Goal: Contribute content: Contribute content

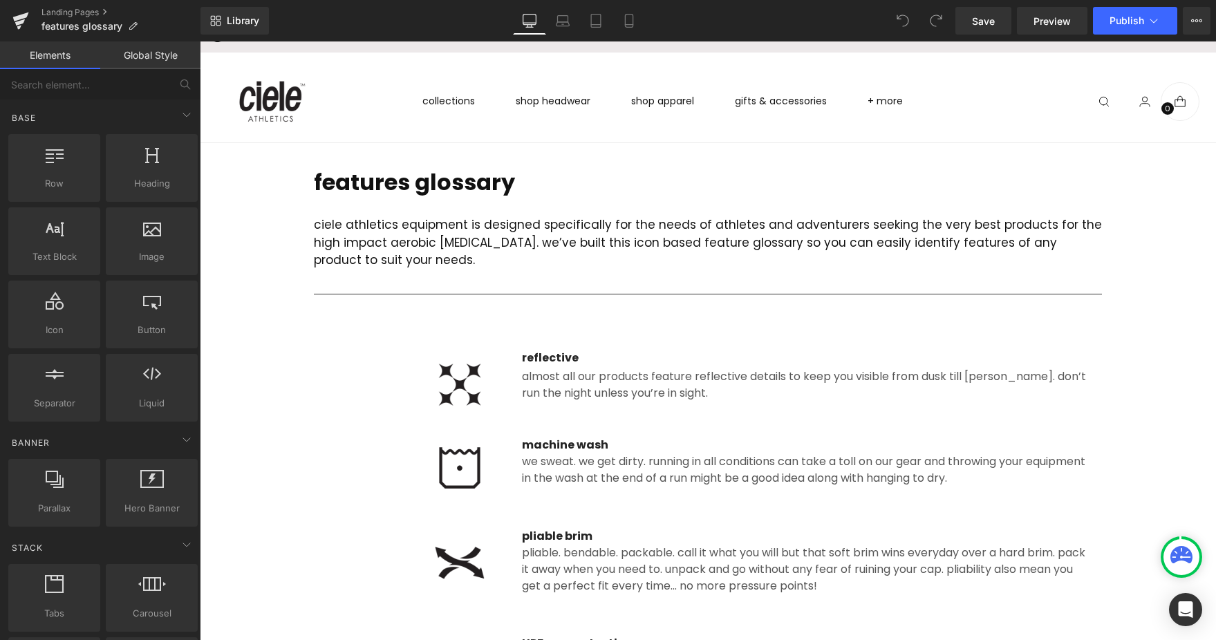
scroll to position [17, 0]
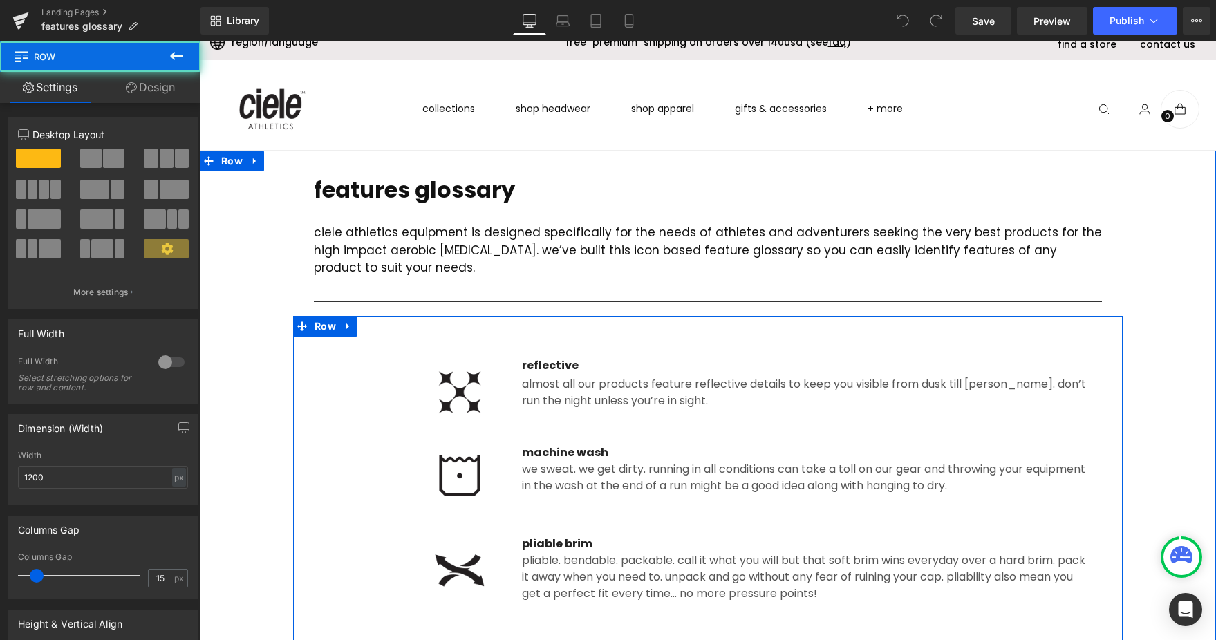
click at [514, 453] on div "machine wash Text Block We sweat. We get dirty. Running in all conditions can t…" at bounding box center [805, 469] width 589 height 50
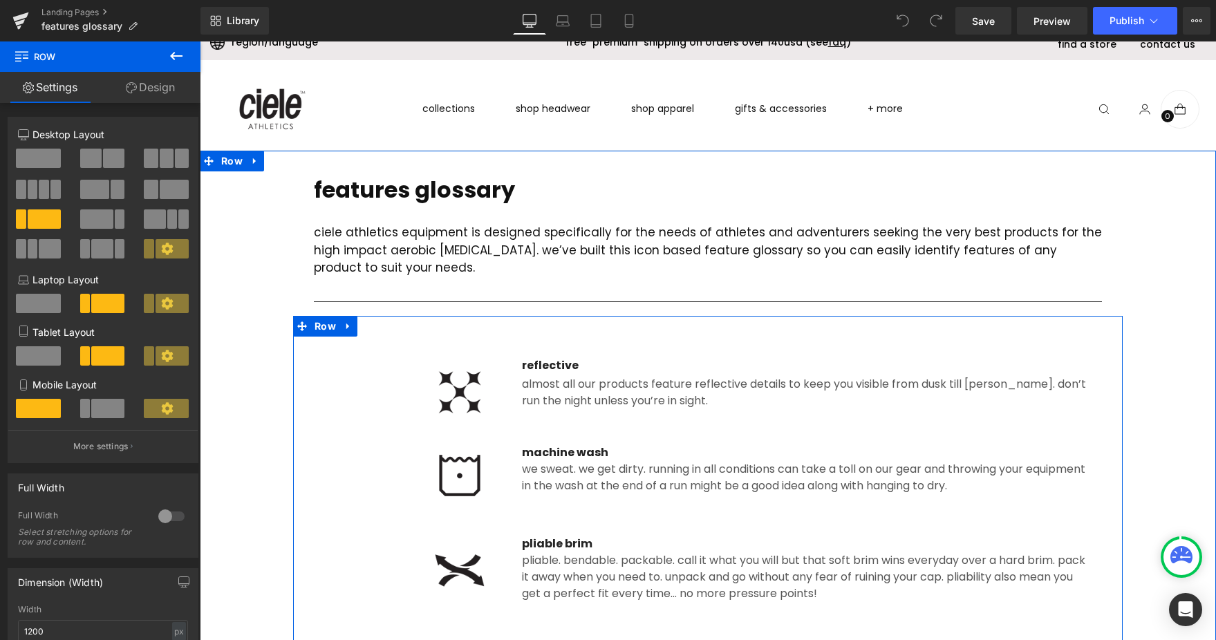
click at [200, 41] on div at bounding box center [200, 41] width 0 height 0
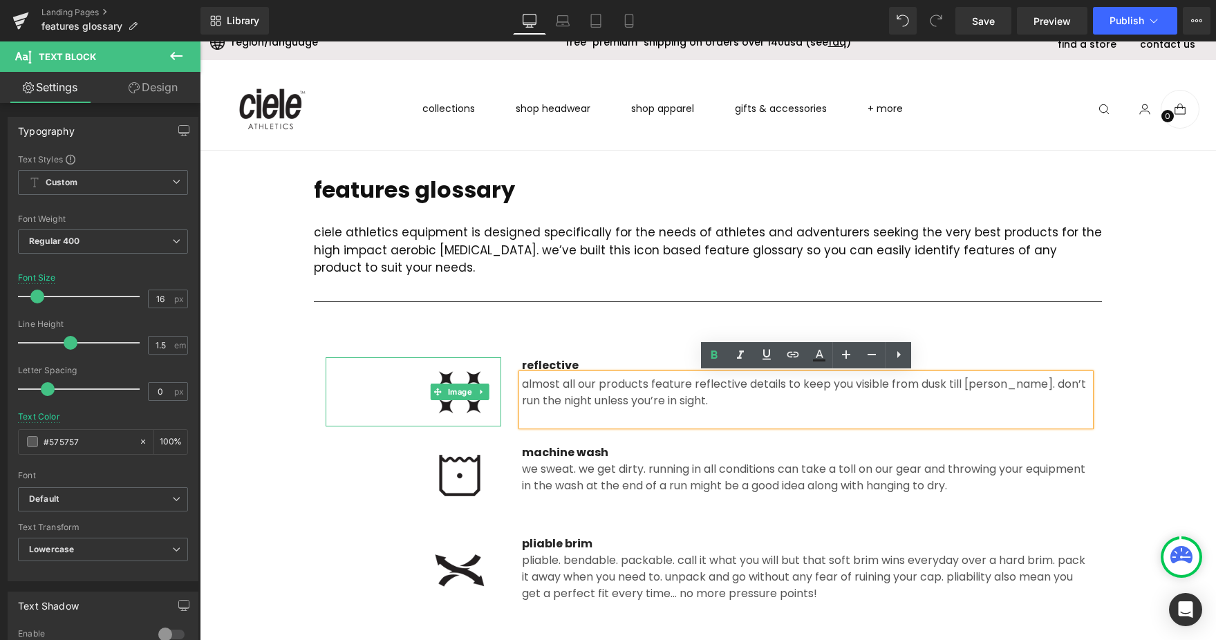
click at [432, 382] on img at bounding box center [459, 391] width 83 height 69
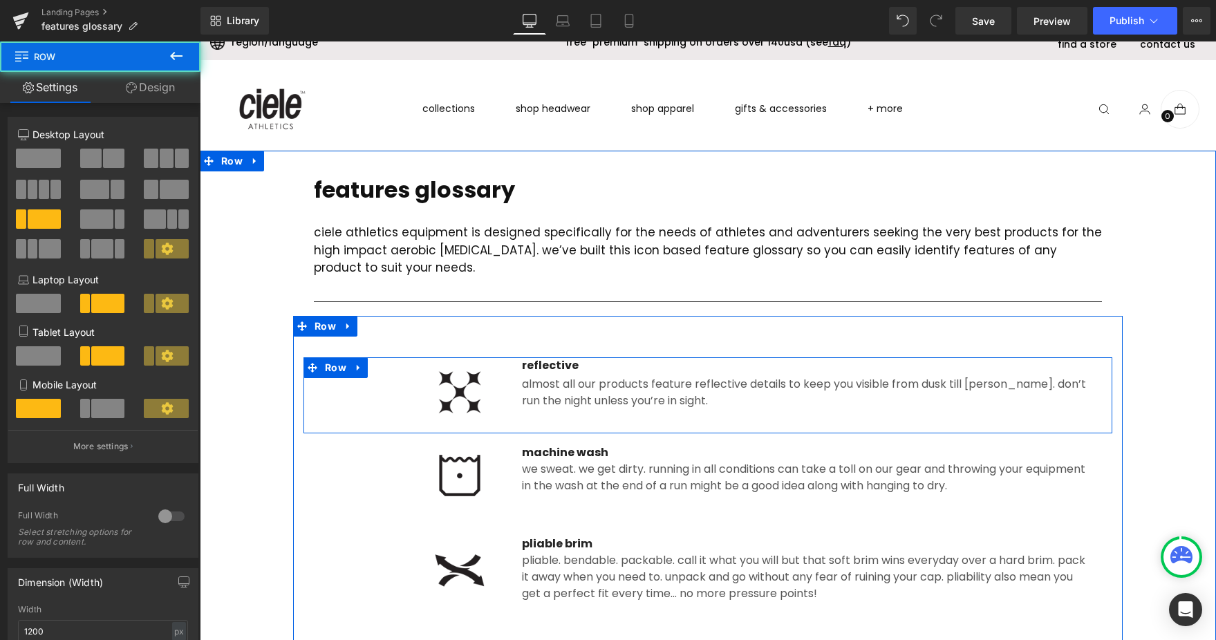
click at [321, 381] on div "Image" at bounding box center [413, 391] width 196 height 69
click at [361, 367] on icon at bounding box center [359, 367] width 10 height 10
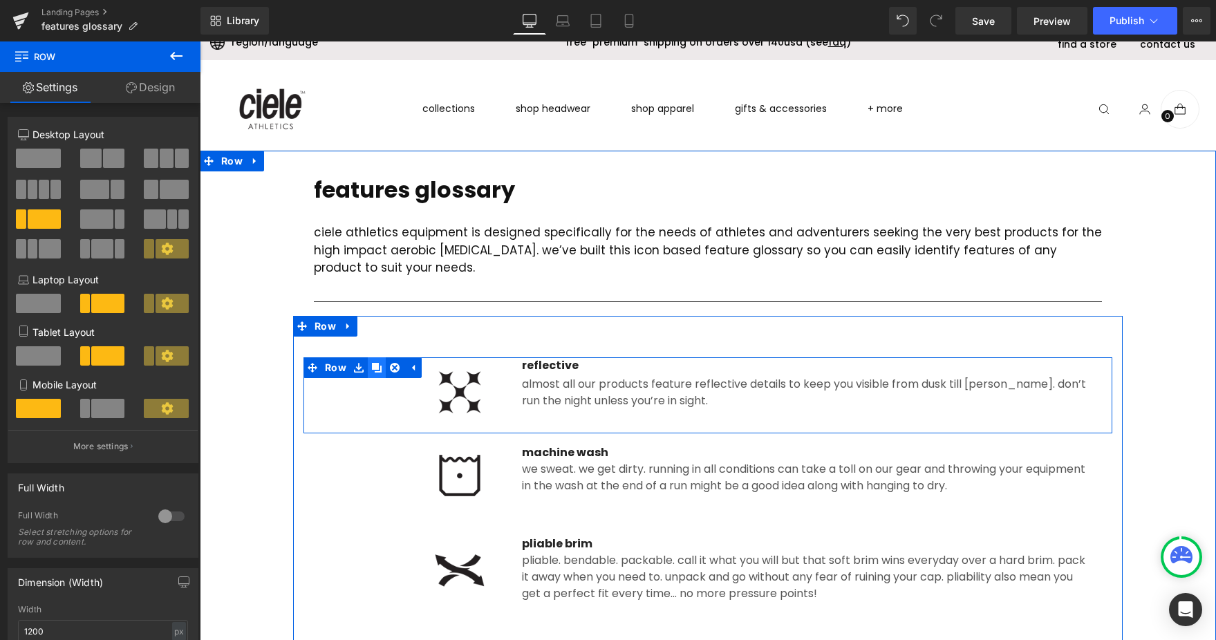
click at [375, 368] on icon at bounding box center [377, 368] width 10 height 10
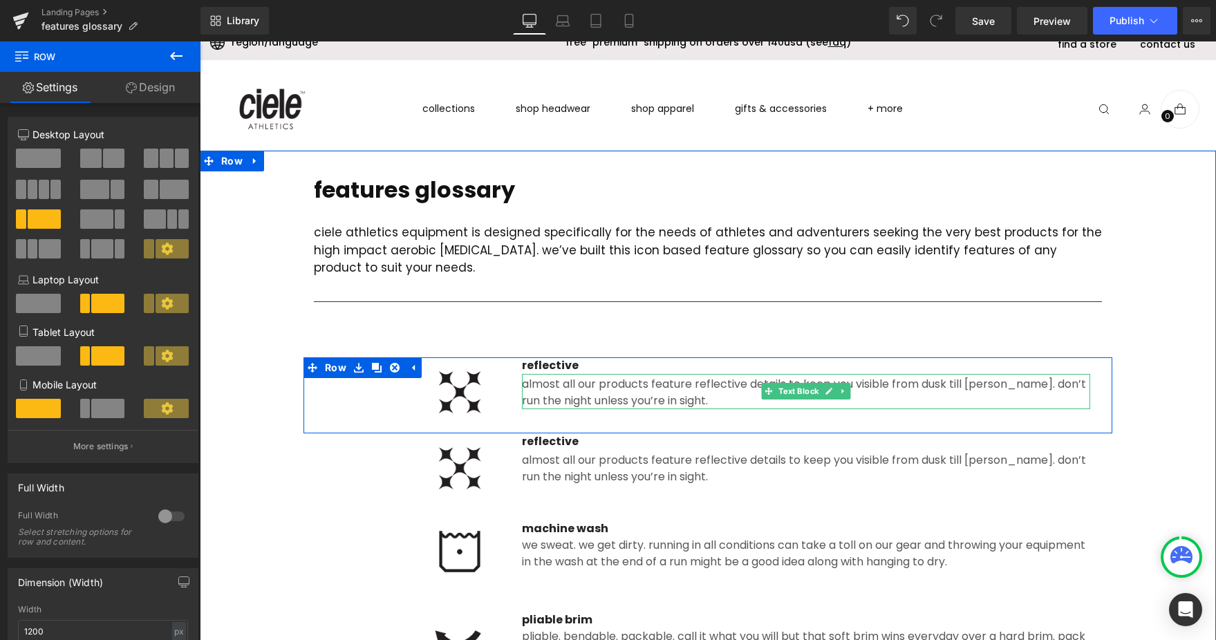
click at [489, 383] on img at bounding box center [459, 391] width 83 height 69
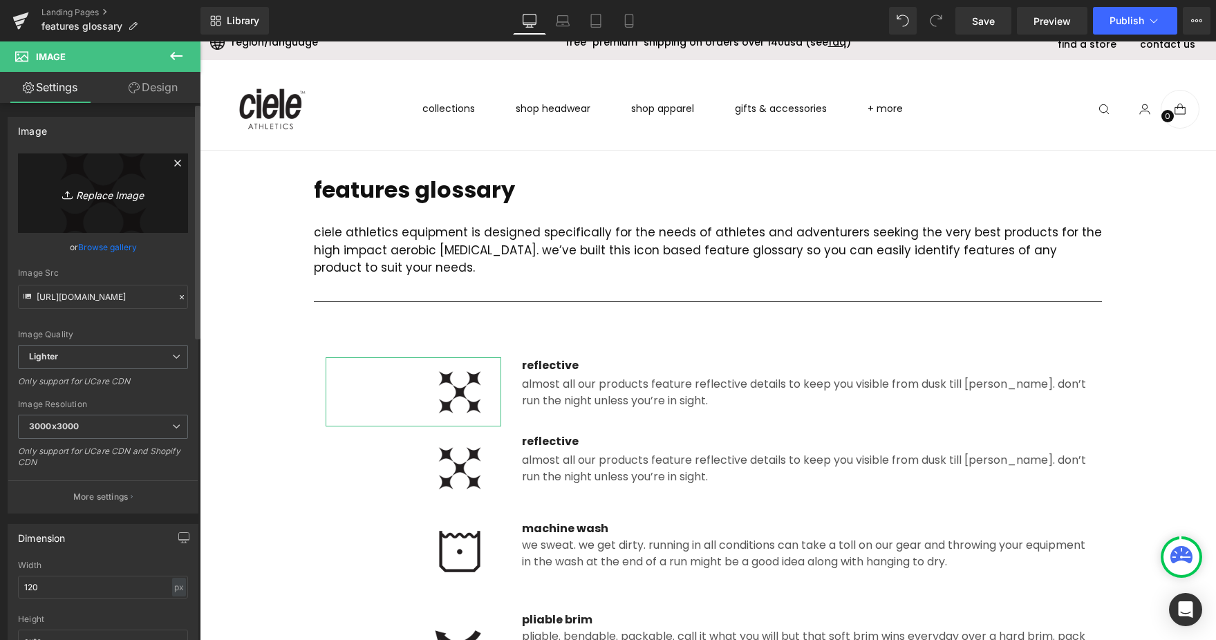
click at [99, 191] on icon "Replace Image" at bounding box center [103, 193] width 111 height 17
type input "C:\fakepath\3_ply.png"
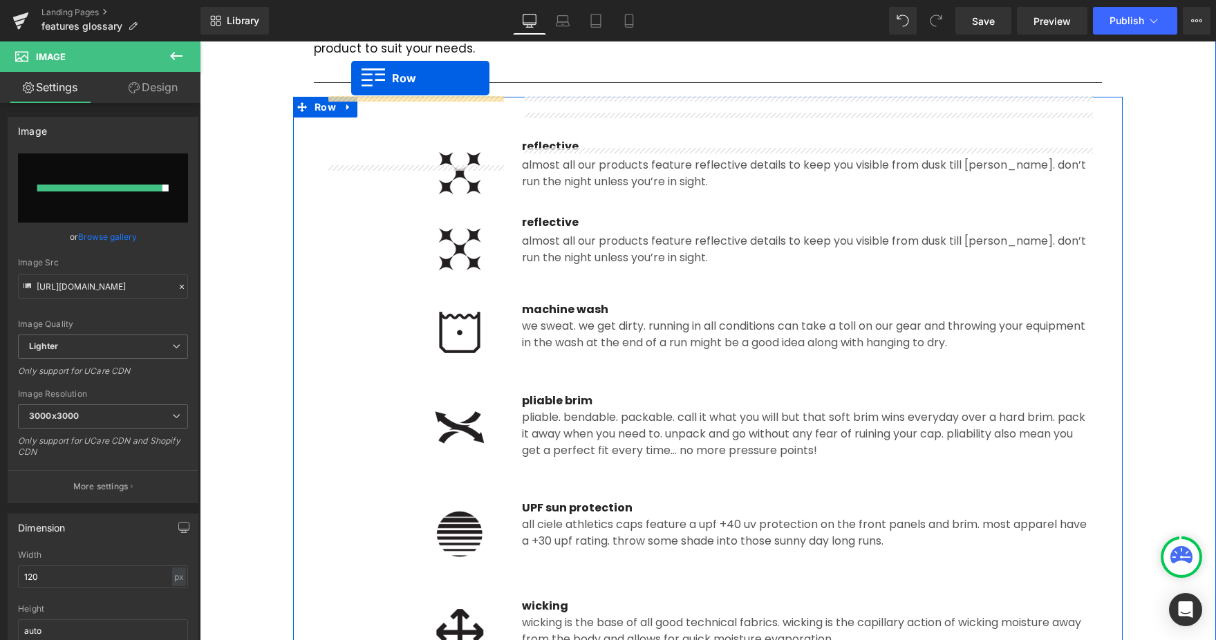
scroll to position [208, 0]
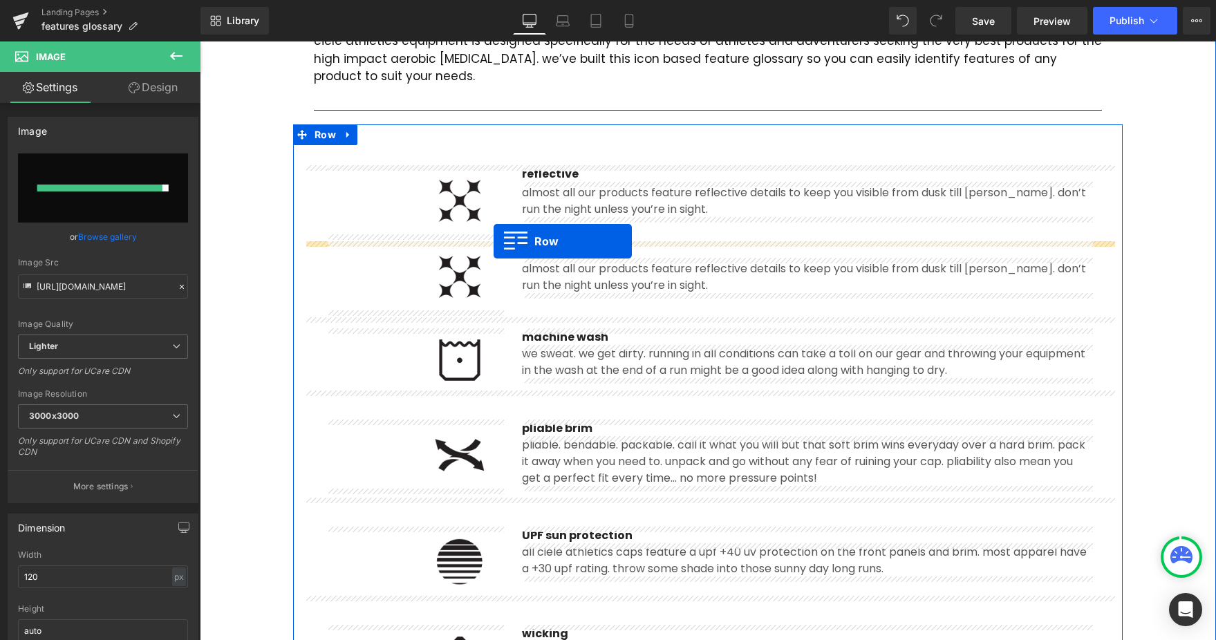
drag, startPoint x: 314, startPoint y: 339, endPoint x: 494, endPoint y: 241, distance: 203.8
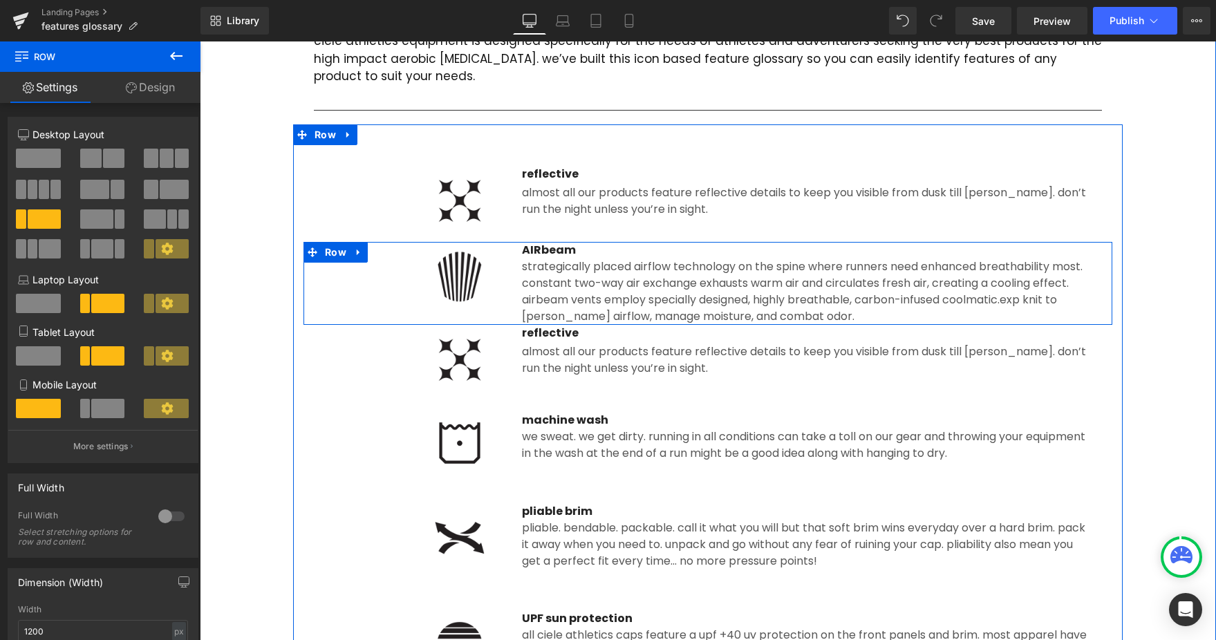
drag, startPoint x: 550, startPoint y: 253, endPoint x: 551, endPoint y: 219, distance: 33.9
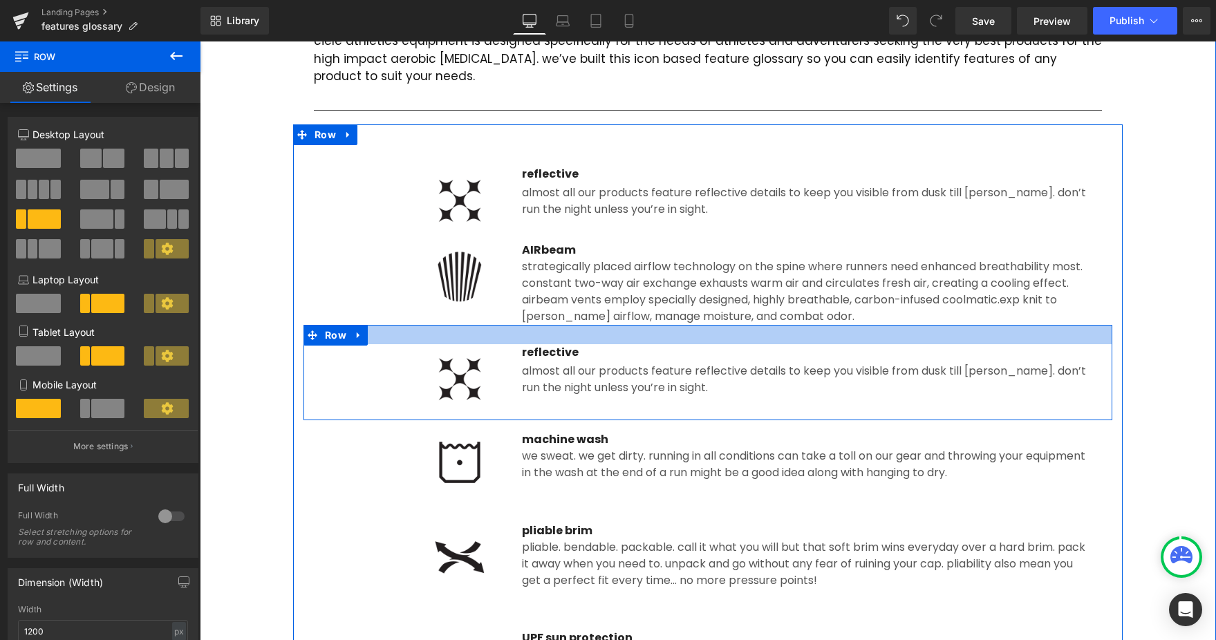
drag, startPoint x: 508, startPoint y: 324, endPoint x: 508, endPoint y: 344, distance: 19.4
click at [508, 344] on div at bounding box center [707, 334] width 809 height 19
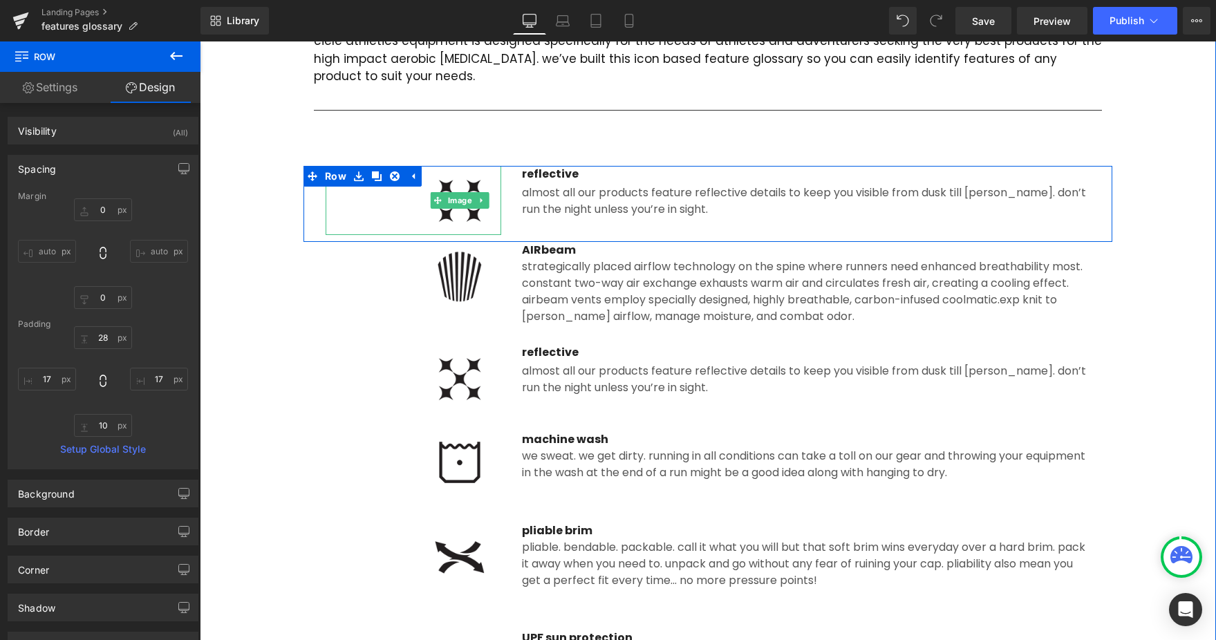
click at [473, 212] on img at bounding box center [459, 200] width 83 height 69
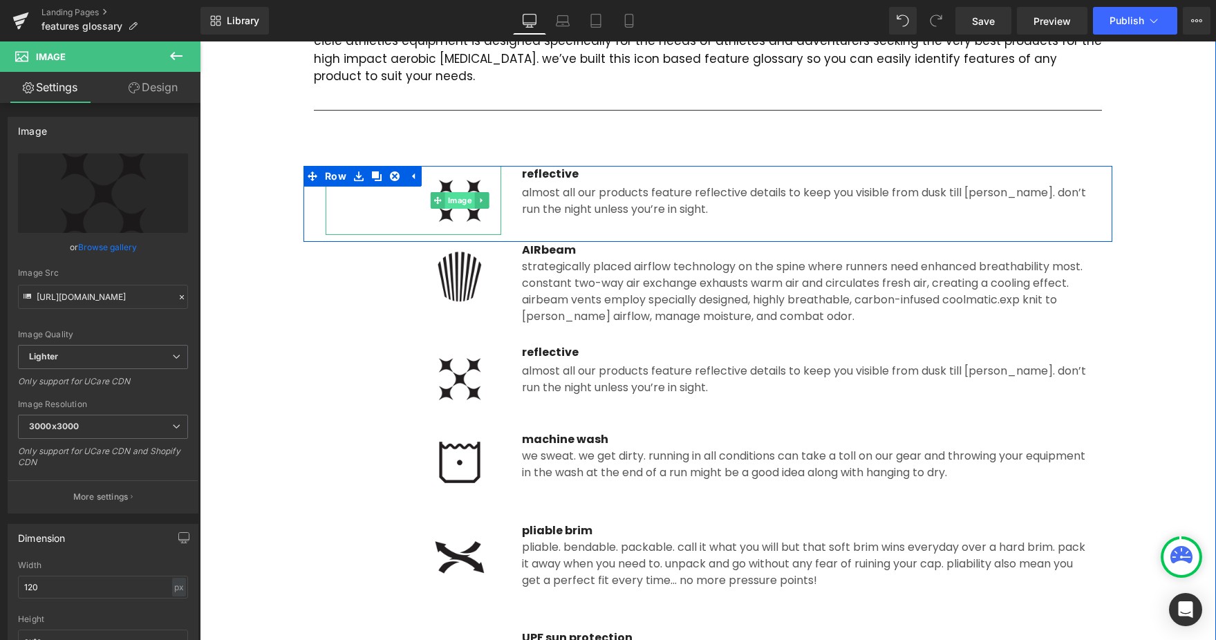
click at [464, 200] on link "Image" at bounding box center [453, 200] width 44 height 17
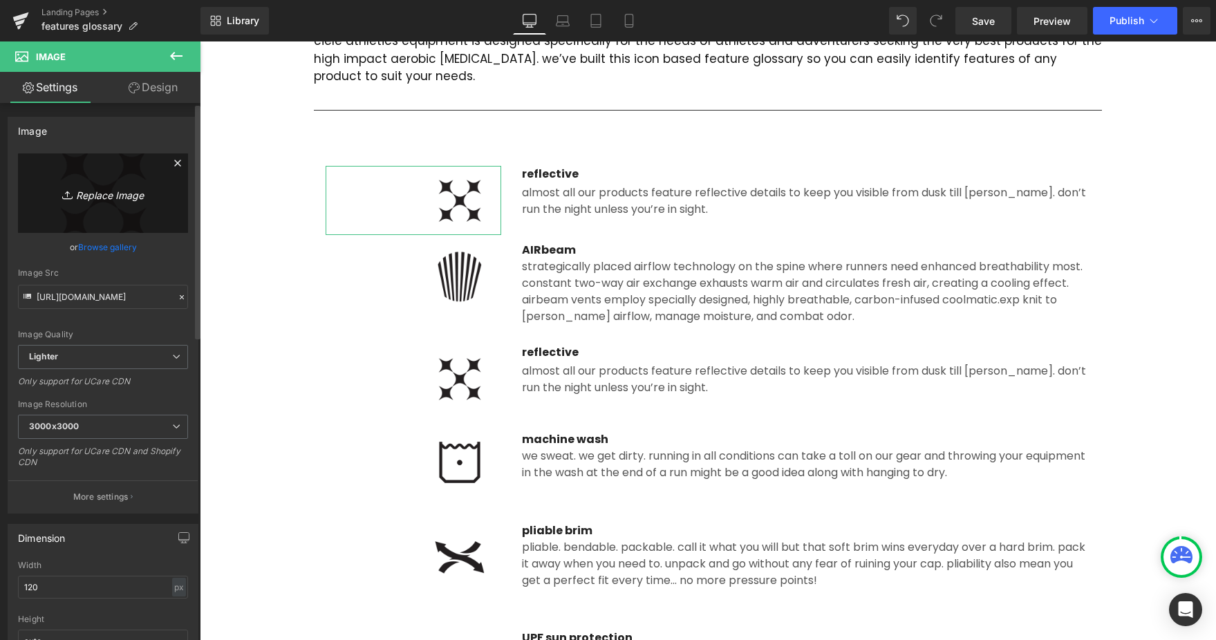
click at [108, 194] on icon "Replace Image" at bounding box center [103, 193] width 111 height 17
click at [104, 244] on link "Browse gallery" at bounding box center [107, 247] width 59 height 24
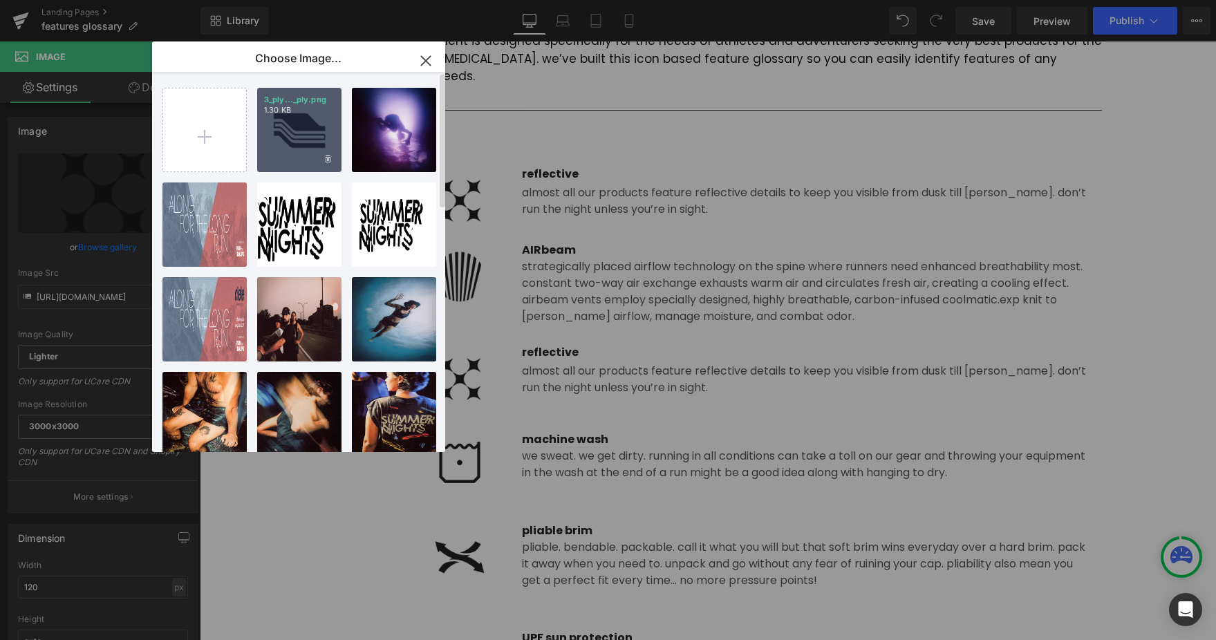
click at [290, 131] on div "3_ply..._ply.png 1.30 KB" at bounding box center [299, 130] width 84 height 84
type input "[URL][DOMAIN_NAME]"
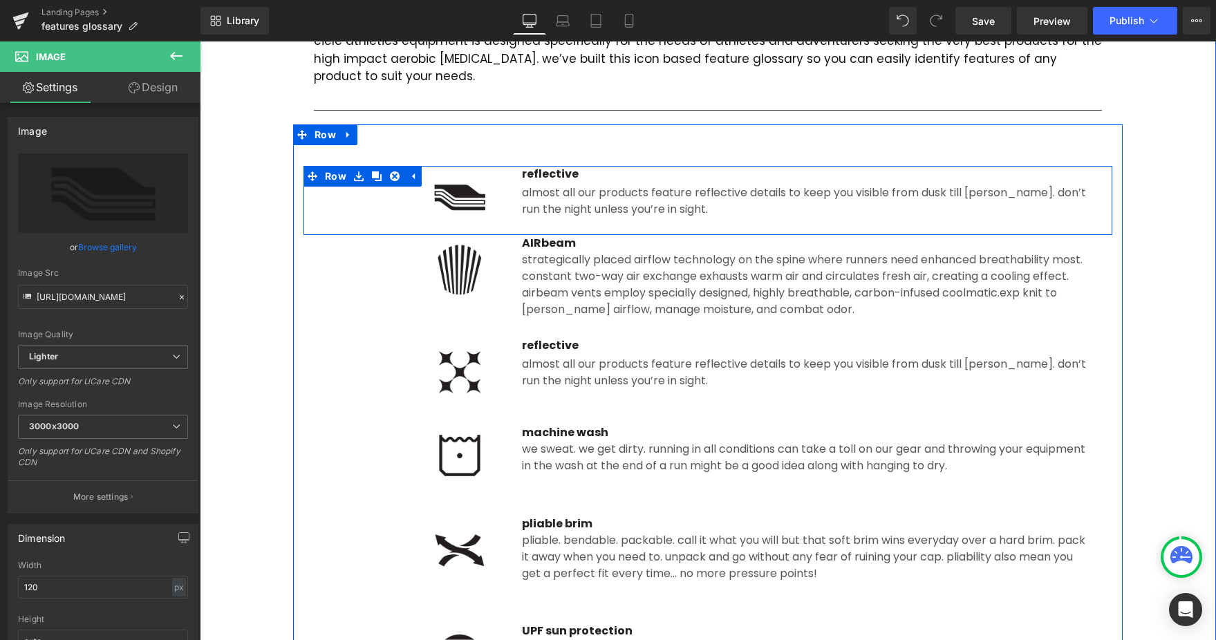
click at [551, 171] on p "reflective" at bounding box center [806, 174] width 568 height 17
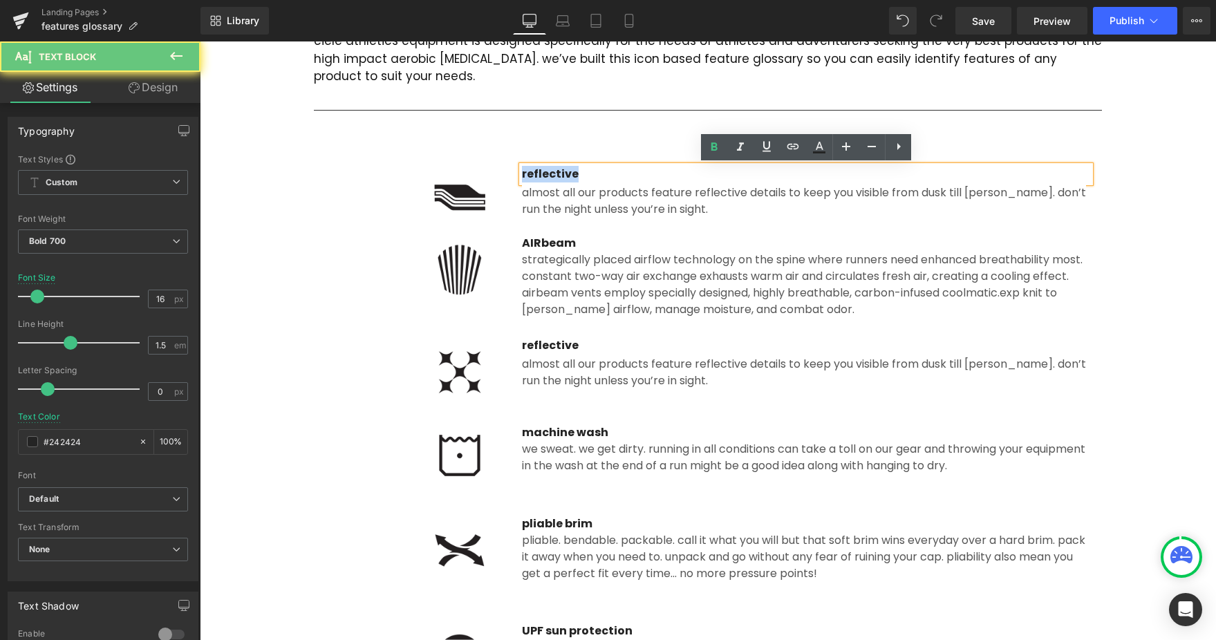
click at [551, 171] on p "reflective" at bounding box center [806, 174] width 568 height 17
click at [550, 173] on p "reflective" at bounding box center [806, 174] width 568 height 17
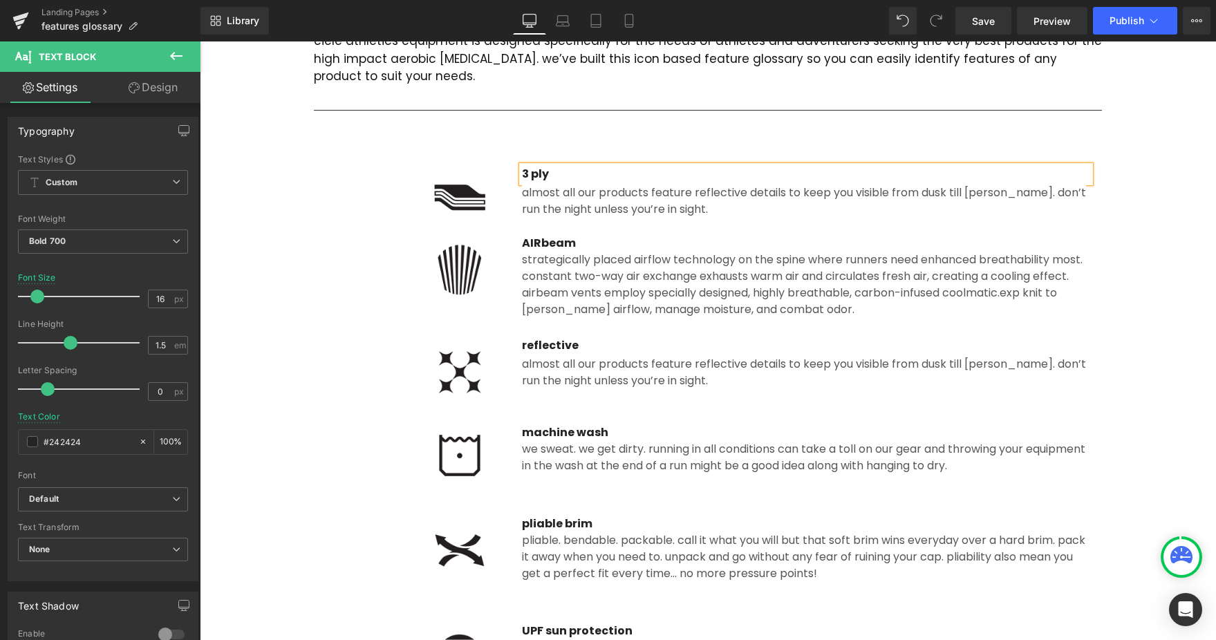
click at [591, 196] on span "Almost all our products feature reflective details to keep you visible from dus…" at bounding box center [804, 201] width 564 height 32
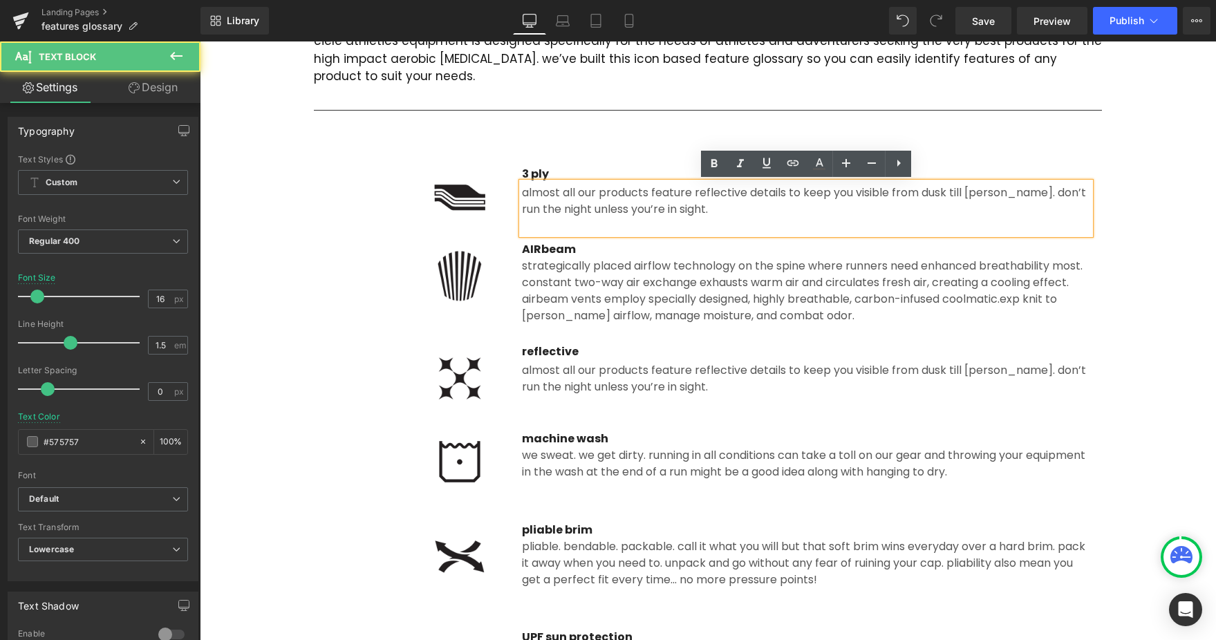
click at [566, 201] on span "Almost all our products feature reflective details to keep you visible from dus…" at bounding box center [804, 201] width 564 height 32
paste div
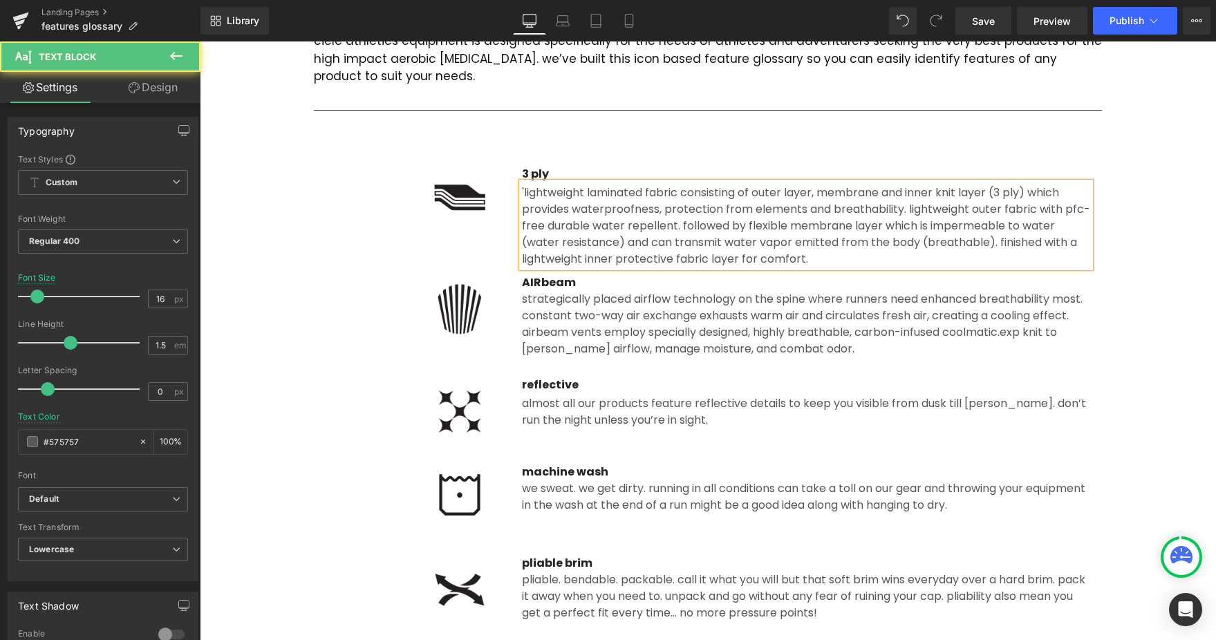
click at [524, 191] on div "'lightweight laminated fabric consisting of outer layer, membrane and inner kni…" at bounding box center [806, 224] width 568 height 85
click at [681, 223] on div "lightweight laminated fabric consisting of outer layer, membrane and inner knit…" at bounding box center [806, 224] width 568 height 85
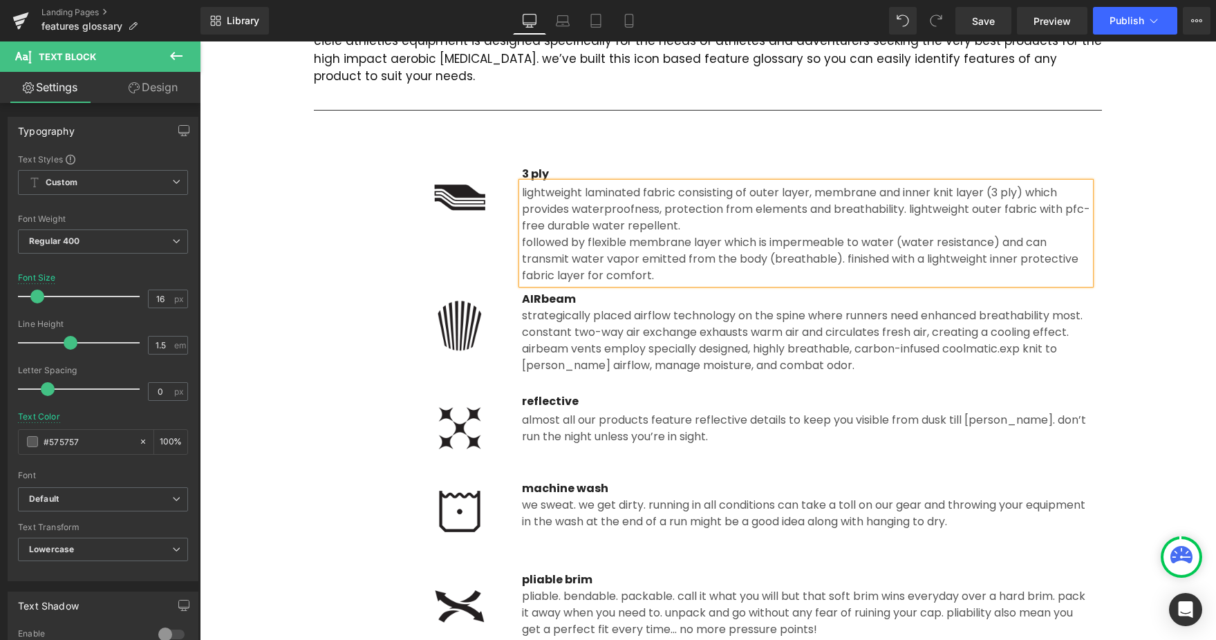
click at [846, 259] on div "followed by flexible membrane layer which is impermeable to water (water resist…" at bounding box center [806, 259] width 568 height 50
click at [964, 266] on div "followed by flexible membrane layer which is impermeable to water (water resist…" at bounding box center [806, 250] width 568 height 33
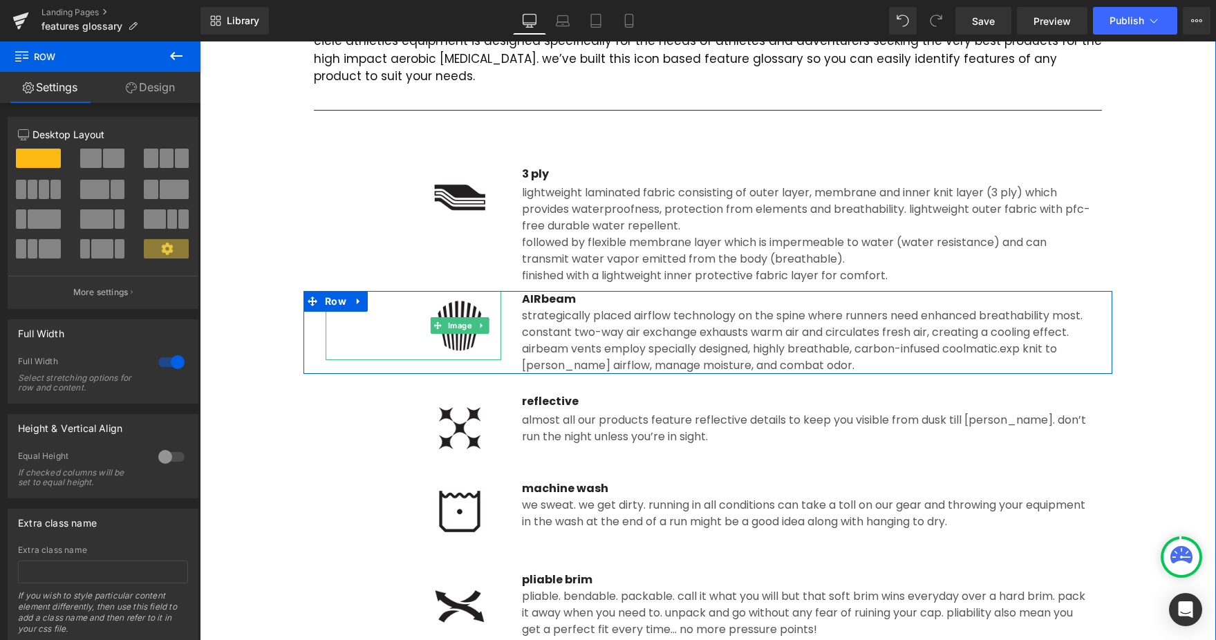
click at [464, 317] on div "Image" at bounding box center [414, 325] width 176 height 69
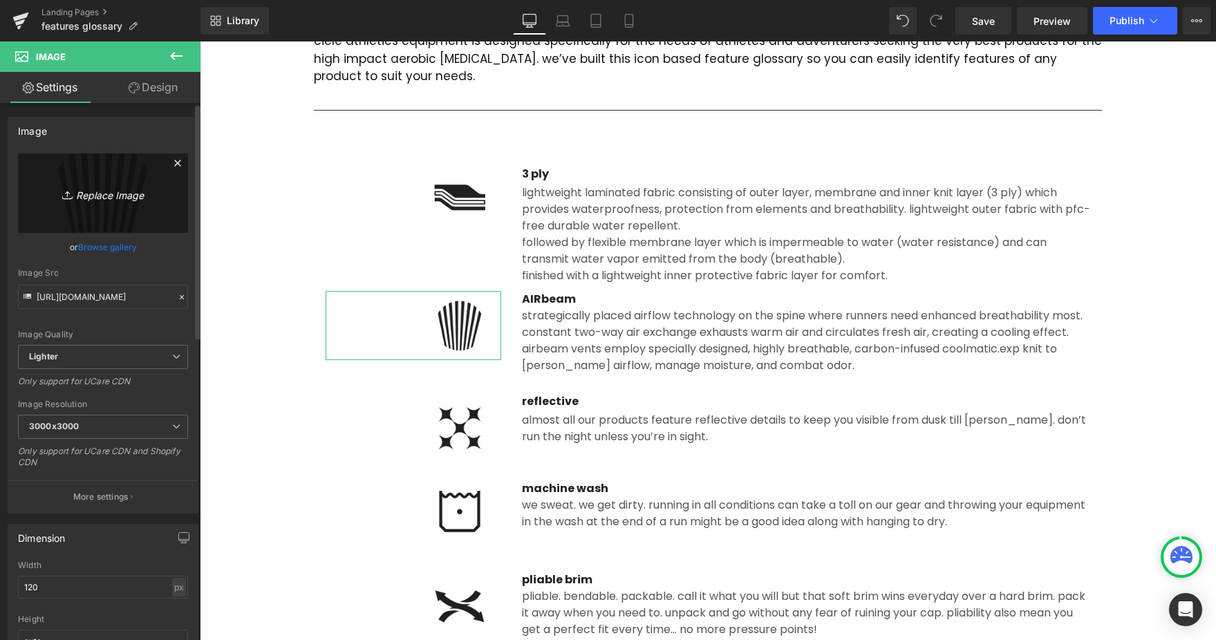
click at [118, 196] on icon "Replace Image" at bounding box center [103, 193] width 111 height 17
type input "C:\fakepath\airBEAM.png"
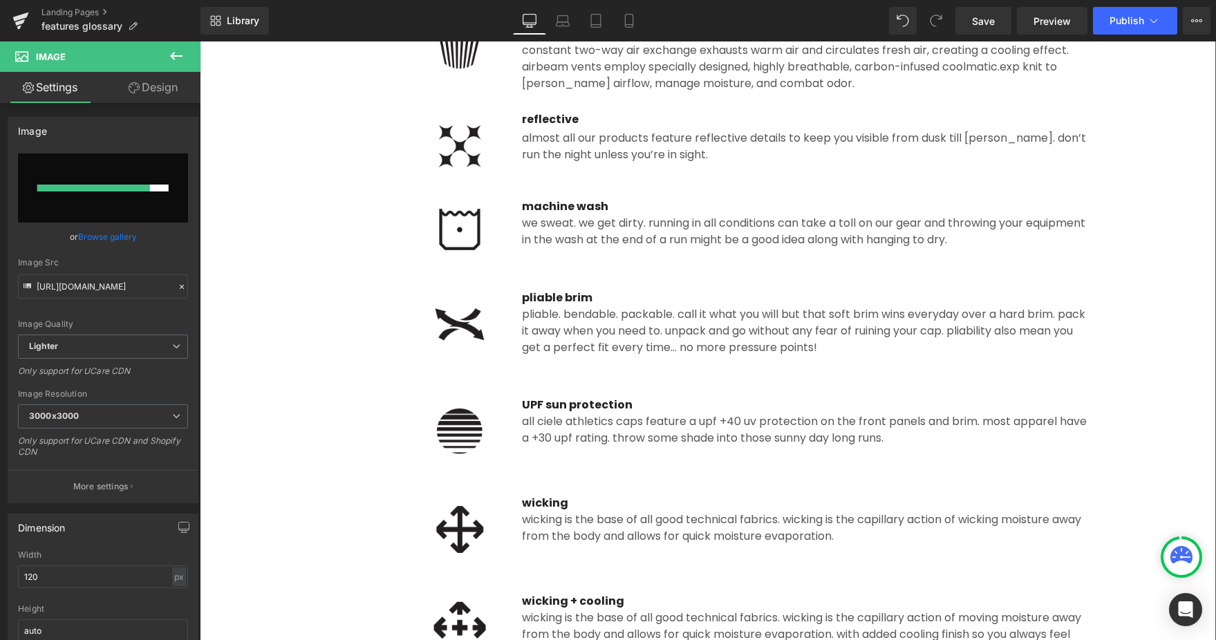
scroll to position [159, 0]
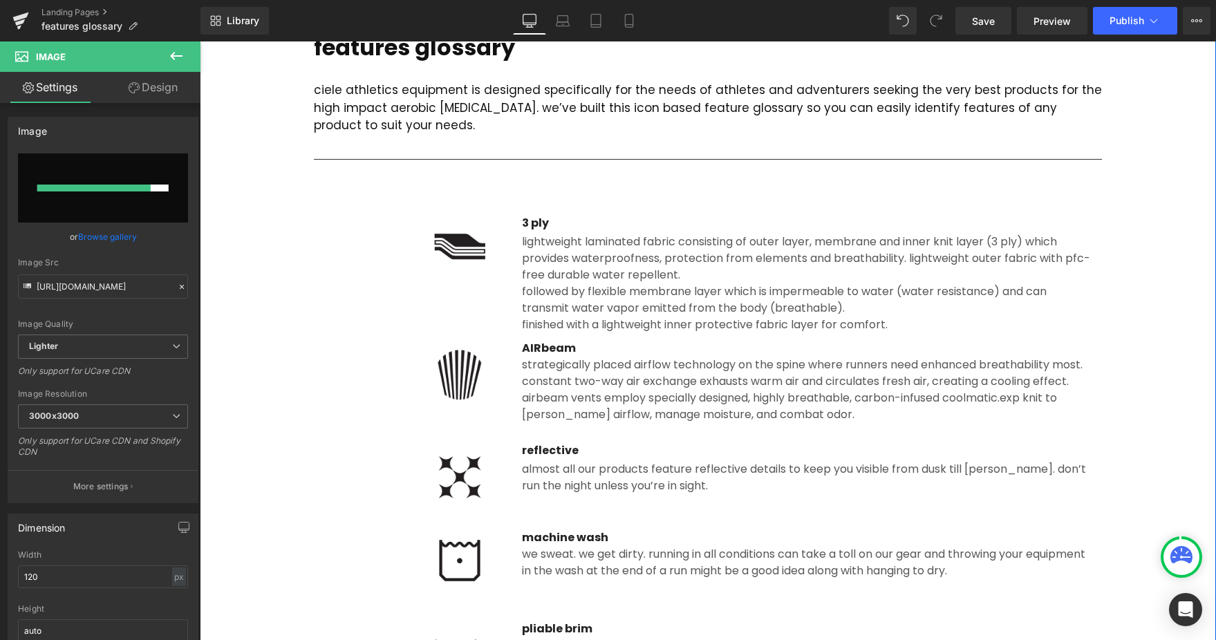
click at [574, 360] on div "strategically placed airflow technology on the spine where runners need enhance…" at bounding box center [806, 390] width 568 height 66
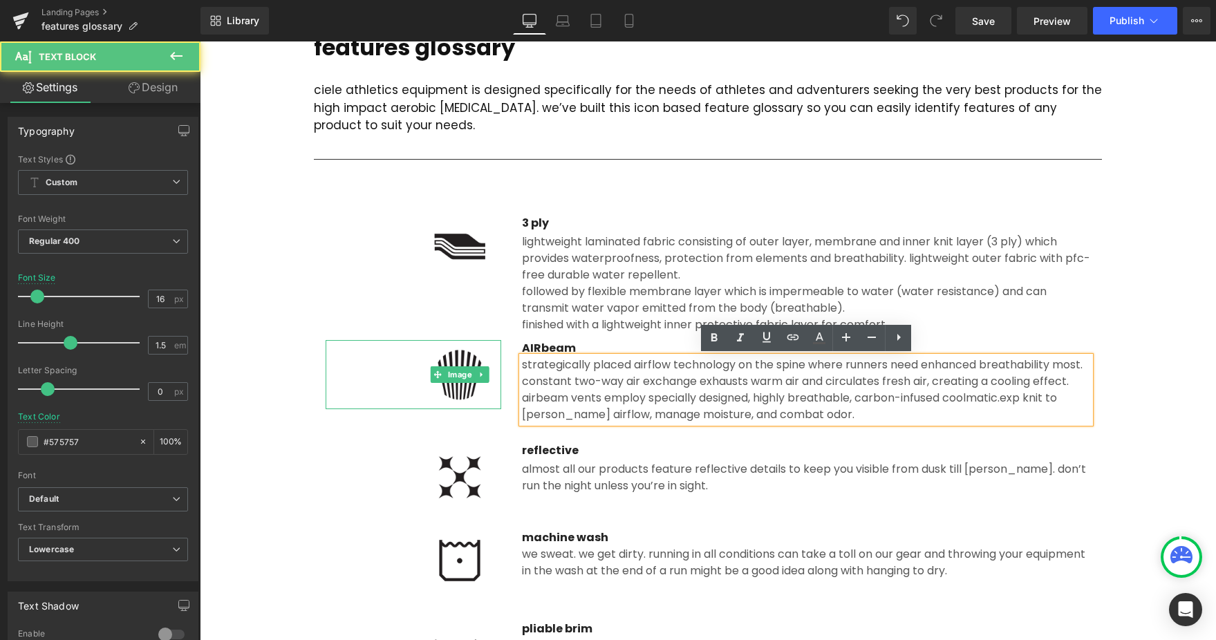
click at [421, 366] on img at bounding box center [459, 374] width 83 height 69
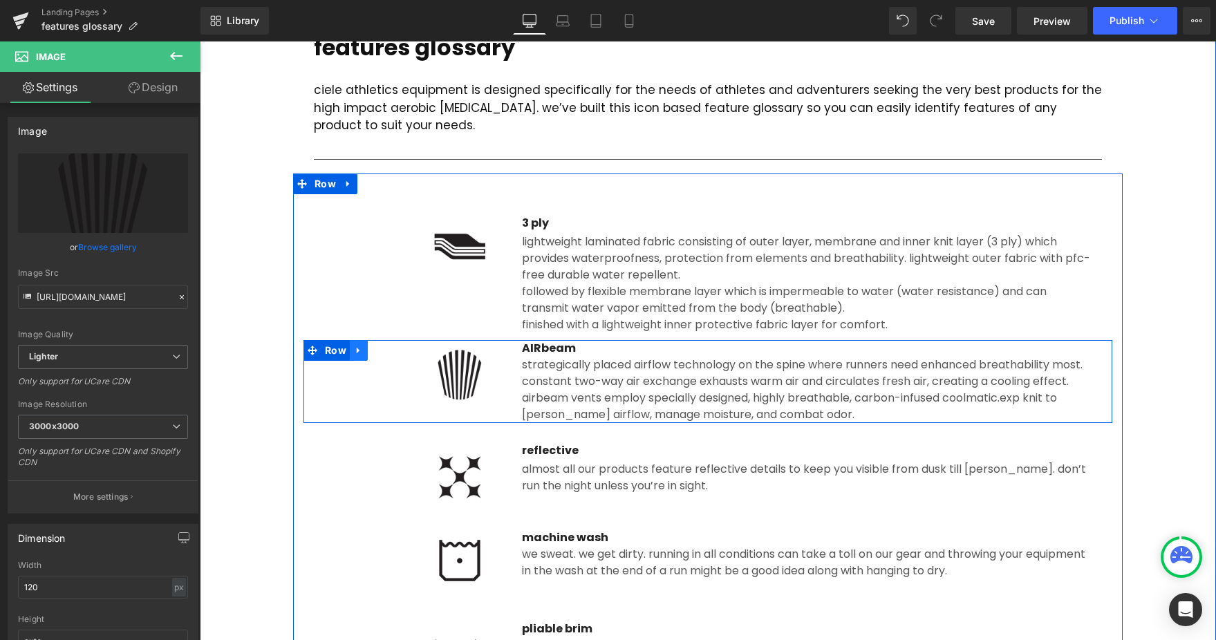
click at [352, 350] on link at bounding box center [359, 350] width 18 height 21
click at [370, 351] on link at bounding box center [377, 350] width 18 height 21
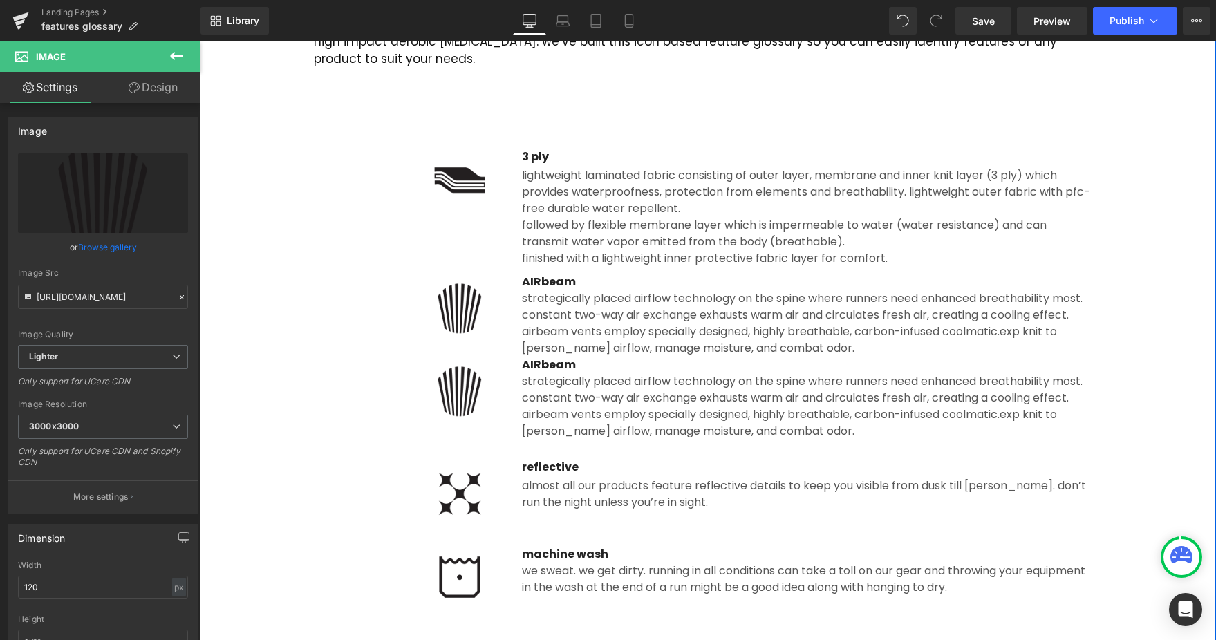
scroll to position [292, 0]
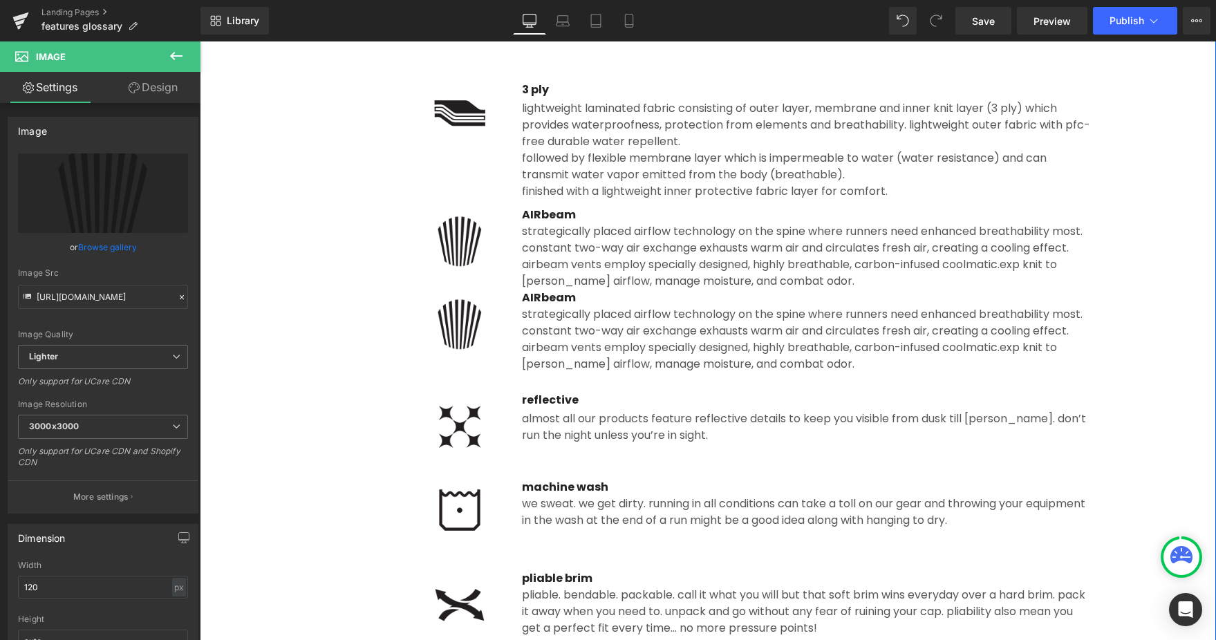
click at [603, 350] on div "strategically placed airflow technology on the spine where runners need enhance…" at bounding box center [806, 339] width 568 height 66
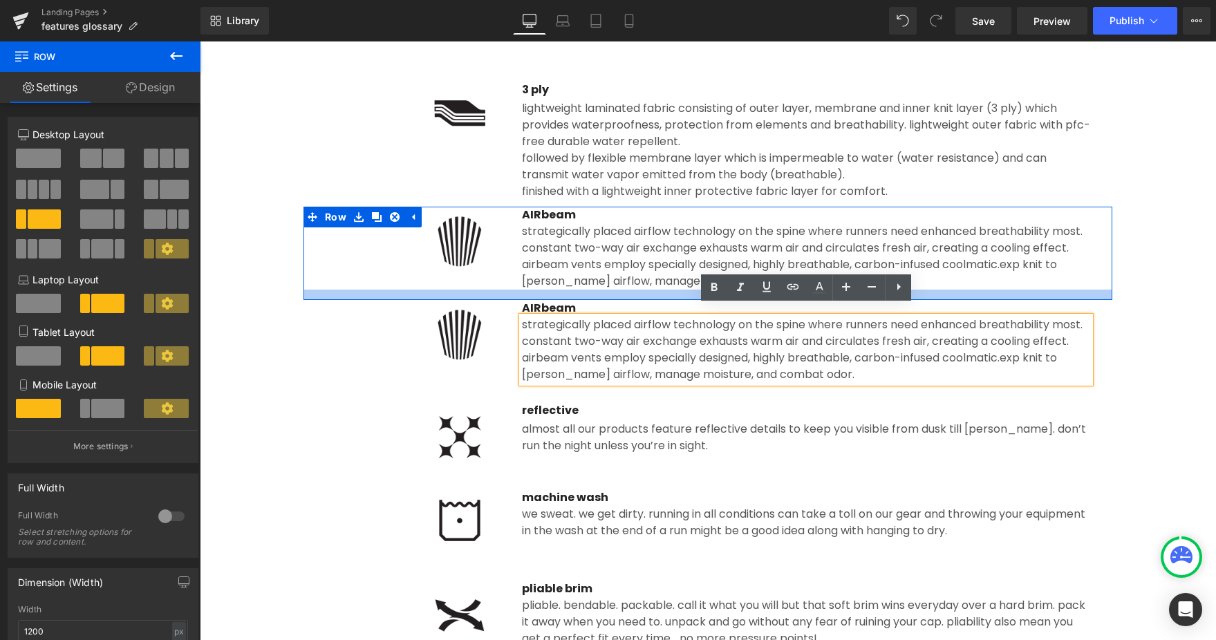
drag, startPoint x: 561, startPoint y: 287, endPoint x: 562, endPoint y: 297, distance: 10.4
click at [562, 297] on div at bounding box center [707, 295] width 809 height 10
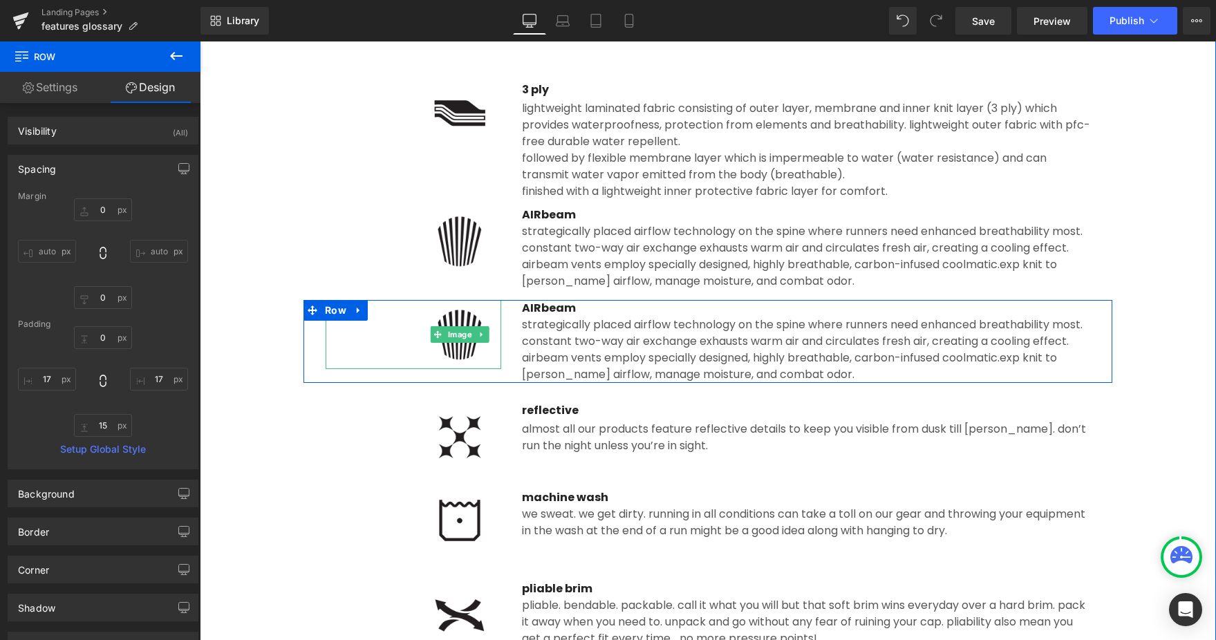
click at [480, 350] on img at bounding box center [459, 334] width 83 height 69
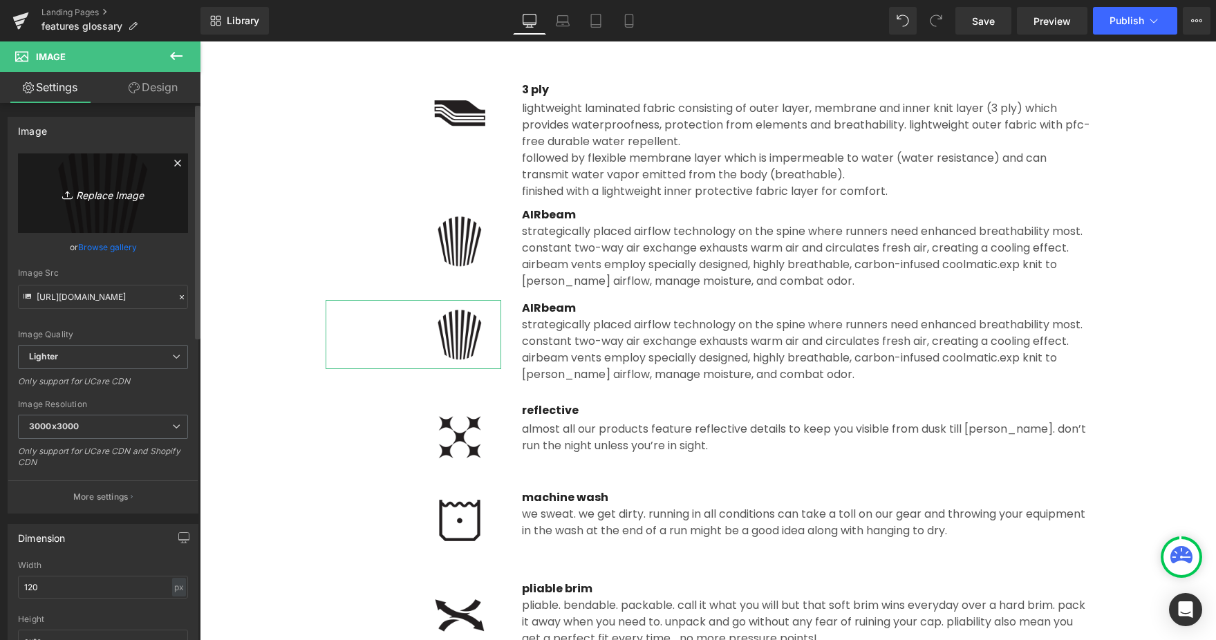
click at [113, 193] on icon "Replace Image" at bounding box center [103, 193] width 111 height 17
type input "C:\fakepath\airSTACK.png"
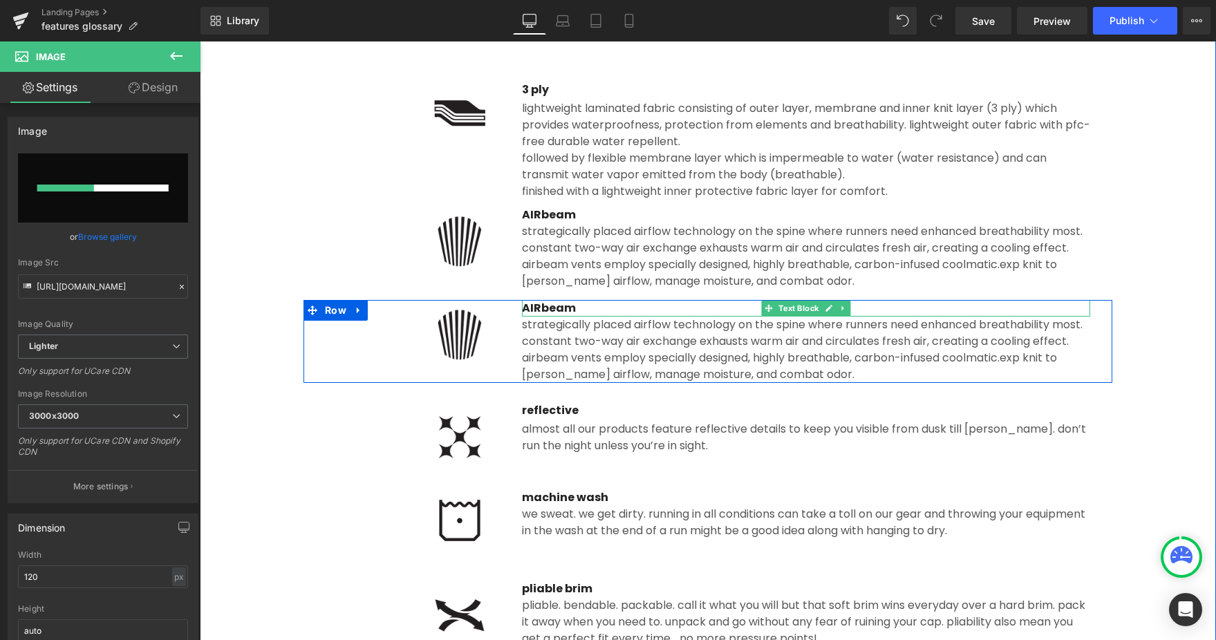
click at [549, 311] on p "AIRbeam" at bounding box center [806, 308] width 568 height 17
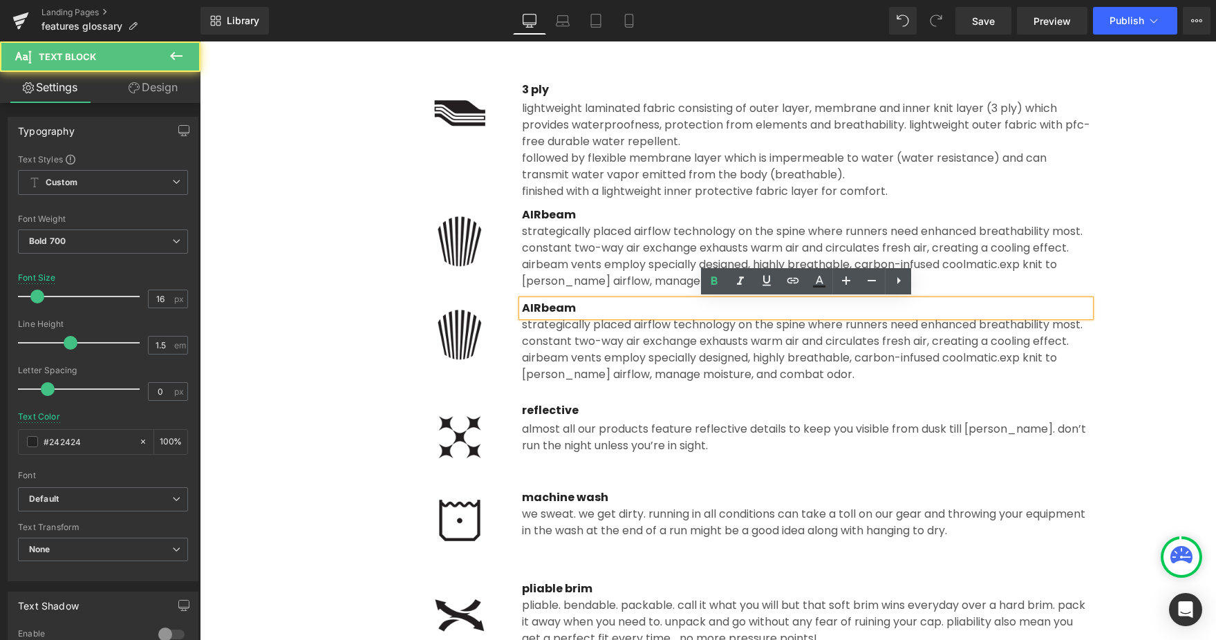
click at [561, 309] on p "AIRbeam" at bounding box center [806, 308] width 568 height 17
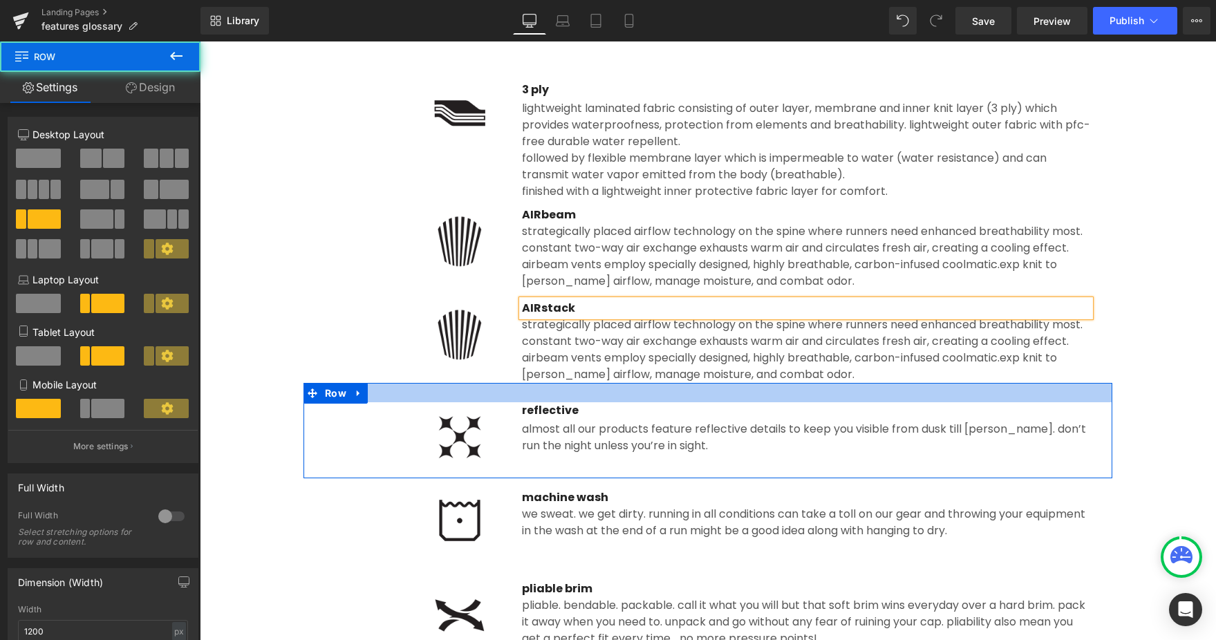
click at [567, 397] on div at bounding box center [707, 392] width 809 height 19
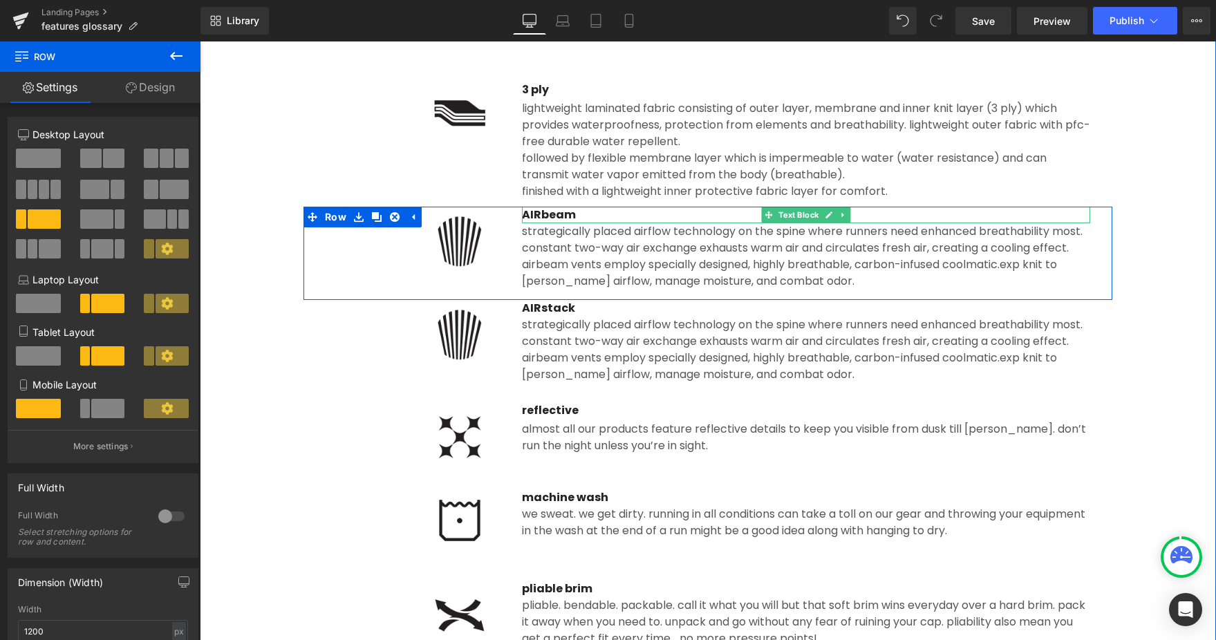
click at [539, 213] on p "AIRbeam" at bounding box center [806, 215] width 568 height 17
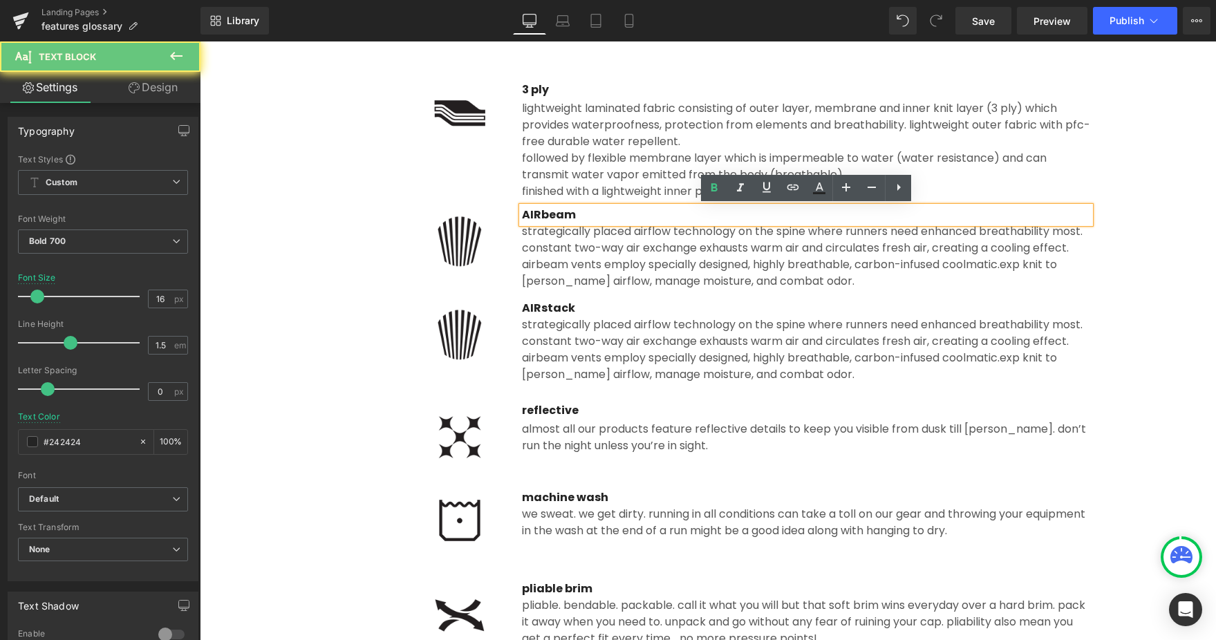
click at [539, 213] on p "AIRbeam" at bounding box center [806, 215] width 568 height 17
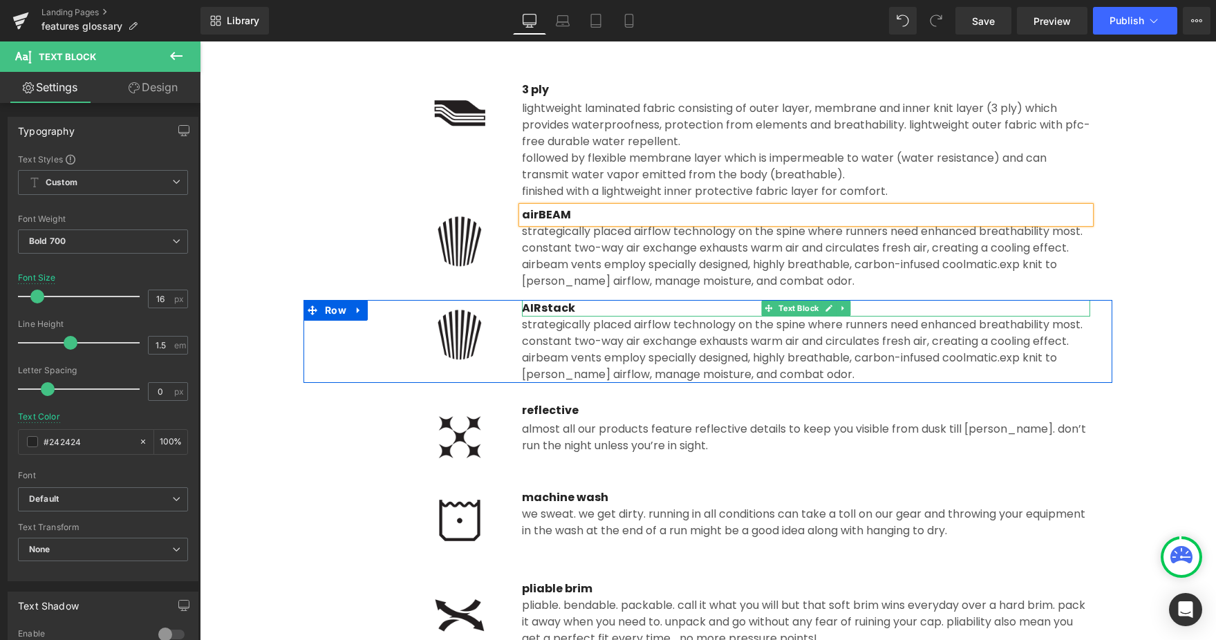
click at [532, 308] on p "AIRstack" at bounding box center [806, 308] width 568 height 17
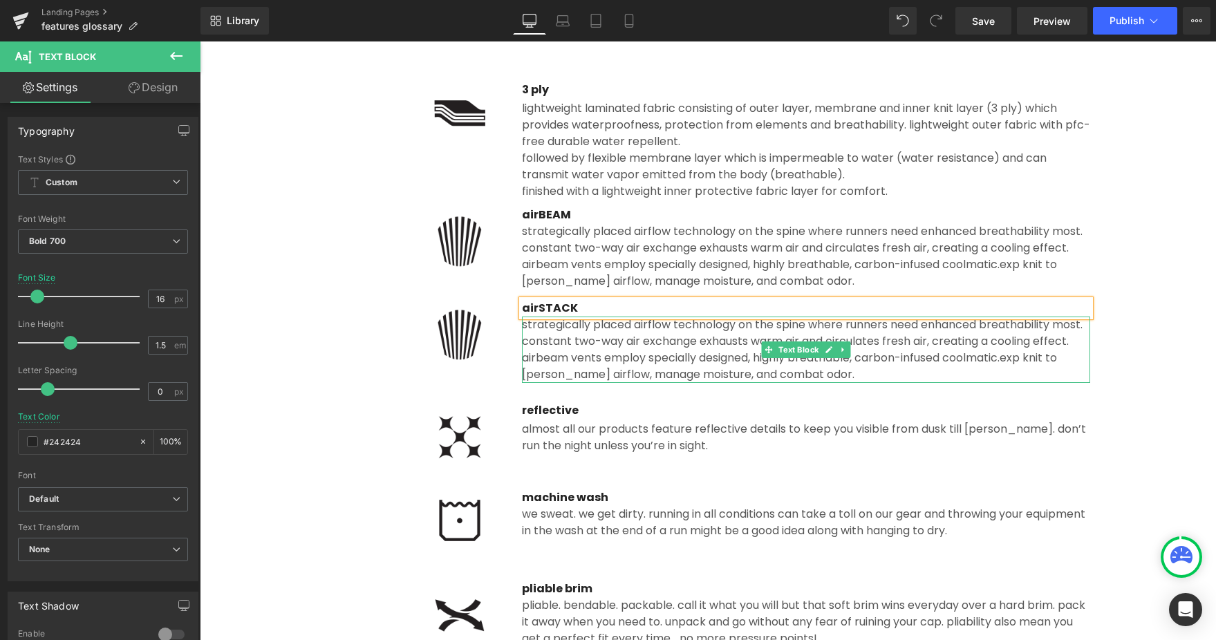
click at [624, 337] on div "strategically placed airflow technology on the spine where runners need enhance…" at bounding box center [806, 350] width 568 height 66
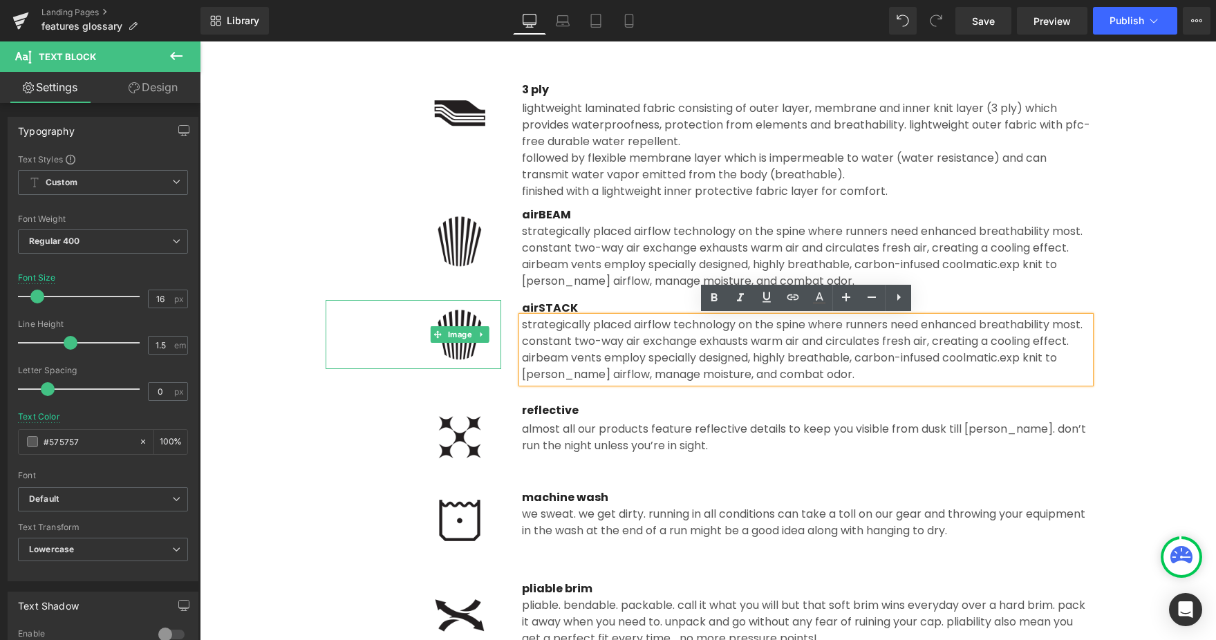
click at [449, 348] on img at bounding box center [459, 334] width 83 height 69
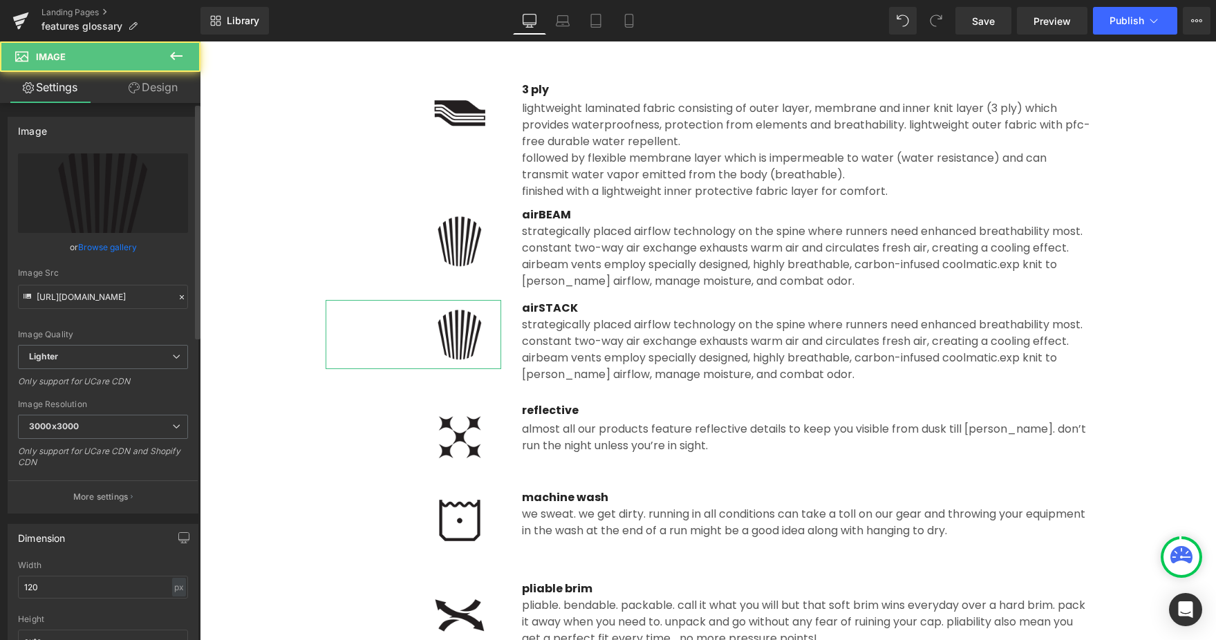
click at [112, 250] on link "Browse gallery" at bounding box center [107, 247] width 59 height 24
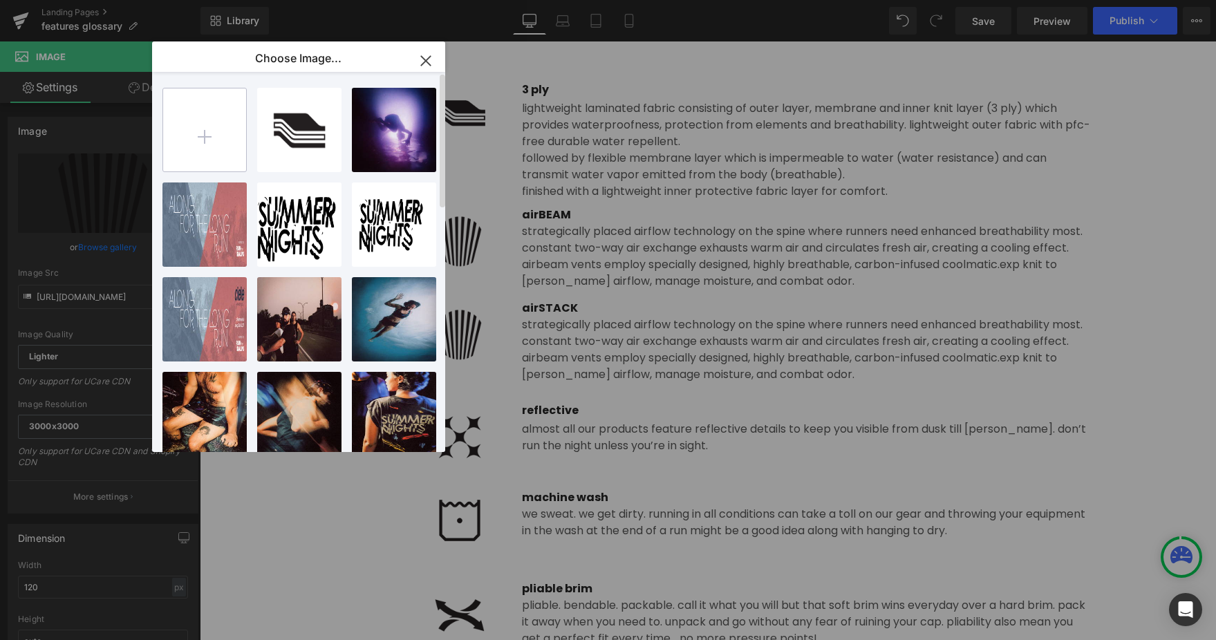
click at [205, 119] on input "file" at bounding box center [204, 129] width 83 height 83
type input "C:\fakepath\airSTACK.png"
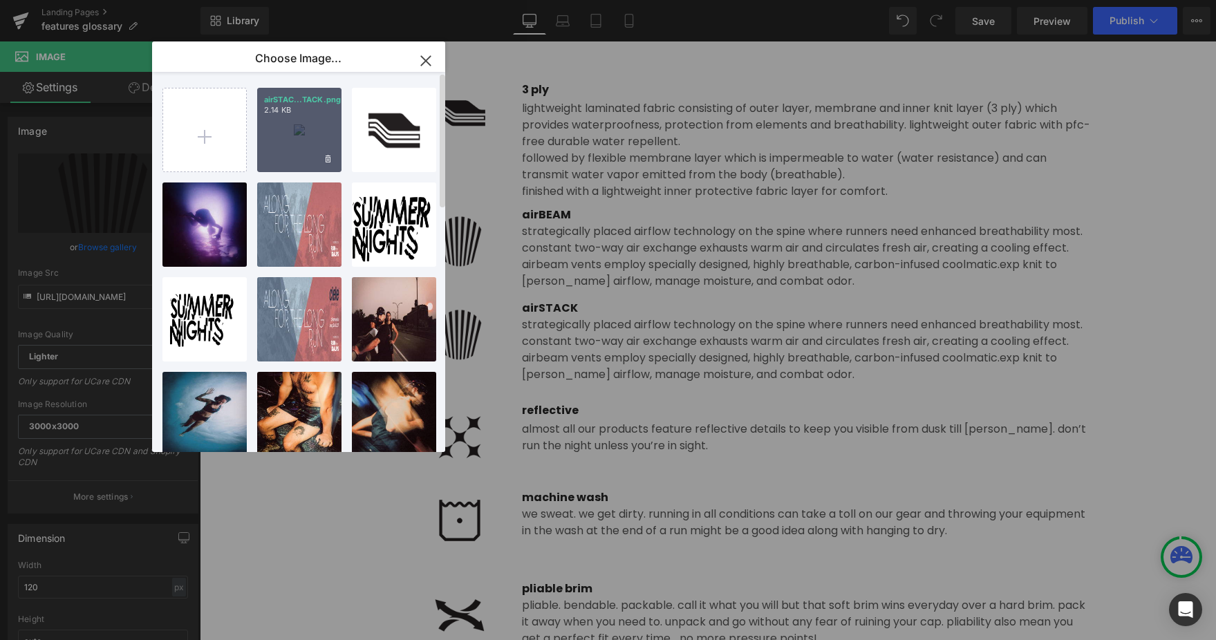
click at [285, 138] on div "airSTAC...TACK.png 2.14 KB" at bounding box center [299, 130] width 84 height 84
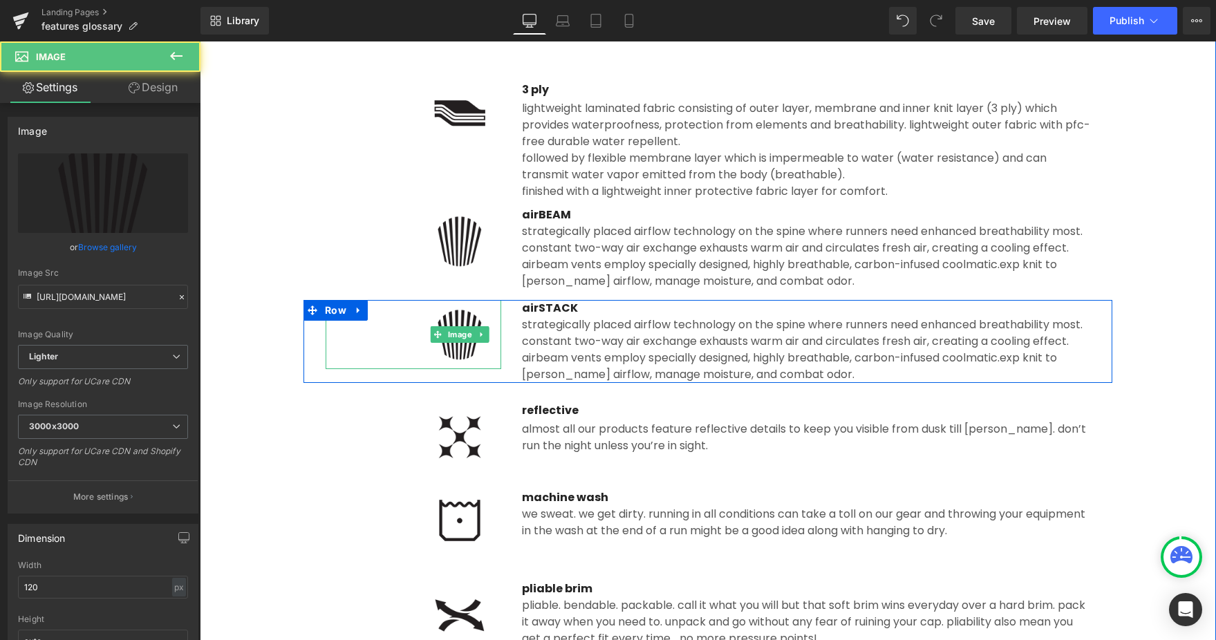
click at [467, 357] on img at bounding box center [459, 334] width 83 height 69
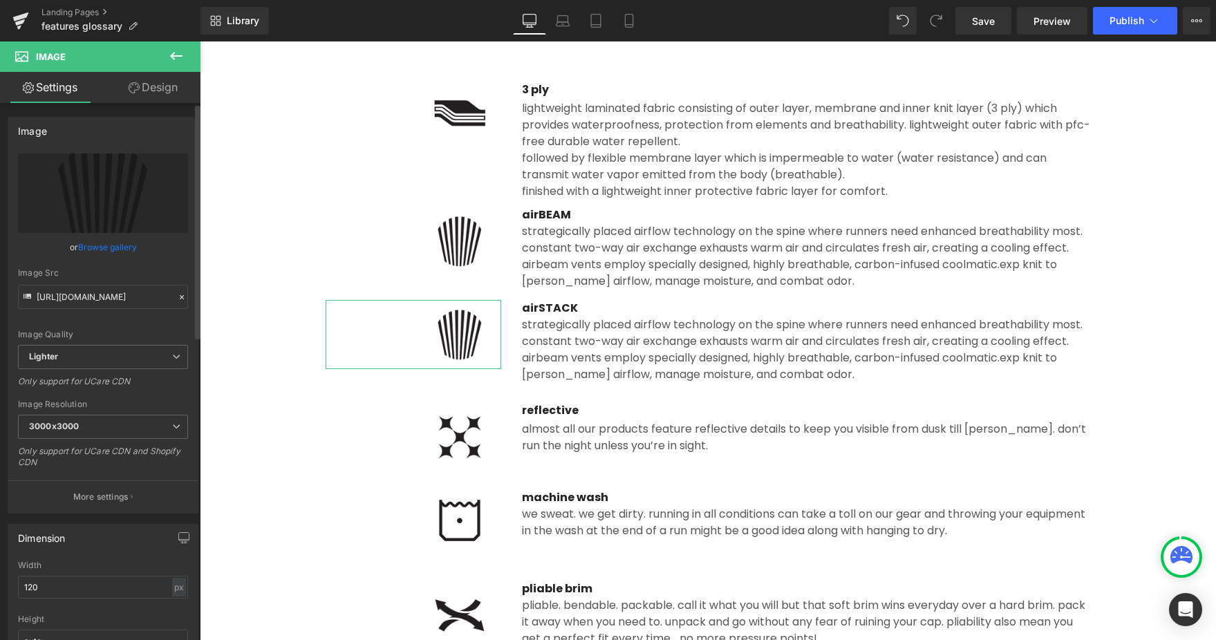
click at [122, 250] on link "Browse gallery" at bounding box center [107, 247] width 59 height 24
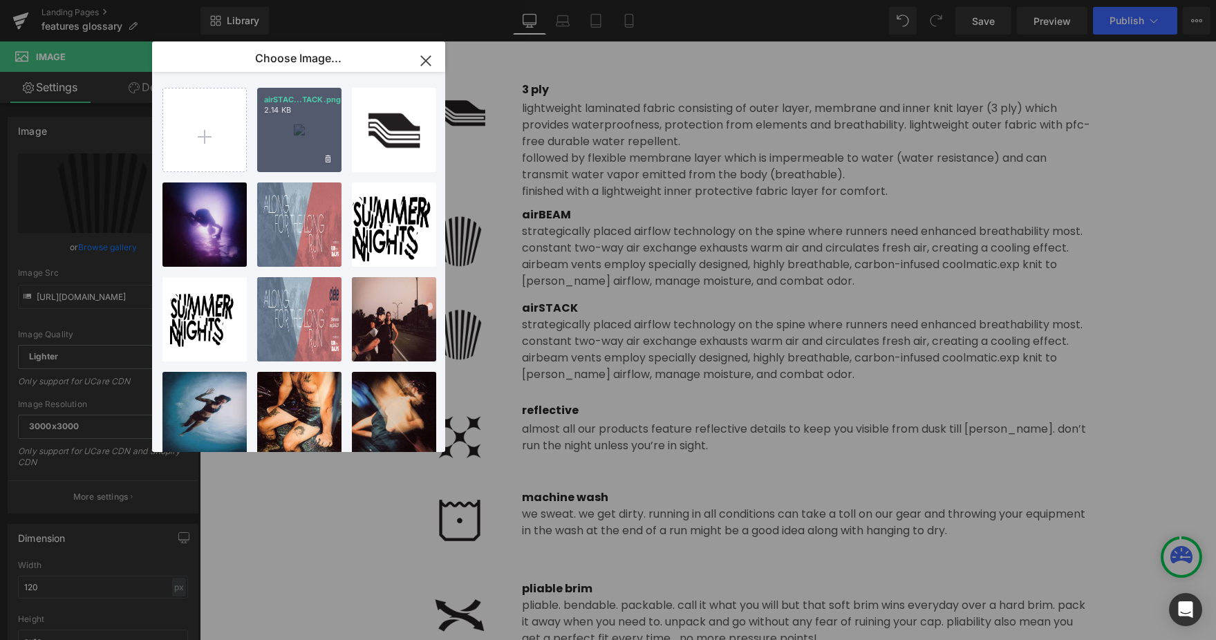
click at [292, 147] on div "airSTAC...TACK.png 2.14 KB" at bounding box center [299, 130] width 84 height 84
type input "[URL][DOMAIN_NAME]"
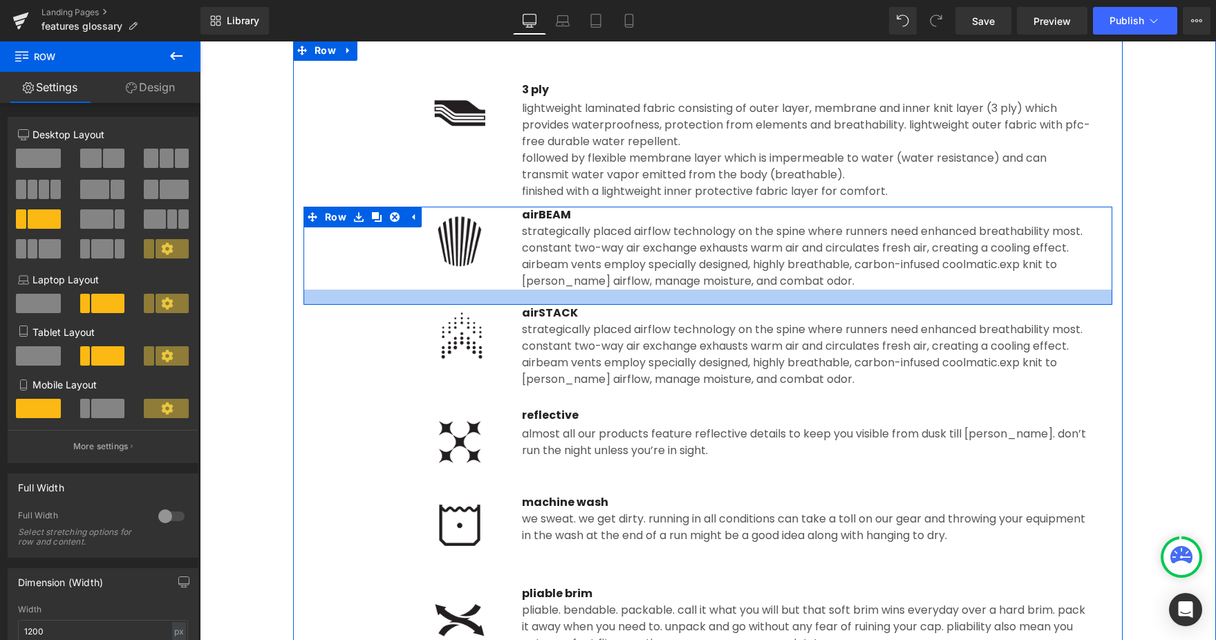
click at [493, 301] on div at bounding box center [707, 297] width 809 height 15
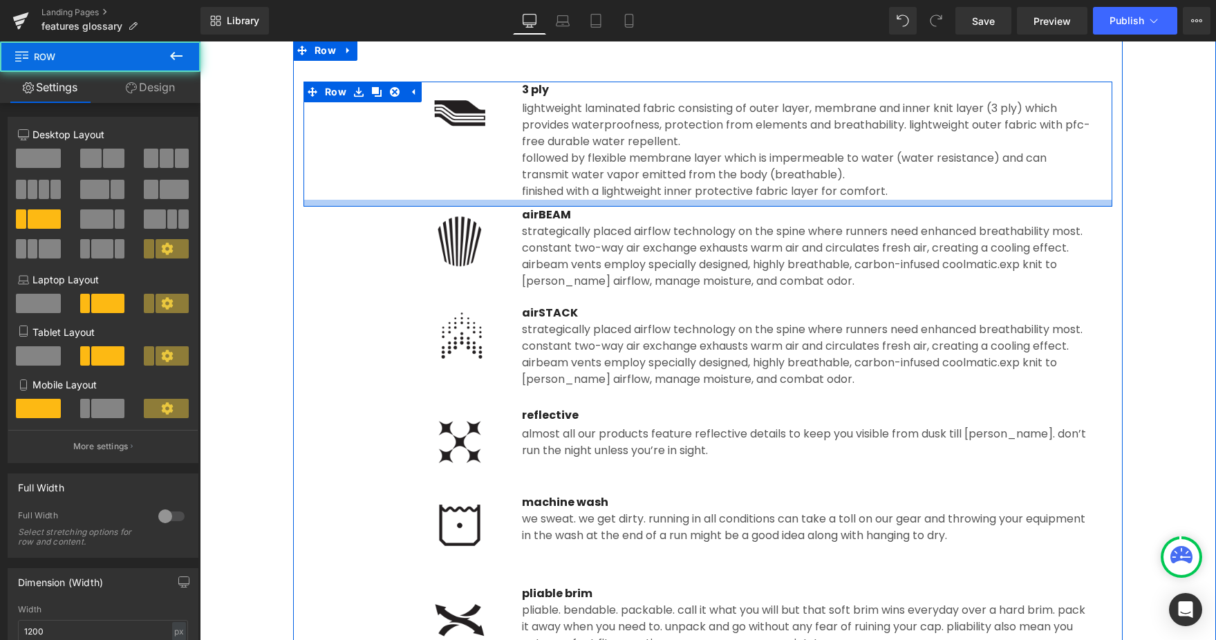
click at [565, 204] on div at bounding box center [707, 203] width 809 height 7
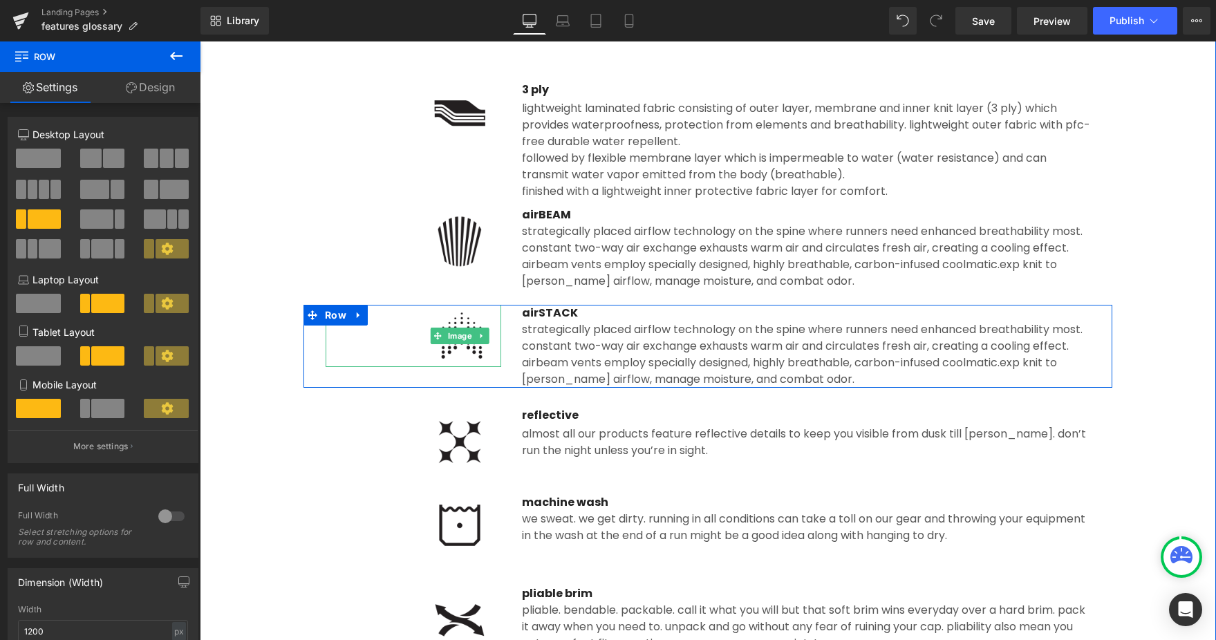
click at [489, 353] on img at bounding box center [459, 336] width 83 height 62
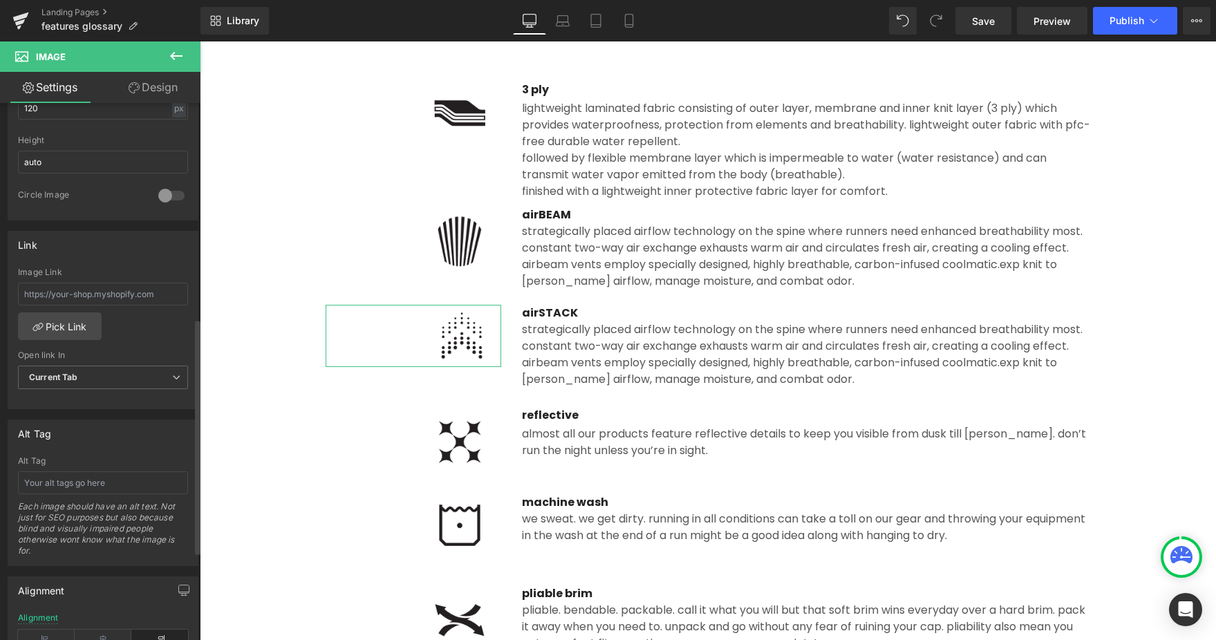
scroll to position [691, 0]
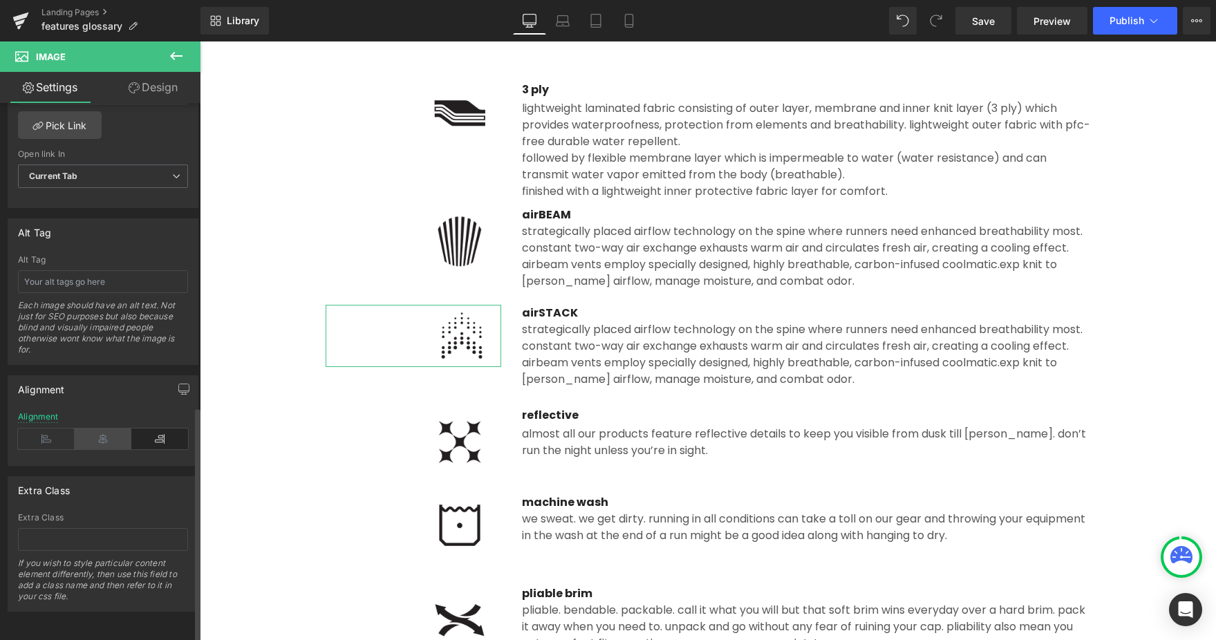
click at [109, 431] on icon at bounding box center [103, 439] width 57 height 21
click at [160, 431] on icon at bounding box center [159, 439] width 57 height 21
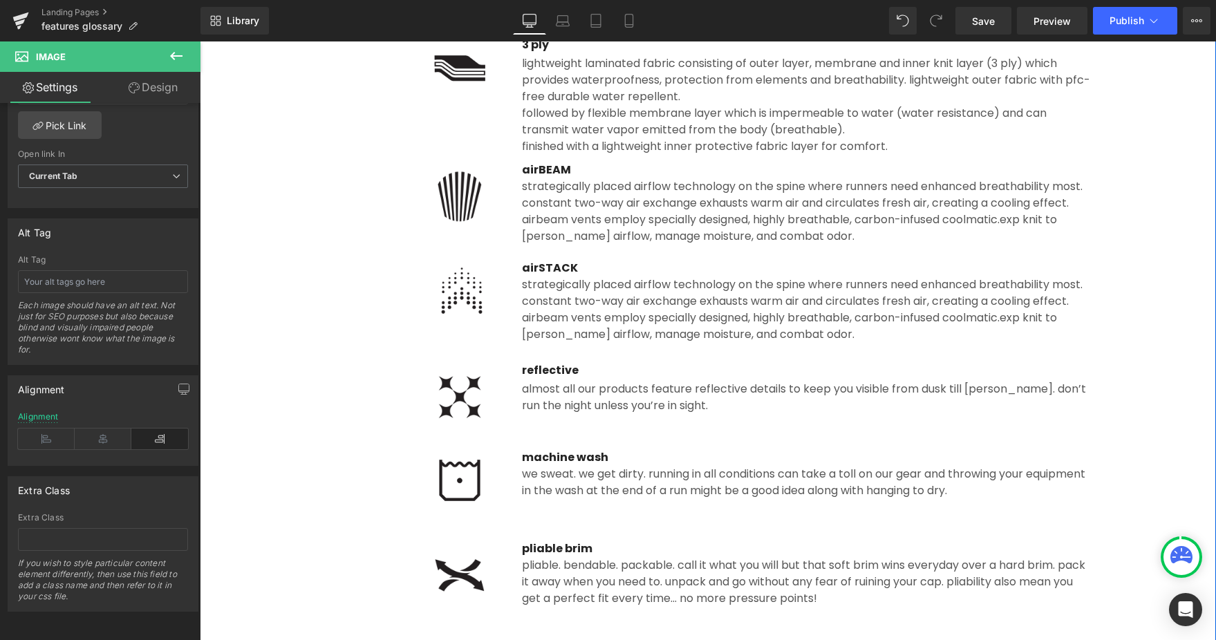
scroll to position [351, 0]
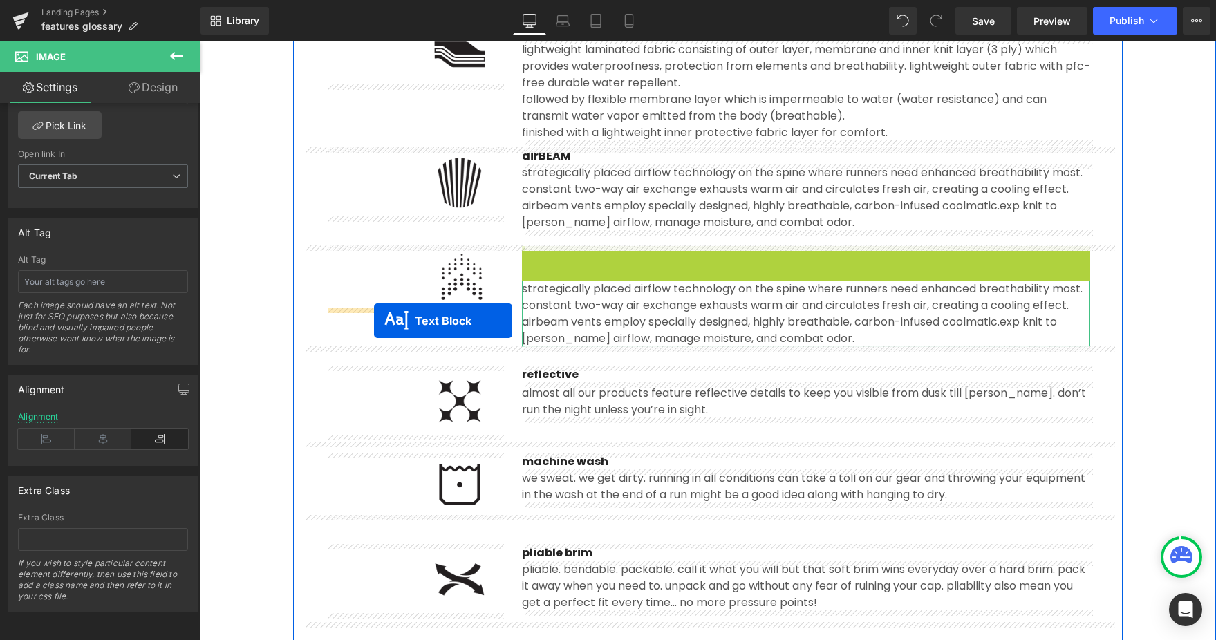
drag, startPoint x: 771, startPoint y: 256, endPoint x: 374, endPoint y: 321, distance: 402.0
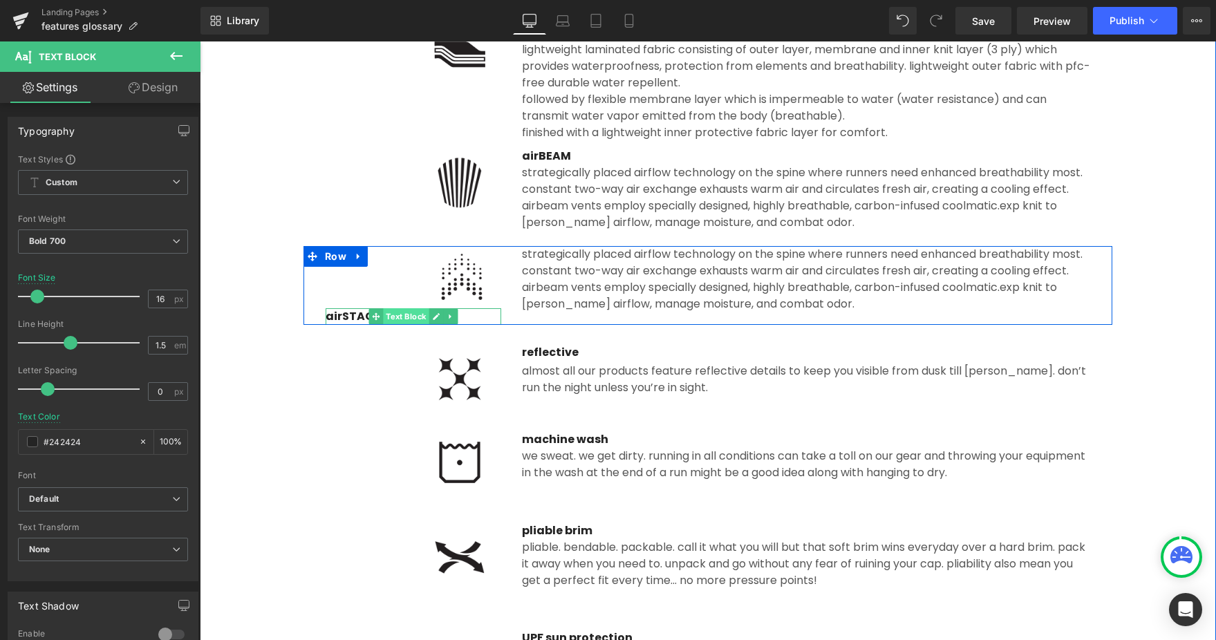
click at [425, 317] on link "Text Block" at bounding box center [399, 316] width 60 height 17
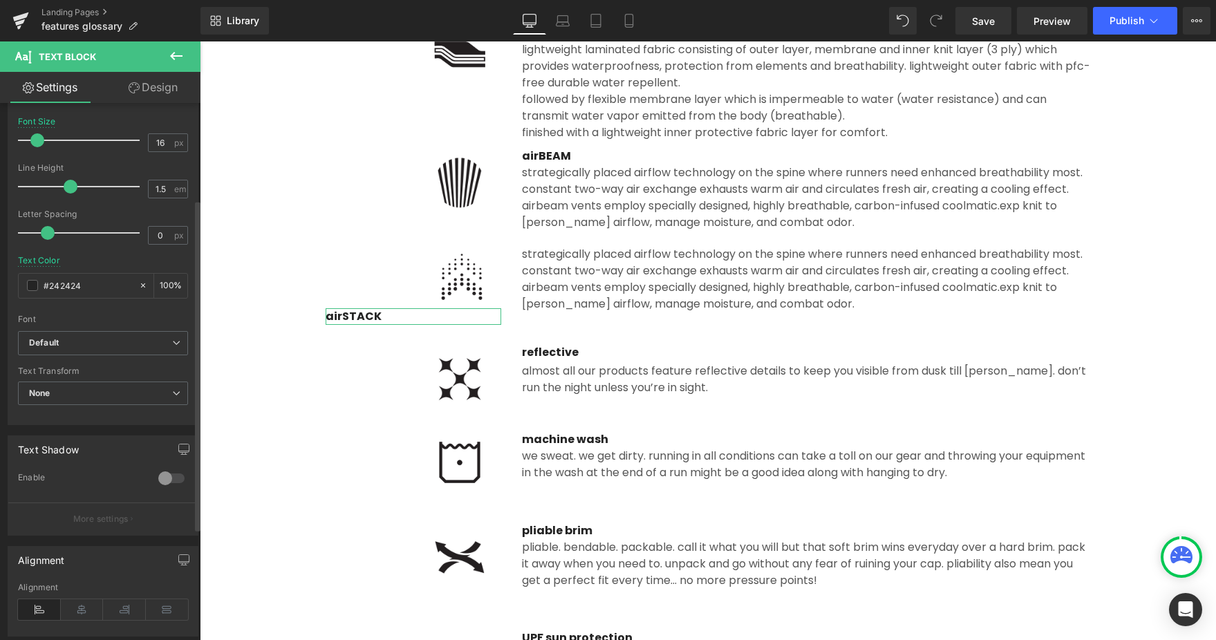
scroll to position [338, 0]
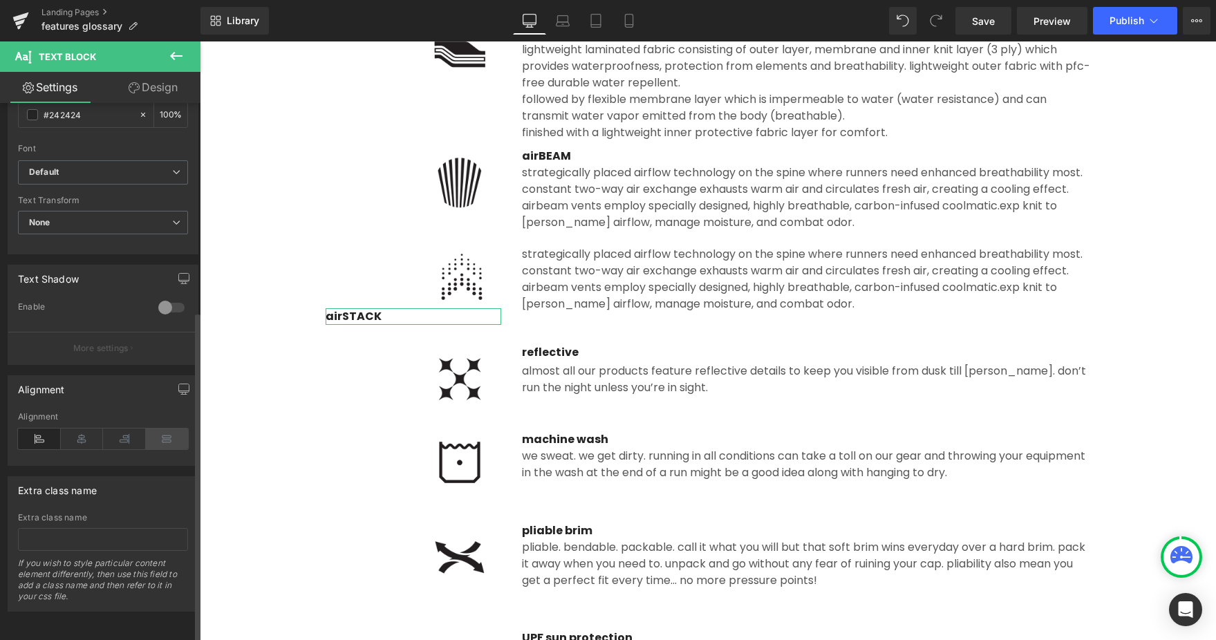
click at [163, 429] on icon at bounding box center [167, 439] width 43 height 21
click at [129, 430] on icon at bounding box center [124, 439] width 43 height 21
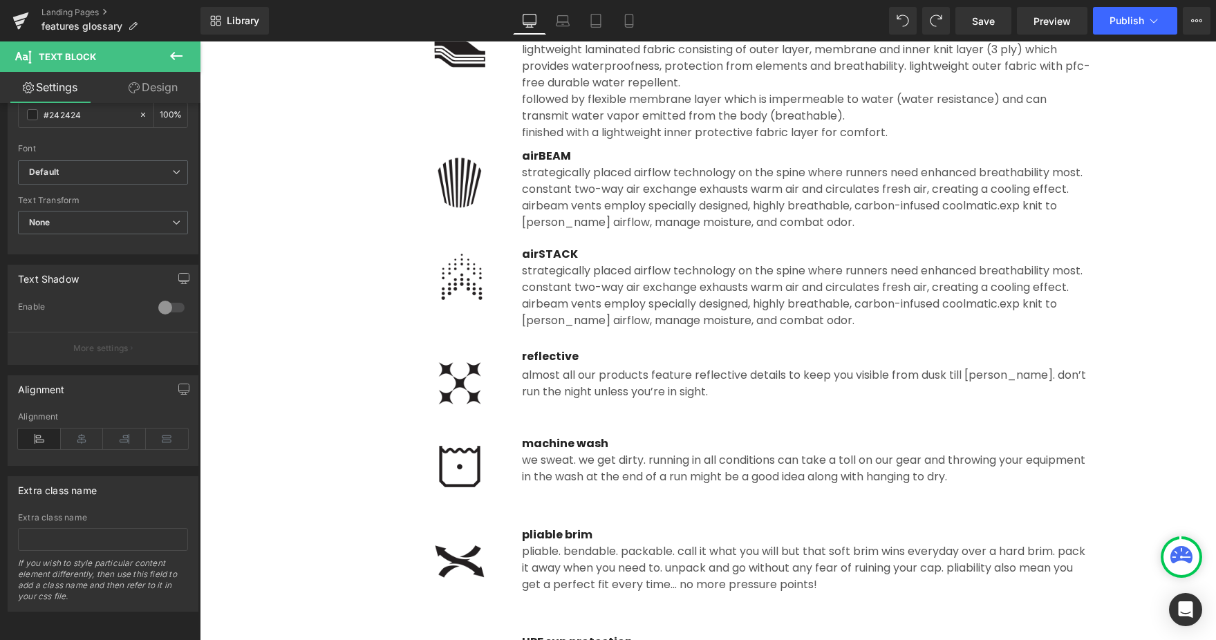
click at [572, 277] on div "strategically placed airflow technology on the spine where runners need enhance…" at bounding box center [806, 296] width 568 height 66
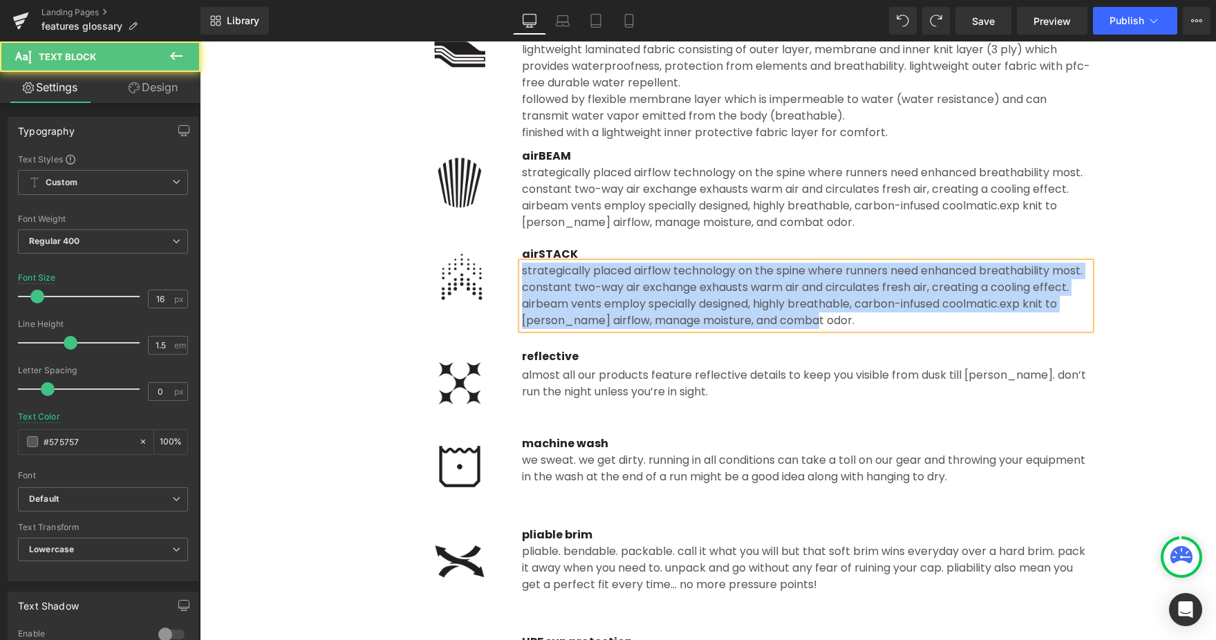
paste div
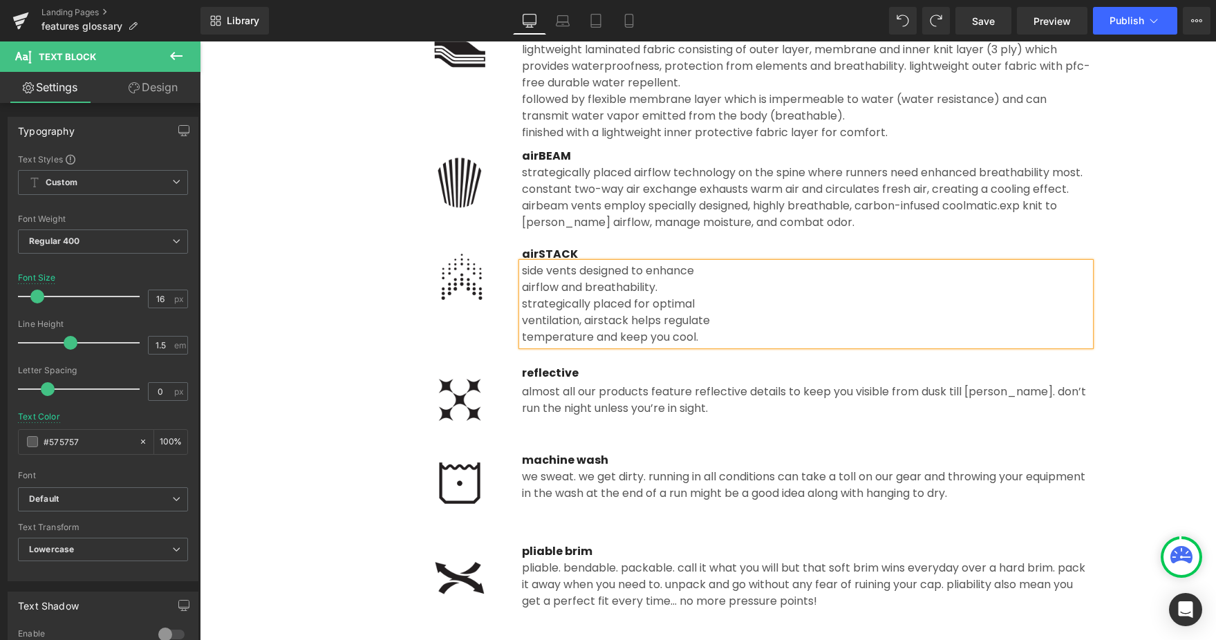
click at [522, 283] on div "airflow and breathability." at bounding box center [806, 287] width 568 height 17
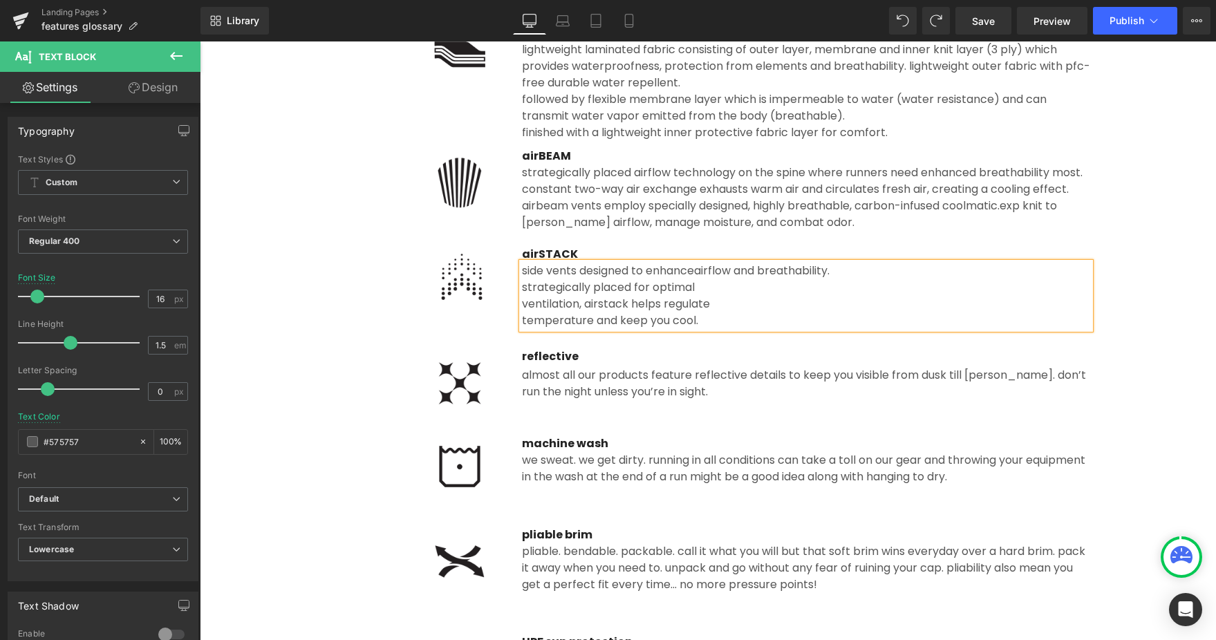
click at [523, 303] on div "ventilation, airSTACK helps regulate" at bounding box center [806, 304] width 568 height 17
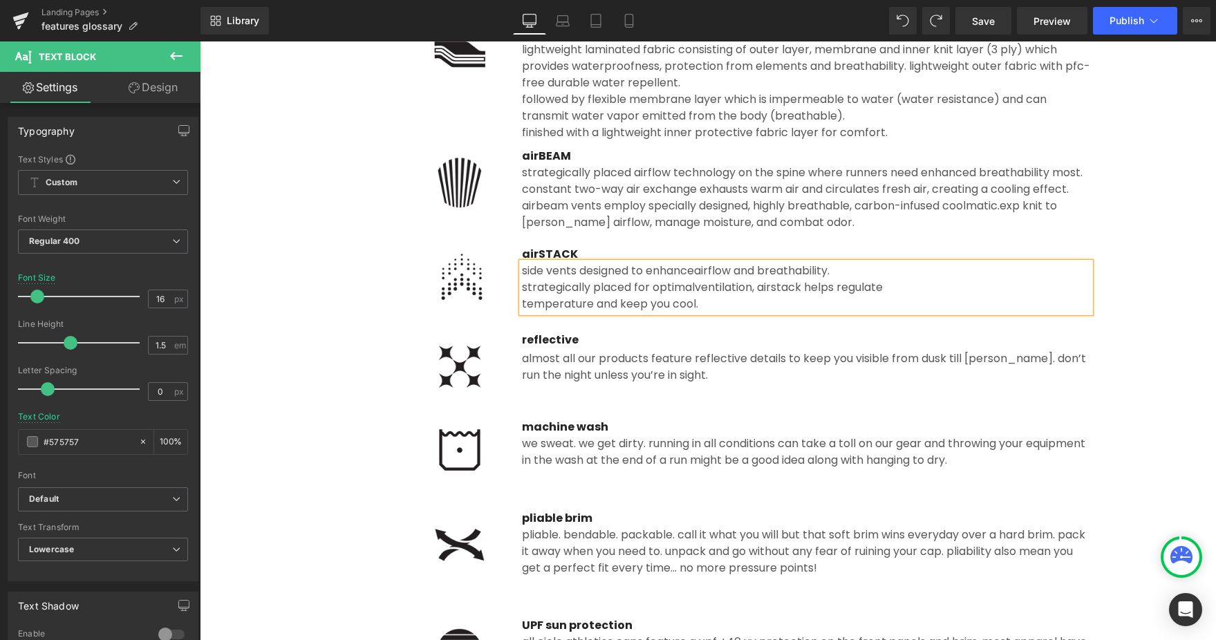
click at [522, 308] on div "temperature and keep you cool." at bounding box center [806, 304] width 568 height 17
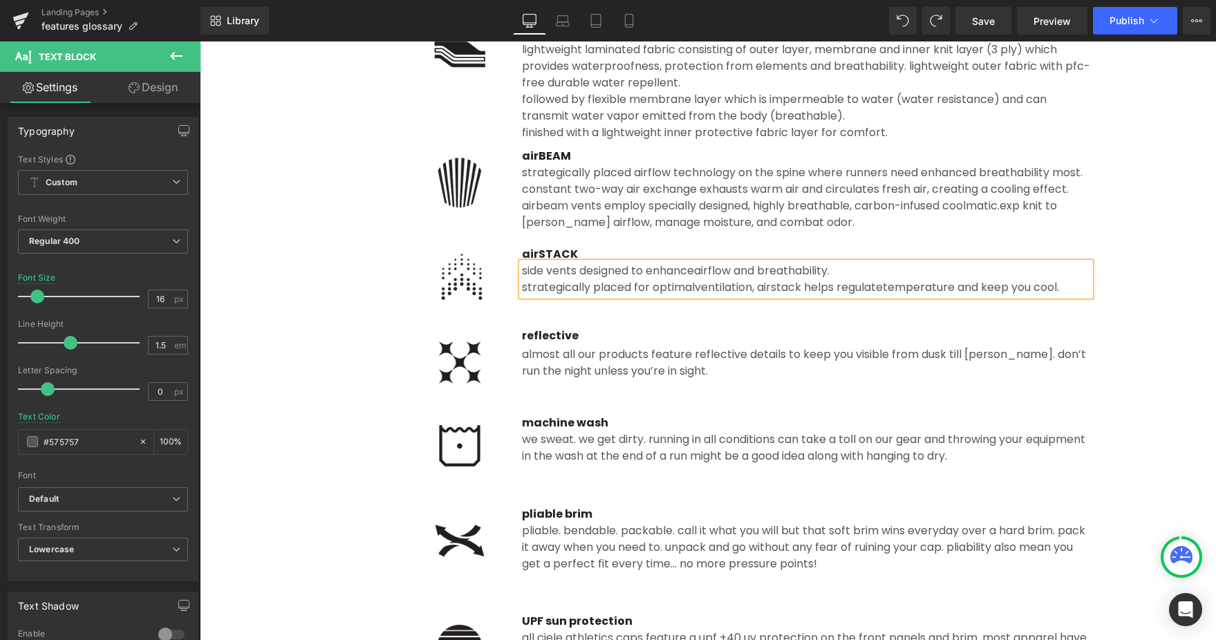
click at [698, 288] on span "ventilation, airSTACK helps regulate" at bounding box center [789, 287] width 188 height 16
click at [523, 290] on div "strategically placed for optimal ventilation, airSTACK helps regulate temperatu…" at bounding box center [806, 287] width 568 height 17
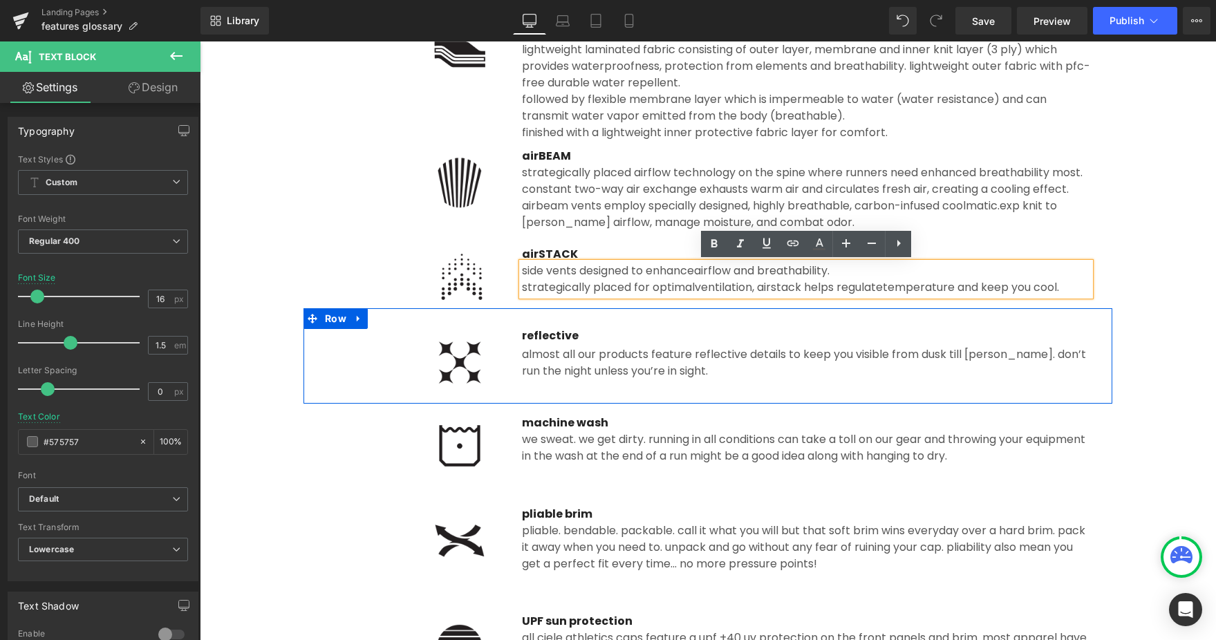
click at [668, 344] on div "Almost all our products feature reflective details to keep you visible from dus…" at bounding box center [806, 361] width 568 height 35
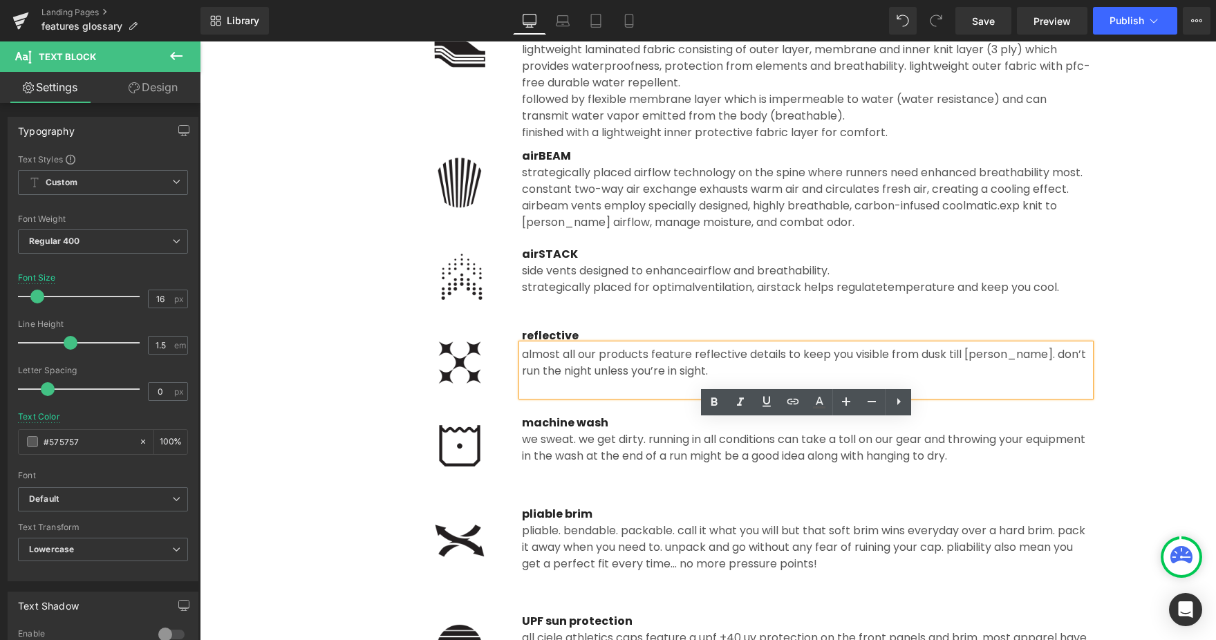
scroll to position [274, 0]
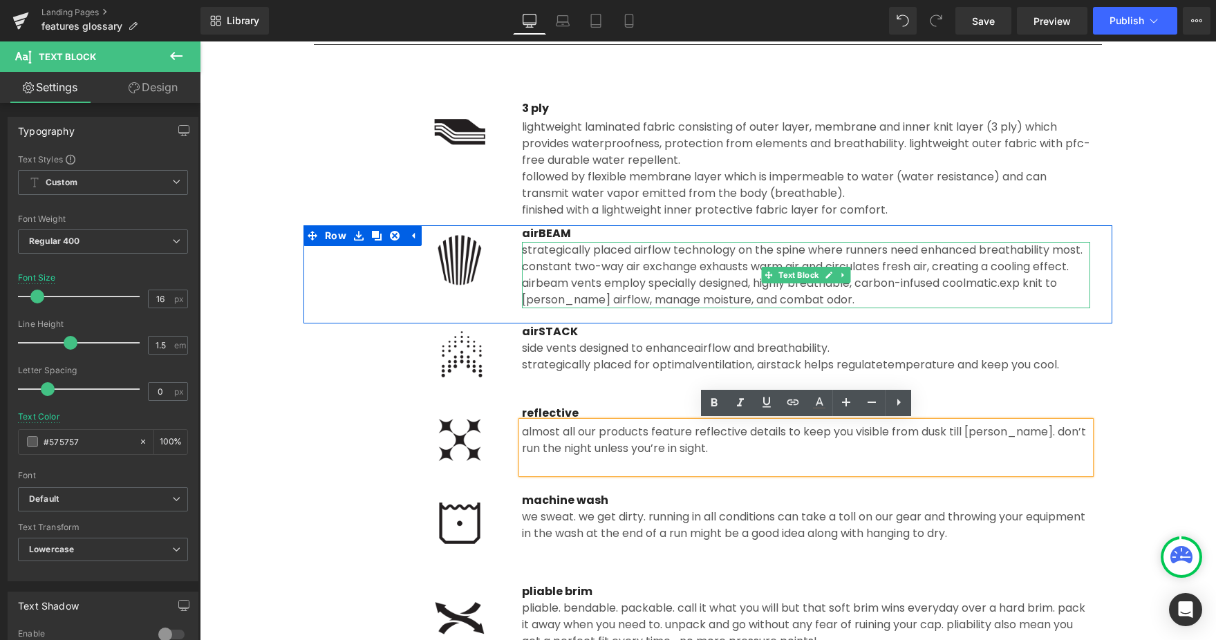
click at [595, 279] on div "strategically placed airflow technology on the spine where runners need enhance…" at bounding box center [806, 275] width 568 height 66
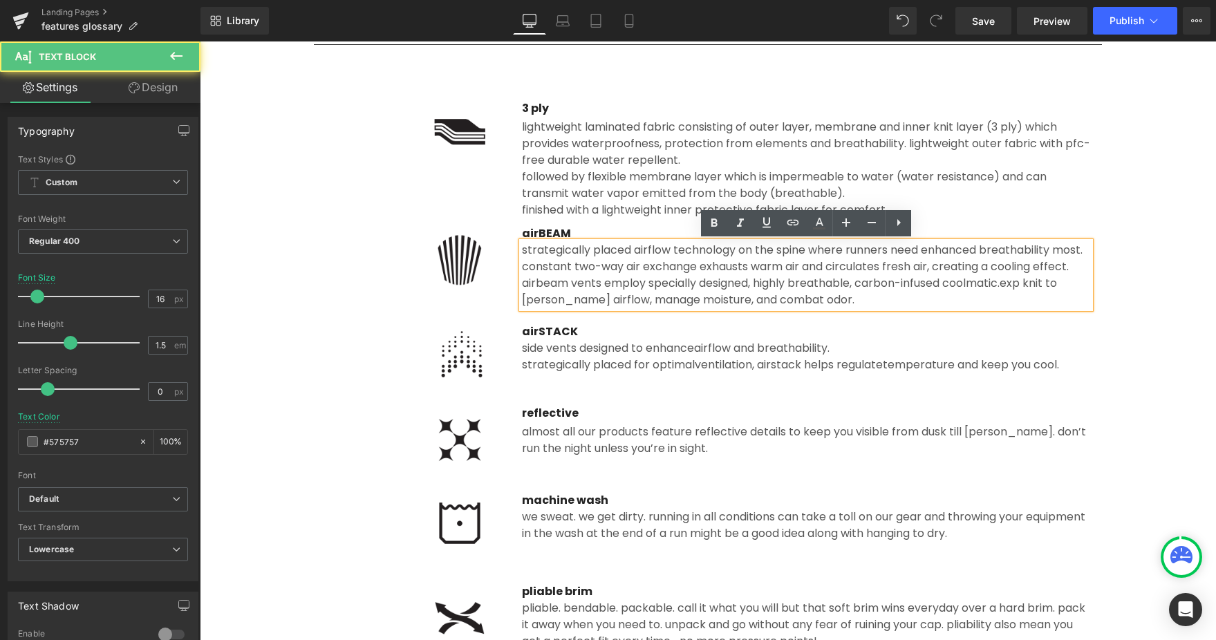
click at [552, 283] on div "strategically placed airflow technology on the spine where runners need enhance…" at bounding box center [806, 275] width 568 height 66
click at [568, 283] on div "strategically placed airflow technology on the spine where runners need enhance…" at bounding box center [806, 275] width 568 height 66
click at [610, 262] on div "strategically placed airflow technology on the spine where runners need enhance…" at bounding box center [806, 275] width 568 height 66
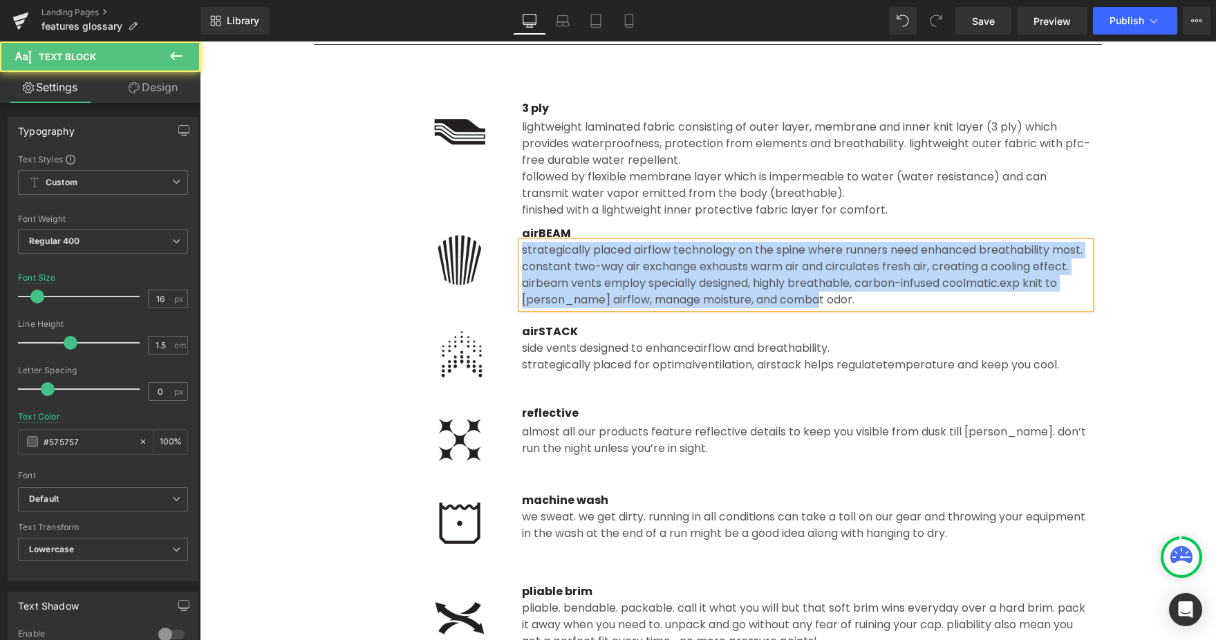
paste div
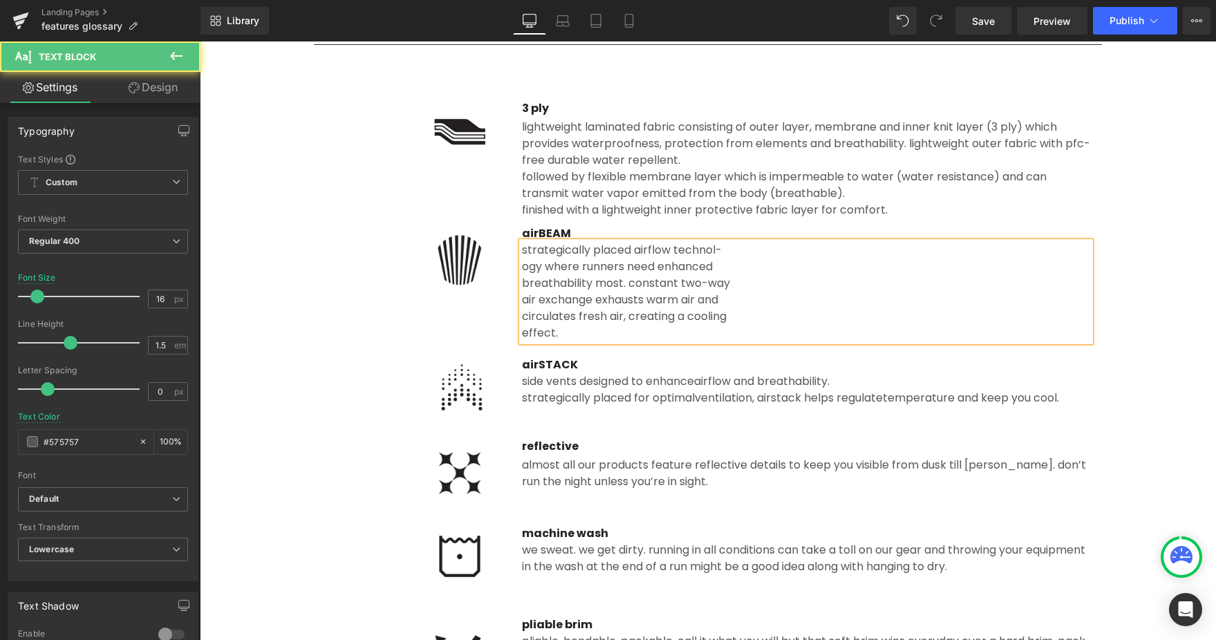
click at [523, 267] on div "ogy where runners need enhanced" at bounding box center [806, 267] width 568 height 17
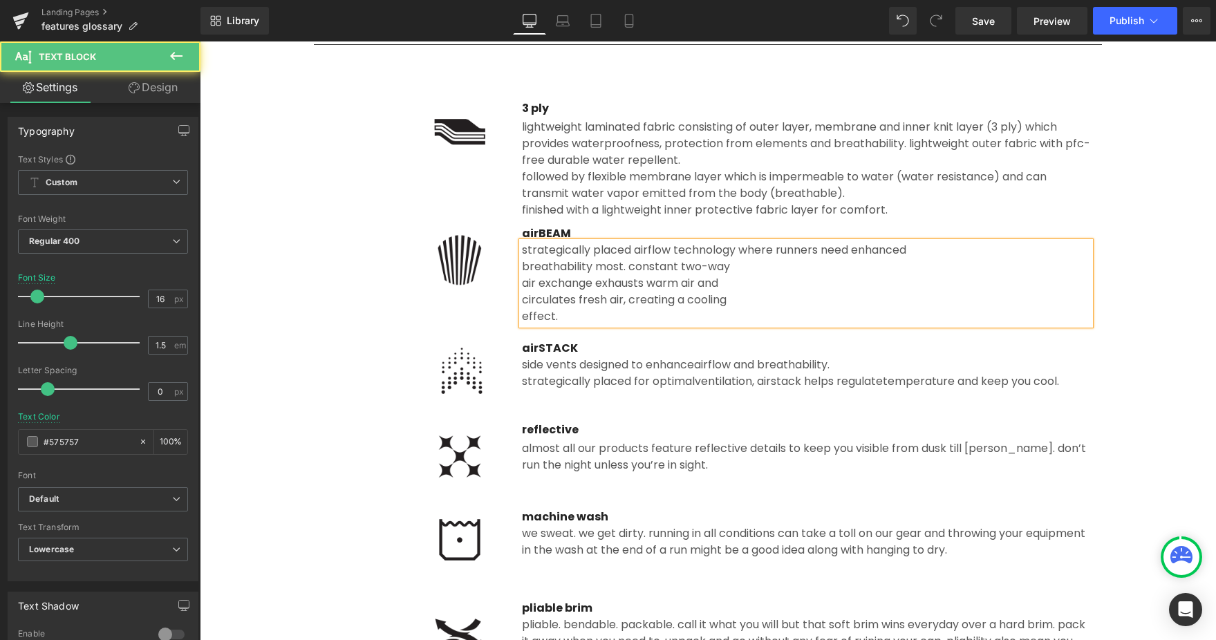
click at [522, 265] on div "strategically placed airflow technol ogy where runners need enhanced breathabil…" at bounding box center [806, 283] width 568 height 83
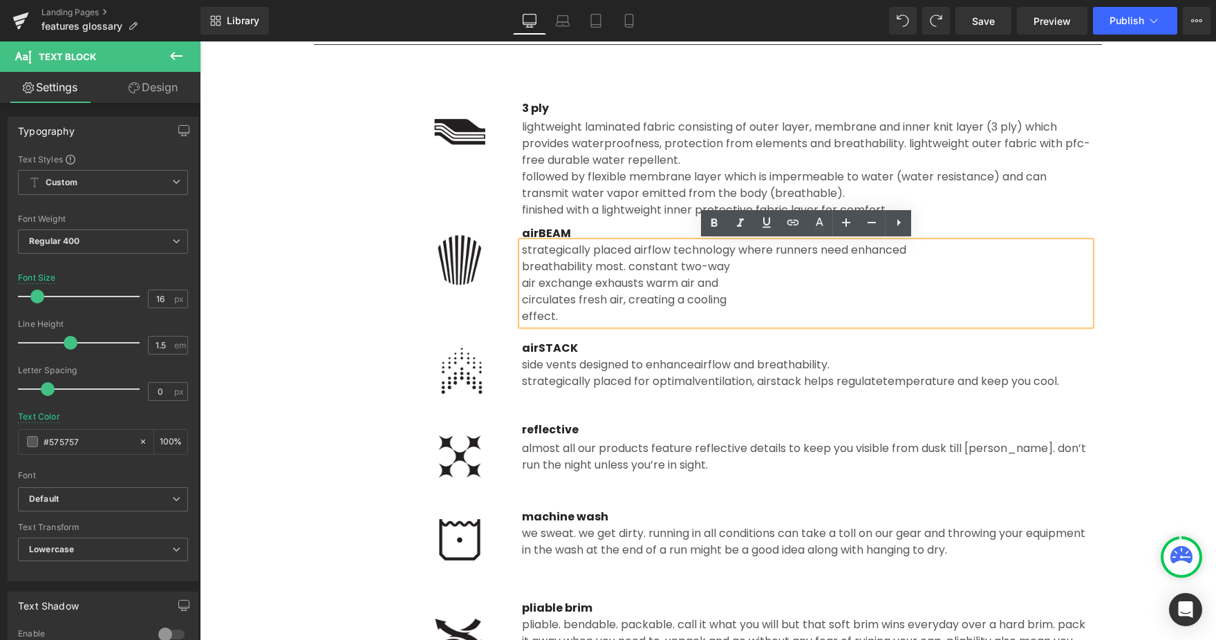
click at [523, 265] on div "breathability most. constant two-way" at bounding box center [806, 267] width 568 height 17
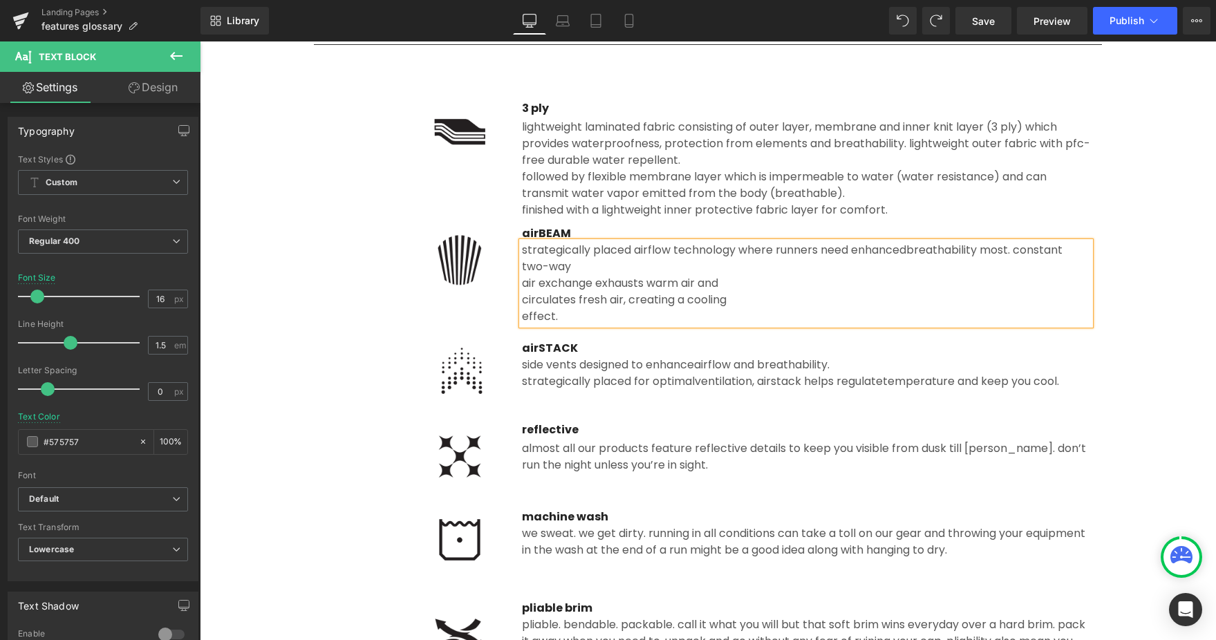
click at [523, 284] on div "air exchange exhausts warm air and" at bounding box center [806, 283] width 568 height 17
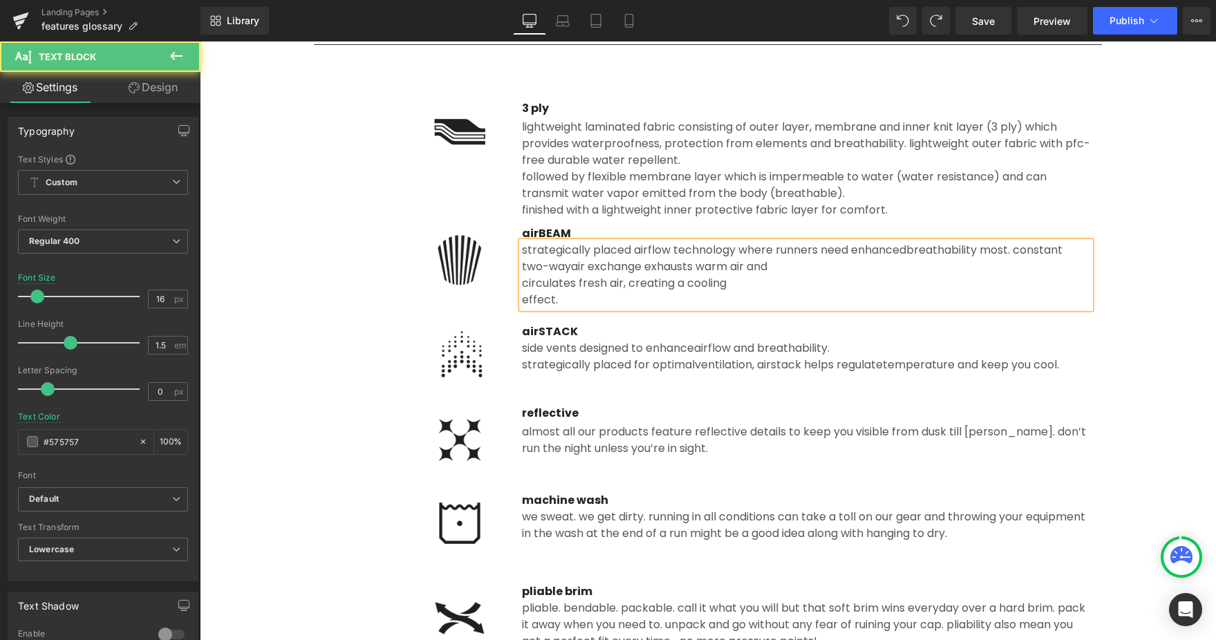
click at [523, 284] on div "circulates fresh air, creating a cooling" at bounding box center [806, 283] width 568 height 17
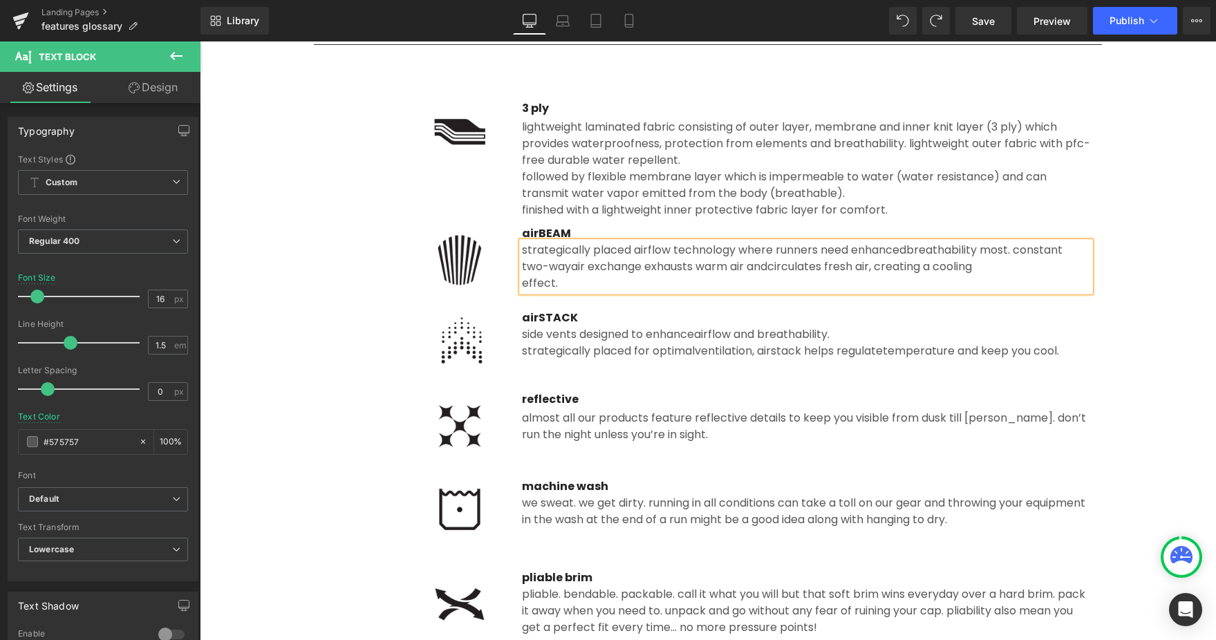
click at [523, 284] on div "effect." at bounding box center [806, 283] width 568 height 17
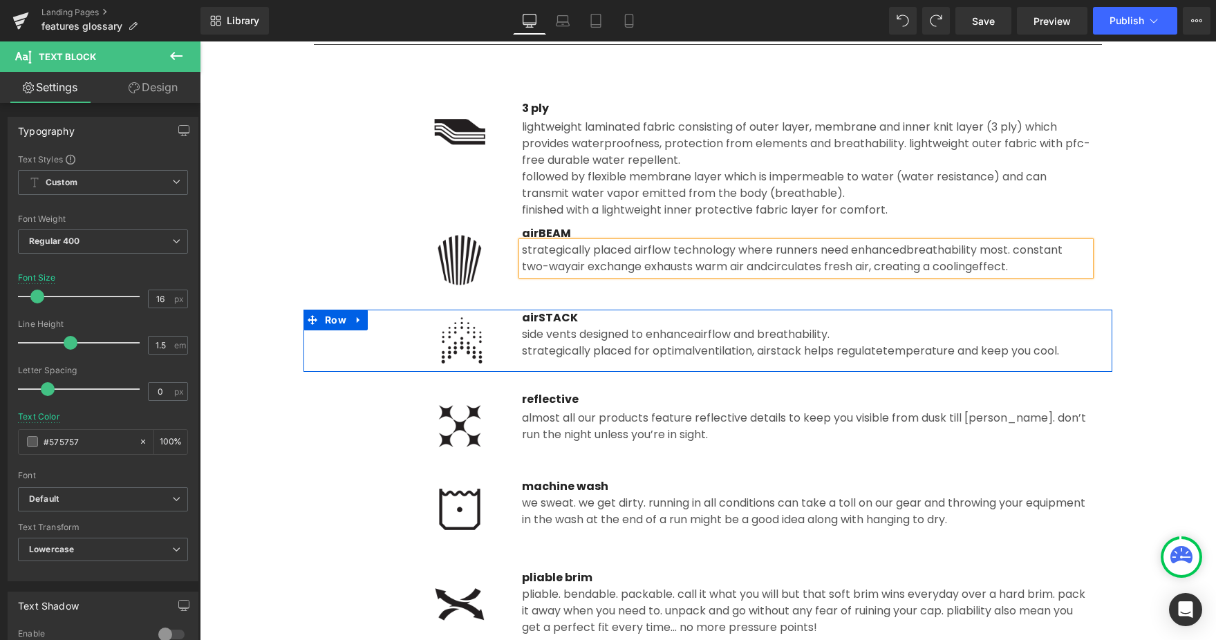
click at [675, 367] on div "Image airSTACK Text Block side vents designed to enhance airflow and breathabil…" at bounding box center [707, 341] width 809 height 62
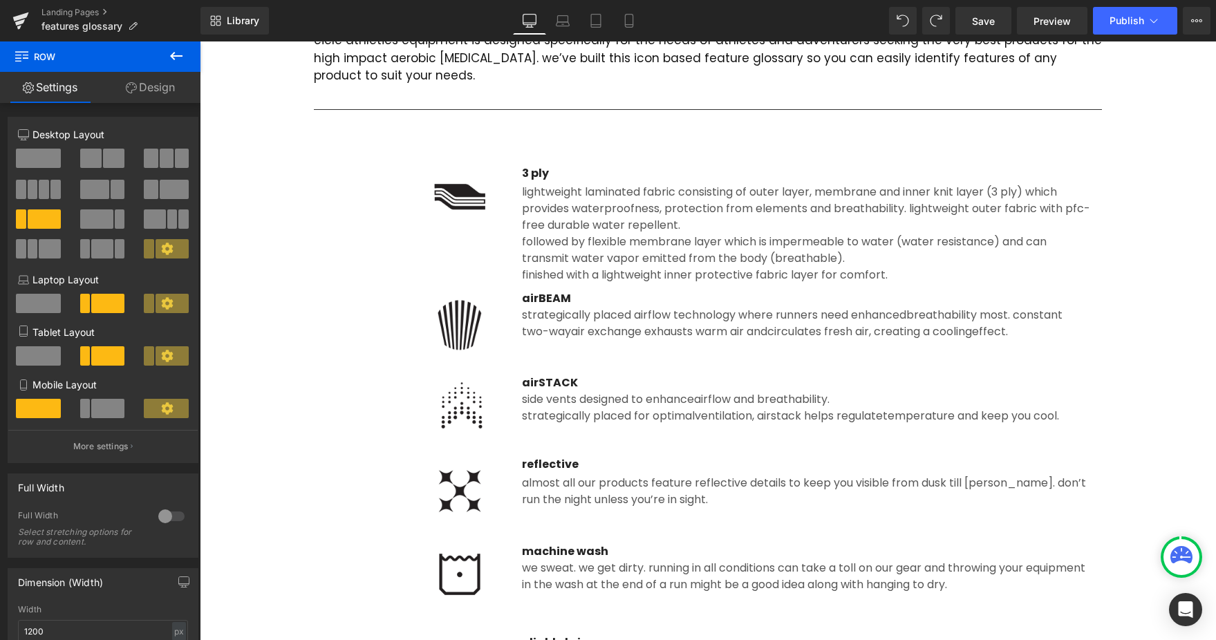
scroll to position [281, 0]
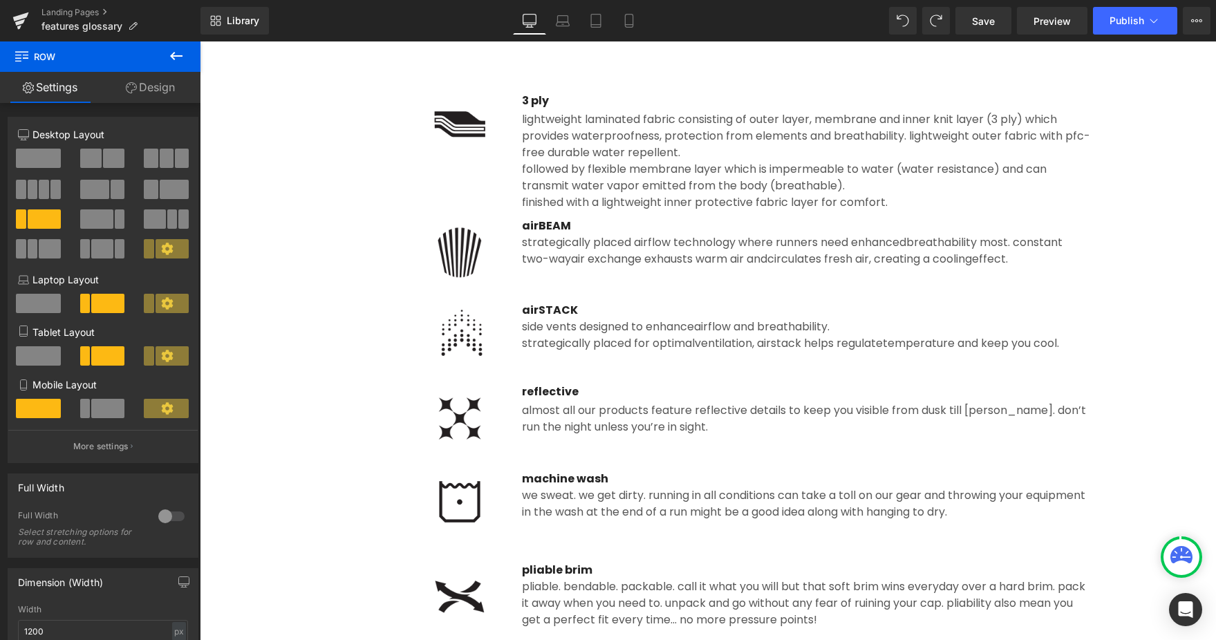
click at [623, 351] on div "side vents designed to enhance airflow and breathability. strategically placed …" at bounding box center [806, 335] width 568 height 33
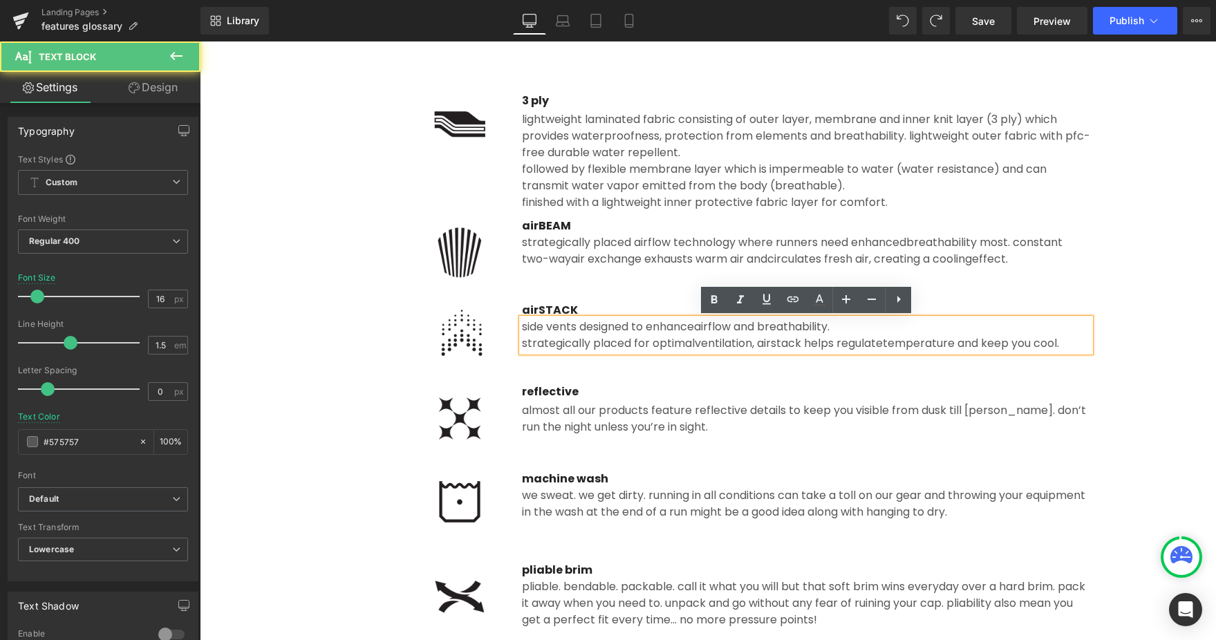
click at [375, 302] on div "Image" at bounding box center [414, 333] width 176 height 62
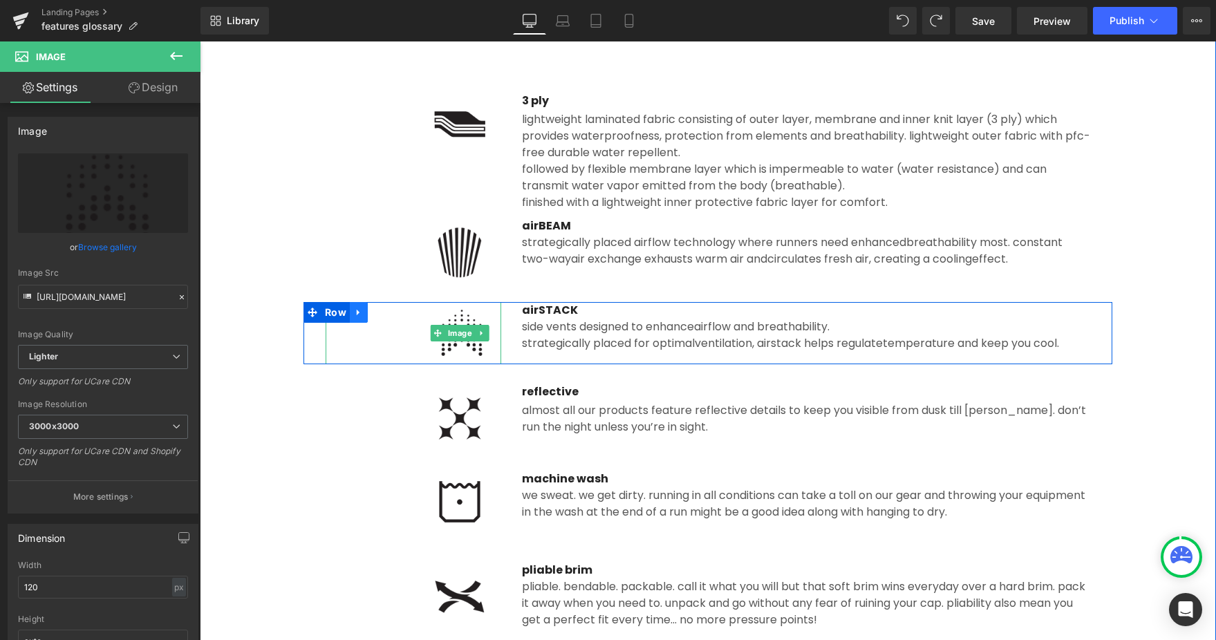
click at [357, 315] on icon at bounding box center [358, 312] width 3 height 6
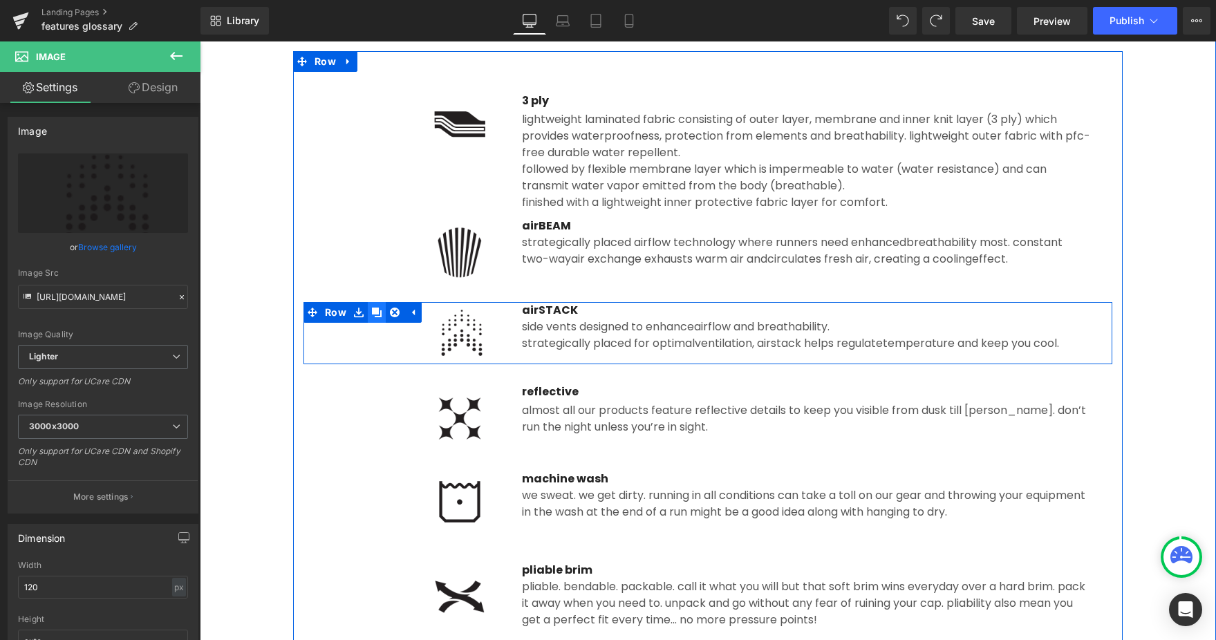
click at [380, 315] on icon at bounding box center [377, 313] width 10 height 10
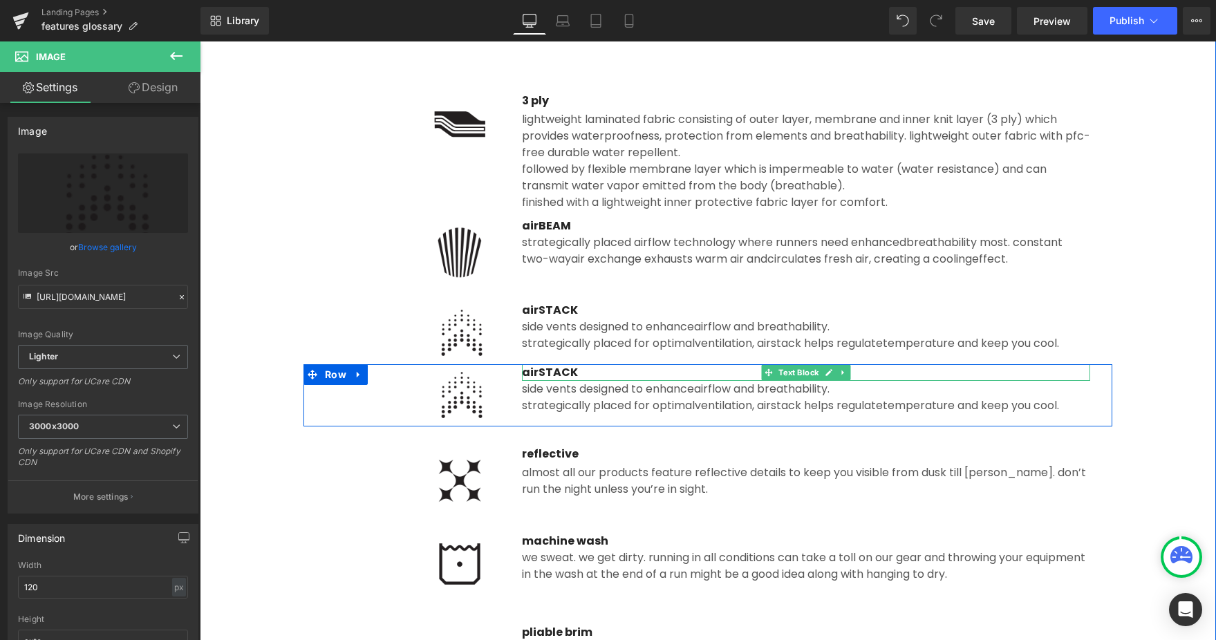
click at [547, 374] on p "airSTACK" at bounding box center [806, 372] width 568 height 17
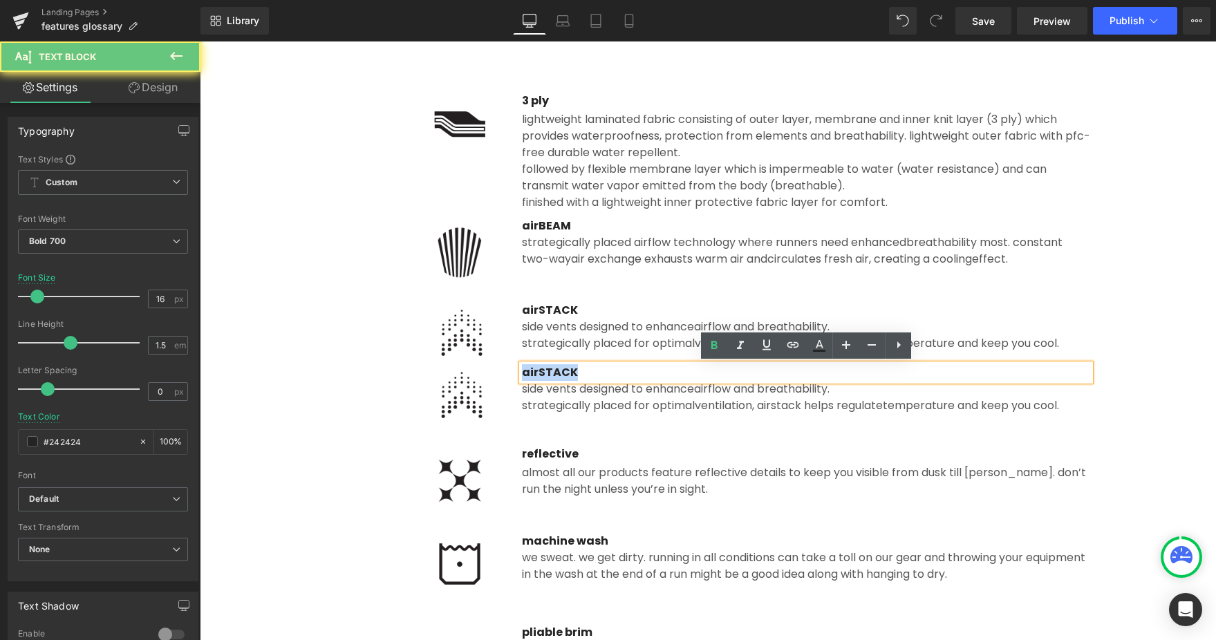
click at [547, 374] on p "airSTACK" at bounding box center [806, 372] width 568 height 17
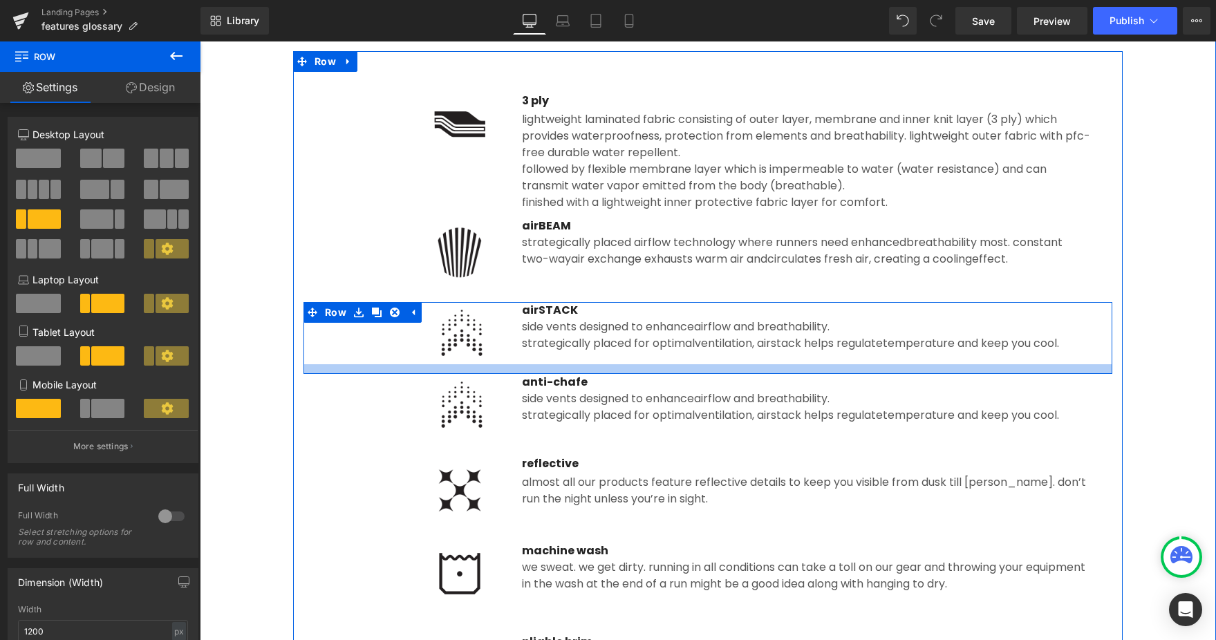
drag, startPoint x: 612, startPoint y: 361, endPoint x: 611, endPoint y: 370, distance: 9.0
click at [612, 371] on div at bounding box center [707, 369] width 809 height 10
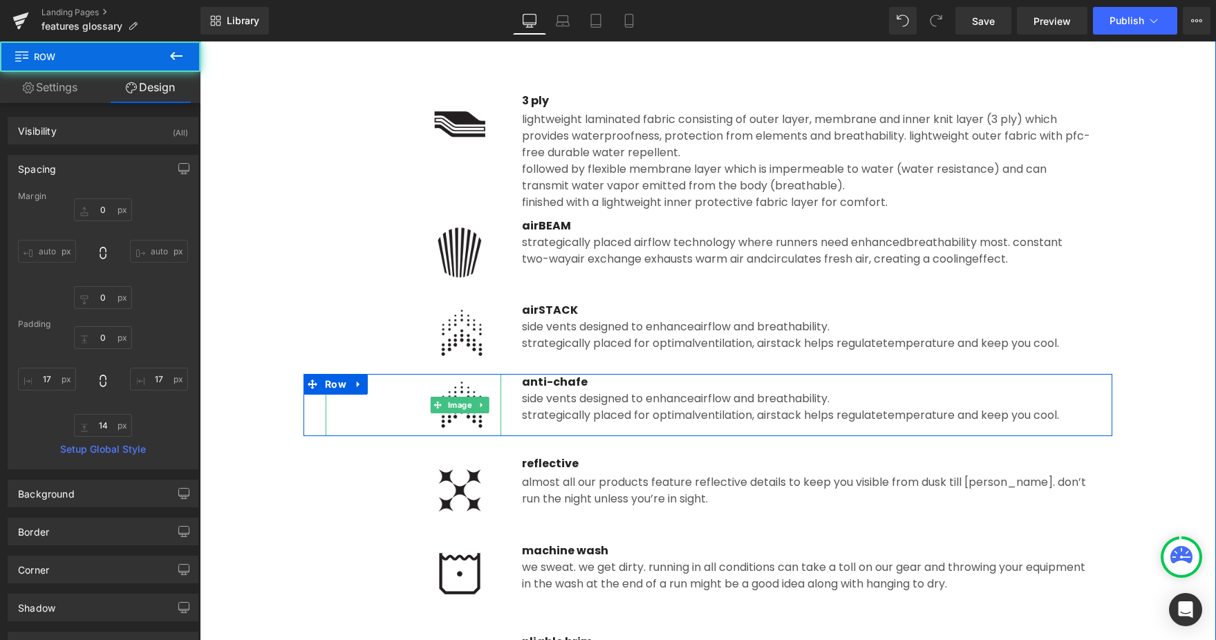
click at [468, 420] on img at bounding box center [459, 405] width 83 height 62
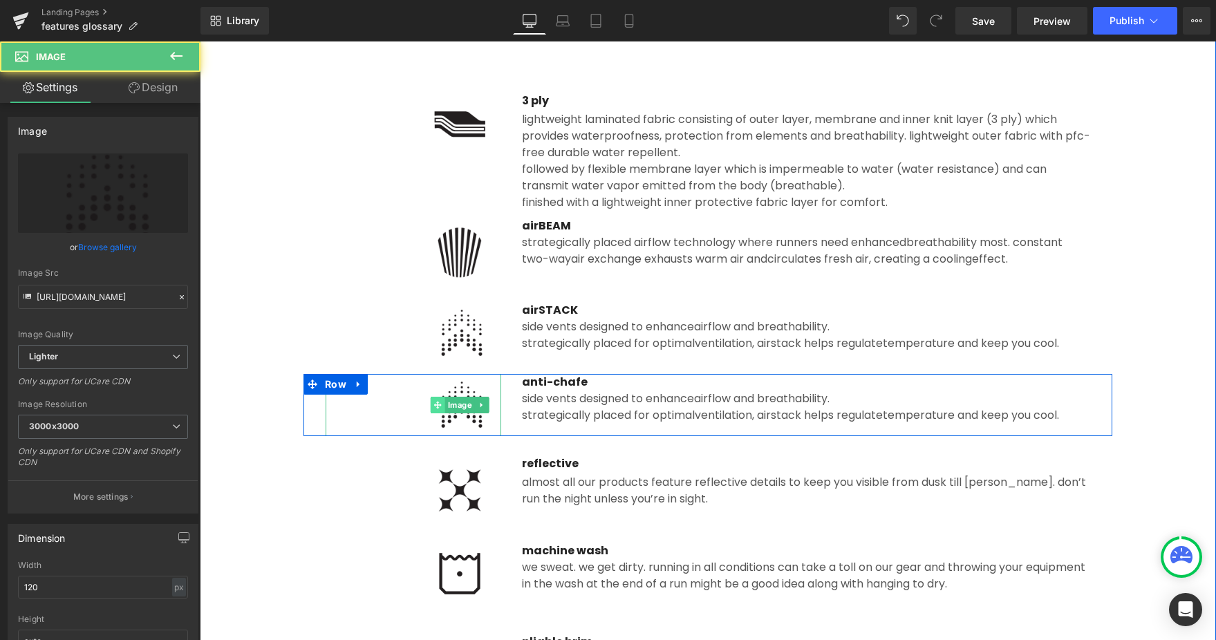
click at [467, 405] on link "Image" at bounding box center [453, 405] width 44 height 17
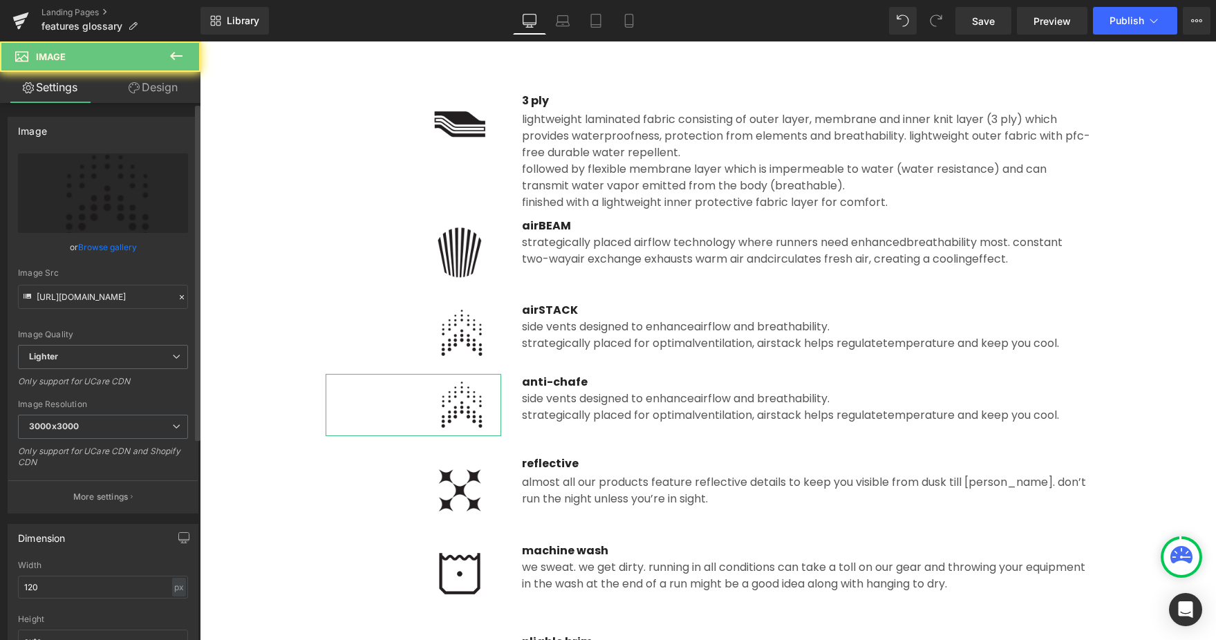
click at [118, 248] on link "Browse gallery" at bounding box center [107, 247] width 59 height 24
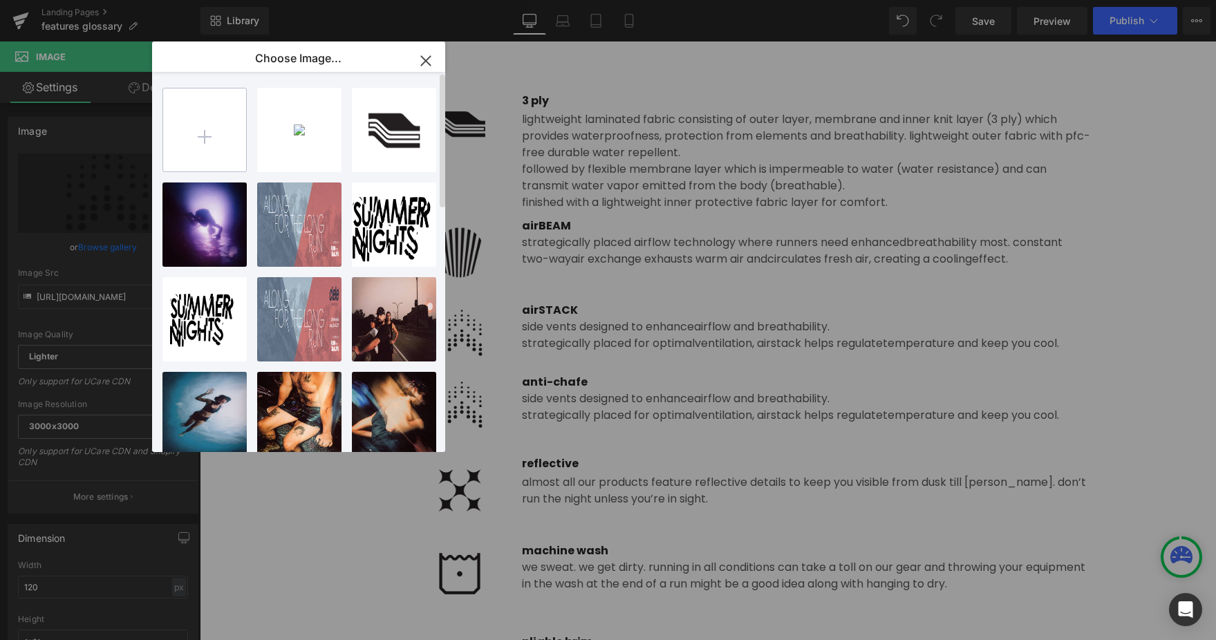
click at [187, 140] on input "file" at bounding box center [204, 129] width 83 height 83
type input "C:\fakepath\anti_chafe.png"
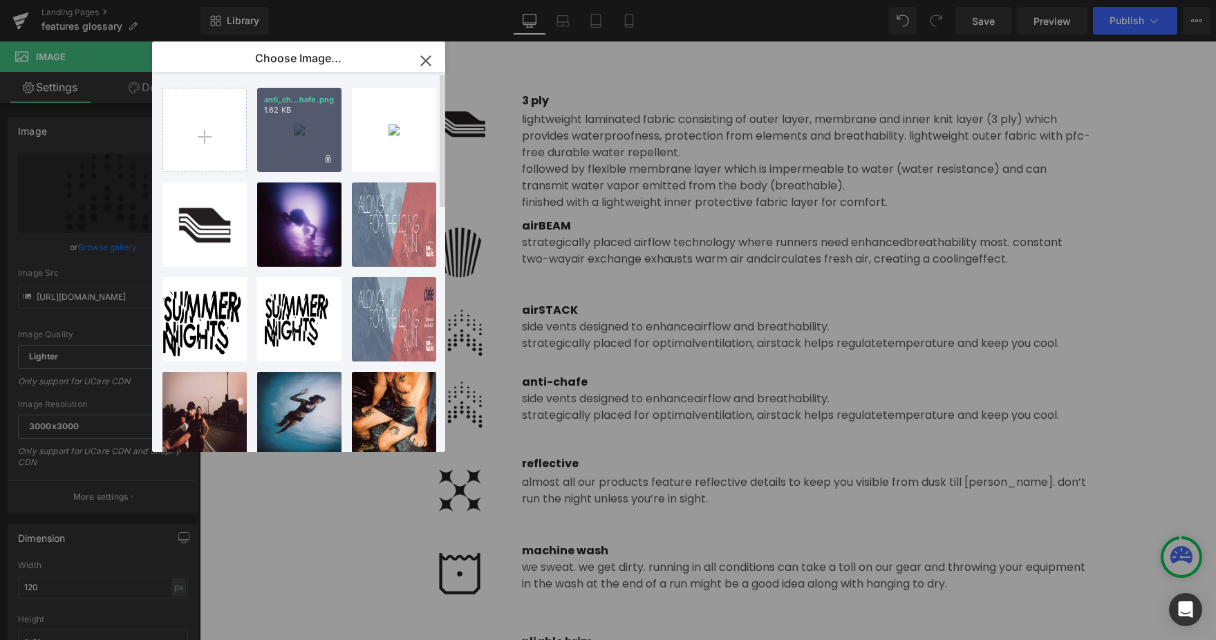
click at [323, 149] on div "anti_ch...hafe.png 1.62 KB" at bounding box center [299, 130] width 84 height 84
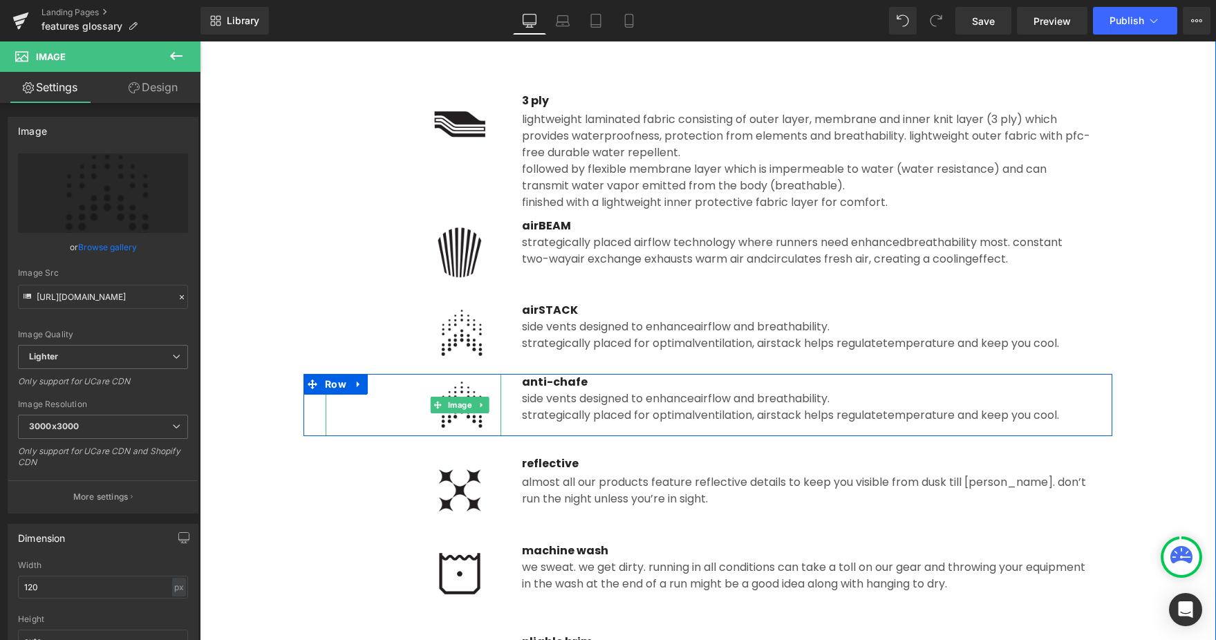
click at [469, 417] on img at bounding box center [459, 405] width 83 height 62
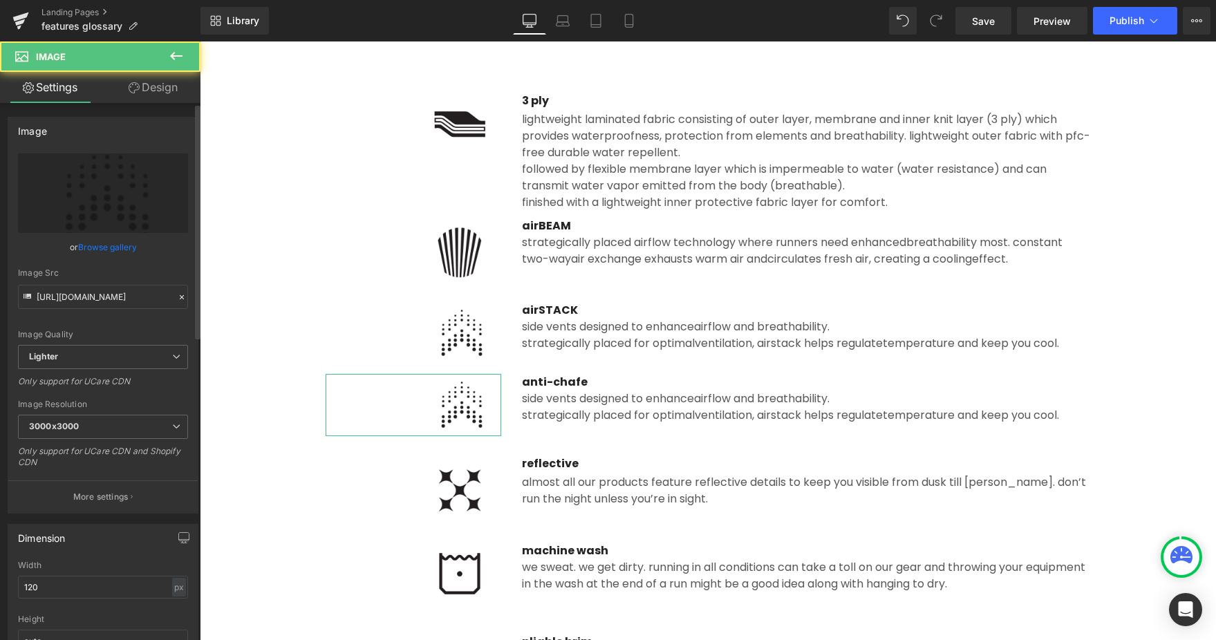
click at [113, 247] on link "Browse gallery" at bounding box center [107, 247] width 59 height 24
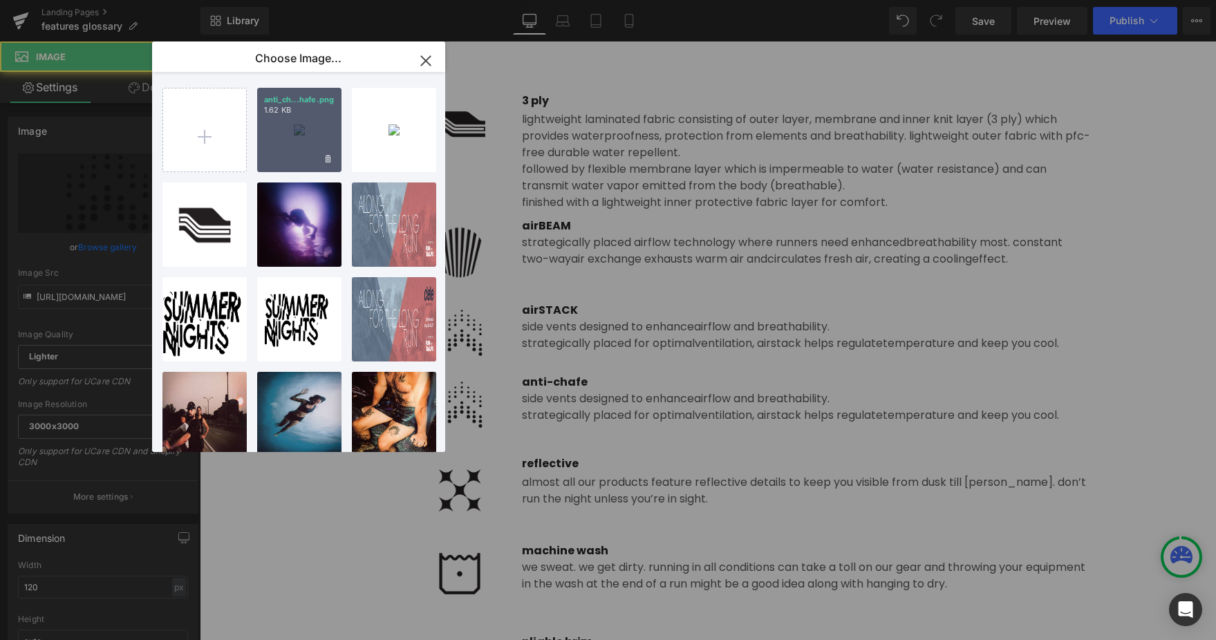
click at [311, 153] on div "anti_ch...hafe.png 1.62 KB" at bounding box center [299, 130] width 84 height 84
type input "[URL][DOMAIN_NAME]"
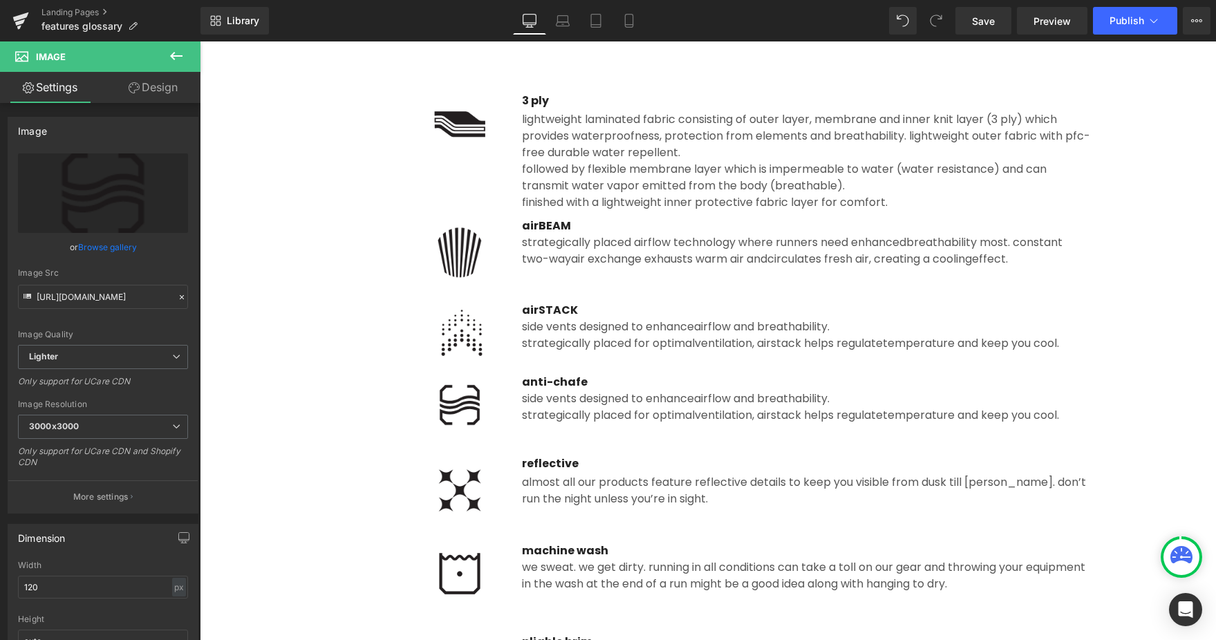
click at [623, 406] on div "side vents designed to enhance airflow and breathability. strategically placed …" at bounding box center [806, 407] width 568 height 33
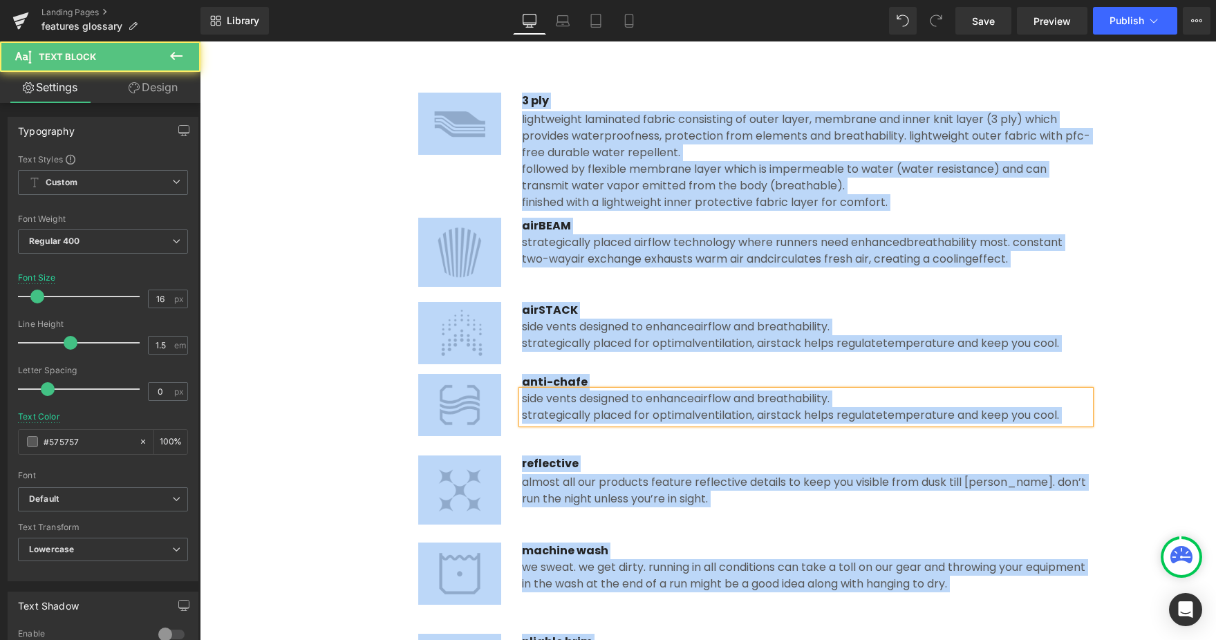
click at [561, 408] on div "strategically placed for optimal ventilation, airSTACK helps regulate temperatu…" at bounding box center [806, 415] width 568 height 17
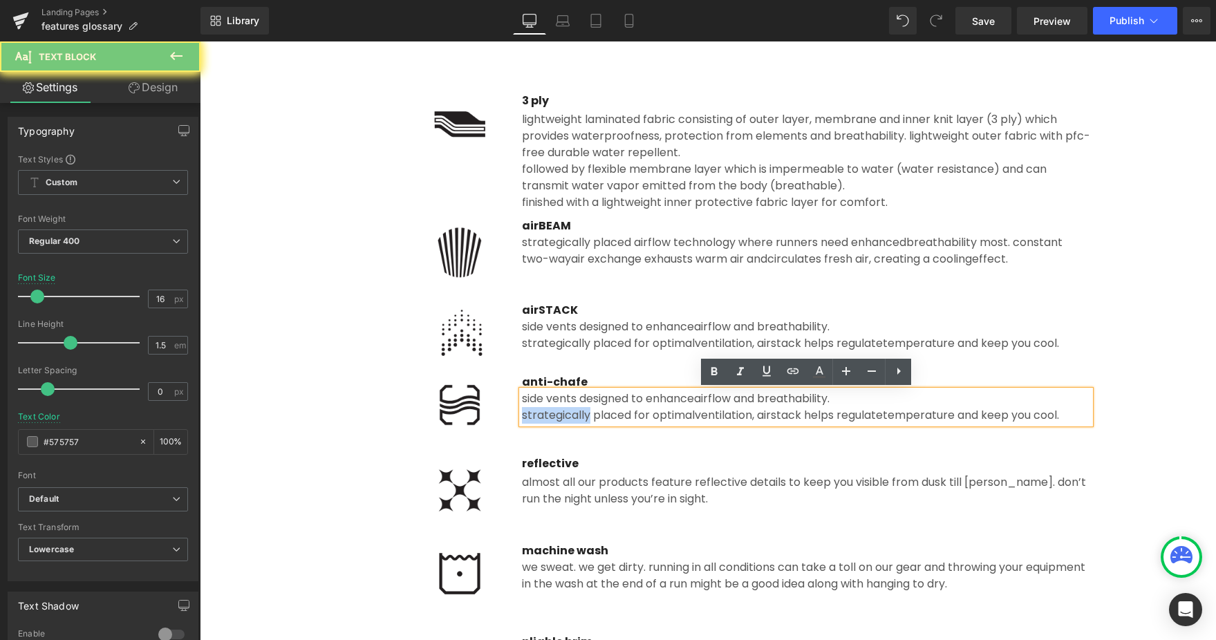
click at [561, 408] on div "strategically placed for optimal ventilation, airSTACK helps regulate temperatu…" at bounding box center [806, 415] width 568 height 17
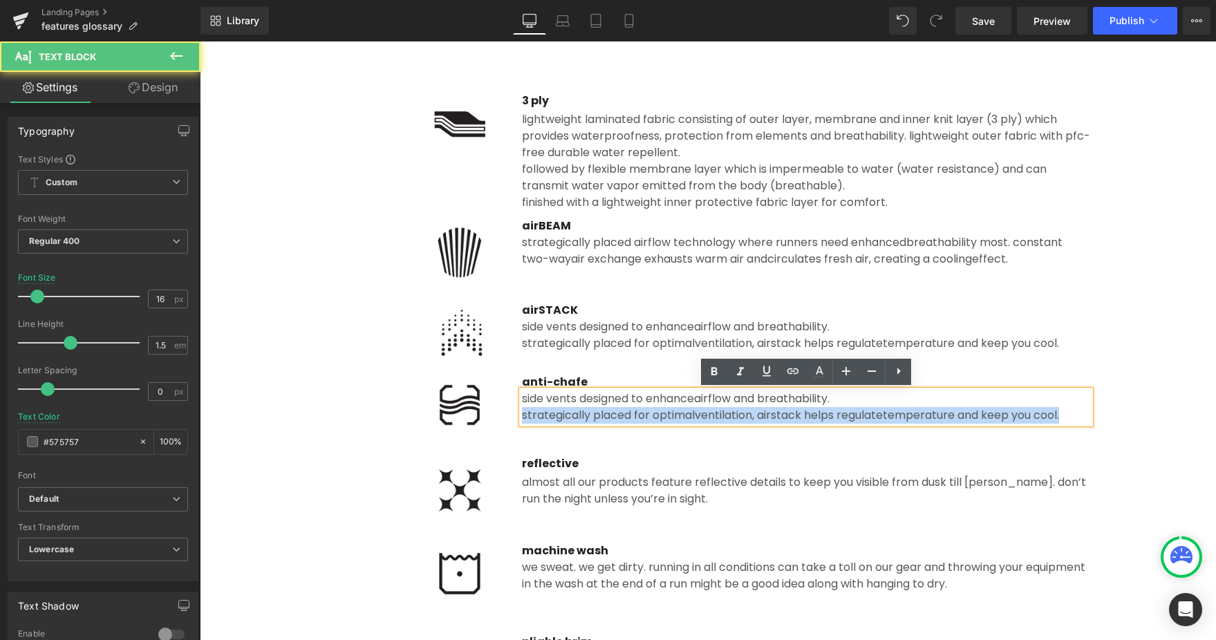
click at [561, 408] on div "strategically placed for optimal ventilation, airSTACK helps regulate temperatu…" at bounding box center [806, 415] width 568 height 17
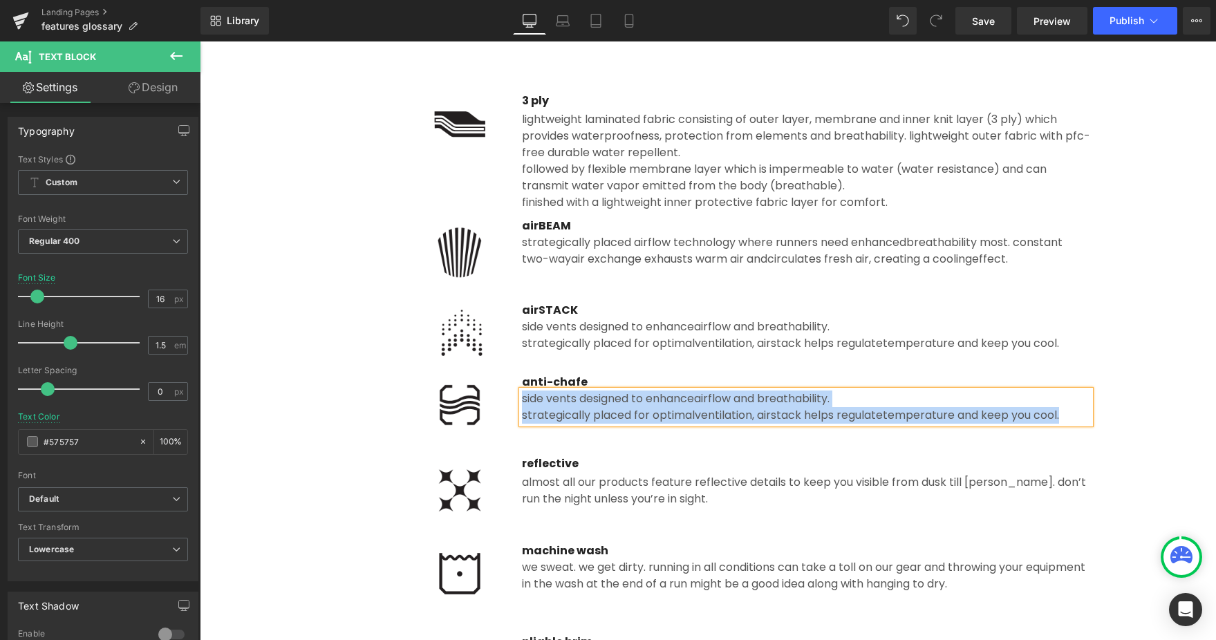
paste div
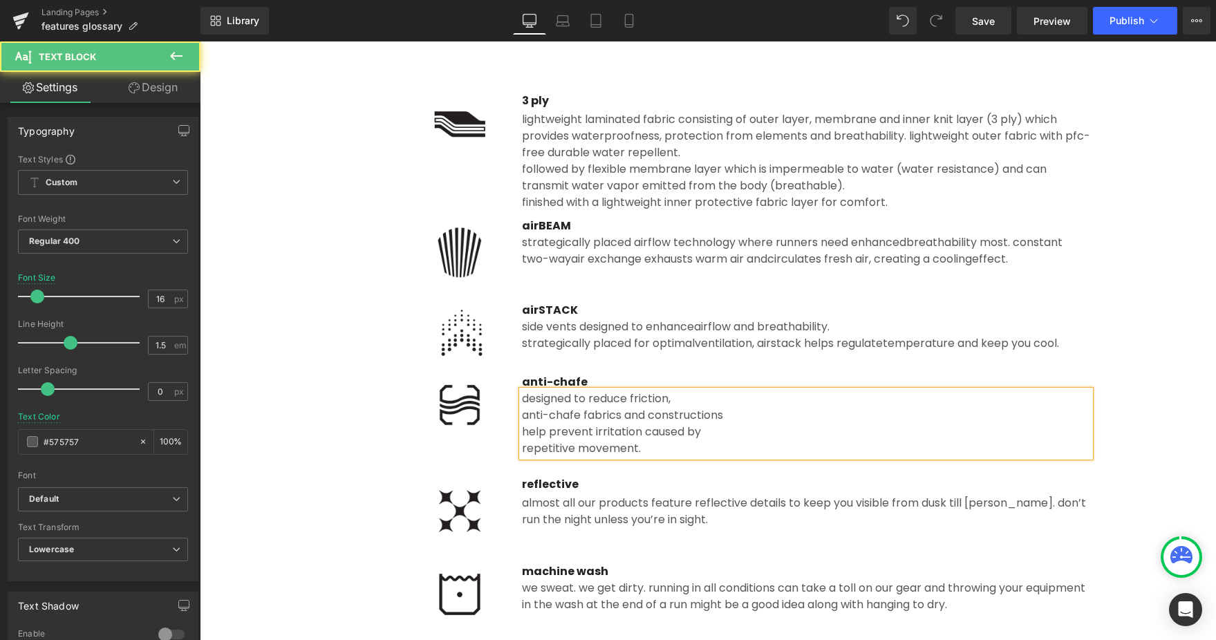
click at [523, 413] on div "anti-chafe fabrics and constructions" at bounding box center [806, 415] width 568 height 17
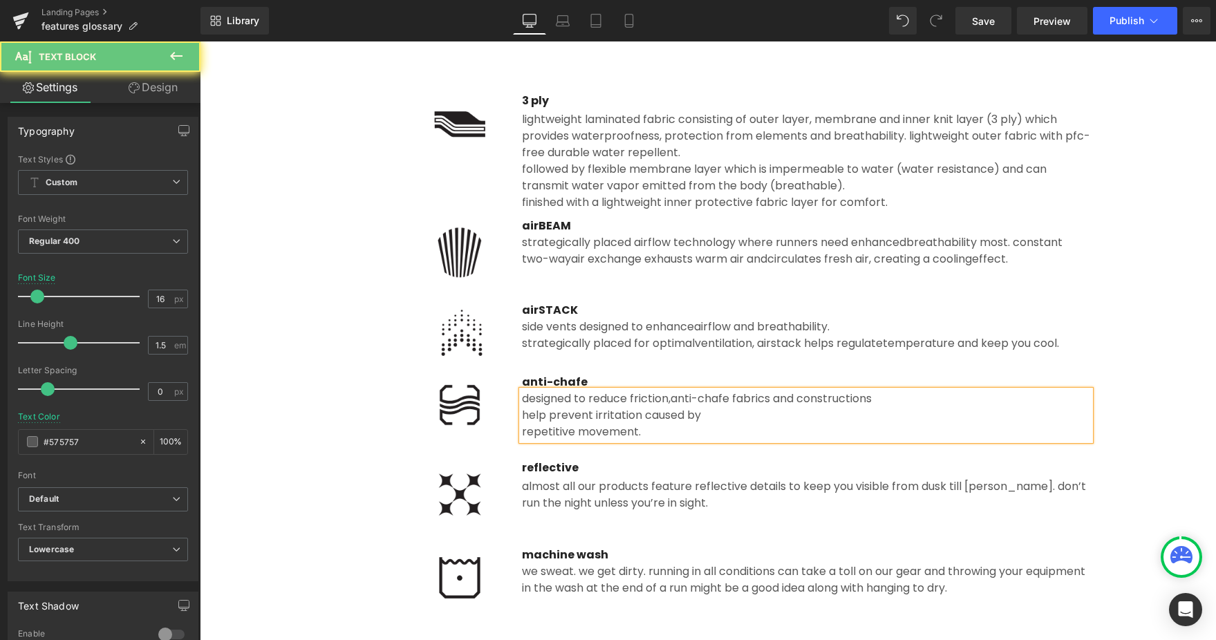
click at [523, 415] on div "help prevent irritation caused by" at bounding box center [806, 415] width 568 height 17
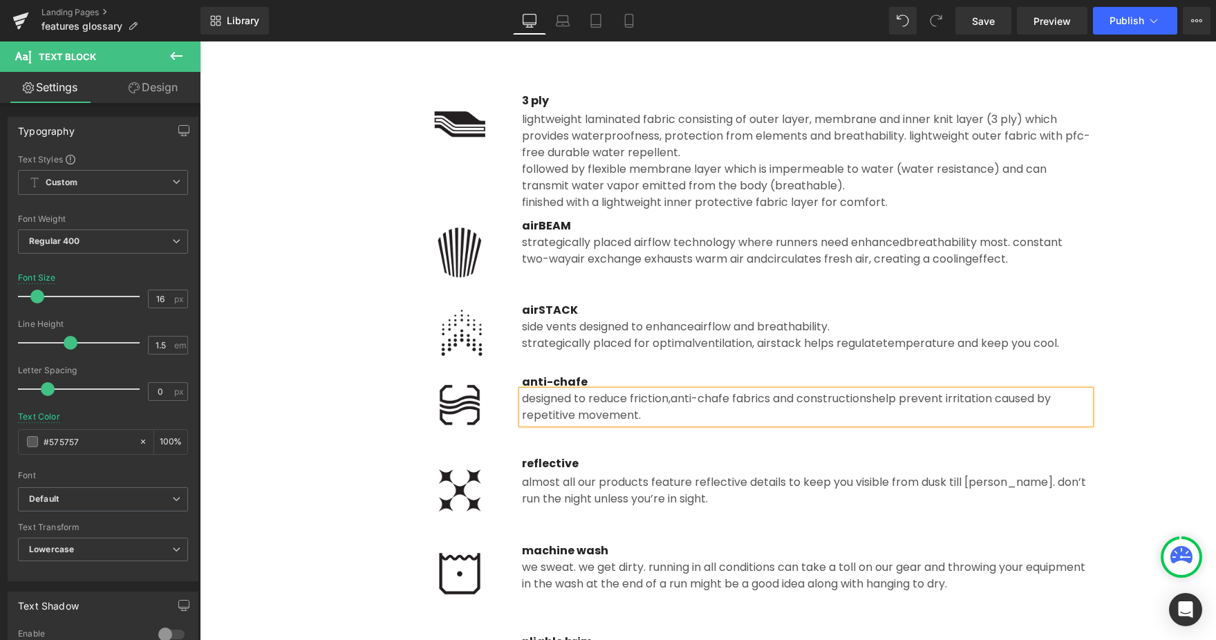
click at [523, 417] on div "repetitive movement." at bounding box center [806, 415] width 568 height 17
click at [359, 386] on div at bounding box center [414, 405] width 176 height 62
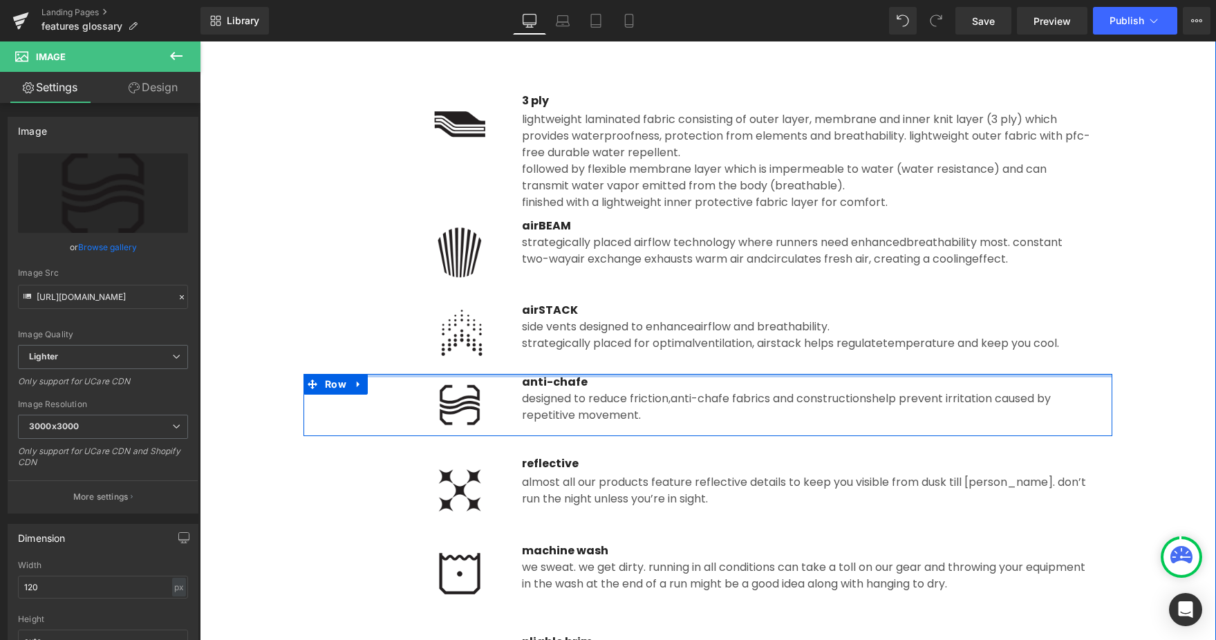
click at [529, 374] on div at bounding box center [707, 375] width 809 height 3
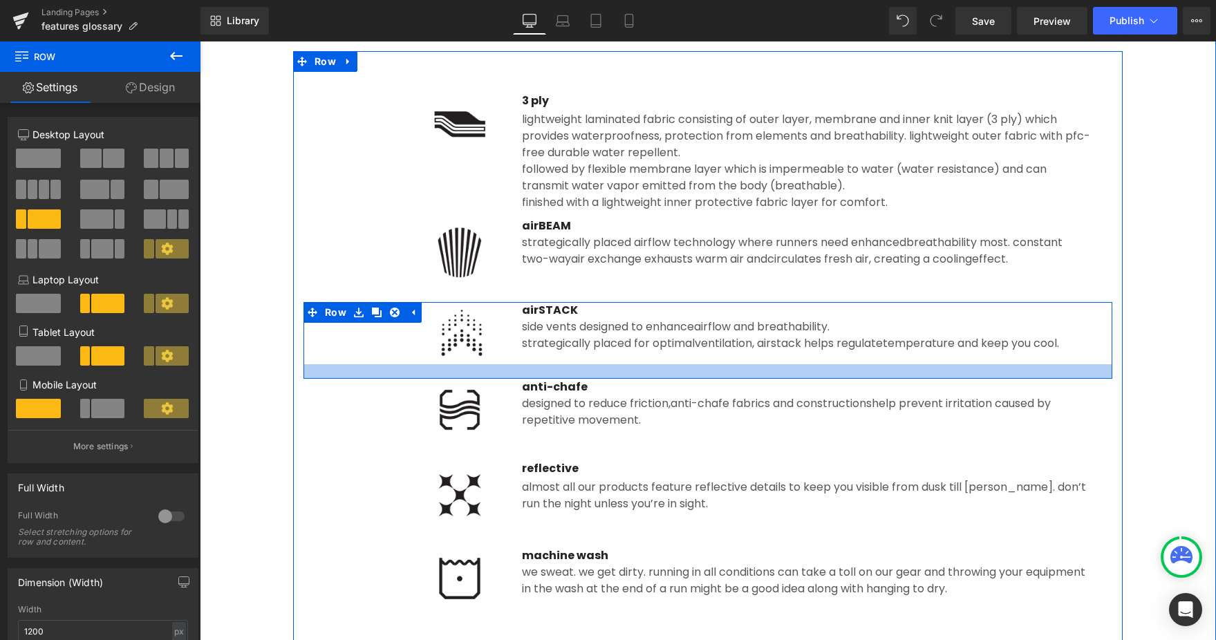
click at [529, 373] on div at bounding box center [707, 371] width 809 height 15
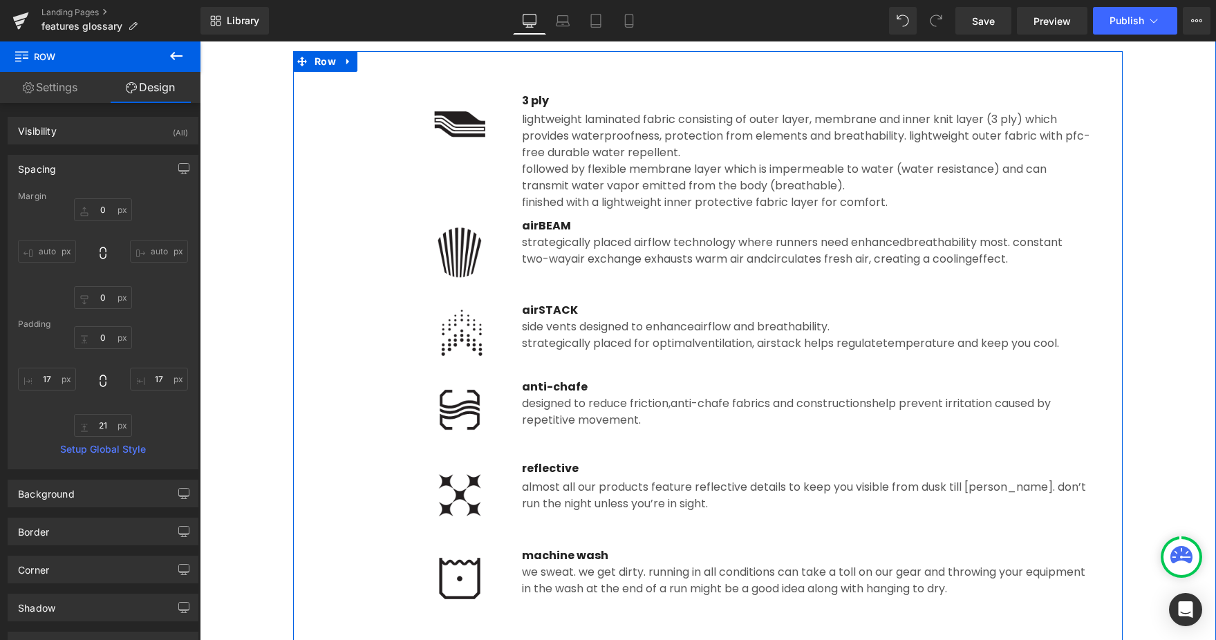
click at [350, 230] on div "Image airBEAM Text Block strategically placed airflow technol ogy where runners…" at bounding box center [707, 260] width 809 height 84
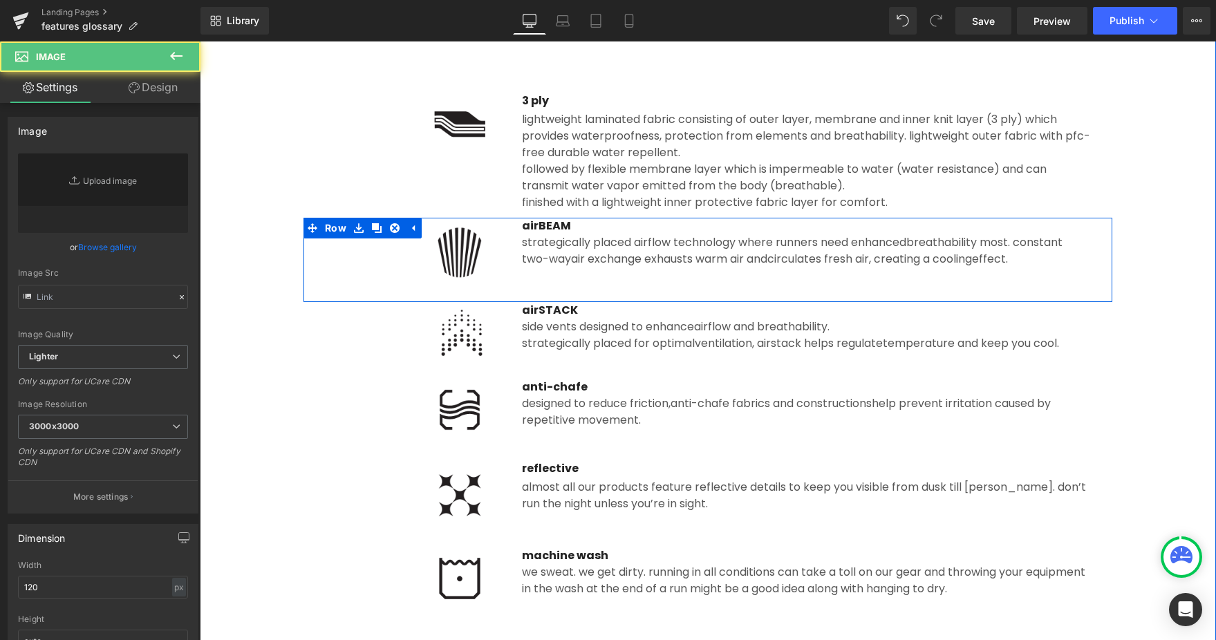
type input "[URL][DOMAIN_NAME]"
click at [388, 280] on div at bounding box center [414, 252] width 176 height 69
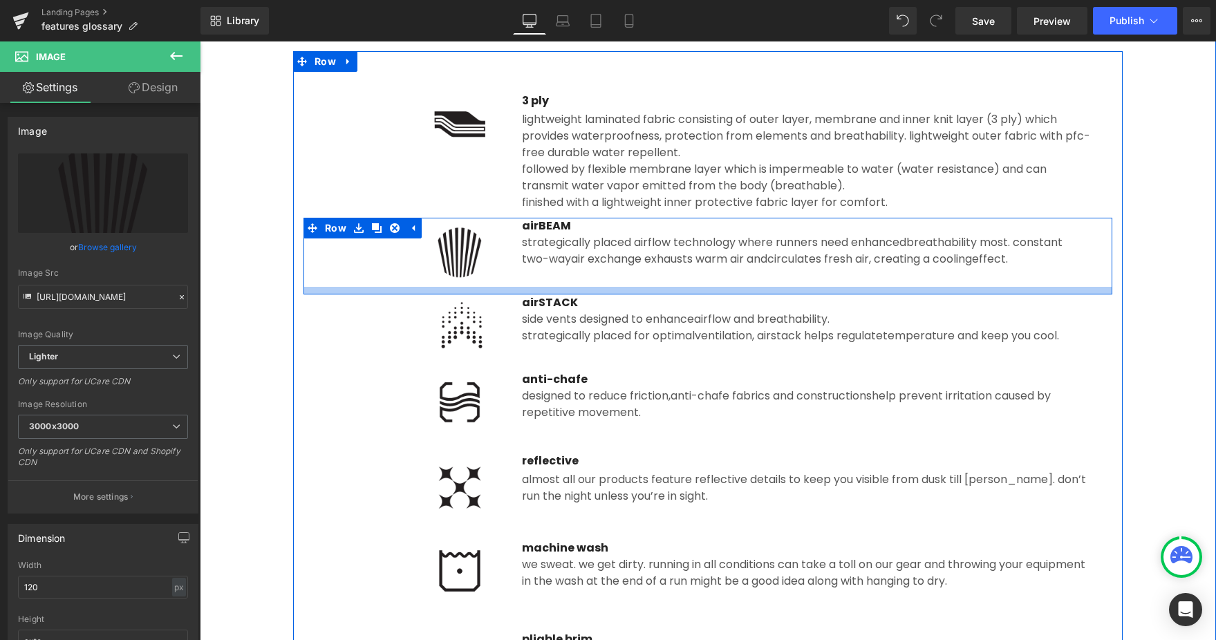
drag, startPoint x: 501, startPoint y: 297, endPoint x: 501, endPoint y: 288, distance: 9.0
click at [501, 288] on div at bounding box center [707, 291] width 809 height 8
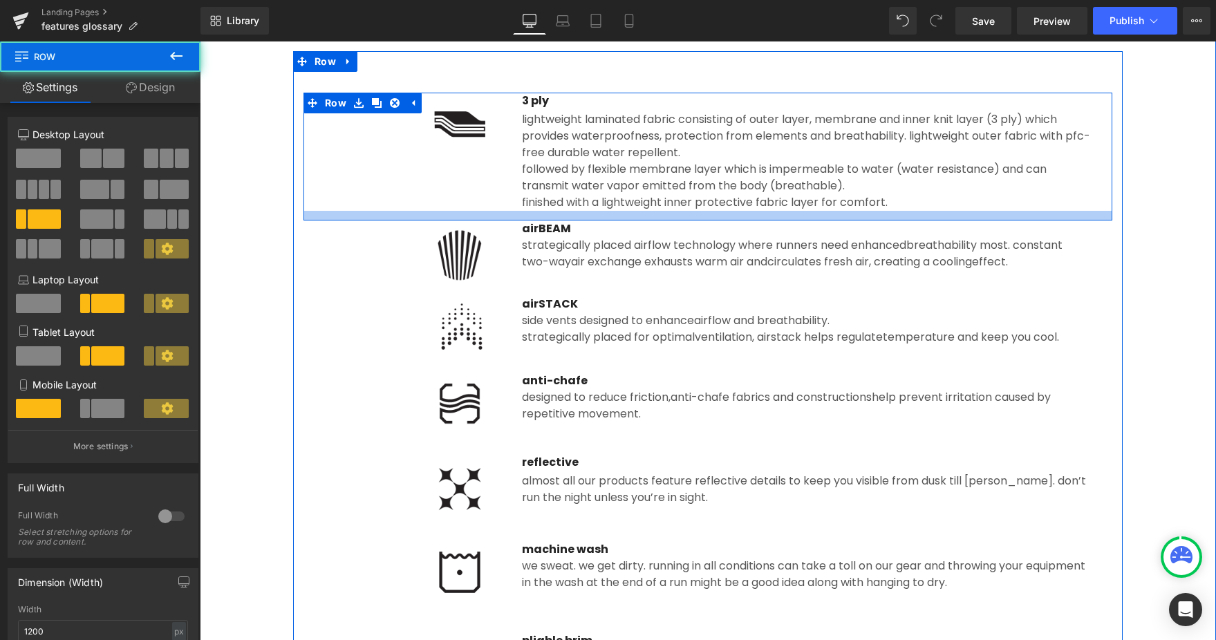
click at [531, 218] on div at bounding box center [707, 216] width 809 height 10
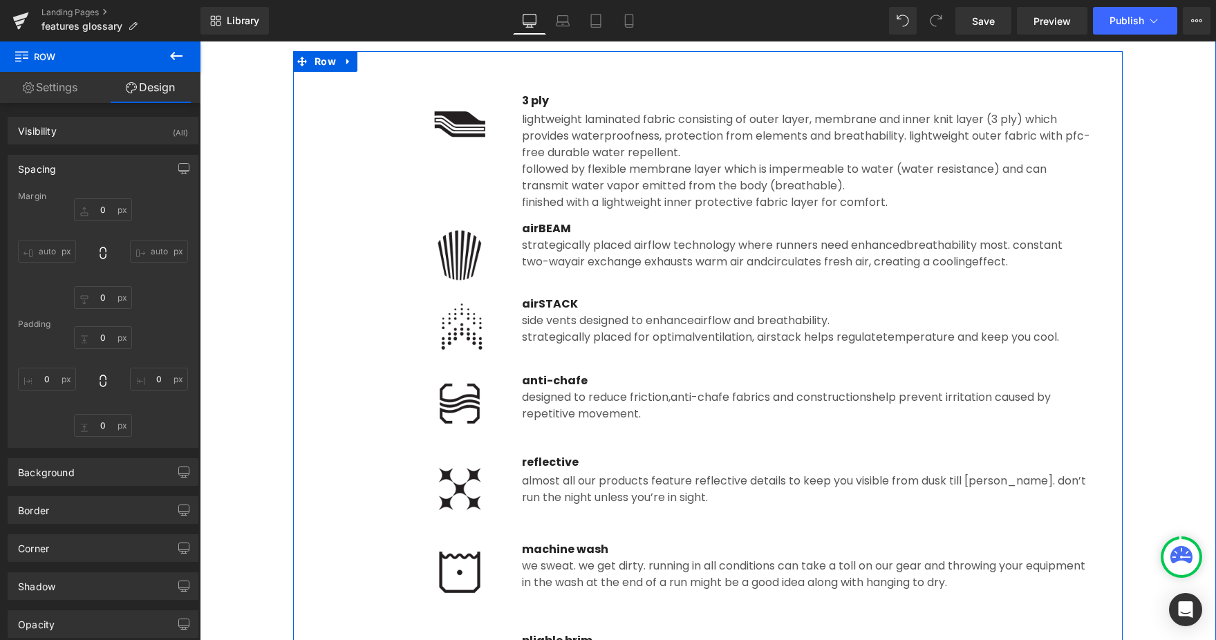
type input "0"
type input "17"
type input "14"
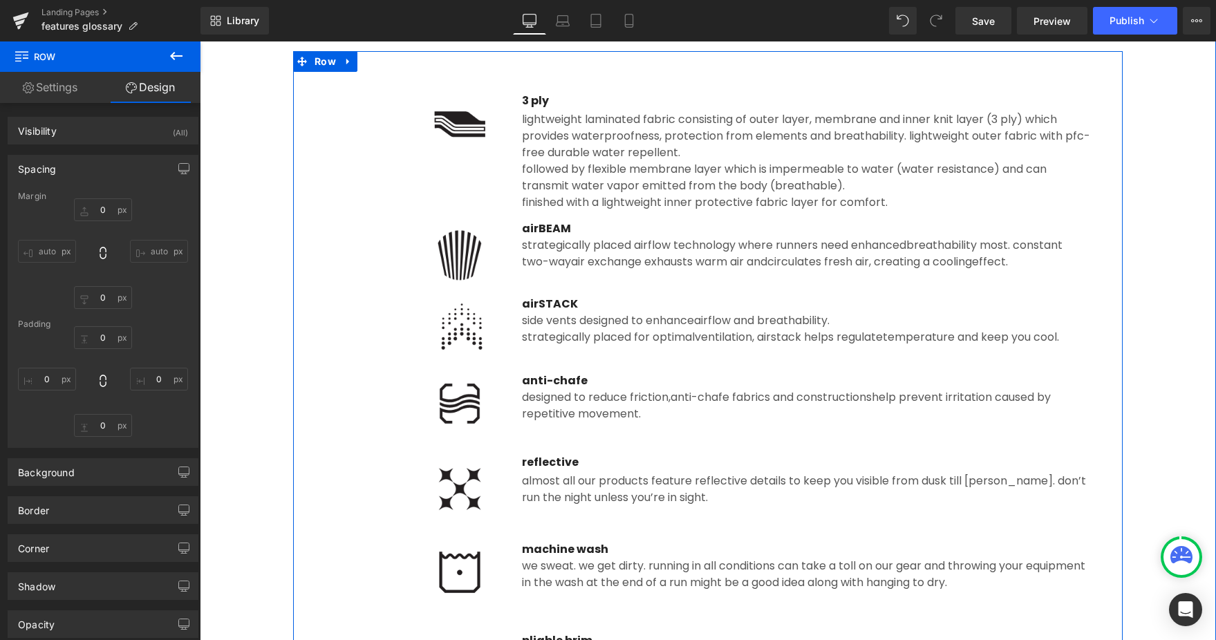
type input "17"
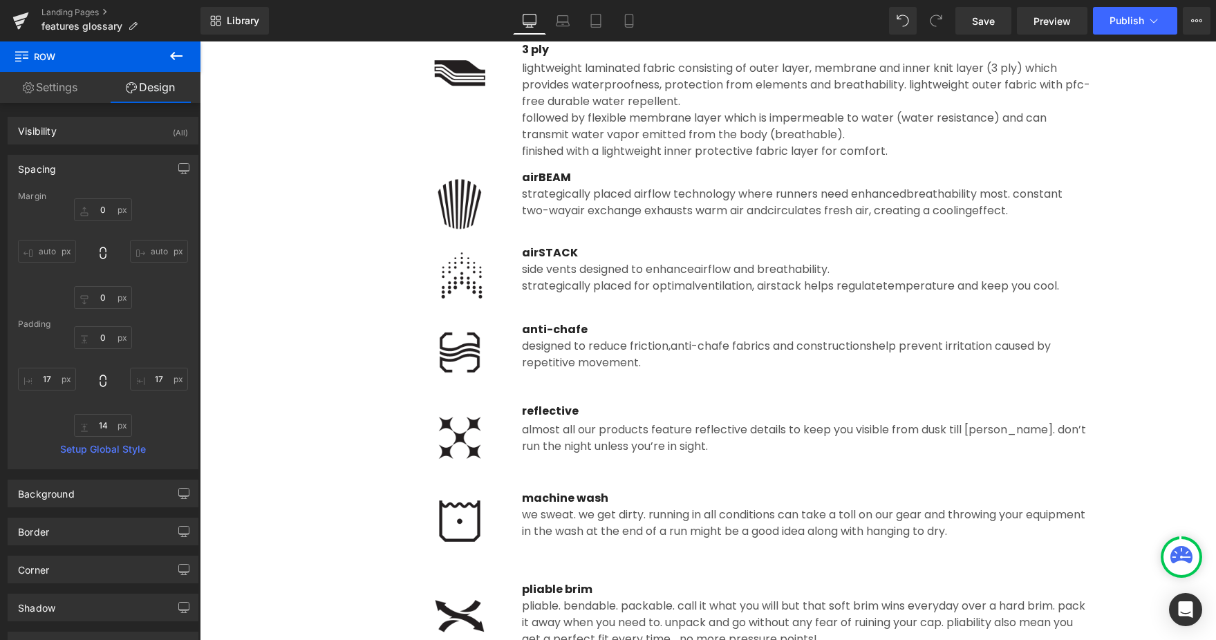
scroll to position [297, 0]
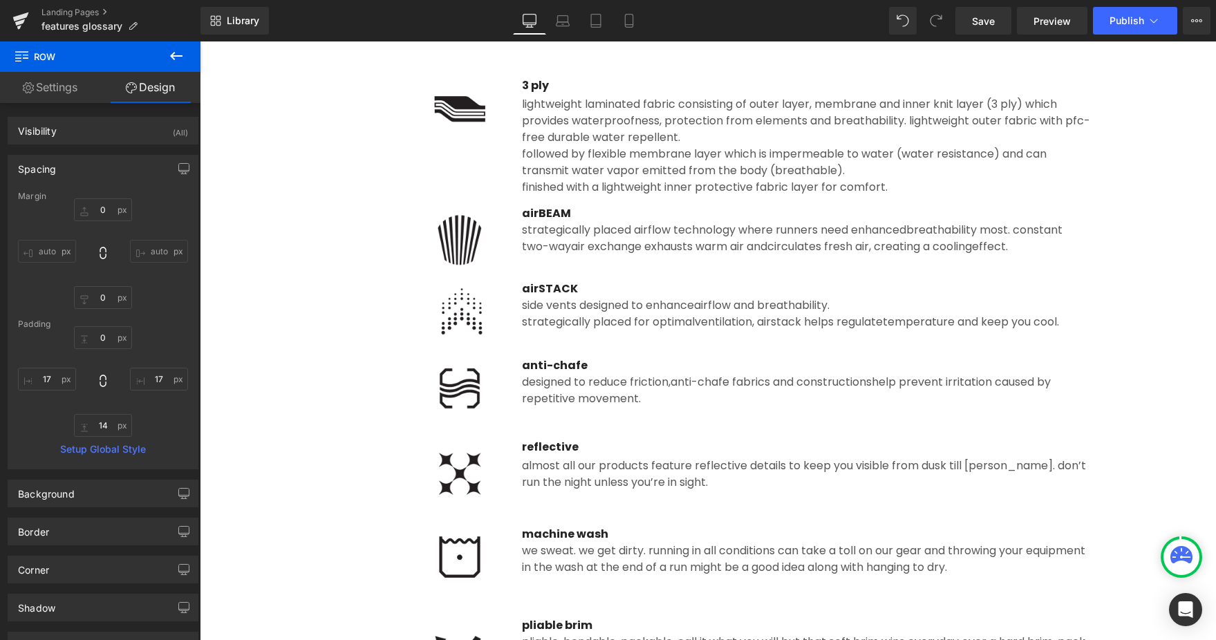
click at [330, 299] on div "Image airSTACK Text Block side vents designed to enhance airflow and breathabil…" at bounding box center [707, 319] width 809 height 77
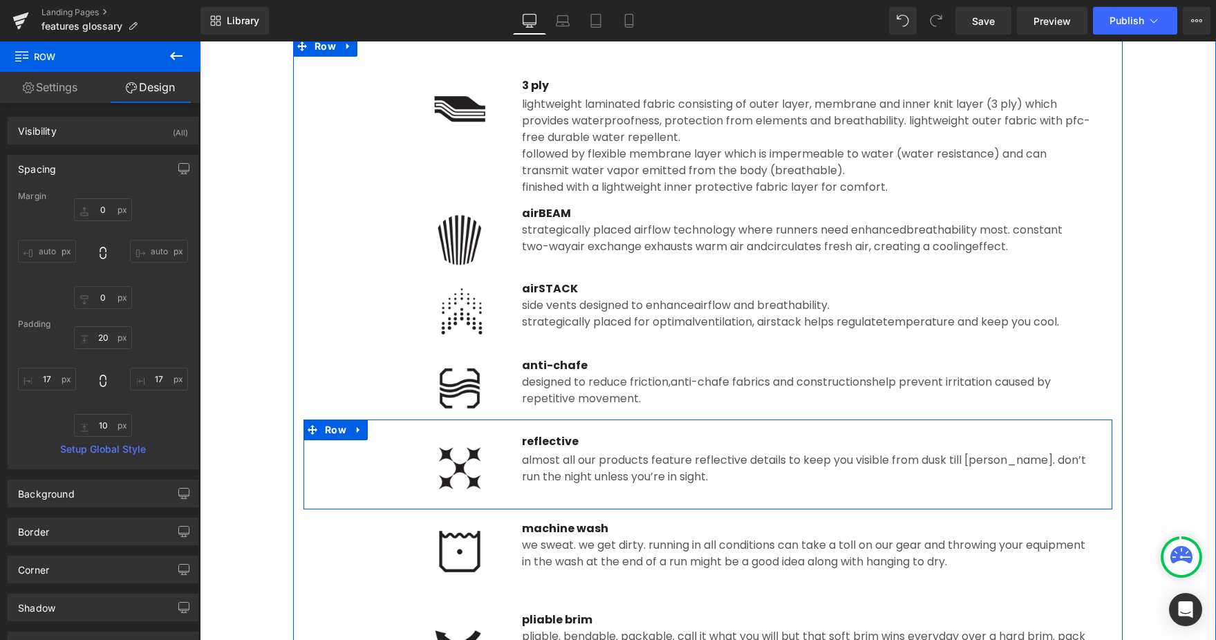
click at [379, 390] on div at bounding box center [414, 388] width 176 height 62
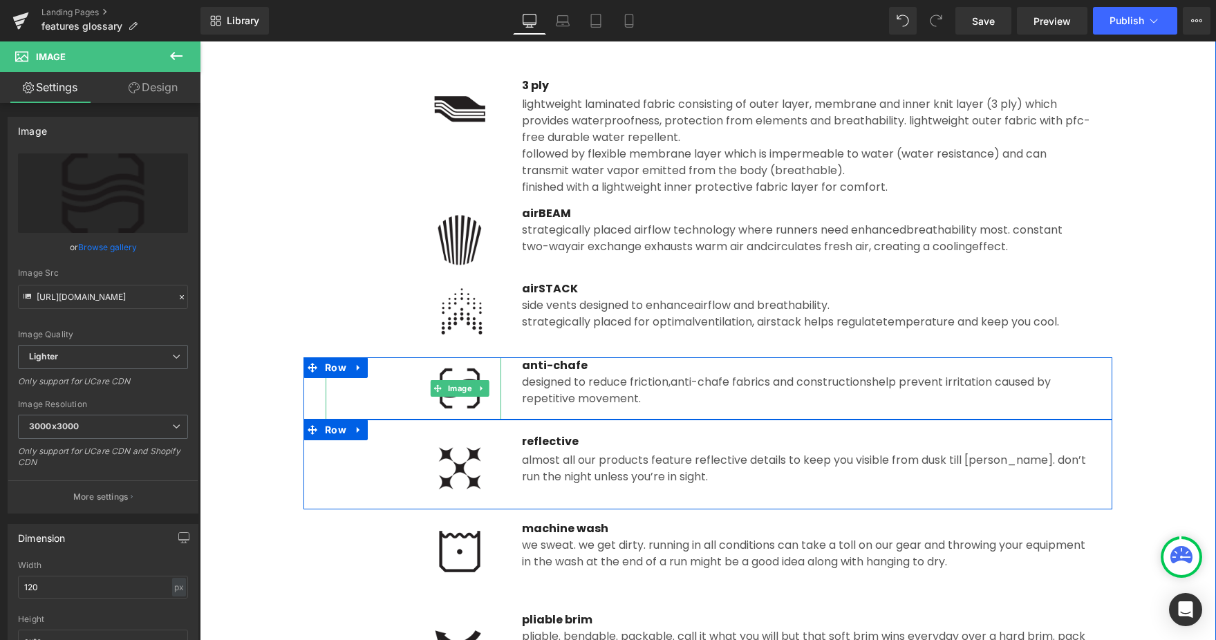
click at [351, 373] on link at bounding box center [359, 367] width 18 height 21
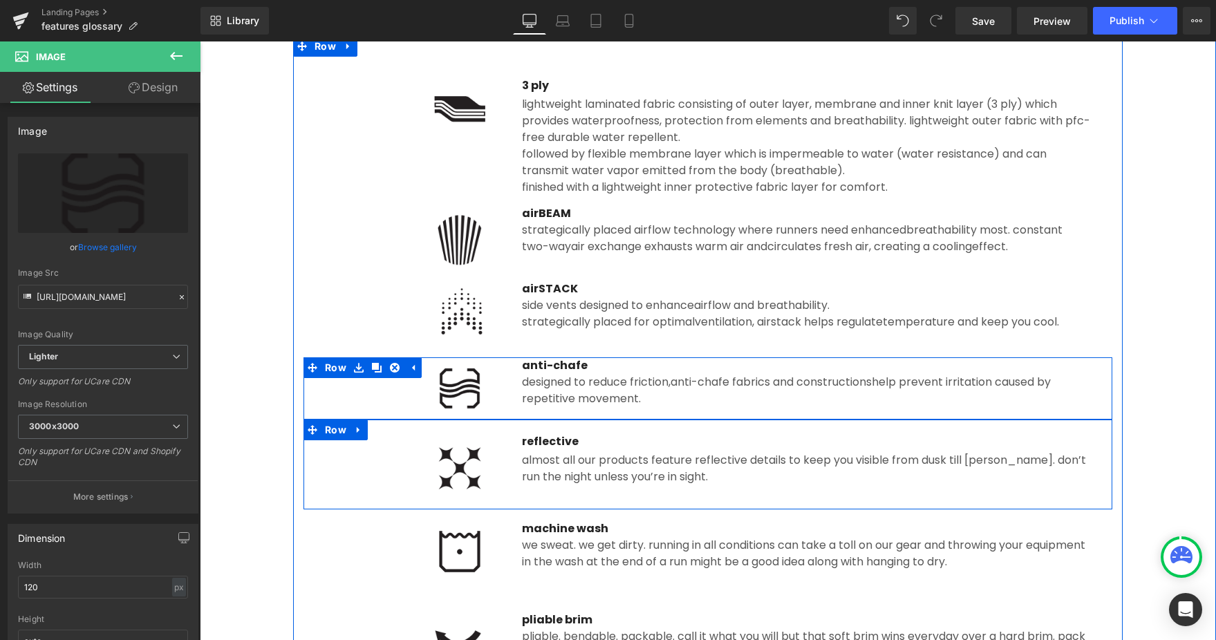
click at [375, 368] on icon at bounding box center [377, 368] width 10 height 10
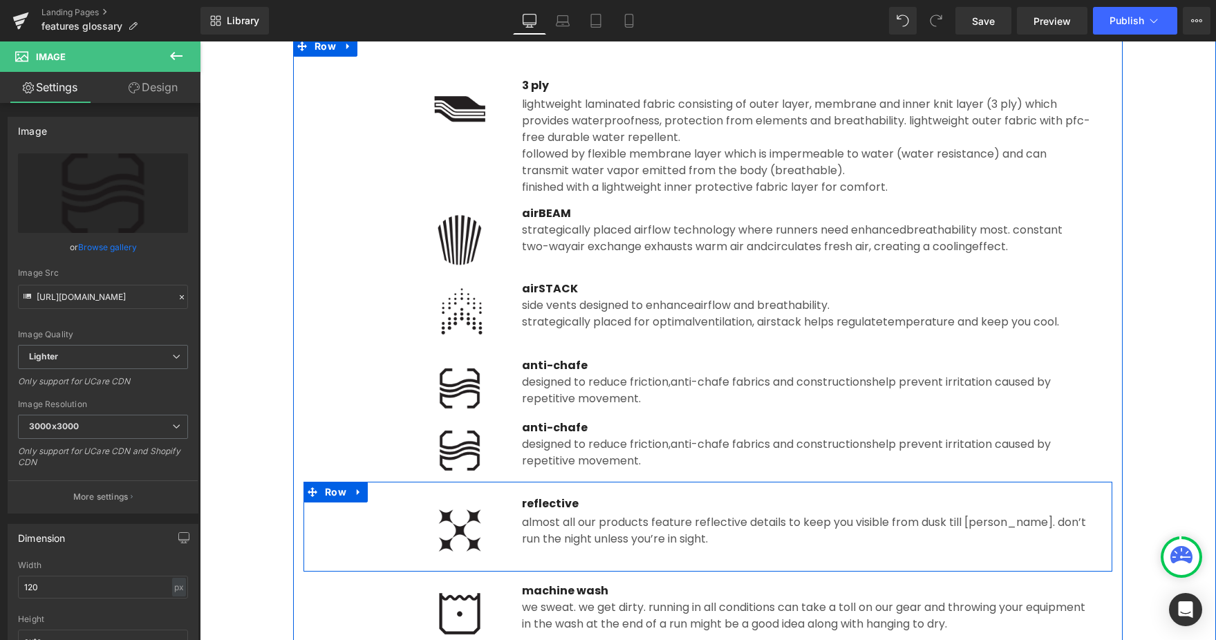
click at [571, 426] on p "anti-chafe" at bounding box center [806, 428] width 568 height 17
click at [570, 426] on p "anti-chafe" at bounding box center [806, 428] width 568 height 17
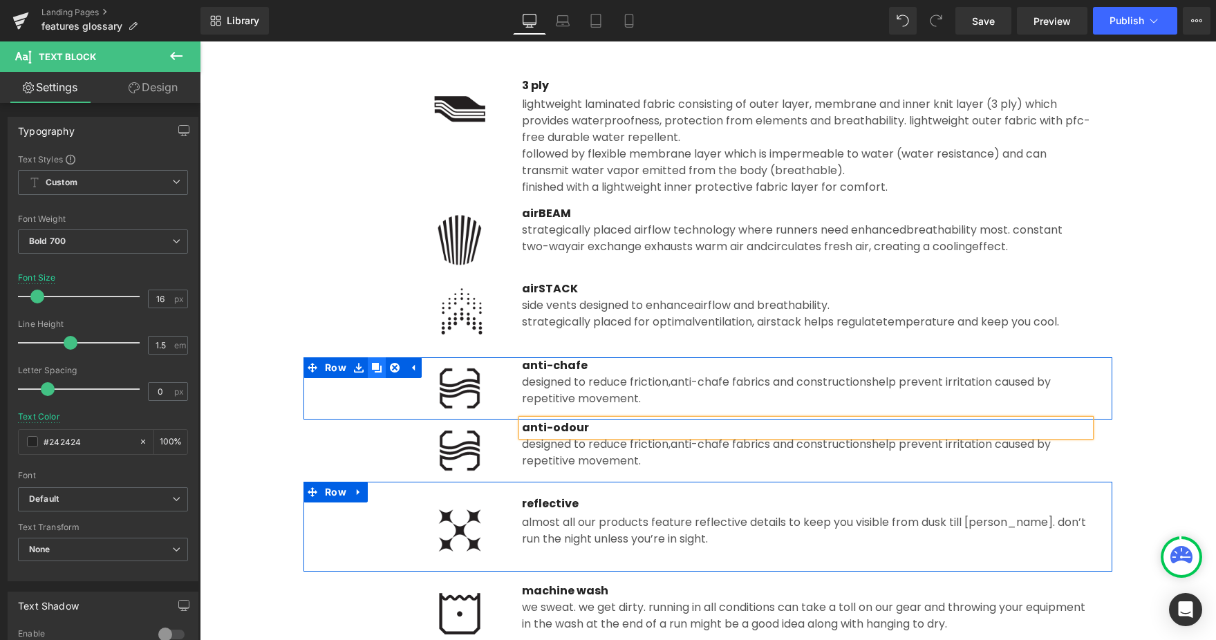
click at [381, 377] on link at bounding box center [377, 367] width 18 height 21
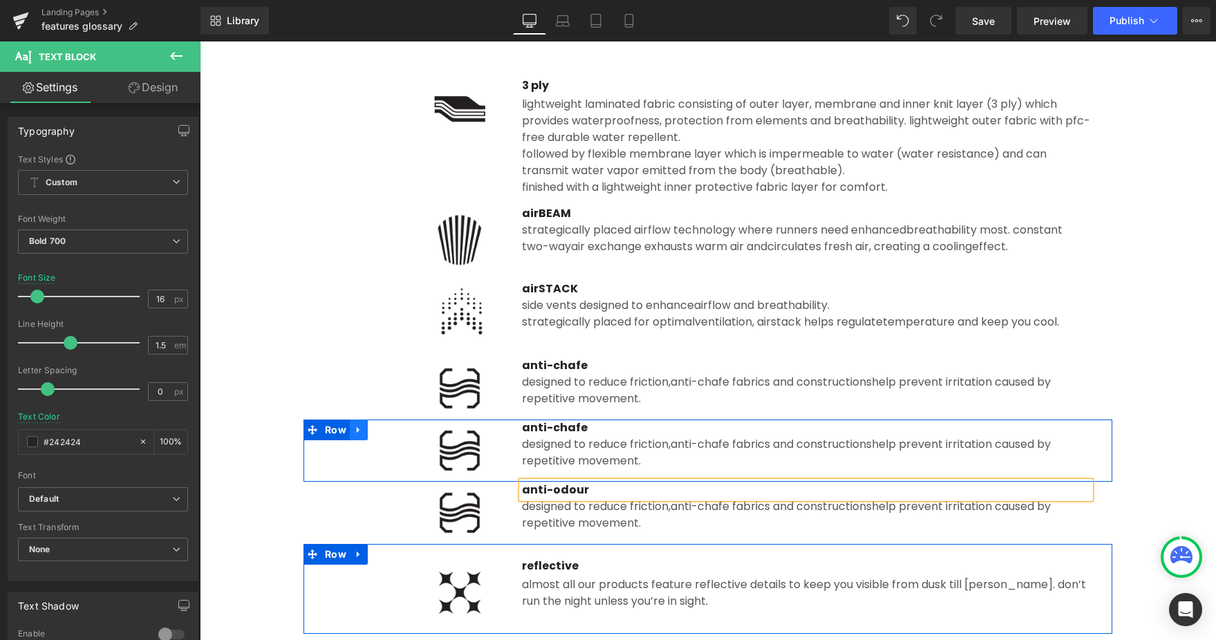
click at [363, 427] on link at bounding box center [359, 430] width 18 height 21
click at [391, 432] on icon at bounding box center [395, 430] width 10 height 10
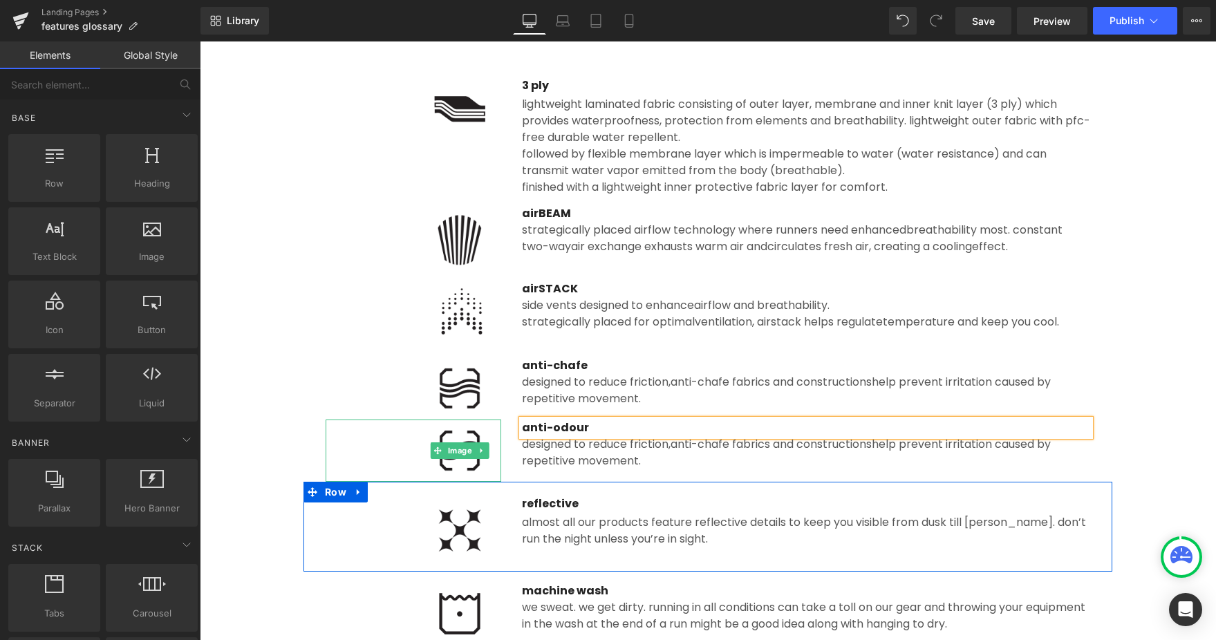
click at [433, 438] on img at bounding box center [459, 451] width 83 height 62
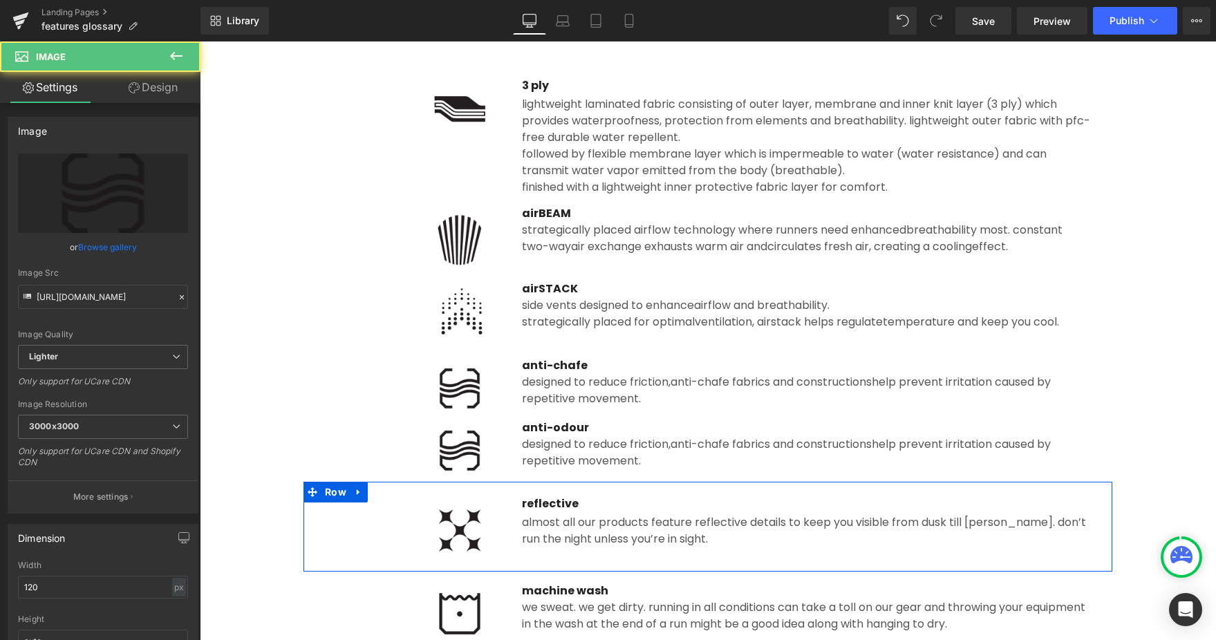
click at [319, 436] on div "Image anti-odour Text Block designed to reduce friction, anti-chafe fabrics and…" at bounding box center [707, 451] width 809 height 62
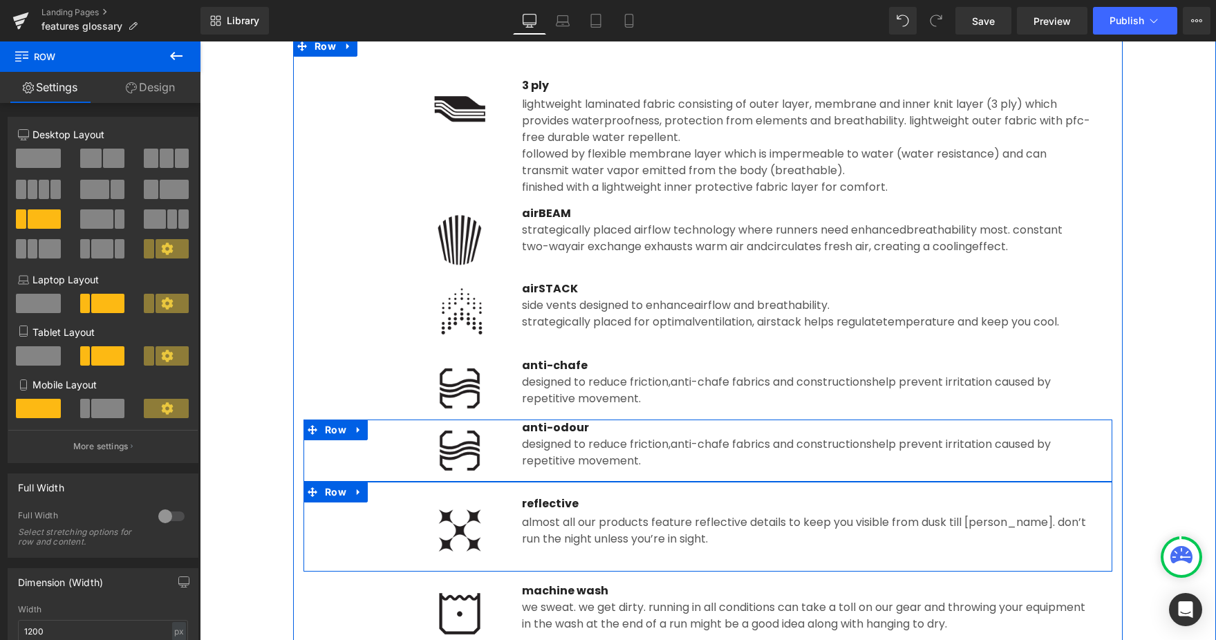
click at [373, 445] on div at bounding box center [414, 451] width 176 height 62
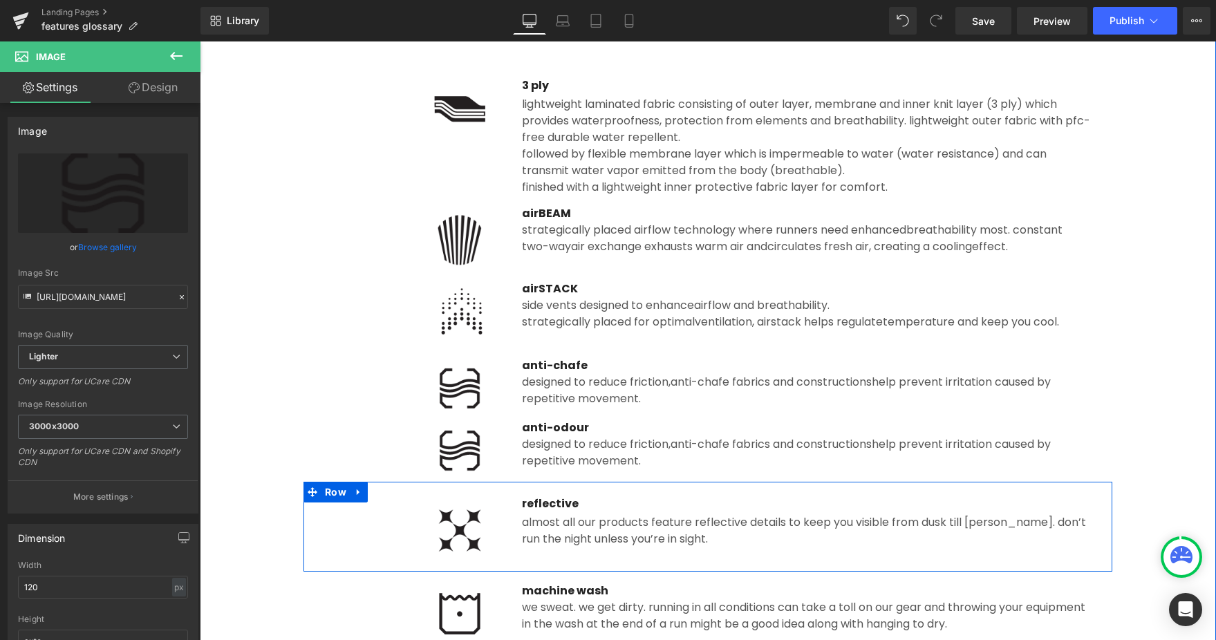
click at [614, 541] on span "Almost all our products feature reflective details to keep you visible from dus…" at bounding box center [804, 530] width 564 height 32
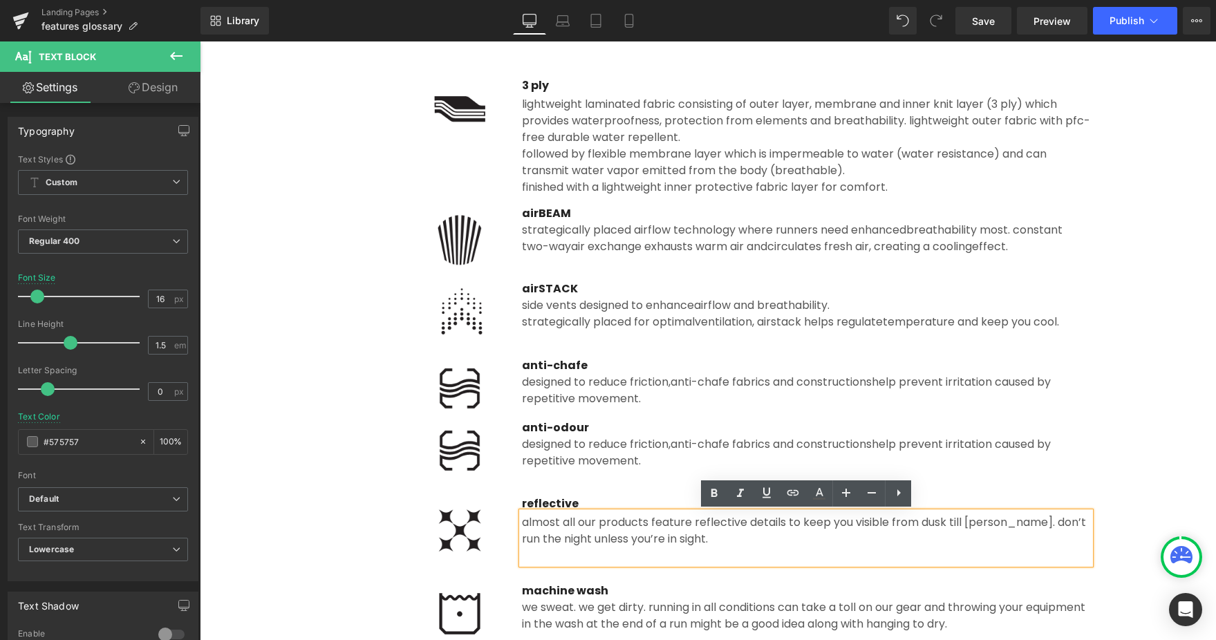
drag, startPoint x: 576, startPoint y: 411, endPoint x: 817, endPoint y: 619, distance: 318.0
click at [576, 411] on div "Image anti-chafe Text Block designed to reduce friction, anti-chafe fabrics and…" at bounding box center [707, 388] width 809 height 62
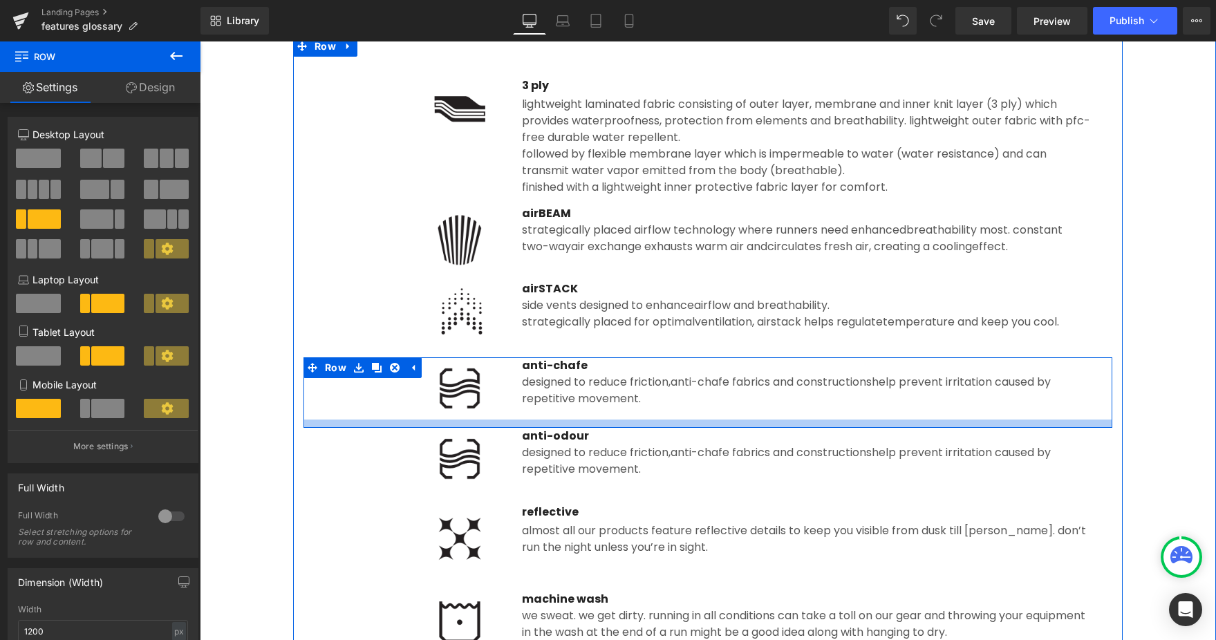
drag, startPoint x: 577, startPoint y: 416, endPoint x: 577, endPoint y: 426, distance: 10.4
click at [577, 426] on div at bounding box center [707, 424] width 809 height 8
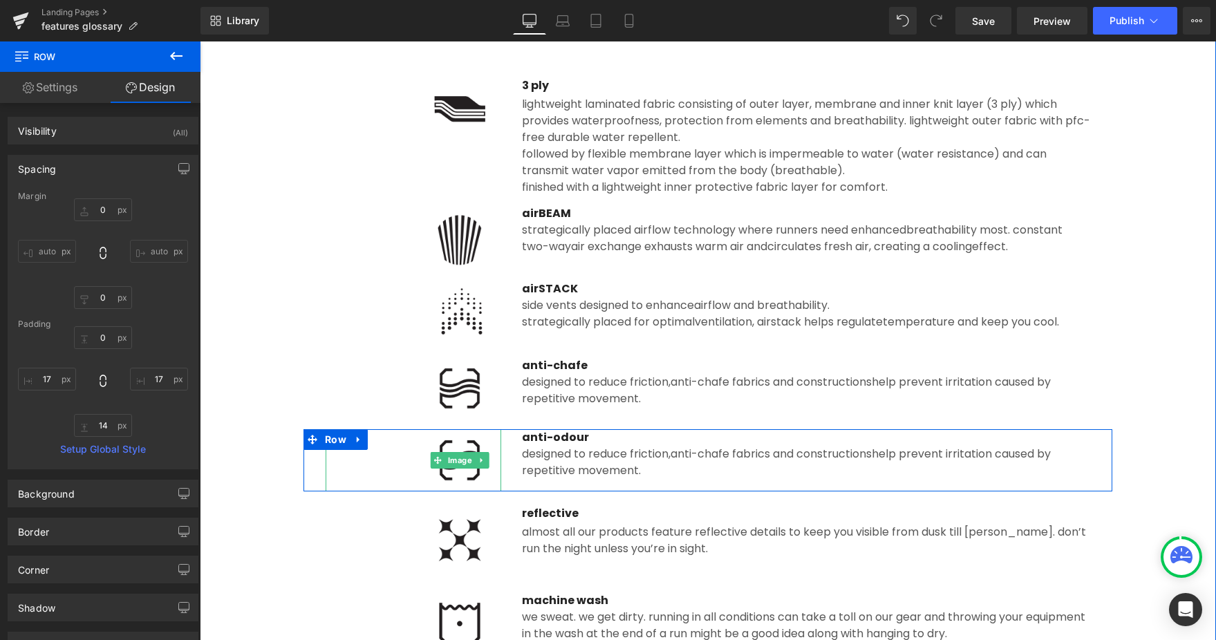
click at [478, 462] on icon at bounding box center [482, 460] width 8 height 8
click at [471, 482] on img at bounding box center [459, 460] width 83 height 62
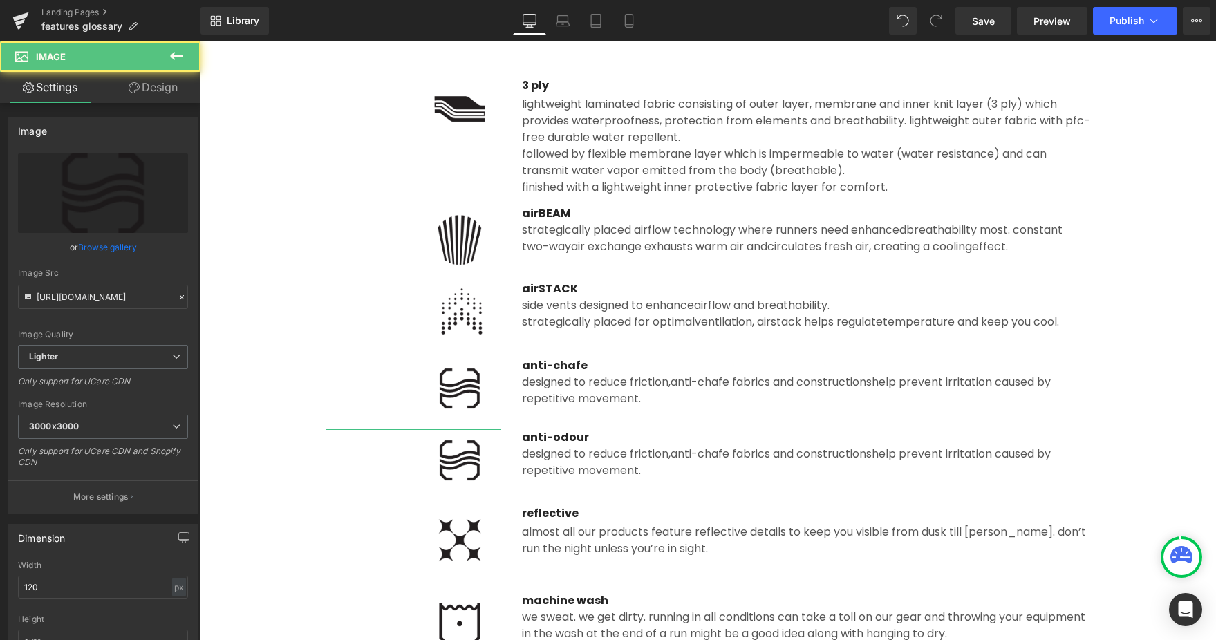
click at [128, 252] on link "Browse gallery" at bounding box center [107, 247] width 59 height 24
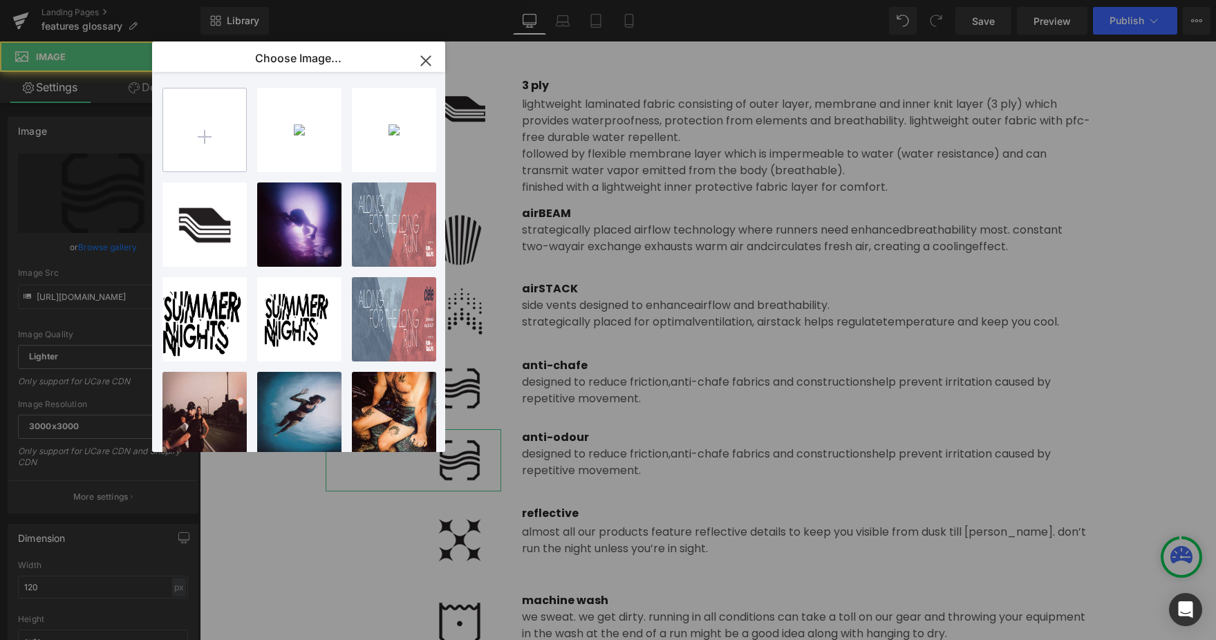
click at [194, 144] on input "file" at bounding box center [204, 129] width 83 height 83
type input "C:\fakepath\anti-odour.png"
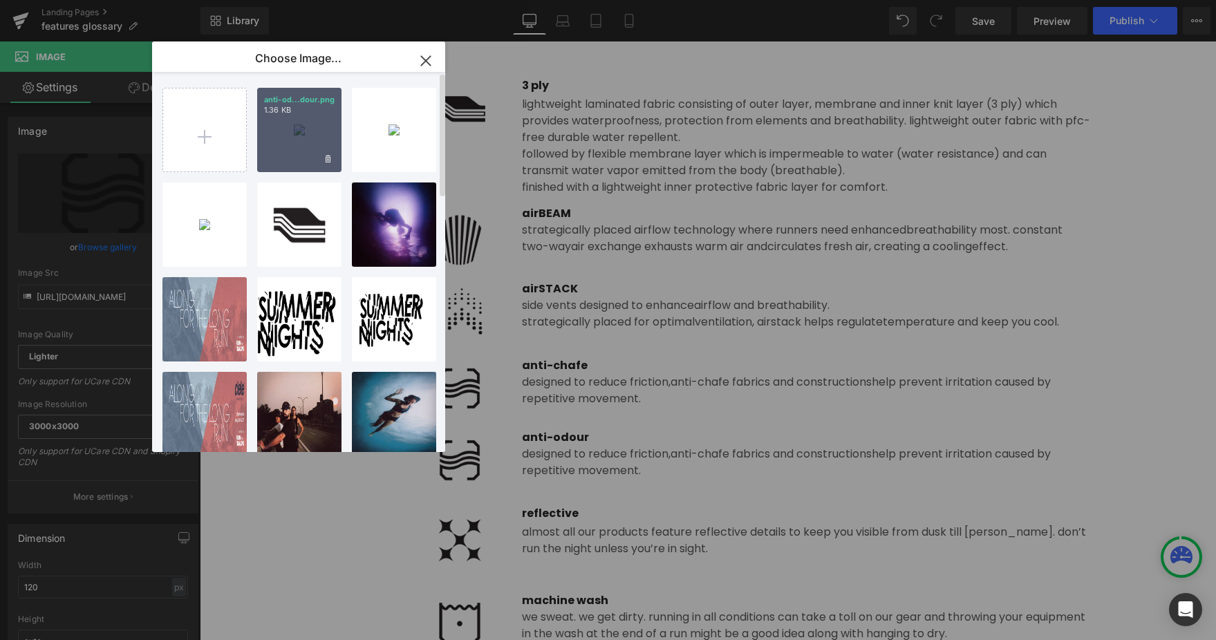
click at [285, 105] on p "1.36 KB" at bounding box center [299, 110] width 71 height 10
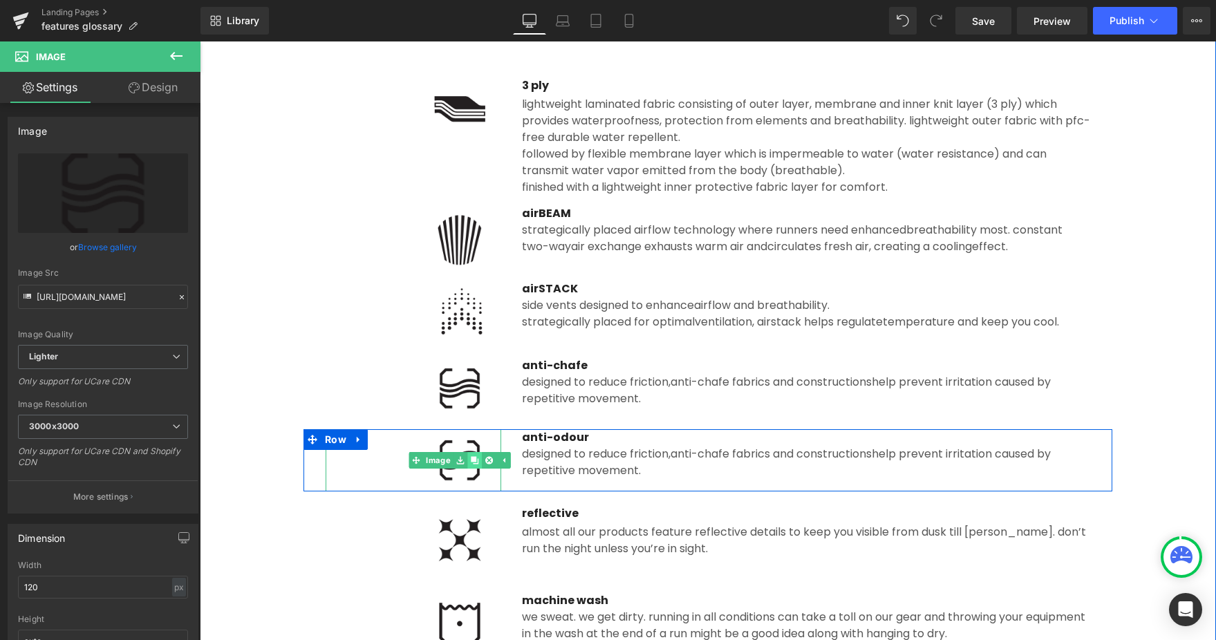
click at [474, 460] on icon at bounding box center [475, 460] width 8 height 8
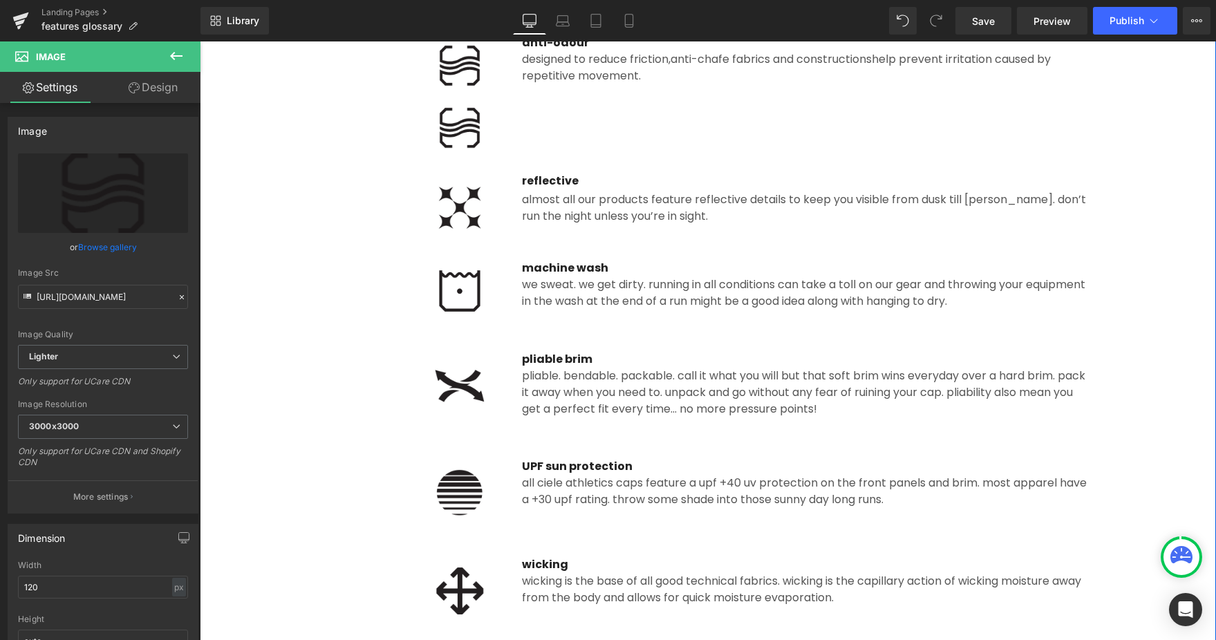
scroll to position [591, 0]
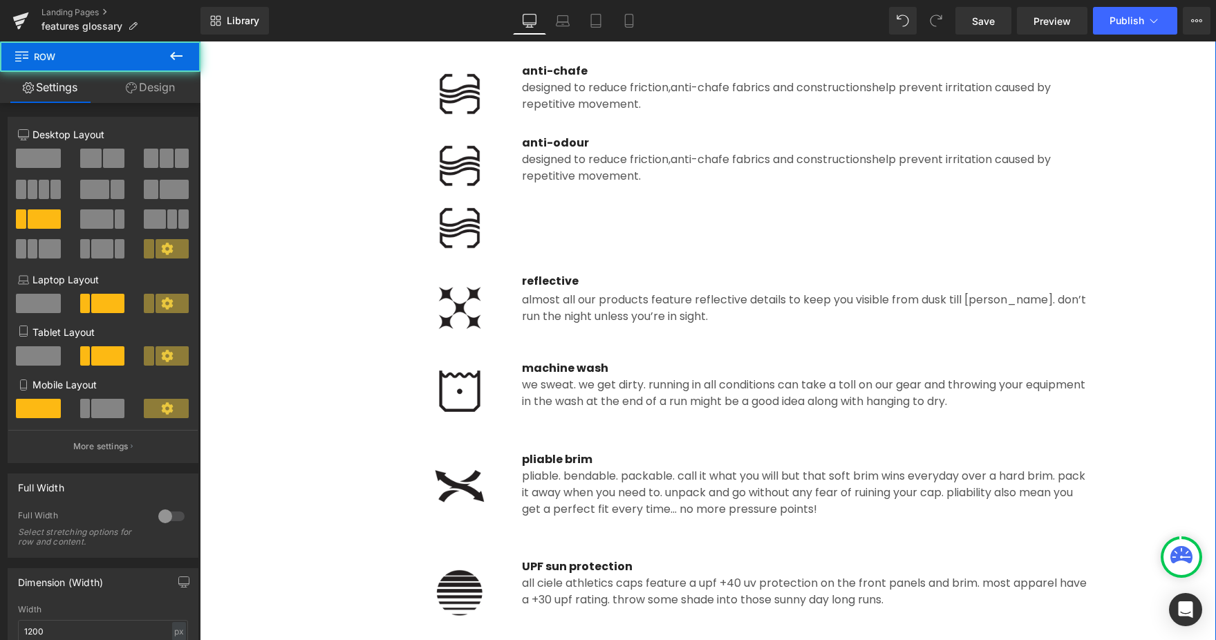
click at [510, 243] on div "Image Image" at bounding box center [413, 197] width 196 height 124
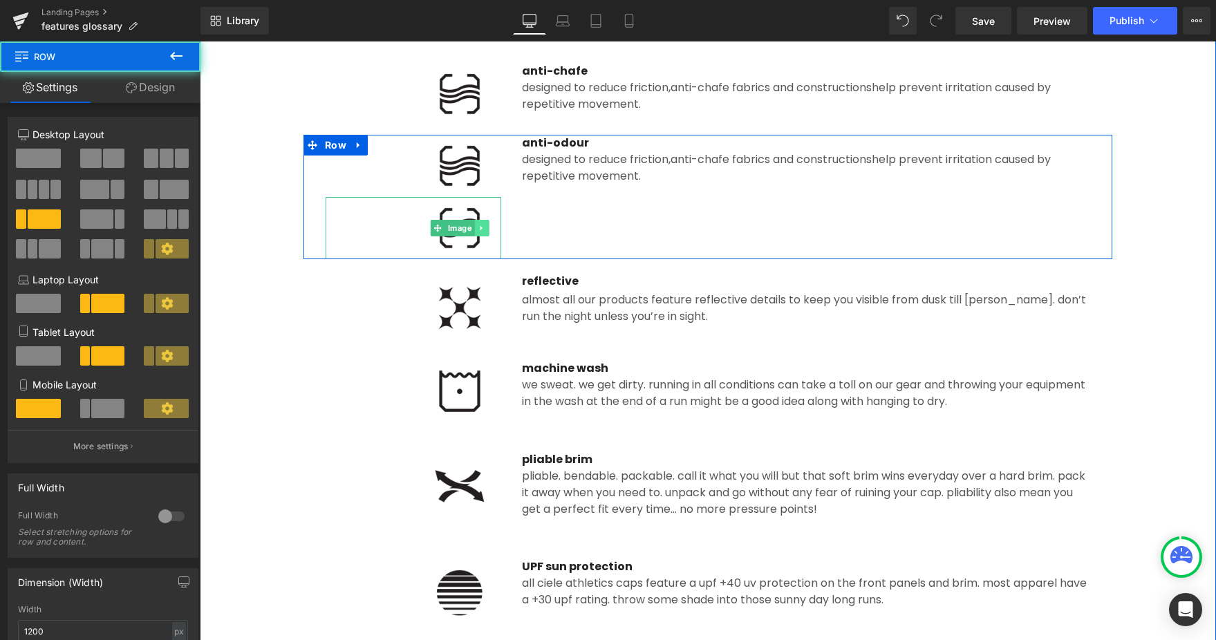
click at [485, 225] on icon at bounding box center [482, 228] width 8 height 8
click at [486, 227] on icon at bounding box center [489, 228] width 8 height 8
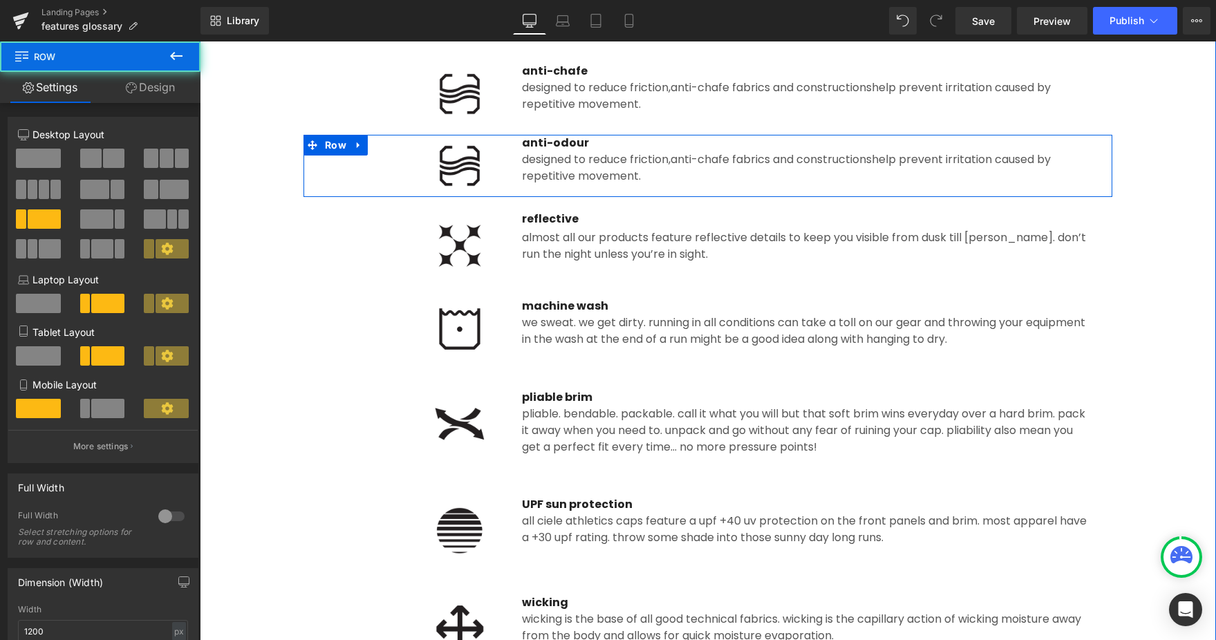
click at [458, 178] on img at bounding box center [459, 166] width 83 height 62
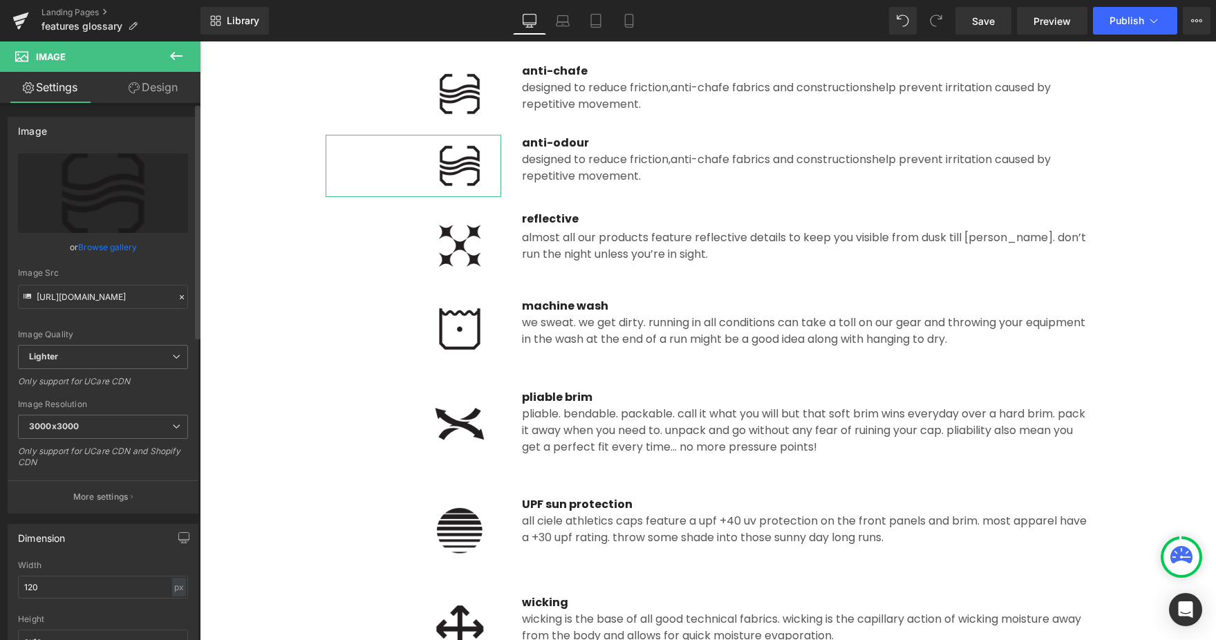
click at [104, 248] on link "Browse gallery" at bounding box center [107, 247] width 59 height 24
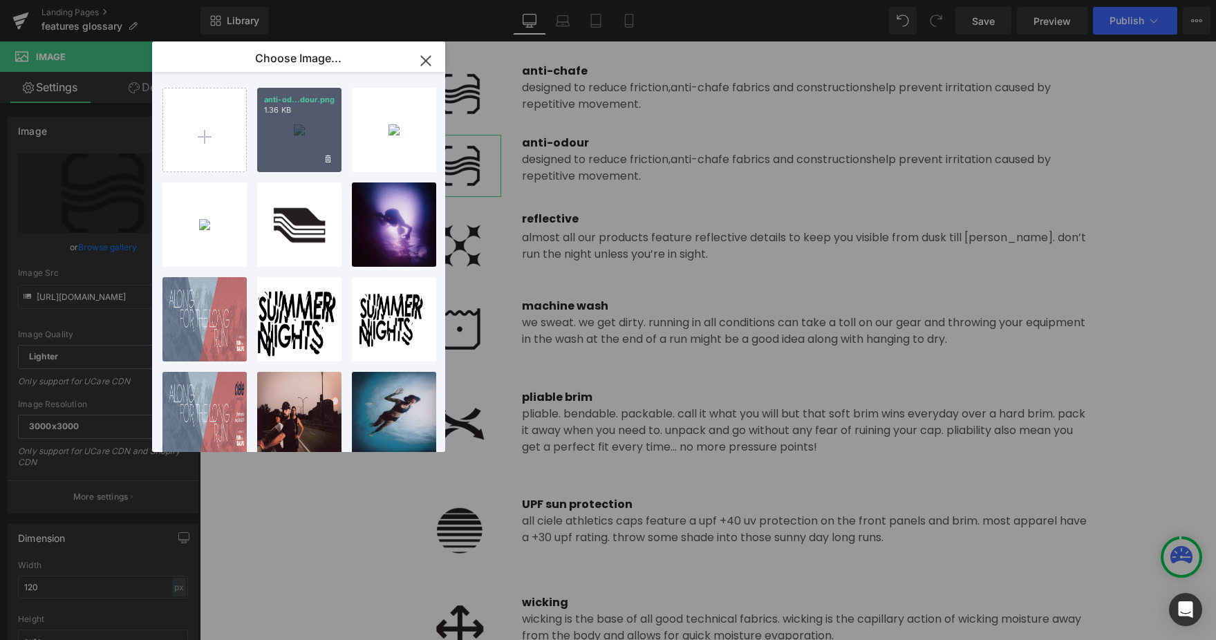
click at [282, 127] on div "anti-od...dour.png 1.36 KB" at bounding box center [299, 130] width 84 height 84
type input "[URL][DOMAIN_NAME]"
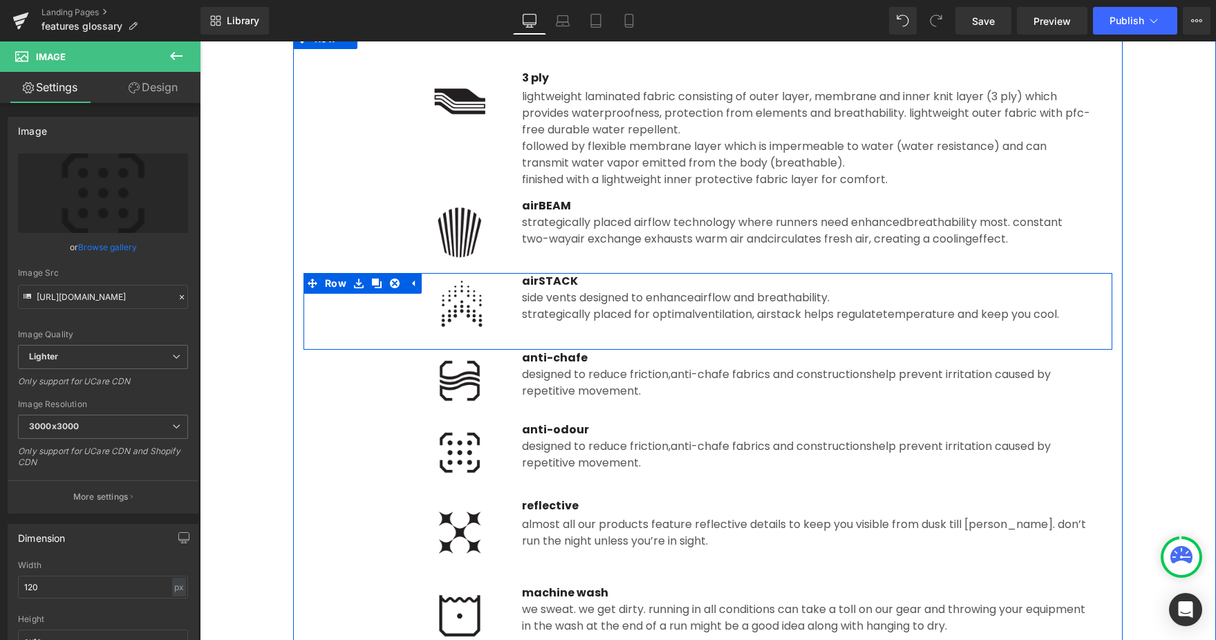
scroll to position [299, 0]
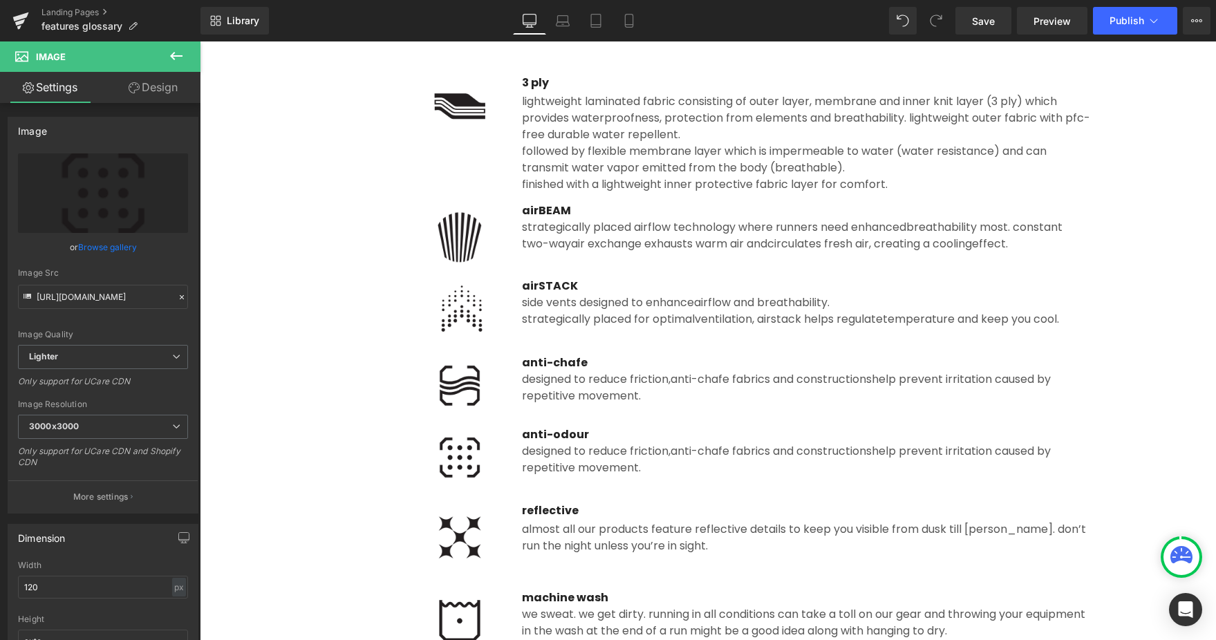
click at [620, 174] on div "followed by flexible membrane layer which is impermeable to water (water resist…" at bounding box center [806, 159] width 568 height 33
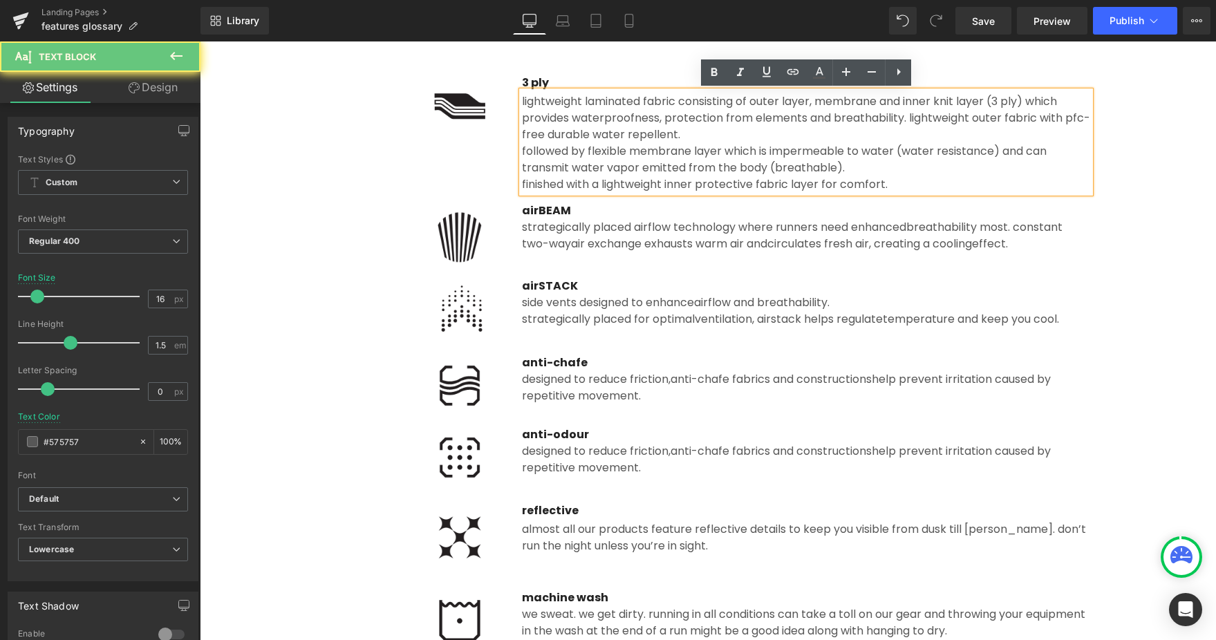
click at [618, 165] on div "followed by flexible membrane layer which is impermeable to water (water resist…" at bounding box center [806, 159] width 568 height 33
click at [621, 165] on div "followed by flexible membrane layer which is impermeable to water (water resist…" at bounding box center [806, 159] width 568 height 33
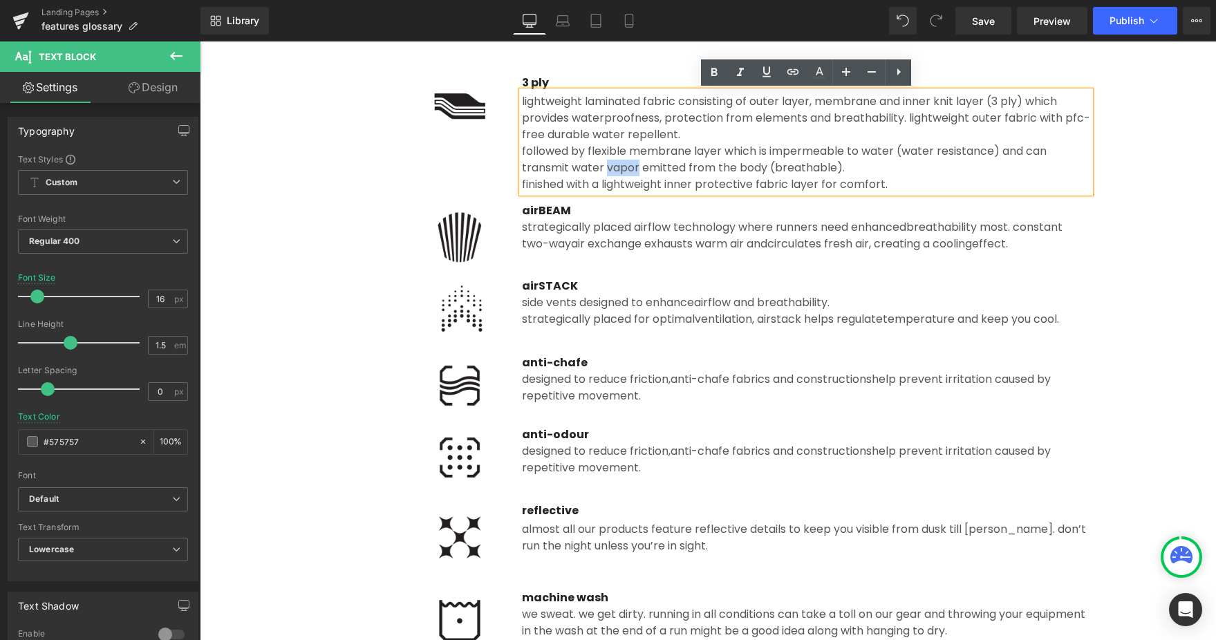
click at [610, 166] on div "followed by flexible membrane layer which is impermeable to water (water resist…" at bounding box center [806, 159] width 568 height 33
click at [574, 167] on div "followed by flexible membrane layer which is impermeable to water (water resist…" at bounding box center [806, 159] width 568 height 33
drag, startPoint x: 572, startPoint y: 168, endPoint x: 639, endPoint y: 168, distance: 67.7
click at [641, 168] on div "followed by flexible membrane layer which is impermeable to water (water resist…" at bounding box center [806, 159] width 568 height 33
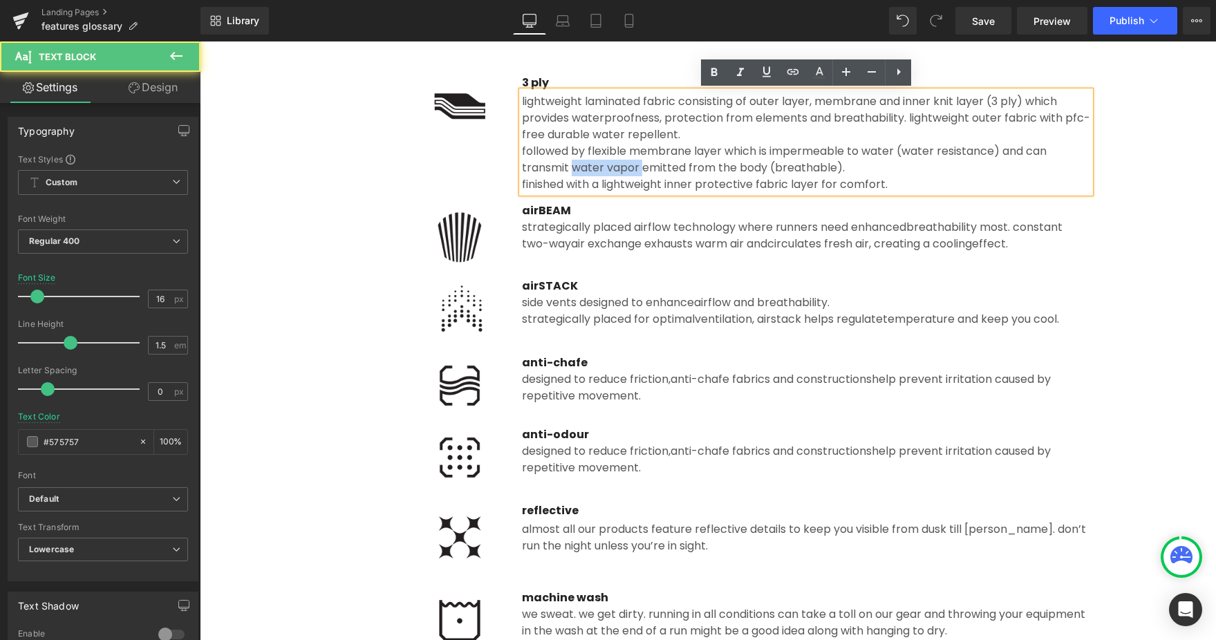
copy div "water vapor"
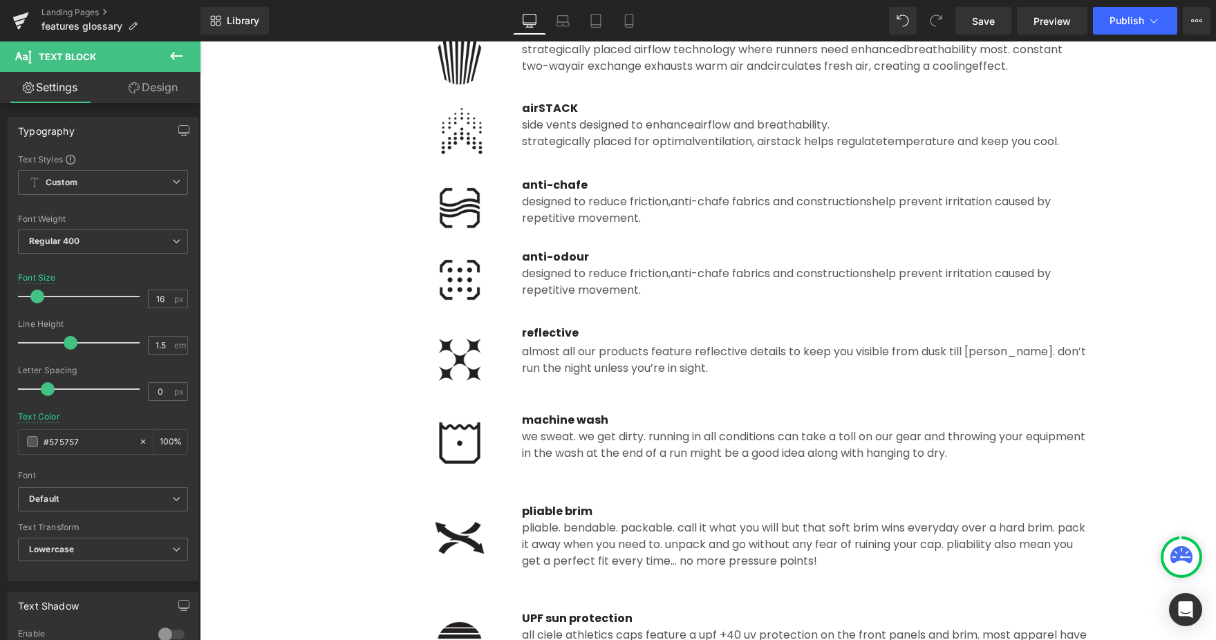
scroll to position [509, 0]
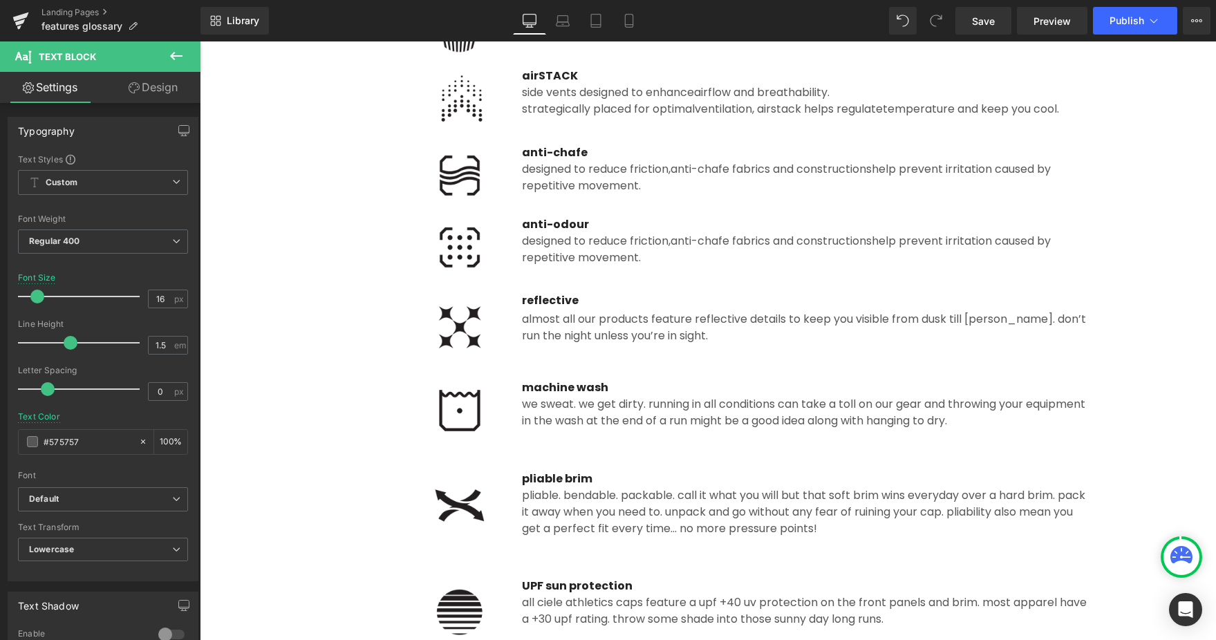
click at [594, 244] on div "designed to reduce friction, anti-chafe fabrics and constructions help prevent …" at bounding box center [806, 249] width 568 height 33
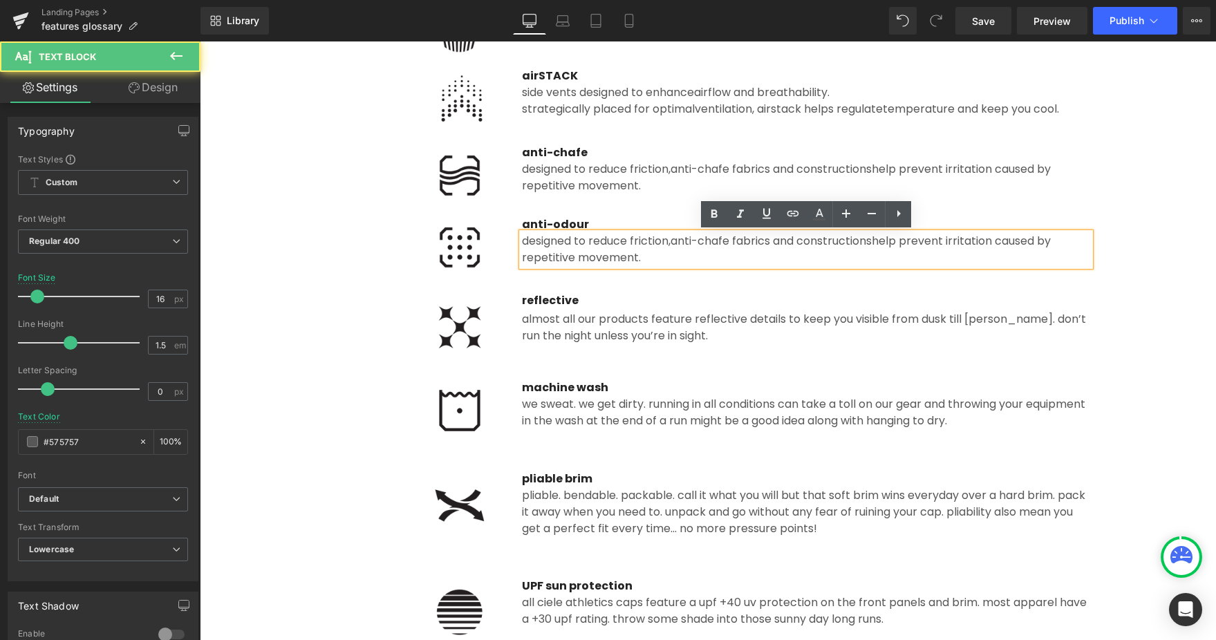
click at [628, 224] on p "anti-odour" at bounding box center [806, 224] width 568 height 17
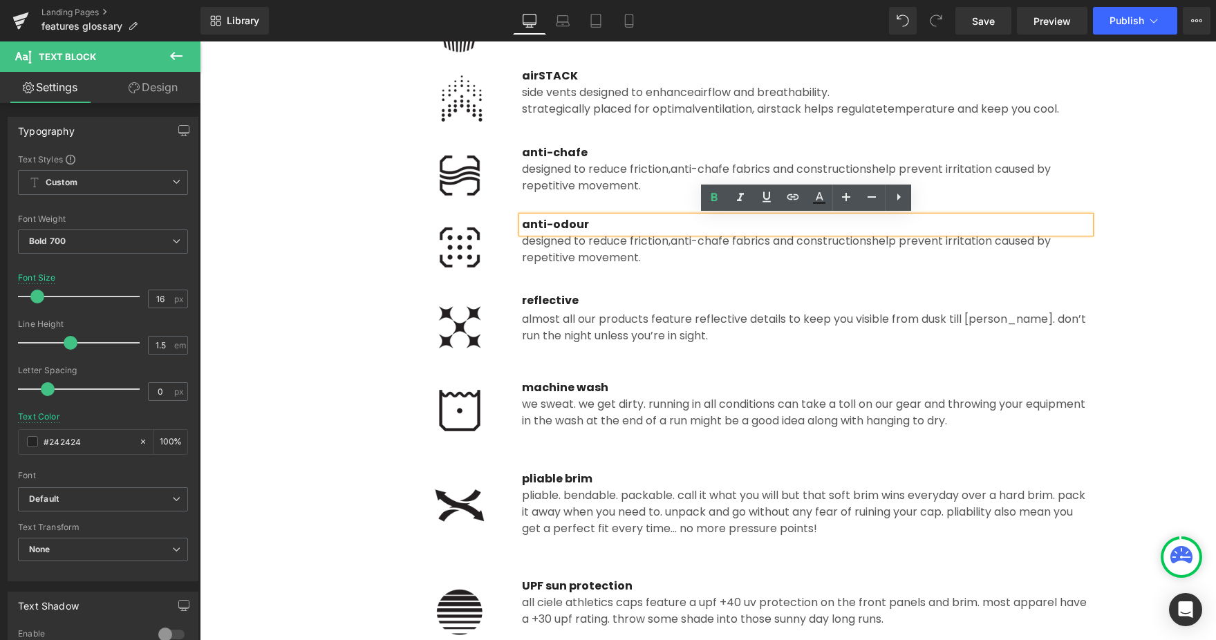
click at [644, 331] on span "Almost all our products feature reflective details to keep you visible from dus…" at bounding box center [804, 327] width 564 height 32
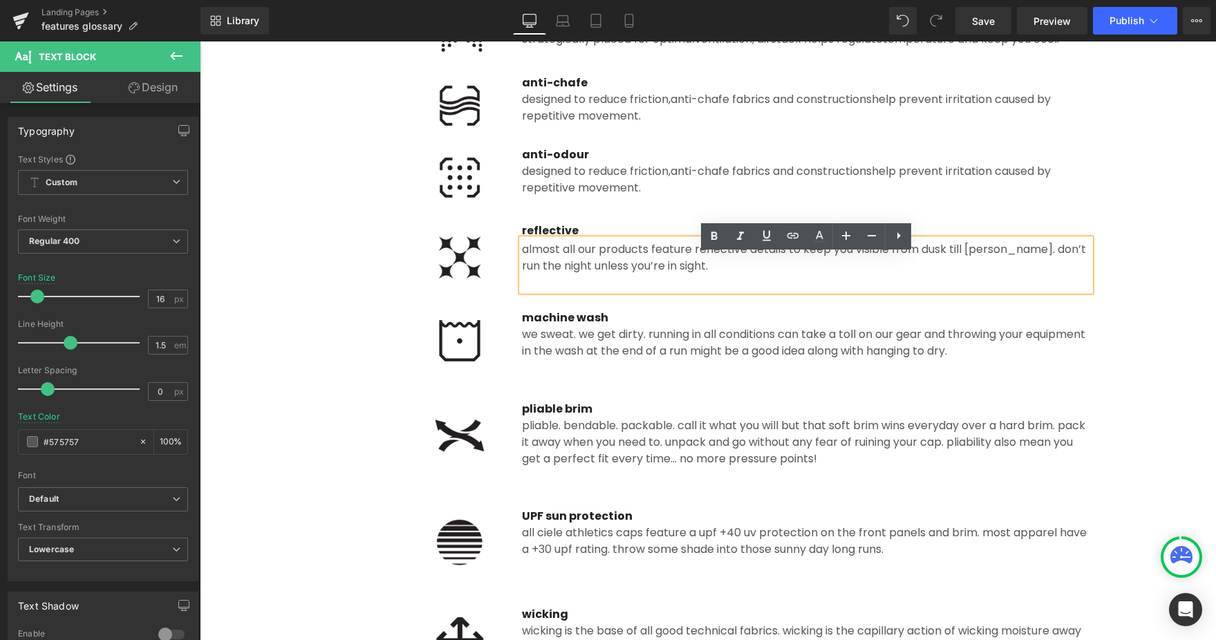
scroll to position [563, 0]
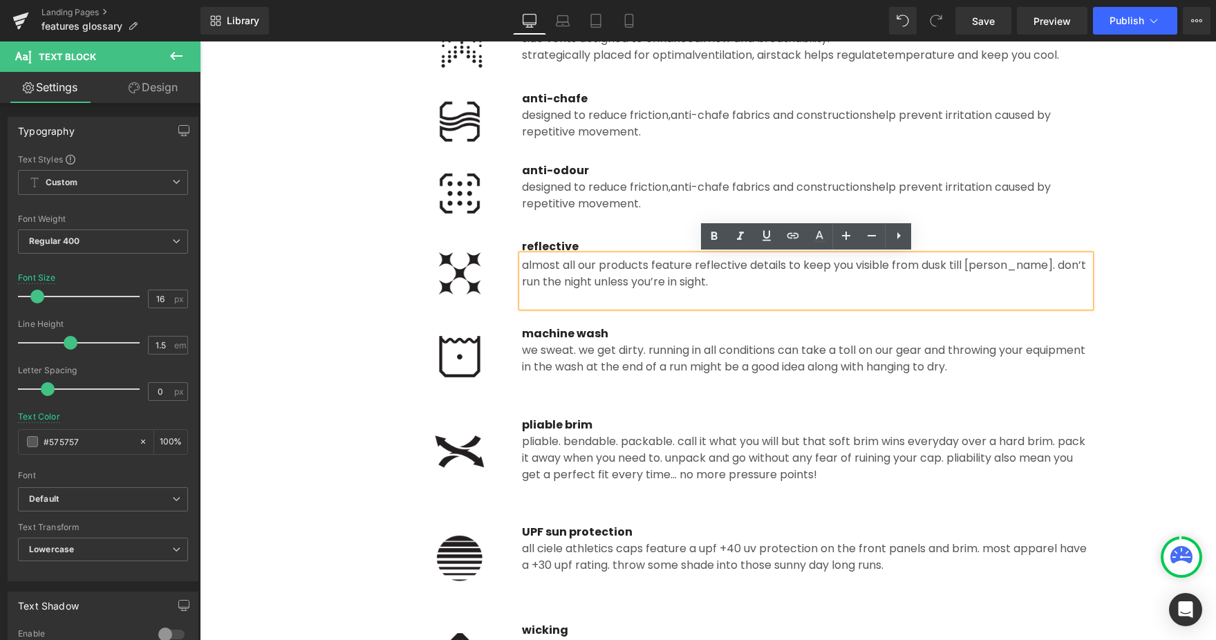
click at [335, 377] on div at bounding box center [414, 357] width 176 height 62
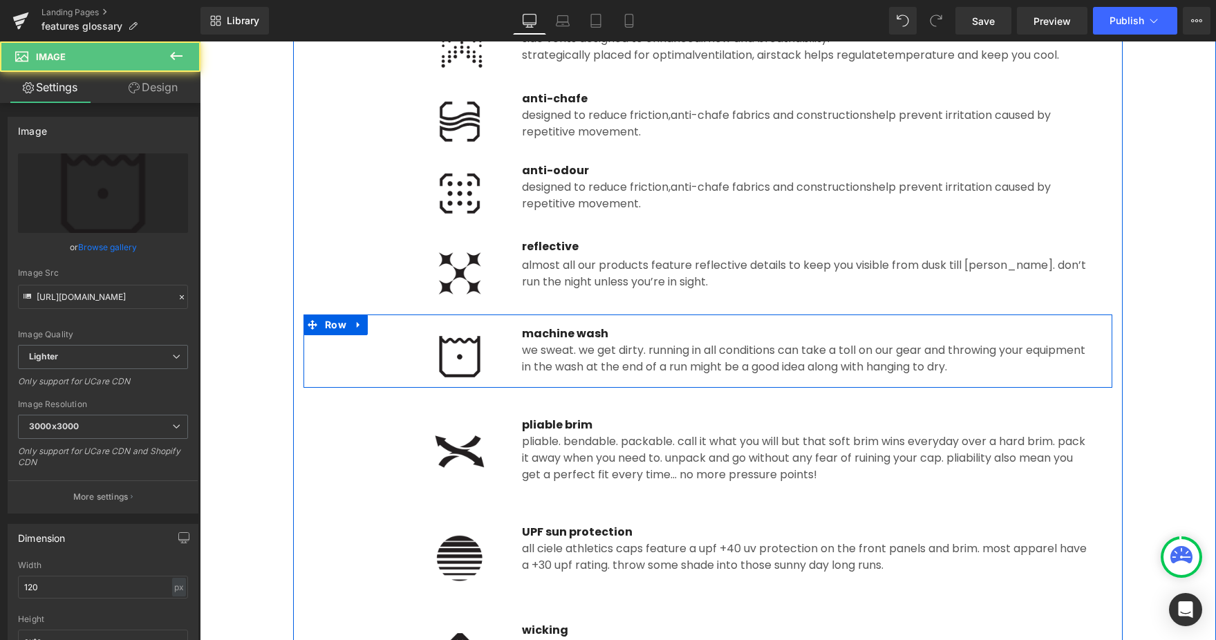
scroll to position [591, 0]
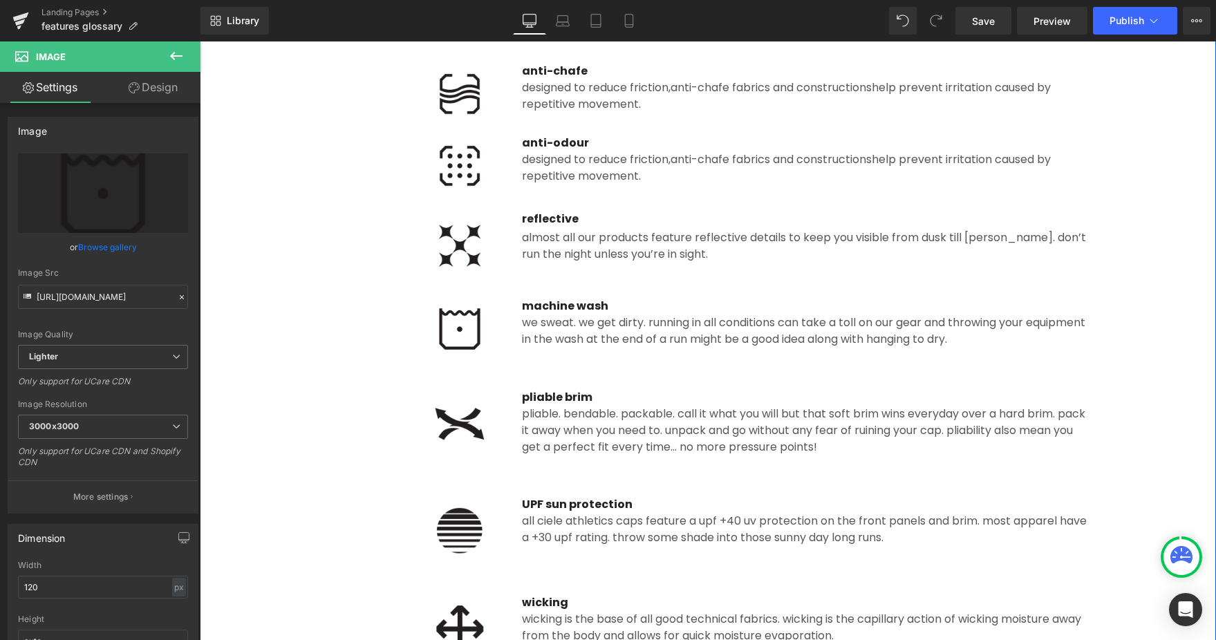
click at [537, 264] on div "Image reflective Text Block Almost all our products feature reflective details …" at bounding box center [707, 242] width 809 height 90
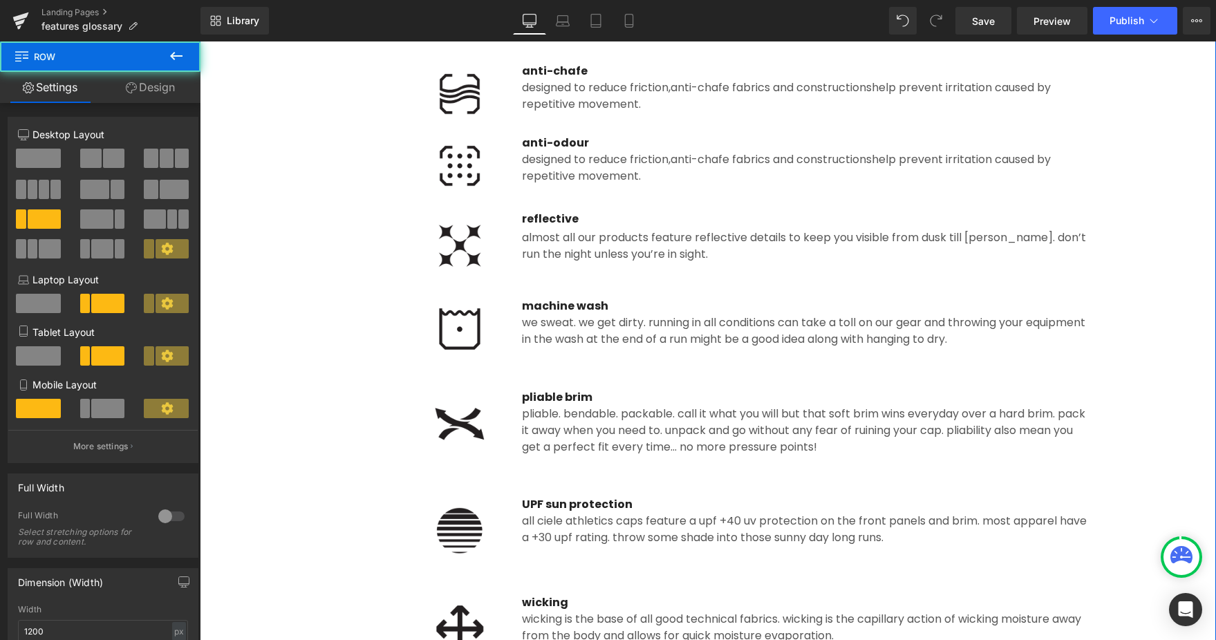
click at [358, 206] on icon at bounding box center [354, 207] width 8 height 8
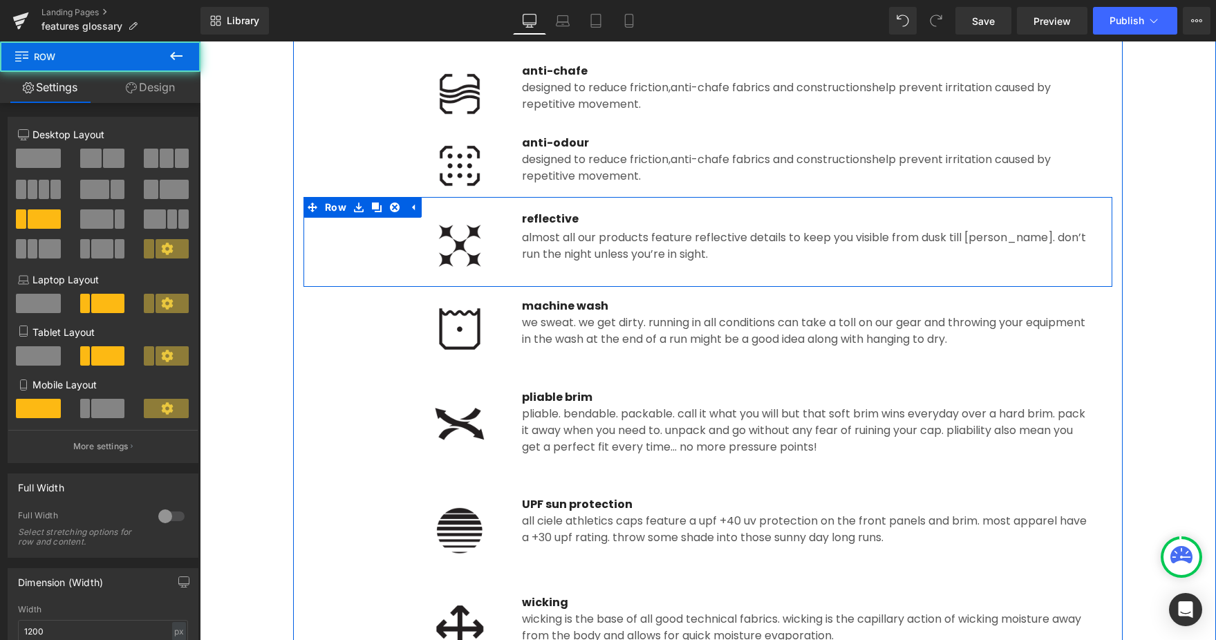
click at [377, 210] on icon at bounding box center [377, 208] width 10 height 10
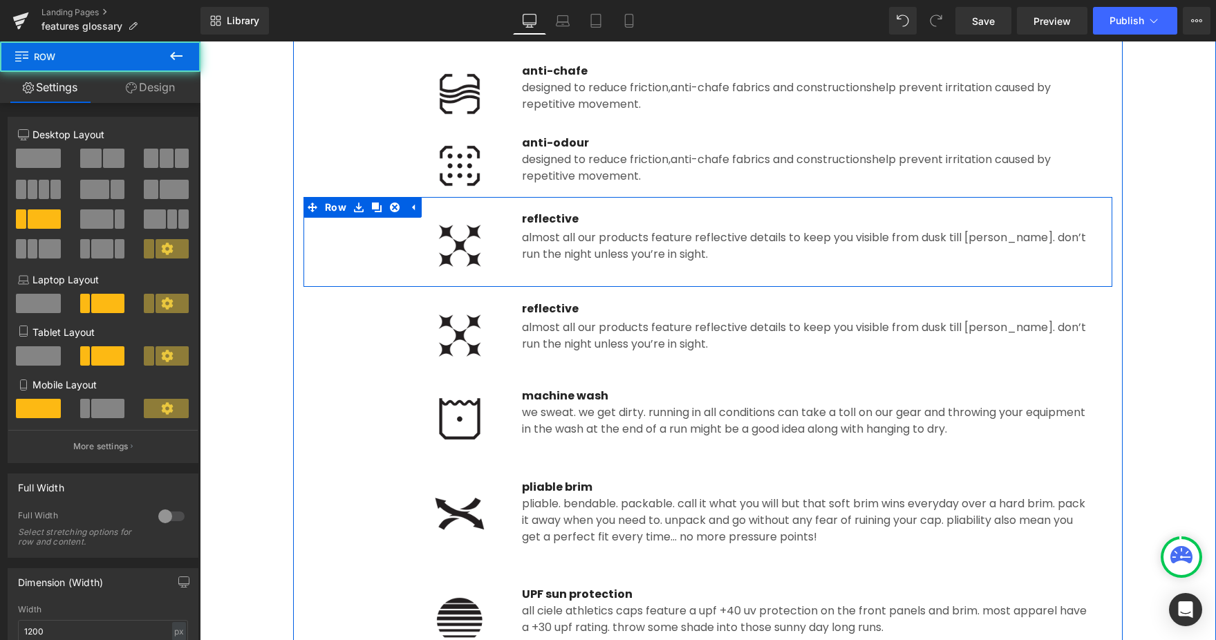
click at [572, 339] on span "Almost all our products feature reflective details to keep you visible from dus…" at bounding box center [804, 335] width 564 height 32
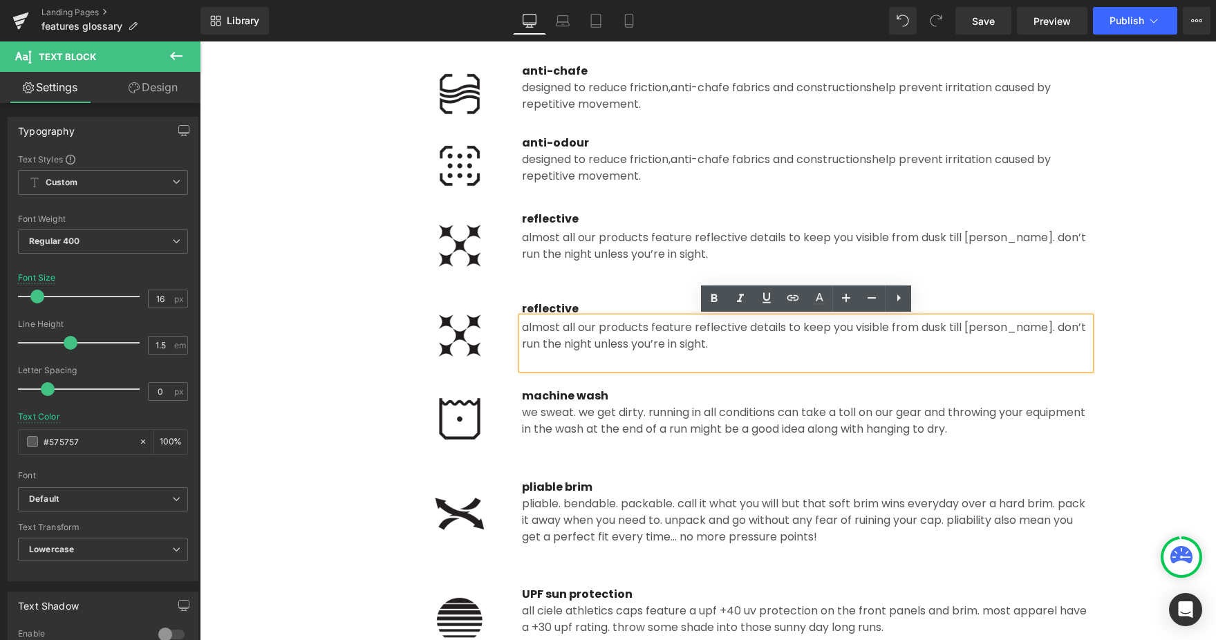
click at [485, 349] on img at bounding box center [459, 335] width 83 height 69
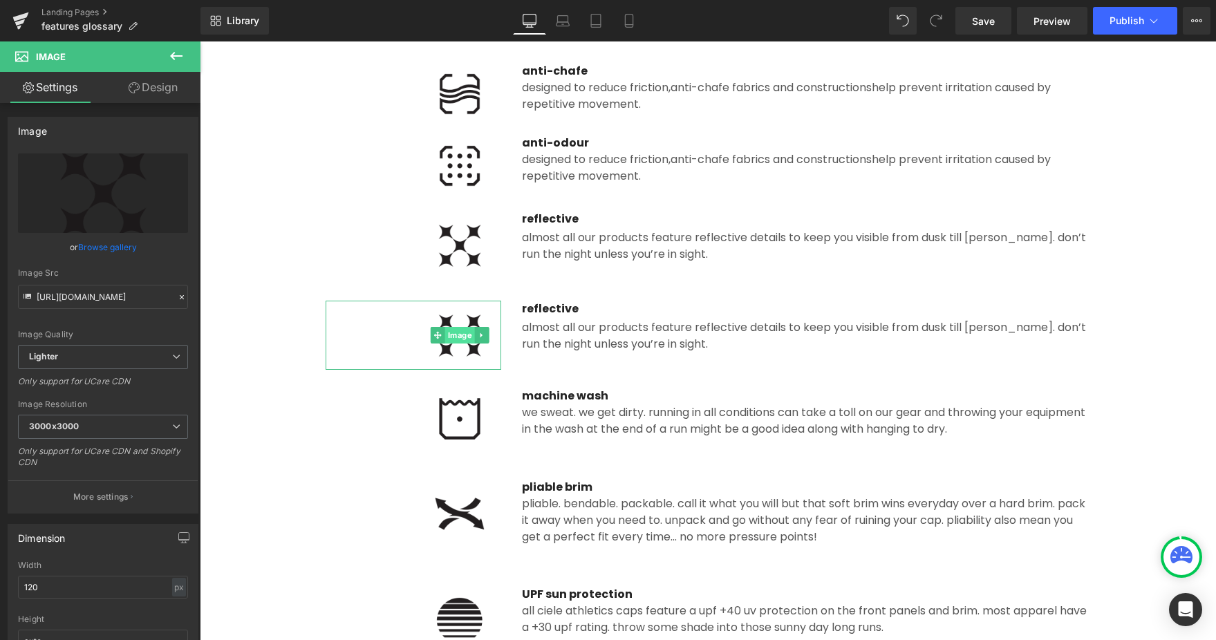
click at [457, 338] on link "Image" at bounding box center [453, 335] width 44 height 17
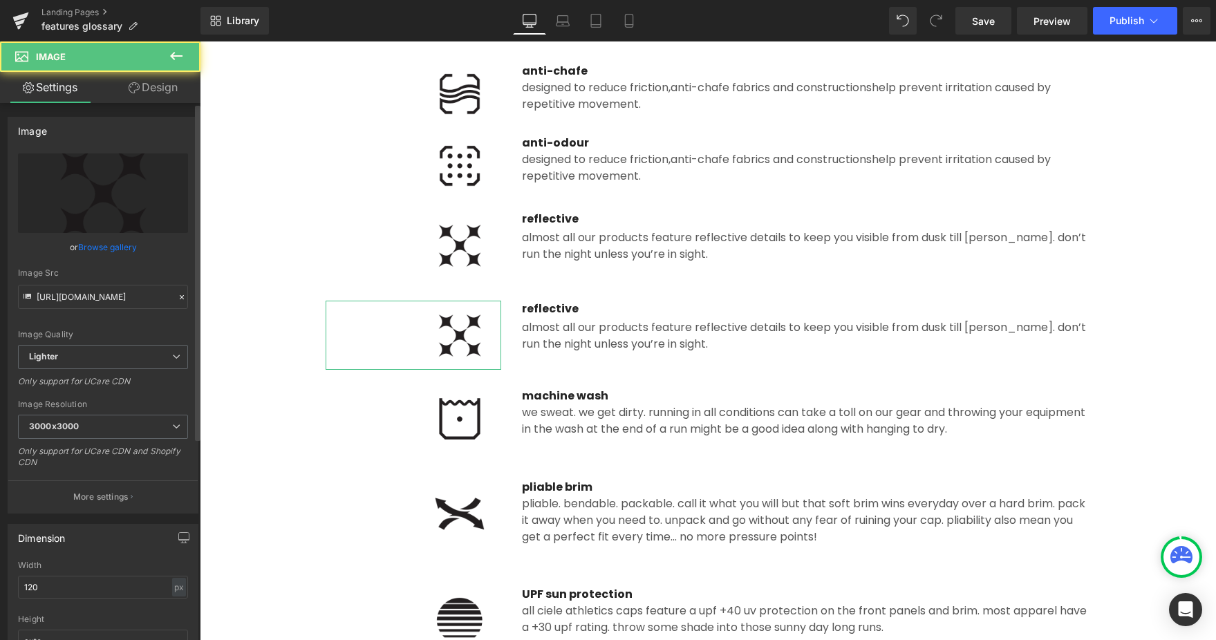
click at [120, 252] on link "Browse gallery" at bounding box center [107, 247] width 59 height 24
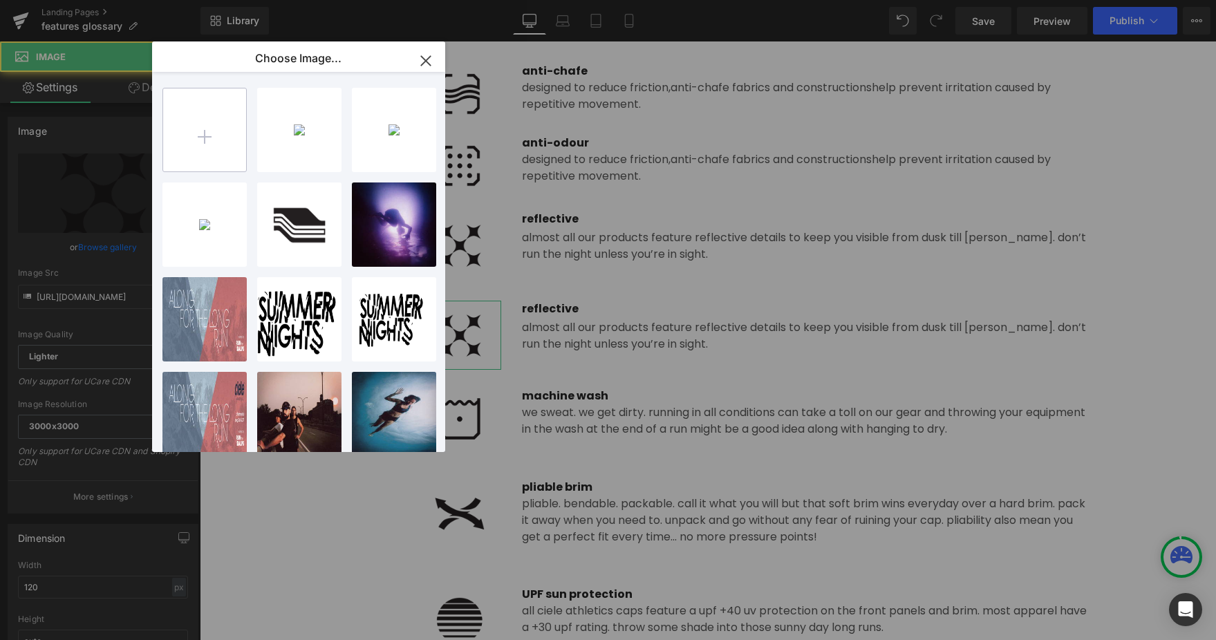
click at [203, 138] on input "file" at bounding box center [204, 129] width 83 height 83
type input "C:\fakepath\breathable.png"
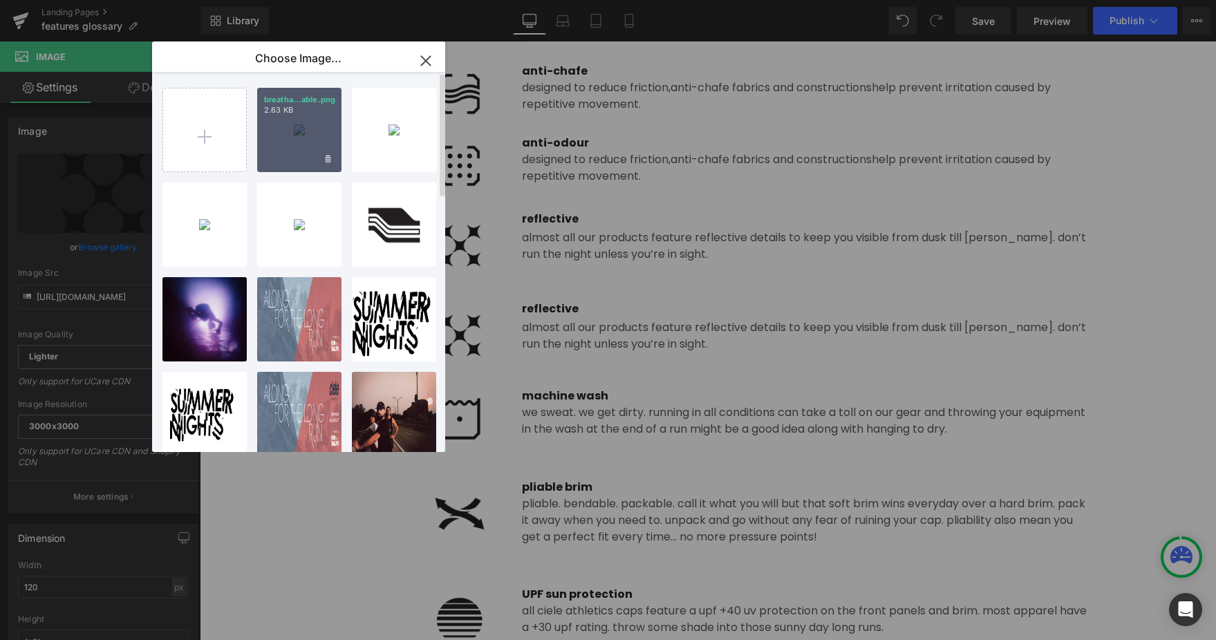
click at [321, 142] on div "breatha...able.png 2.63 KB" at bounding box center [299, 130] width 84 height 84
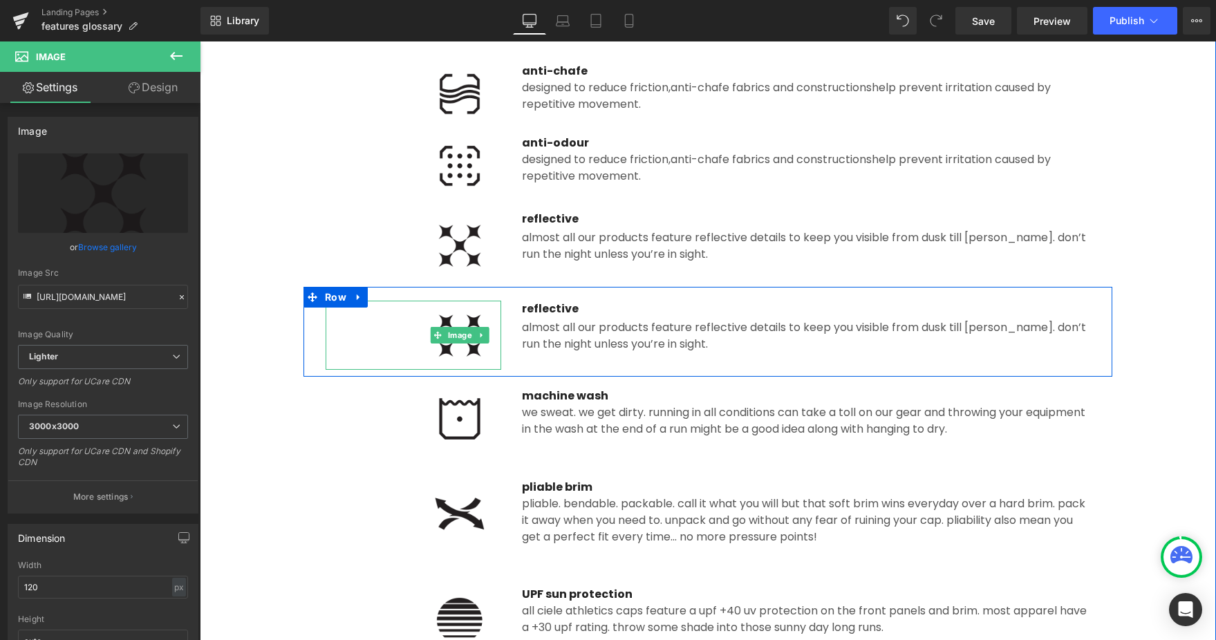
click at [489, 357] on img at bounding box center [459, 335] width 83 height 69
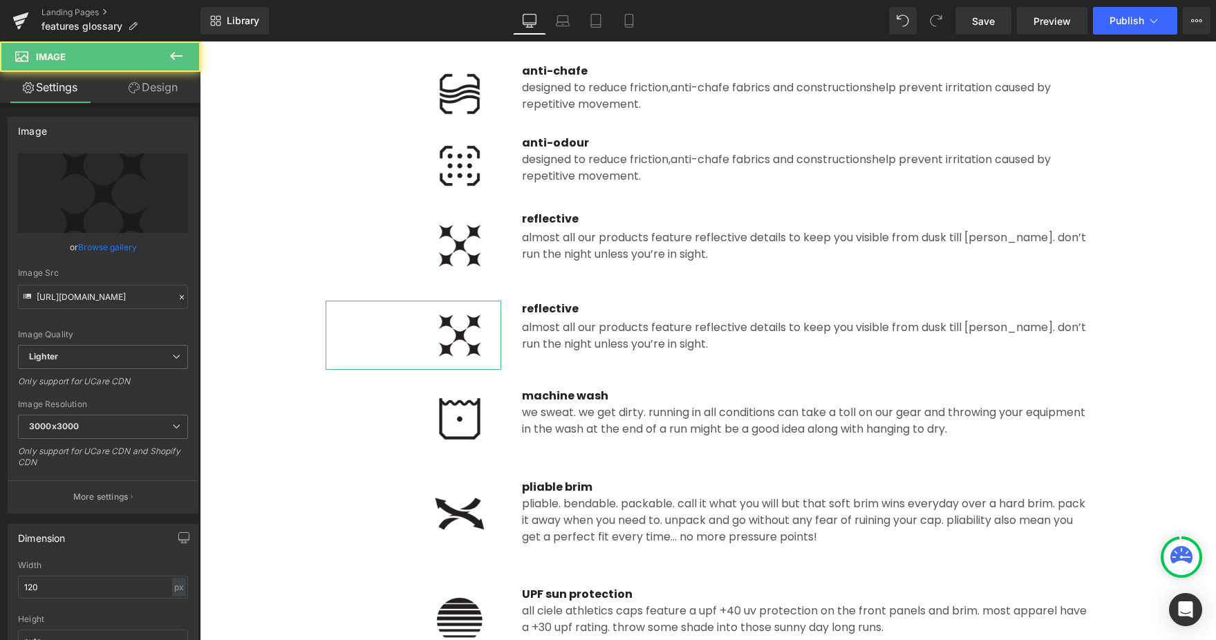
click at [116, 248] on link "Browse gallery" at bounding box center [107, 247] width 59 height 24
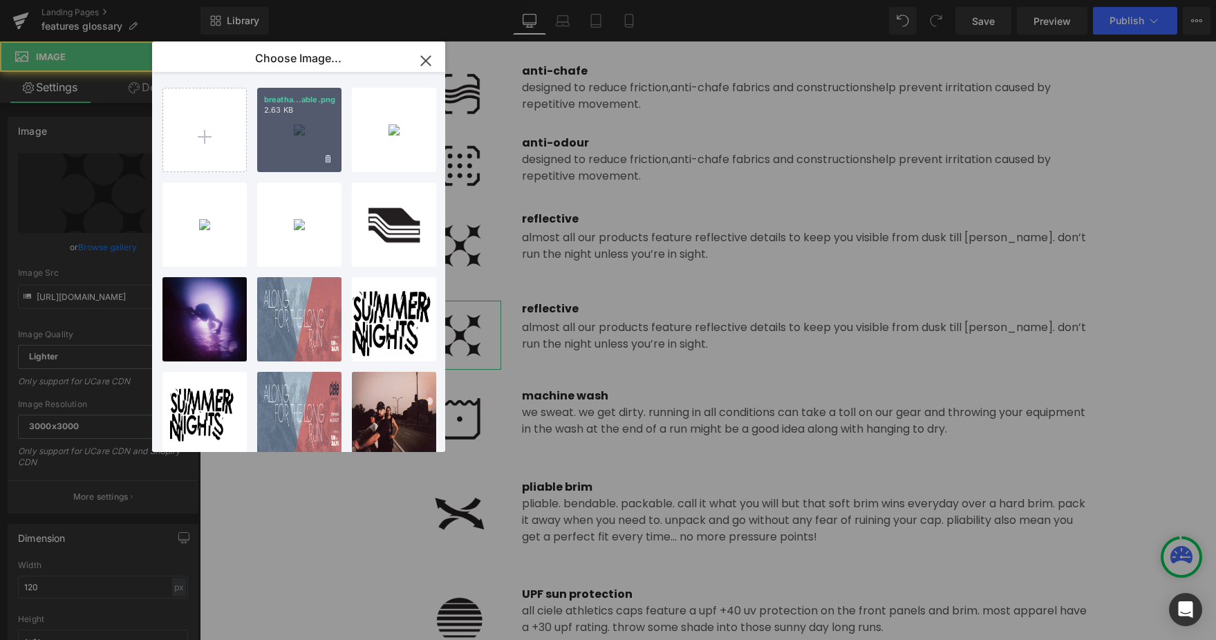
click at [281, 144] on div "breatha...able.png 2.63 KB" at bounding box center [299, 130] width 84 height 84
type input "[URL][DOMAIN_NAME]"
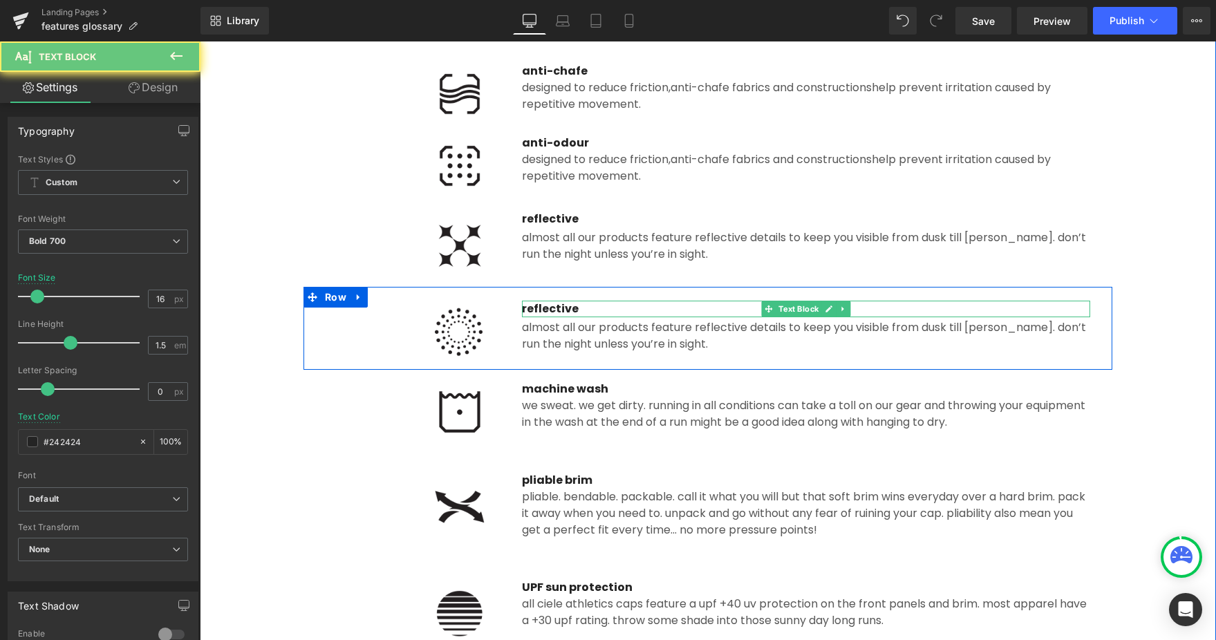
click at [550, 310] on p "reflective" at bounding box center [806, 309] width 568 height 17
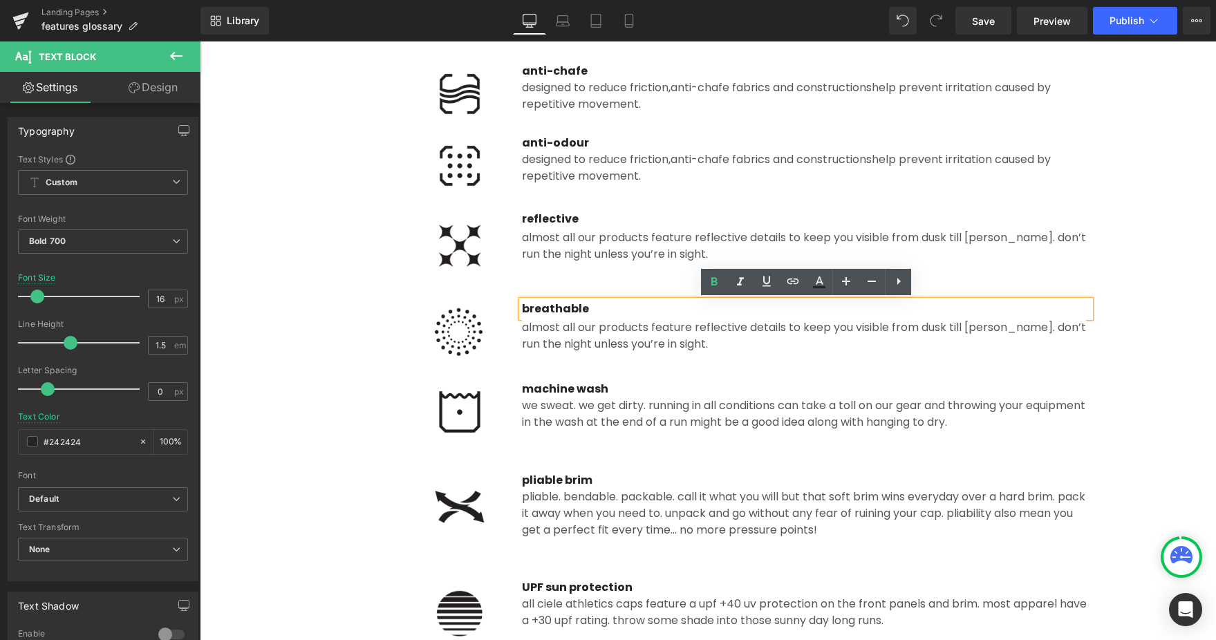
click at [655, 341] on span "Almost all our products feature reflective details to keep you visible from dus…" at bounding box center [804, 335] width 564 height 32
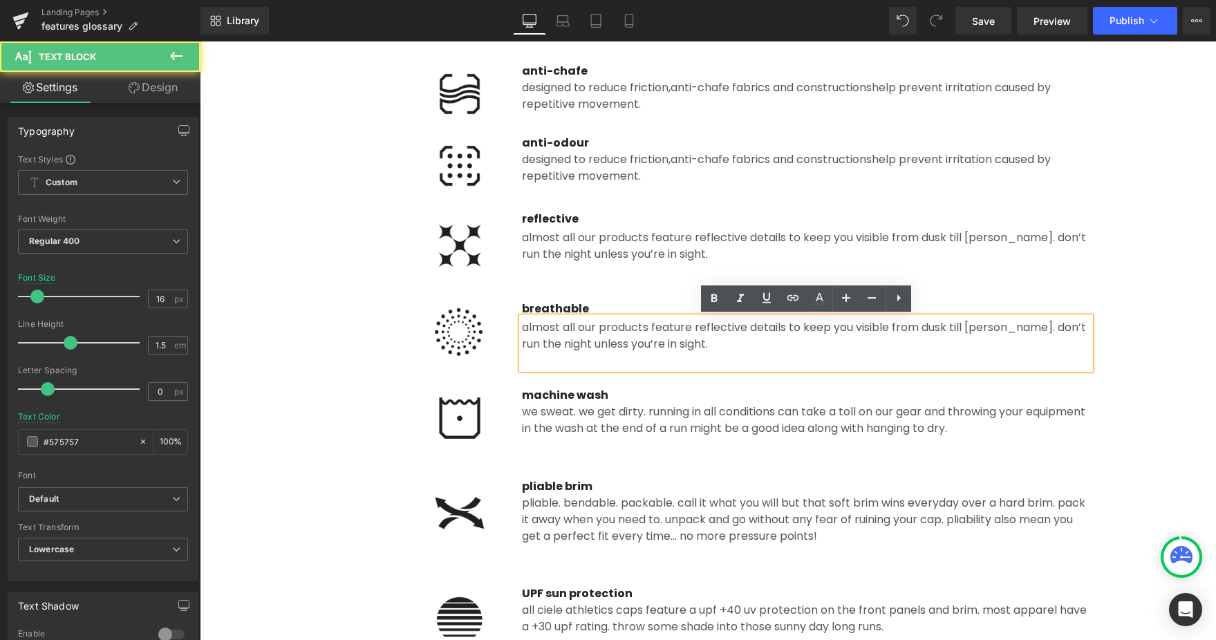
click at [595, 335] on span "Almost all our products feature reflective details to keep you visible from dus…" at bounding box center [804, 335] width 564 height 32
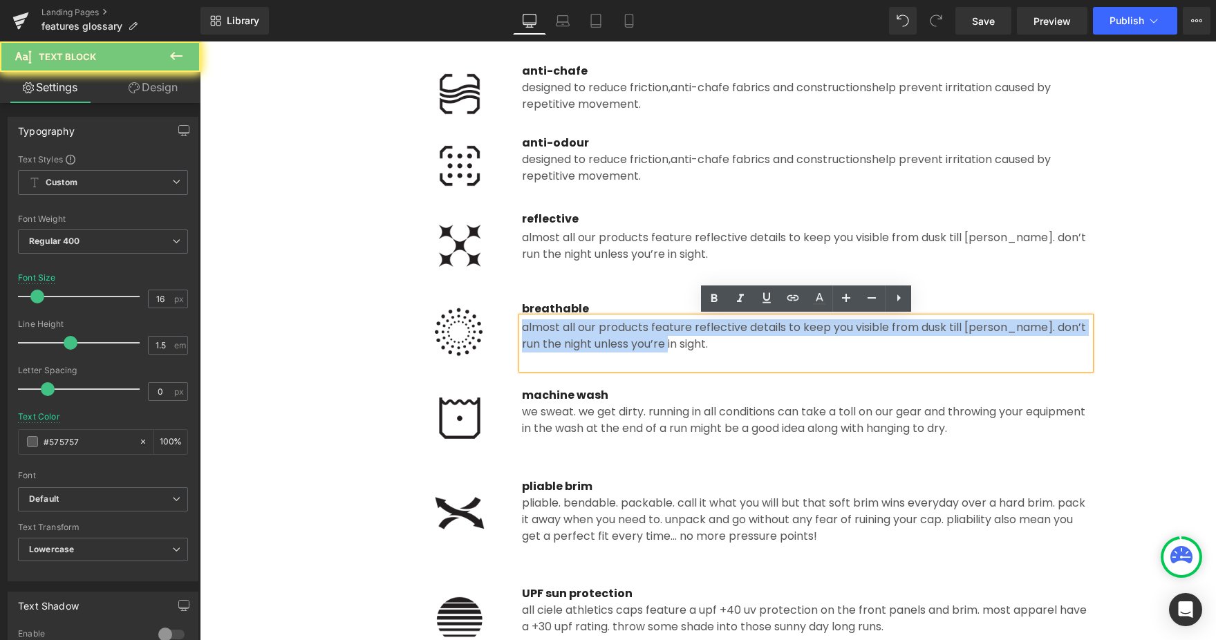
paste div
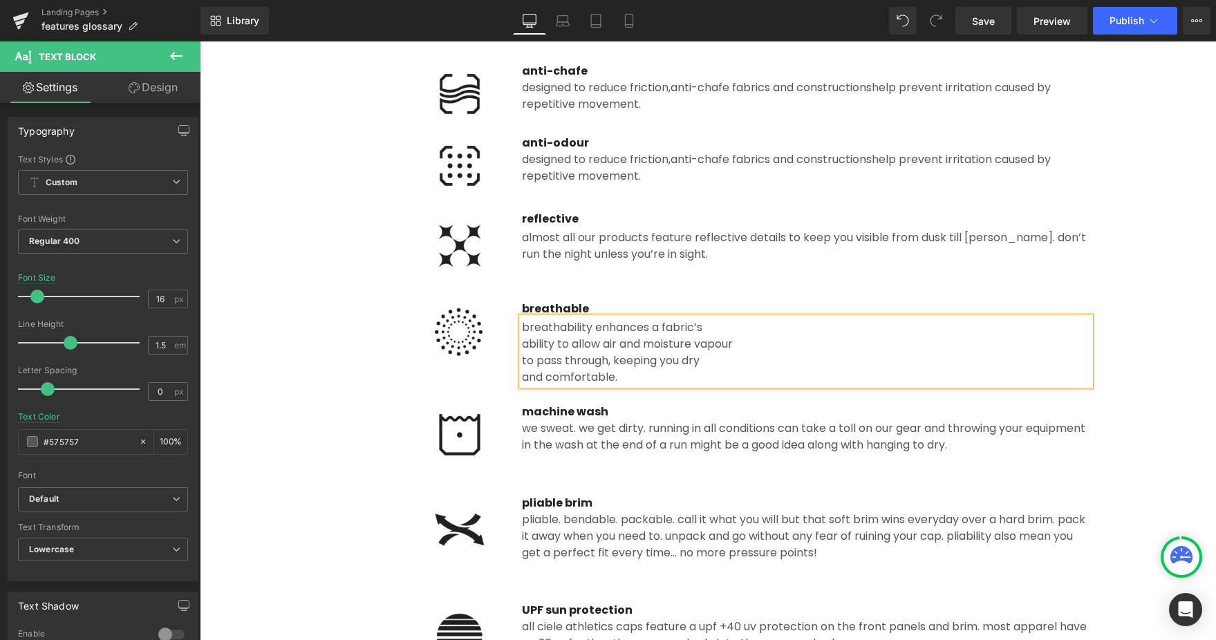
click at [525, 341] on div "ability to allow air and moisture vapour" at bounding box center [806, 344] width 568 height 17
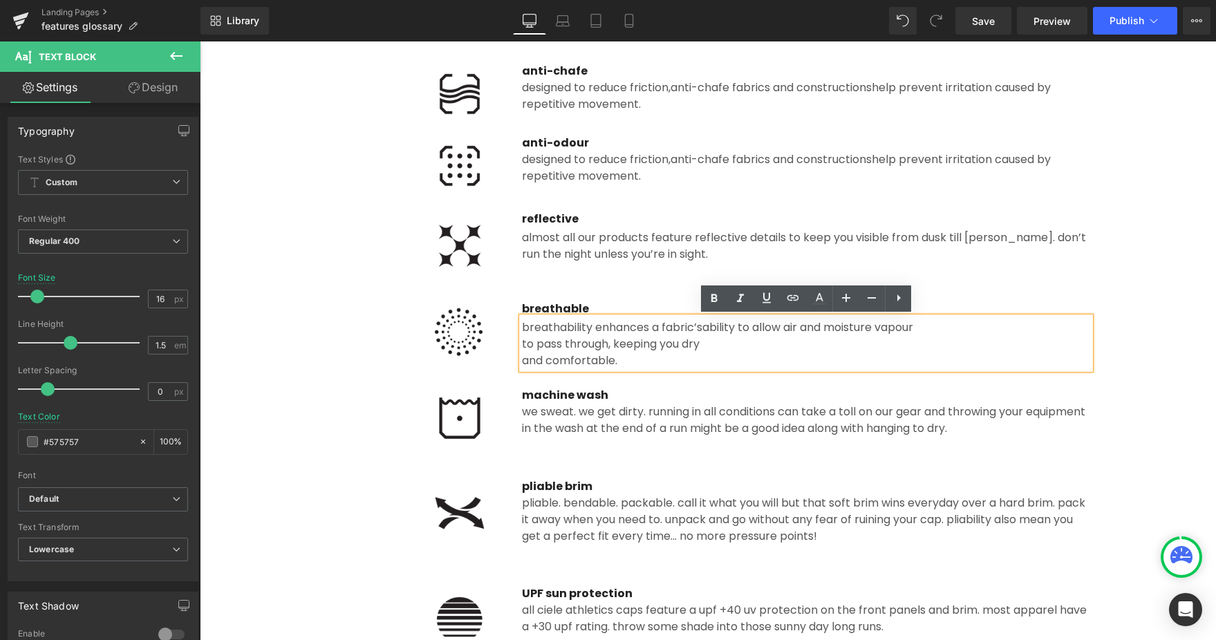
click at [522, 346] on div "breathability enhances a fabric’s ability to allow air and moisture vapour to p…" at bounding box center [806, 343] width 568 height 52
click at [522, 344] on div "to pass through, keeping you dry" at bounding box center [806, 344] width 568 height 17
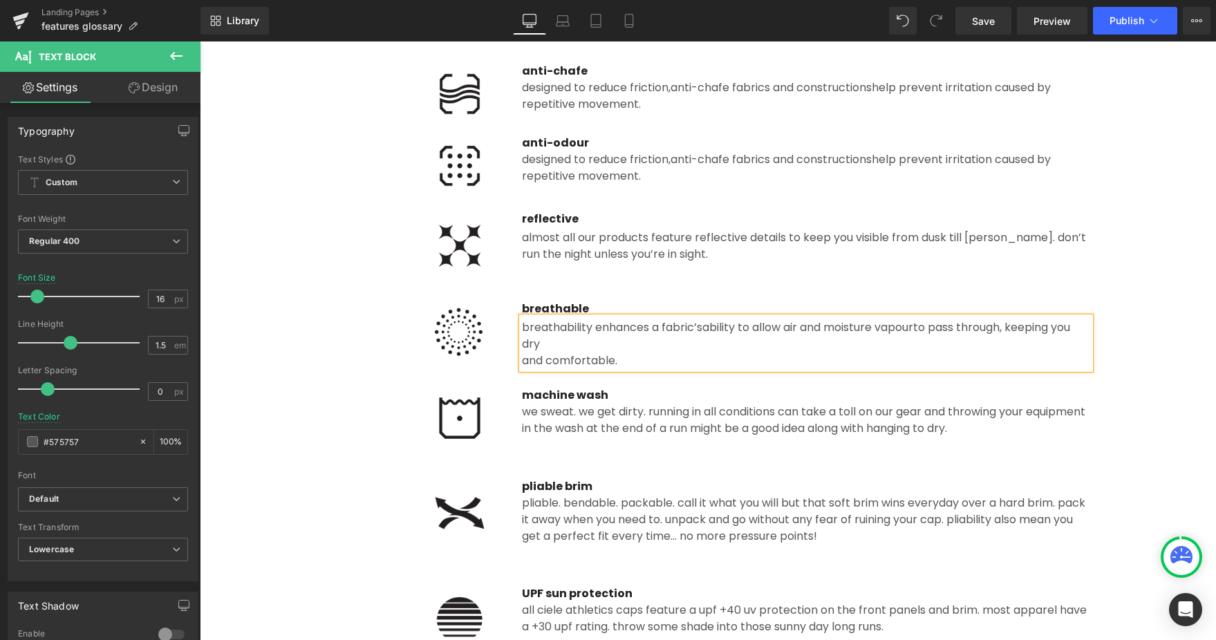
click at [523, 355] on div "and comfortable." at bounding box center [806, 361] width 568 height 17
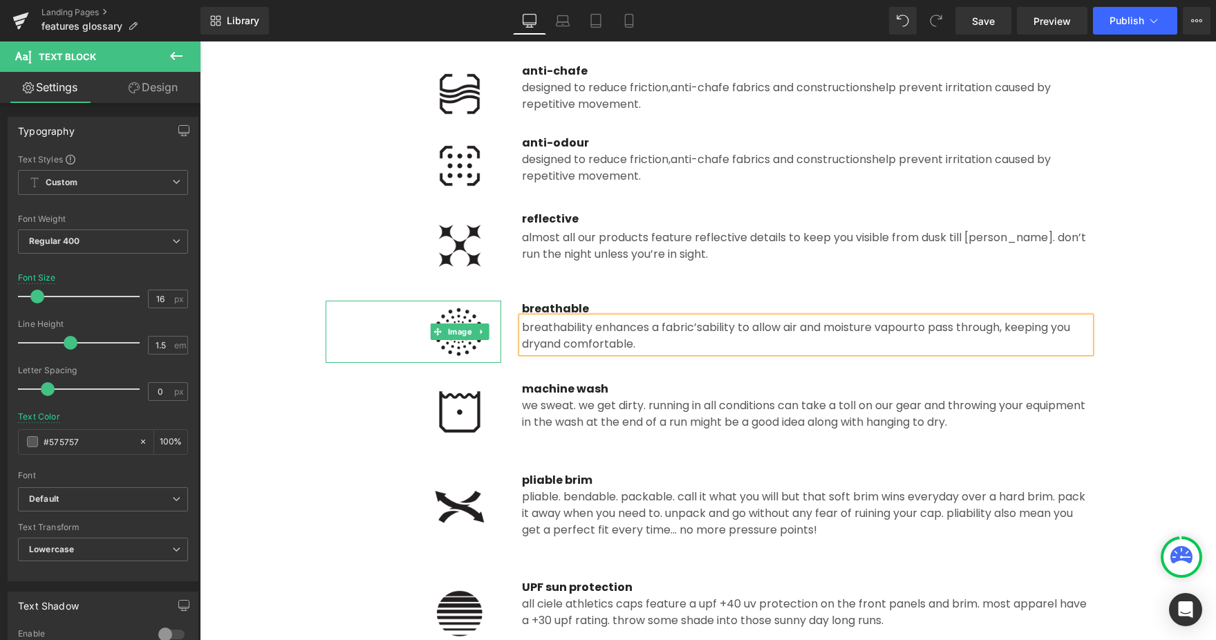
click at [339, 353] on div at bounding box center [414, 332] width 176 height 62
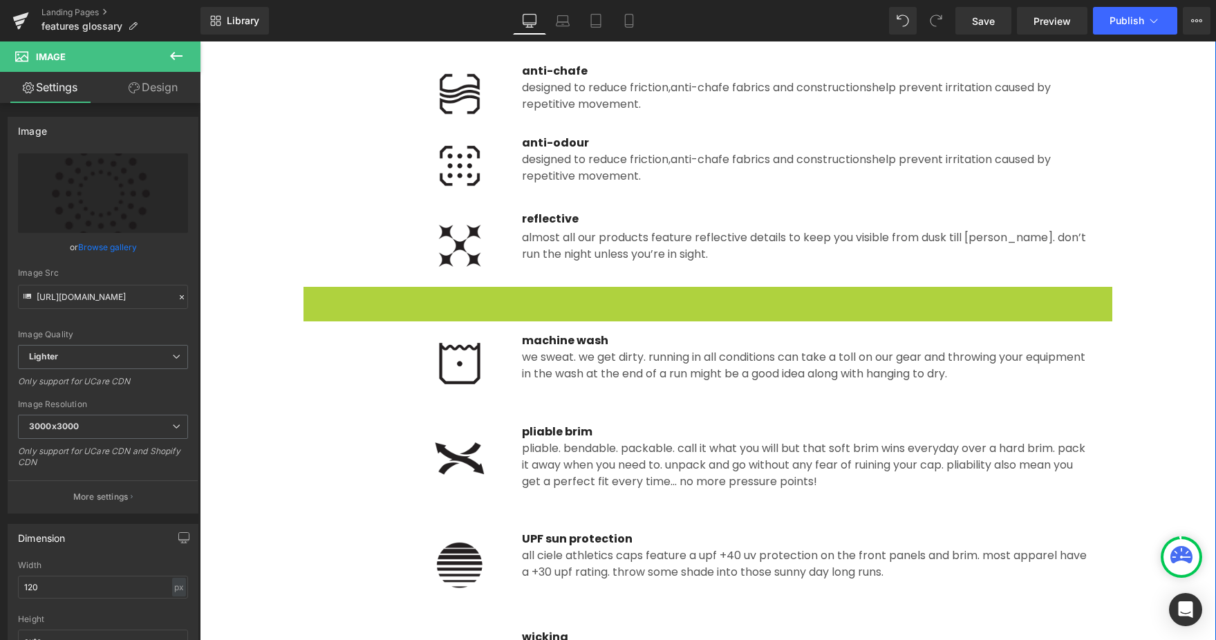
drag, startPoint x: 310, startPoint y: 299, endPoint x: 534, endPoint y: 202, distance: 244.6
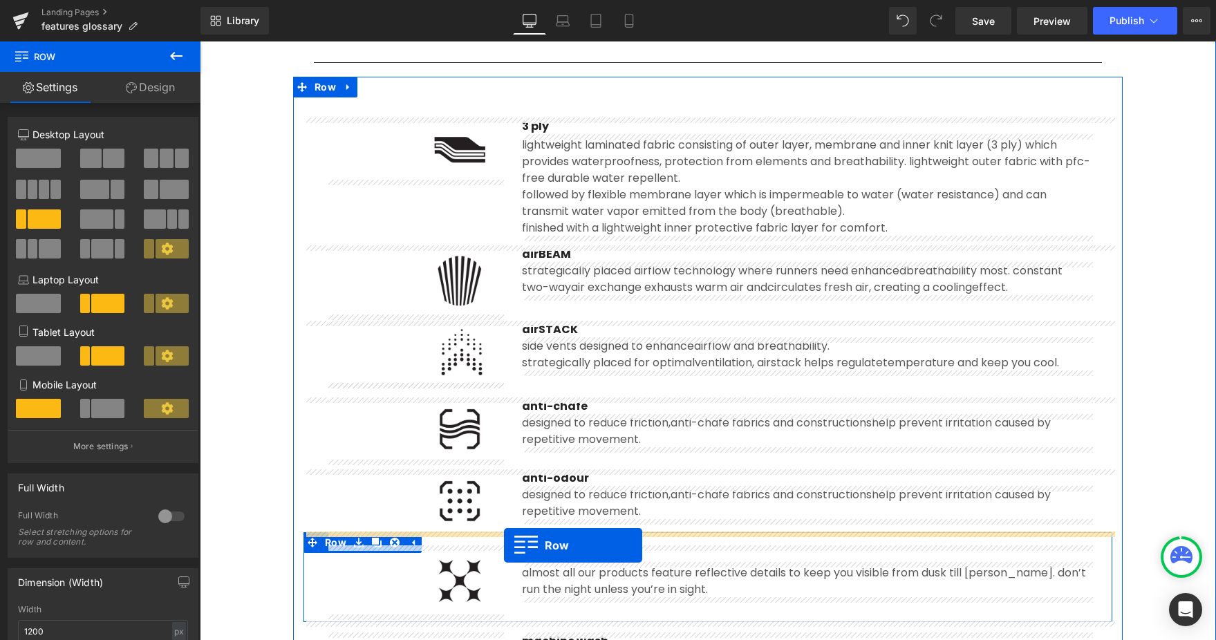
scroll to position [304, 0]
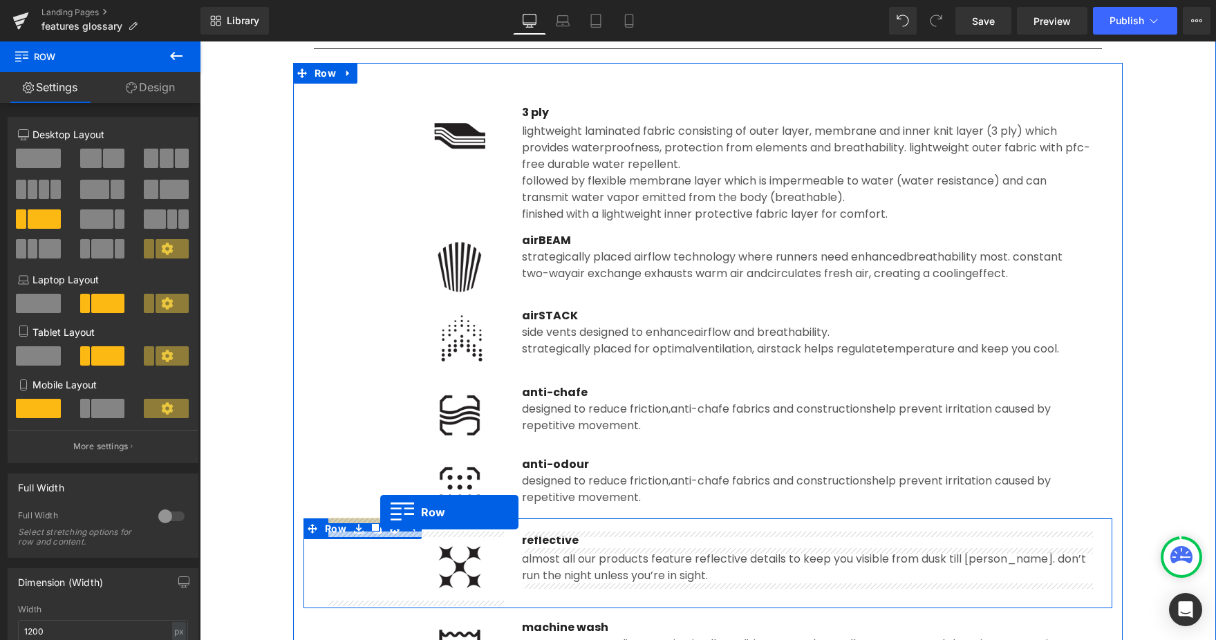
drag, startPoint x: 301, startPoint y: 176, endPoint x: 380, endPoint y: 512, distance: 345.9
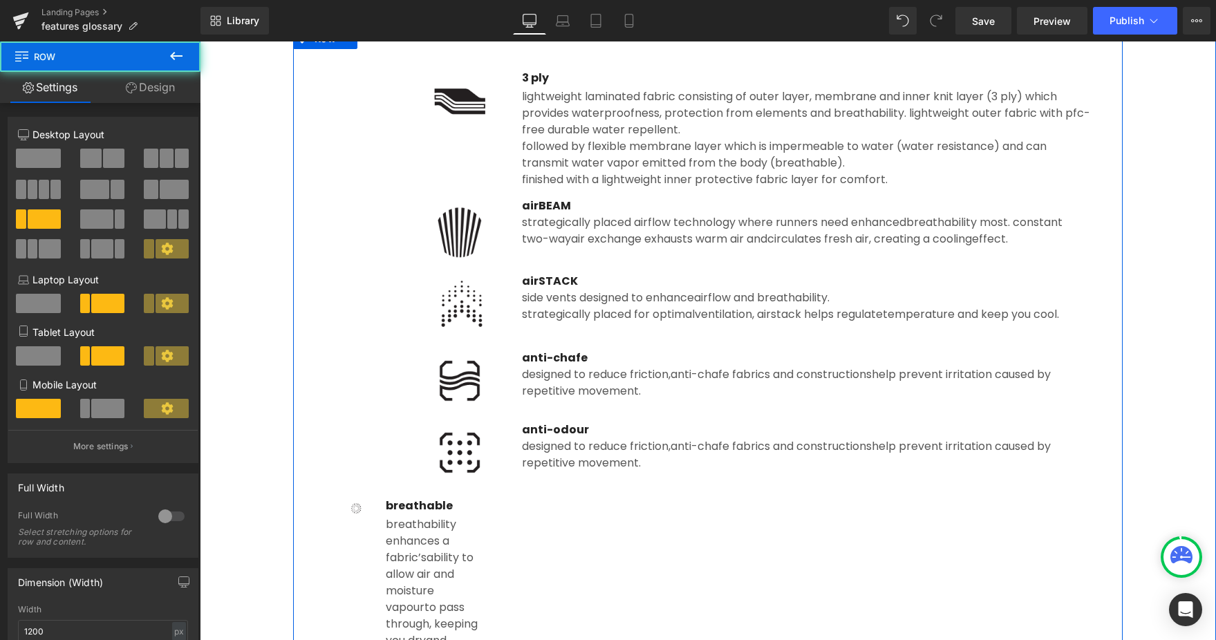
scroll to position [563, 0]
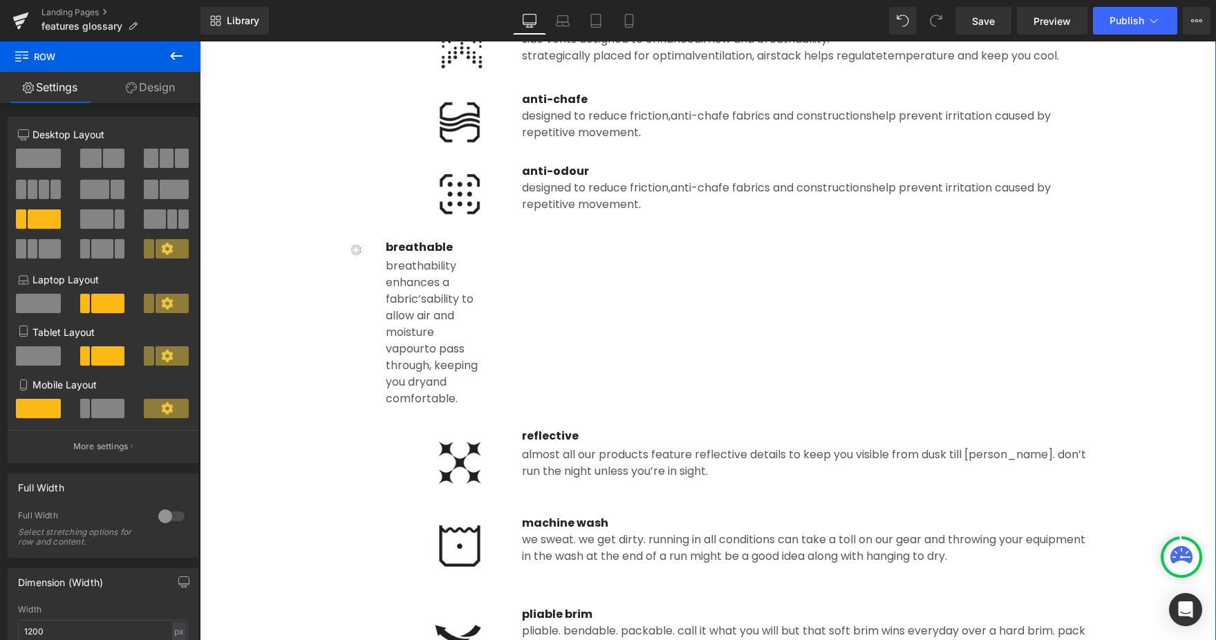
click at [337, 241] on div "Image breathable Text Block breathability enhances a fabric’s ability to allow …" at bounding box center [414, 319] width 176 height 189
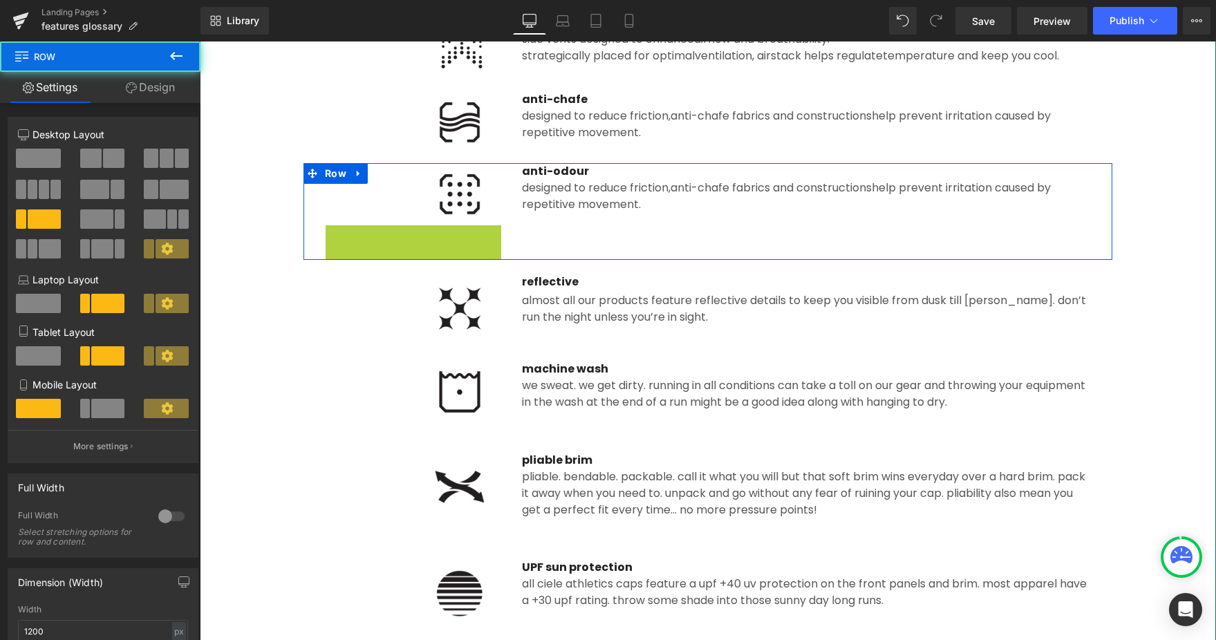
drag, startPoint x: 335, startPoint y: 237, endPoint x: 458, endPoint y: 158, distance: 146.1
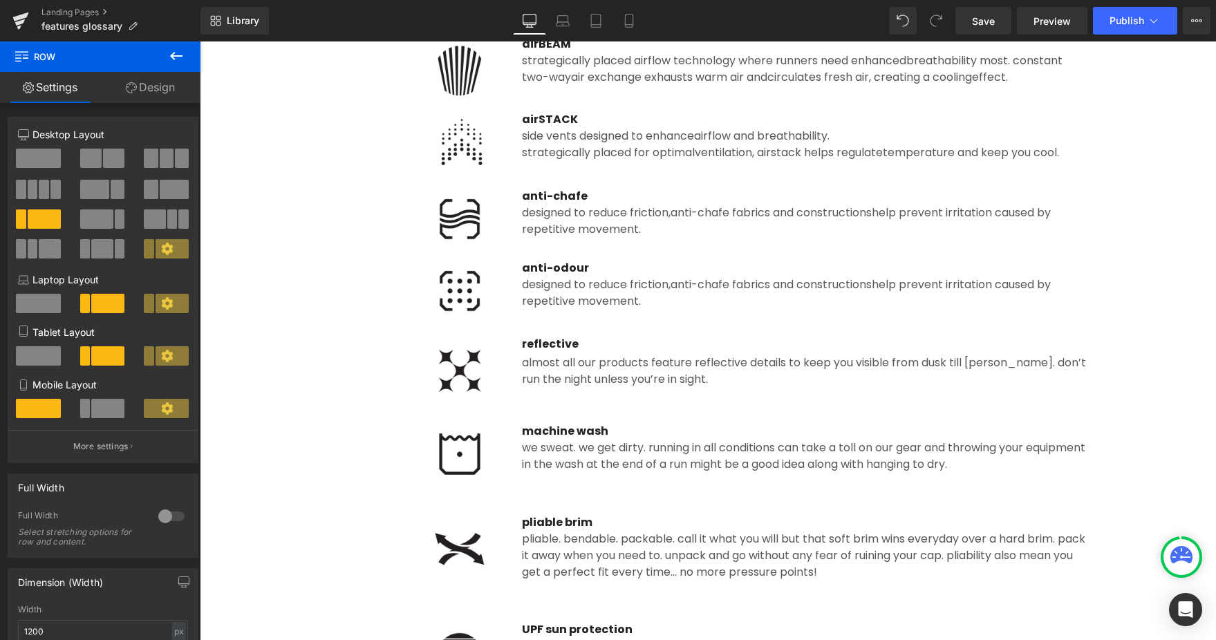
scroll to position [0, 0]
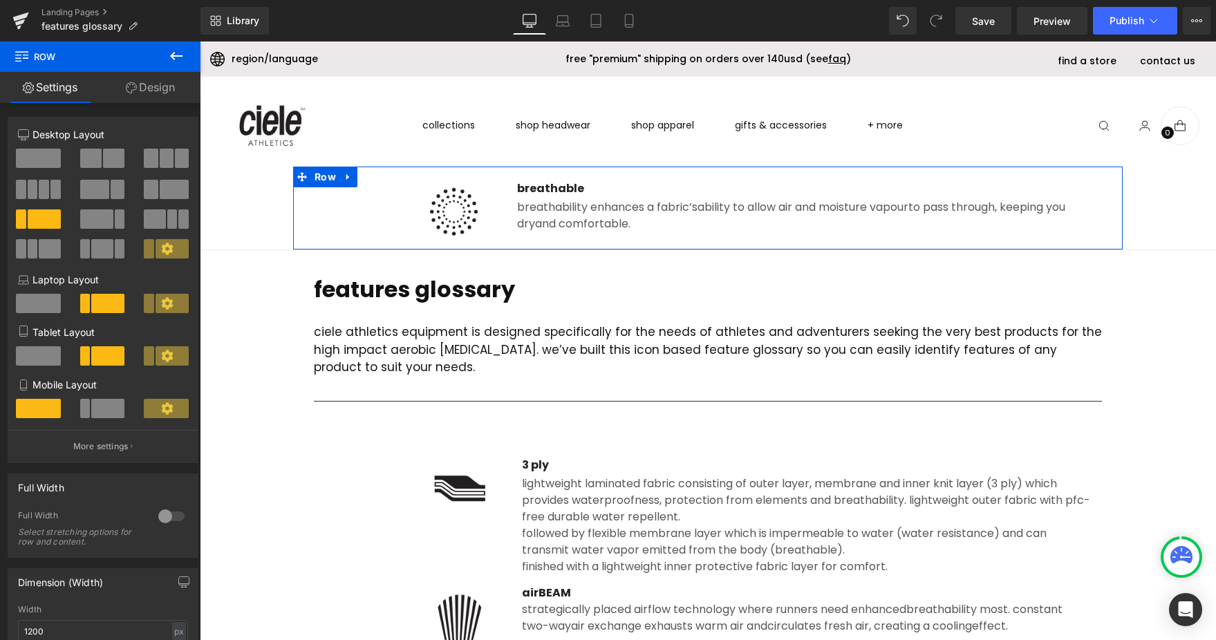
click at [1014, 26] on div "Save Preview Publish Scheduled View Live Page View with current Template Save T…" at bounding box center [1083, 21] width 266 height 28
click at [988, 26] on span "Save" at bounding box center [983, 21] width 23 height 15
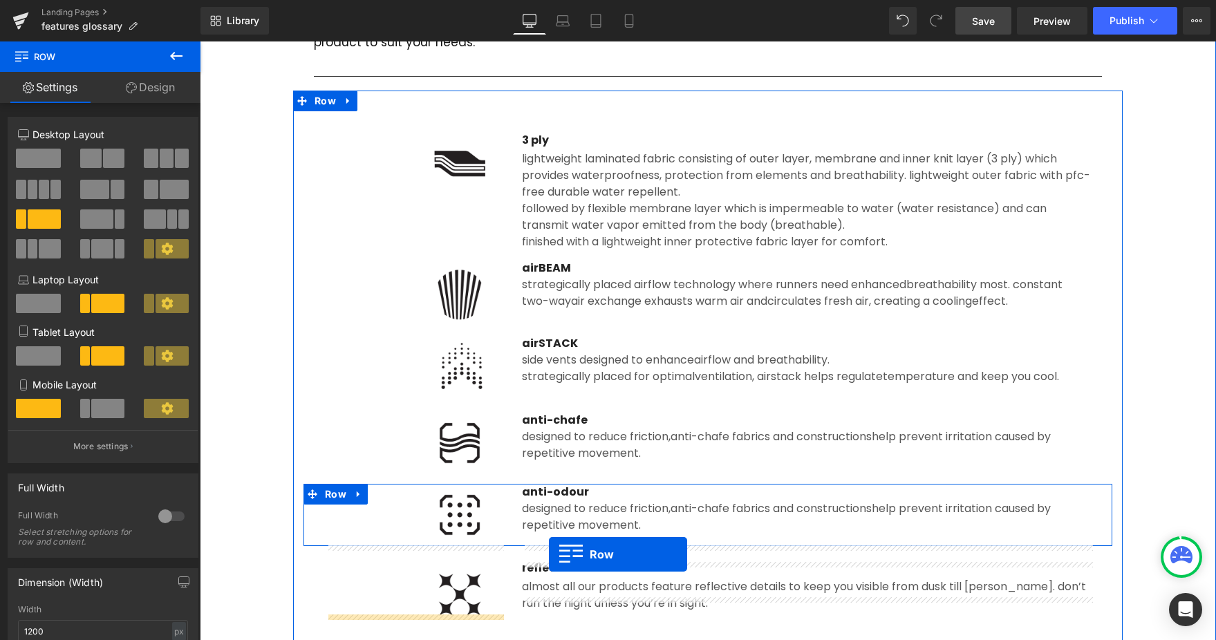
scroll to position [290, 0]
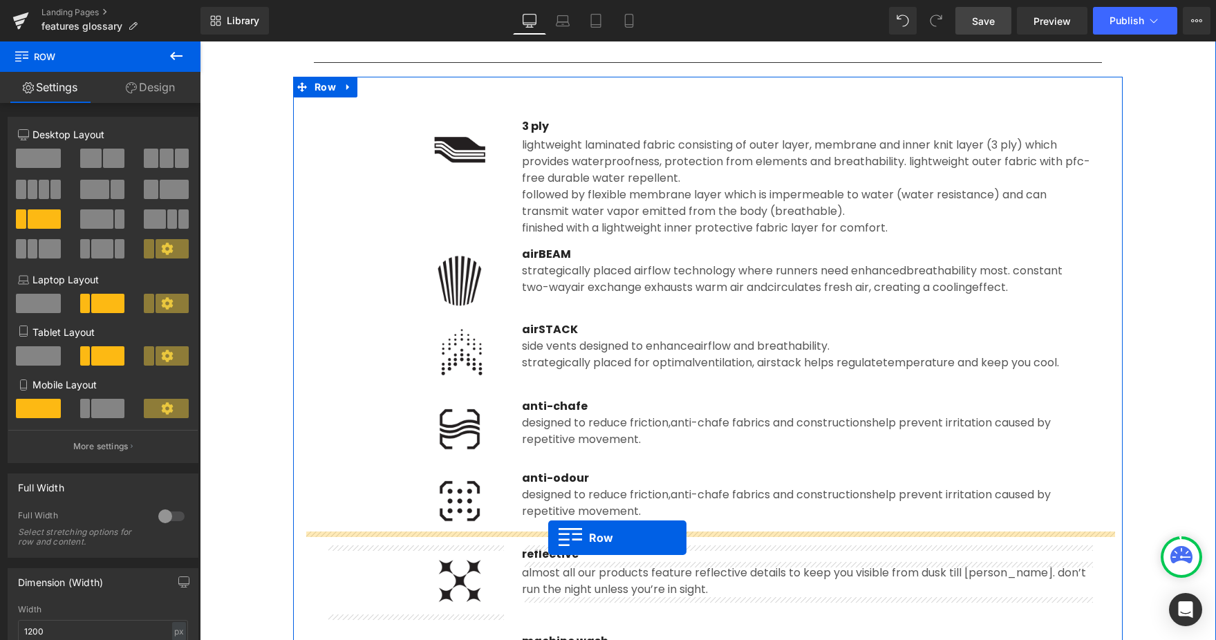
drag, startPoint x: 303, startPoint y: 176, endPoint x: 536, endPoint y: 527, distance: 421.6
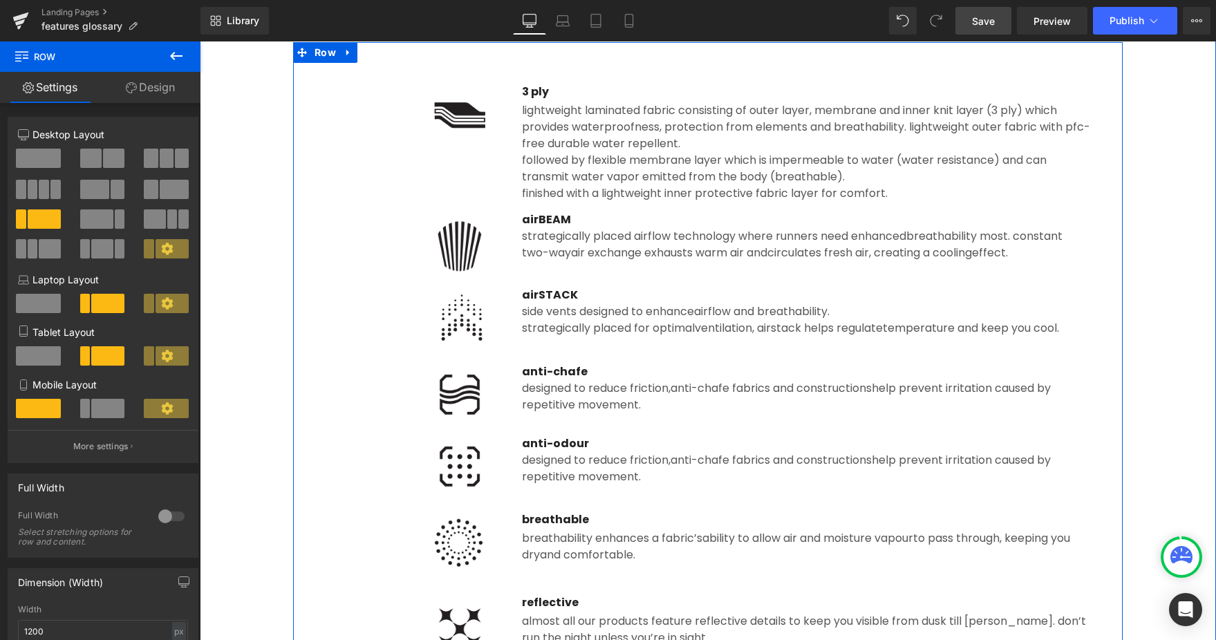
scroll to position [384, 0]
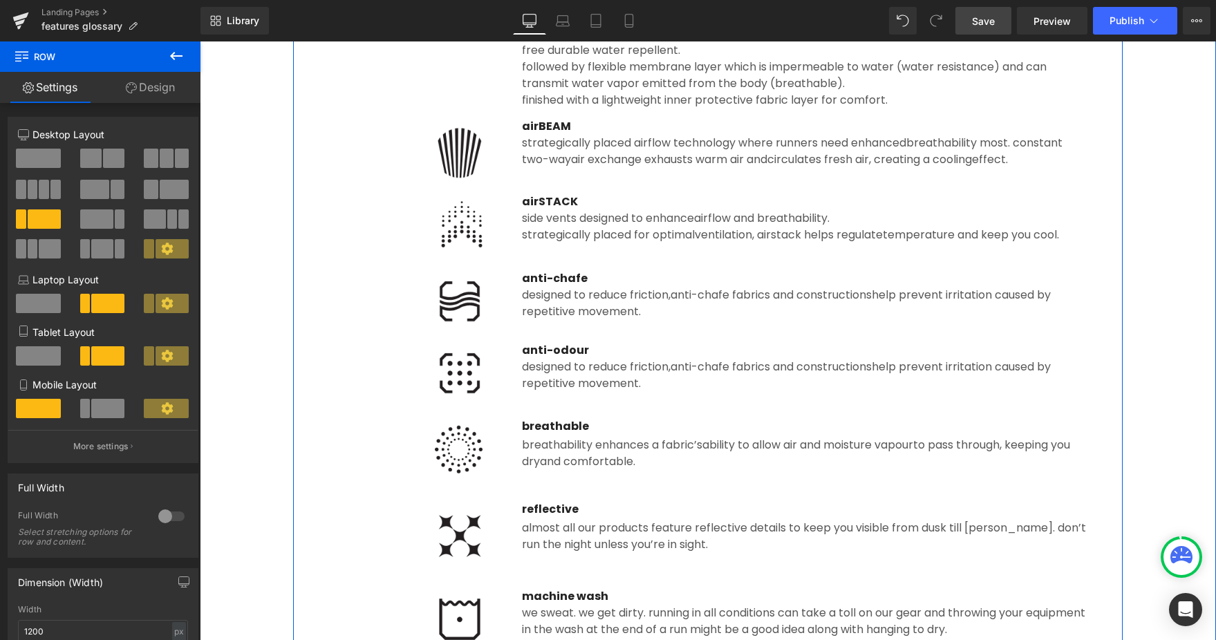
click at [618, 447] on div "breathability enhances a fabric’s ability to allow air and moisture vapour to p…" at bounding box center [806, 452] width 568 height 35
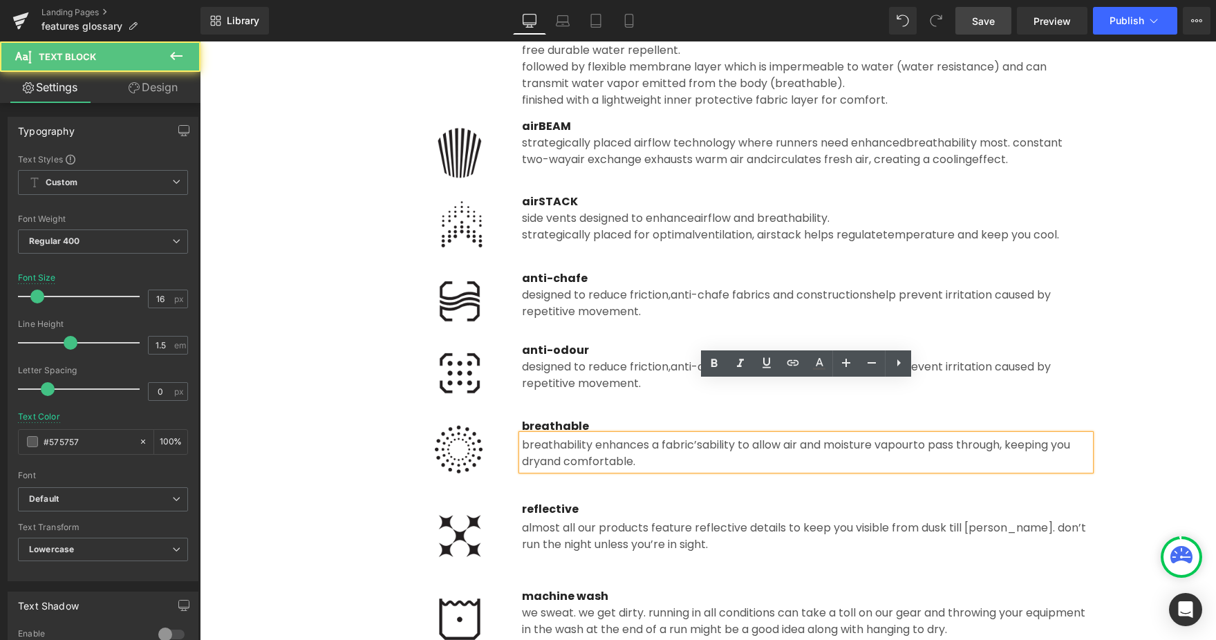
scroll to position [453, 0]
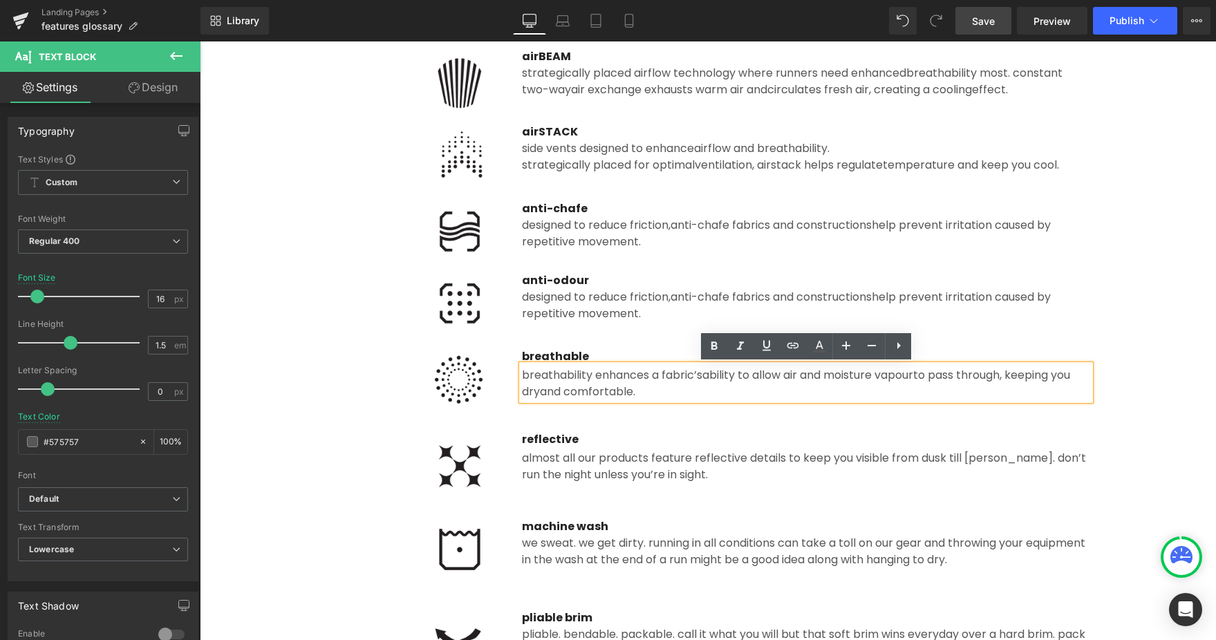
click at [454, 377] on div "Image" at bounding box center [414, 379] width 176 height 62
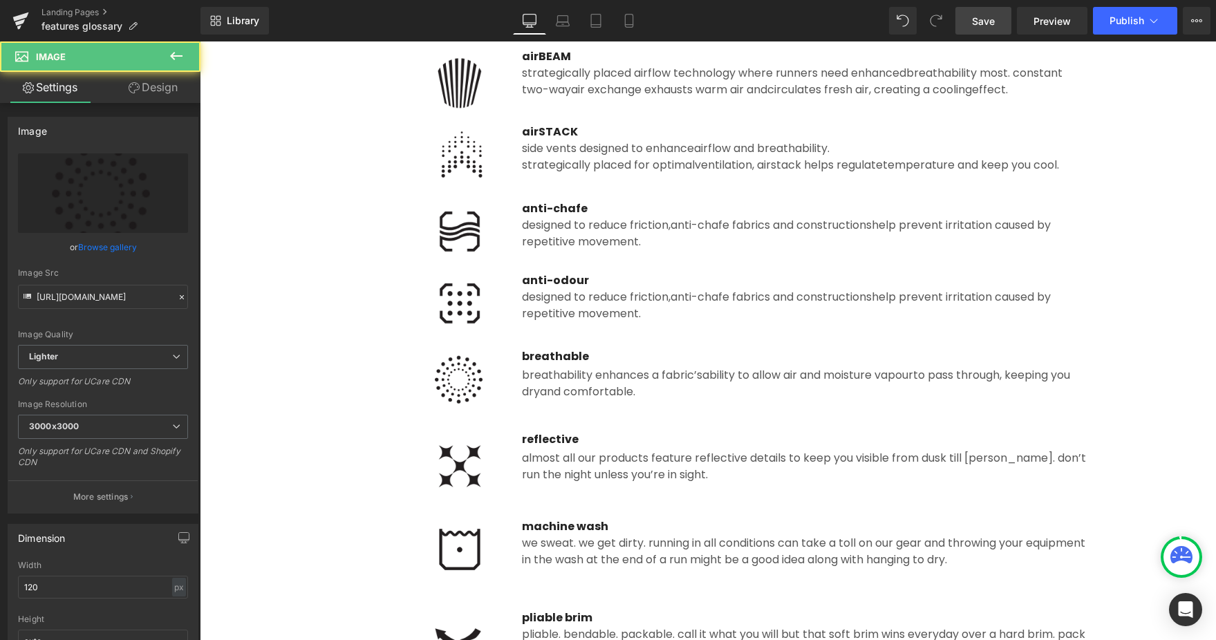
click at [993, 28] on link "Save" at bounding box center [983, 21] width 56 height 28
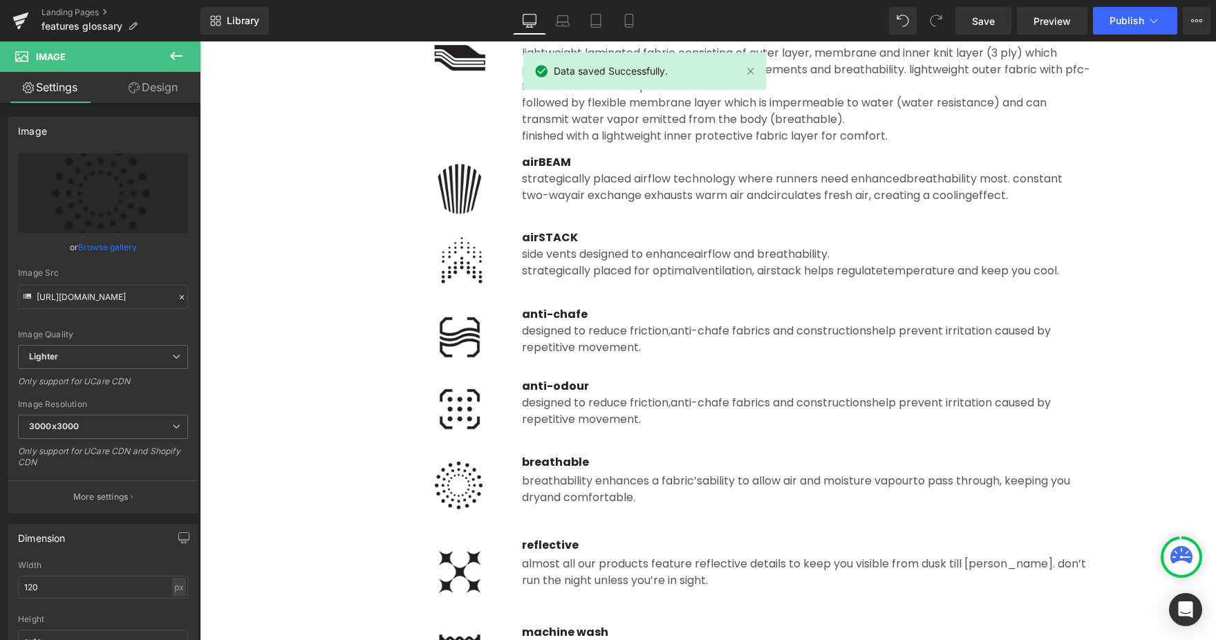
scroll to position [326, 0]
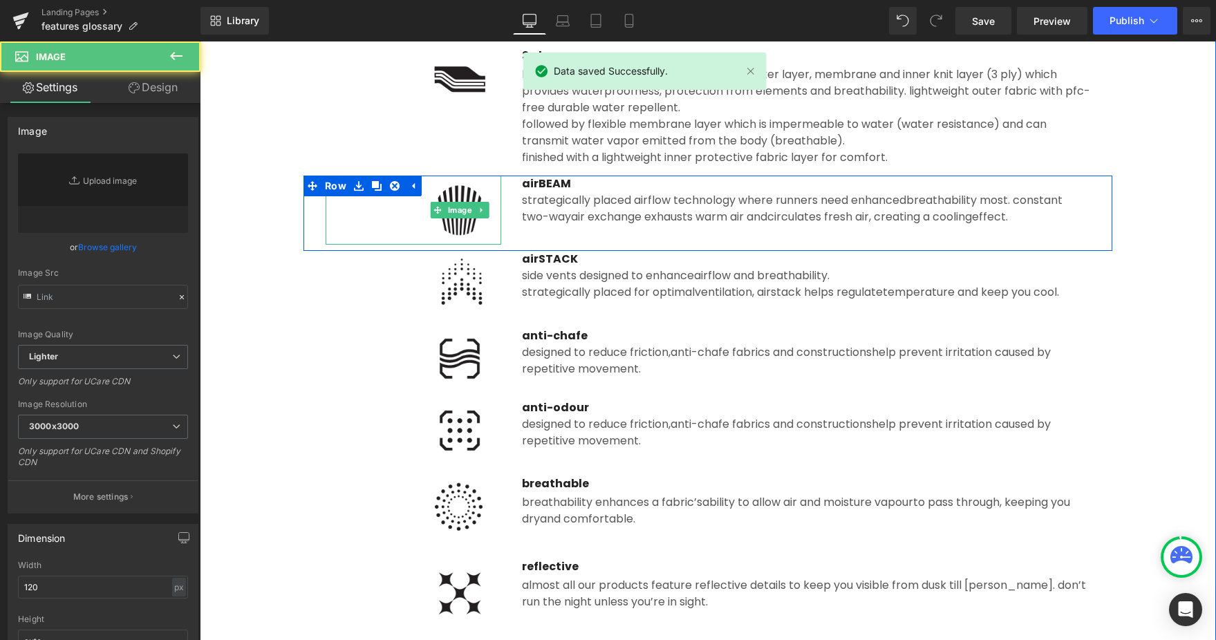
click at [468, 225] on img at bounding box center [459, 210] width 83 height 69
type input "[URL][DOMAIN_NAME]"
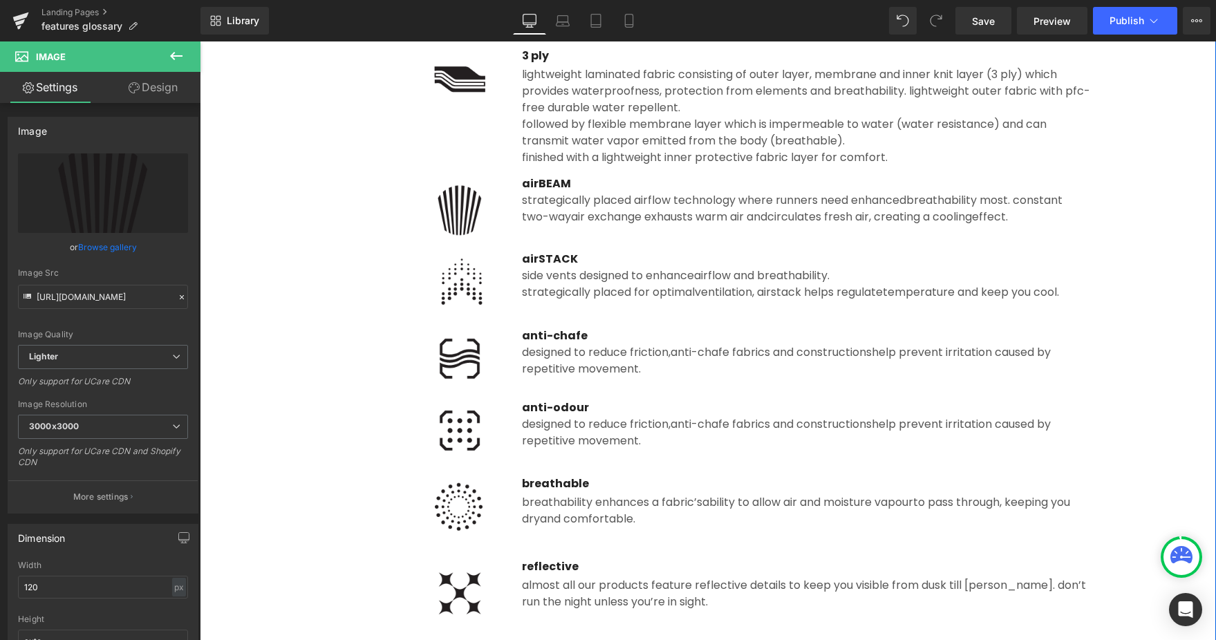
scroll to position [275, 0]
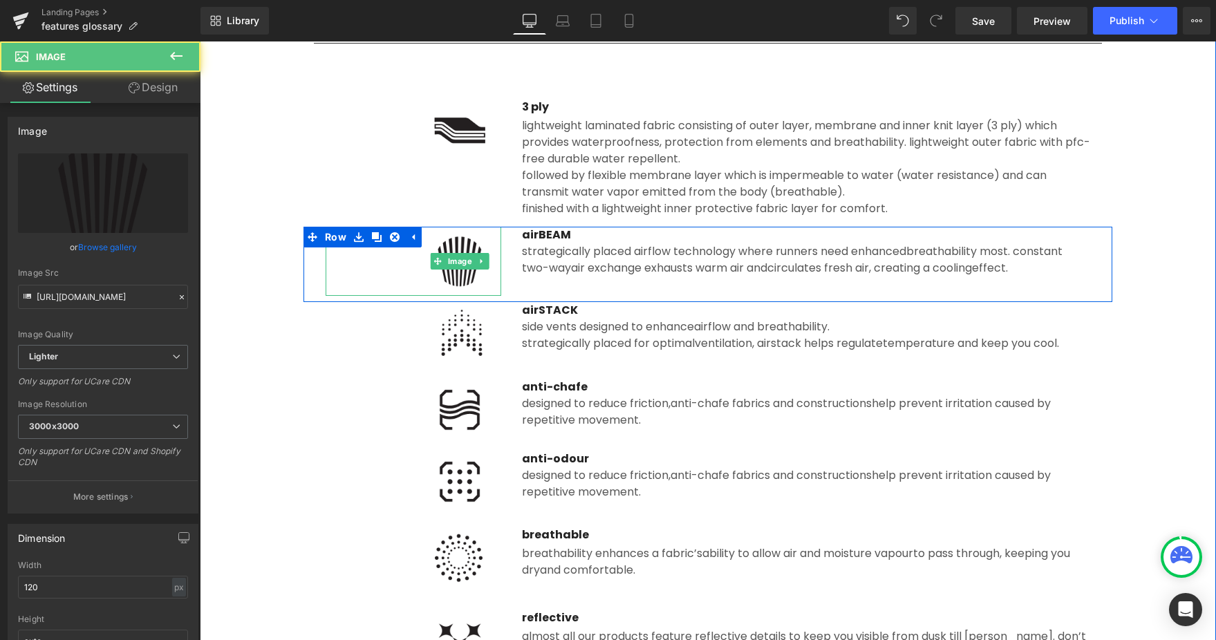
click at [470, 276] on img at bounding box center [459, 261] width 83 height 69
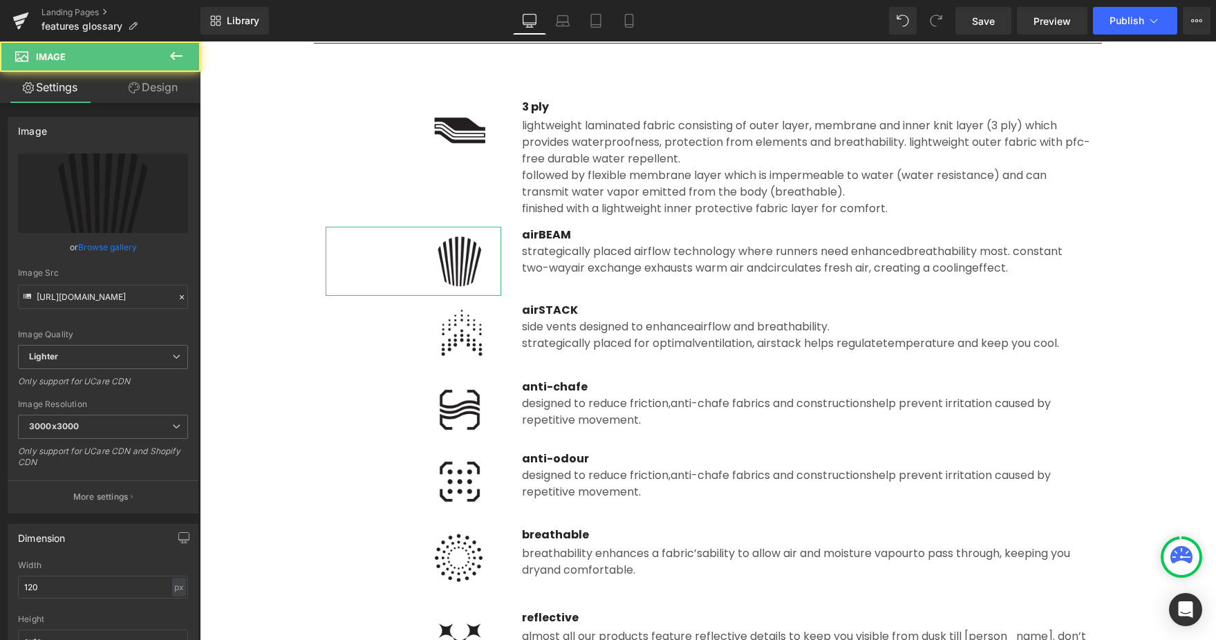
click at [108, 241] on link "Browse gallery" at bounding box center [107, 247] width 59 height 24
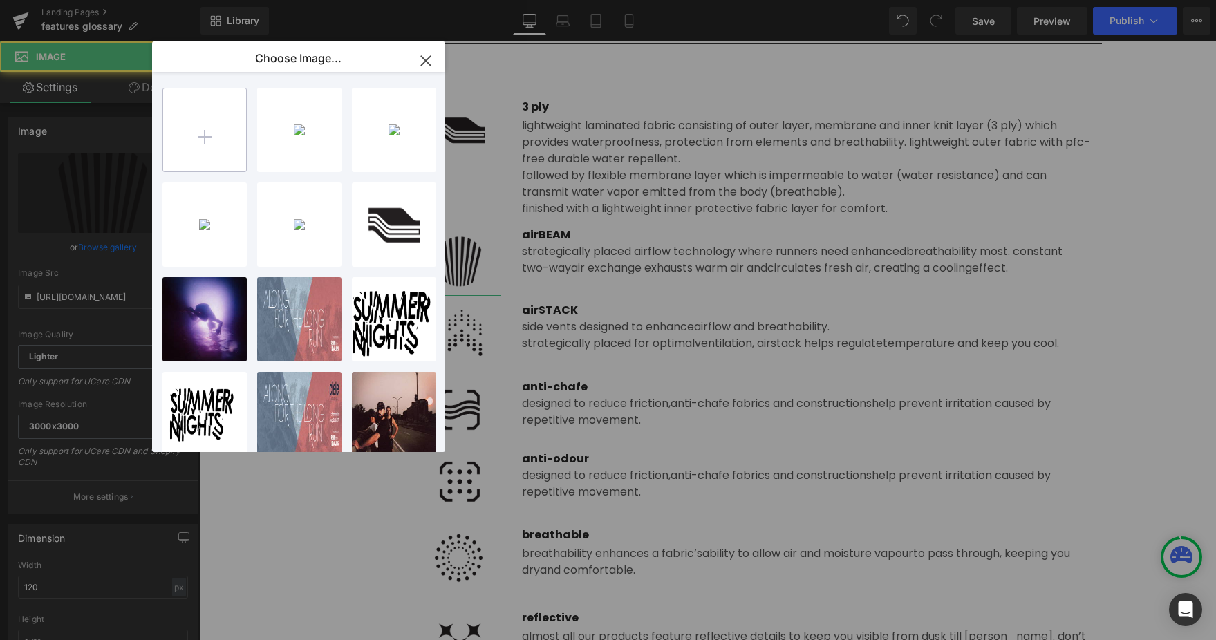
click at [200, 138] on input "file" at bounding box center [204, 129] width 83 height 83
type input "C:\fakepath\airBEAM.png"
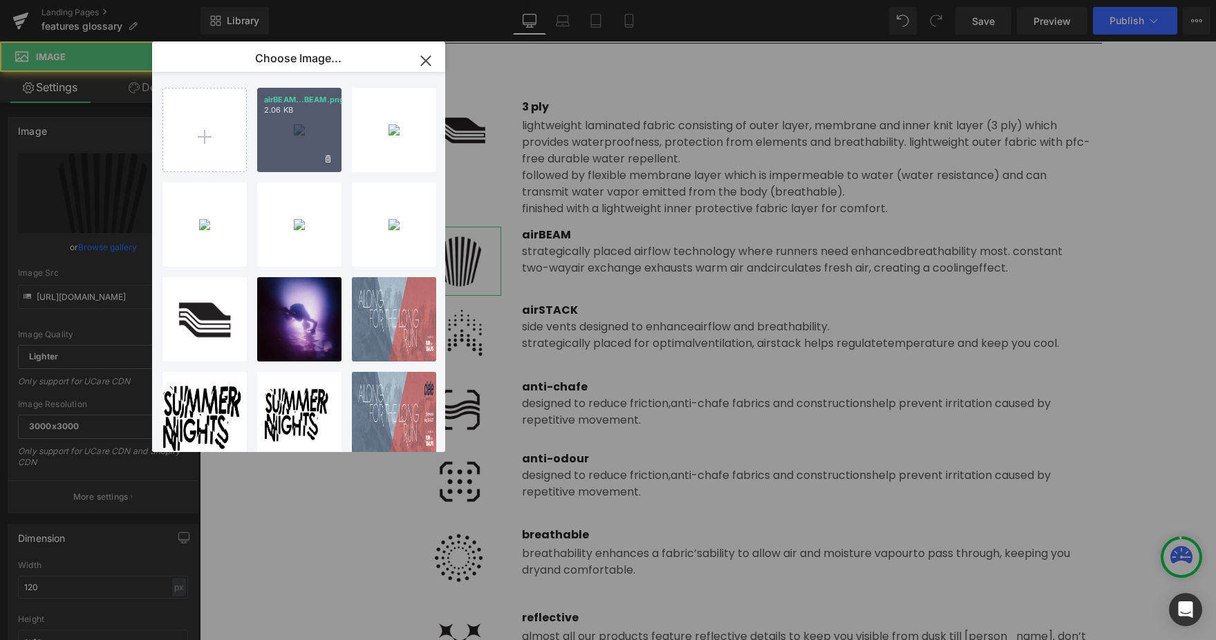
click at [311, 144] on div "airBEAM...BEAM.png 2.06 KB" at bounding box center [299, 130] width 84 height 84
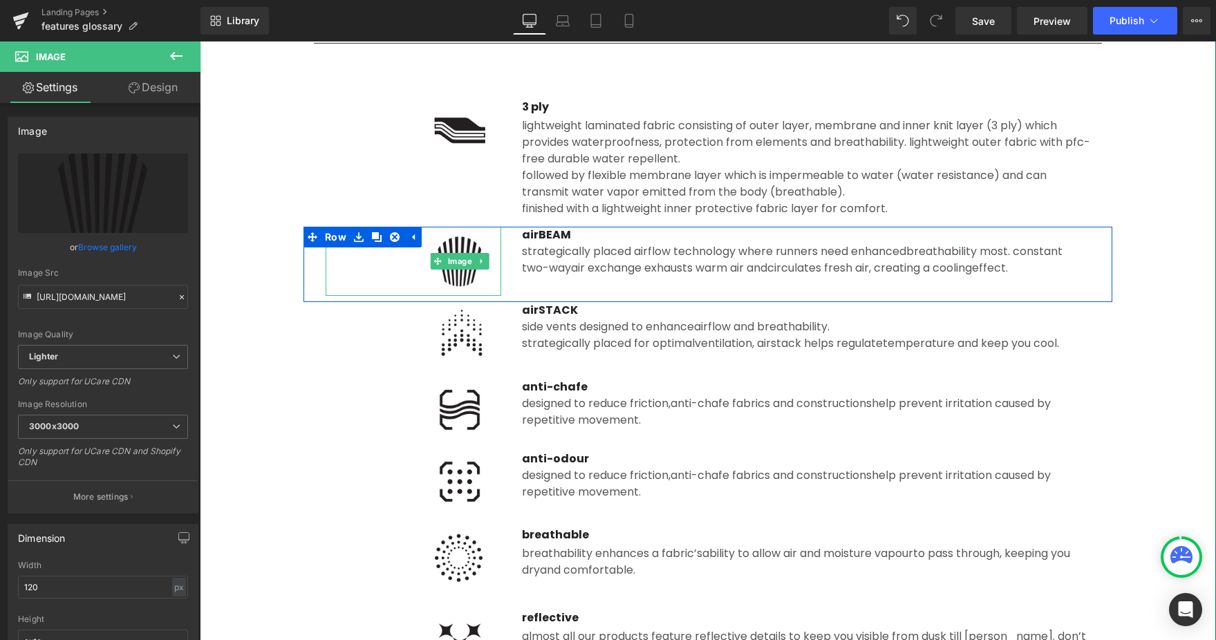
click at [470, 286] on img at bounding box center [459, 261] width 83 height 69
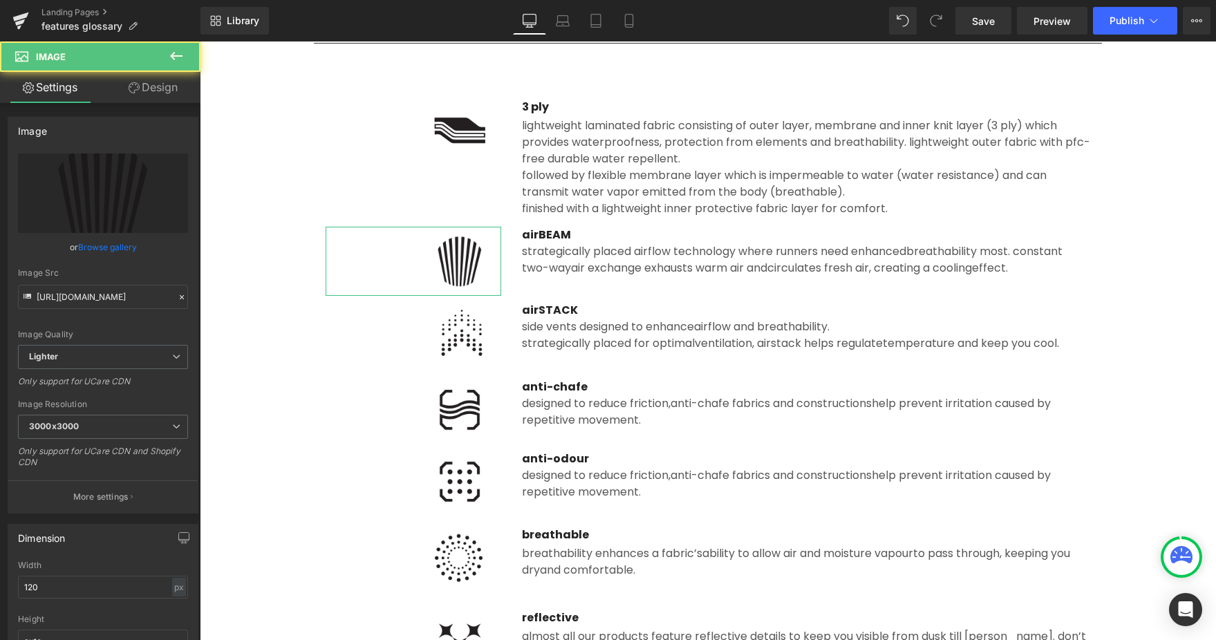
click at [130, 248] on link "Browse gallery" at bounding box center [107, 247] width 59 height 24
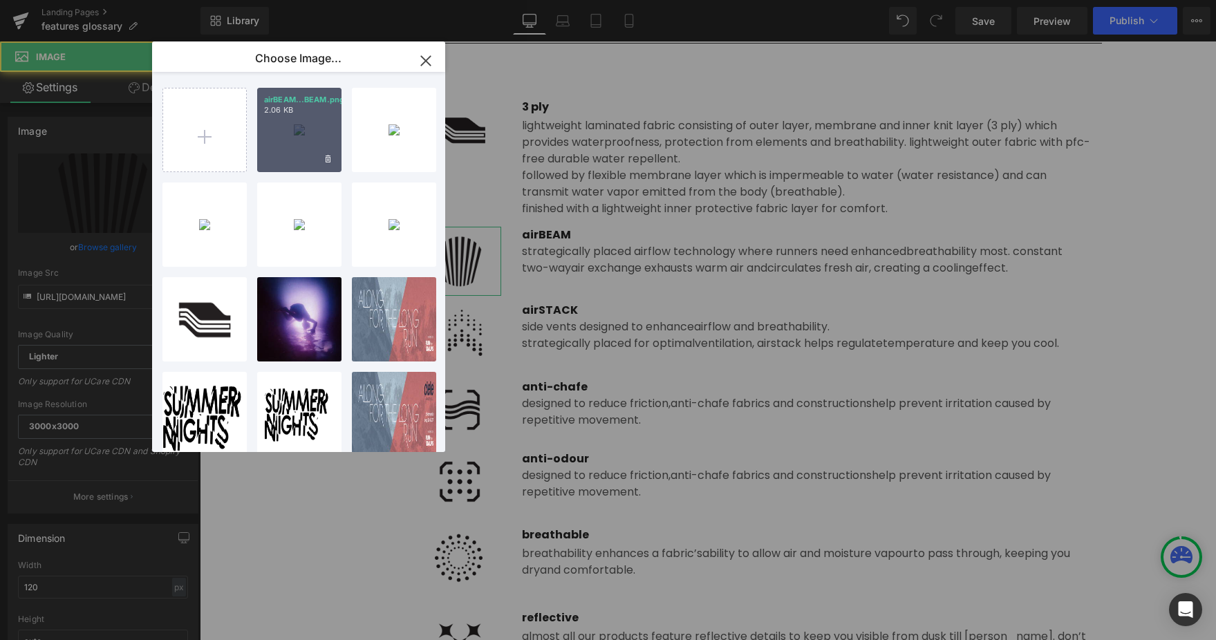
click at [321, 138] on div "airBEAM...BEAM.png 2.06 KB" at bounding box center [299, 130] width 84 height 84
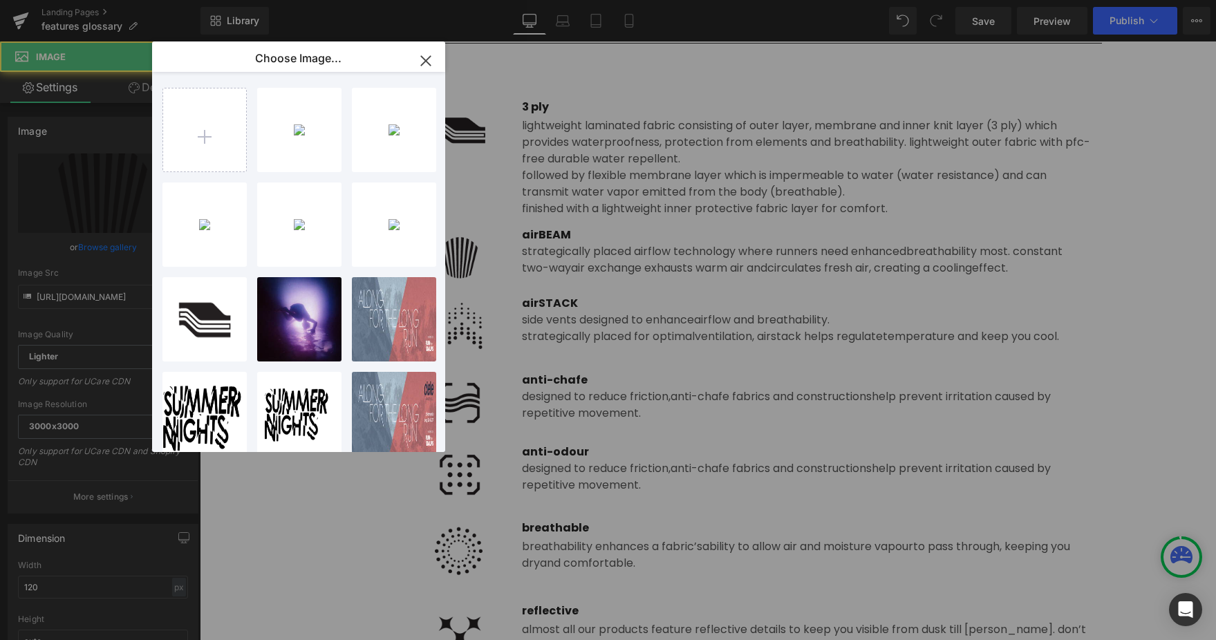
type input "[URL][DOMAIN_NAME]"
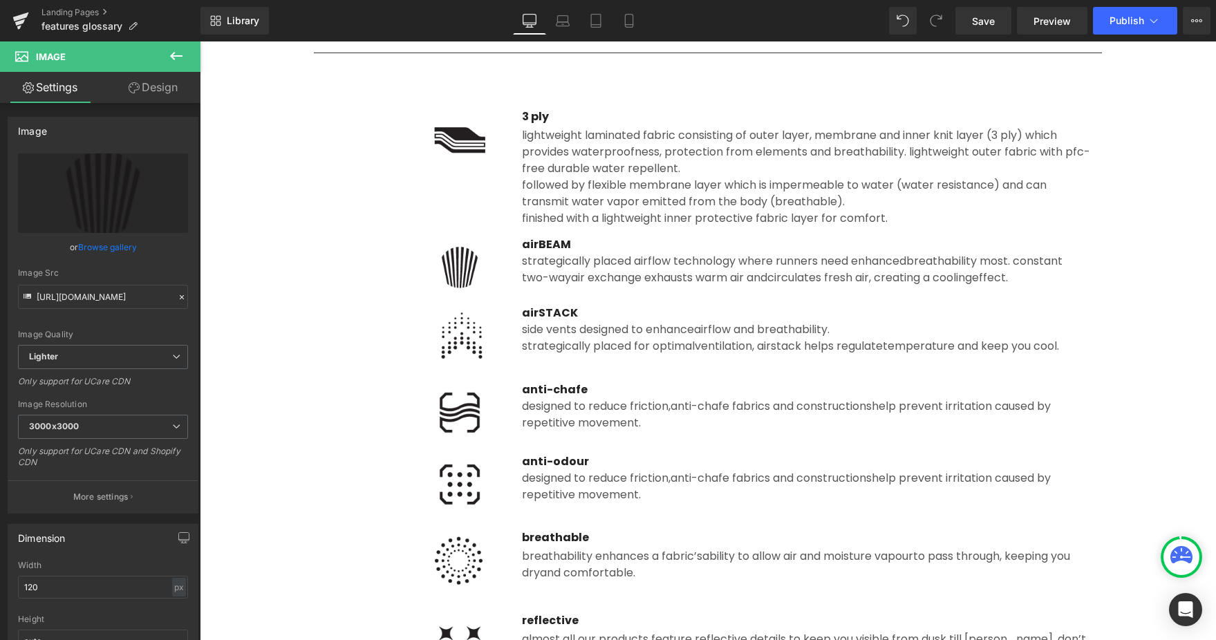
scroll to position [261, 0]
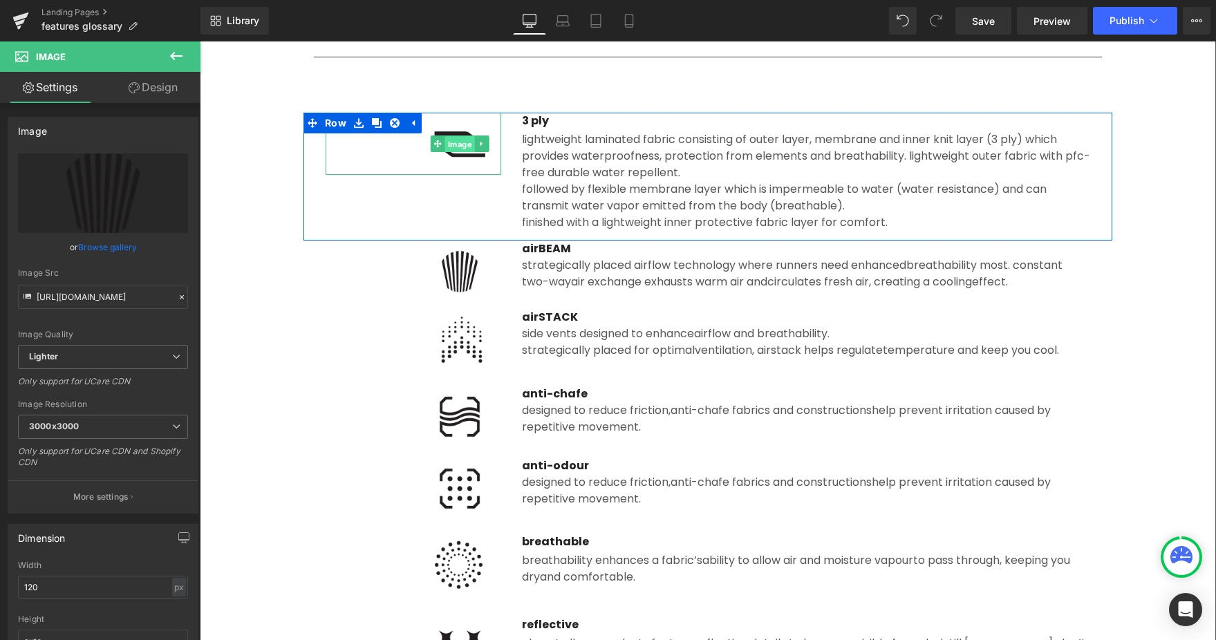
click at [462, 150] on link "Image" at bounding box center [453, 143] width 44 height 17
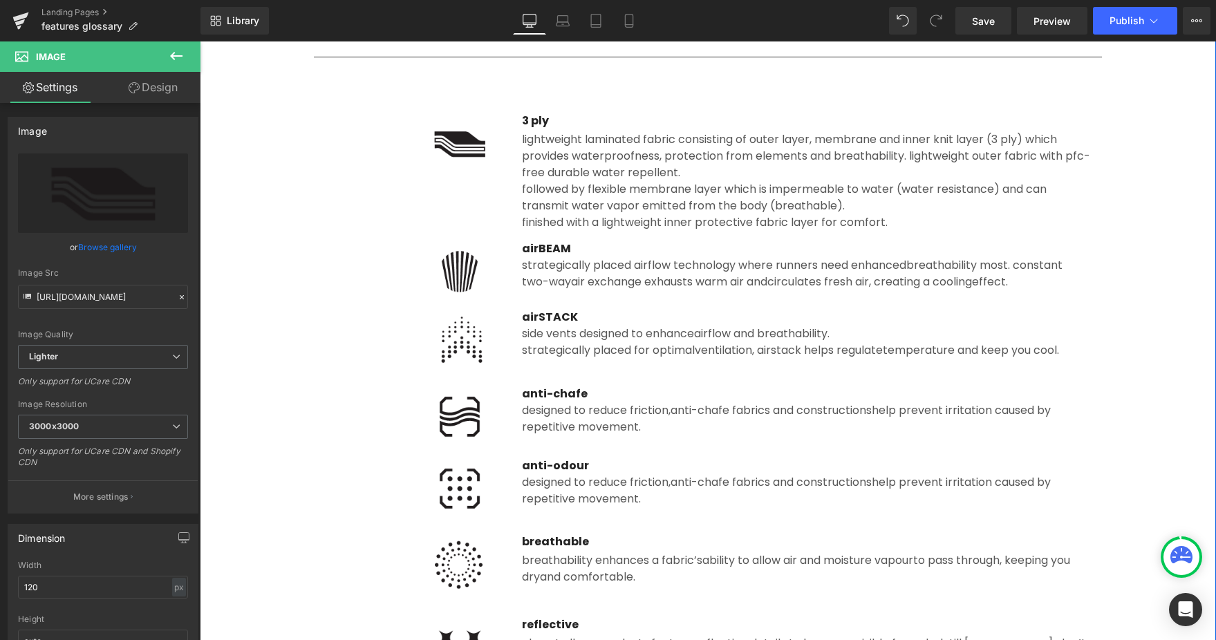
scroll to position [347, 0]
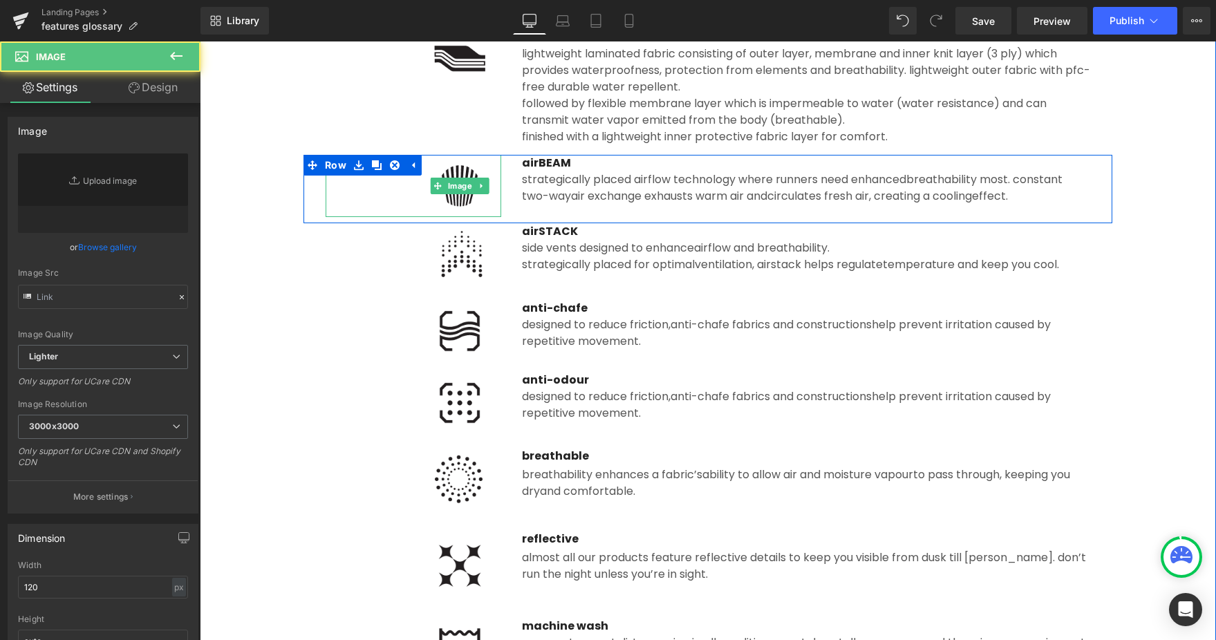
click at [455, 182] on div "Image" at bounding box center [414, 186] width 176 height 62
type input "[URL][DOMAIN_NAME]"
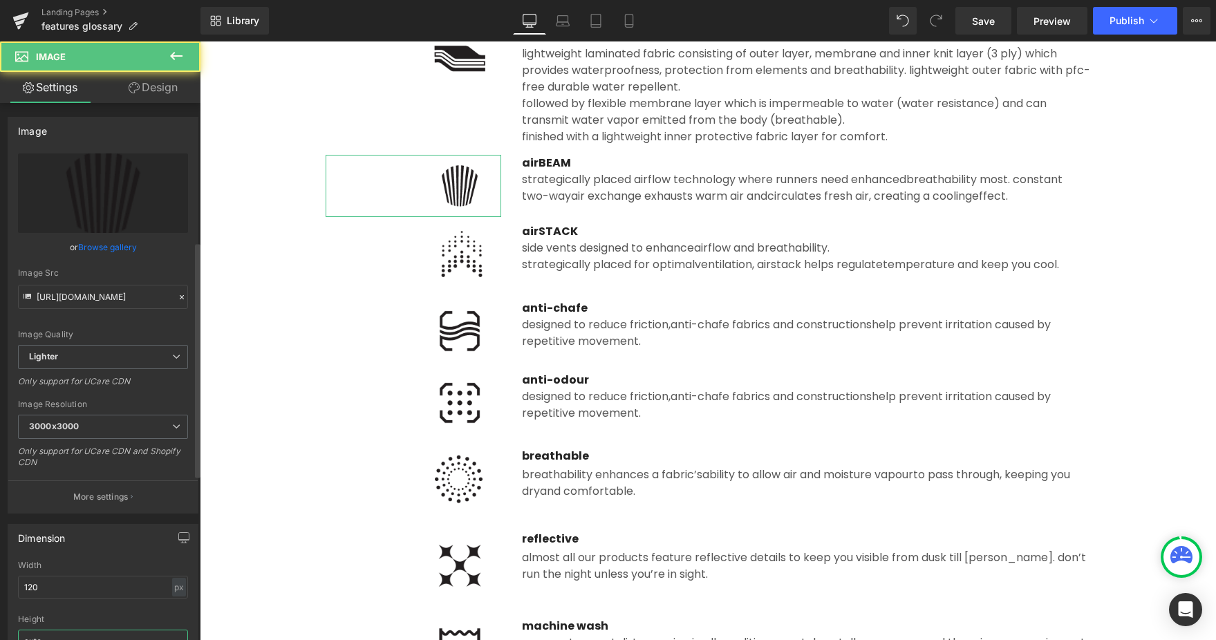
scroll to position [315, 0]
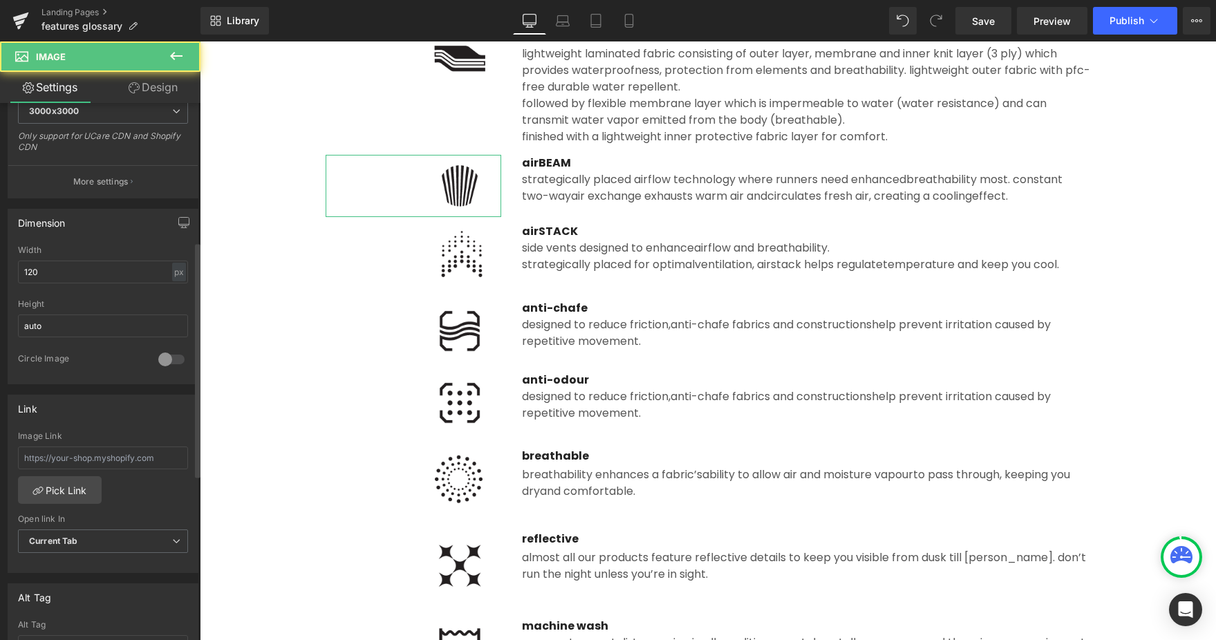
click at [93, 375] on div "Circle Image" at bounding box center [103, 368] width 170 height 30
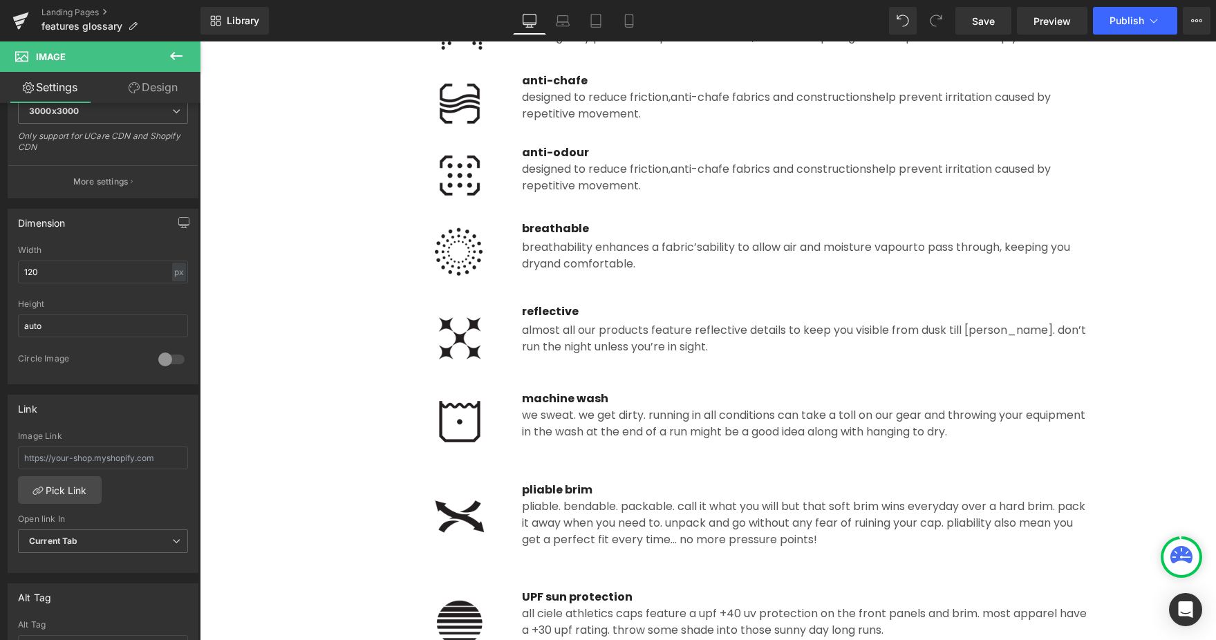
scroll to position [619, 0]
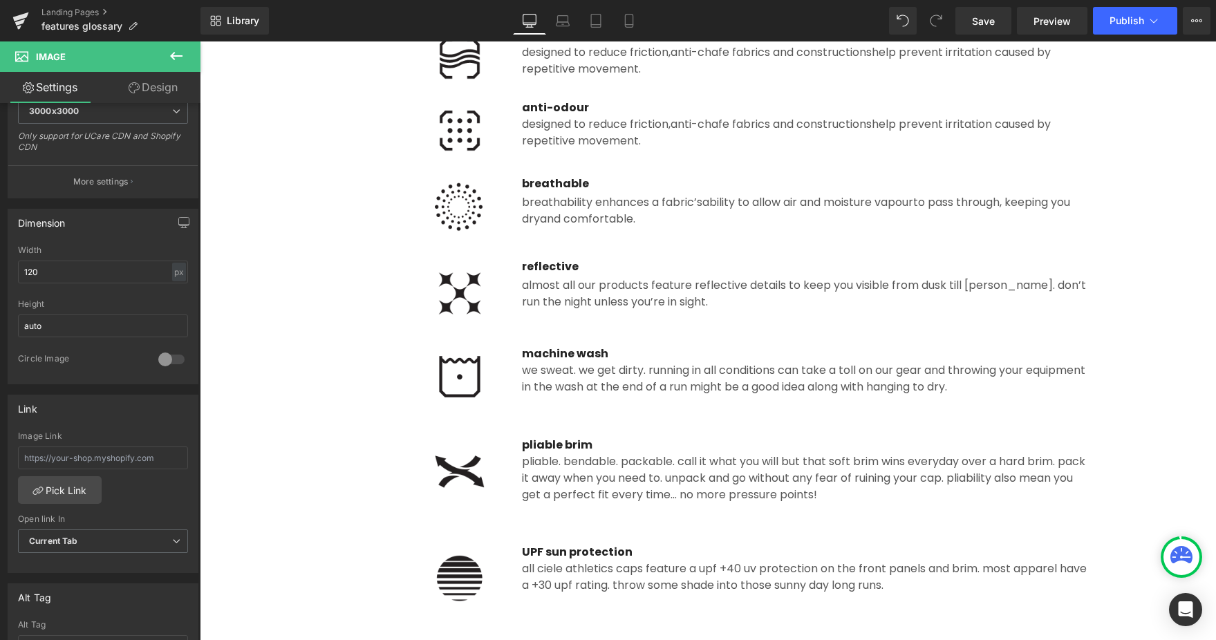
click at [556, 310] on div "Image reflective Text Block Almost all our products feature reflective details …" at bounding box center [707, 290] width 809 height 90
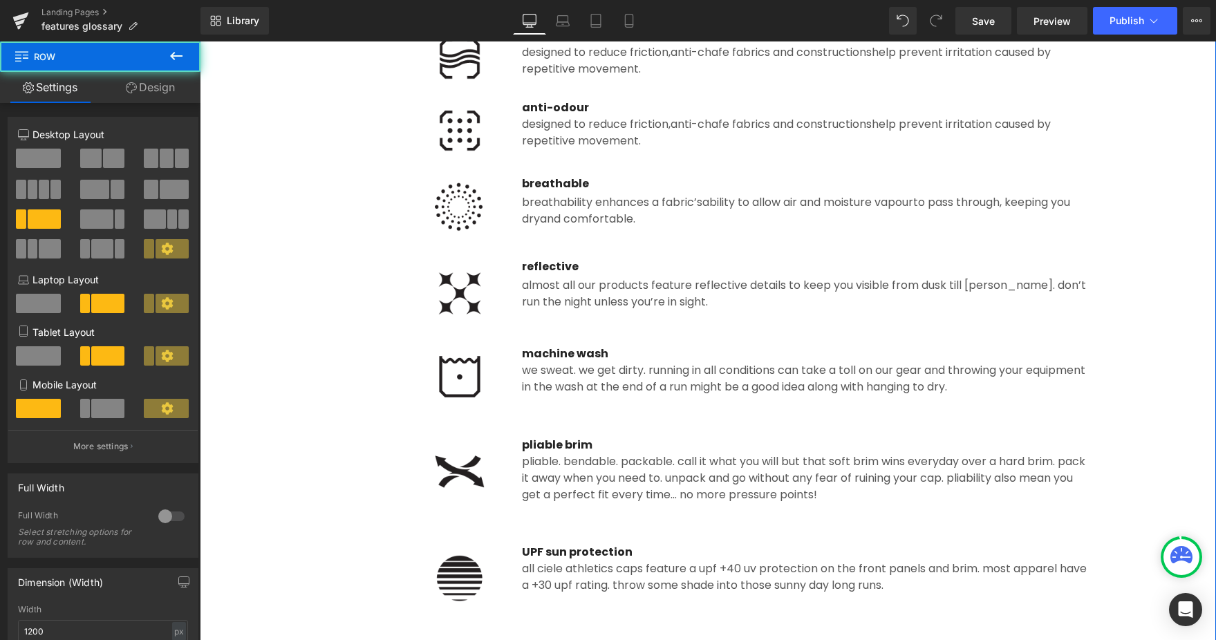
click at [509, 213] on div "Image" at bounding box center [413, 207] width 196 height 62
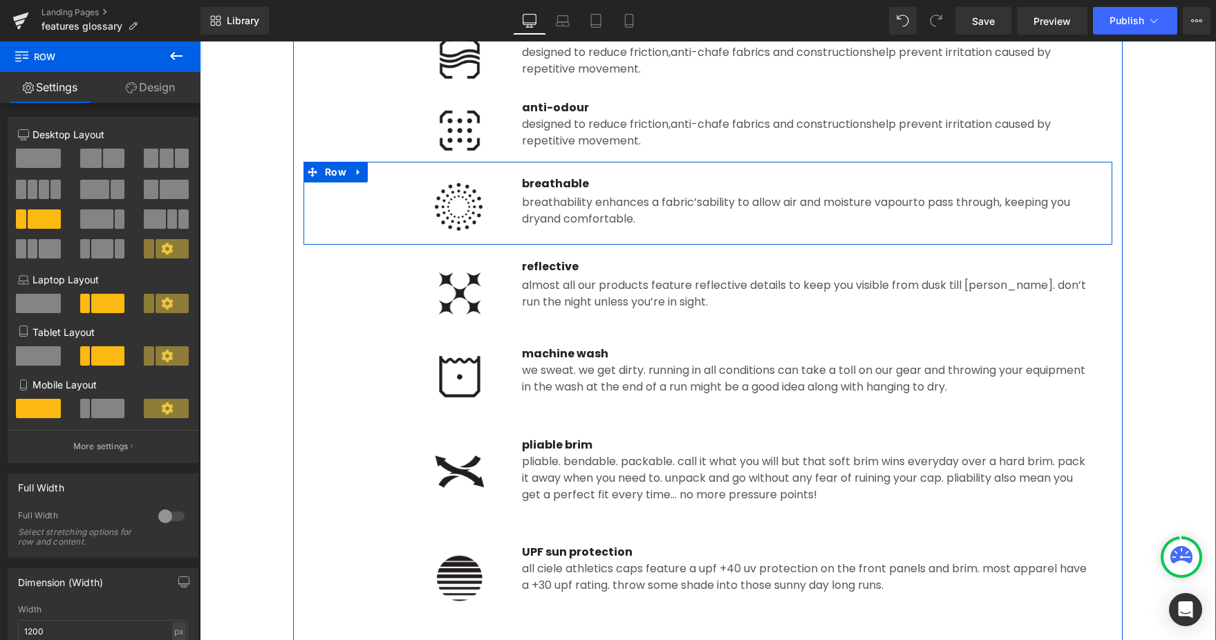
click at [354, 168] on icon at bounding box center [359, 172] width 10 height 10
click at [378, 173] on icon at bounding box center [377, 172] width 10 height 10
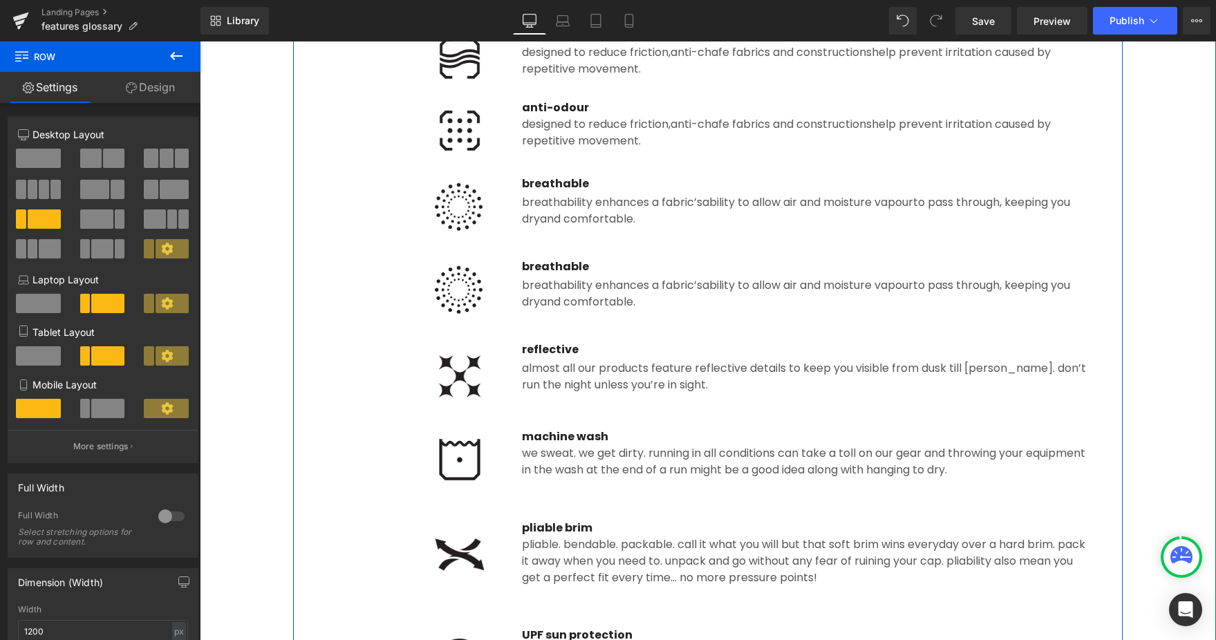
click at [467, 300] on img at bounding box center [459, 290] width 83 height 62
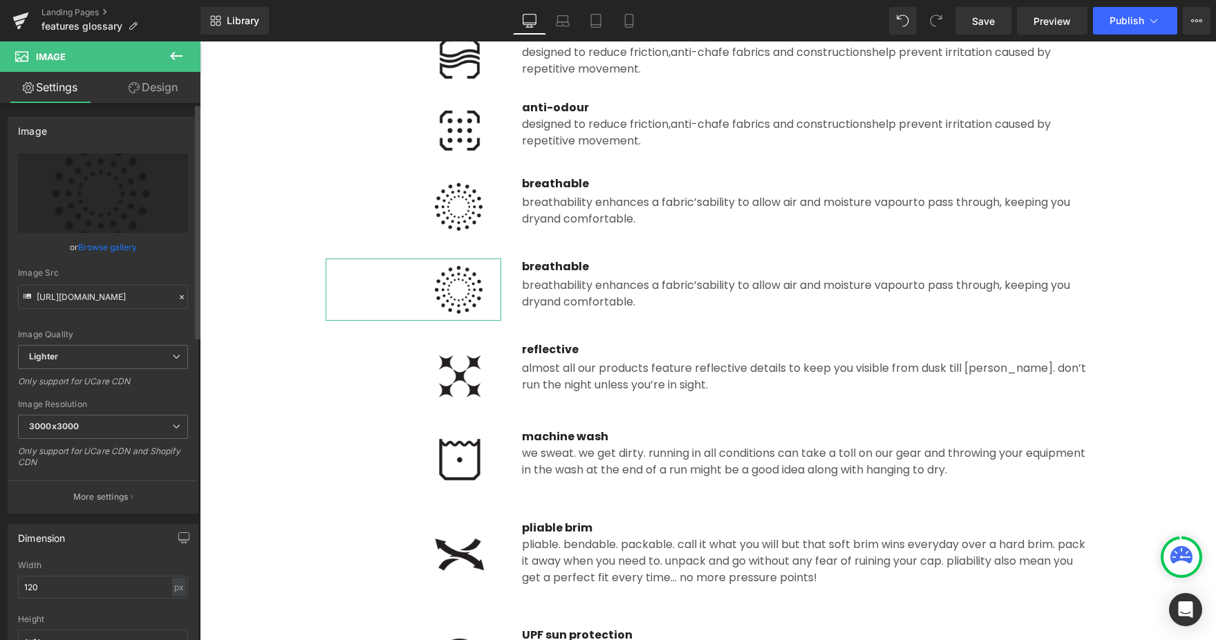
click at [120, 252] on link "Browse gallery" at bounding box center [107, 247] width 59 height 24
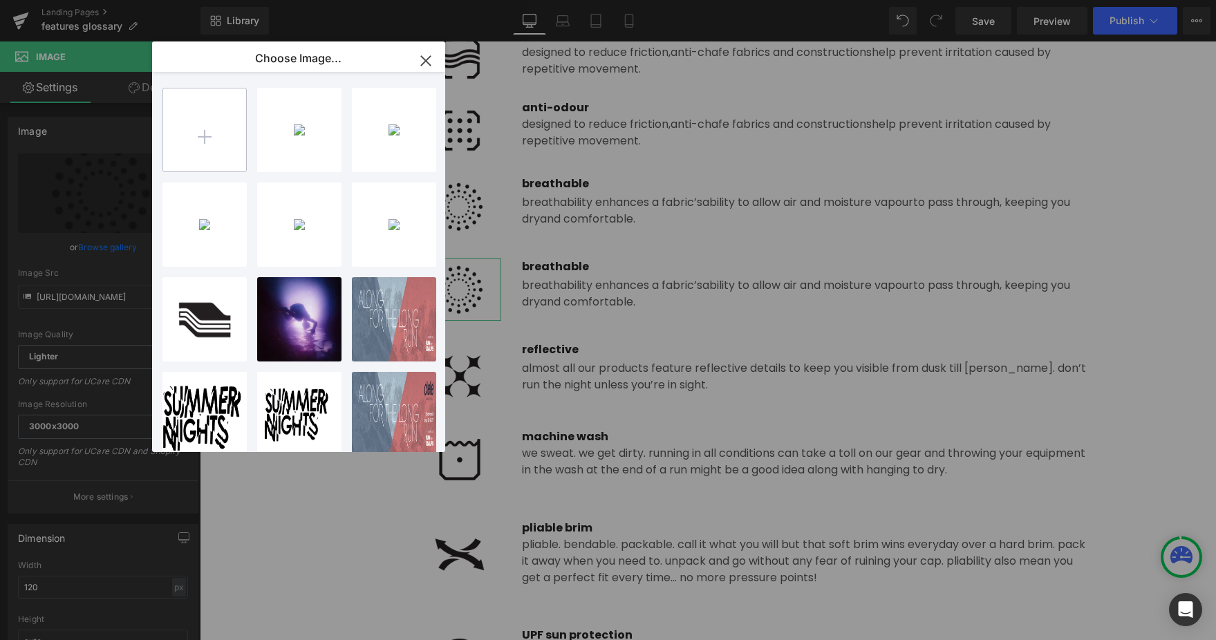
click at [204, 144] on input "file" at bounding box center [204, 129] width 83 height 83
type input "C:\fakepath\carbon.png"
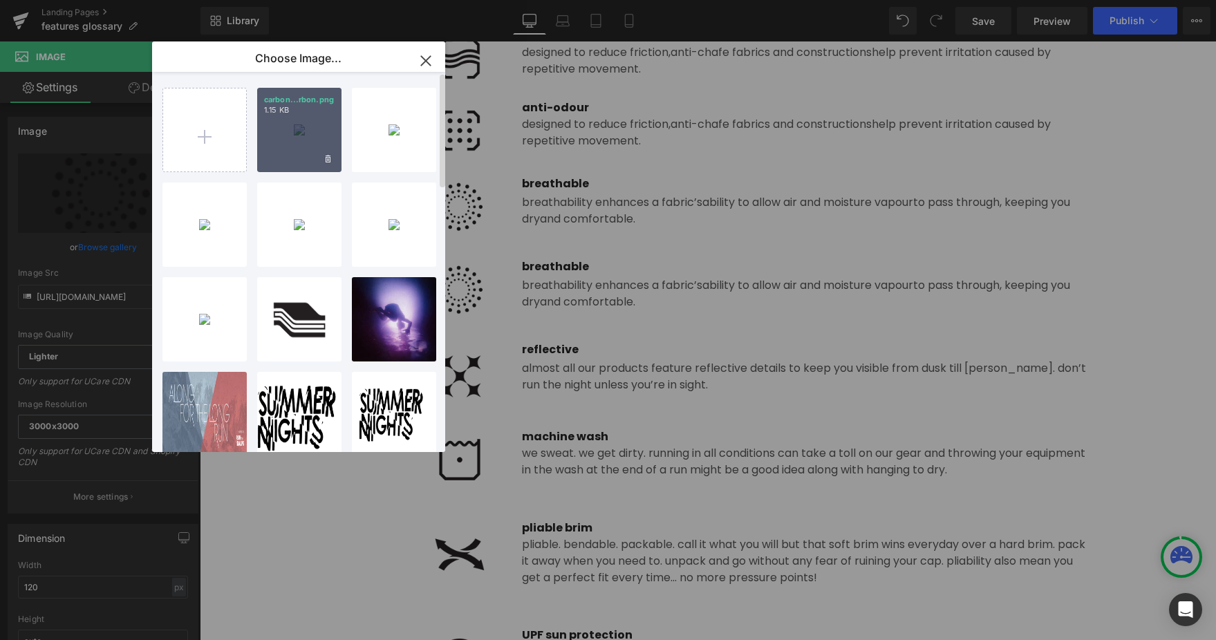
click at [301, 140] on div "carbon...rbon.png 1.15 KB" at bounding box center [299, 130] width 84 height 84
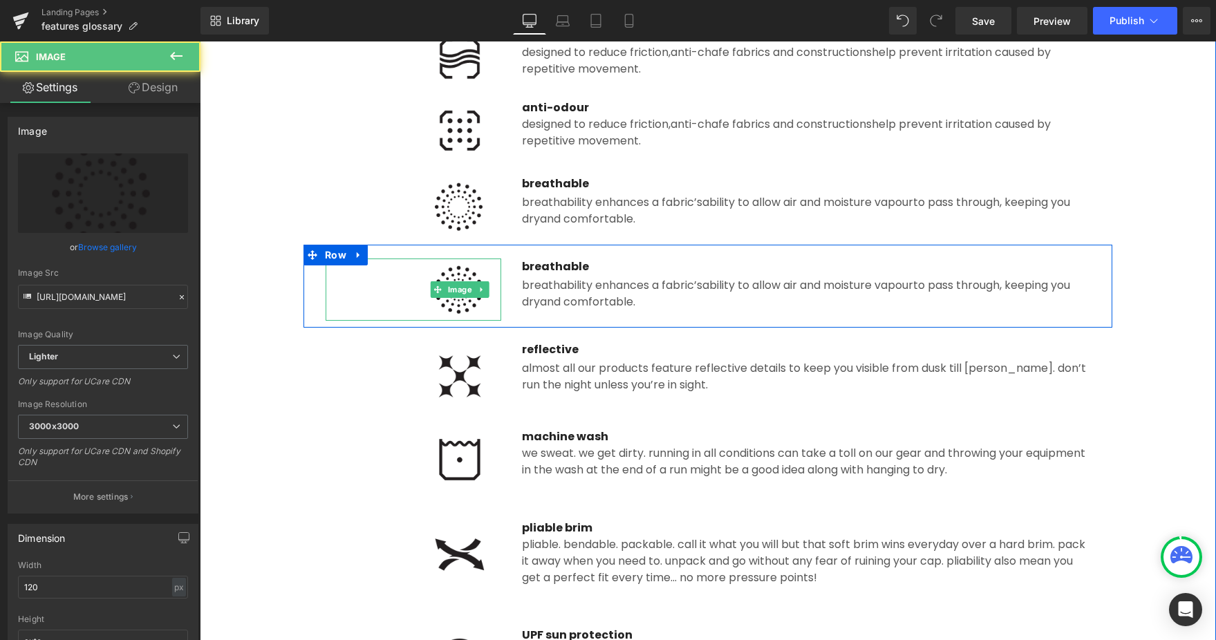
click at [462, 312] on img at bounding box center [459, 290] width 83 height 62
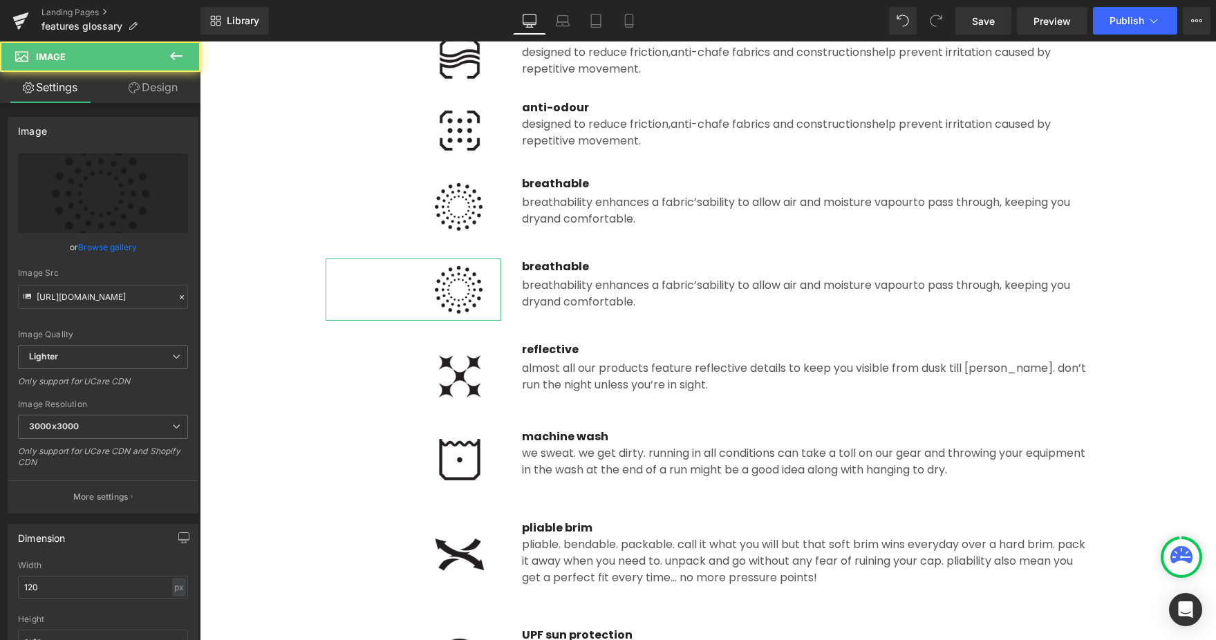
click at [104, 242] on link "Browse gallery" at bounding box center [107, 247] width 59 height 24
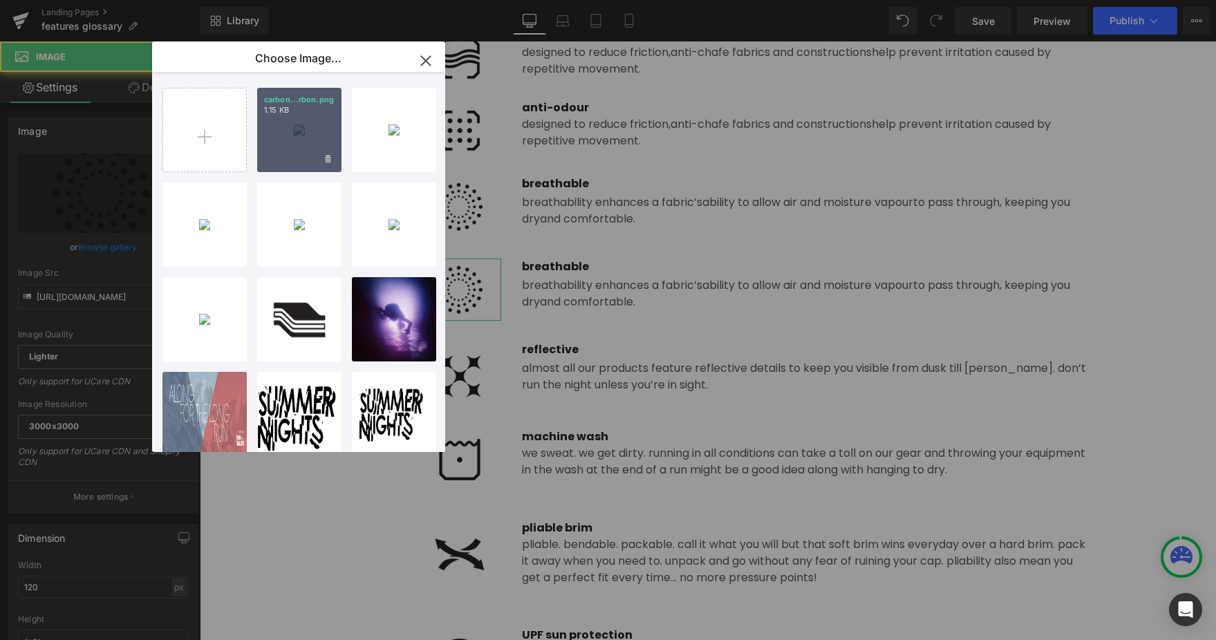
click at [308, 151] on div "carbon...rbon.png 1.15 KB" at bounding box center [299, 130] width 84 height 84
type input "[URL][DOMAIN_NAME]"
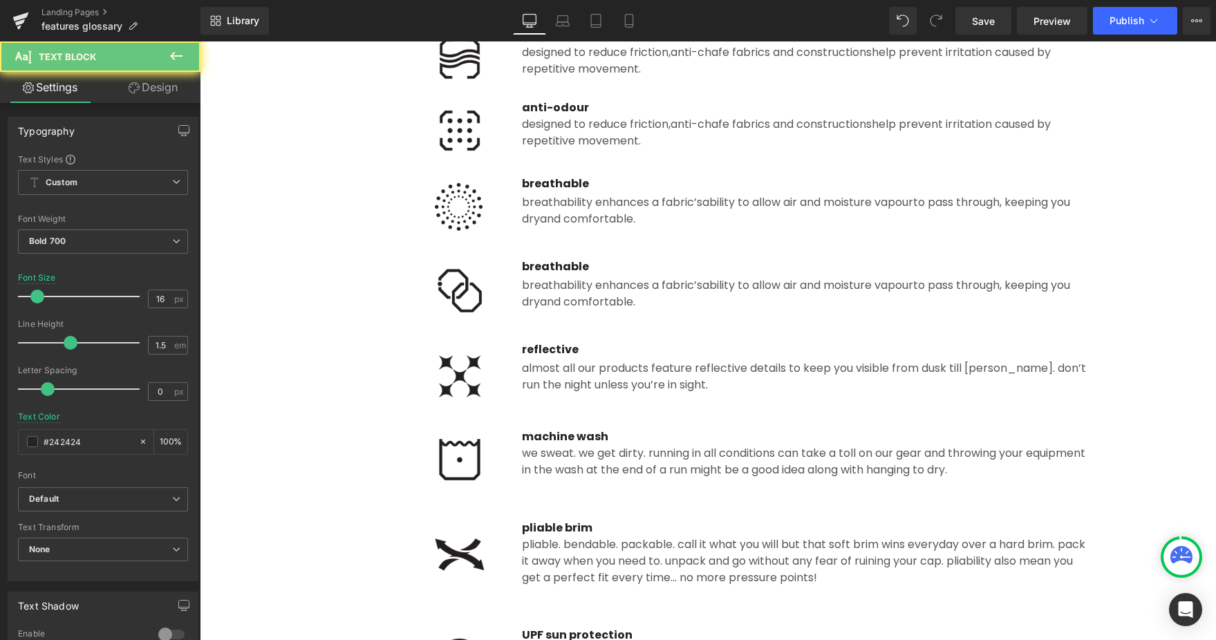
click at [562, 263] on p "breathable" at bounding box center [806, 267] width 568 height 17
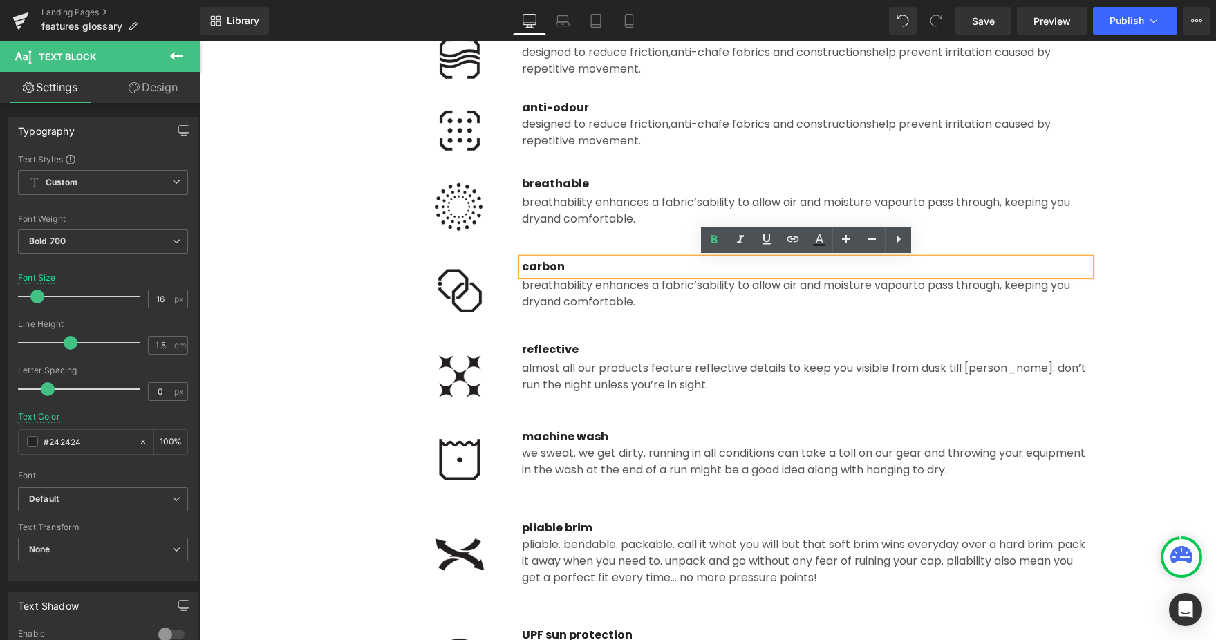
click at [581, 326] on div "Image carbon Text Block breathability enhances a fabric’s ability to allow air …" at bounding box center [707, 286] width 809 height 83
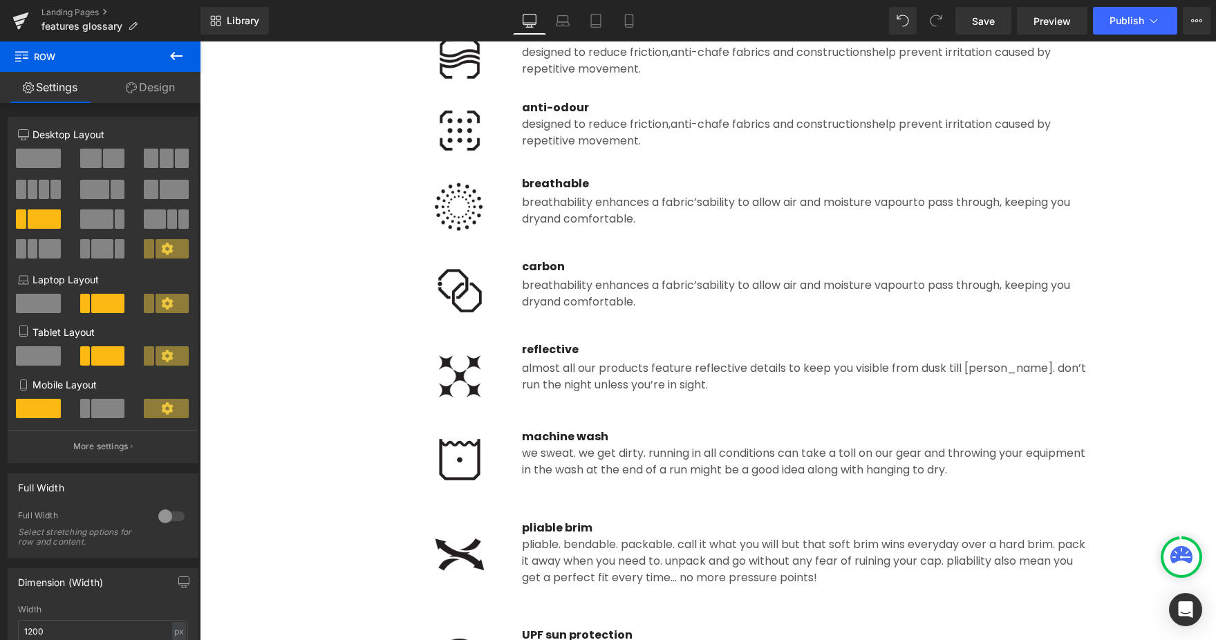
click at [605, 279] on div "breathability enhances a fabric’s ability to allow air and moisture vapour to p…" at bounding box center [806, 292] width 568 height 35
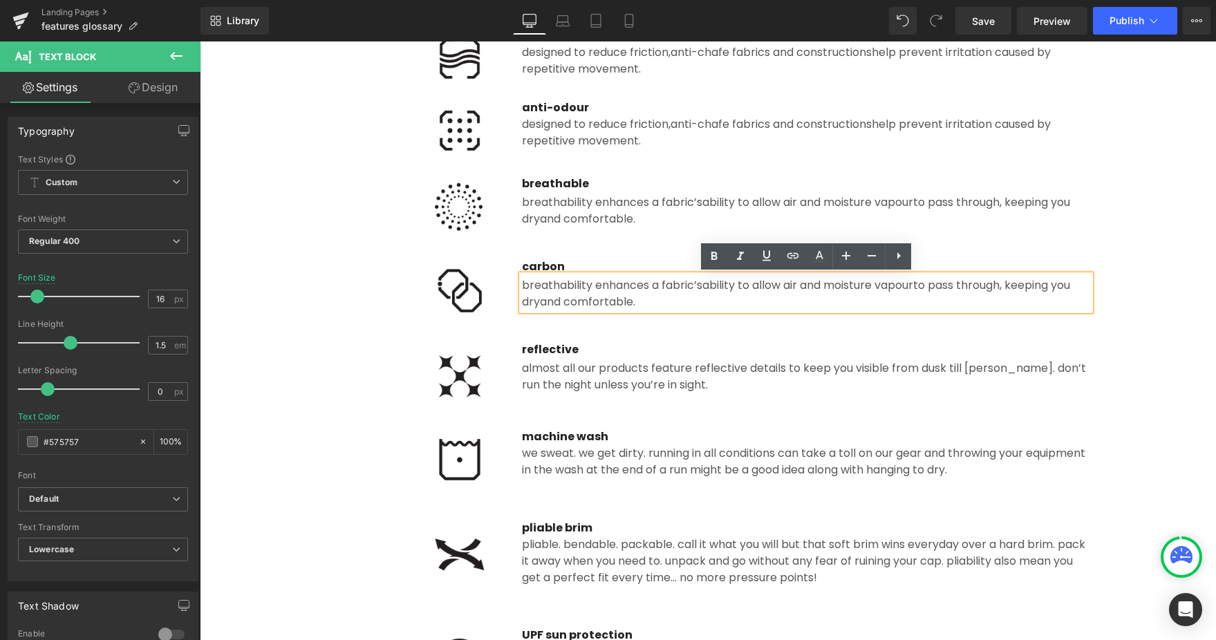
click at [551, 303] on span "and comfortable." at bounding box center [587, 302] width 95 height 16
click at [664, 303] on div "breathability enhances a fabric’s ability to allow air and moisture vapour to p…" at bounding box center [806, 292] width 568 height 35
paste div
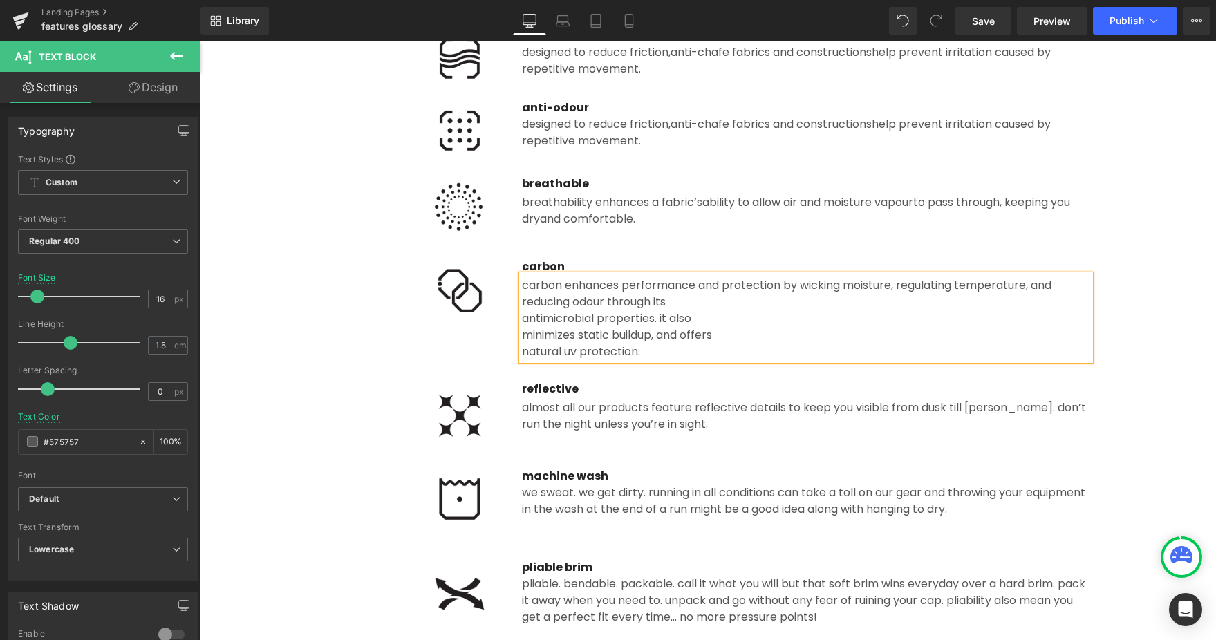
click at [522, 302] on div "carbon enhances performance and protection by wicking moisture, regulating temp…" at bounding box center [806, 317] width 568 height 85
click at [522, 317] on div "antimicrobial properties. it also" at bounding box center [806, 318] width 568 height 17
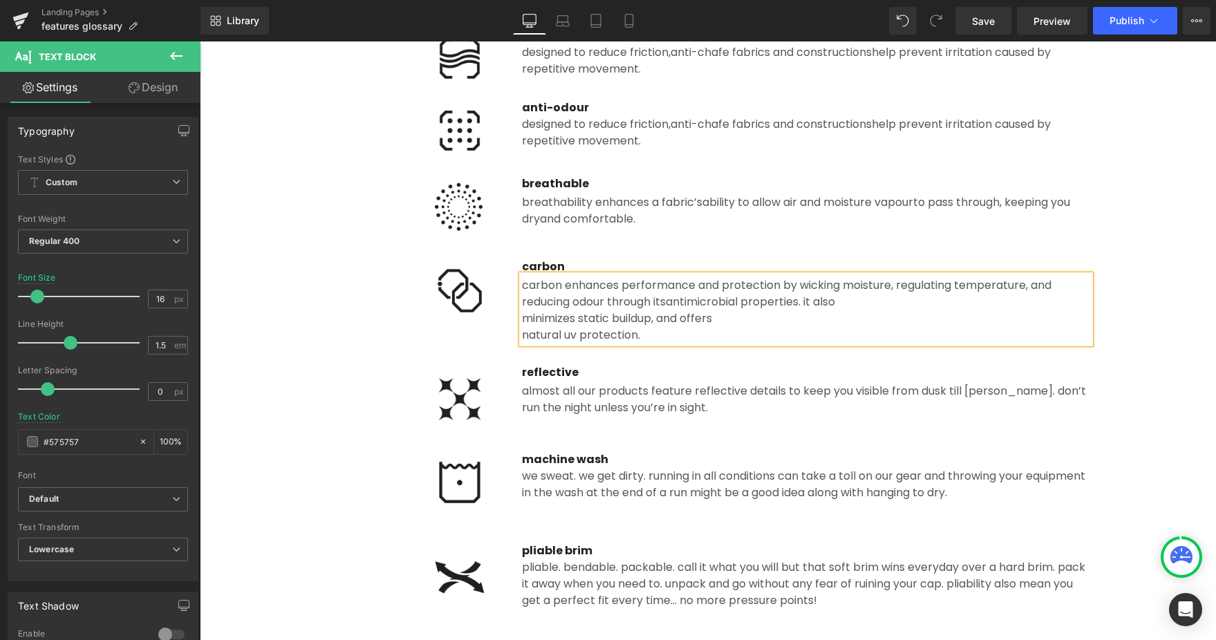
click at [523, 319] on div "minimizes static buildup, and offers" at bounding box center [806, 318] width 568 height 17
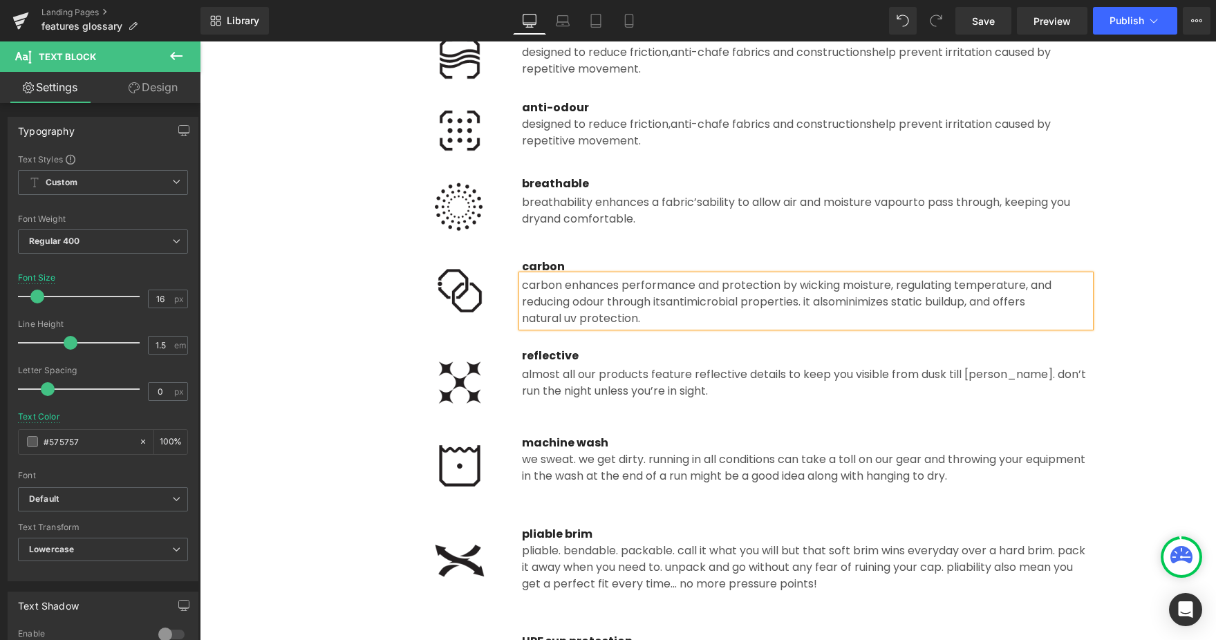
click at [523, 319] on div "natural UV protection." at bounding box center [806, 318] width 568 height 17
click at [598, 373] on span "Almost all our products feature reflective details to keep you visible from dus…" at bounding box center [804, 382] width 564 height 32
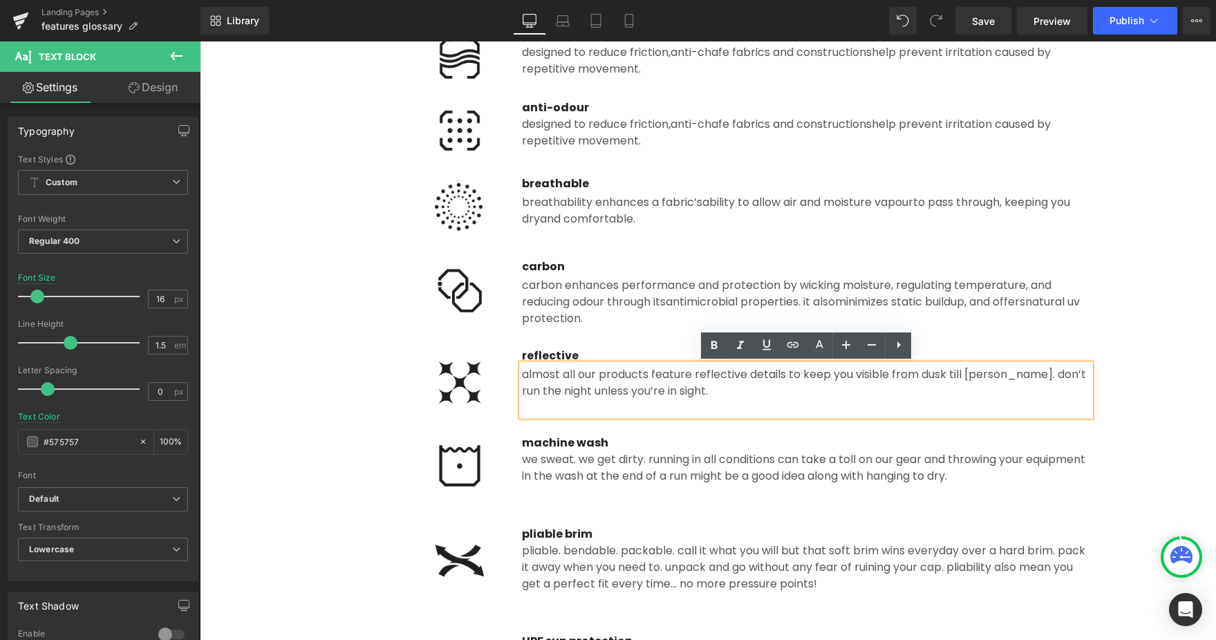
click at [903, 195] on span "ability to allow air and moisture vapour" at bounding box center [807, 202] width 211 height 16
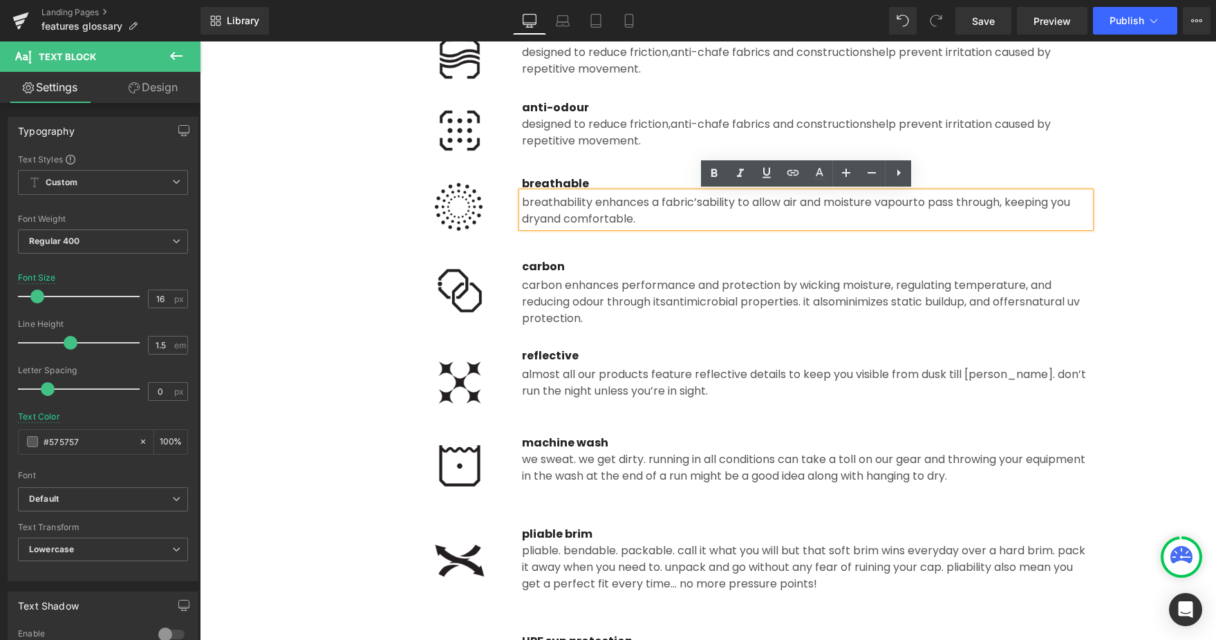
click at [913, 200] on span "ability to allow air and moisture vapour" at bounding box center [807, 202] width 211 height 16
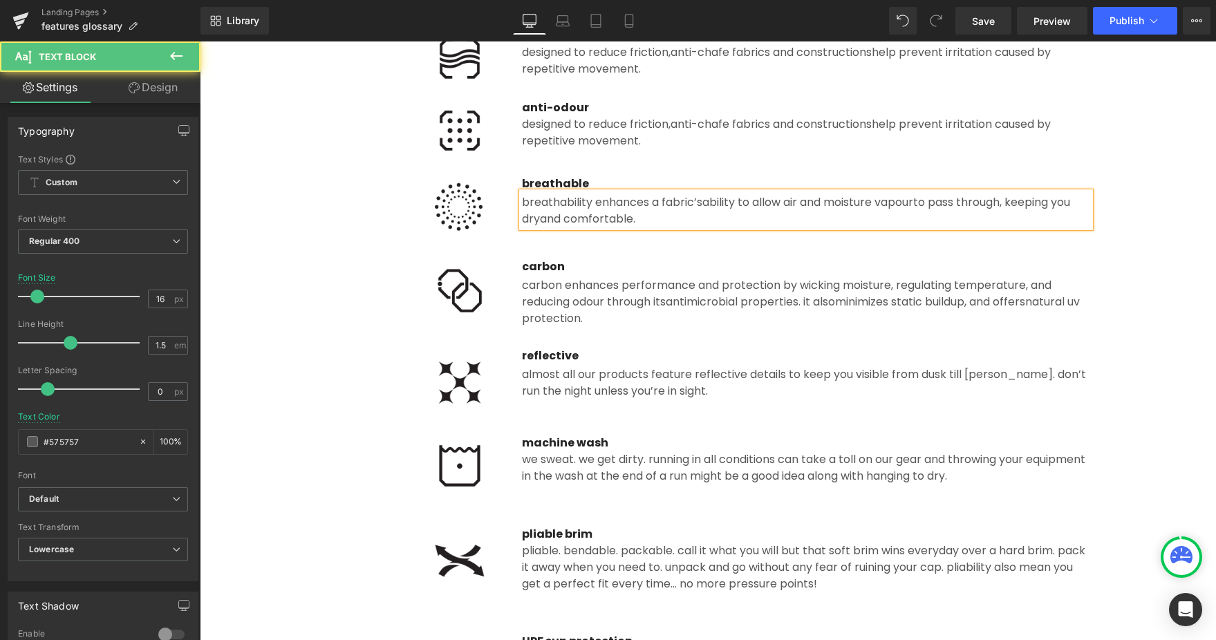
click at [849, 250] on div "Image carbon Text Block carbon enhances performance and protection by wicking m…" at bounding box center [707, 289] width 809 height 89
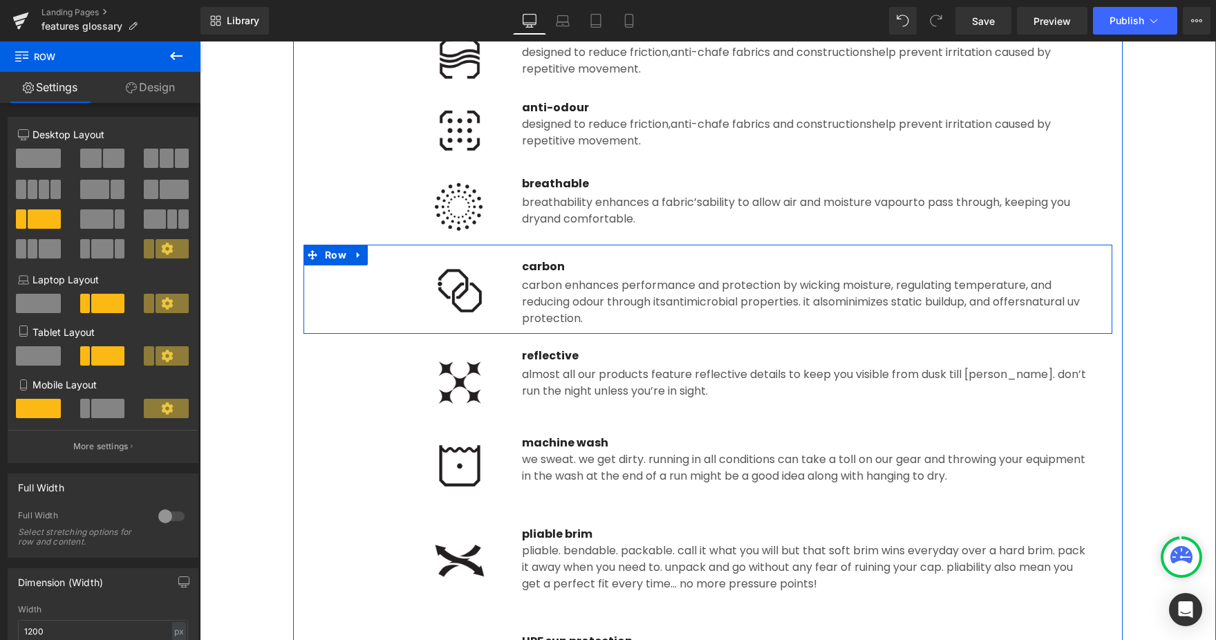
click at [840, 203] on div "breathability enhances a fabric’s ability to allow air and moisture vapour to p…" at bounding box center [806, 209] width 568 height 35
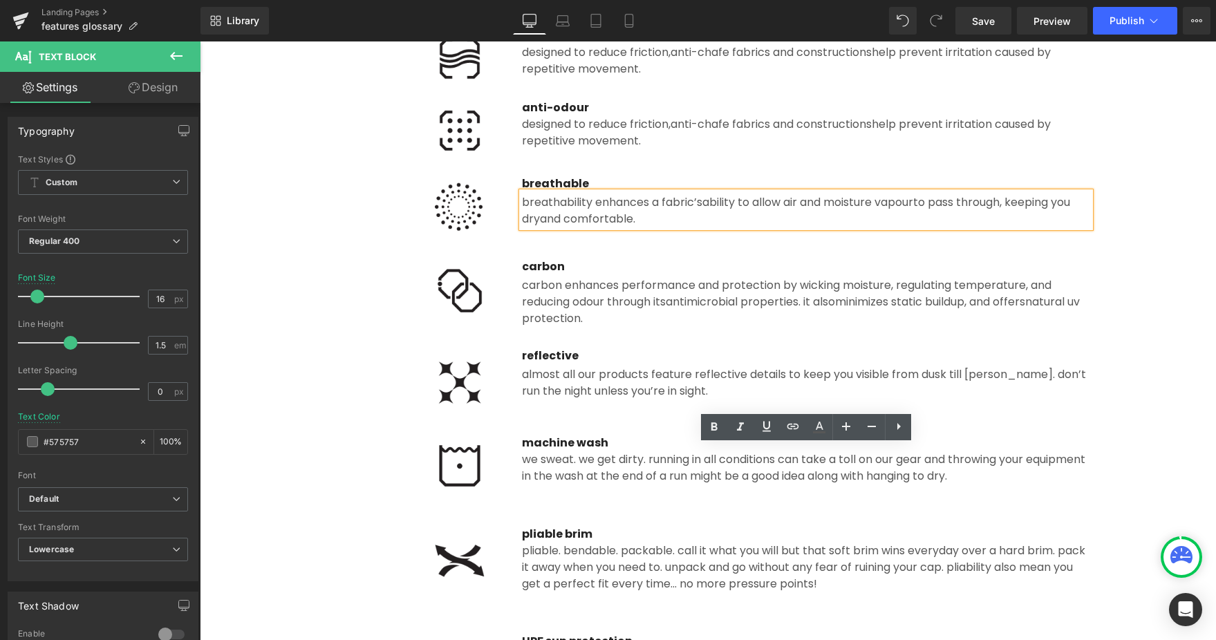
scroll to position [366, 0]
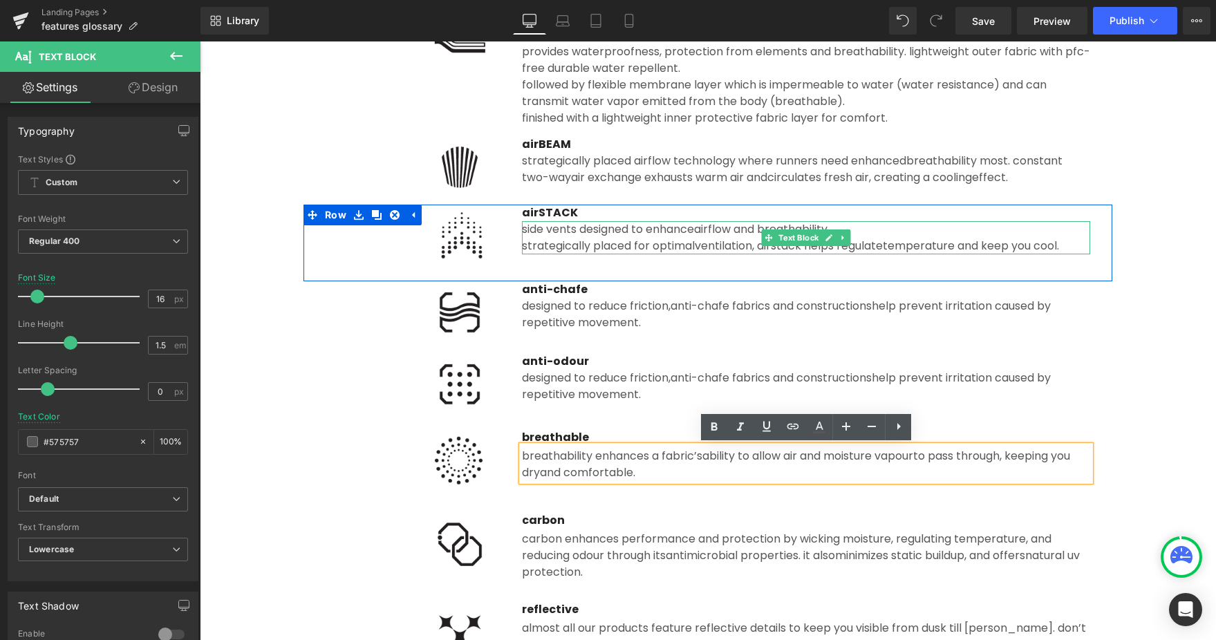
click at [688, 234] on div "side vents designed to enhance airflow and breathability. strategically placed …" at bounding box center [806, 237] width 568 height 33
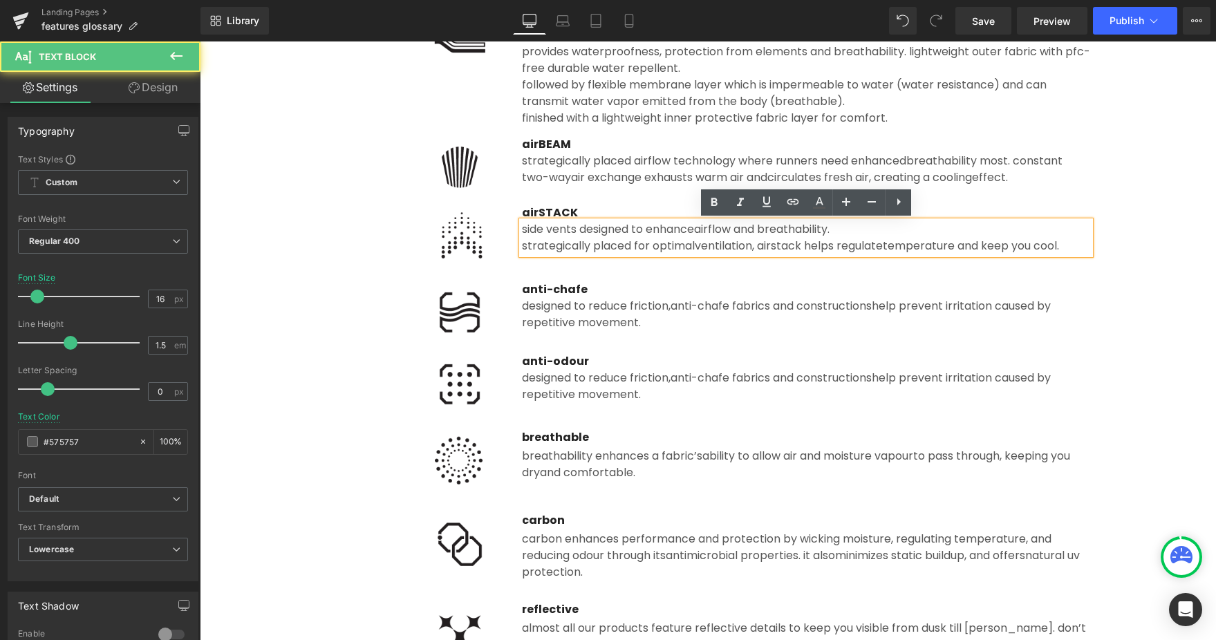
click at [698, 229] on span "airflow and breathability." at bounding box center [761, 229] width 135 height 16
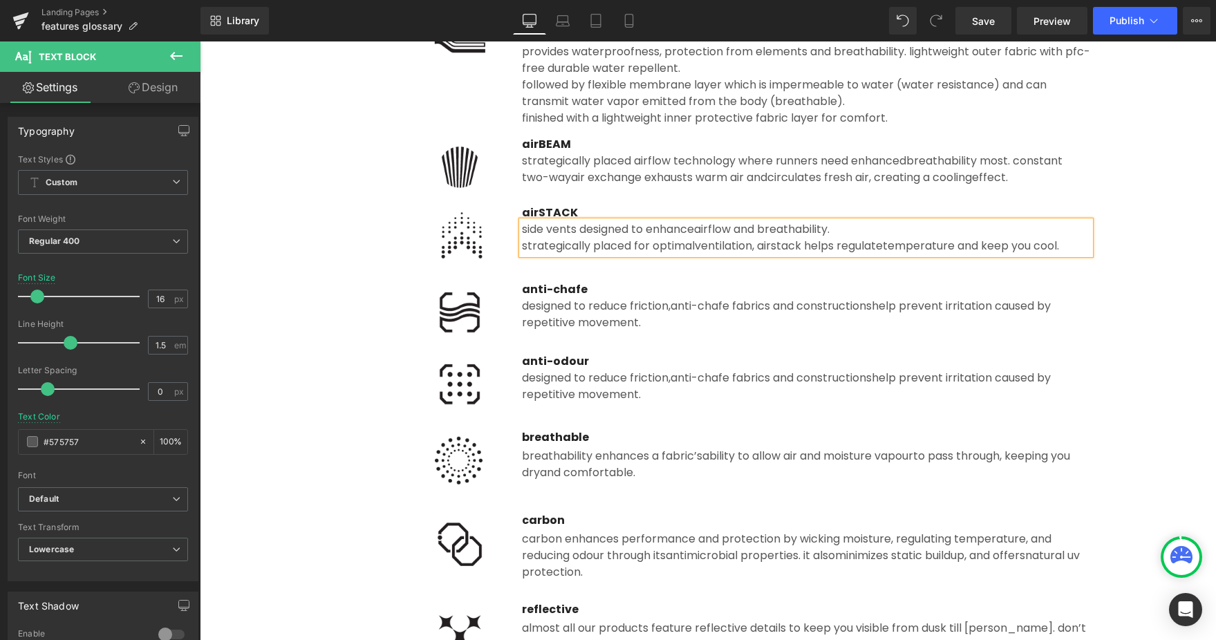
click at [762, 246] on span "ventilation, airSTACK helps regulate" at bounding box center [789, 246] width 188 height 16
click at [779, 246] on span "ventilation, airSTACK helps regulate" at bounding box center [789, 246] width 188 height 16
click at [805, 245] on span "ventilation, airSTACK helps regulate" at bounding box center [789, 246] width 188 height 16
click at [781, 246] on span "ventilation, airstack helps regulate" at bounding box center [789, 246] width 188 height 16
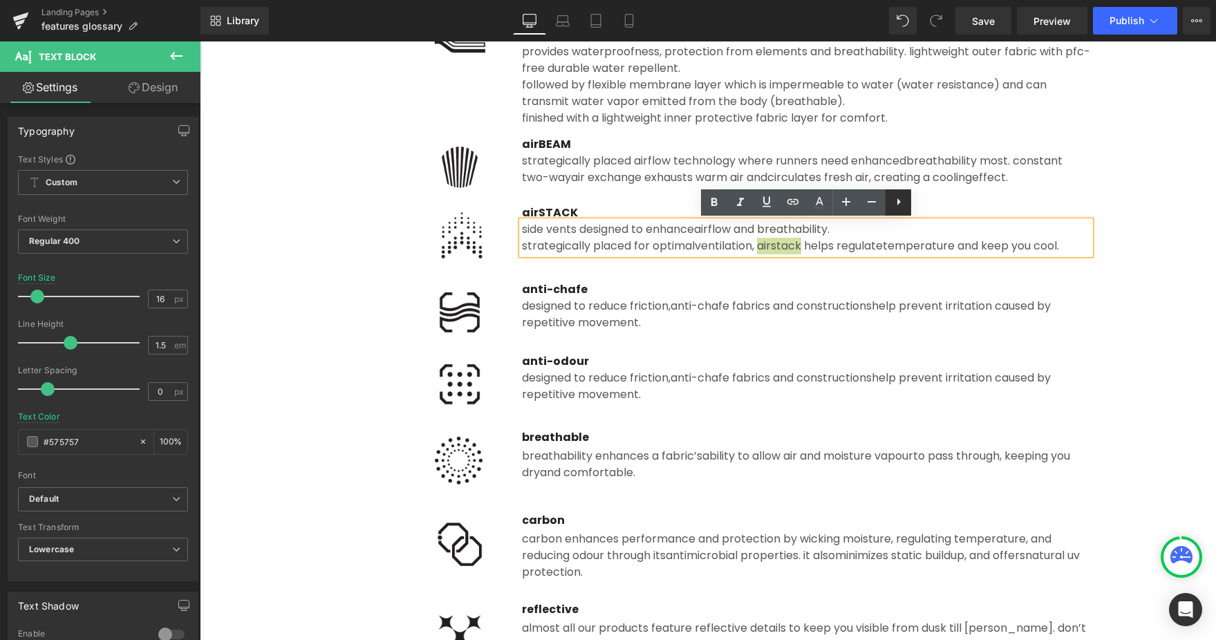
click at [895, 205] on icon at bounding box center [898, 202] width 17 height 17
click at [928, 207] on icon at bounding box center [925, 202] width 17 height 17
click at [816, 341] on div "Image anti-chafe Text Block designed to reduce friction, anti-chafe fabrics and…" at bounding box center [707, 317] width 809 height 72
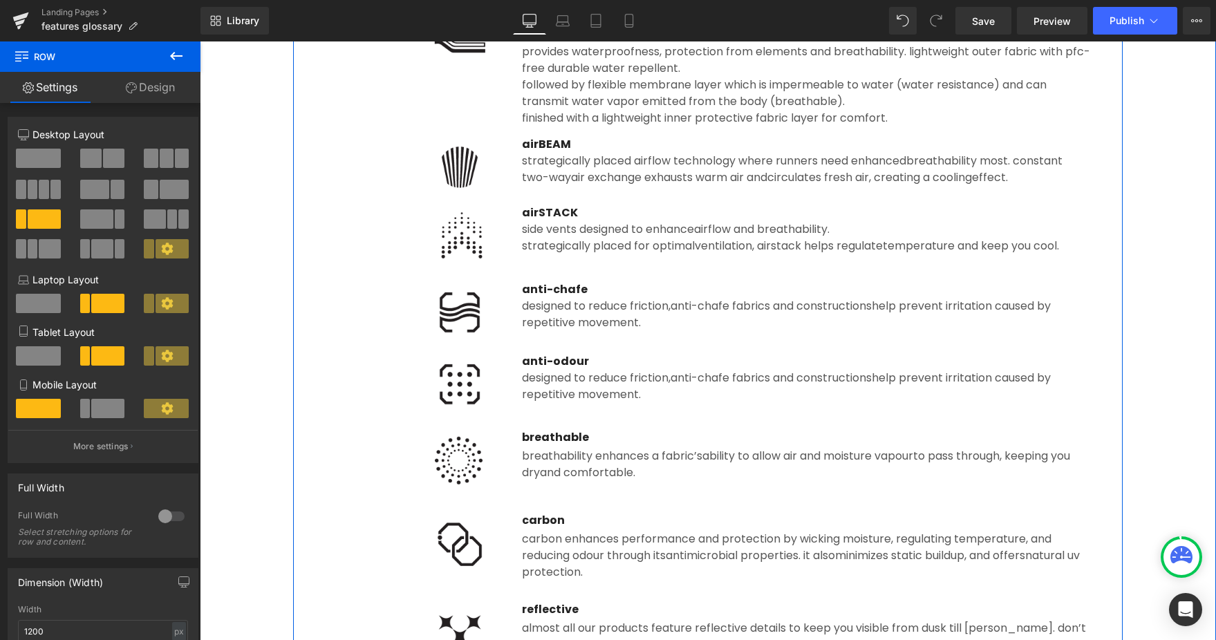
scroll to position [200, 0]
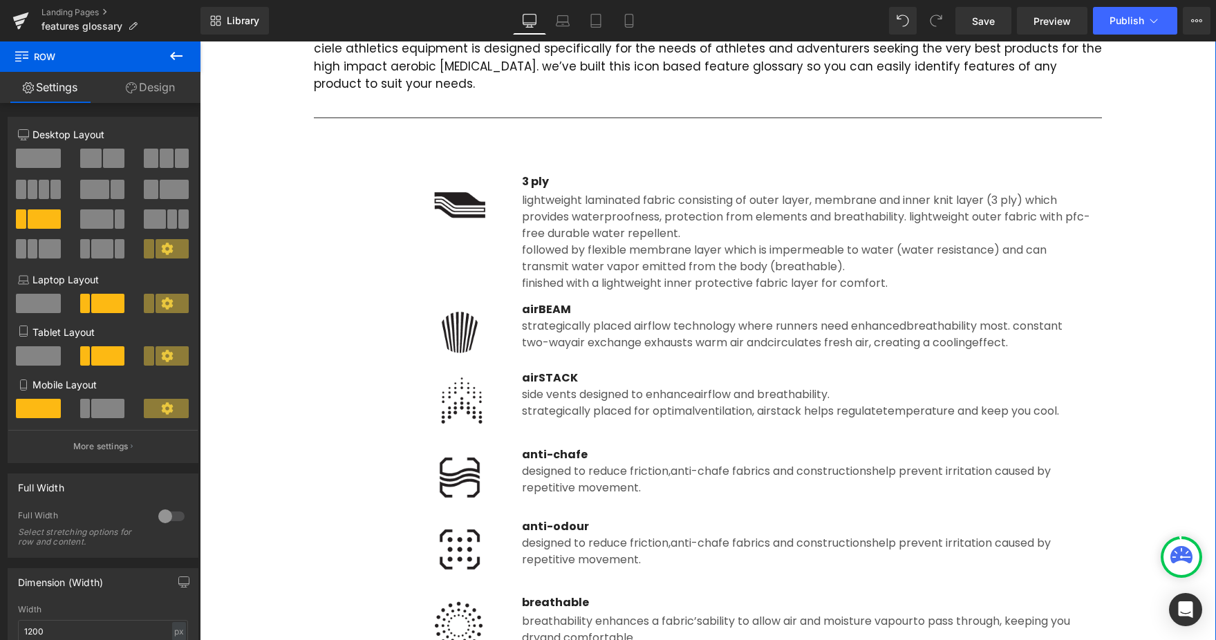
click at [523, 279] on div "lightweight laminated fabric consisting of outer layer, membrane and inner knit…" at bounding box center [806, 241] width 568 height 102
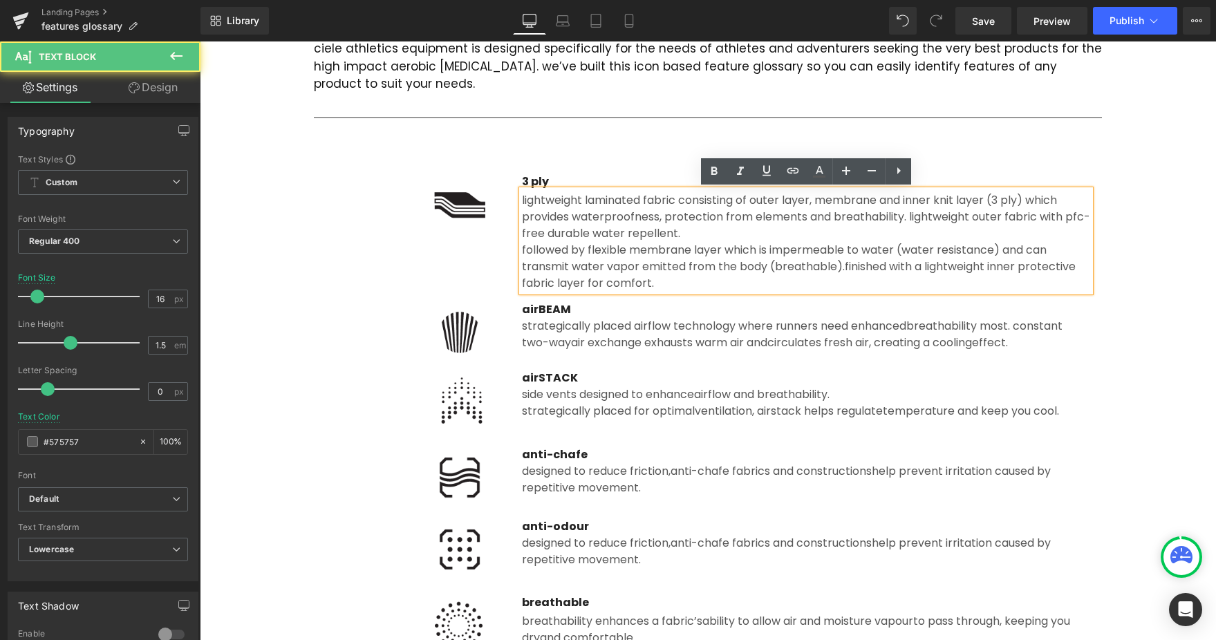
click at [522, 248] on div "followed by flexible membrane layer which is impermeable to water (water resist…" at bounding box center [806, 267] width 568 height 50
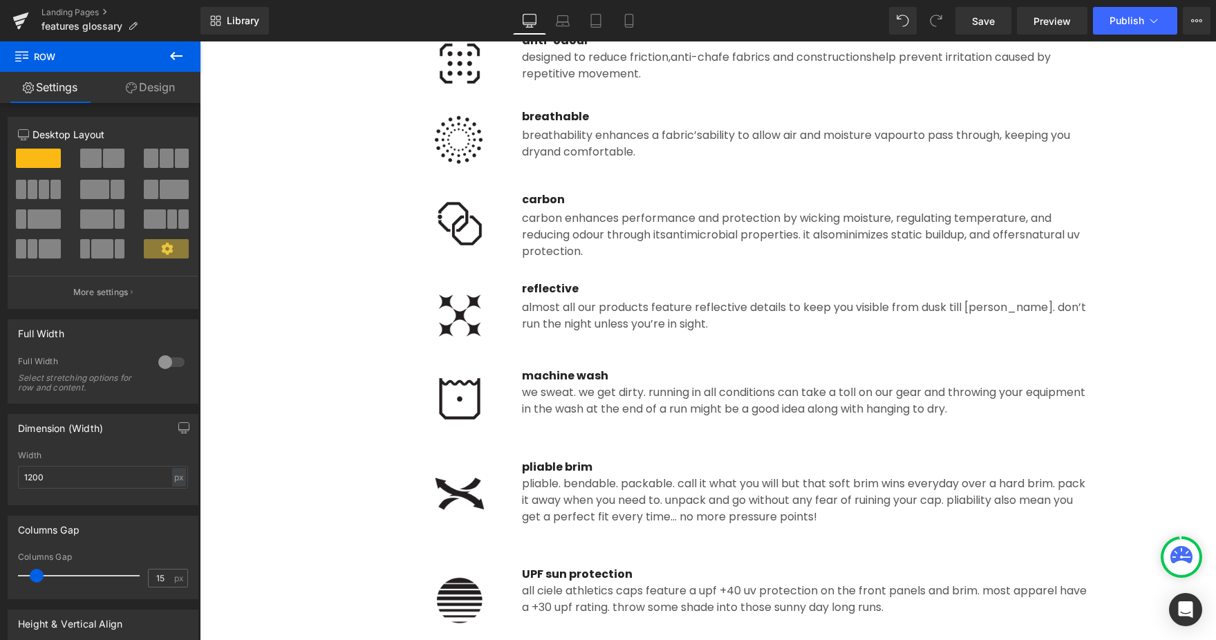
scroll to position [665, 0]
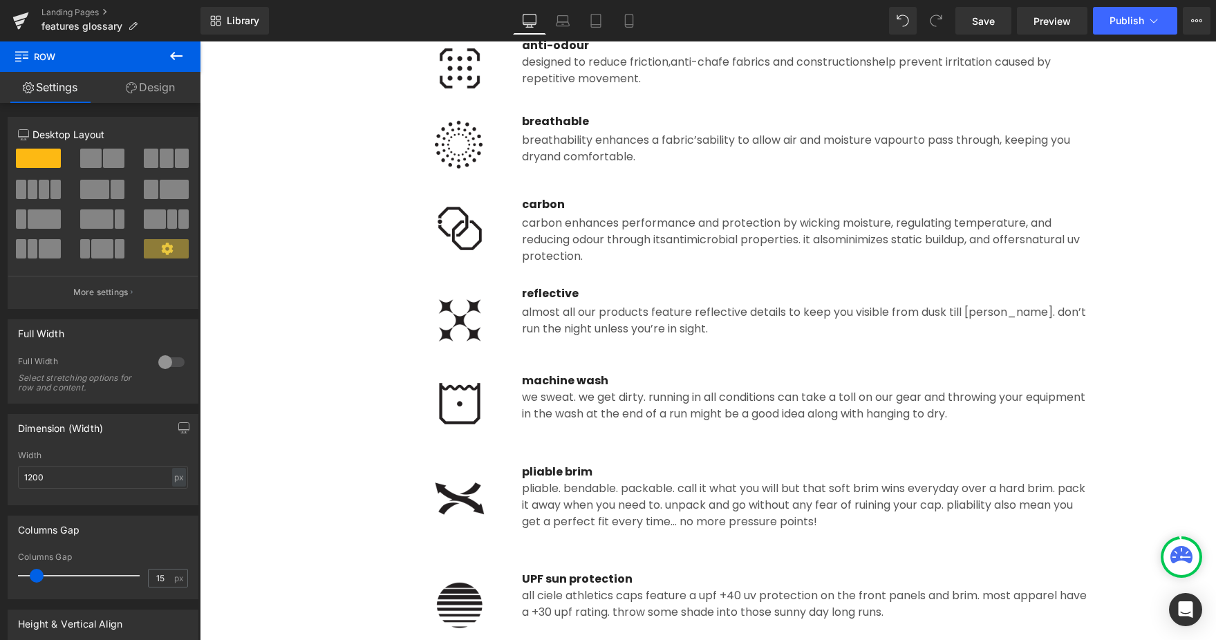
click at [540, 164] on div "breathability enhances a fabric’s ability to allow air and moisture vapour to p…" at bounding box center [806, 147] width 568 height 35
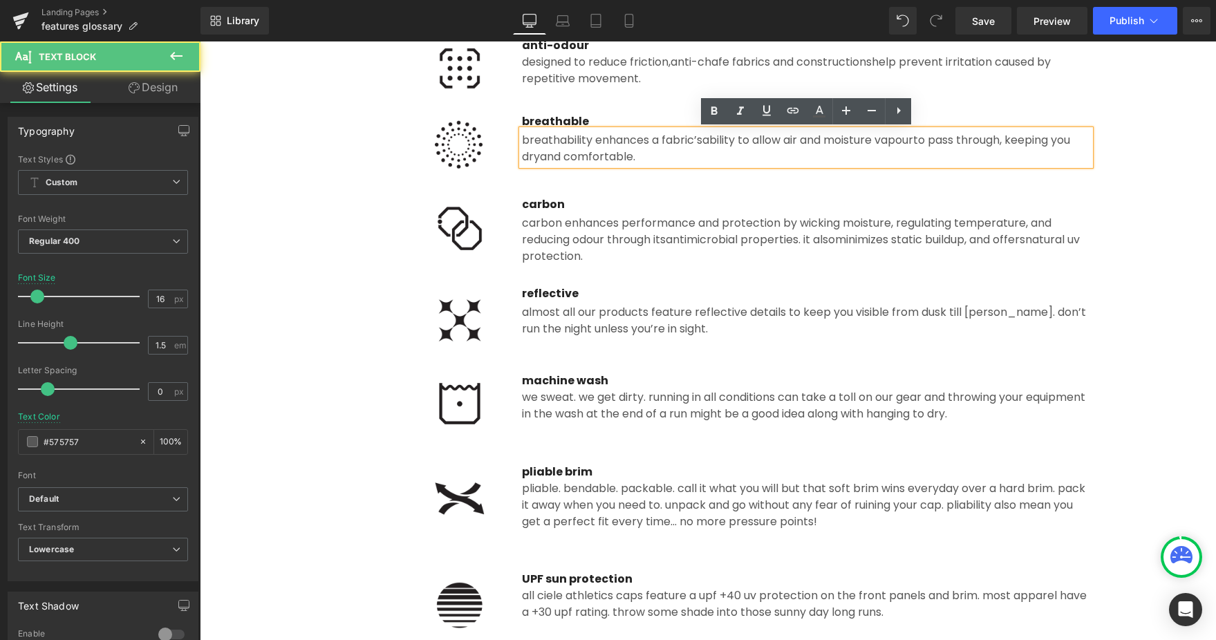
click at [520, 228] on div "carbon Text Block carbon enhances performance and protection by wicking moistur…" at bounding box center [805, 230] width 589 height 68
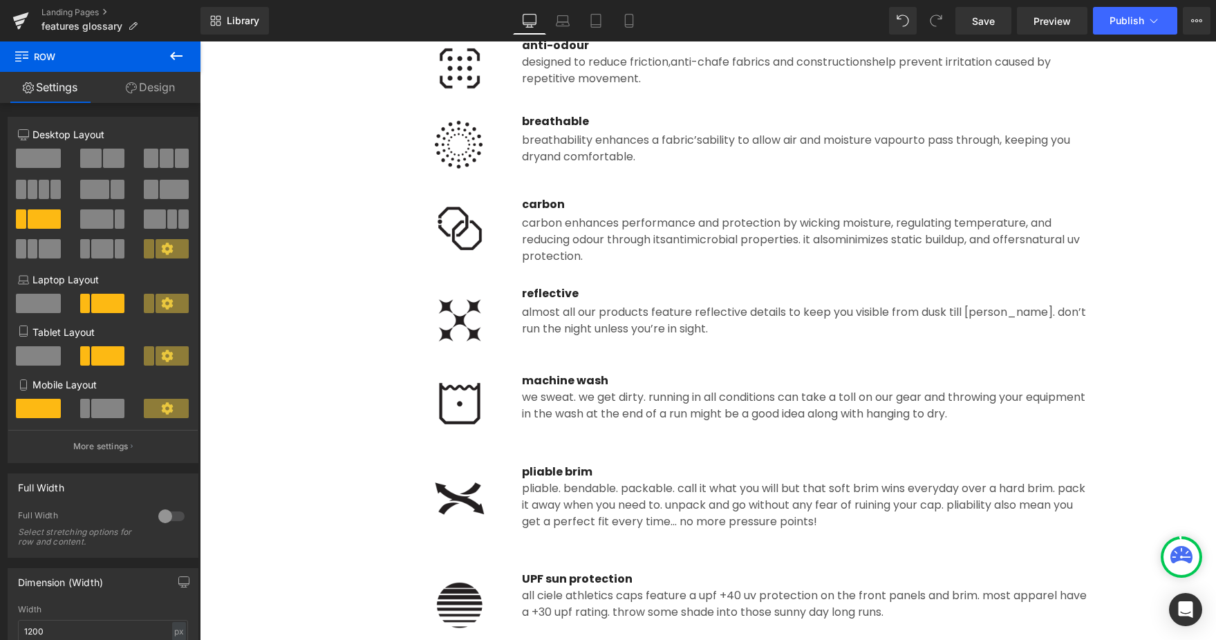
click at [200, 41] on div at bounding box center [200, 41] width 0 height 0
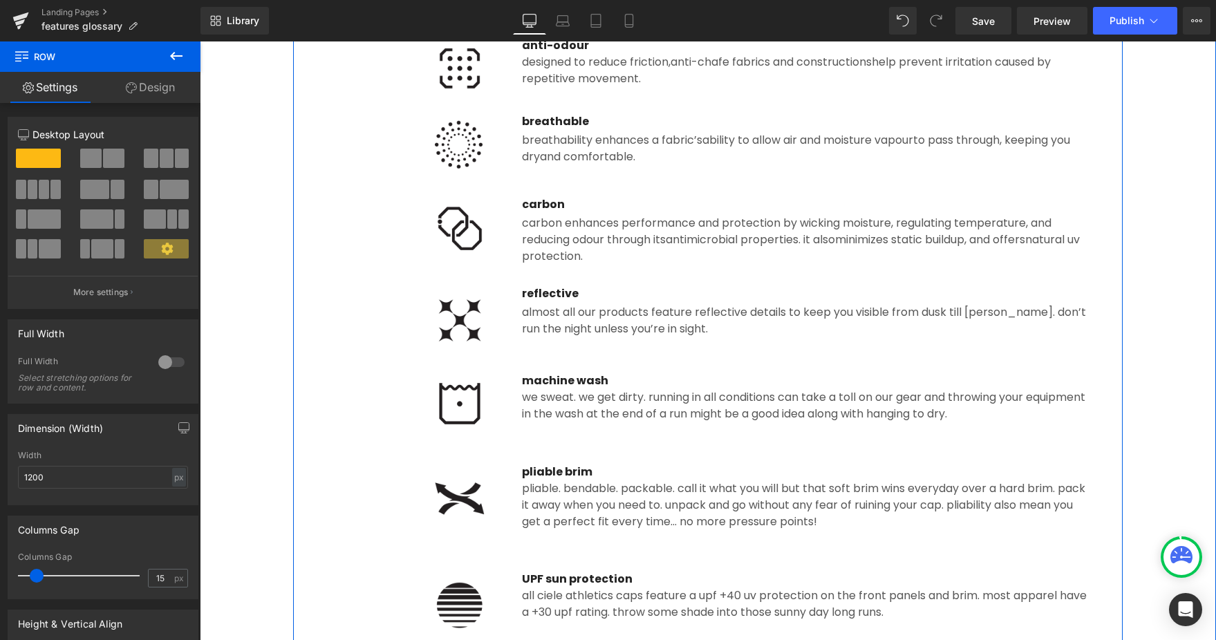
click at [378, 204] on div at bounding box center [414, 227] width 176 height 62
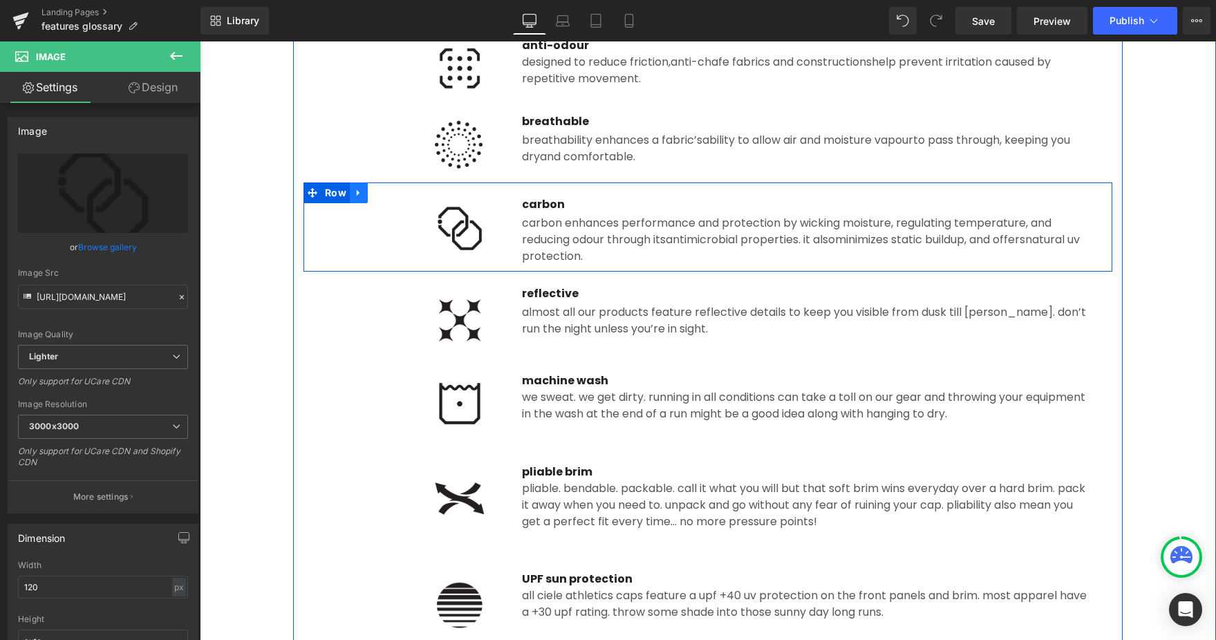
click at [357, 196] on icon at bounding box center [359, 192] width 10 height 10
click at [373, 196] on icon at bounding box center [377, 192] width 10 height 10
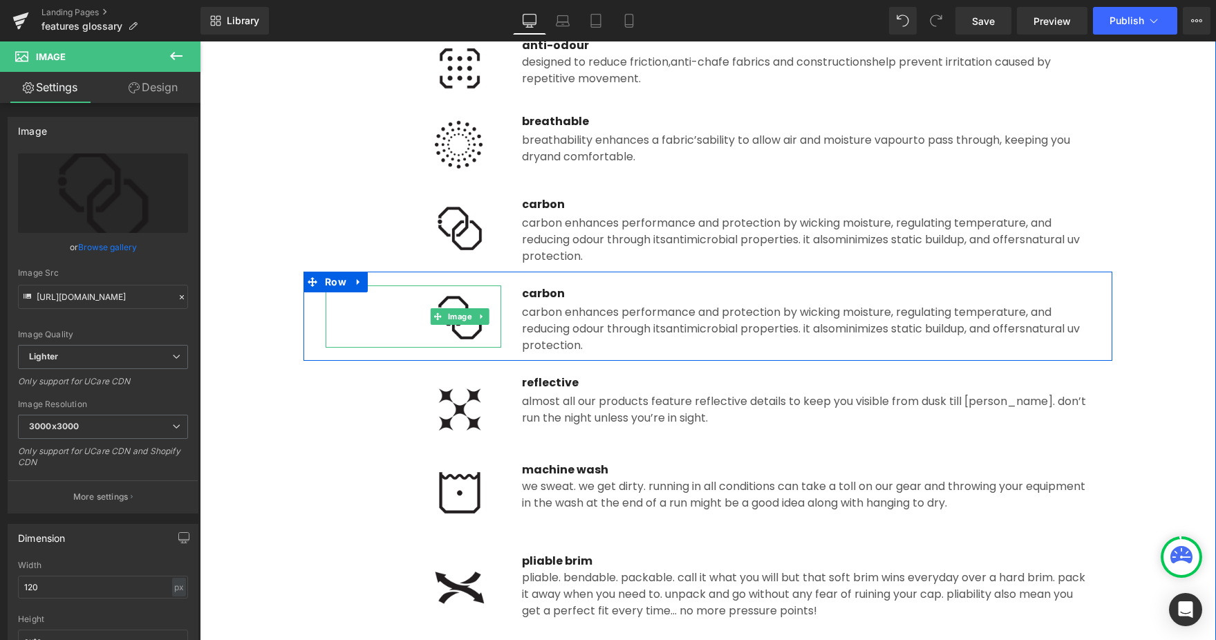
click at [460, 319] on div "Image" at bounding box center [414, 316] width 176 height 62
click at [462, 335] on img at bounding box center [459, 316] width 83 height 62
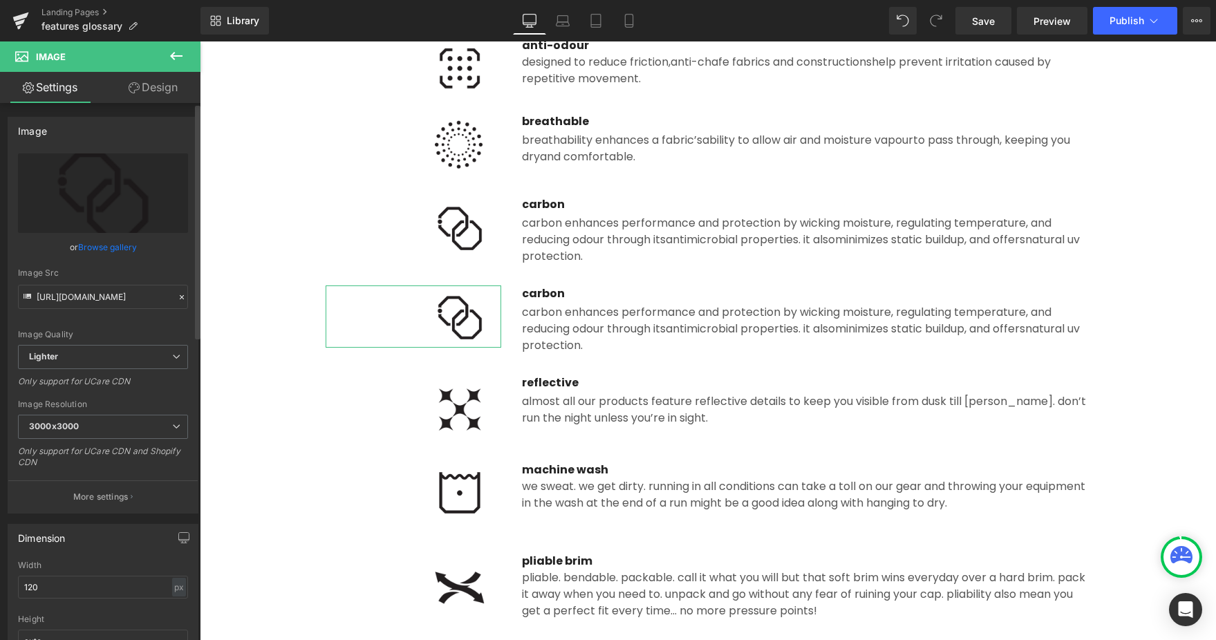
click at [128, 252] on link "Browse gallery" at bounding box center [107, 247] width 59 height 24
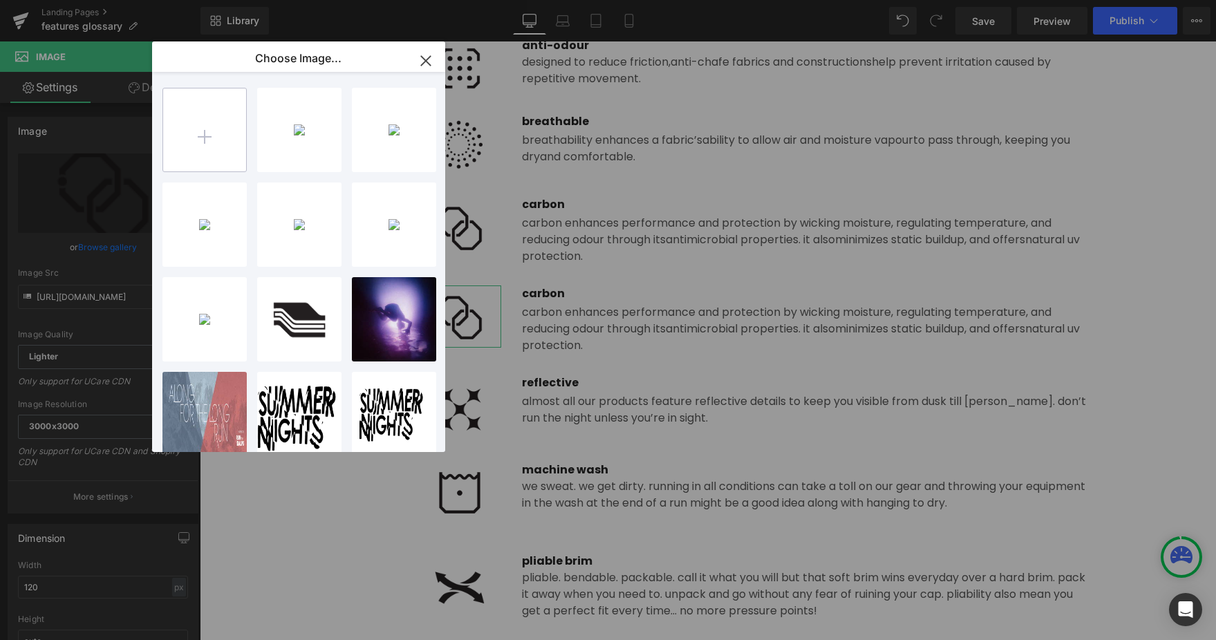
click at [216, 135] on input "file" at bounding box center [204, 129] width 83 height 83
type input "C:\fakepath\cooling.png"
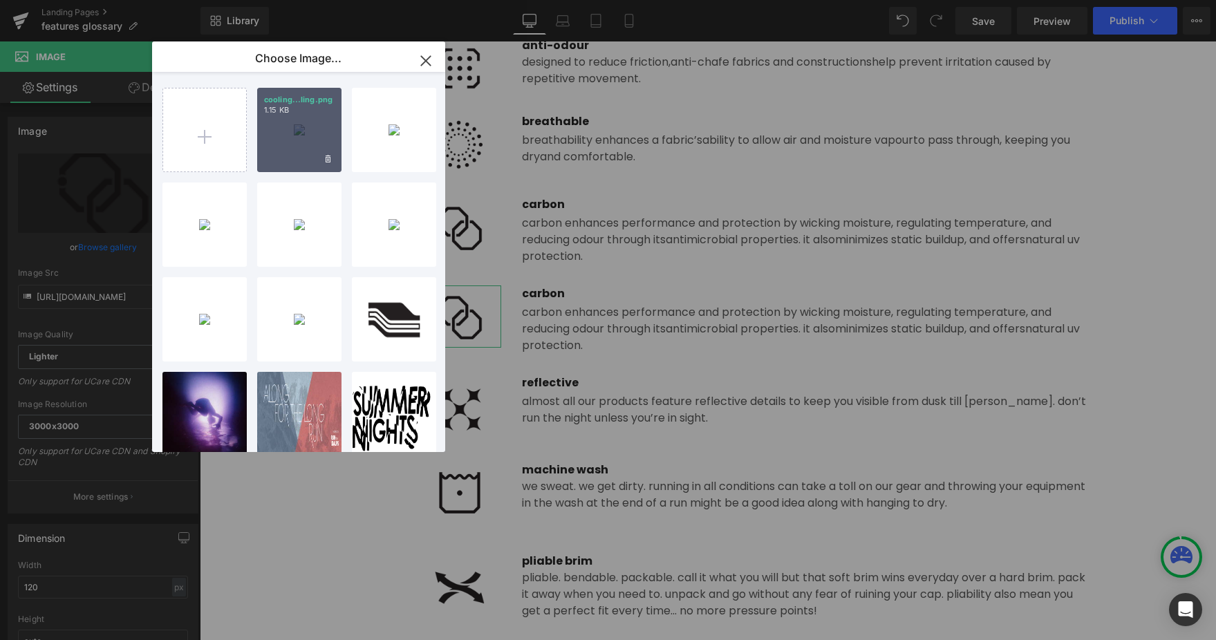
click at [297, 153] on div "cooling...ling.png 1.15 KB" at bounding box center [299, 130] width 84 height 84
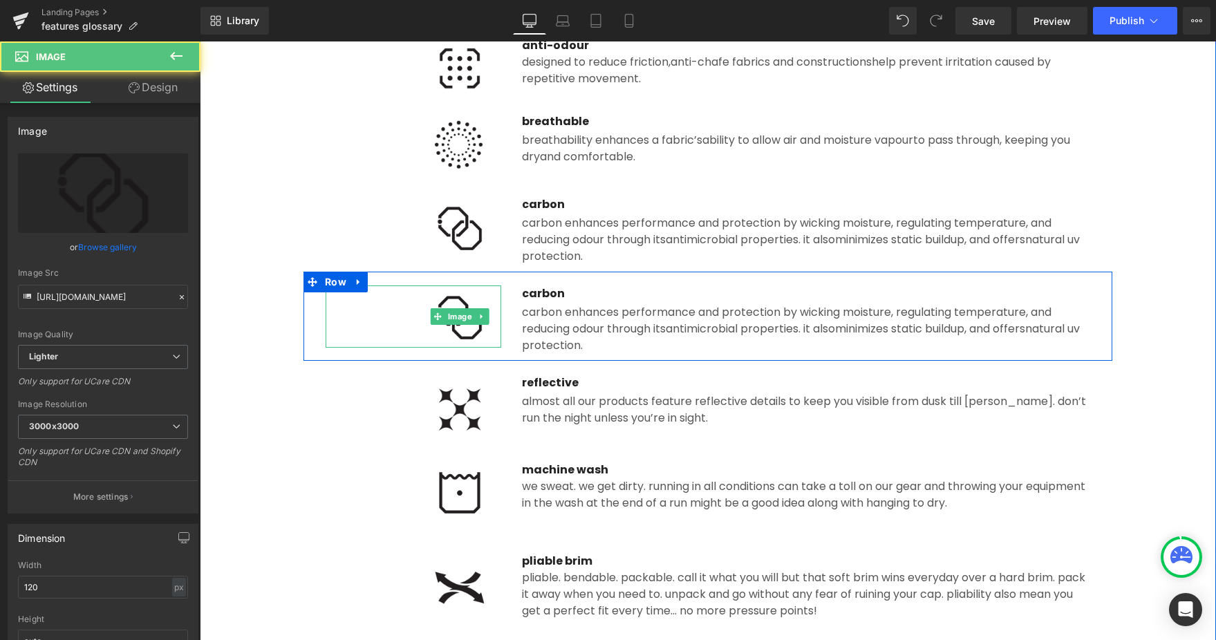
click at [473, 328] on img at bounding box center [459, 316] width 83 height 62
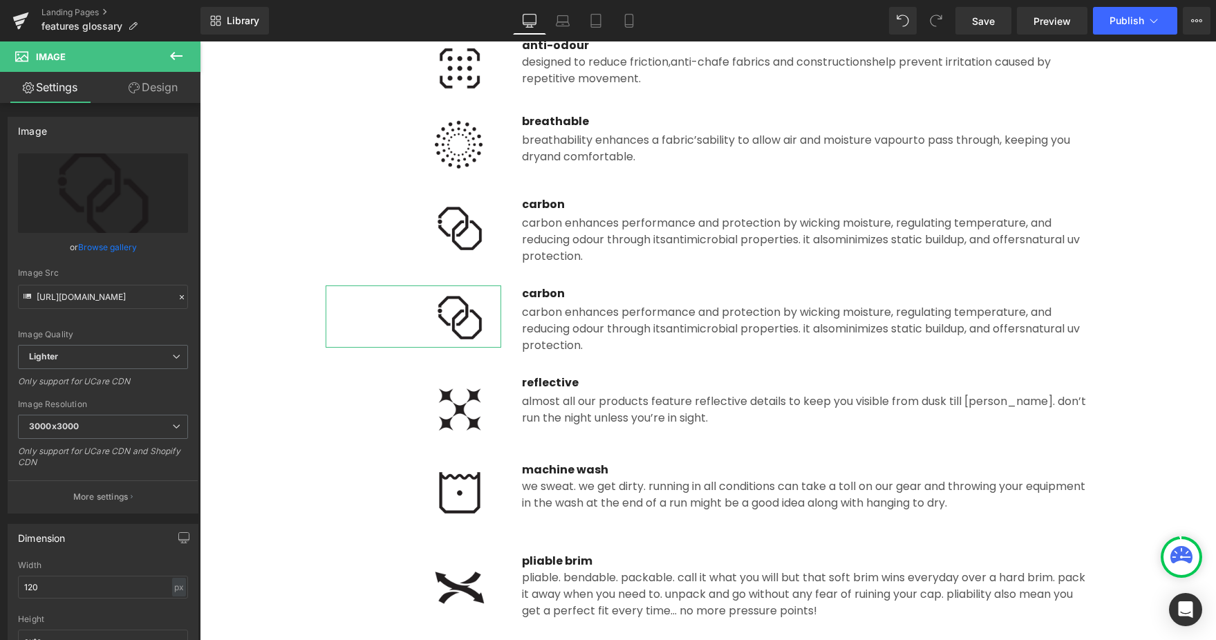
click at [112, 243] on link "Browse gallery" at bounding box center [107, 247] width 59 height 24
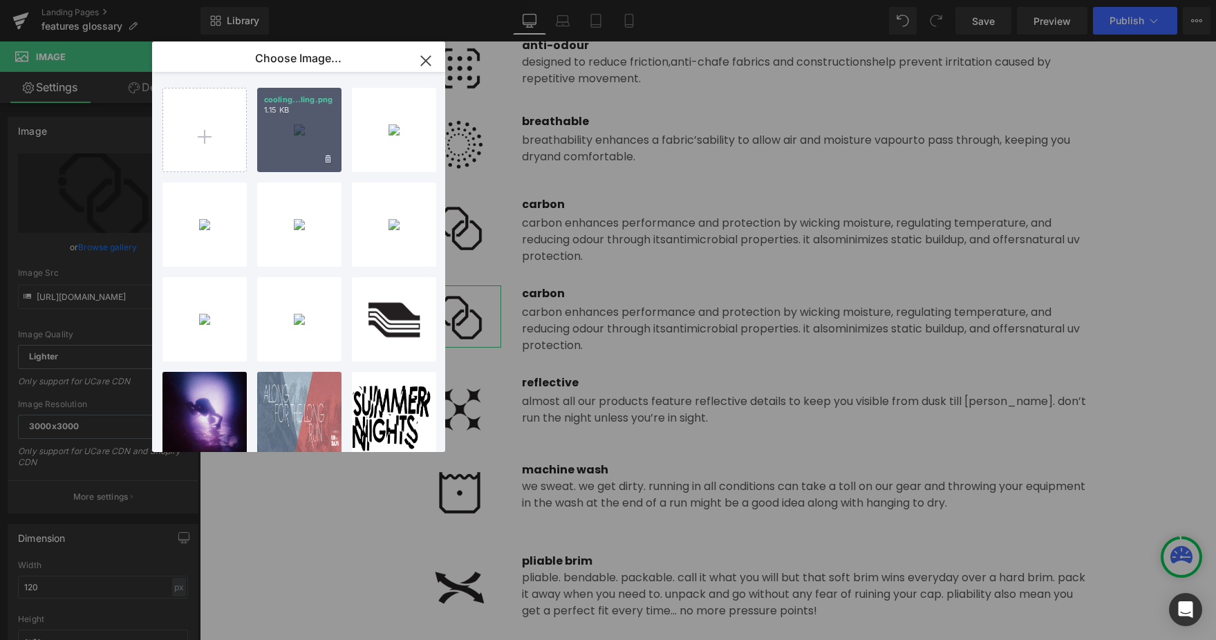
click at [295, 147] on div "cooling...ling.png 1.15 KB" at bounding box center [299, 130] width 84 height 84
type input "[URL][DOMAIN_NAME]"
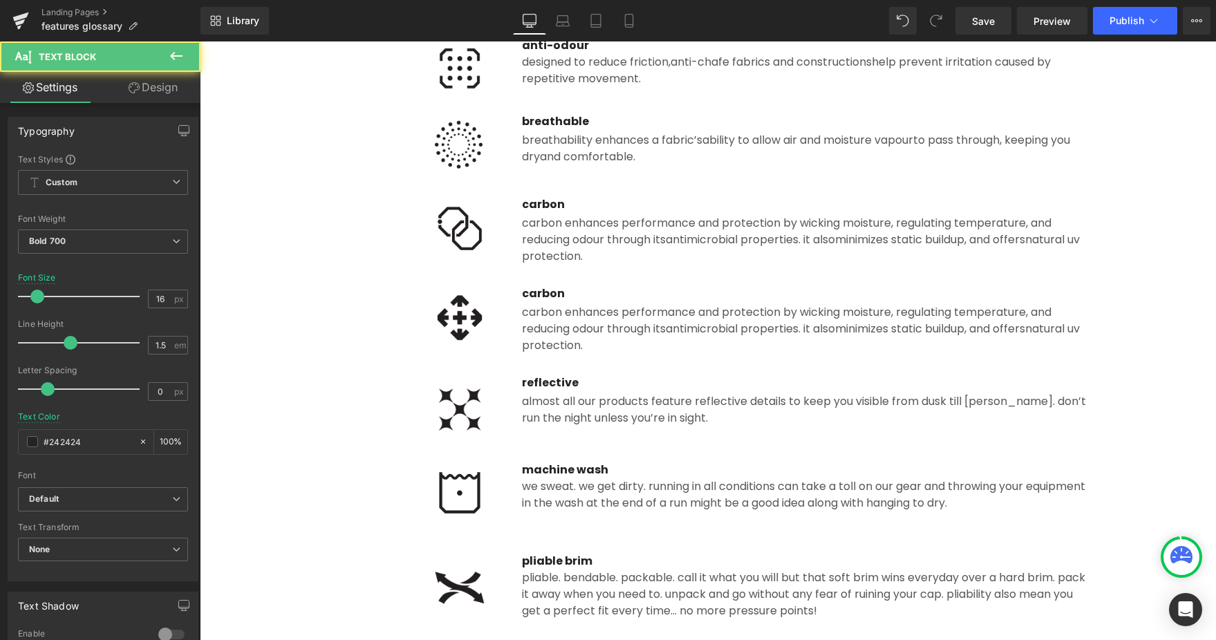
click at [548, 291] on p "carbon" at bounding box center [806, 293] width 568 height 17
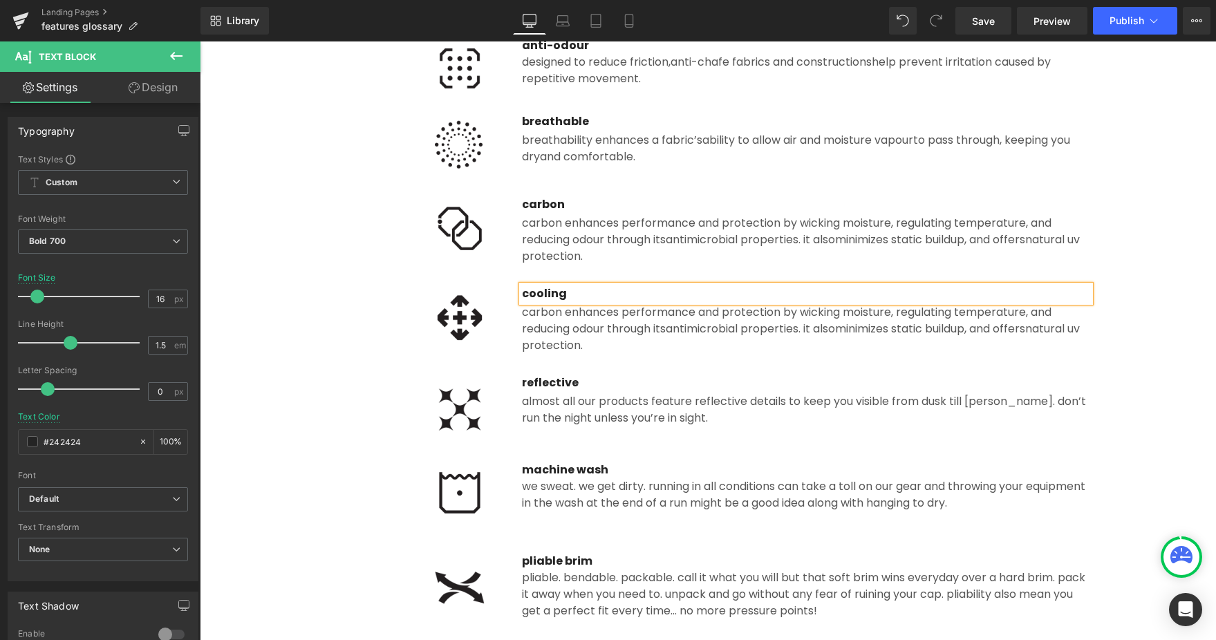
click at [563, 322] on div "reducing odour through its antimicrobial properties. it also minimizes static b…" at bounding box center [806, 337] width 568 height 33
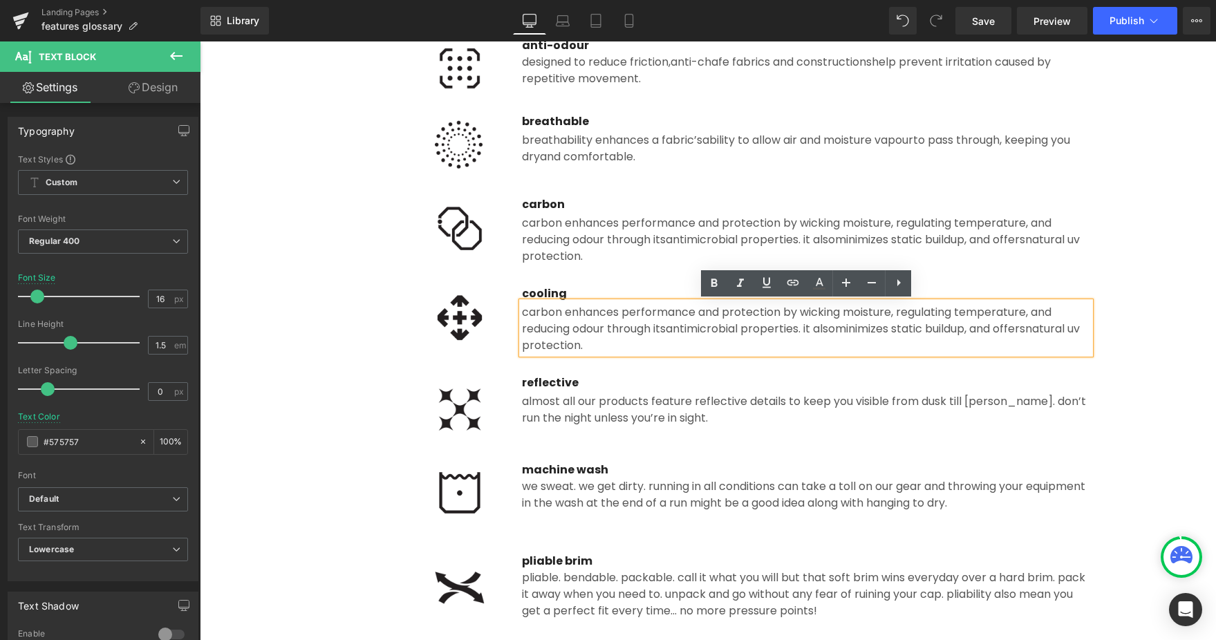
click at [572, 332] on div "reducing odour through its antimicrobial properties. it also minimizes static b…" at bounding box center [806, 337] width 568 height 33
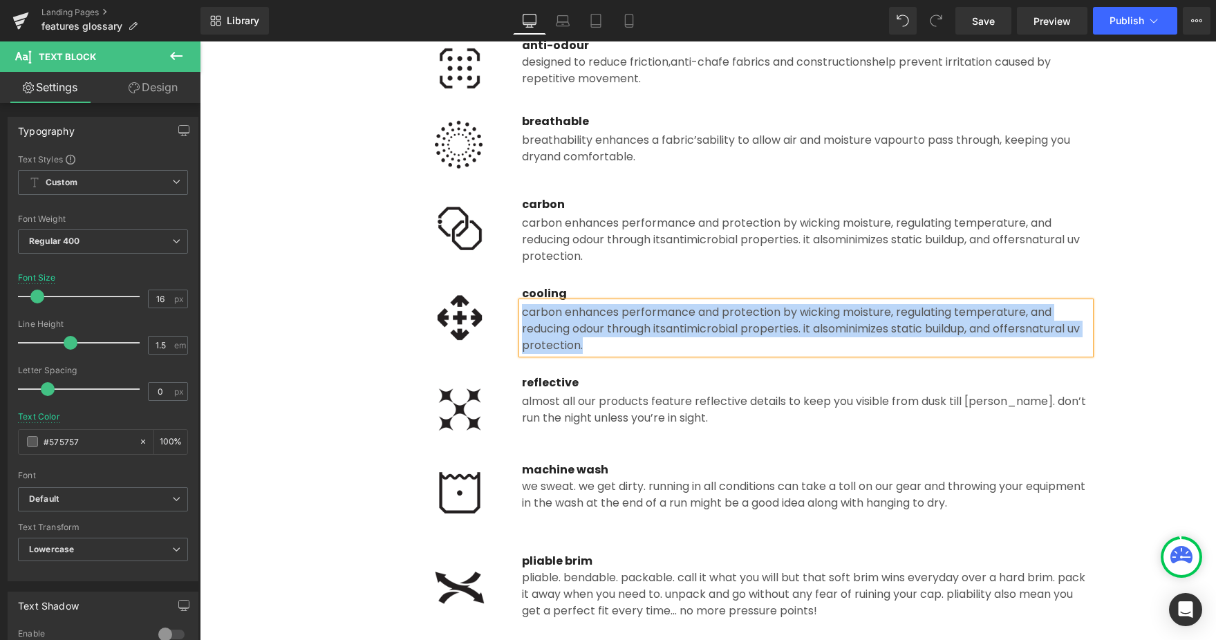
paste div
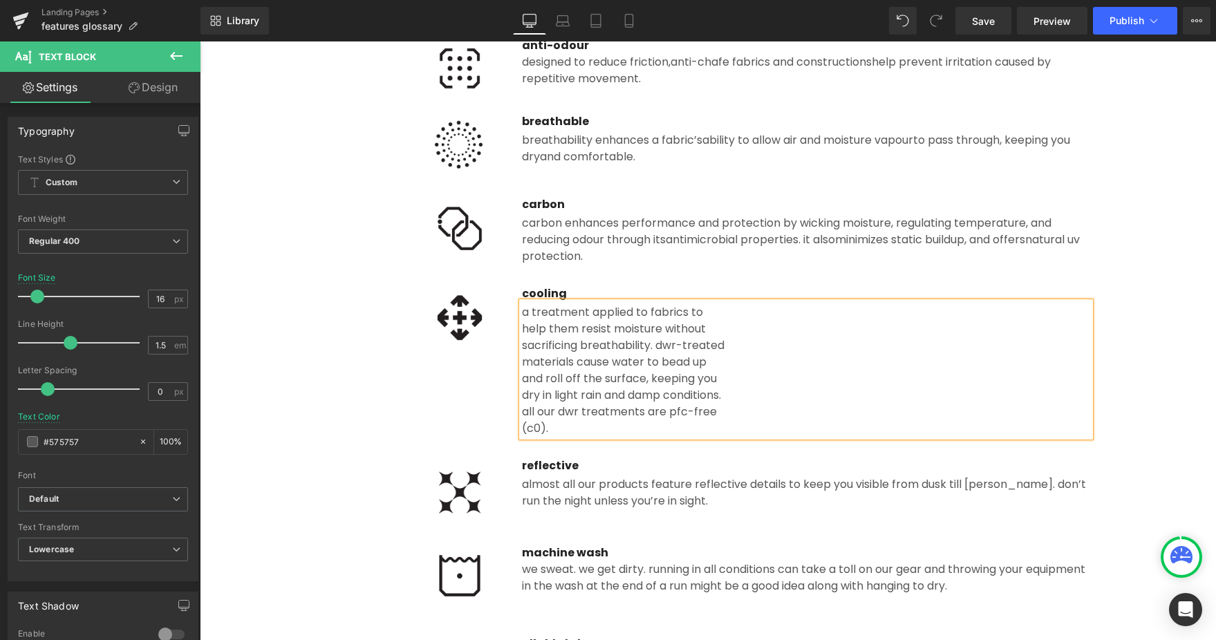
click at [523, 326] on div "help them resist moisture without" at bounding box center [806, 329] width 568 height 17
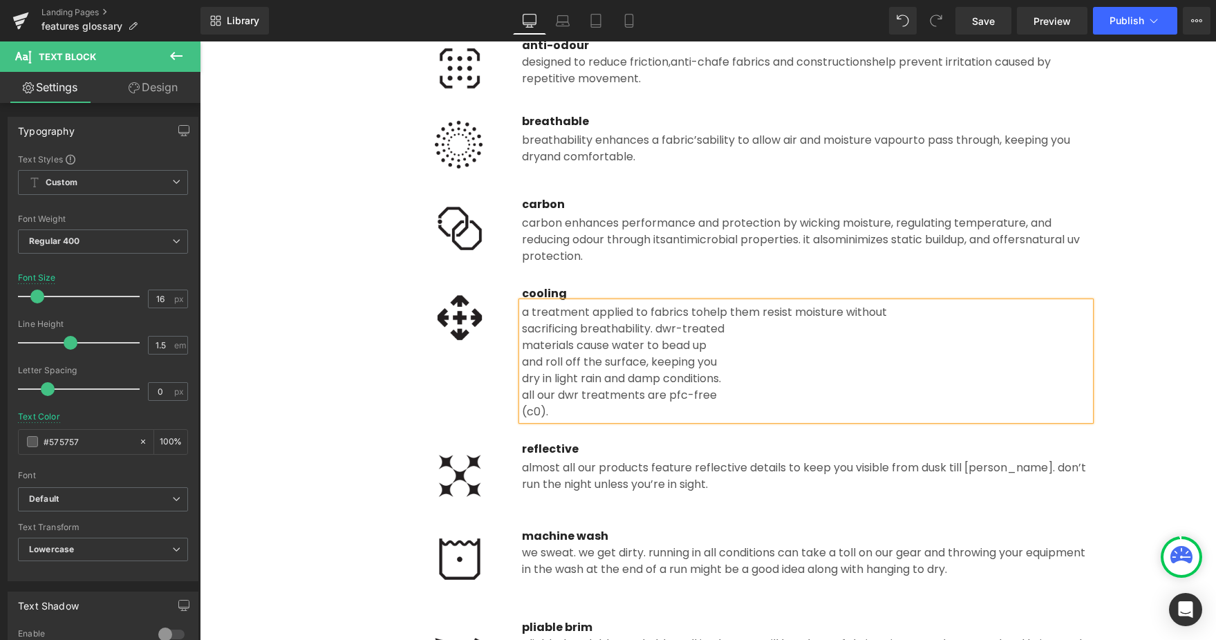
click at [523, 330] on div "sacrificing breathability. DWR-treated" at bounding box center [806, 329] width 568 height 17
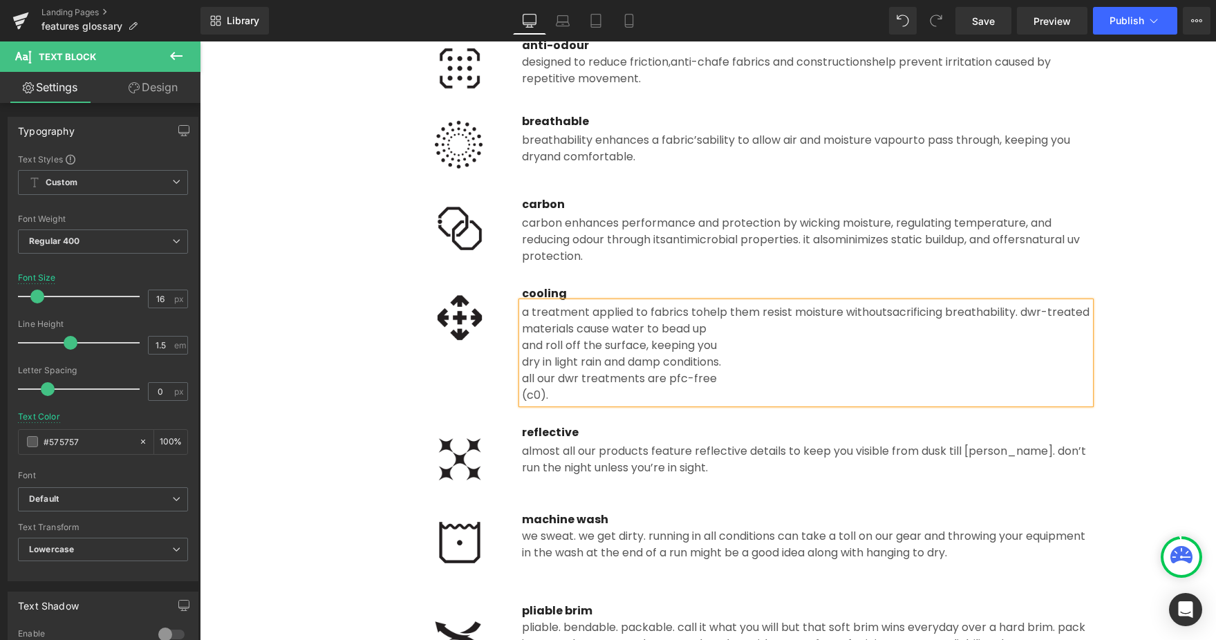
click at [887, 320] on span "sacrificing breathability. DWR-treated" at bounding box center [988, 312] width 203 height 16
click at [523, 337] on div "materials cause water to bead up" at bounding box center [806, 329] width 568 height 17
click at [523, 346] on div "and roll off the surface, keeping you" at bounding box center [806, 345] width 568 height 17
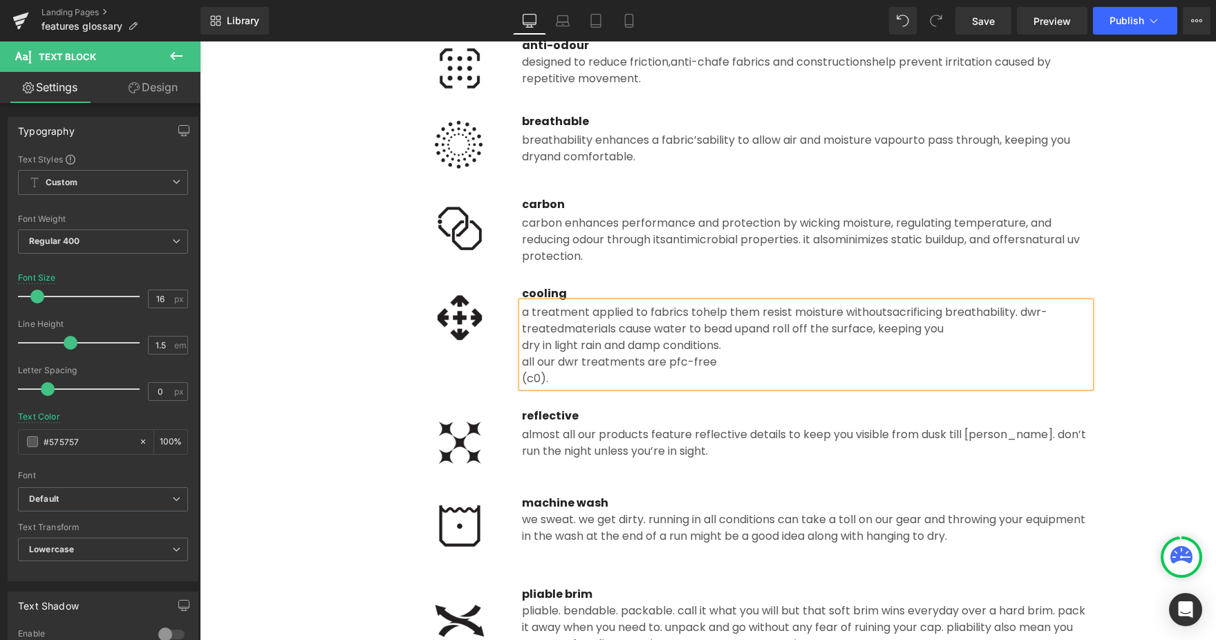
click at [523, 346] on div "dry in light rain and damp conditions." at bounding box center [806, 345] width 568 height 17
click at [523, 346] on span "dry in light rain and damp conditions." at bounding box center [802, 337] width 560 height 32
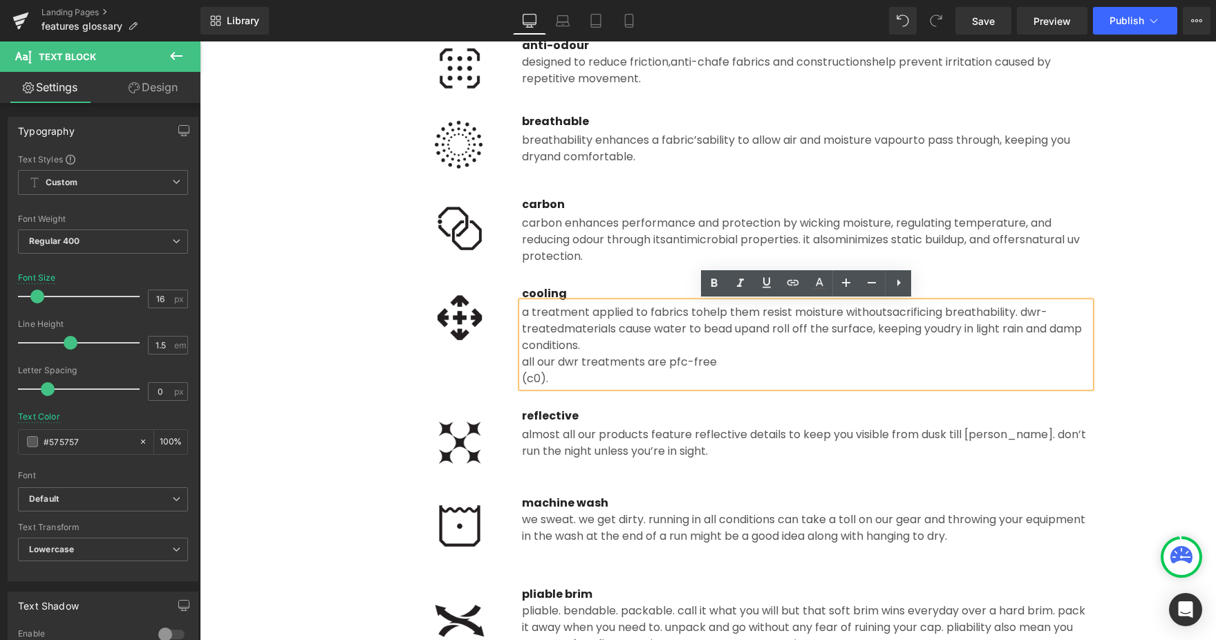
click at [523, 354] on div "all our DWR treatments are PFC-free" at bounding box center [806, 362] width 568 height 17
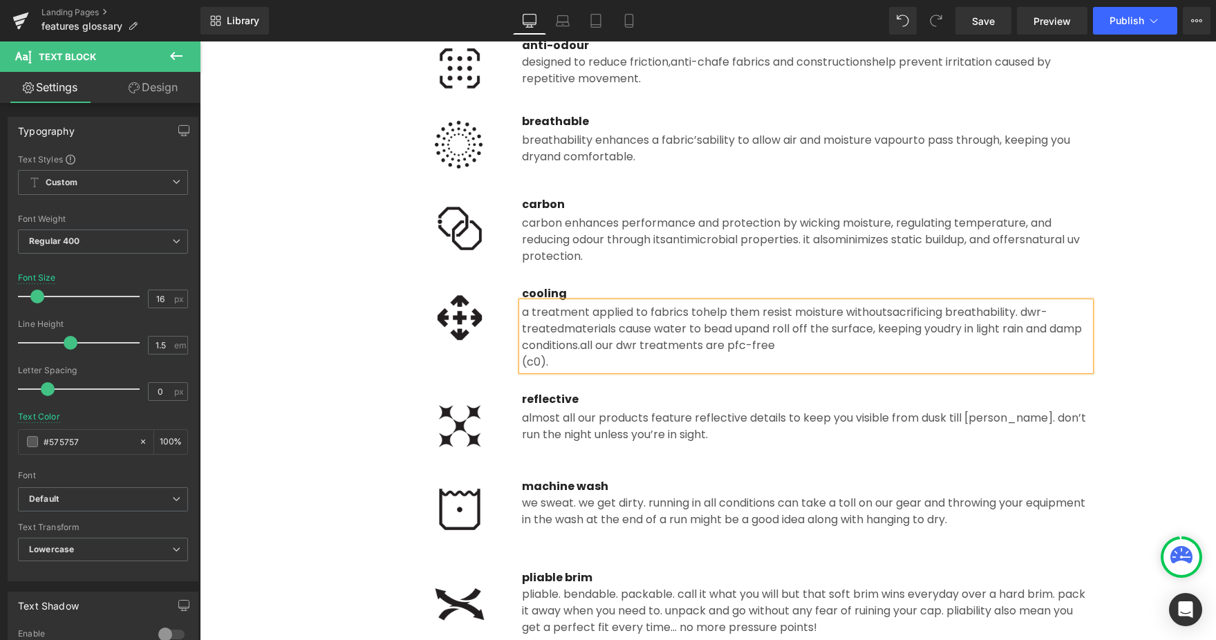
click at [523, 361] on div "(C0)." at bounding box center [806, 362] width 568 height 17
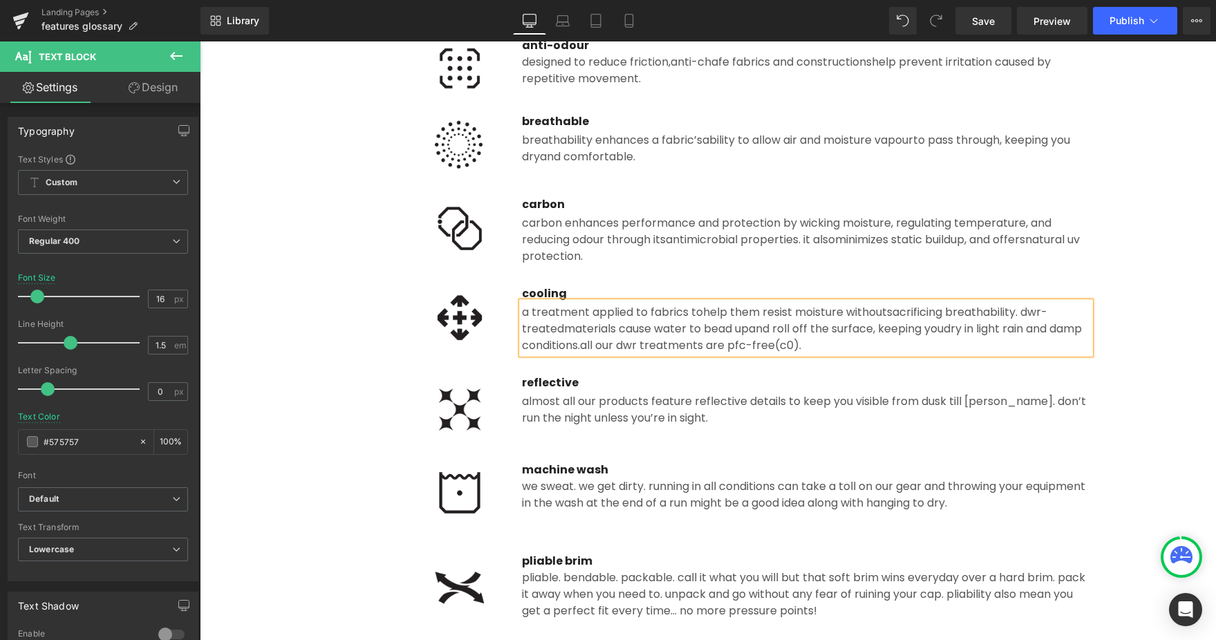
click at [651, 381] on p "reflective" at bounding box center [806, 383] width 568 height 17
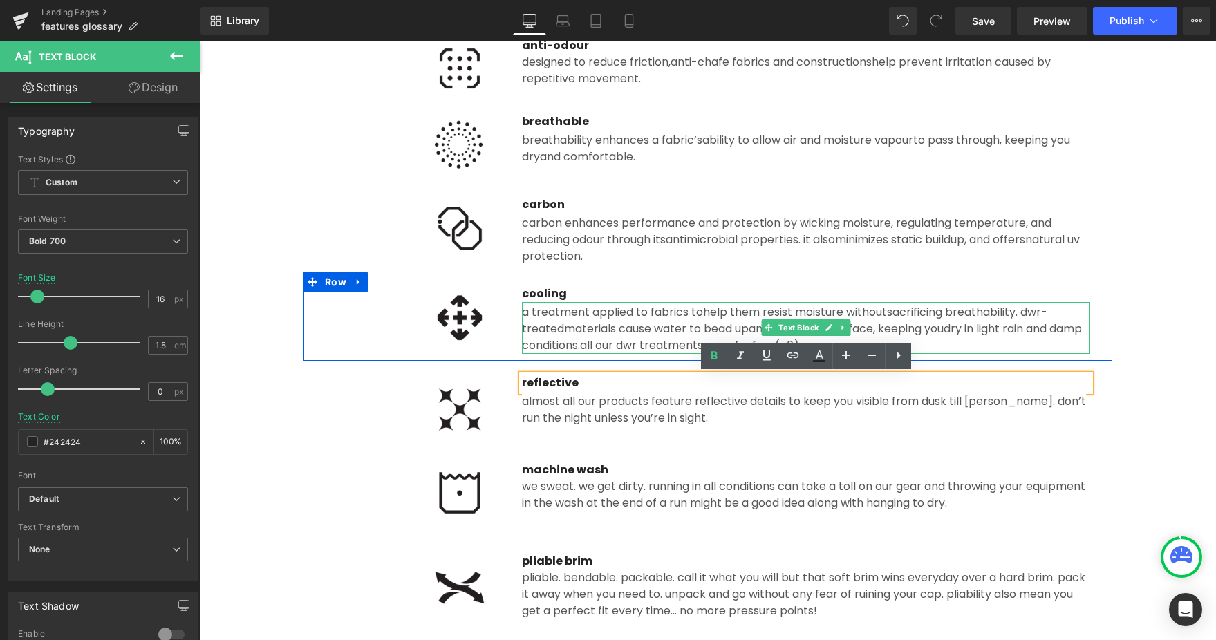
click at [609, 314] on div "a treatment applied to fabrics to help them resist moisture without sacrificing…" at bounding box center [806, 328] width 568 height 52
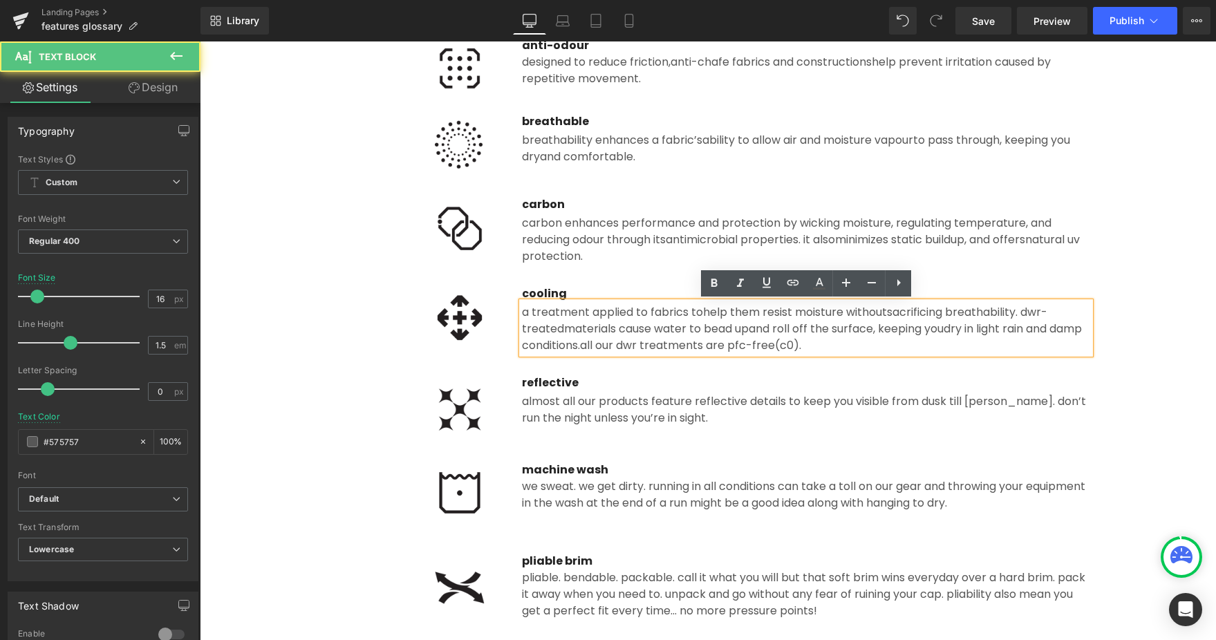
click at [545, 330] on span "sacrificing breathability. DWR-treated" at bounding box center [784, 320] width 525 height 32
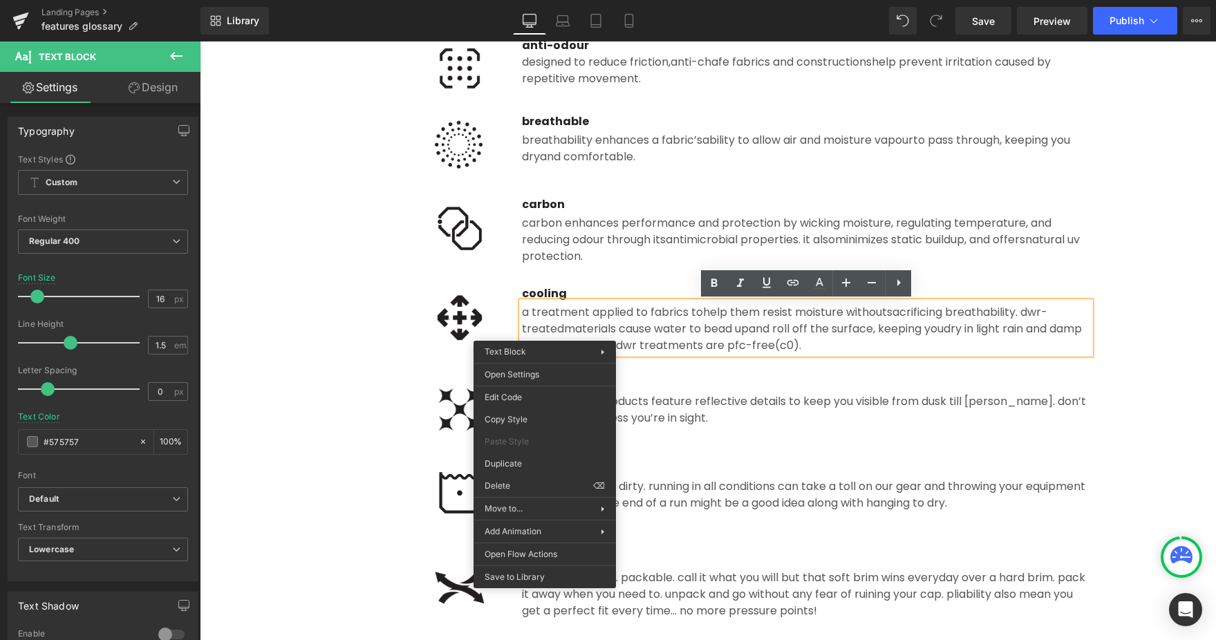
click at [545, 330] on span "sacrificing breathability. DWR-treated" at bounding box center [784, 320] width 525 height 32
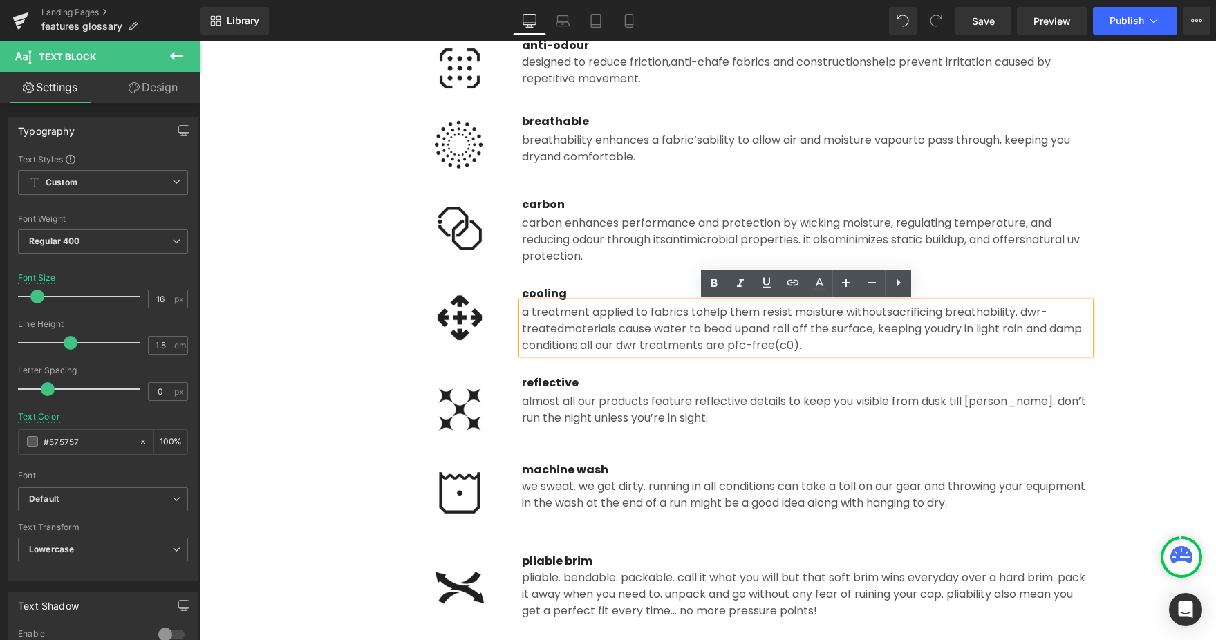
click at [354, 310] on div at bounding box center [414, 316] width 176 height 62
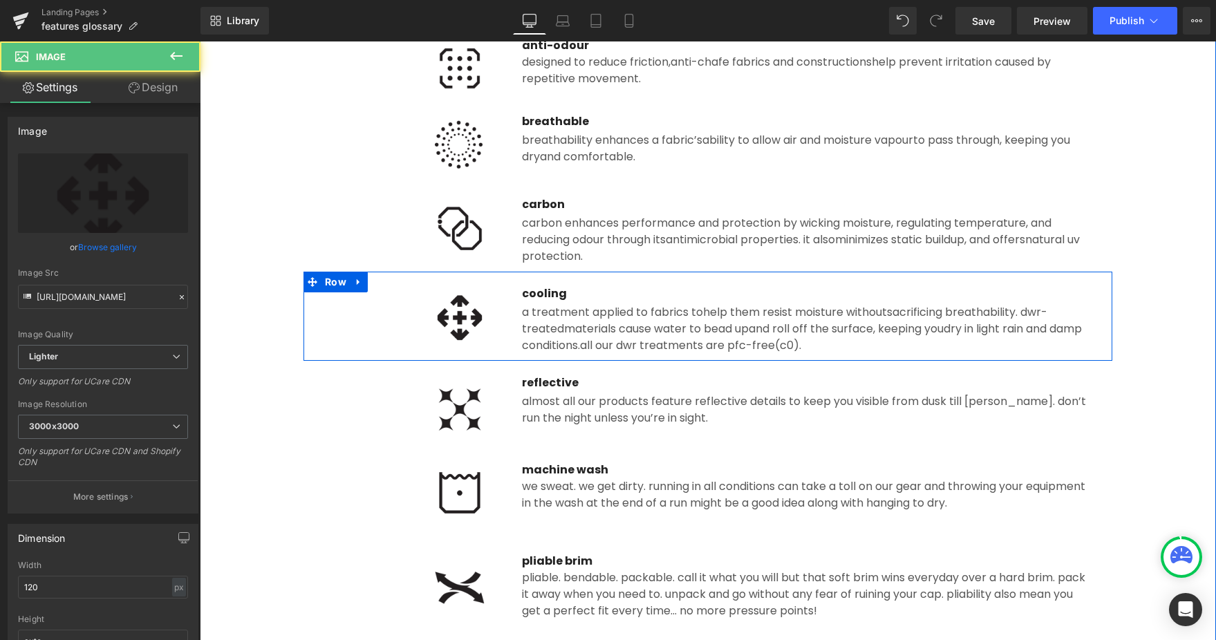
click at [355, 279] on icon at bounding box center [359, 281] width 10 height 10
click at [373, 281] on icon at bounding box center [377, 282] width 10 height 10
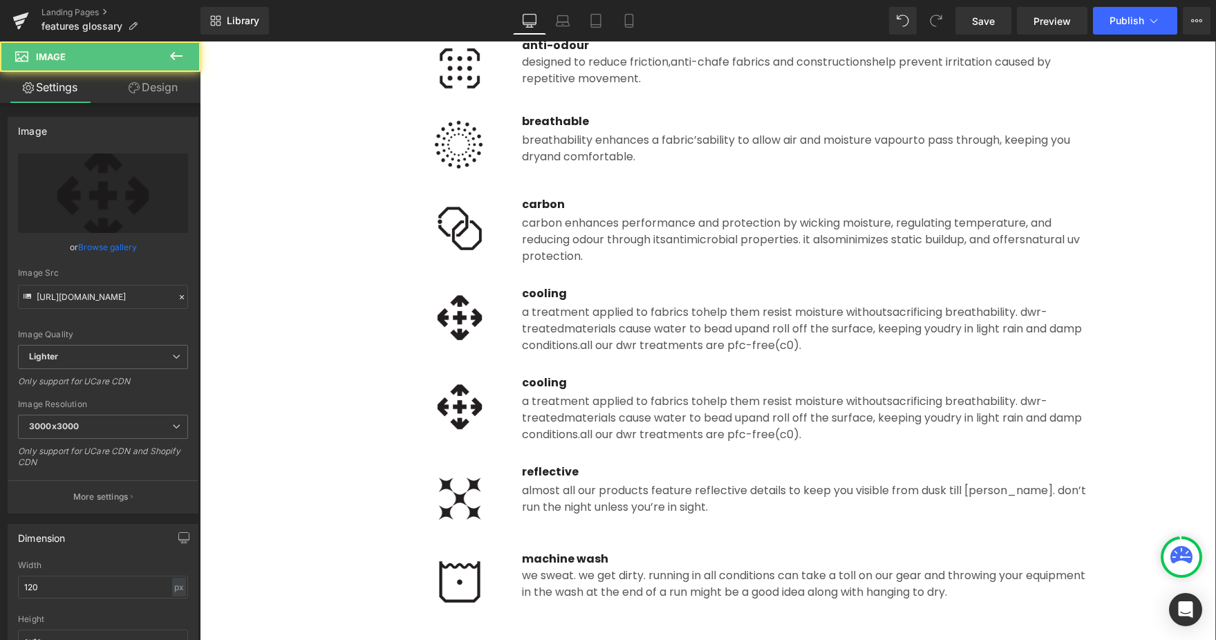
click at [554, 411] on span "sacrificing breathability. DWR-treated" at bounding box center [784, 409] width 525 height 32
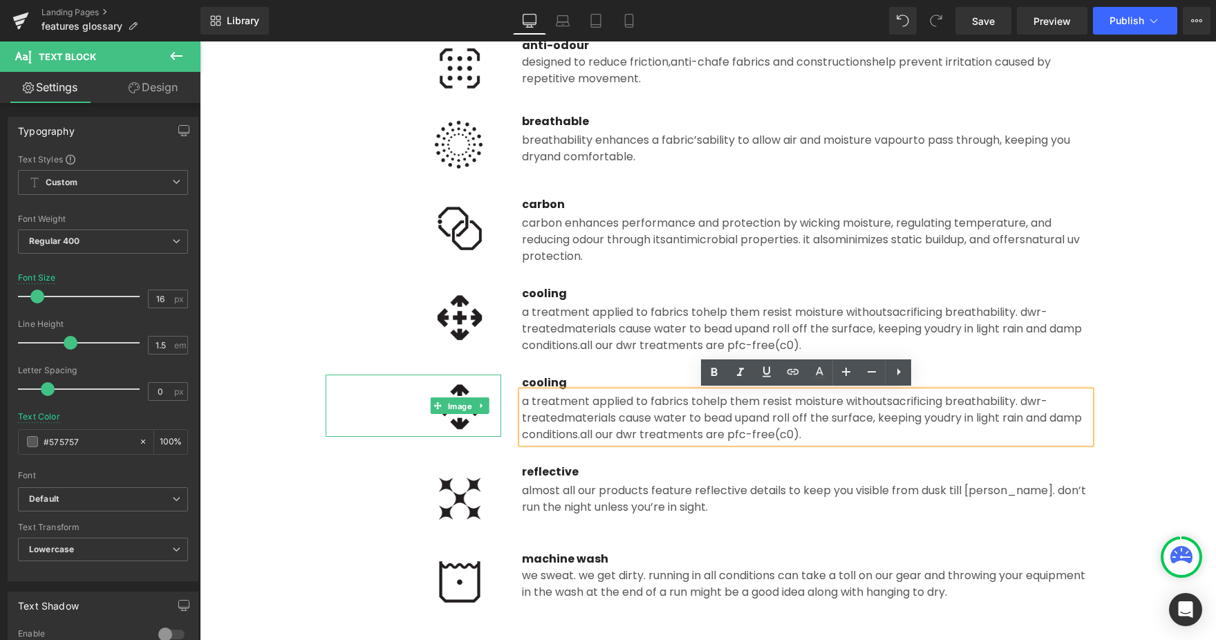
click at [462, 410] on span "Image" at bounding box center [460, 405] width 30 height 17
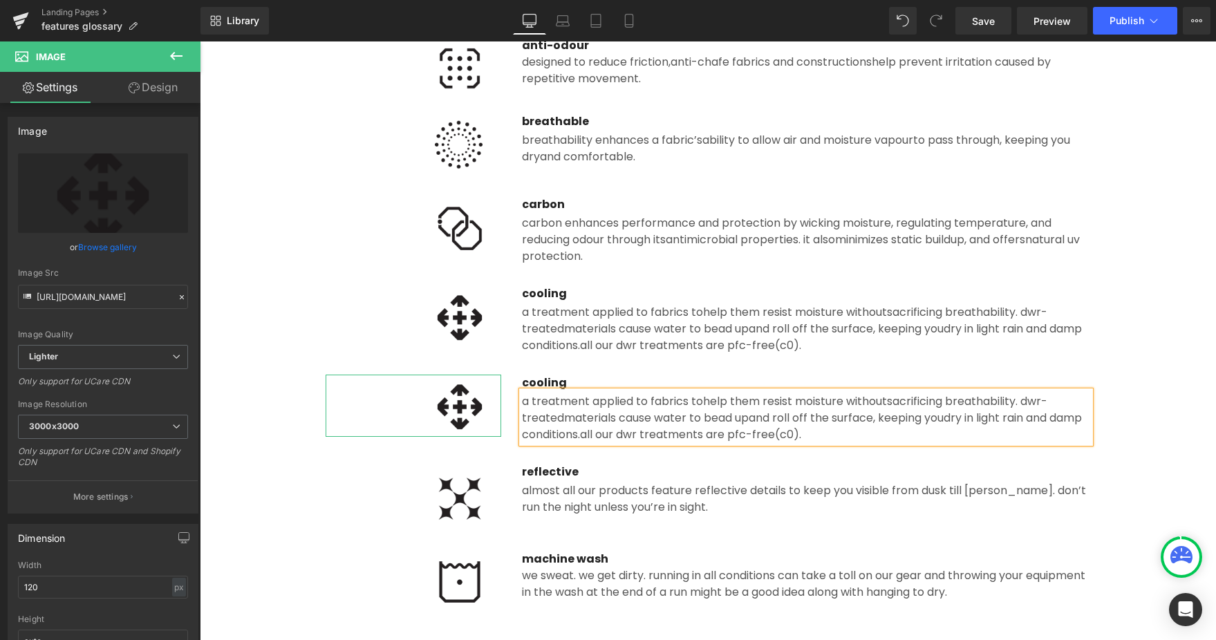
click at [104, 248] on link "Browse gallery" at bounding box center [107, 247] width 59 height 24
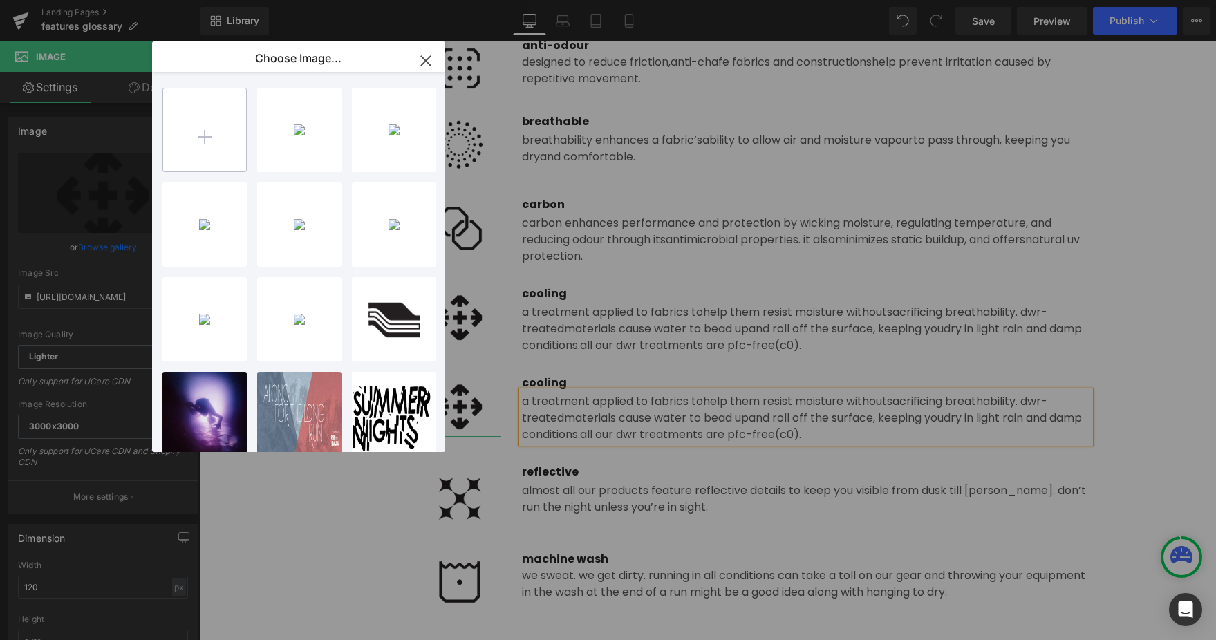
click at [217, 134] on input "file" at bounding box center [204, 129] width 83 height 83
type input "C:\fakepath\durable_water_repellant.png"
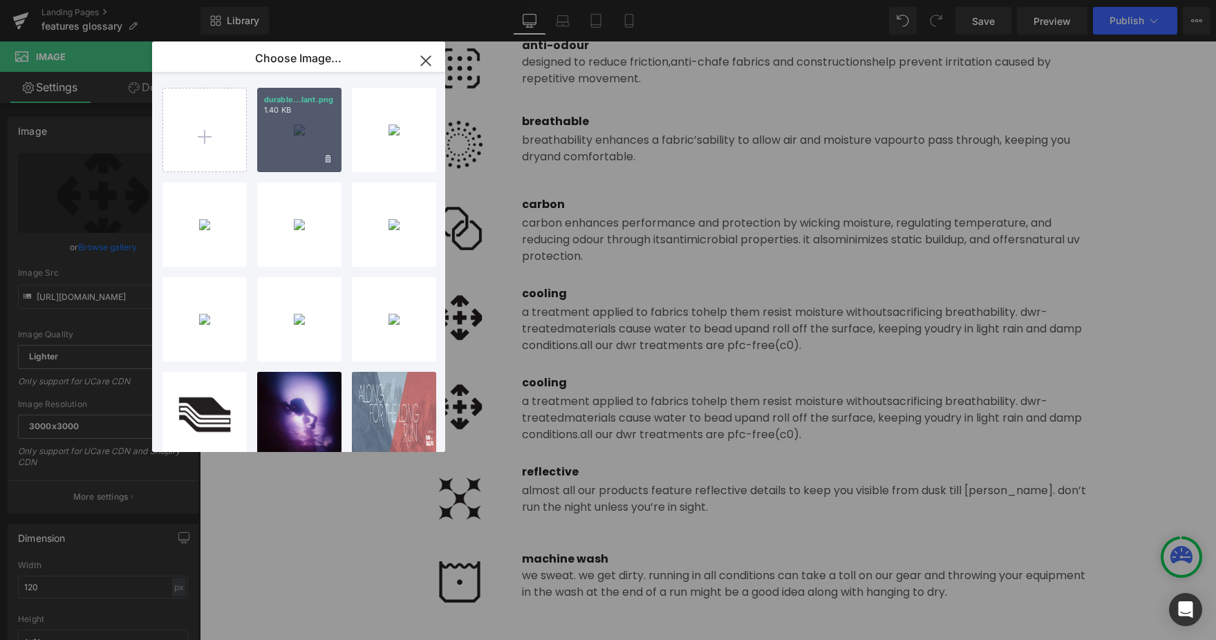
drag, startPoint x: 304, startPoint y: 135, endPoint x: 104, endPoint y: 138, distance: 200.5
click at [304, 135] on div "durable...lant.png 1.40 KB" at bounding box center [299, 130] width 84 height 84
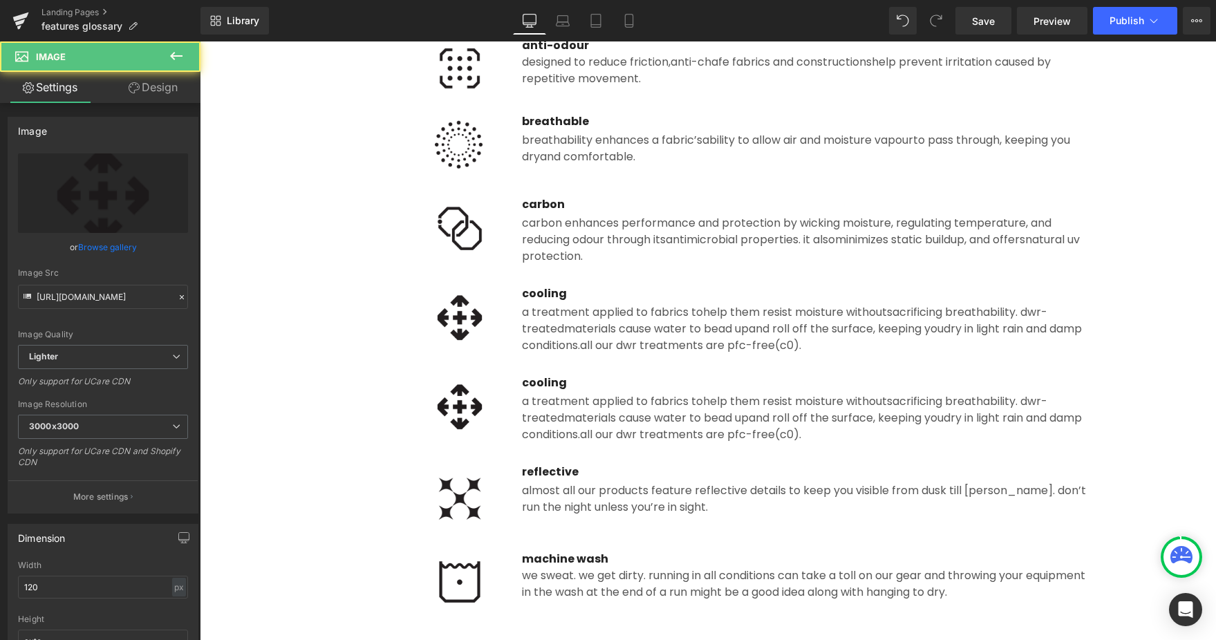
click at [456, 416] on img at bounding box center [459, 406] width 83 height 62
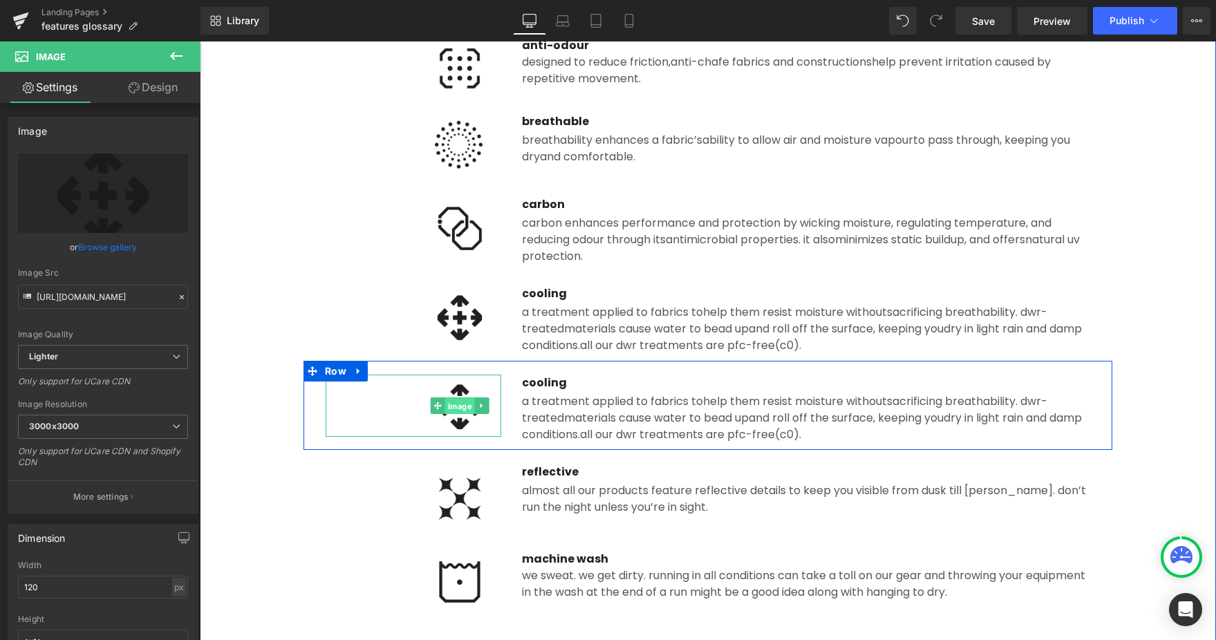
click at [462, 404] on div "Image" at bounding box center [414, 406] width 176 height 62
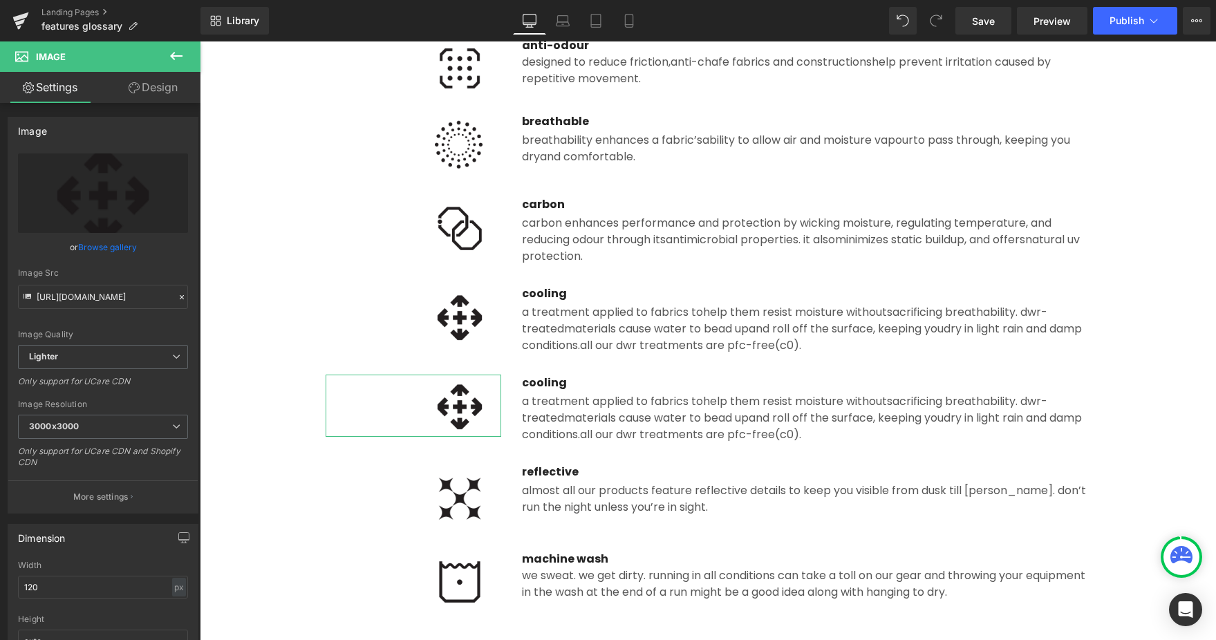
click at [111, 247] on link "Browse gallery" at bounding box center [107, 247] width 59 height 24
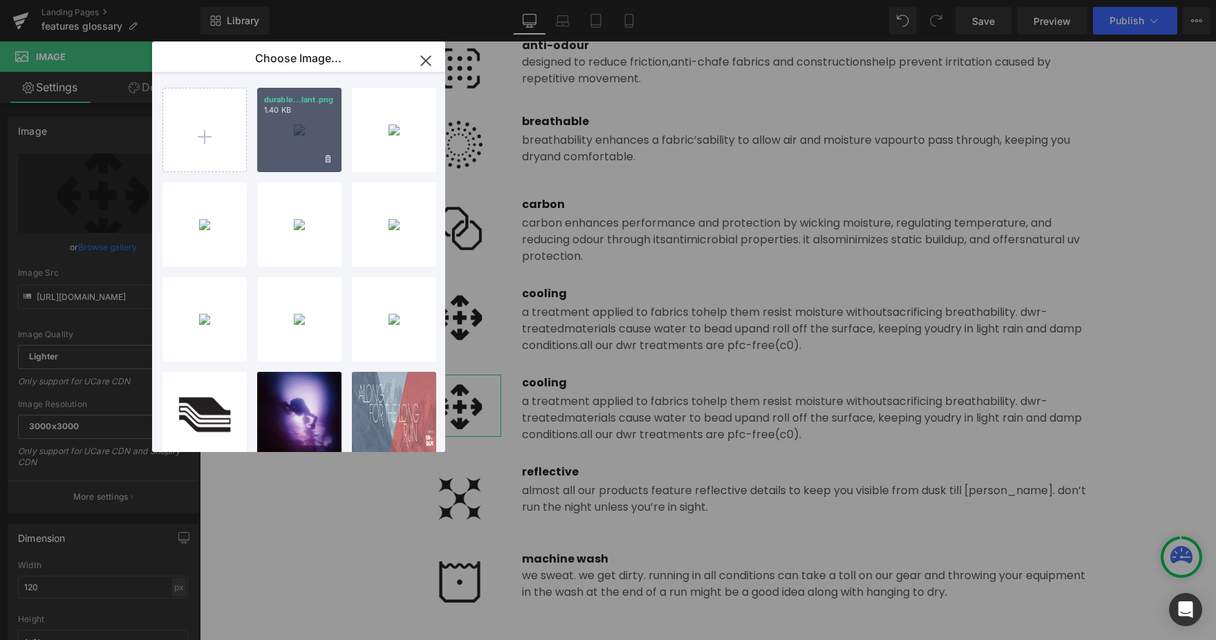
click at [287, 140] on div "durable...lant.png 1.40 KB" at bounding box center [299, 130] width 84 height 84
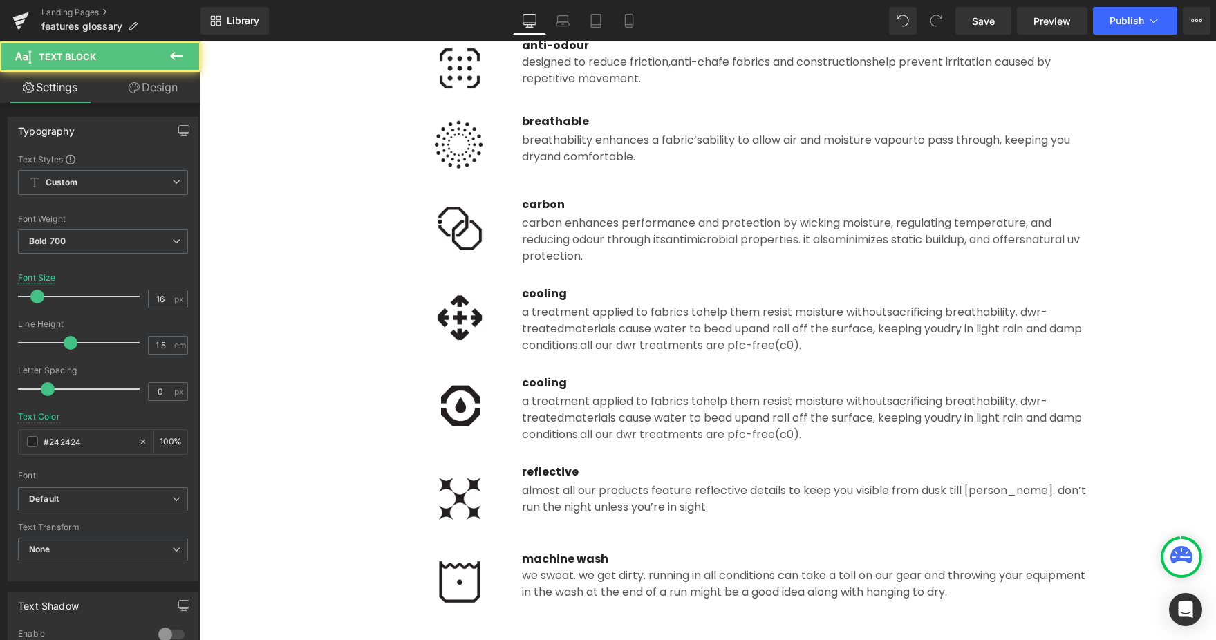
click at [541, 382] on p "cooling" at bounding box center [806, 383] width 568 height 17
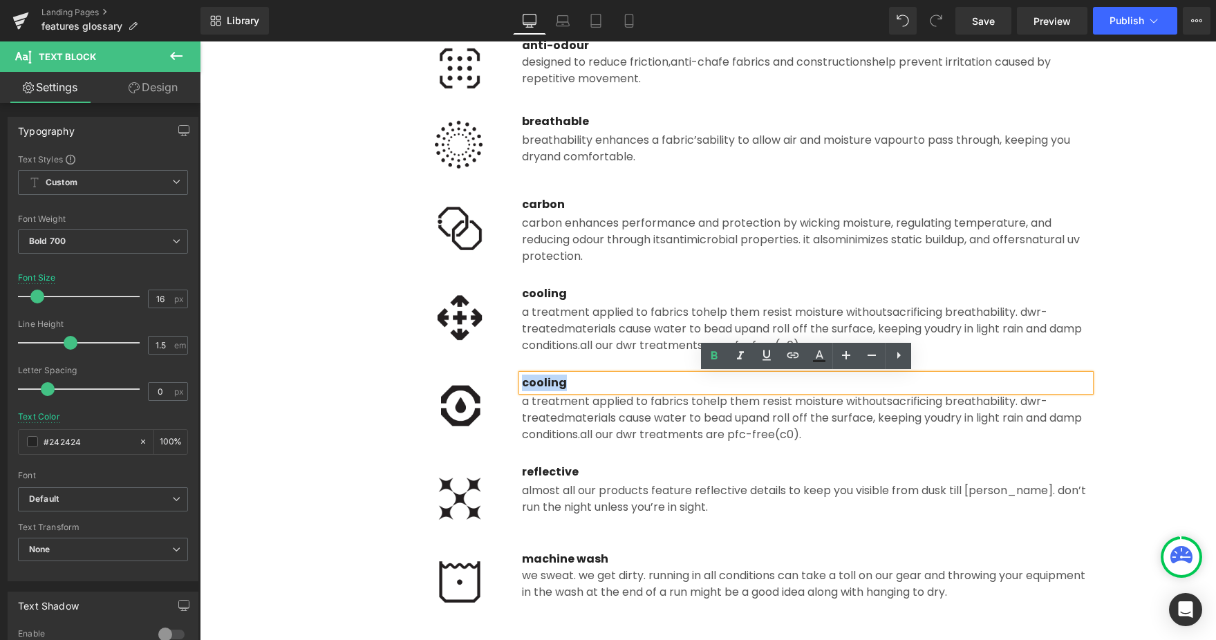
click at [623, 387] on p "cooling" at bounding box center [806, 383] width 568 height 17
click at [541, 386] on p "cooling" at bounding box center [806, 383] width 568 height 17
paste div
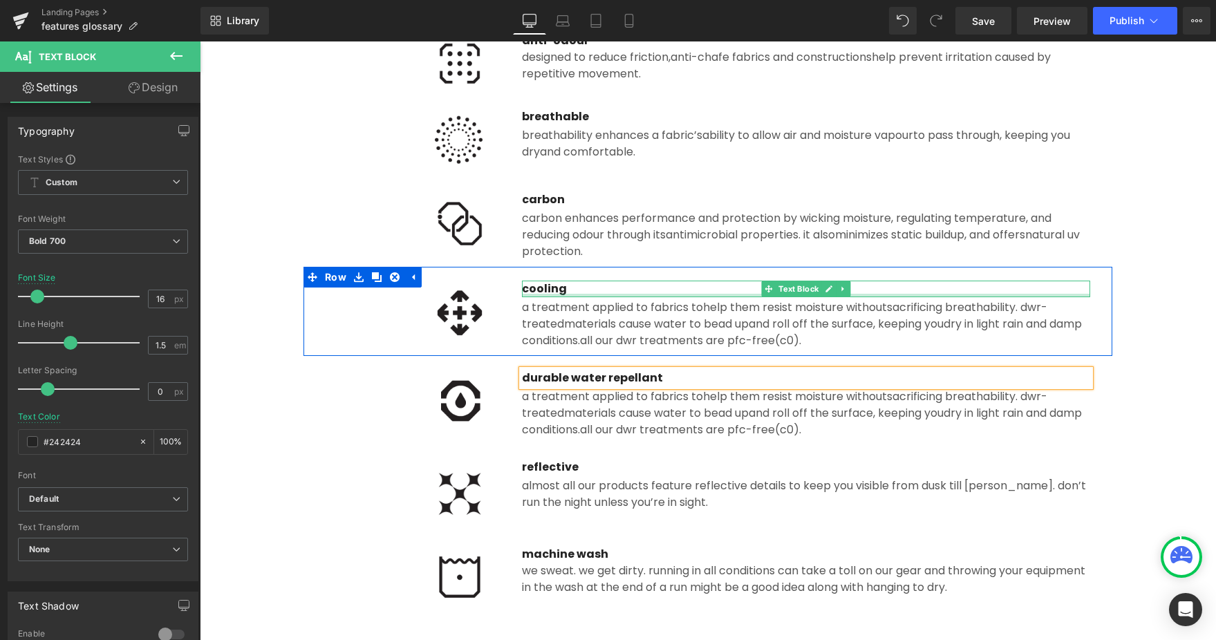
scroll to position [704, 0]
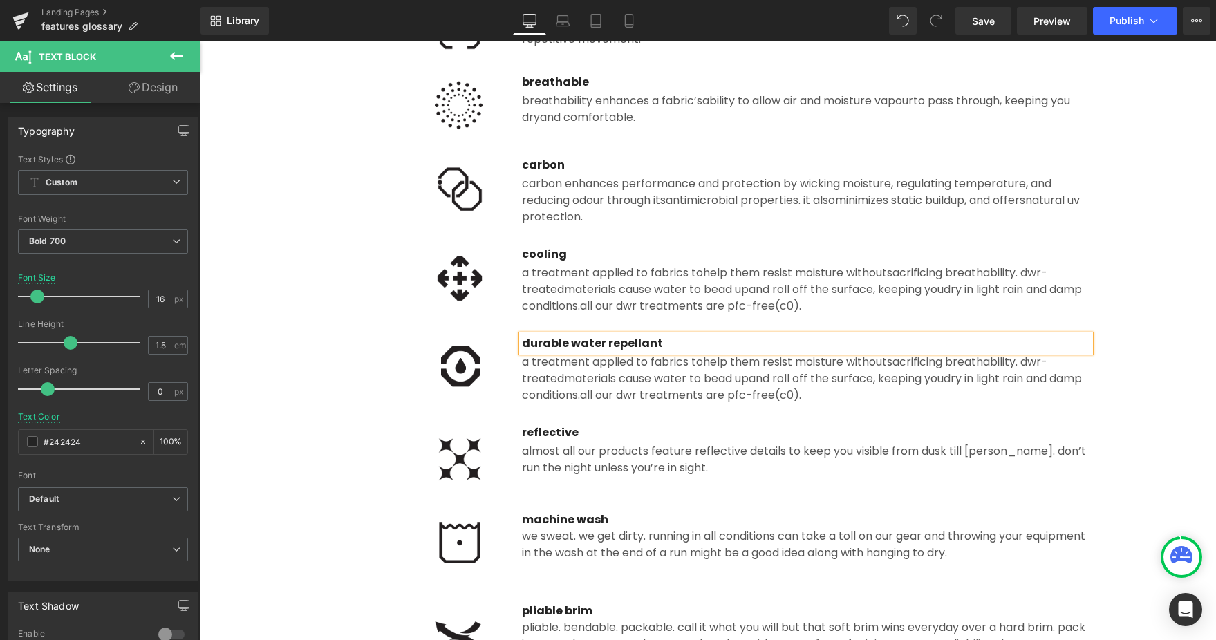
click at [675, 386] on span "materials cause water to bead up" at bounding box center [656, 378] width 185 height 16
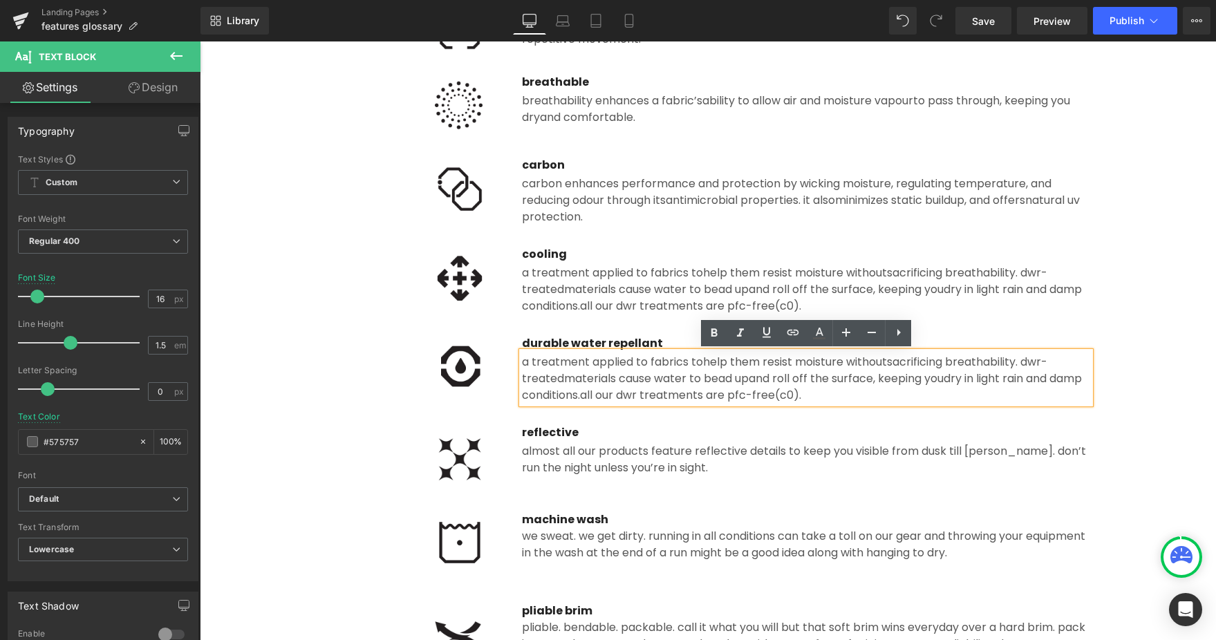
click at [583, 296] on span "materials cause water to bead up" at bounding box center [656, 289] width 185 height 16
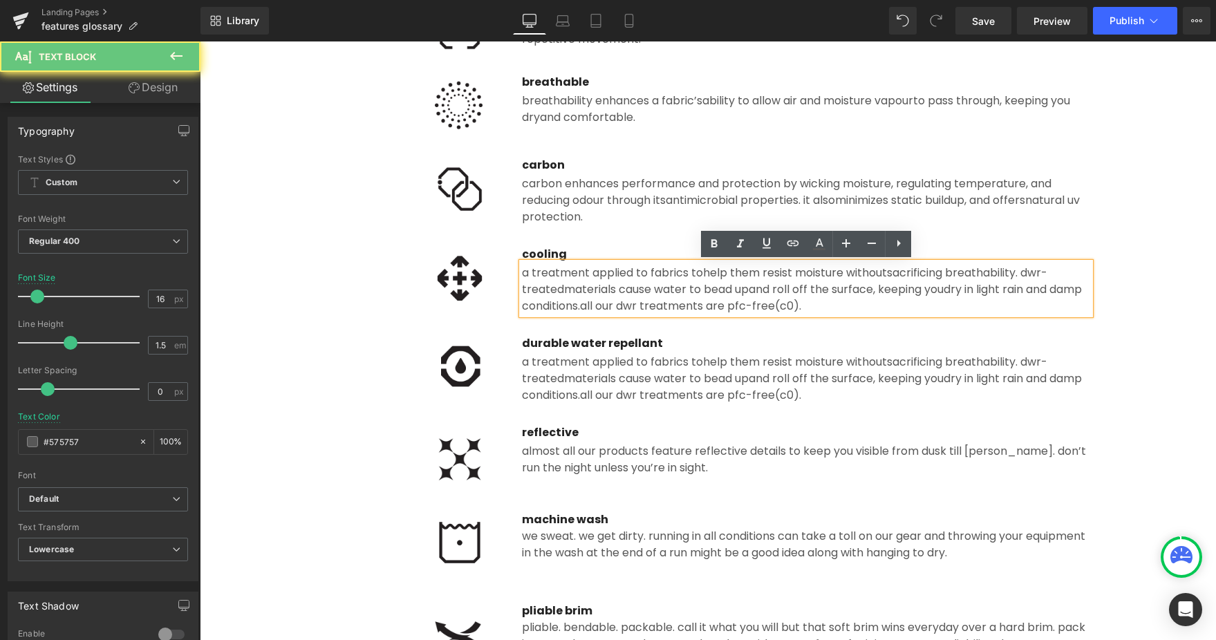
click at [648, 294] on span "materials cause water to bead up" at bounding box center [656, 289] width 185 height 16
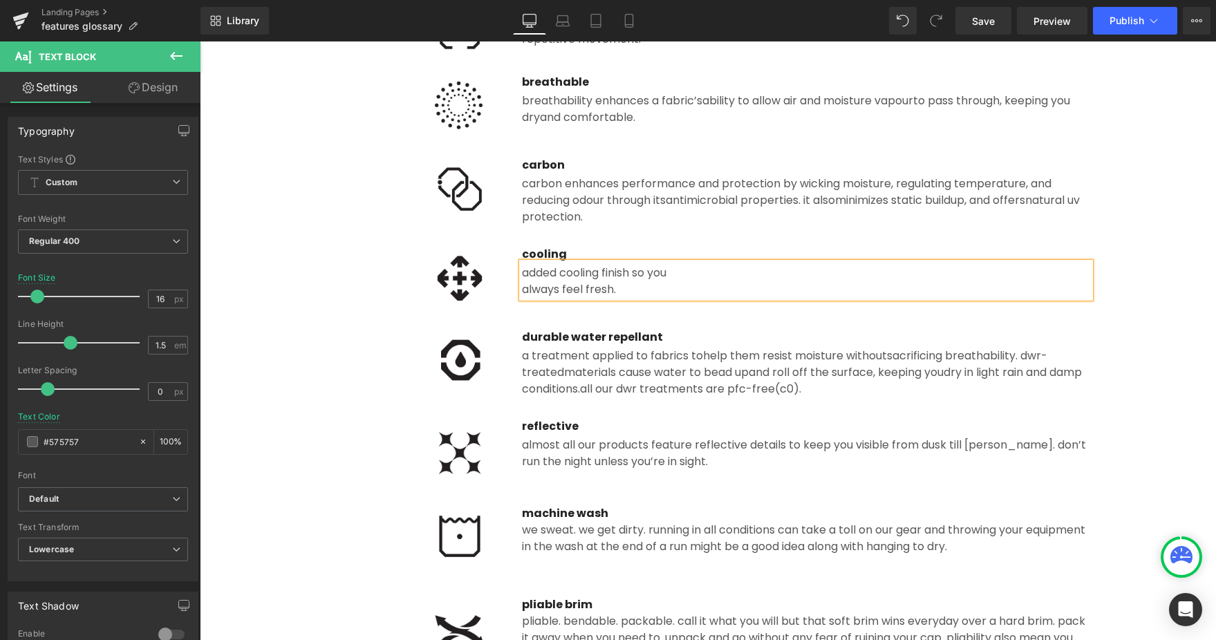
click at [522, 283] on div "added cooling finish so you always feel fresh." at bounding box center [806, 280] width 568 height 35
click at [523, 286] on div "always feel fresh." at bounding box center [806, 289] width 568 height 17
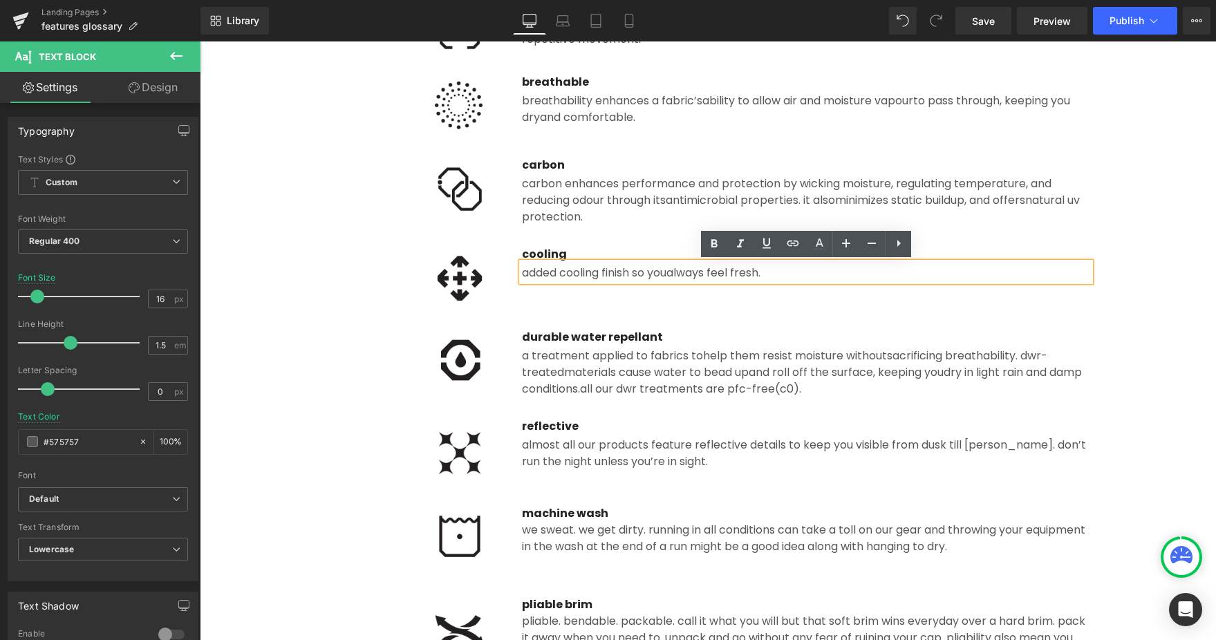
click at [614, 361] on div "a treatment applied to fabrics to help them resist moisture without sacrificing…" at bounding box center [806, 372] width 568 height 52
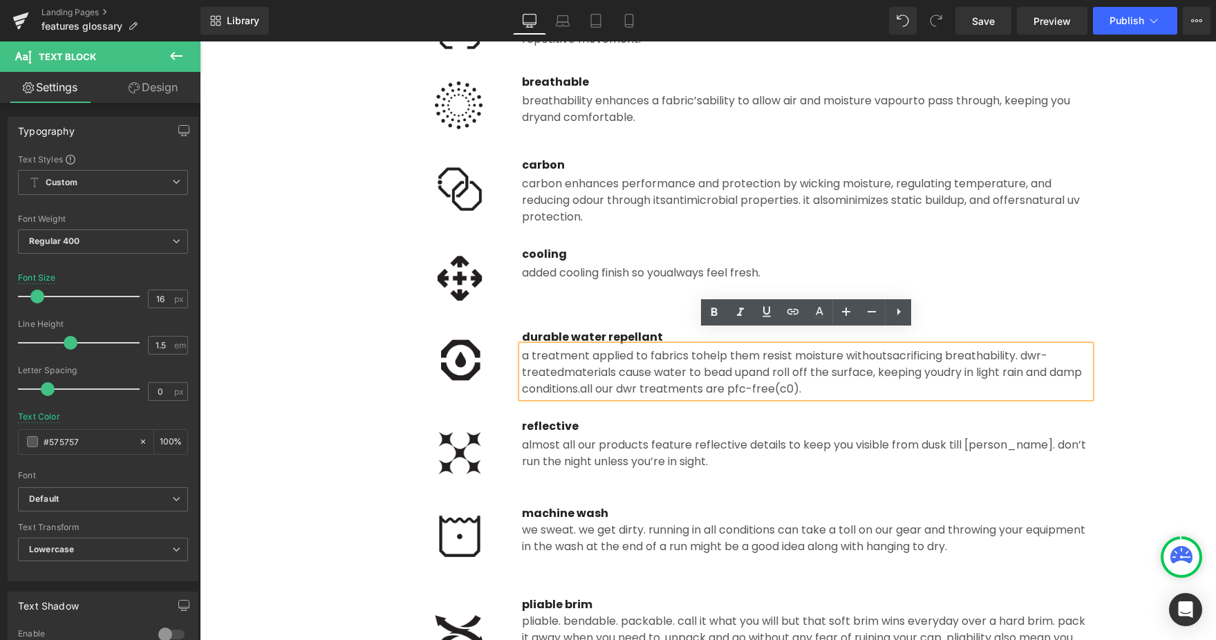
scroll to position [735, 0]
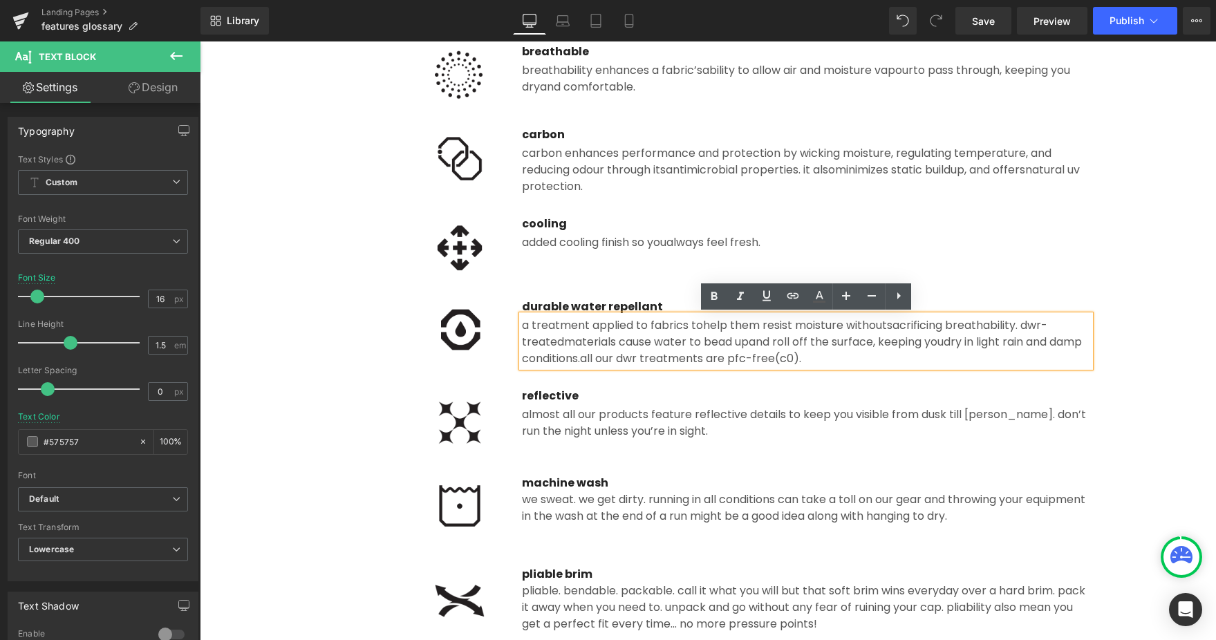
click at [366, 326] on div at bounding box center [414, 330] width 176 height 62
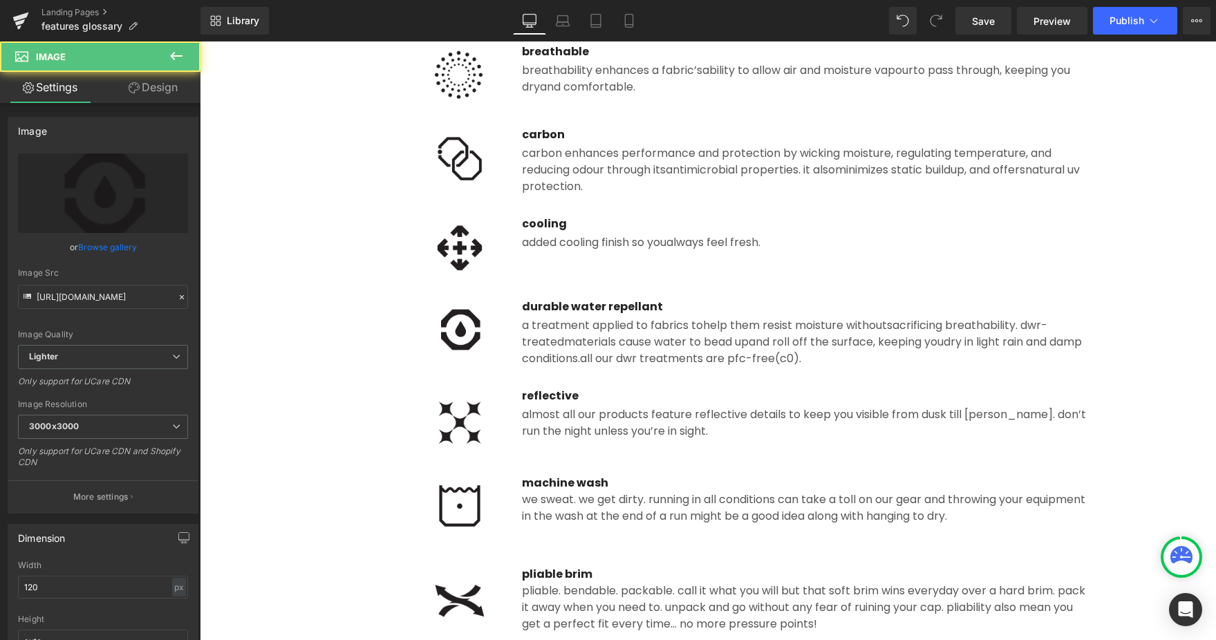
click at [406, 326] on div at bounding box center [414, 330] width 176 height 62
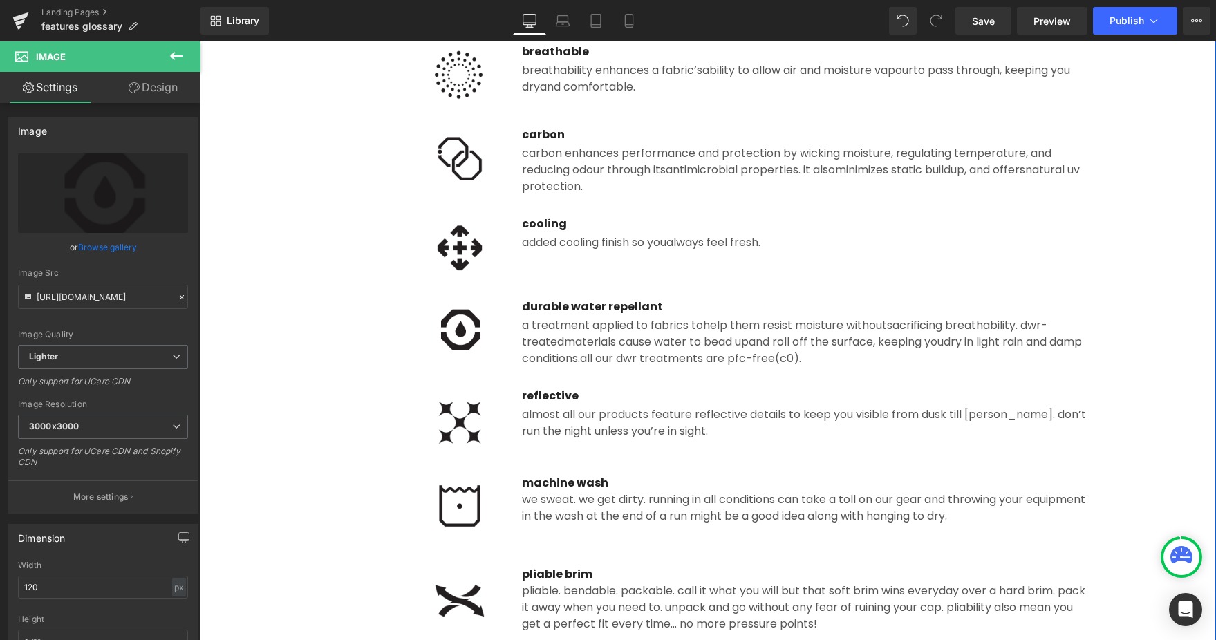
click at [358, 288] on div "Image durable water repellant Text Block a treatment applied to fabrics to help…" at bounding box center [707, 329] width 809 height 89
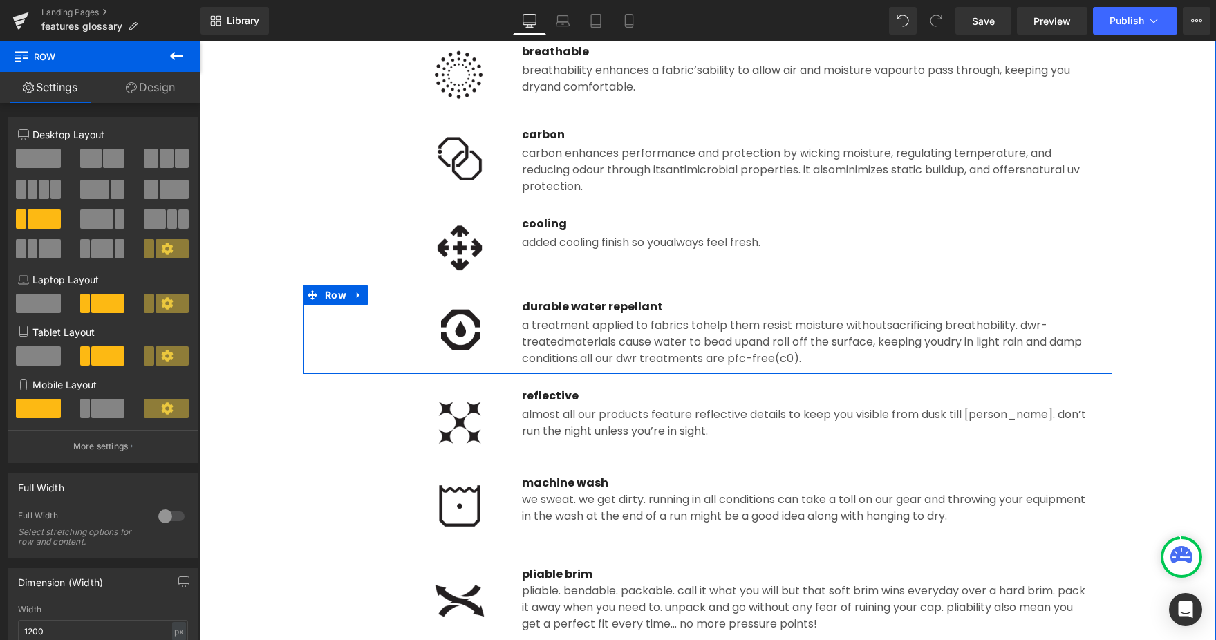
click at [361, 297] on icon at bounding box center [359, 295] width 10 height 10
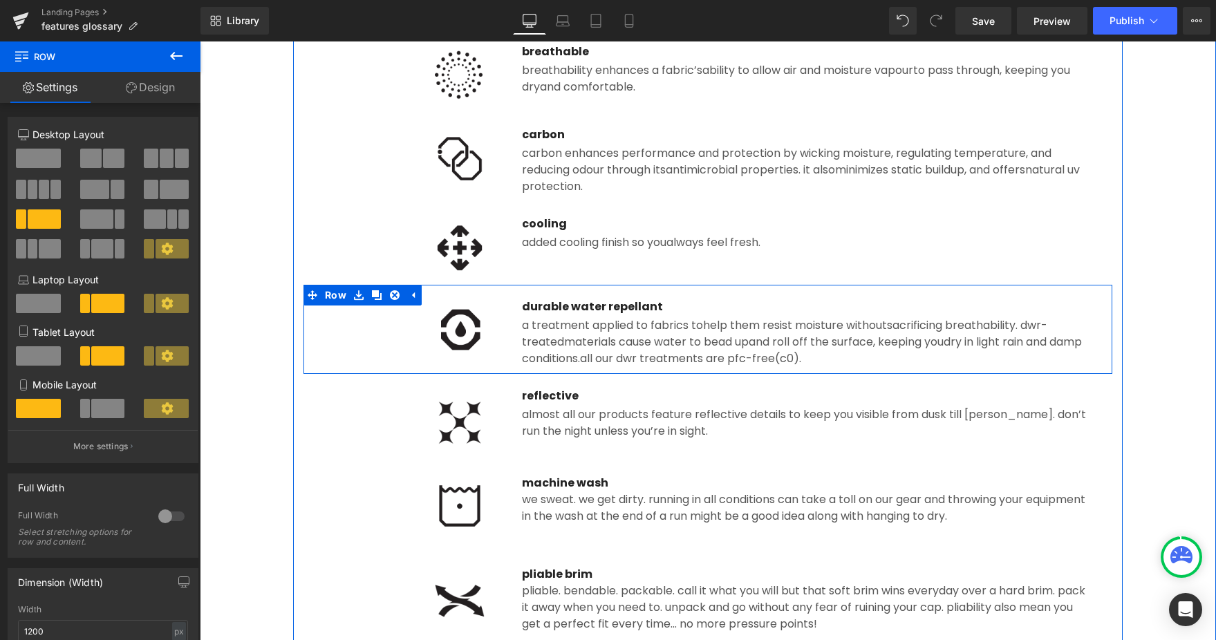
click at [375, 297] on icon at bounding box center [377, 295] width 10 height 10
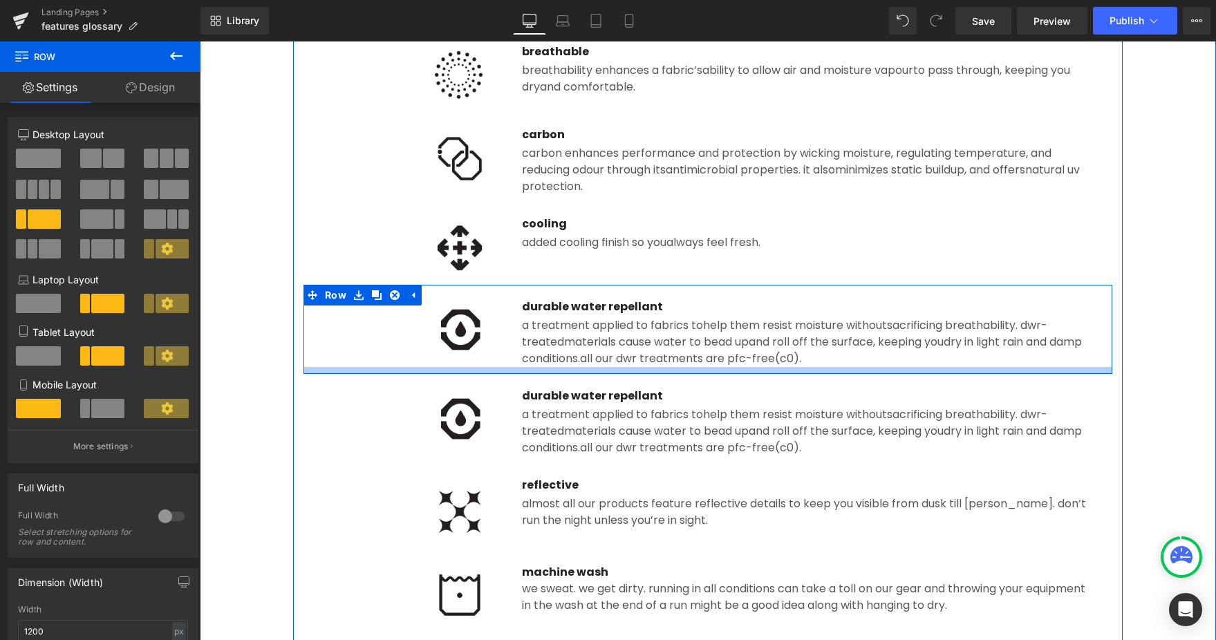
click at [592, 415] on div "a treatment applied to fabrics to help them resist moisture without sacrificing…" at bounding box center [806, 430] width 568 height 52
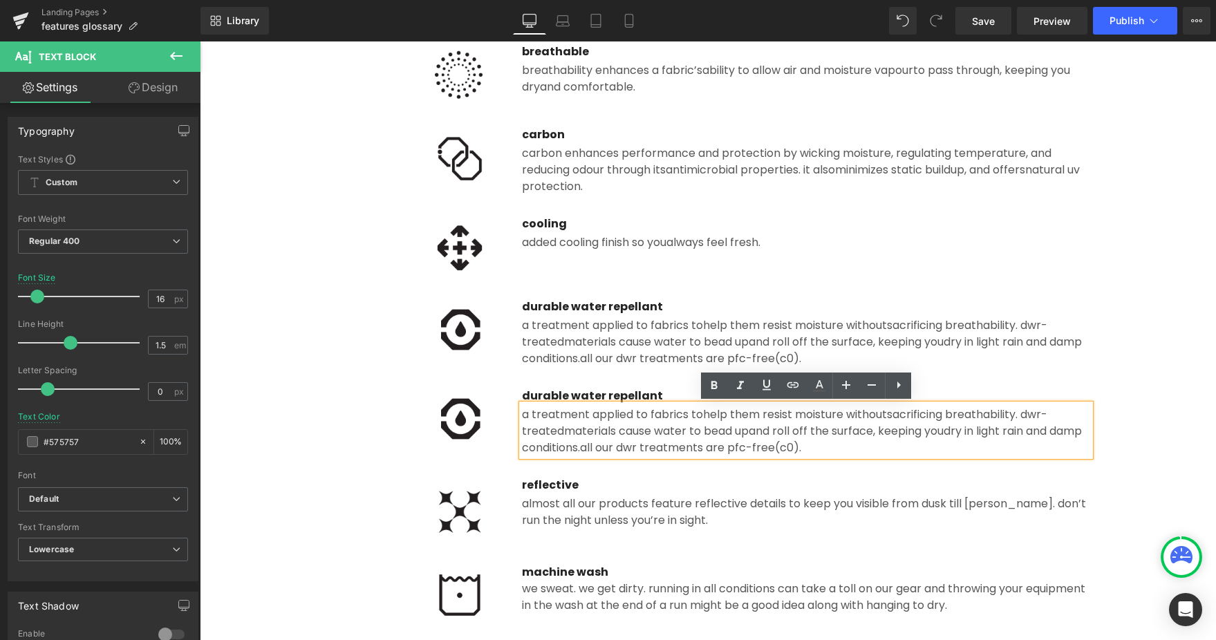
click at [570, 393] on p "durable water repellant" at bounding box center [806, 396] width 568 height 17
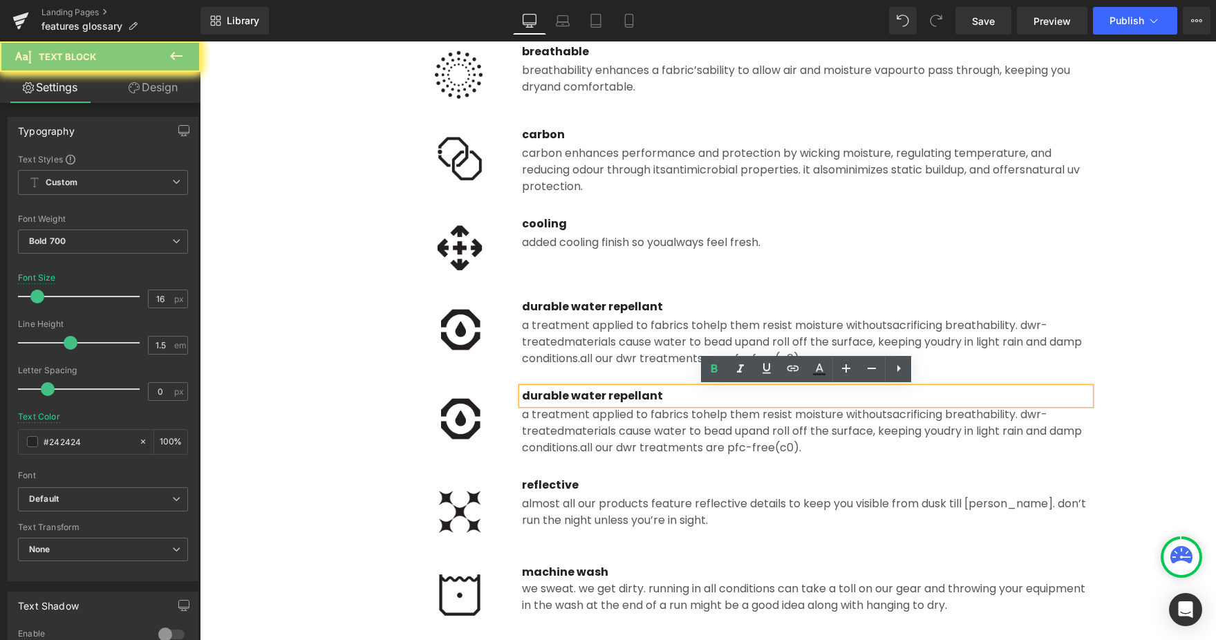
click at [554, 395] on p "durable water repellant" at bounding box center [806, 396] width 568 height 17
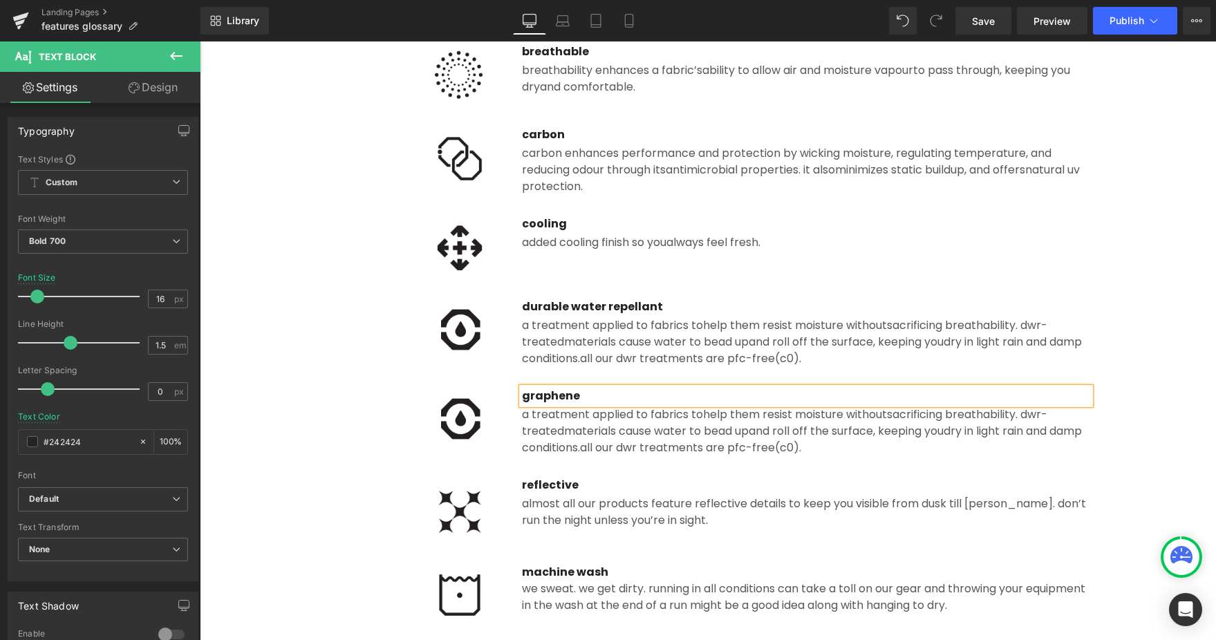
click at [457, 514] on div "Image" at bounding box center [414, 511] width 176 height 69
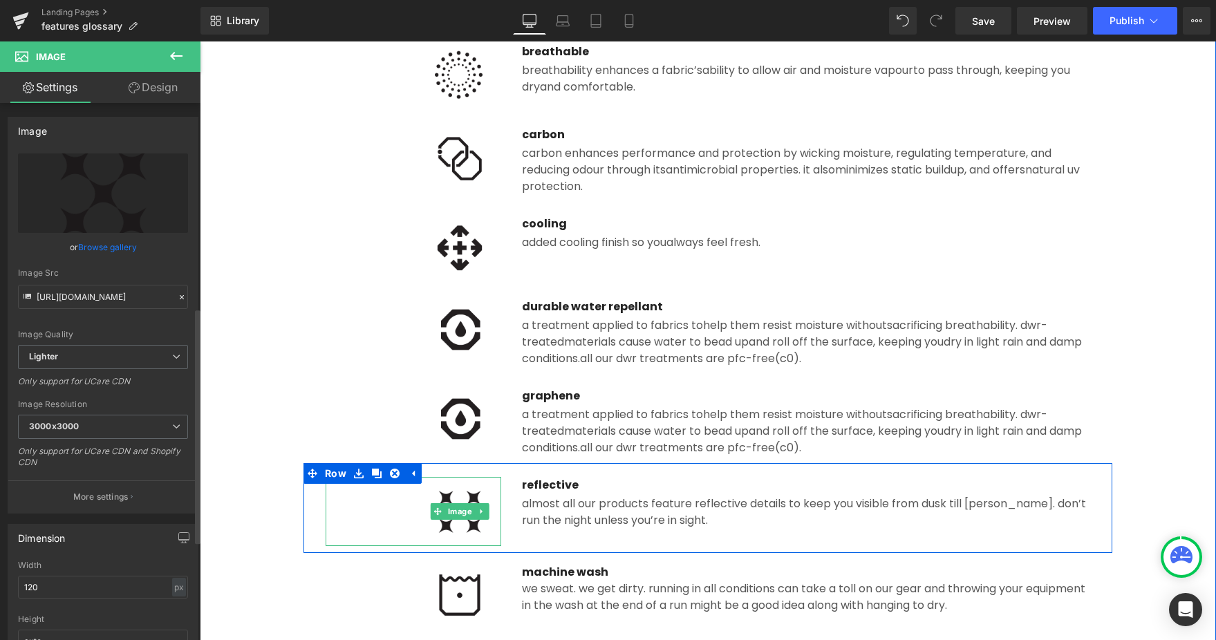
scroll to position [466, 0]
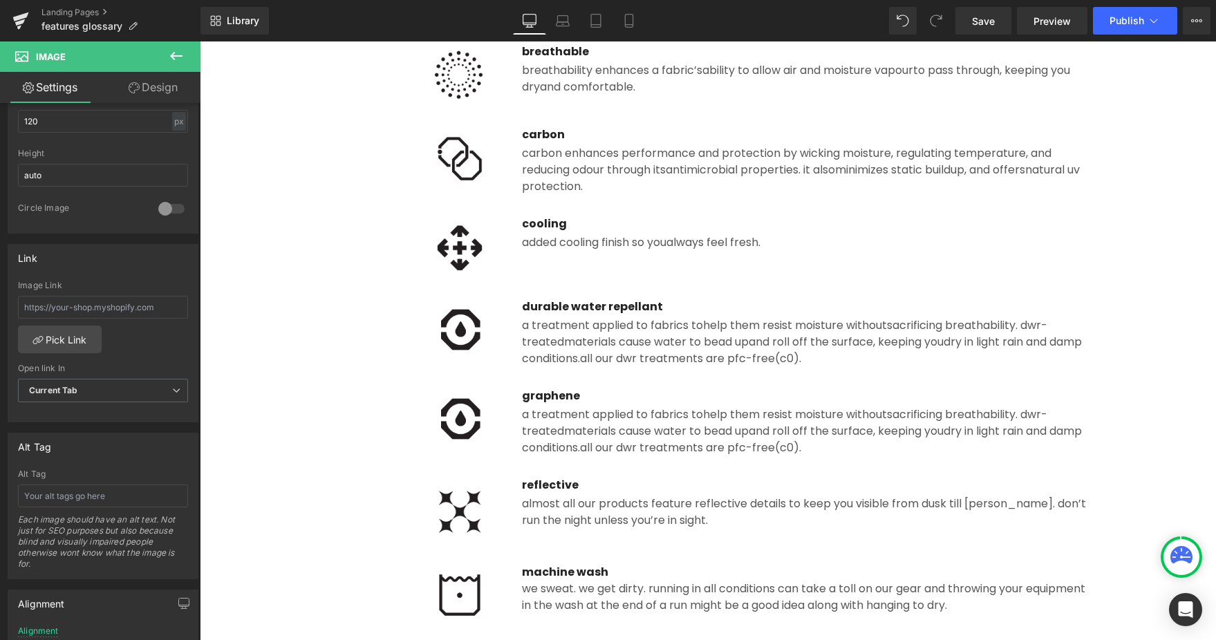
click at [641, 433] on div at bounding box center [708, 340] width 1016 height 599
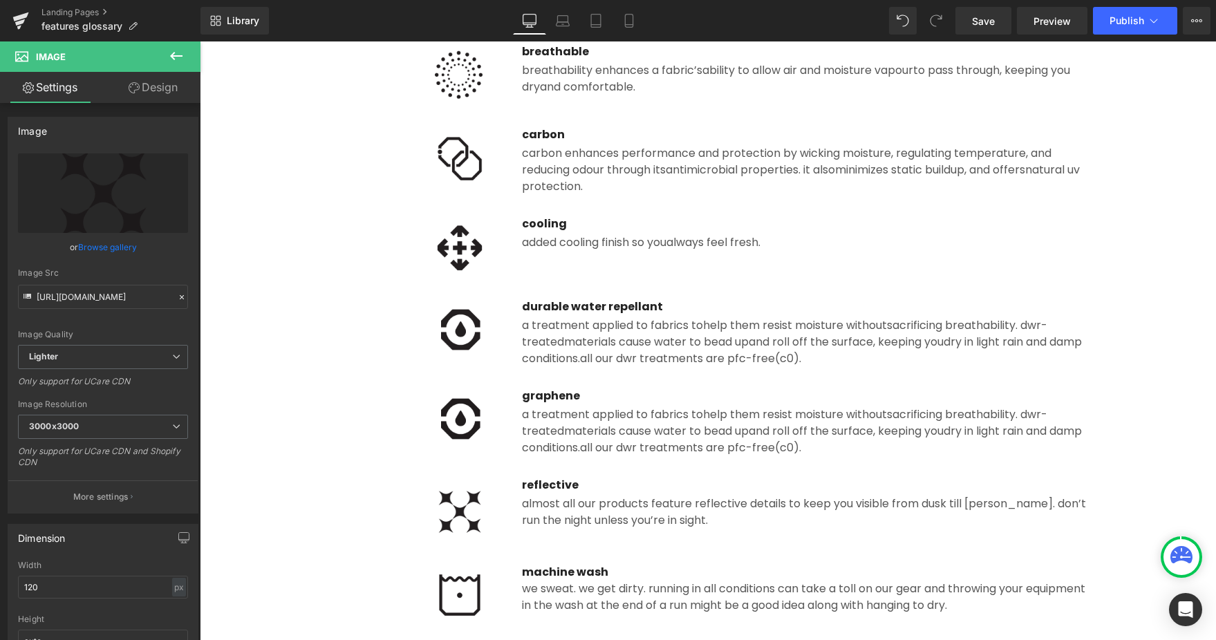
click at [461, 428] on img at bounding box center [459, 419] width 83 height 62
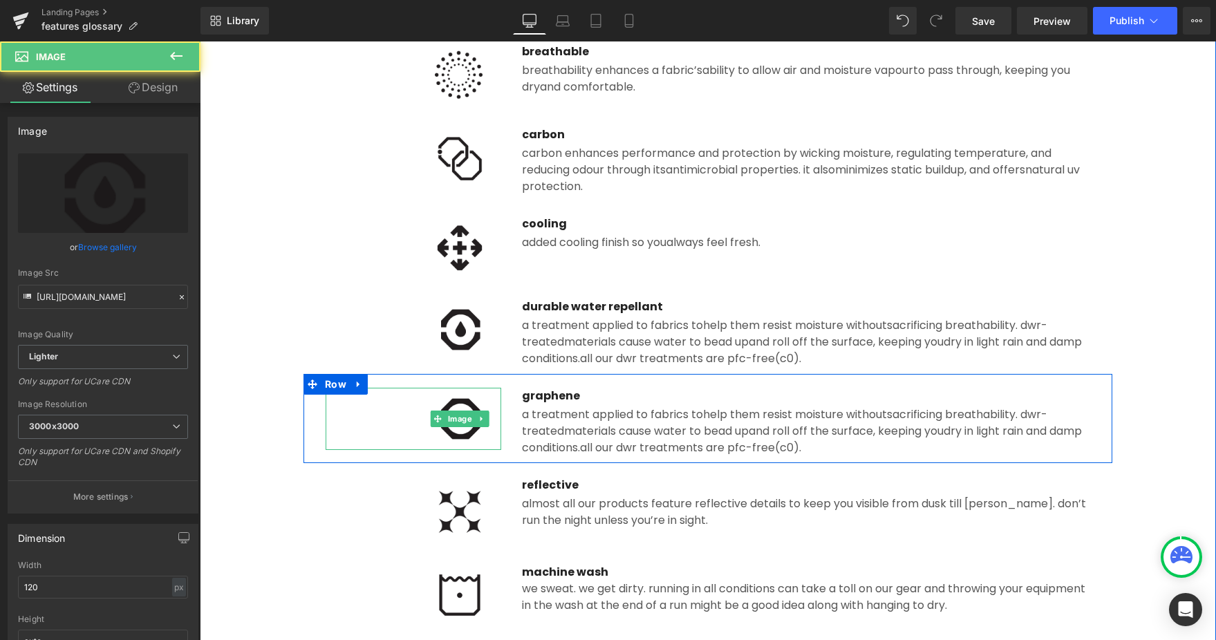
click at [462, 431] on img at bounding box center [459, 419] width 83 height 62
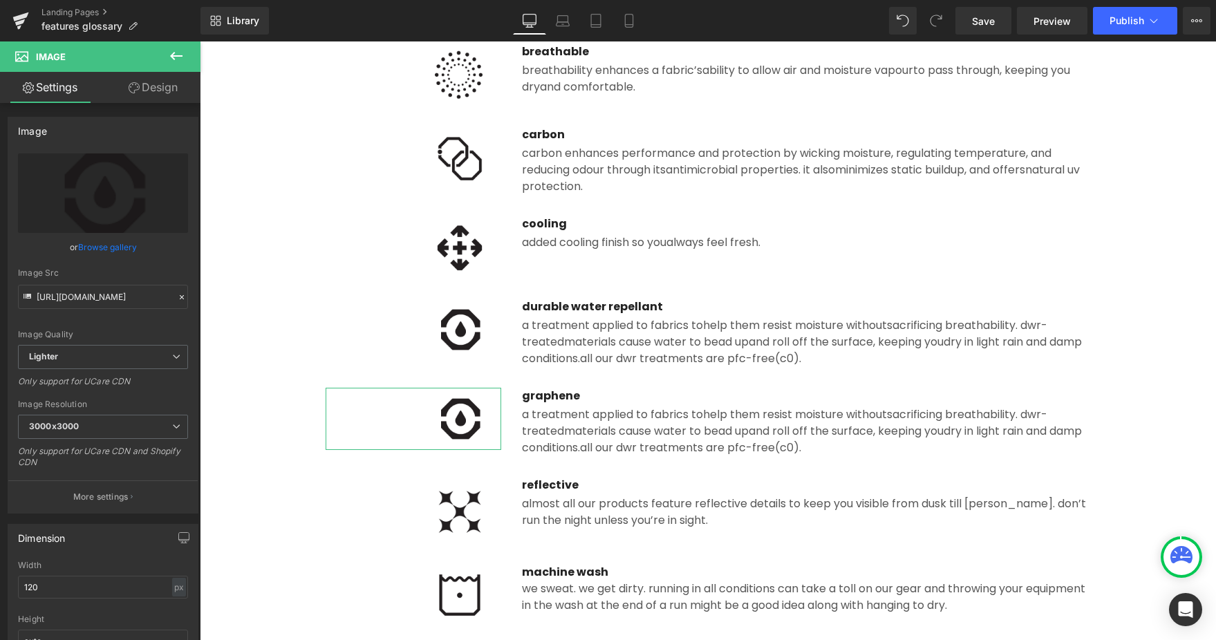
click at [109, 247] on link "Browse gallery" at bounding box center [107, 247] width 59 height 24
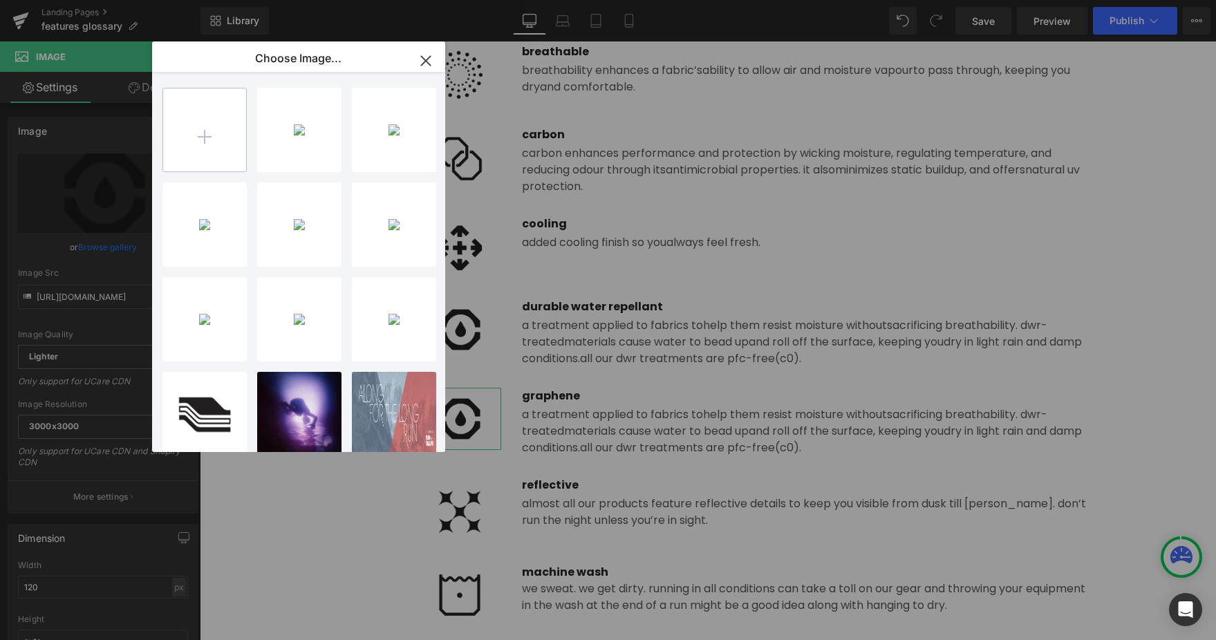
click at [203, 131] on input "file" at bounding box center [204, 129] width 83 height 83
type input "C:\fakepath\graphene.png"
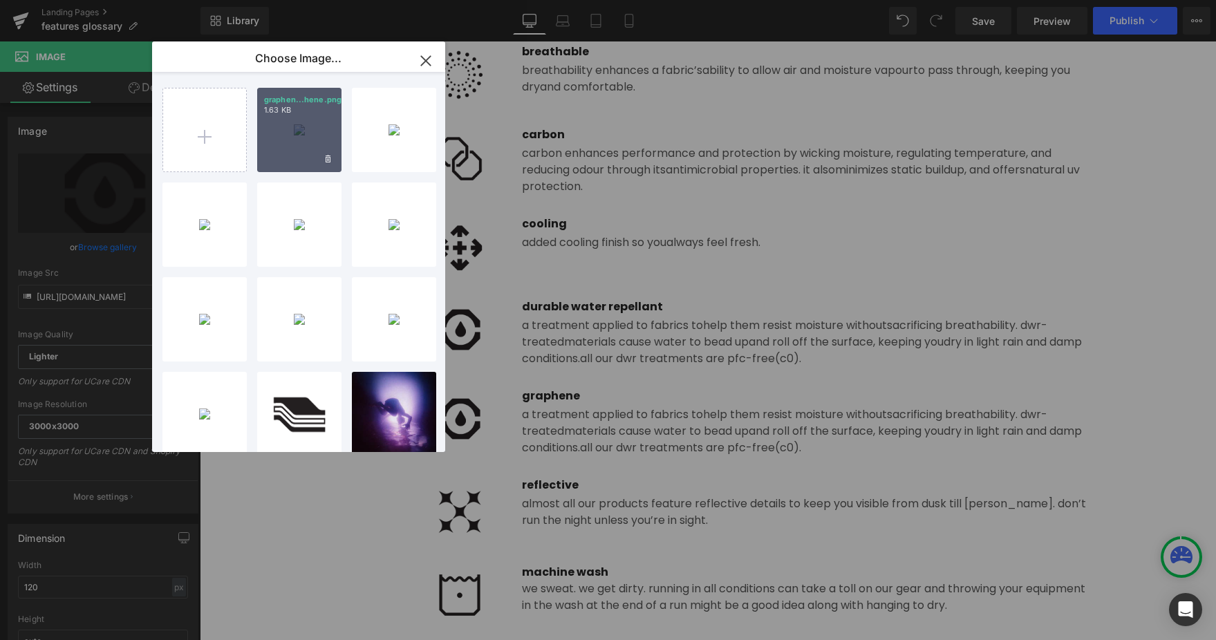
drag, startPoint x: 113, startPoint y: 107, endPoint x: 312, endPoint y: 149, distance: 204.0
click at [312, 149] on div "graphen...hene.png 1.63 KB" at bounding box center [299, 130] width 84 height 84
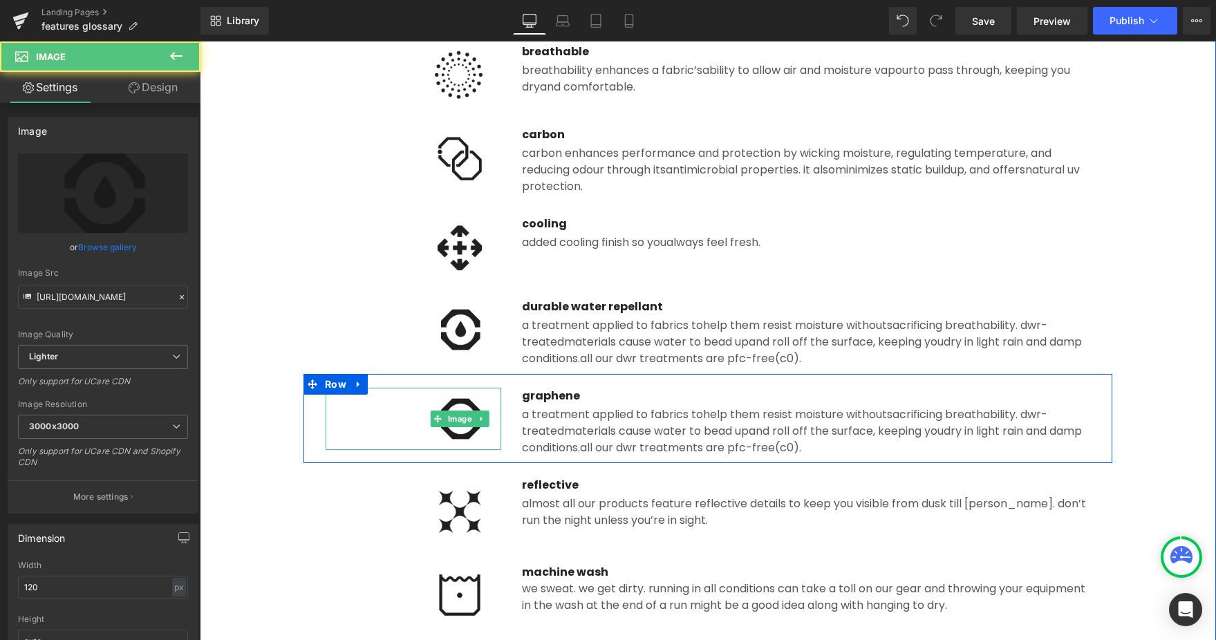
drag, startPoint x: 458, startPoint y: 435, endPoint x: 378, endPoint y: 308, distance: 150.0
click at [458, 435] on img at bounding box center [459, 419] width 83 height 62
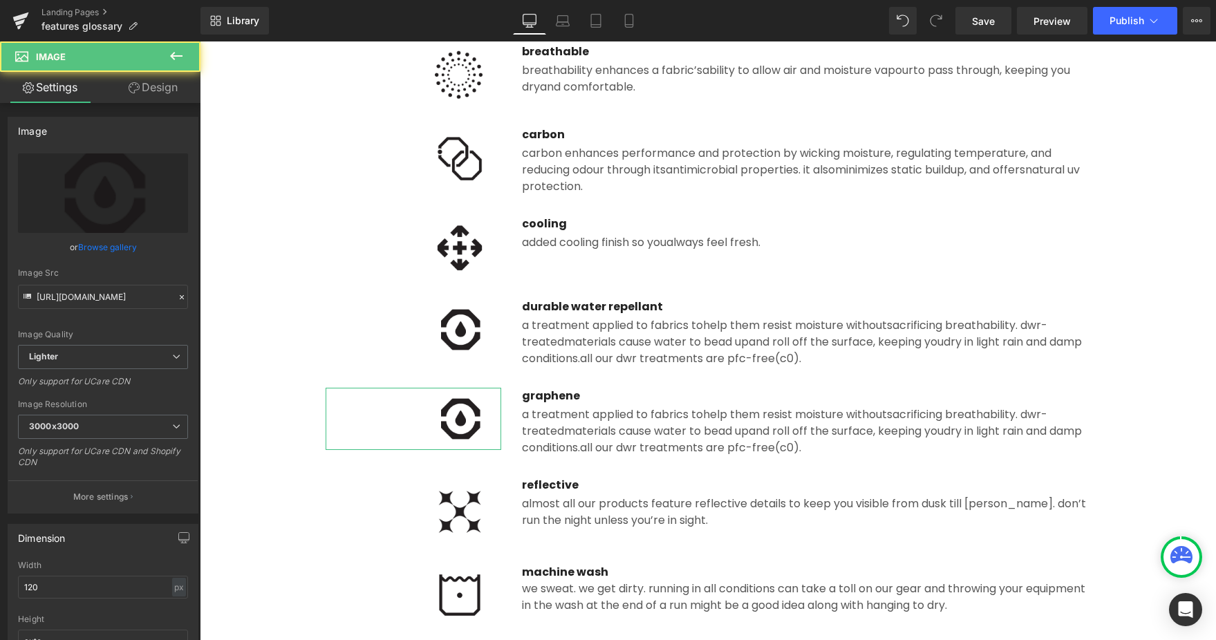
click at [84, 246] on link "Browse gallery" at bounding box center [107, 247] width 59 height 24
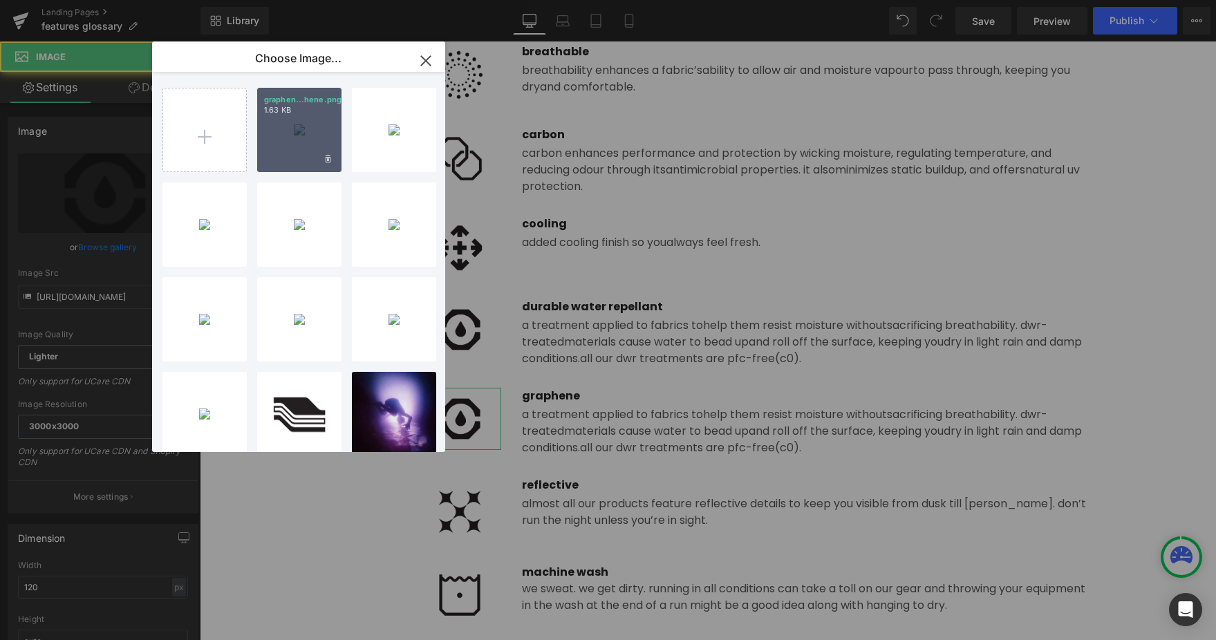
click at [321, 168] on div "graphen...hene.png 1.63 KB" at bounding box center [299, 130] width 84 height 84
type input "[URL][DOMAIN_NAME]"
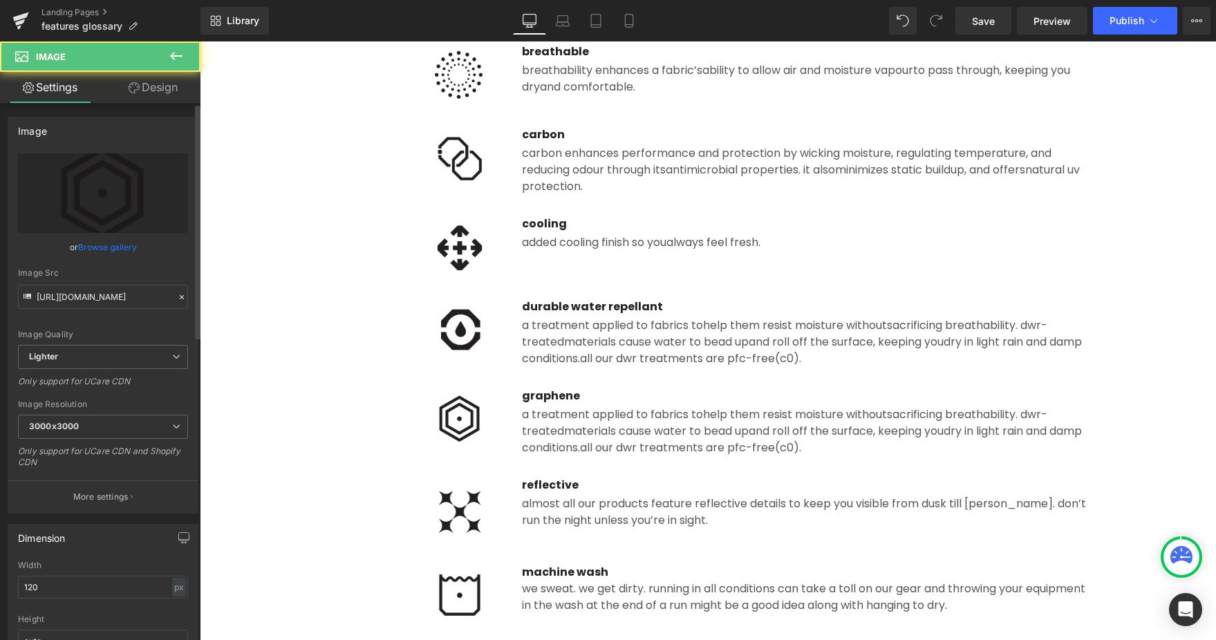
click at [100, 247] on link "Browse gallery" at bounding box center [107, 247] width 59 height 24
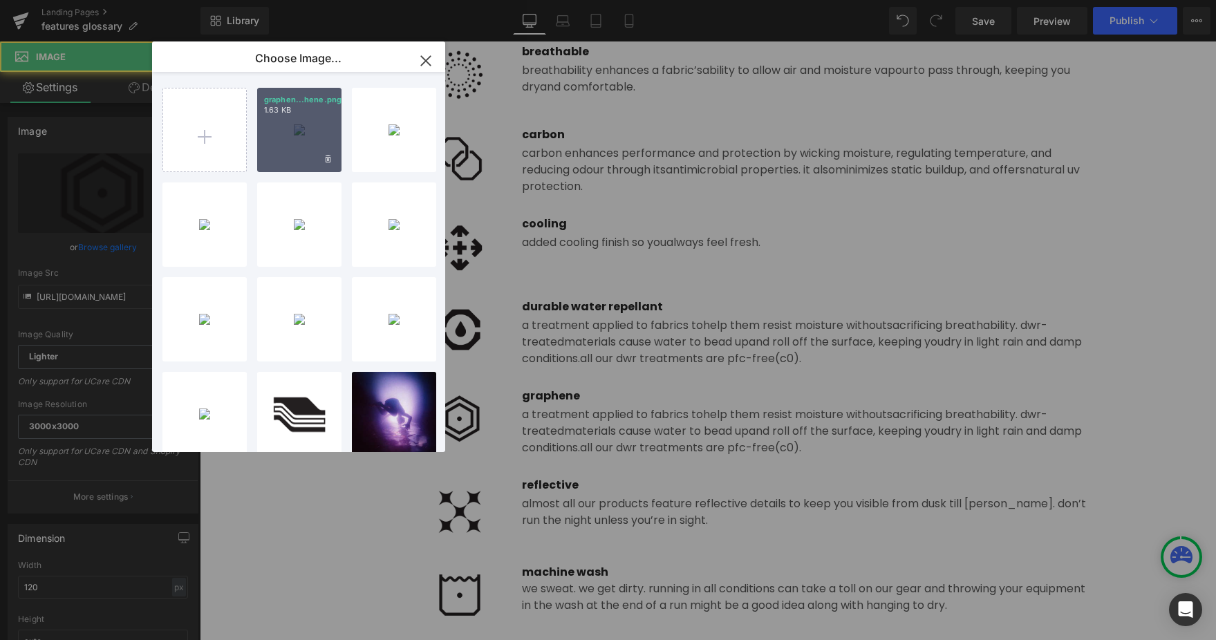
click at [295, 145] on div "graphen...hene.png 1.63 KB" at bounding box center [299, 130] width 84 height 84
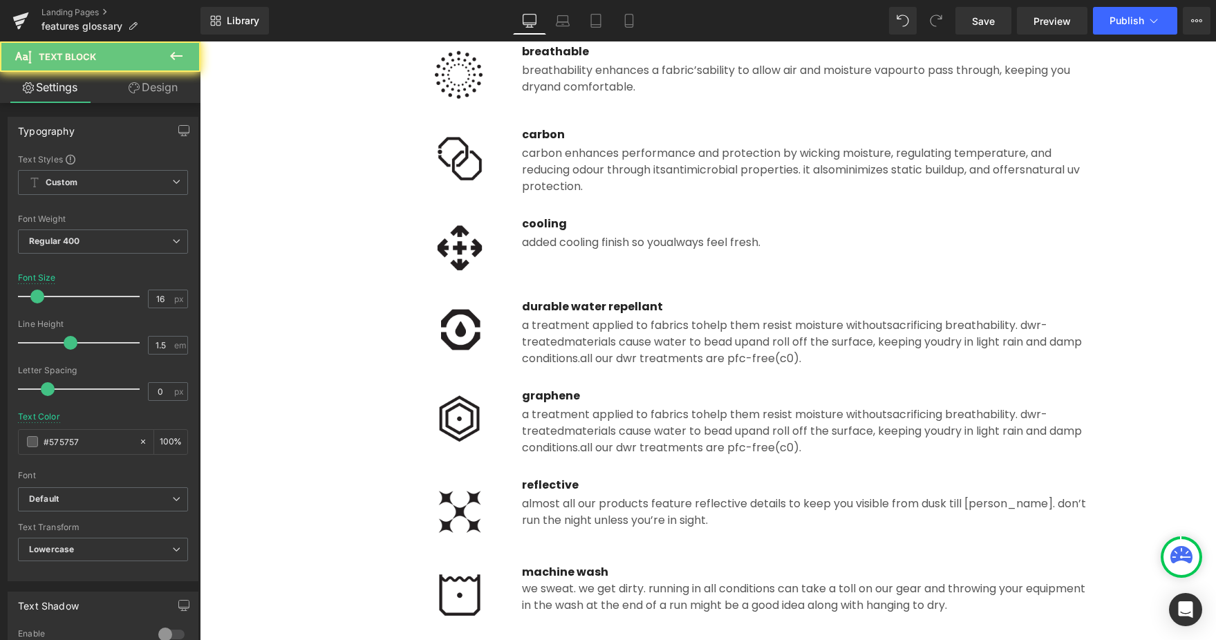
click at [567, 411] on div "a treatment applied to fabrics to help them resist moisture without sacrificing…" at bounding box center [806, 430] width 568 height 52
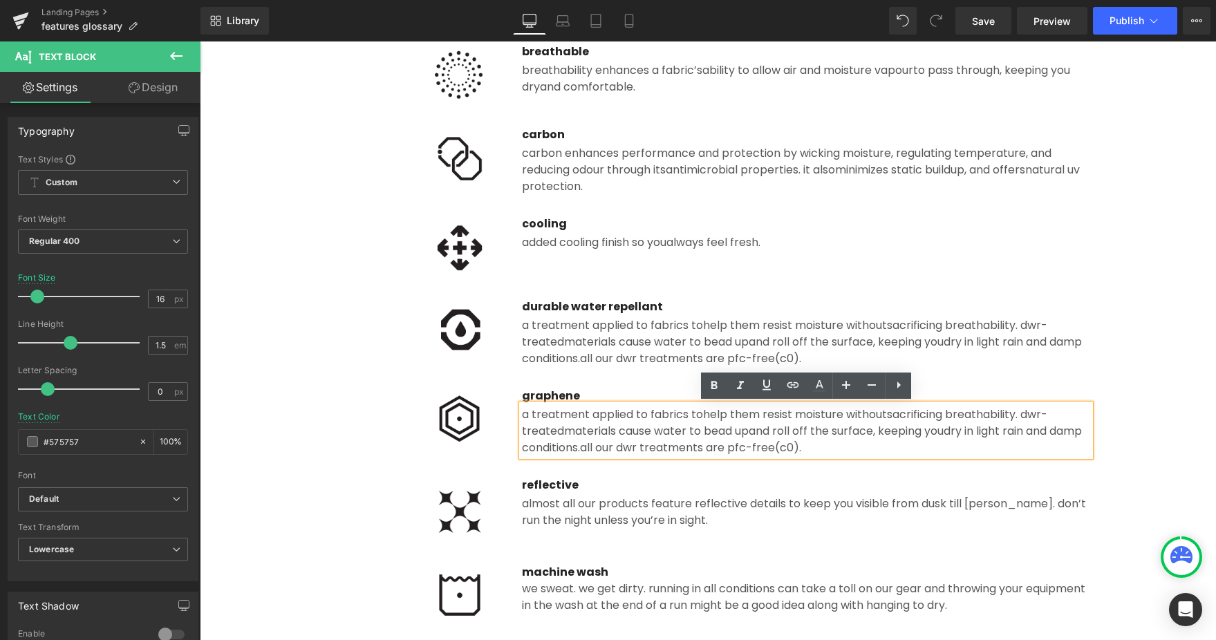
click at [441, 405] on img at bounding box center [459, 419] width 83 height 62
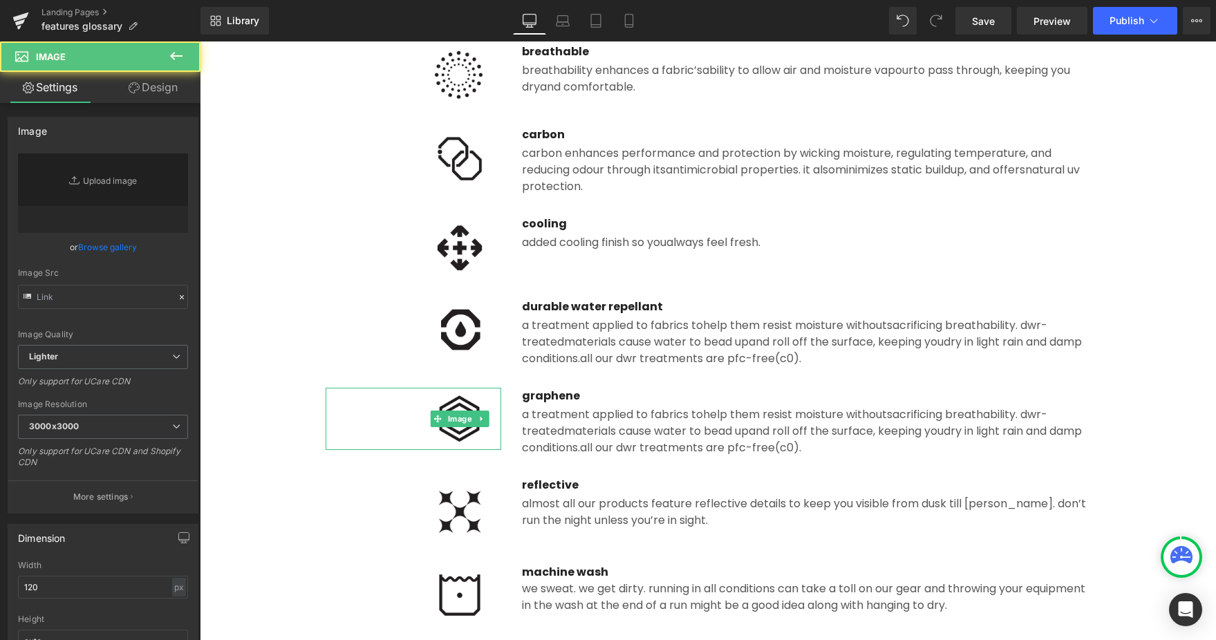
click at [460, 435] on img at bounding box center [459, 419] width 83 height 62
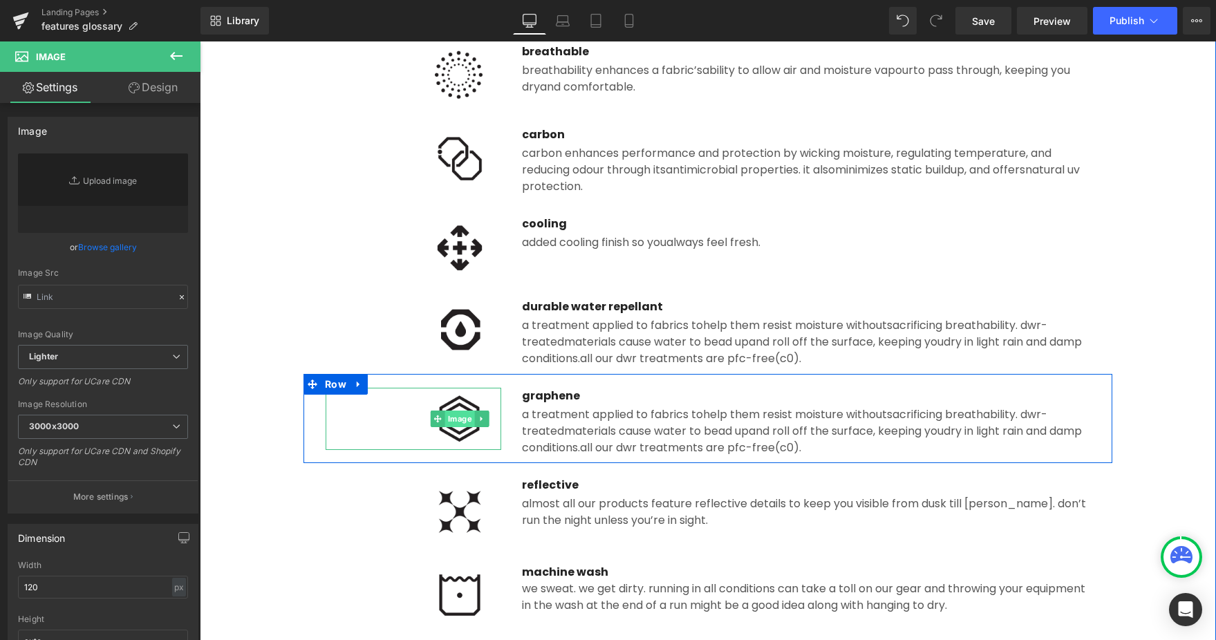
click at [460, 422] on link "Image" at bounding box center [453, 419] width 44 height 17
type input "[URL][DOMAIN_NAME]"
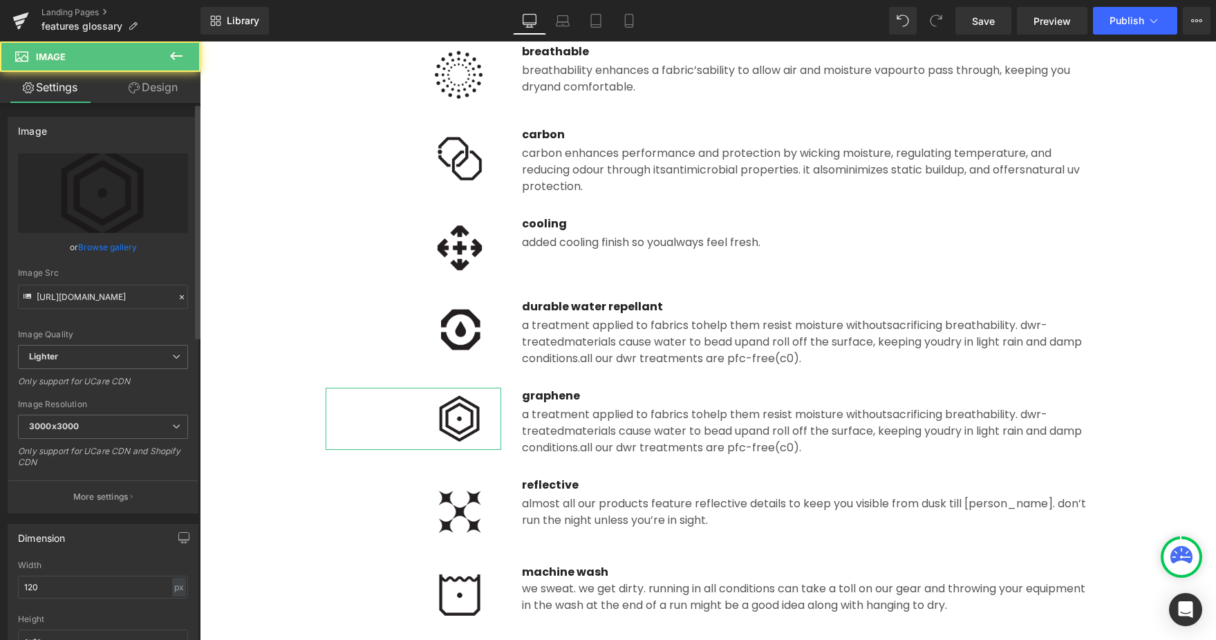
drag, startPoint x: 89, startPoint y: 247, endPoint x: 59, endPoint y: 283, distance: 47.1
click at [89, 247] on link "Browse gallery" at bounding box center [107, 247] width 59 height 24
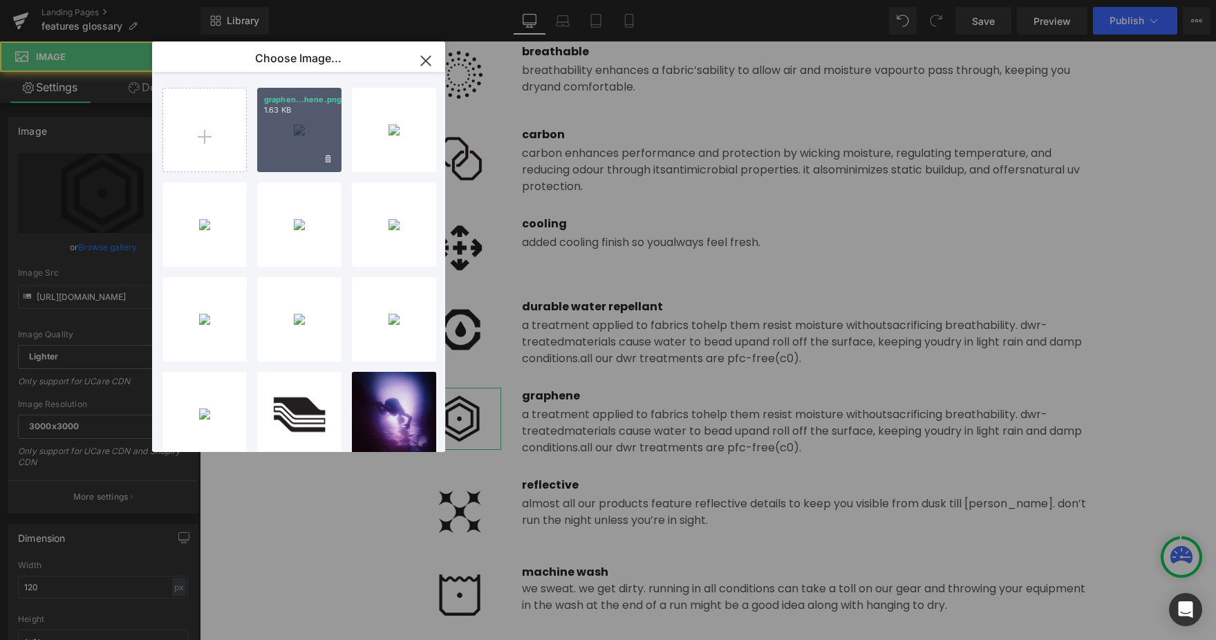
drag, startPoint x: 294, startPoint y: 131, endPoint x: 171, endPoint y: 171, distance: 129.2
click at [294, 131] on div "graphen...hene.png 1.63 KB" at bounding box center [299, 130] width 84 height 84
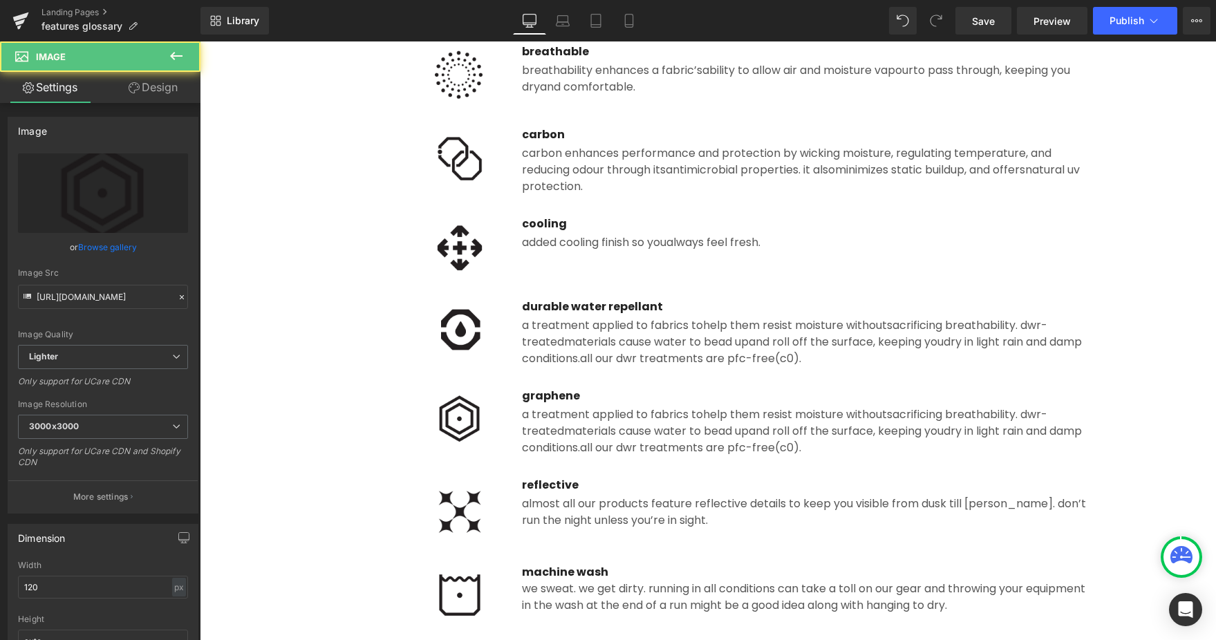
scroll to position [941, 0]
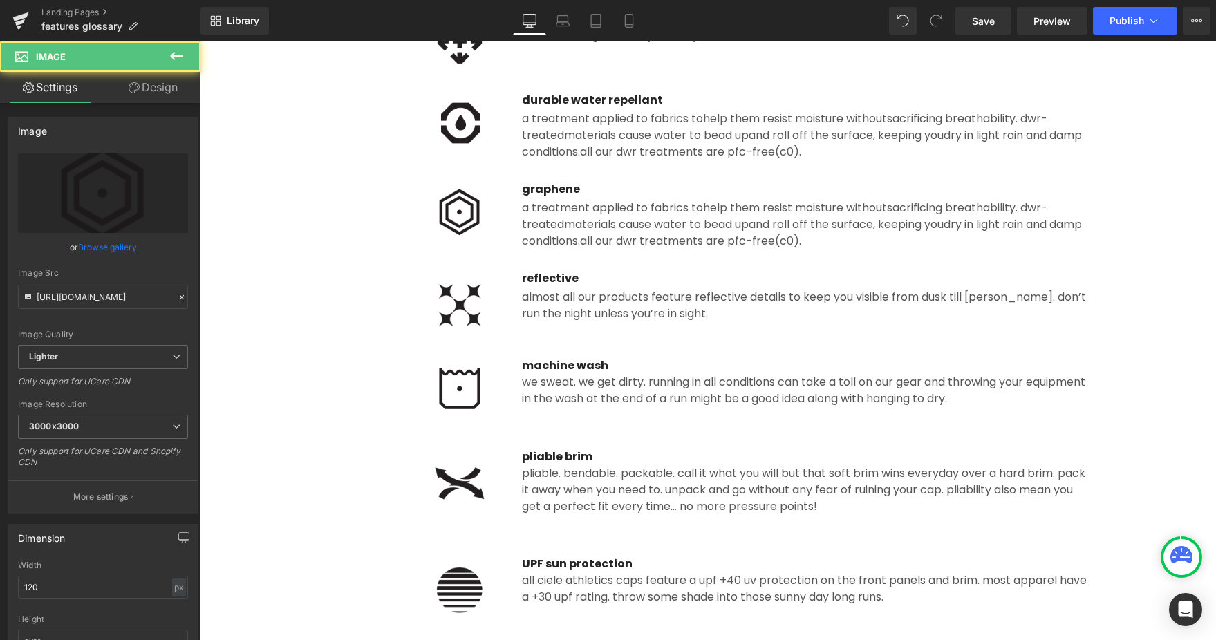
drag, startPoint x: 605, startPoint y: 205, endPoint x: 612, endPoint y: 211, distance: 8.9
click at [605, 205] on div "a treatment applied to fabrics to help them resist moisture without sacrificing…" at bounding box center [806, 224] width 568 height 52
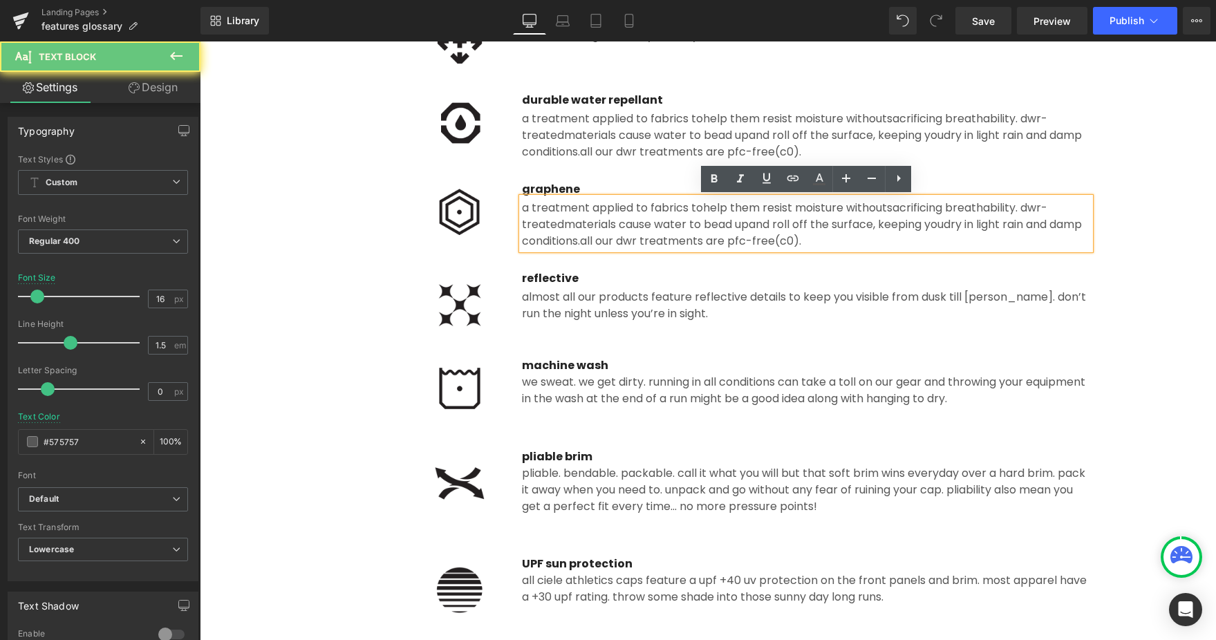
click at [612, 211] on div "a treatment applied to fabrics to help them resist moisture without sacrificing…" at bounding box center [806, 224] width 568 height 52
click at [646, 220] on span "materials cause water to bead up" at bounding box center [656, 224] width 185 height 16
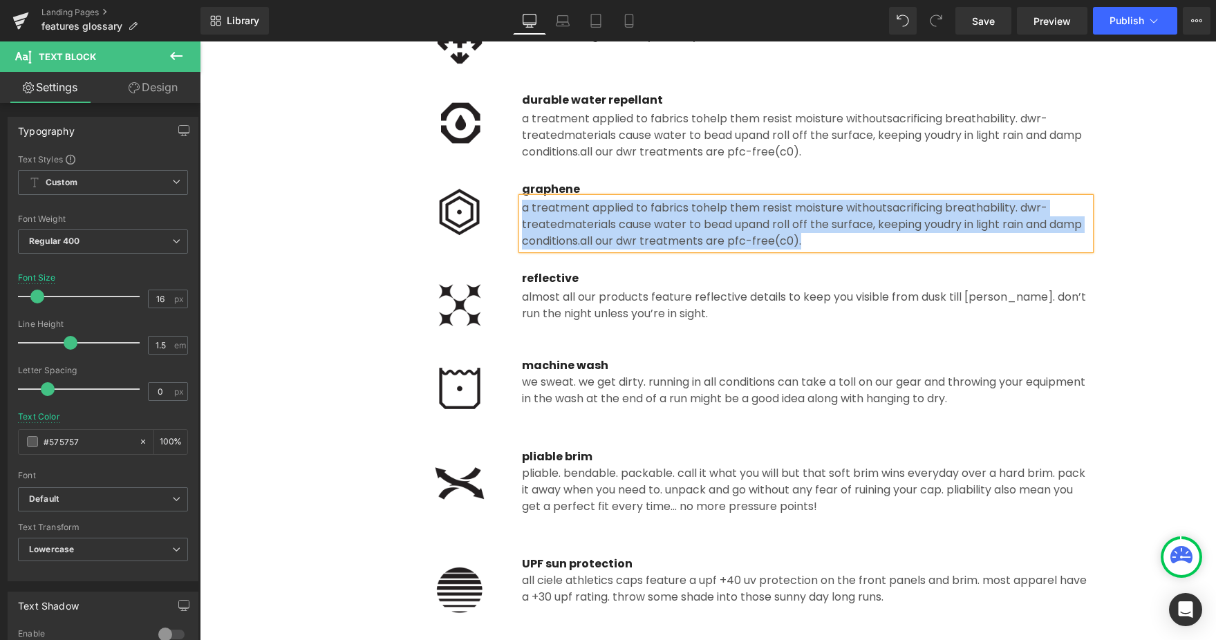
paste div
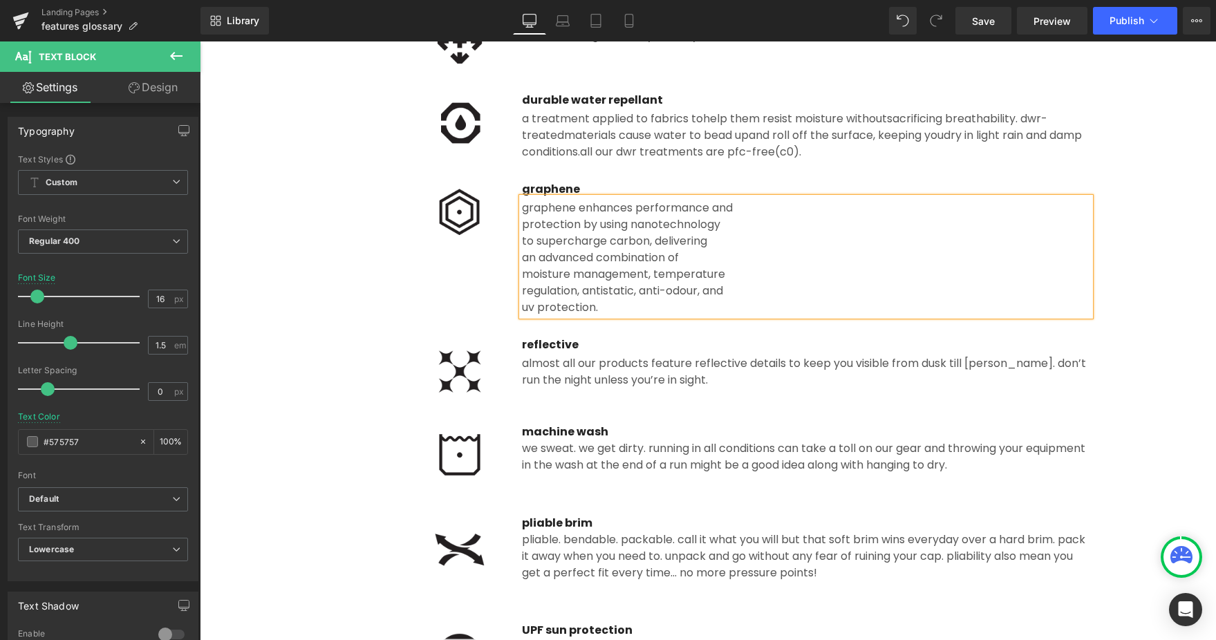
click at [524, 222] on div "protection by using nanotechnology" at bounding box center [806, 224] width 568 height 17
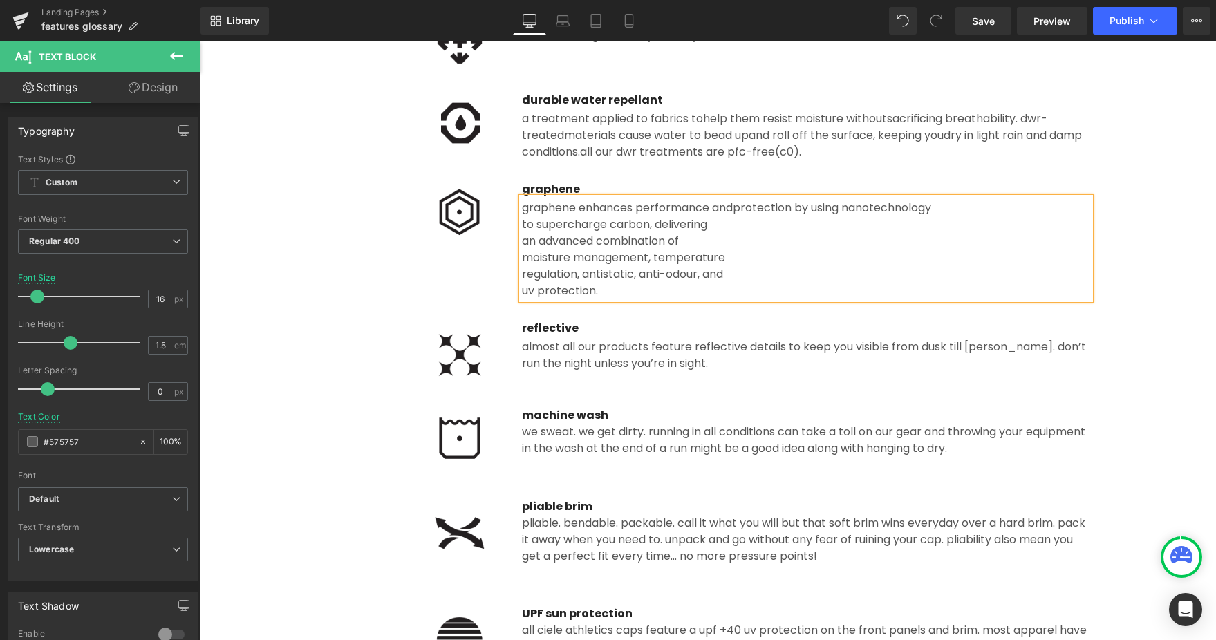
click at [522, 226] on div "to supercharge carbon, delivering" at bounding box center [806, 224] width 568 height 17
click at [522, 239] on div "an advanced combination of" at bounding box center [806, 241] width 568 height 17
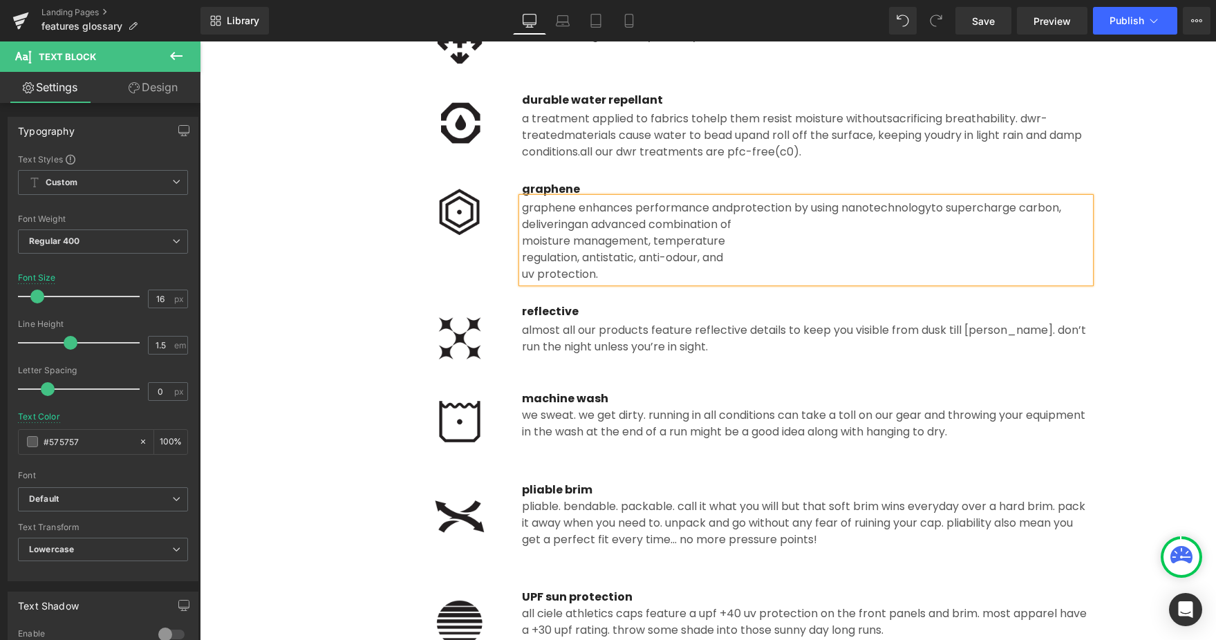
click at [522, 240] on div "moisture management, temperature" at bounding box center [806, 241] width 568 height 17
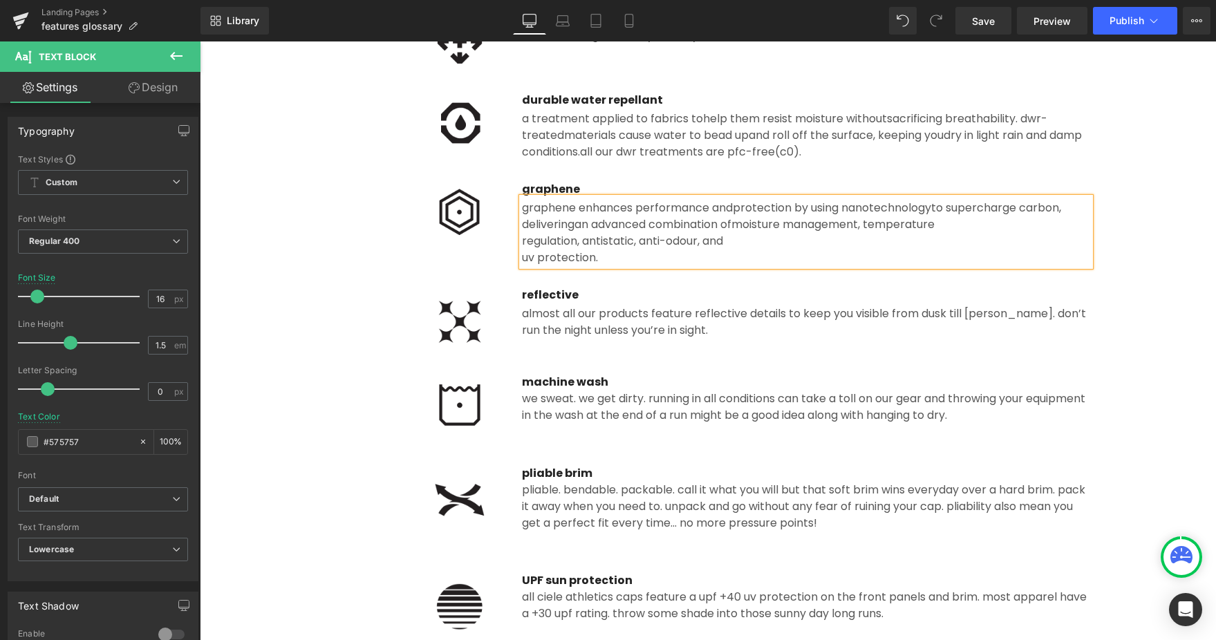
click at [522, 241] on div "regulation, antistatic, anti-odour, and" at bounding box center [806, 241] width 568 height 17
click at [522, 247] on span "regulation, antistatic, anti-odour, and" at bounding box center [800, 232] width 556 height 32
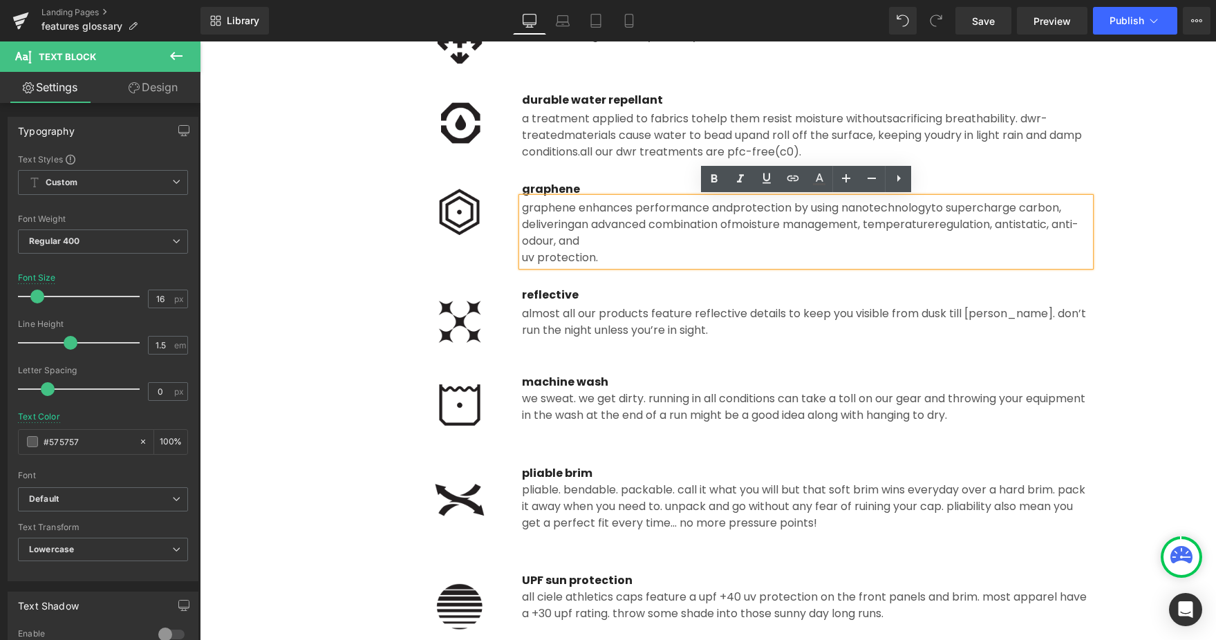
click at [522, 254] on div "UV protection." at bounding box center [806, 258] width 568 height 17
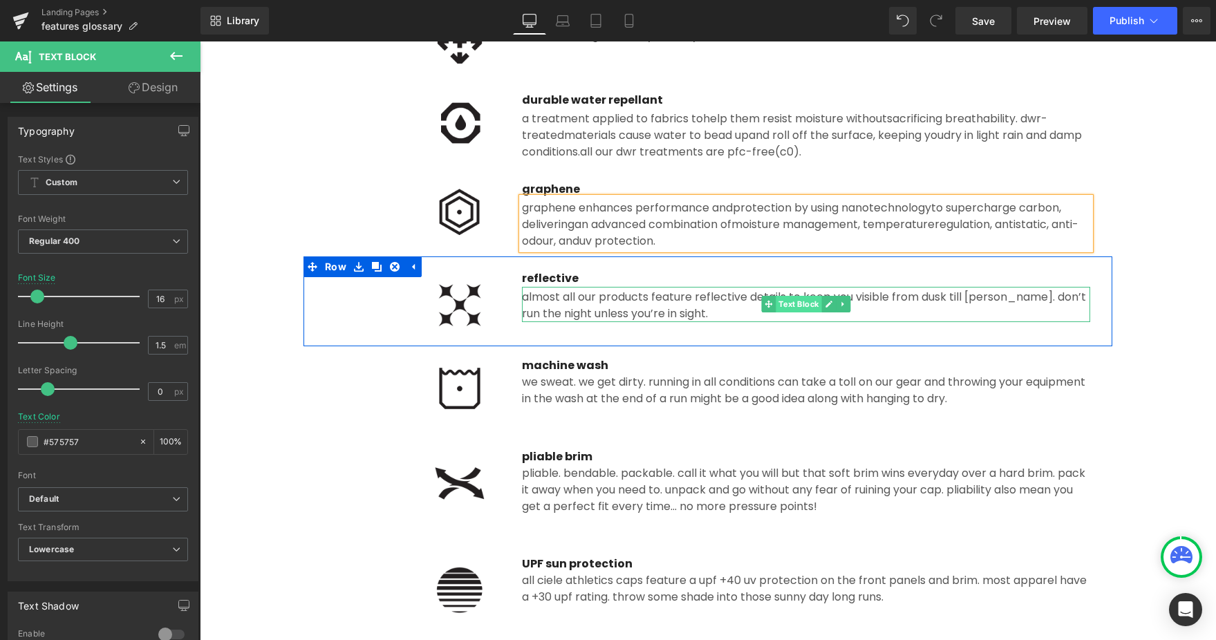
click at [793, 310] on div "Almost all our products feature reflective details to keep you visible from dus…" at bounding box center [806, 304] width 568 height 35
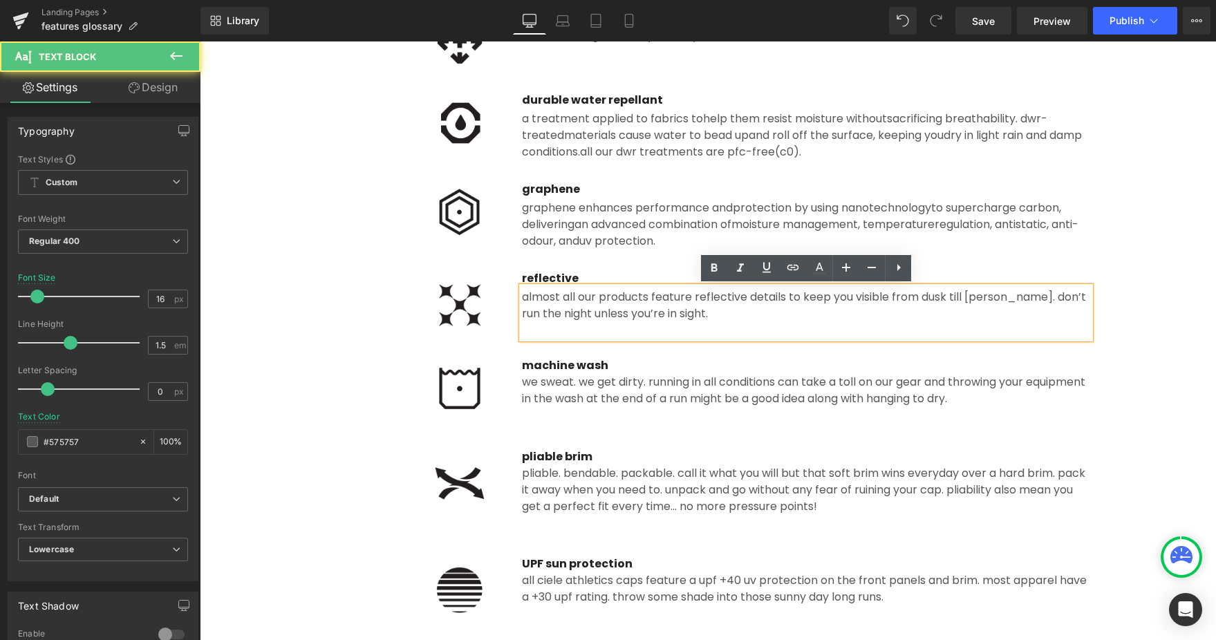
click at [702, 220] on span "an advanced combination of" at bounding box center [652, 224] width 157 height 16
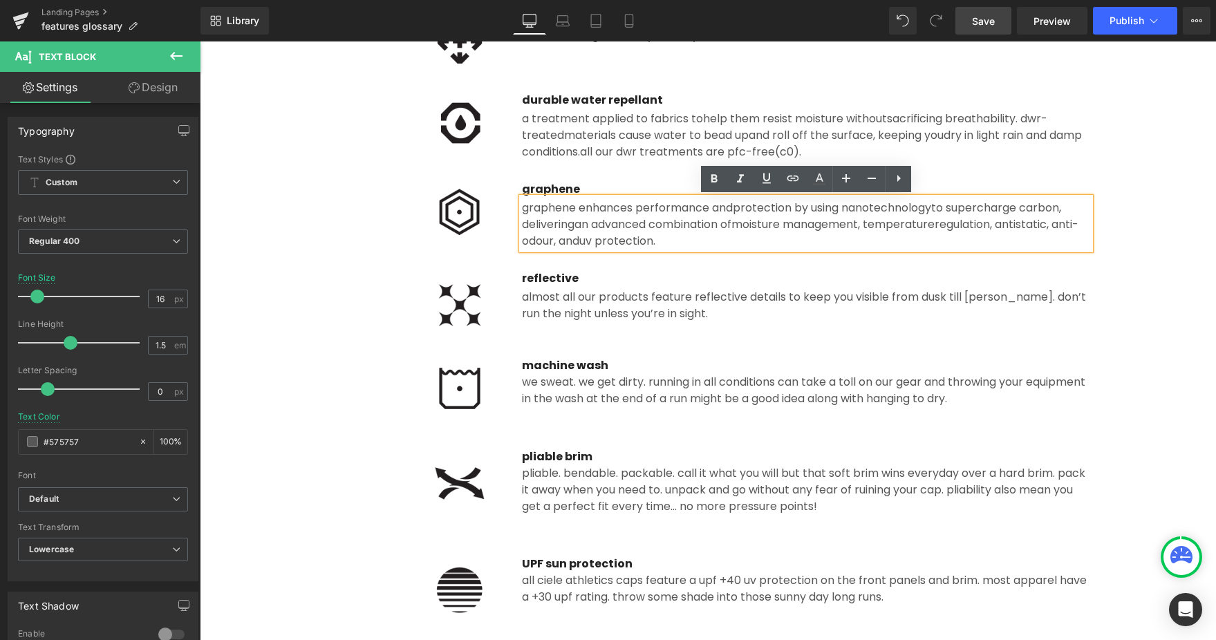
click at [993, 28] on link "Save" at bounding box center [983, 21] width 56 height 28
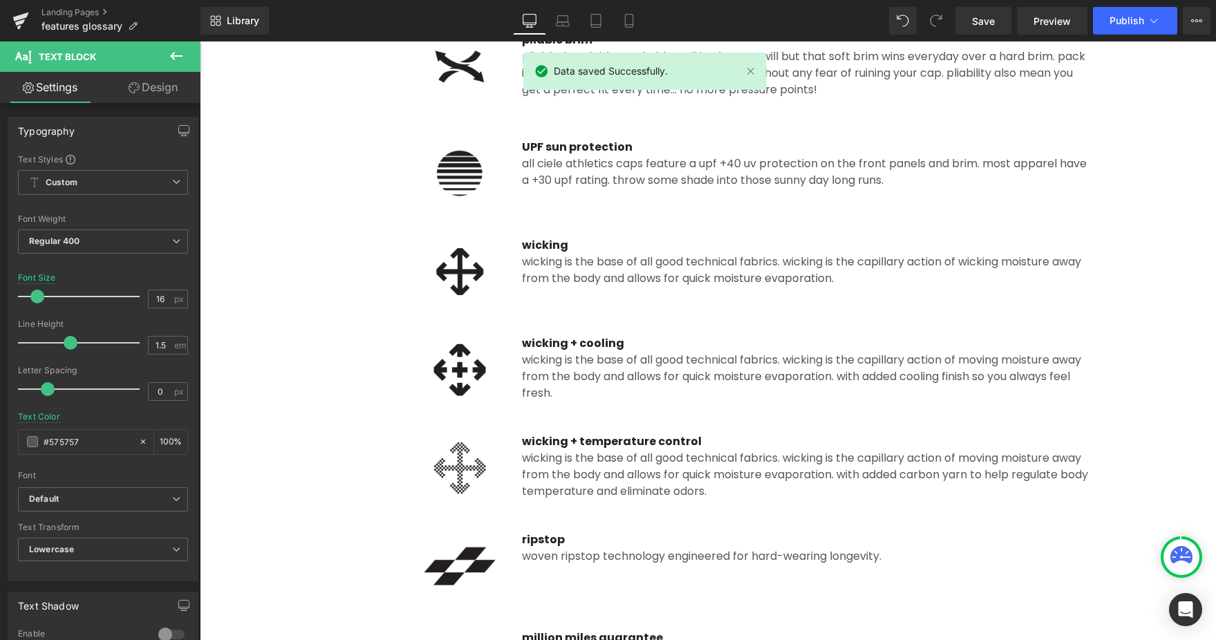
scroll to position [1071, 0]
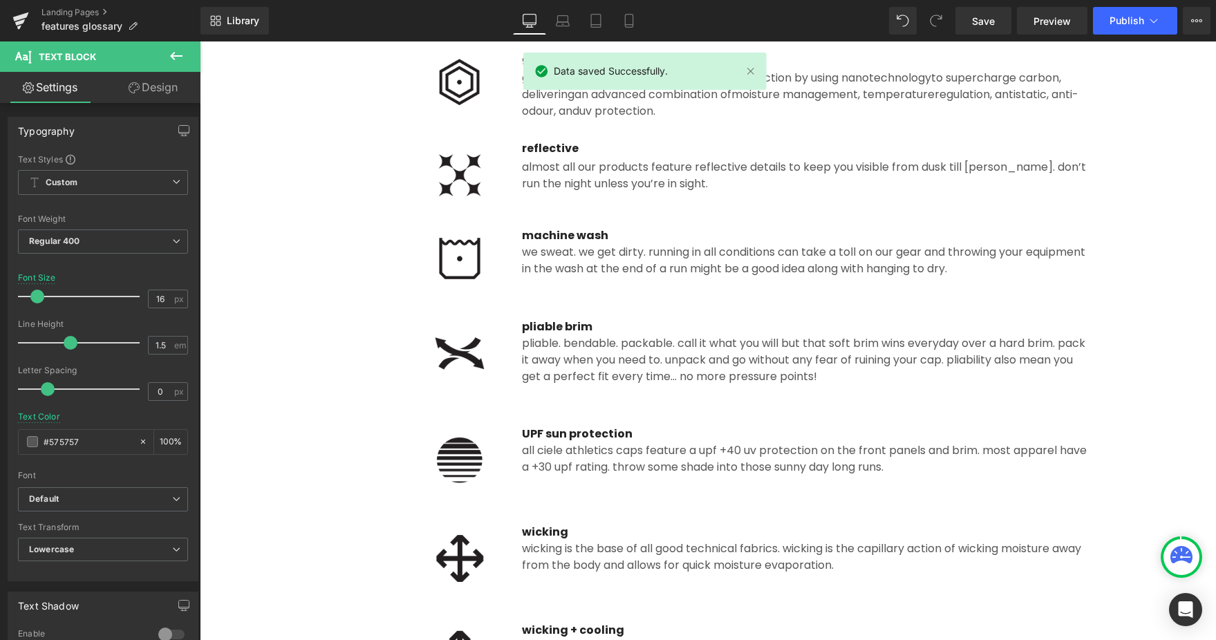
click at [610, 216] on div "Image reflective Text Block Almost all our products feature reflective details …" at bounding box center [707, 171] width 809 height 90
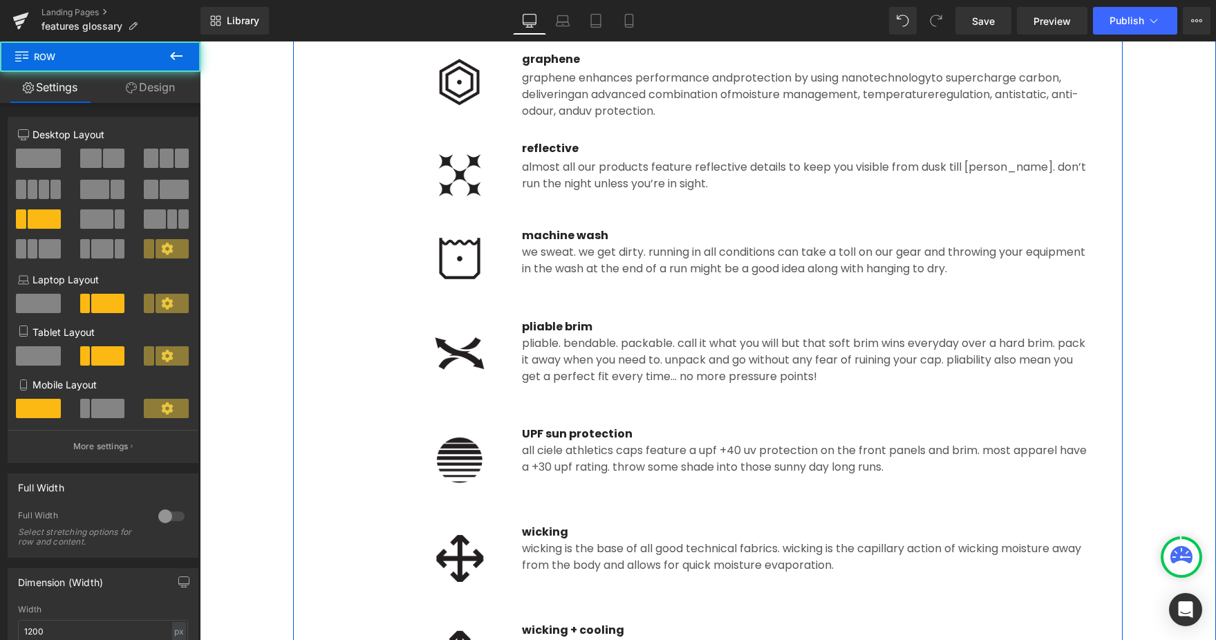
scroll to position [900, 0]
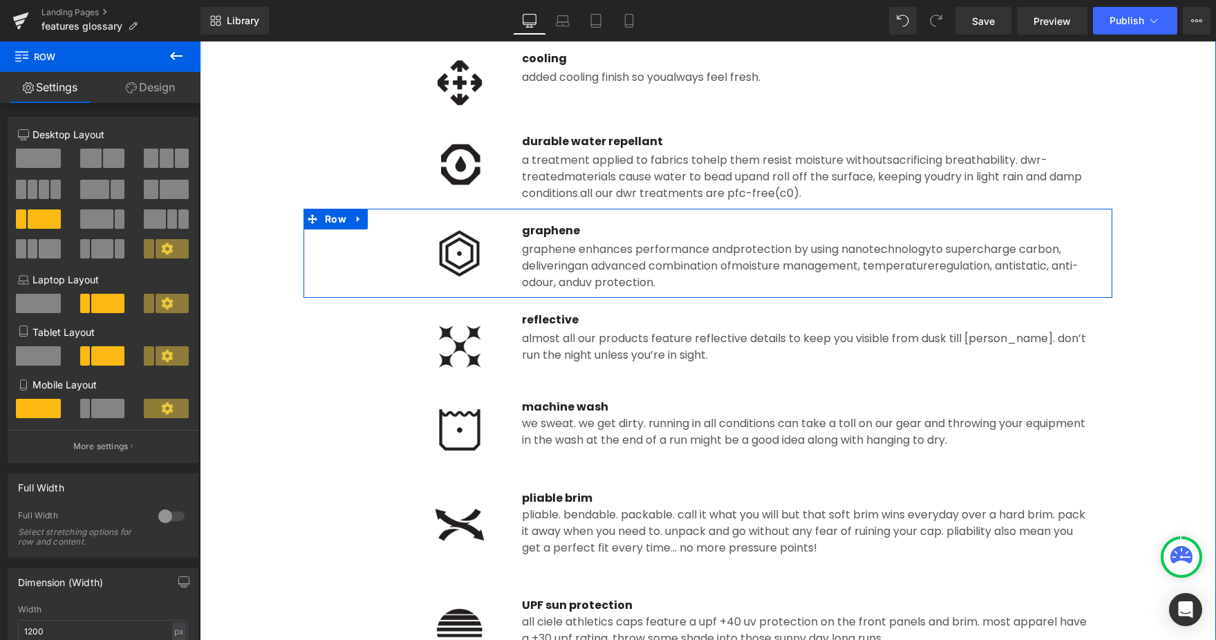
click at [364, 223] on link at bounding box center [359, 219] width 18 height 21
click at [378, 221] on icon at bounding box center [377, 219] width 10 height 10
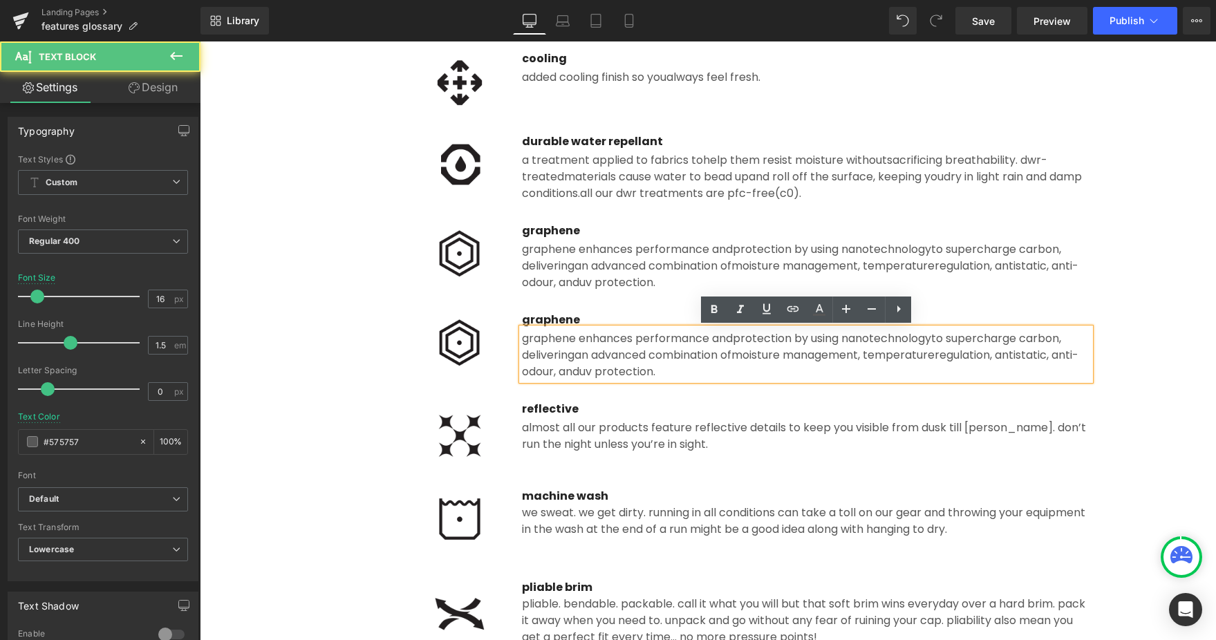
click at [440, 327] on img at bounding box center [459, 343] width 83 height 62
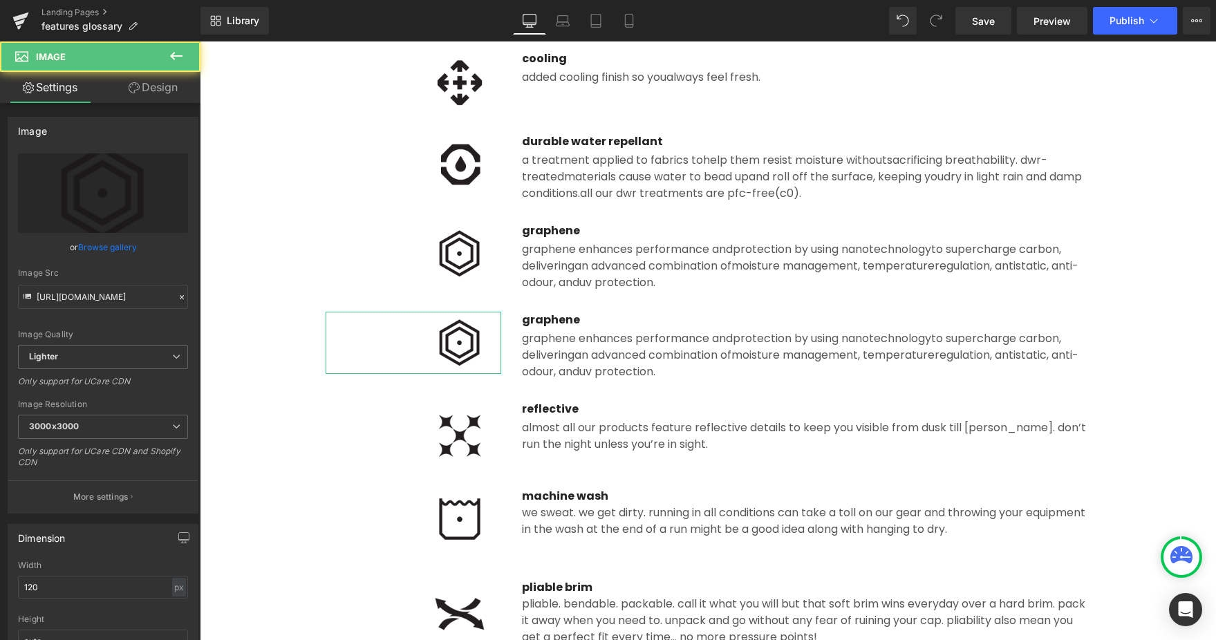
click at [108, 243] on link "Browse gallery" at bounding box center [107, 247] width 59 height 24
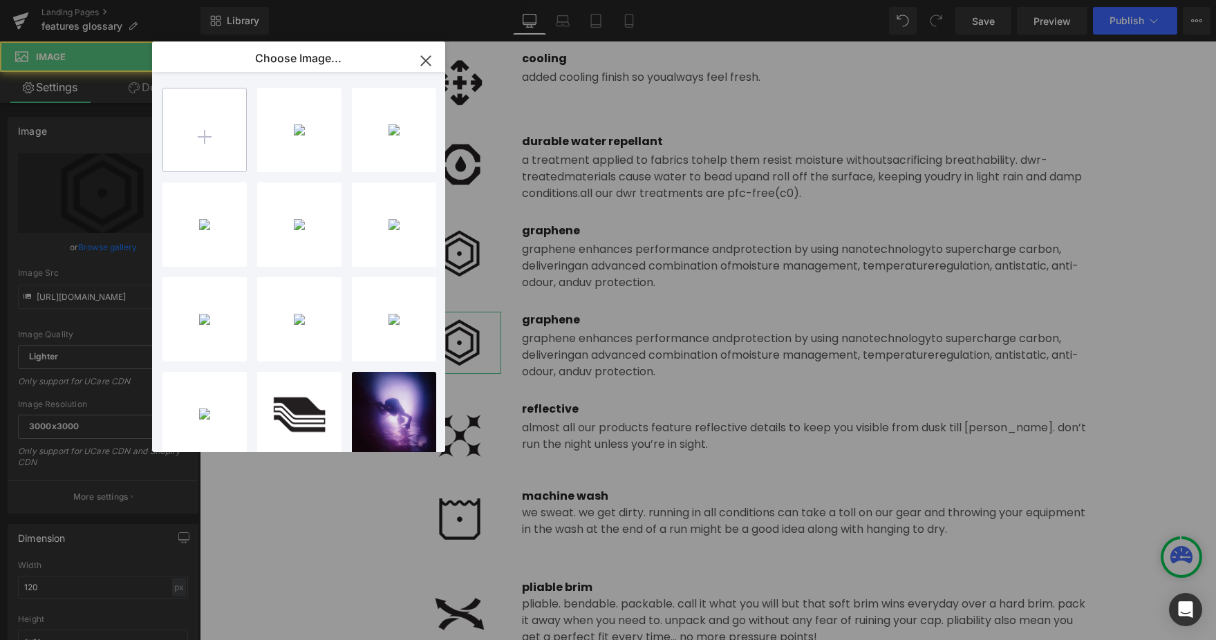
click at [211, 130] on input "file" at bounding box center [204, 129] width 83 height 83
type input "C:\fakepath\knit_fabric.png"
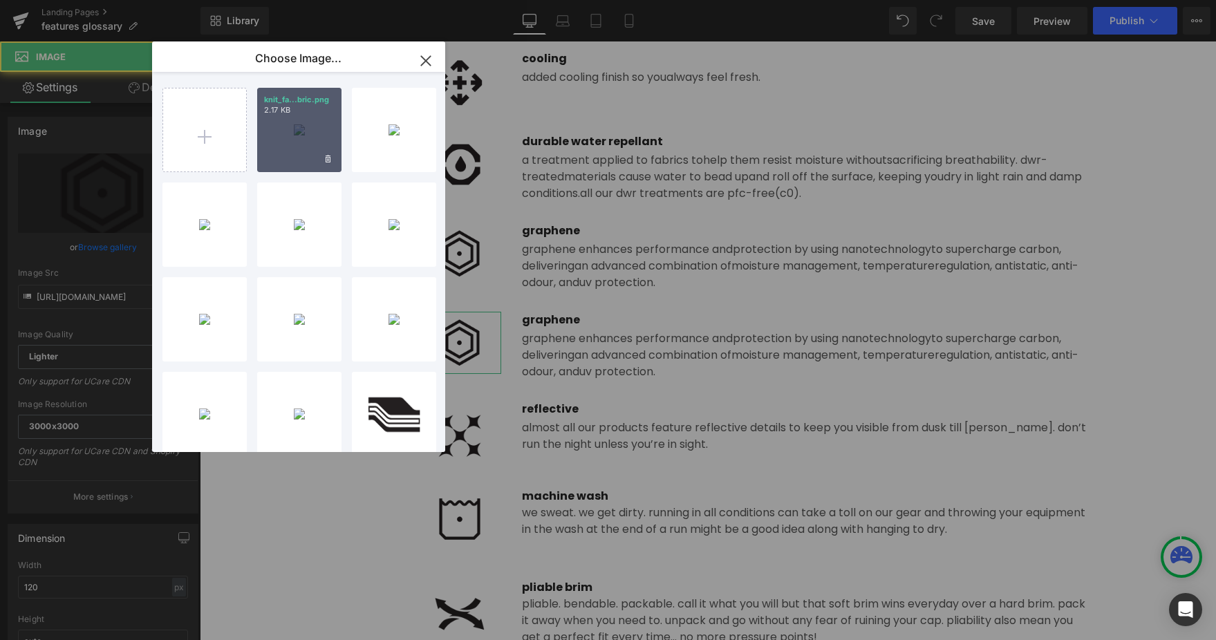
click at [297, 139] on div "knit_fa...bric.png 2.17 KB" at bounding box center [299, 130] width 84 height 84
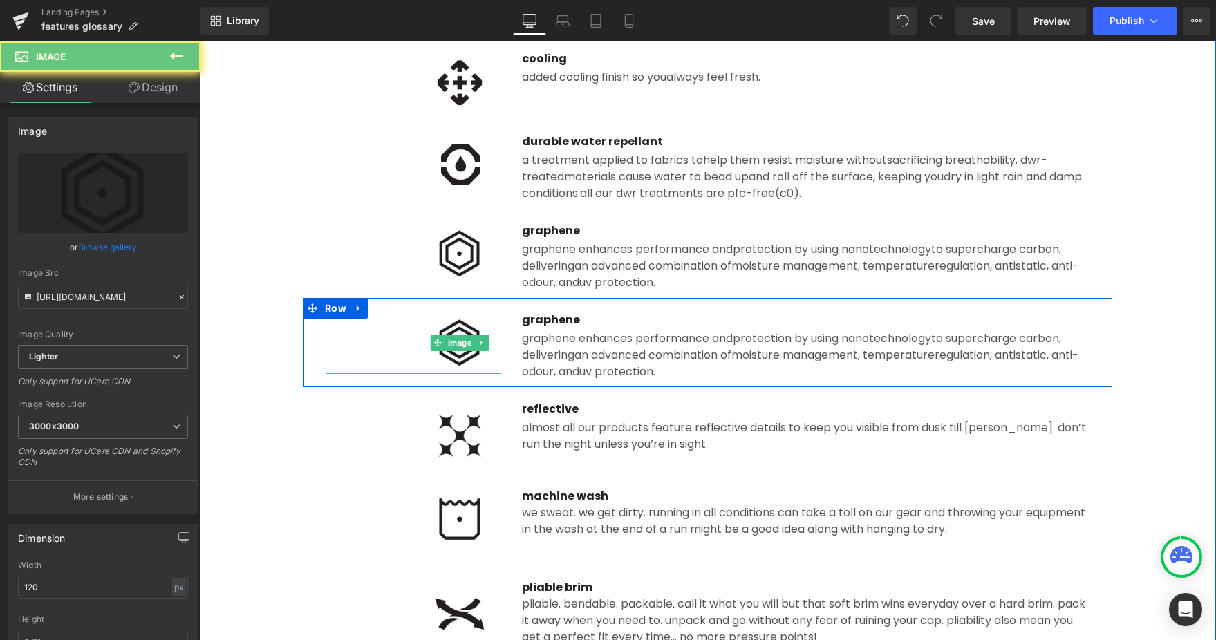
drag, startPoint x: 450, startPoint y: 337, endPoint x: 372, endPoint y: 41, distance: 306.0
click at [450, 337] on div "Image" at bounding box center [414, 343] width 176 height 62
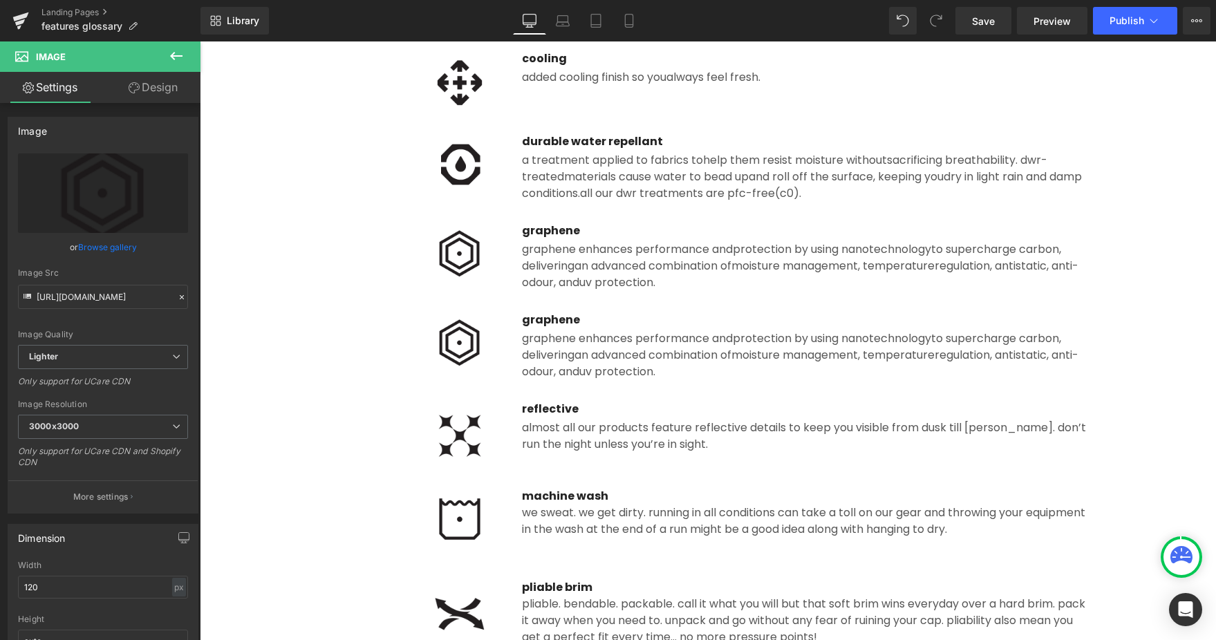
click at [477, 355] on img at bounding box center [459, 343] width 83 height 62
click at [100, 247] on link "Browse gallery" at bounding box center [107, 247] width 59 height 24
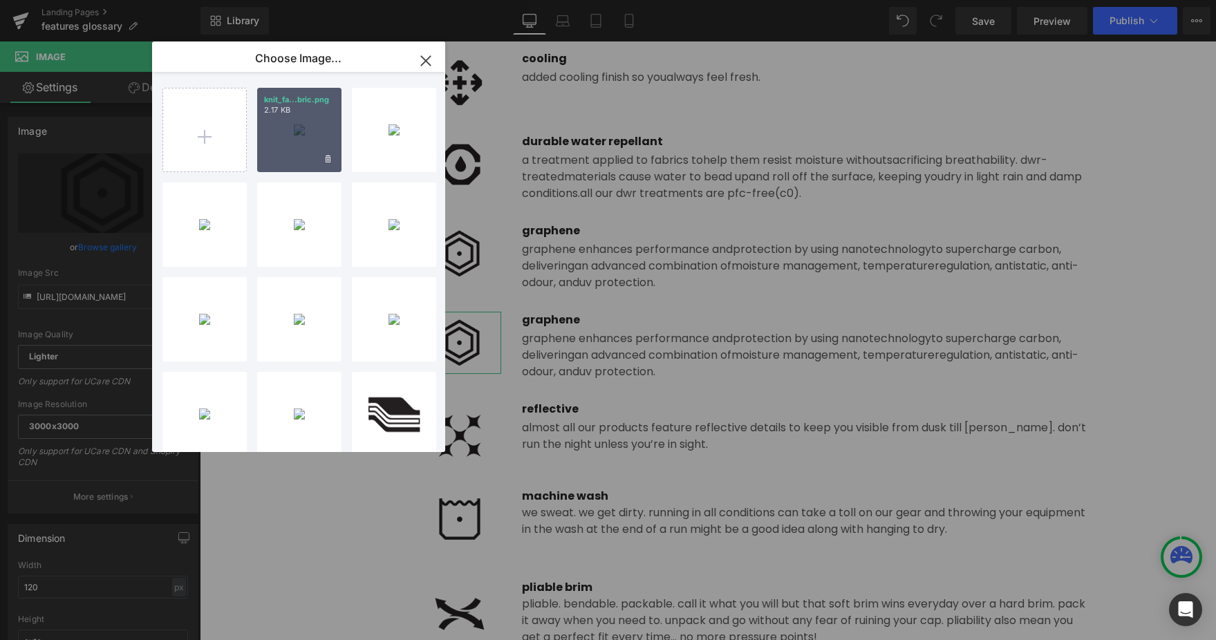
drag, startPoint x: 284, startPoint y: 160, endPoint x: 337, endPoint y: 321, distance: 169.4
click at [284, 160] on div "knit_fa...bric.png 2.17 KB" at bounding box center [299, 130] width 84 height 84
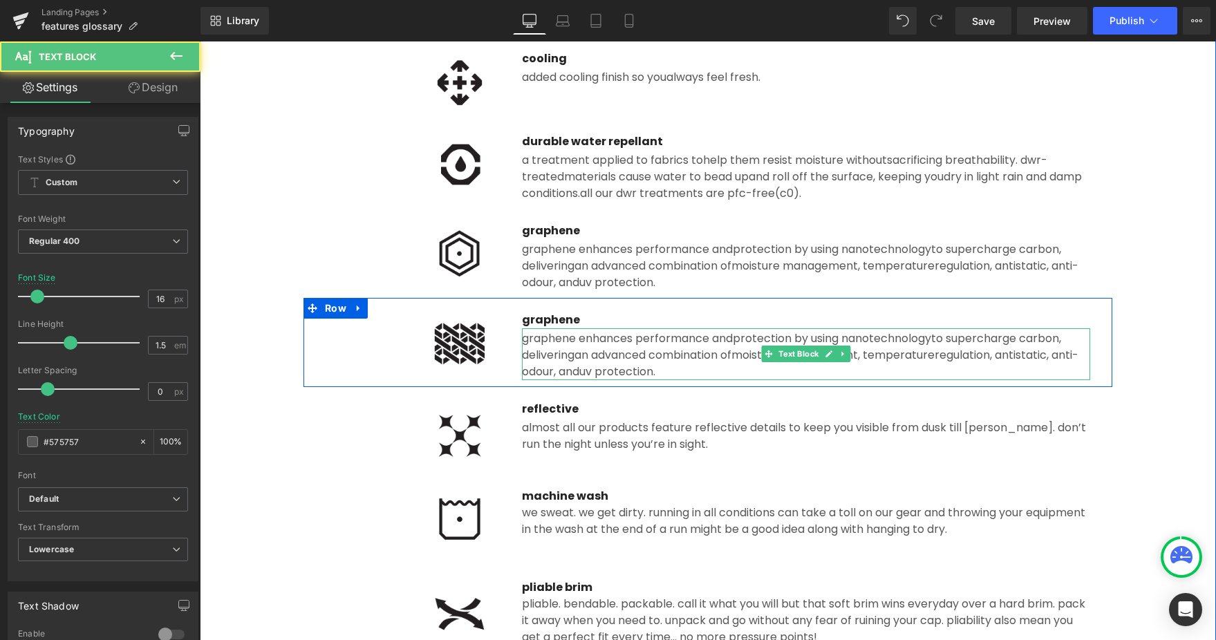
click at [543, 363] on span "regulation, antistatic, anti-odour, and" at bounding box center [800, 363] width 556 height 32
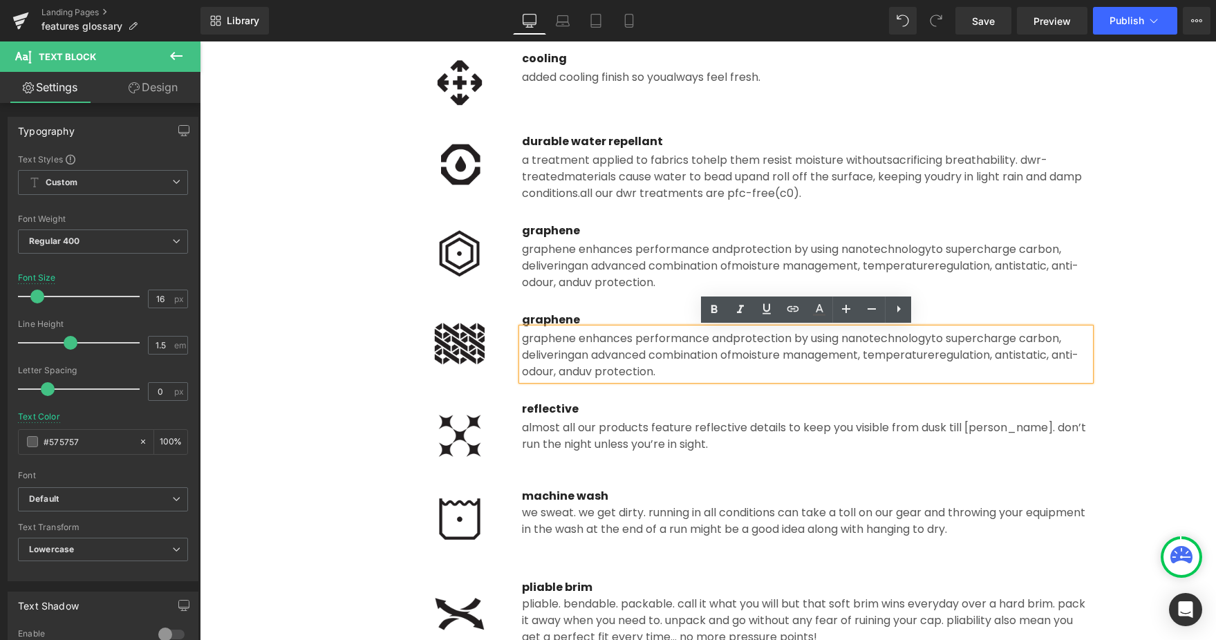
click at [547, 312] on div "graphene Text Block" at bounding box center [806, 320] width 568 height 17
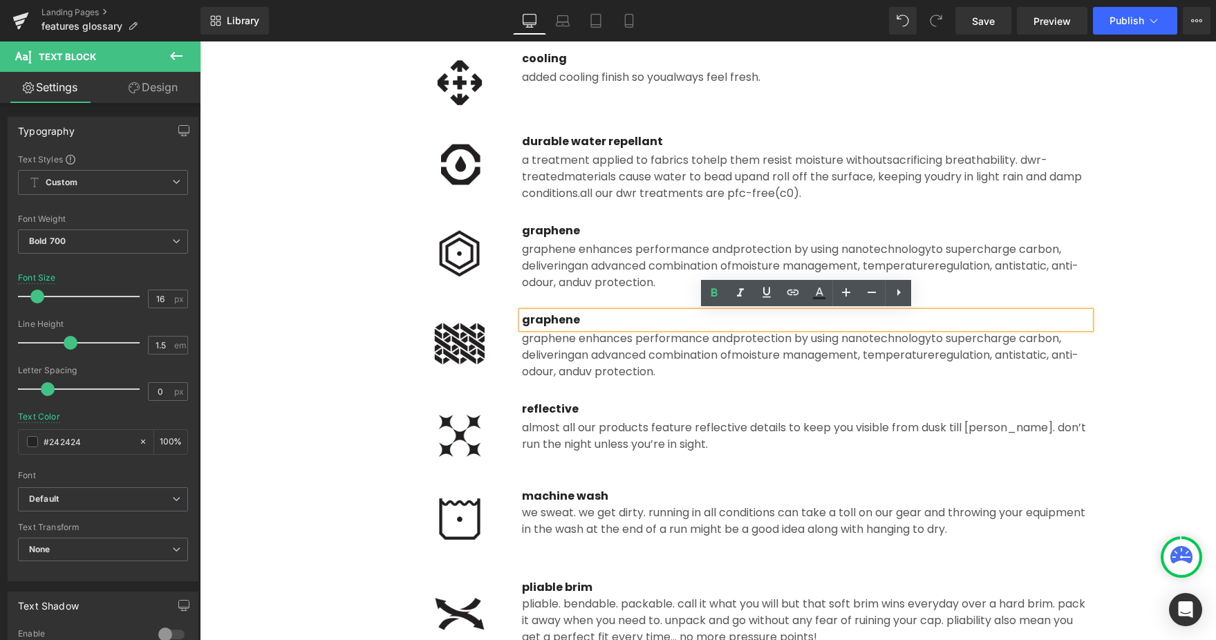
click at [547, 317] on p "graphene" at bounding box center [806, 320] width 568 height 17
click at [575, 339] on div "graphene enhances performance and protection by using nanotechnology to superch…" at bounding box center [806, 354] width 568 height 52
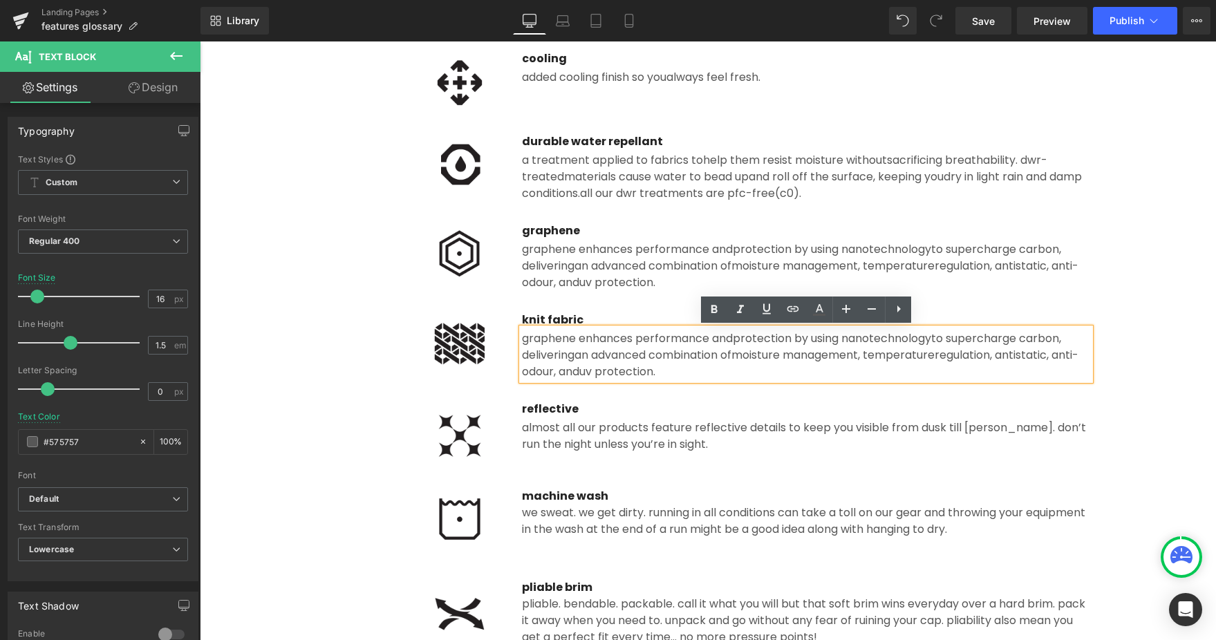
click at [612, 380] on div "graphene enhances performance and protection by using nanotechnology to superch…" at bounding box center [806, 354] width 568 height 52
click at [630, 349] on span "an advanced combination of" at bounding box center [652, 355] width 157 height 16
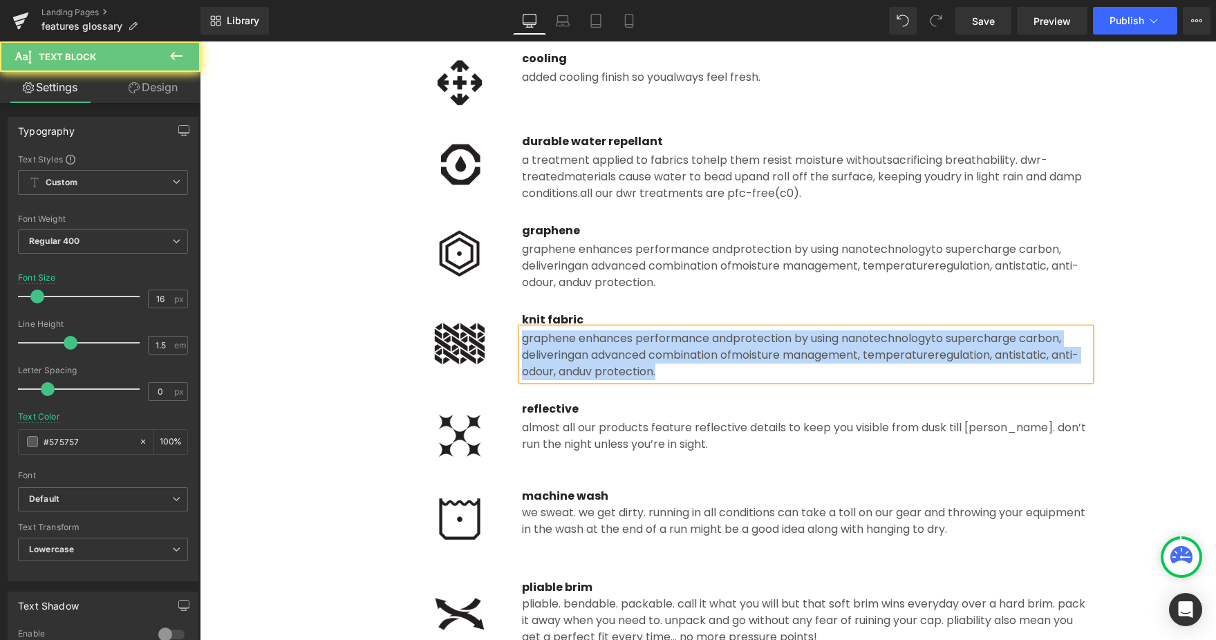
paste div
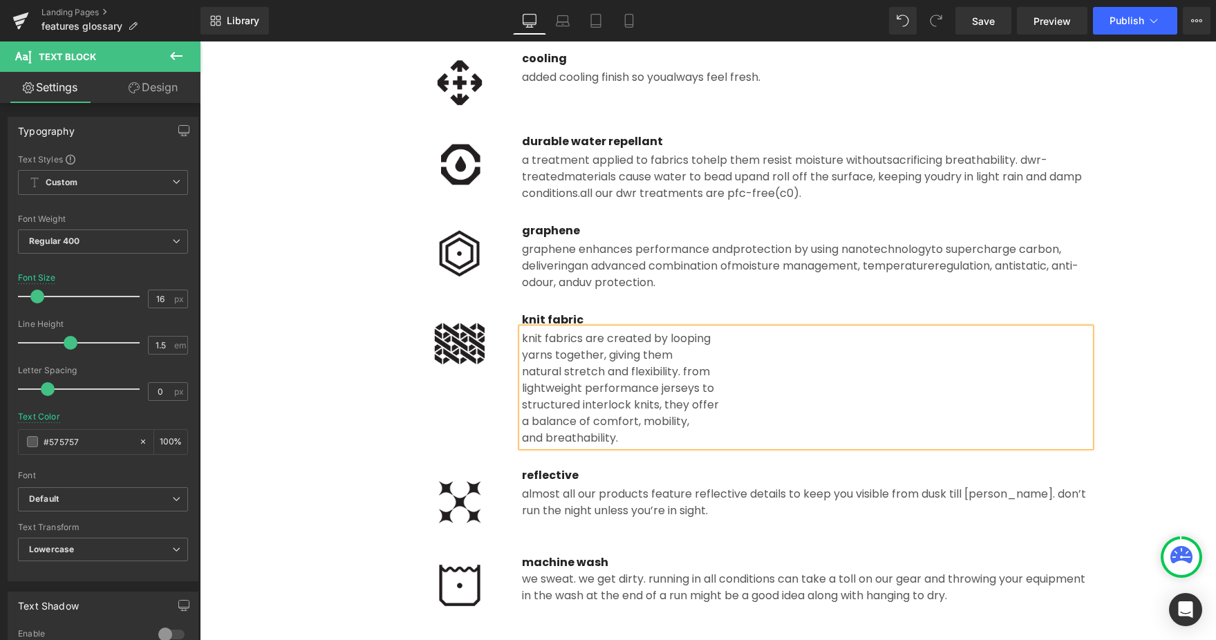
click at [522, 357] on div "yarns together, giving them" at bounding box center [806, 355] width 568 height 17
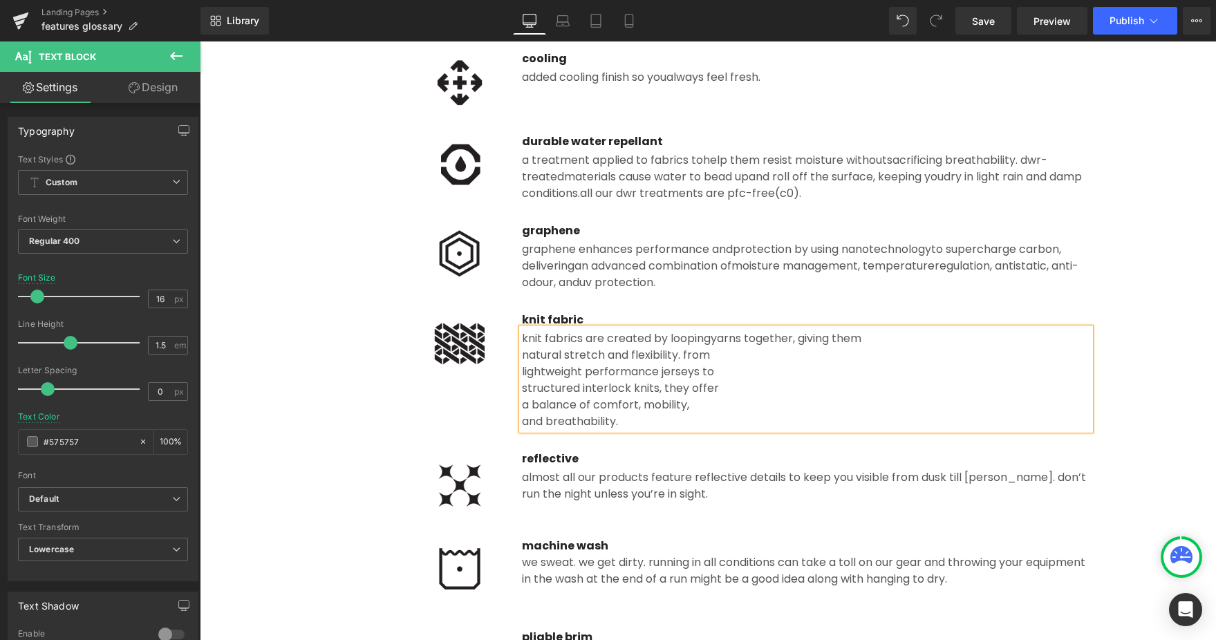
click at [522, 372] on div "lightweight performance jerseys to" at bounding box center [806, 372] width 568 height 17
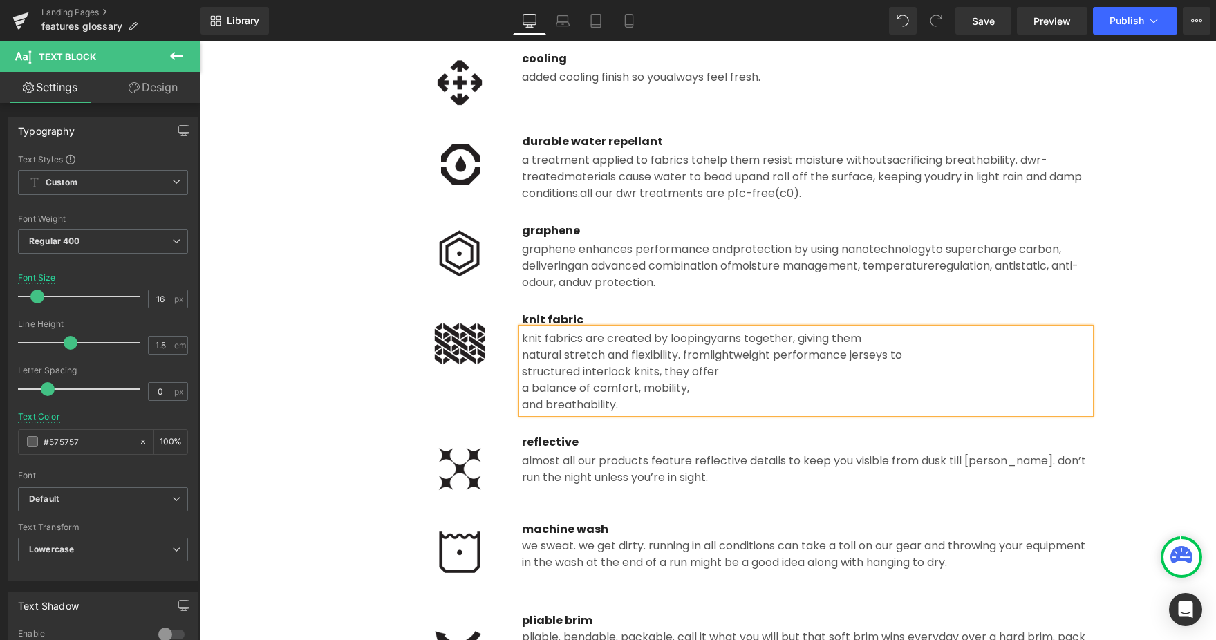
click at [522, 349] on div "natural stretch and flexibility. from lightweight performance jerseys to" at bounding box center [806, 355] width 568 height 17
click at [522, 368] on div "structured interlock knits, they offer" at bounding box center [806, 372] width 568 height 17
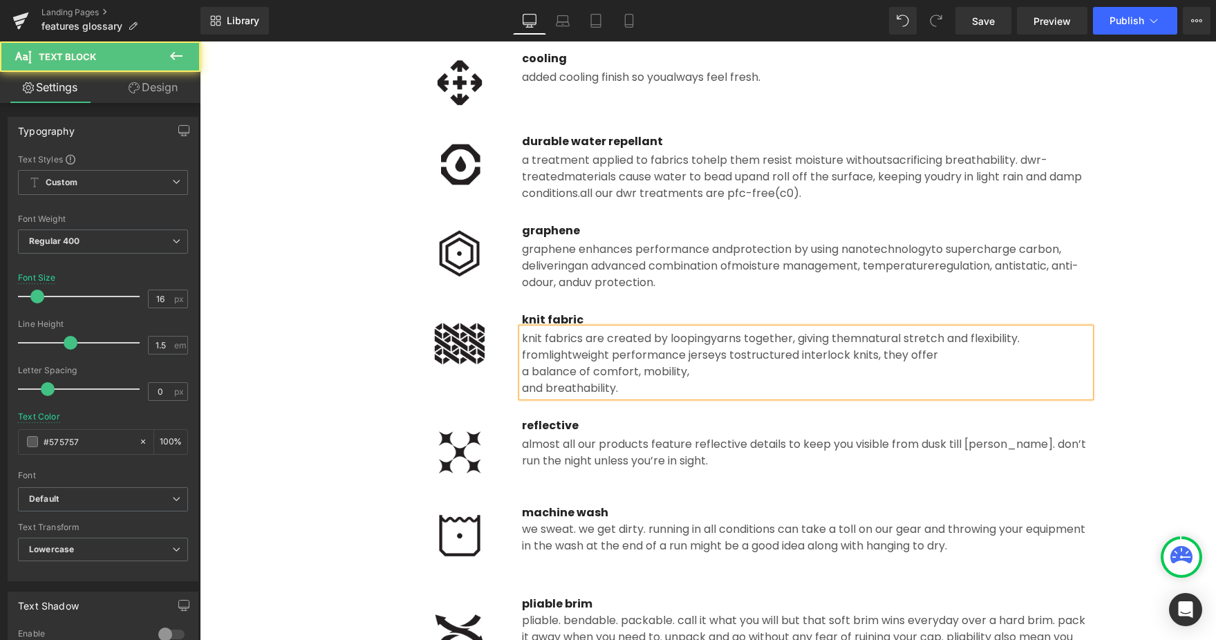
click at [522, 357] on div "knit fabrics are created by looping yarns together, giving them natural stretch…" at bounding box center [806, 362] width 568 height 68
click at [522, 353] on span "natural stretch and flexibility. from" at bounding box center [771, 346] width 498 height 32
click at [524, 389] on div "and breathability" at bounding box center [806, 388] width 568 height 17
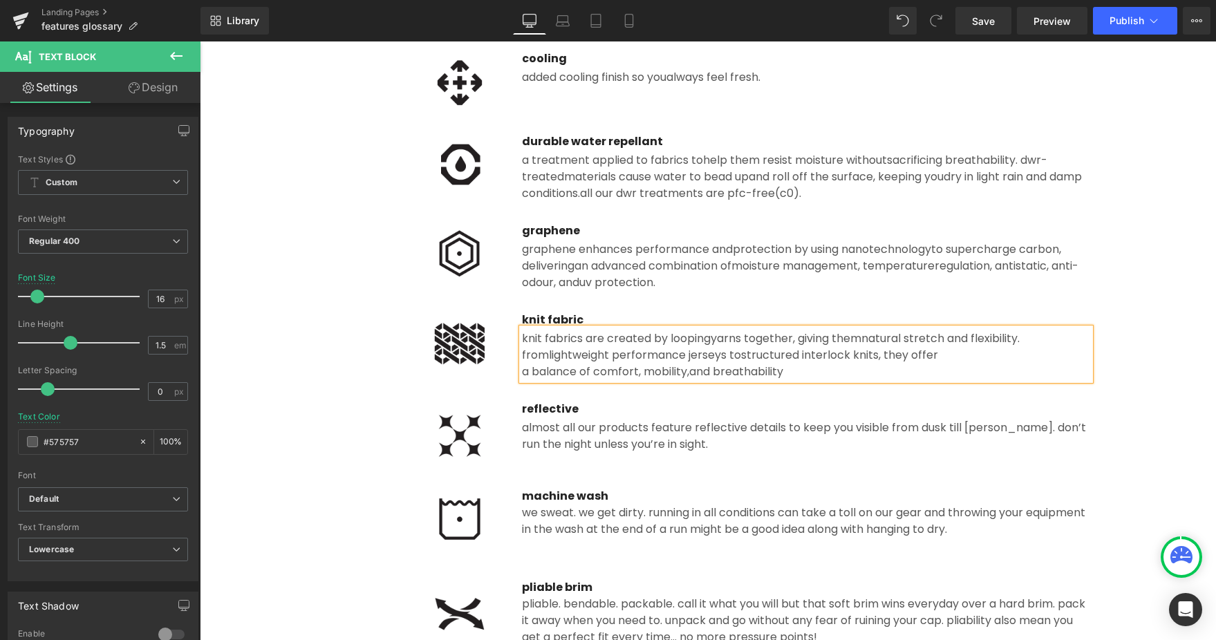
click at [522, 368] on div "knit fabrics are created by looping yarns together, giving them natural stretch…" at bounding box center [806, 354] width 568 height 52
click at [523, 372] on div "a balance of comfort, mobility, and breathability" at bounding box center [806, 372] width 568 height 17
click at [567, 372] on span "and breathability" at bounding box center [614, 372] width 94 height 16
click at [695, 445] on div "Almost all our products feature reflective details to keep you visible from dus…" at bounding box center [806, 434] width 568 height 35
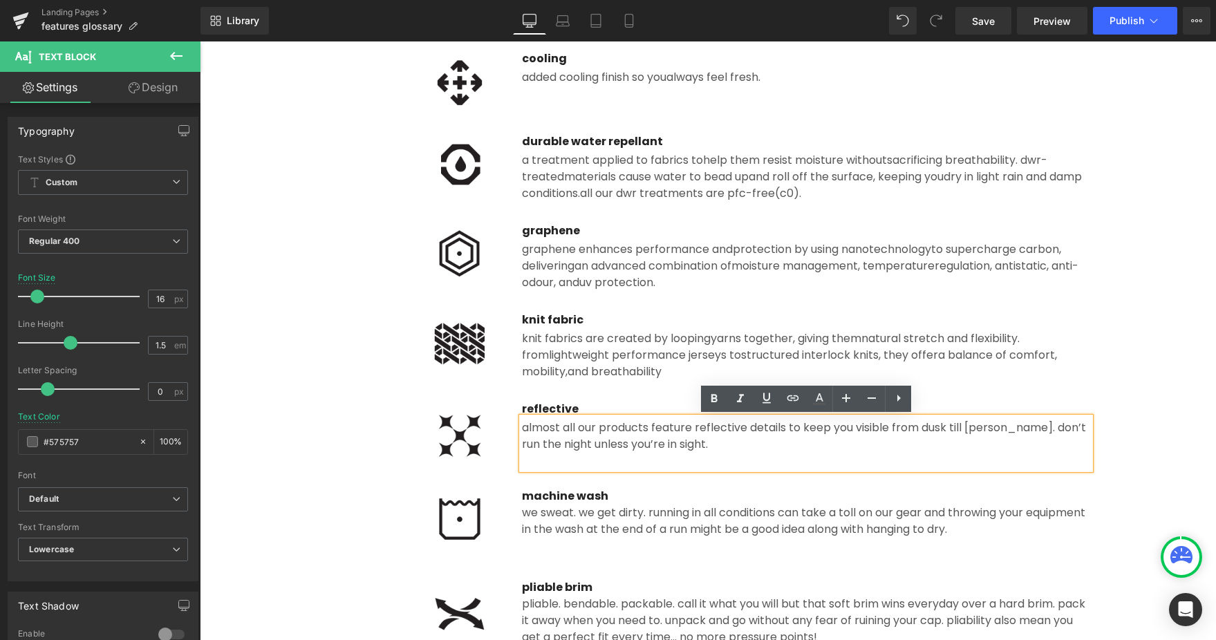
click at [653, 340] on div "knit fabrics are created by looping yarns together, giving them natural stretch…" at bounding box center [806, 354] width 568 height 52
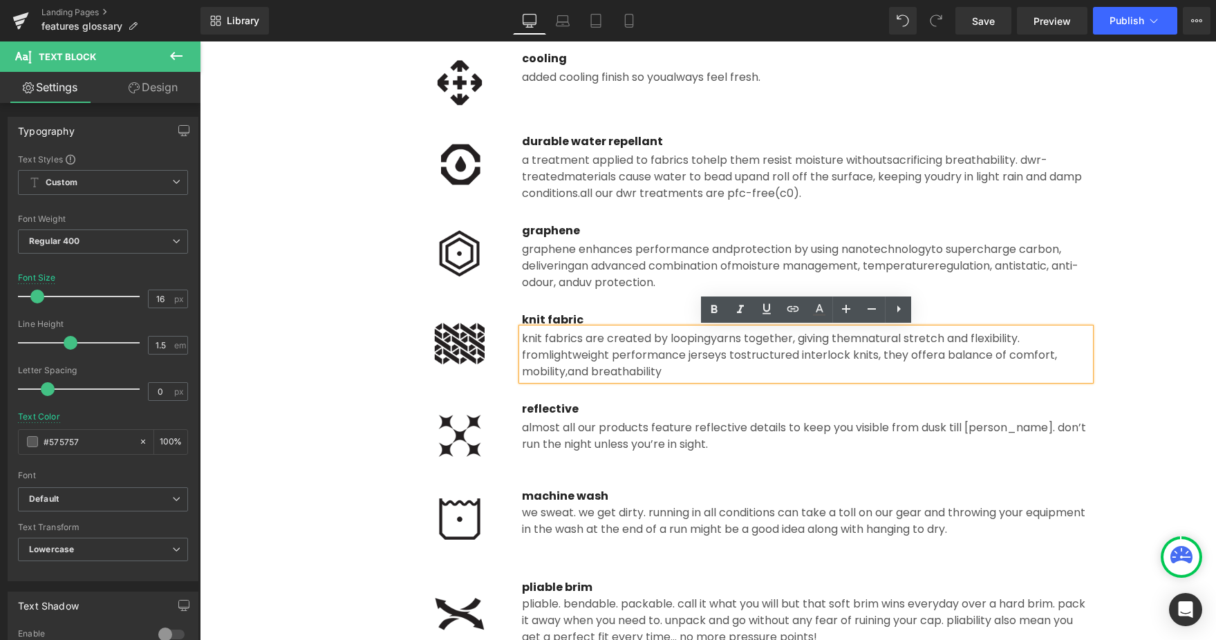
click at [391, 352] on div at bounding box center [414, 343] width 176 height 62
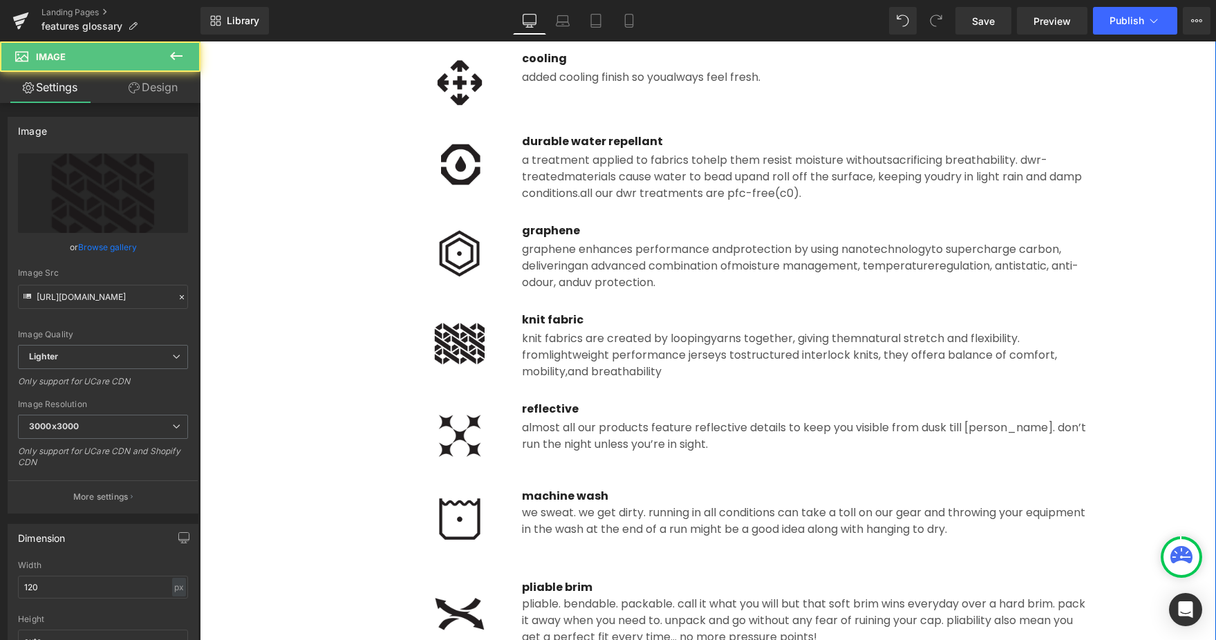
click at [288, 335] on div "features glossary ciele athletics equipment is designed specifically for the ne…" at bounding box center [708, 374] width 1016 height 2210
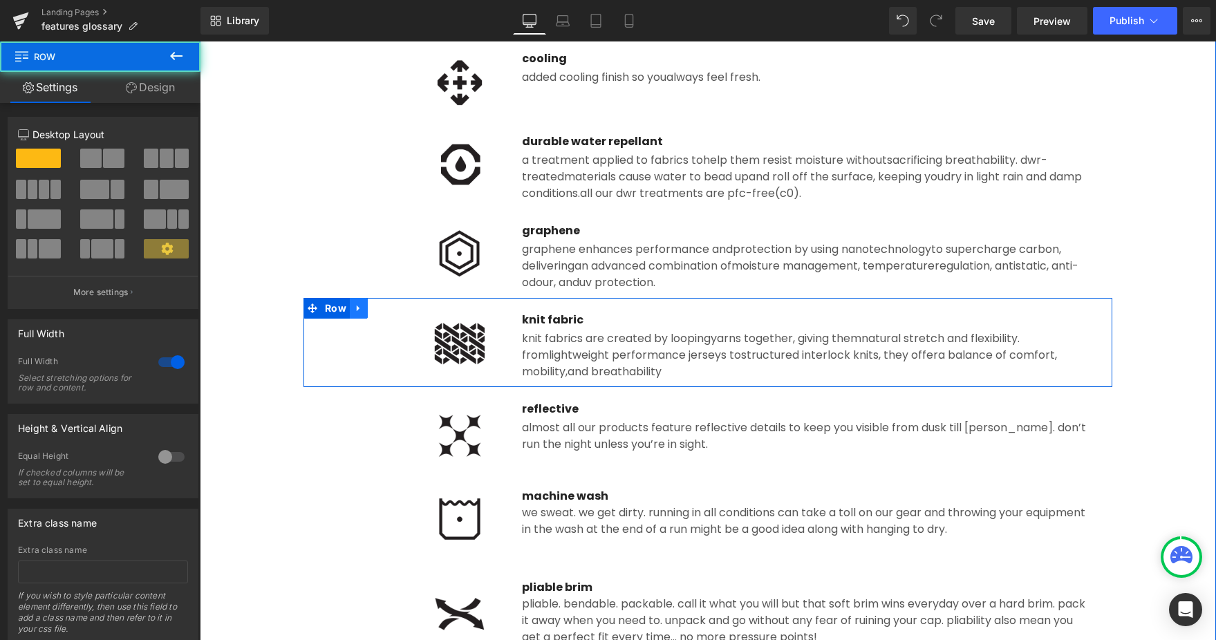
click at [359, 309] on icon at bounding box center [359, 308] width 10 height 10
click at [373, 309] on icon at bounding box center [377, 308] width 10 height 10
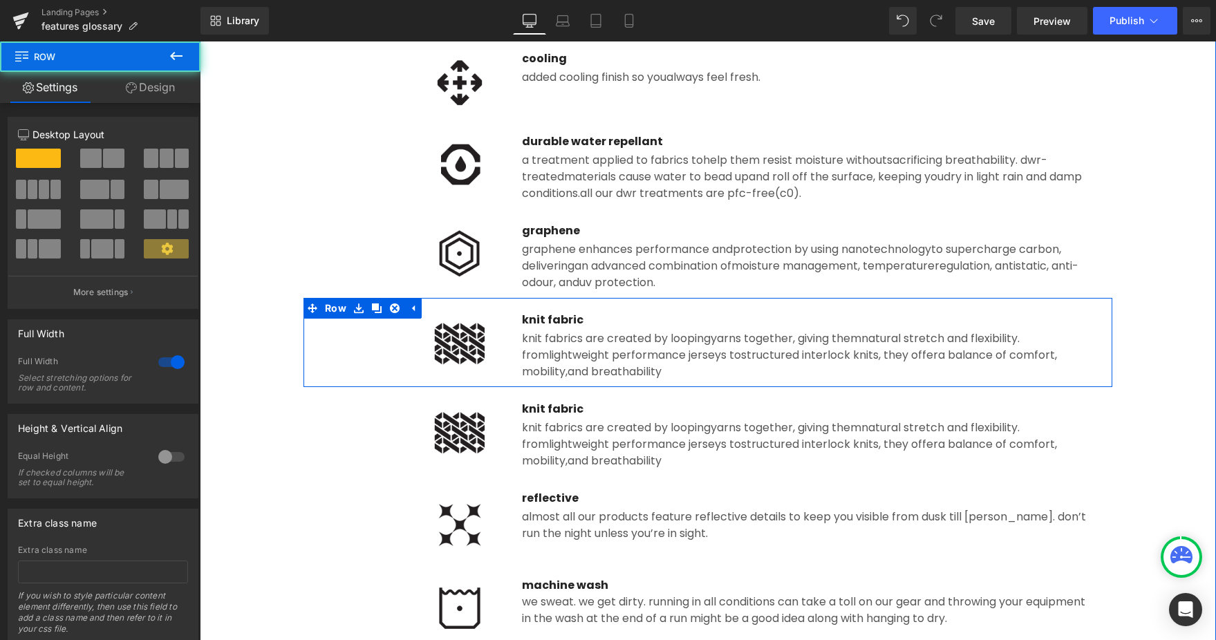
click at [546, 409] on p "knit fabric" at bounding box center [806, 409] width 568 height 17
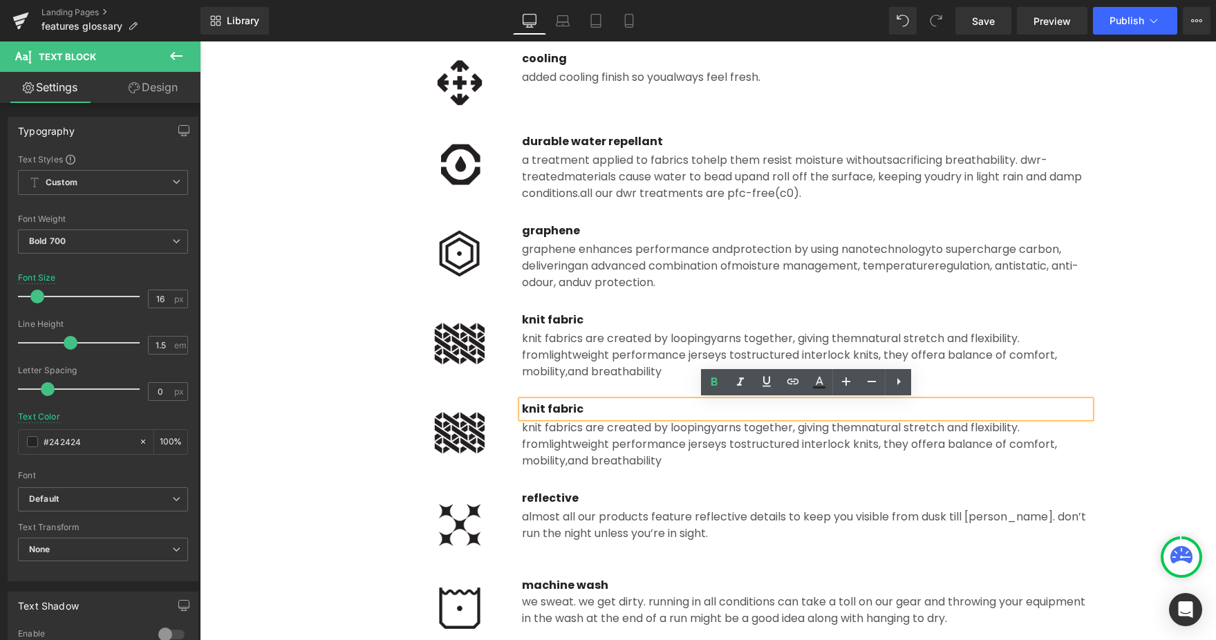
click at [561, 408] on p "knit fabric" at bounding box center [806, 409] width 568 height 17
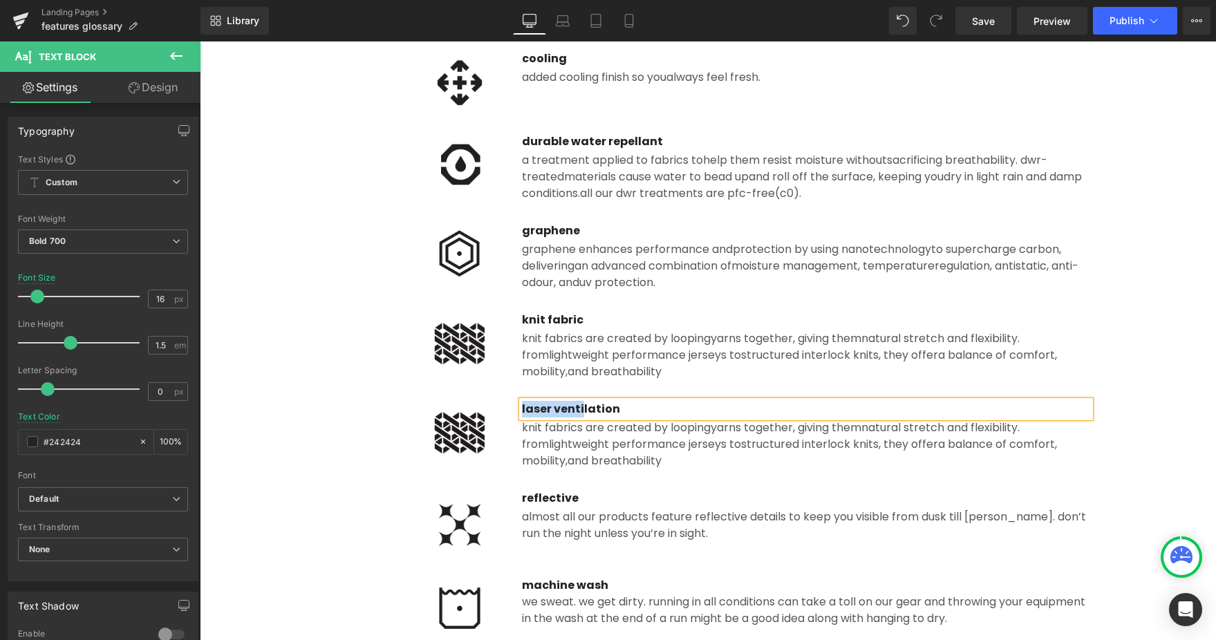
drag, startPoint x: 485, startPoint y: 448, endPoint x: 465, endPoint y: 452, distance: 19.8
click at [485, 448] on img at bounding box center [459, 432] width 83 height 62
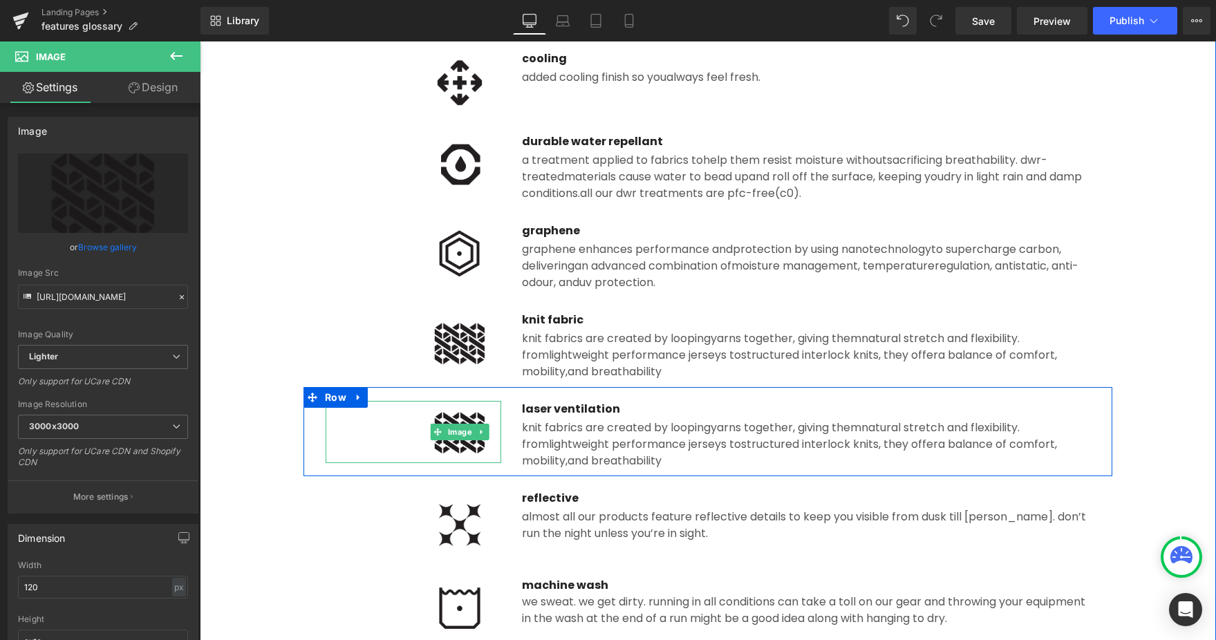
click at [459, 437] on link "Image" at bounding box center [453, 432] width 44 height 17
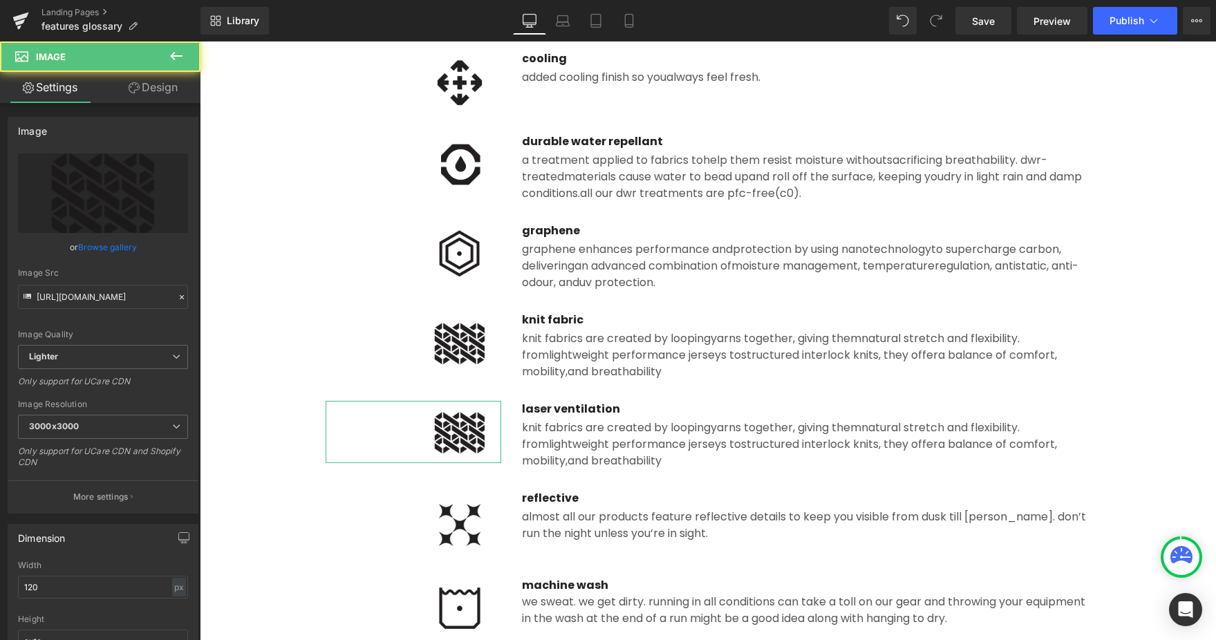
click at [98, 248] on link "Browse gallery" at bounding box center [107, 247] width 59 height 24
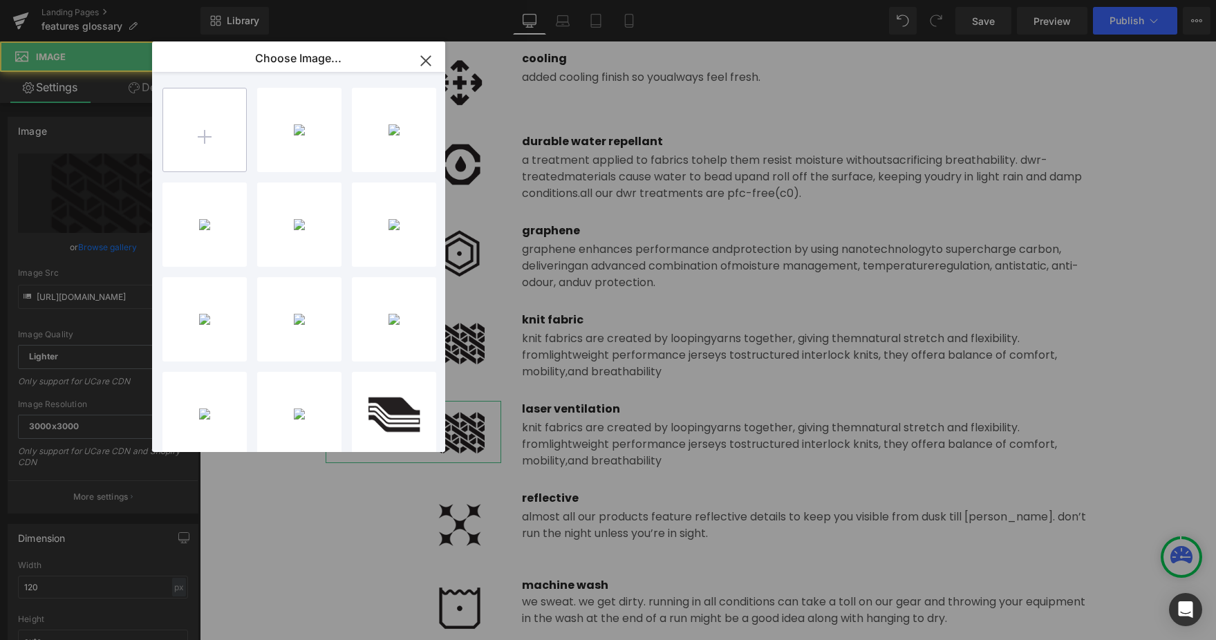
click at [227, 115] on input "file" at bounding box center [204, 129] width 83 height 83
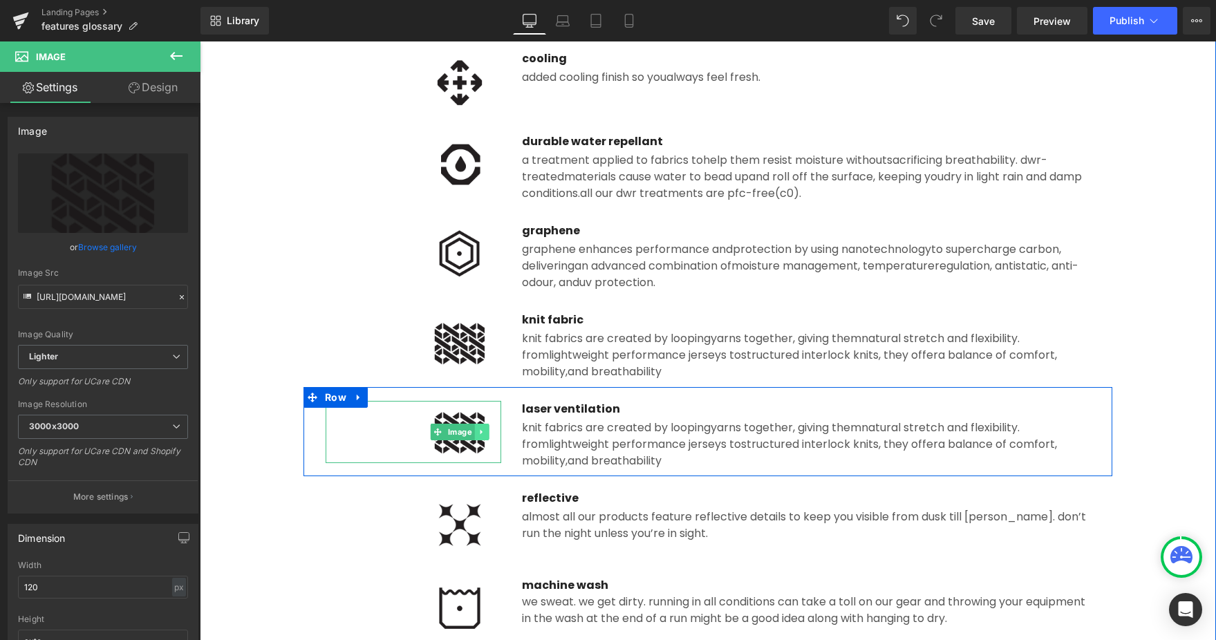
click at [482, 432] on icon at bounding box center [481, 431] width 2 height 5
click at [482, 446] on img at bounding box center [459, 432] width 83 height 62
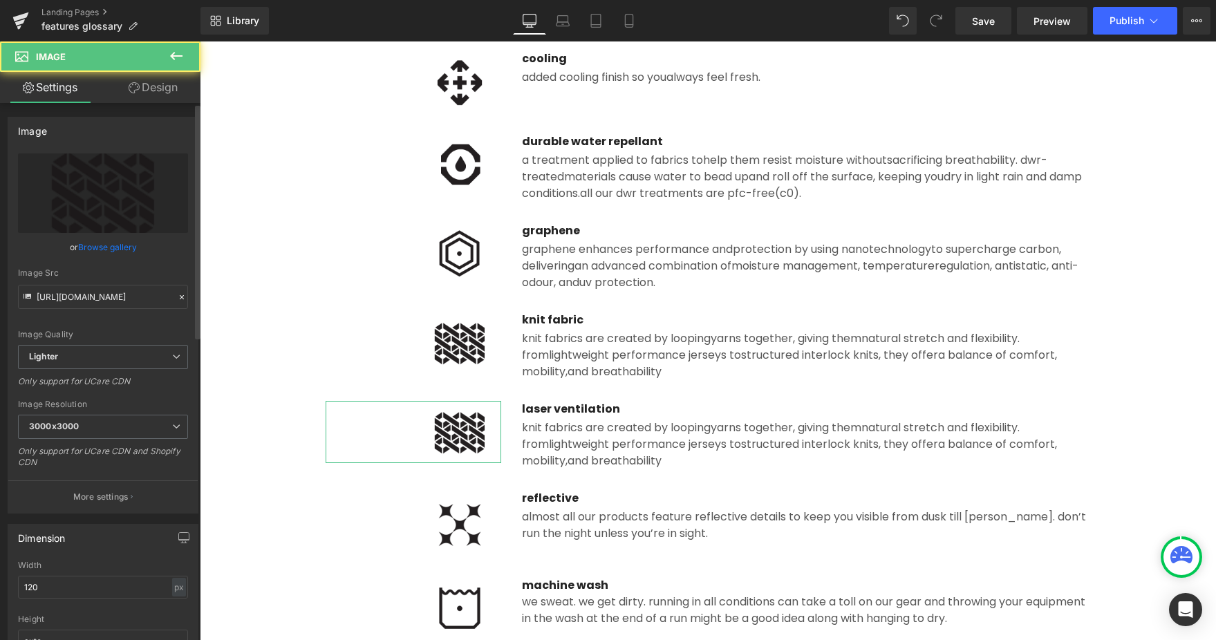
drag, startPoint x: 91, startPoint y: 245, endPoint x: 66, endPoint y: 317, distance: 75.4
click at [91, 245] on link "Browse gallery" at bounding box center [107, 247] width 59 height 24
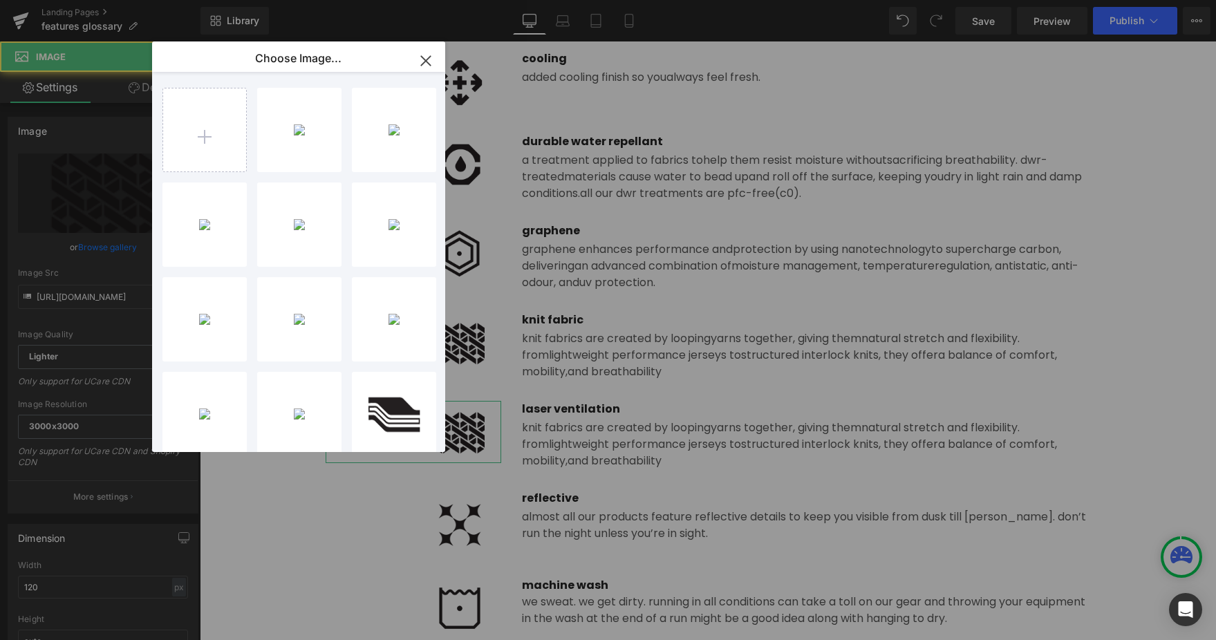
click at [96, 0] on div "Image You are previewing how the will restyle your page. You can not edit Eleme…" at bounding box center [608, 0] width 1216 height 0
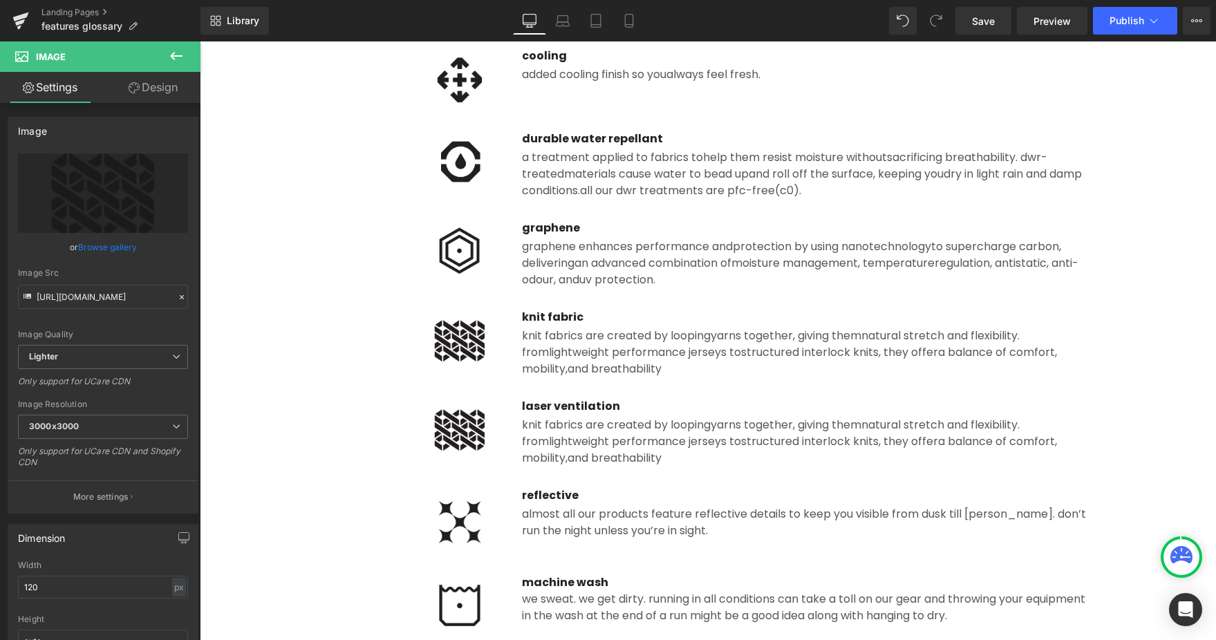
scroll to position [1057, 0]
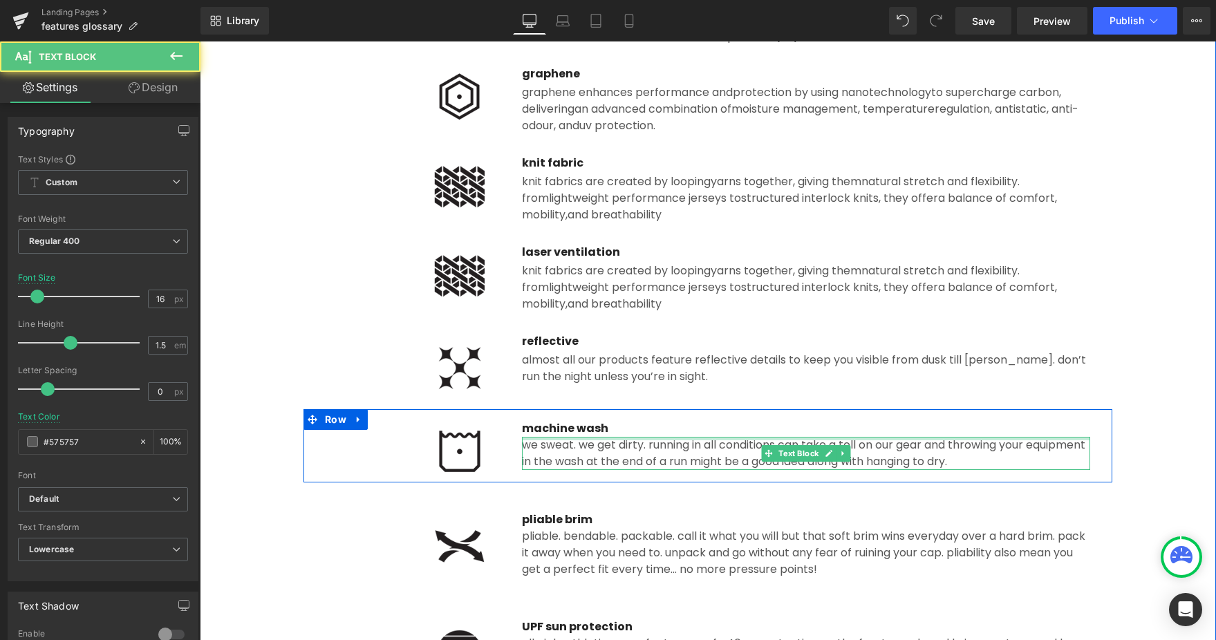
click at [542, 439] on div "We sweat. We get dirty. Running in all conditions can take a toll on our gear a…" at bounding box center [806, 453] width 568 height 33
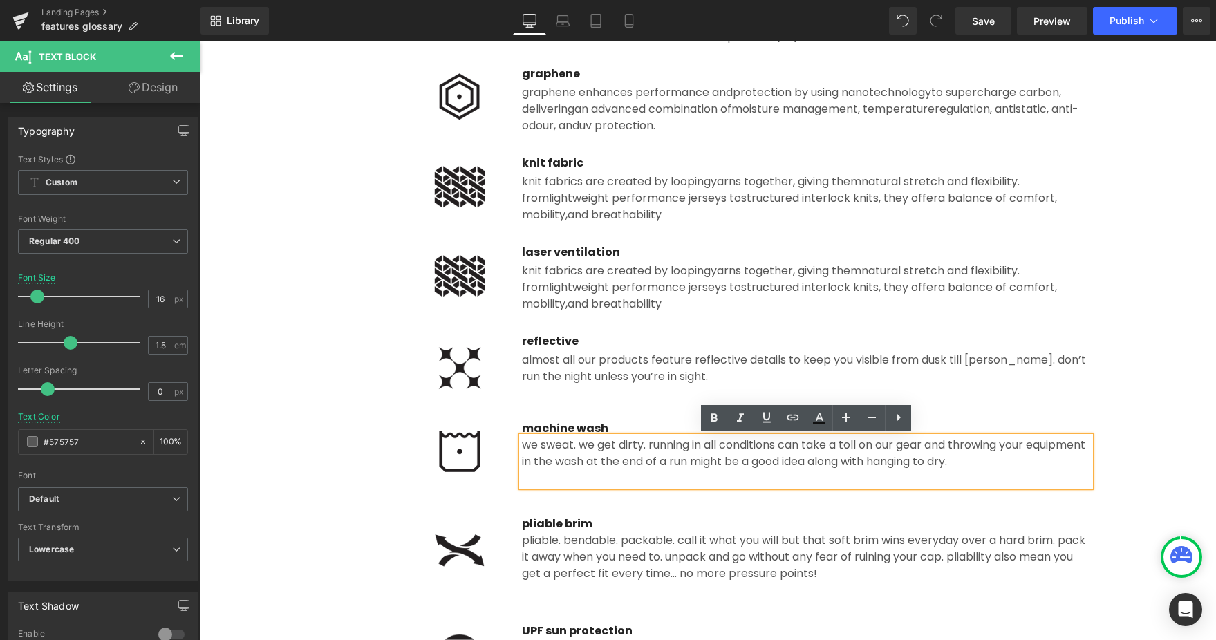
click at [312, 445] on div "Image machine wash Text Block We sweat. We get dirty. Running in all conditions…" at bounding box center [707, 447] width 809 height 77
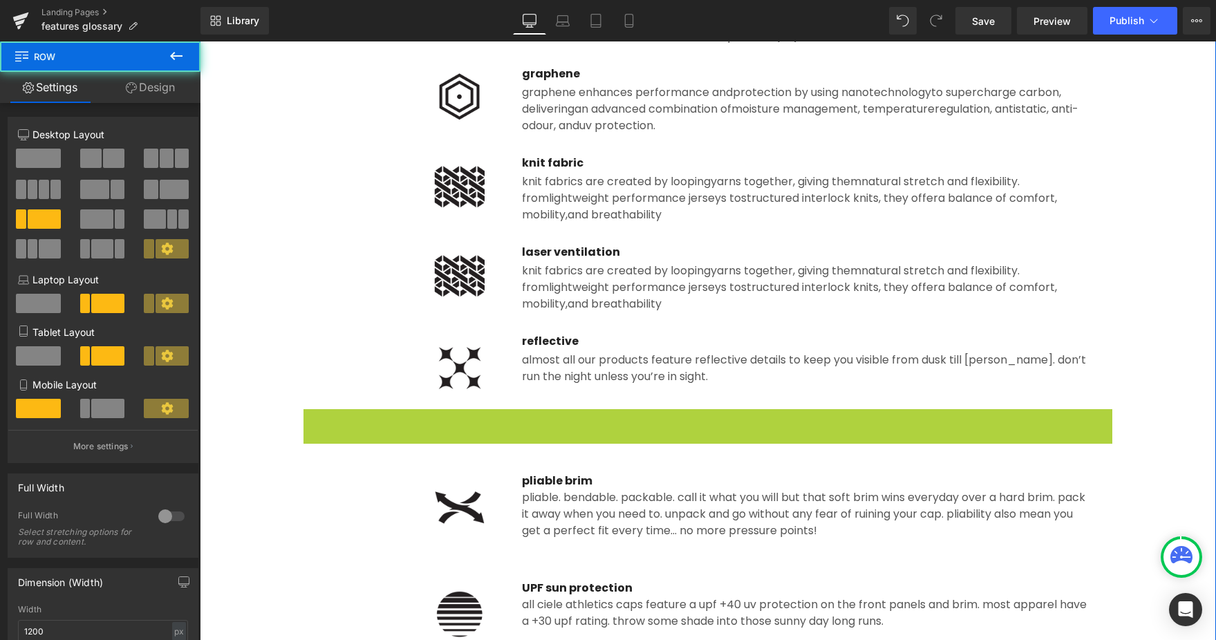
drag, startPoint x: 311, startPoint y: 421, endPoint x: 384, endPoint y: 422, distance: 73.3
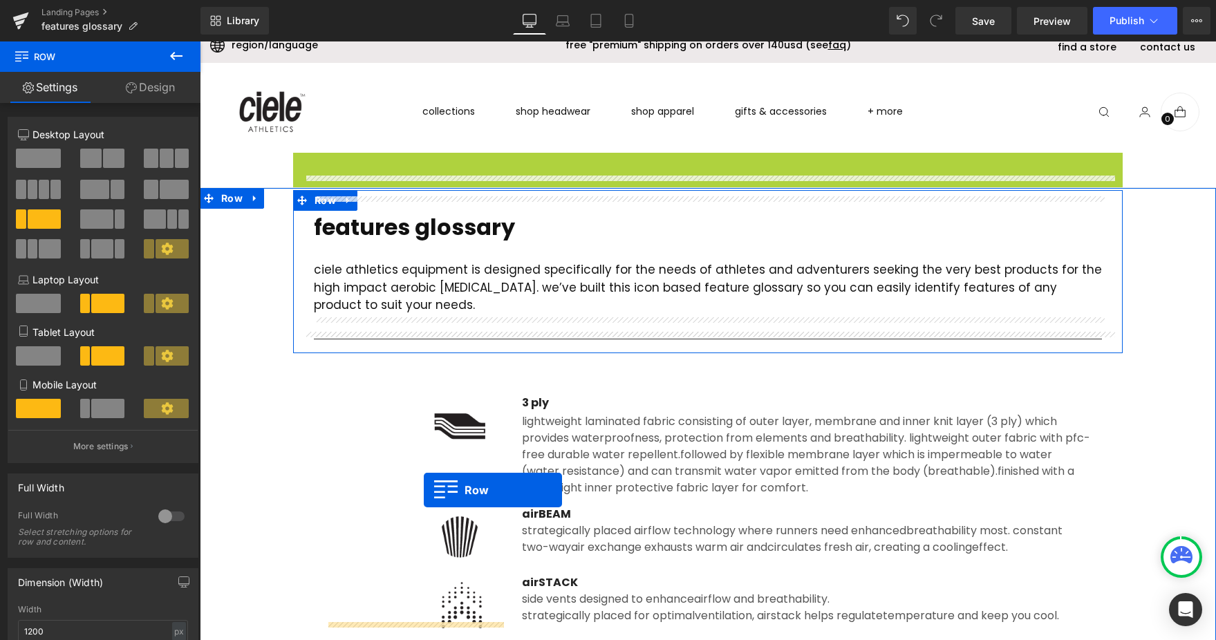
scroll to position [28, 0]
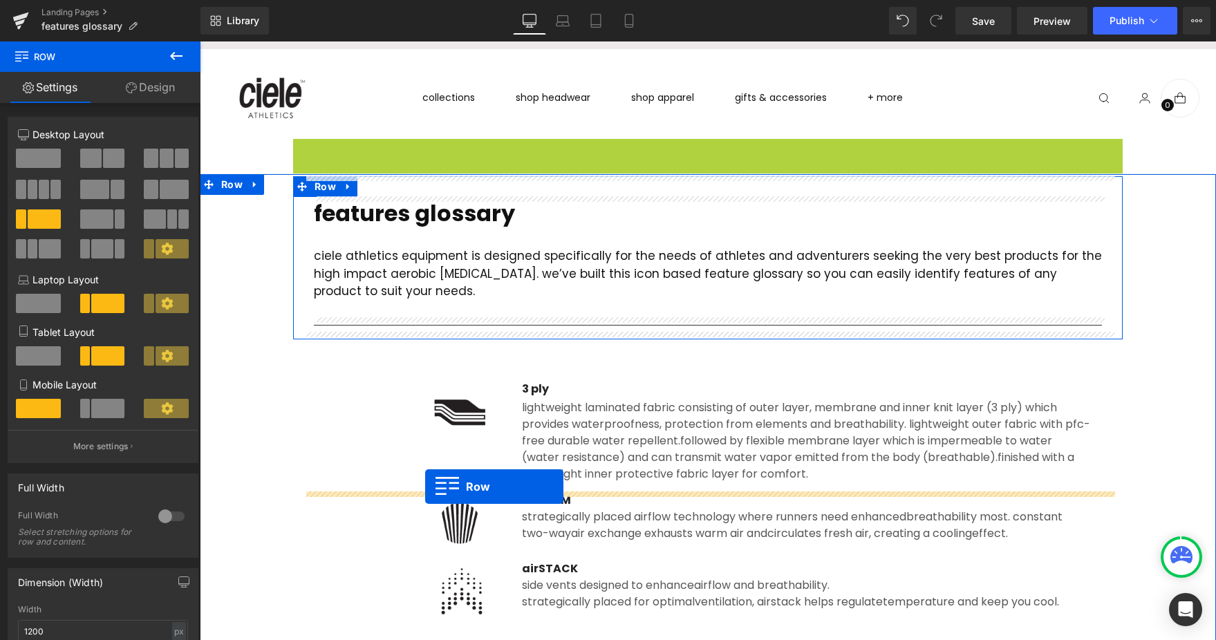
drag, startPoint x: 299, startPoint y: 176, endPoint x: 413, endPoint y: 619, distance: 458.0
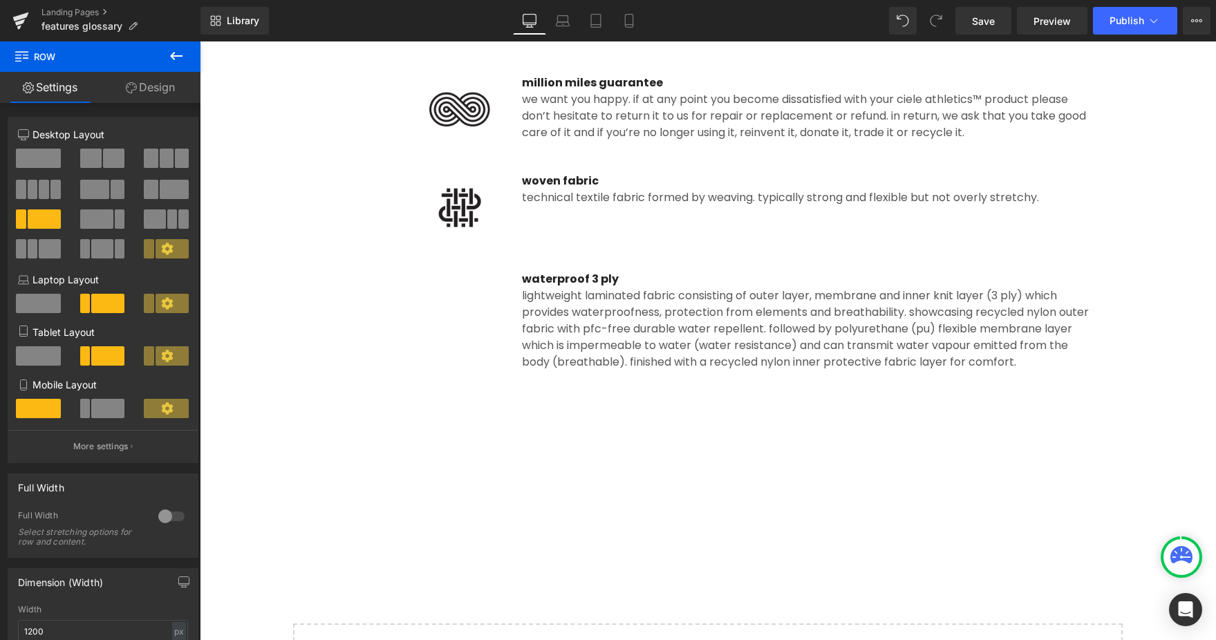
scroll to position [2067, 0]
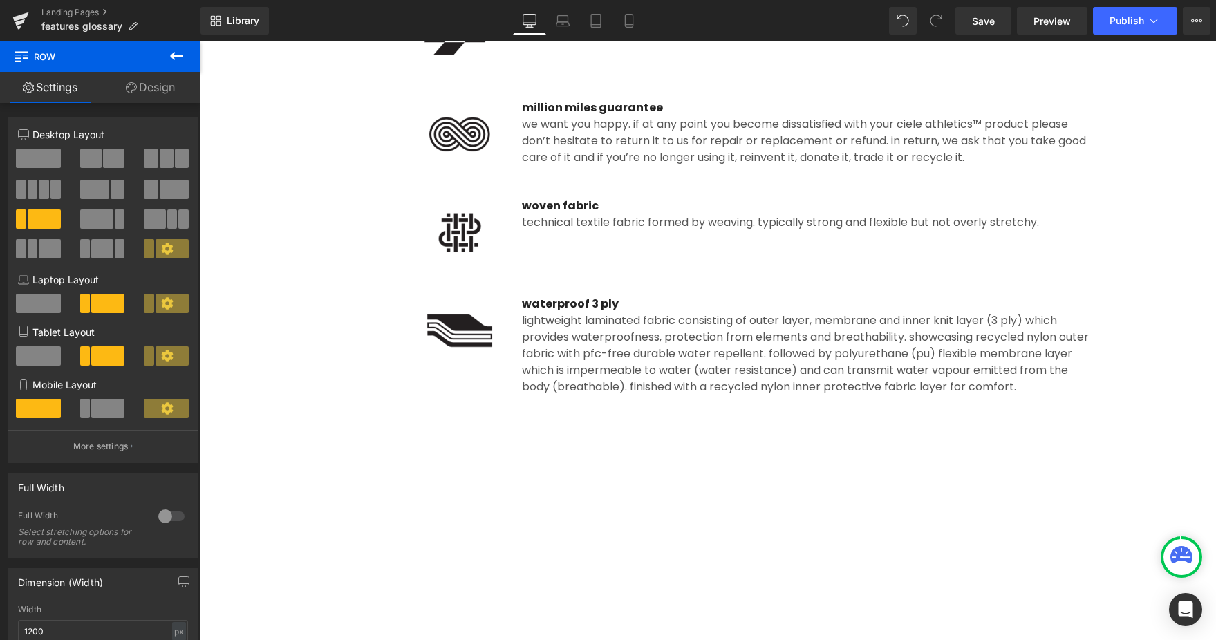
click at [554, 329] on div "lightweight laminated fabric consisting of outer layer, membrane and inner knit…" at bounding box center [806, 353] width 568 height 83
click at [480, 327] on div "Image" at bounding box center [414, 330] width 176 height 69
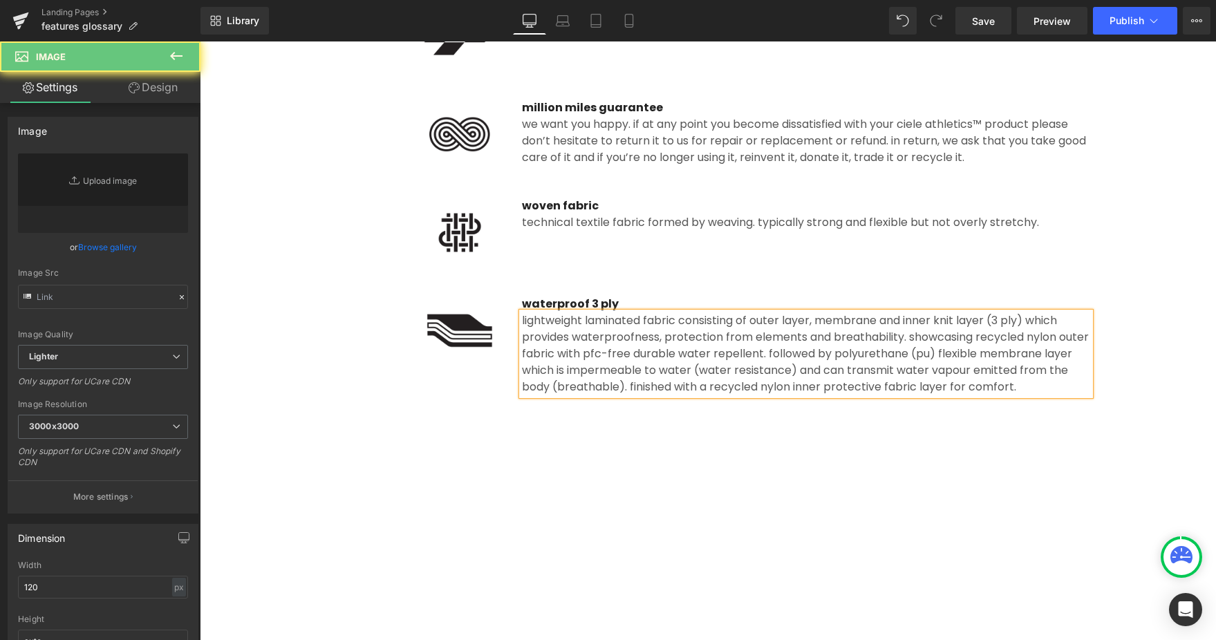
type input "[URL][DOMAIN_NAME]"
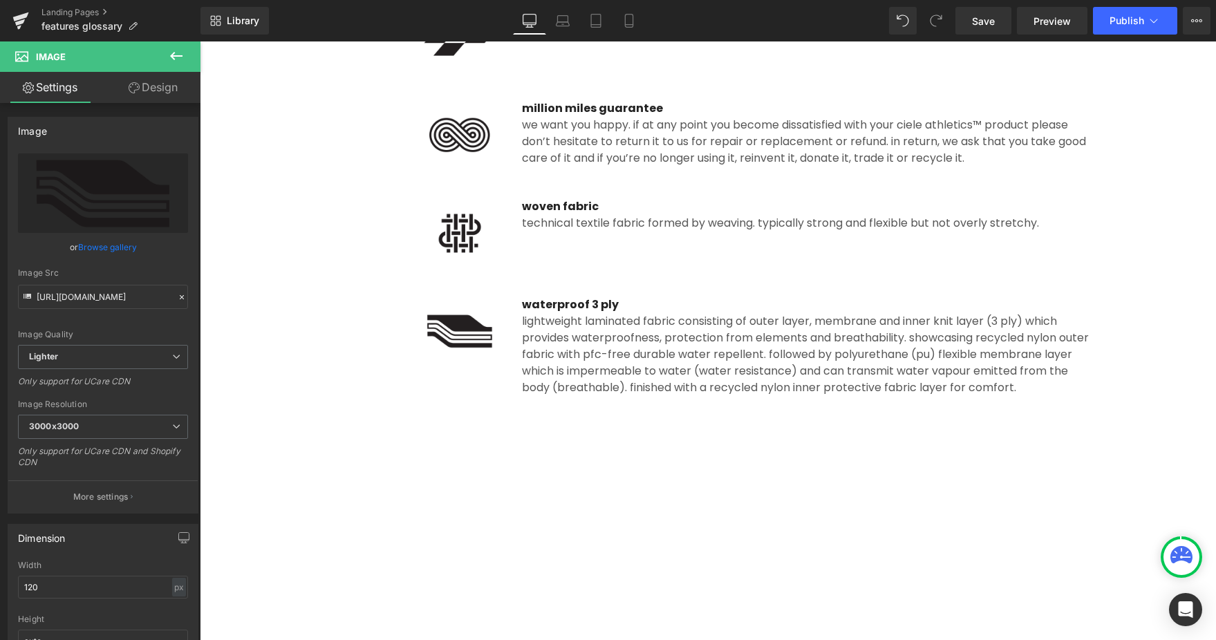
click at [547, 303] on p "waterproof 3 ply" at bounding box center [806, 305] width 568 height 17
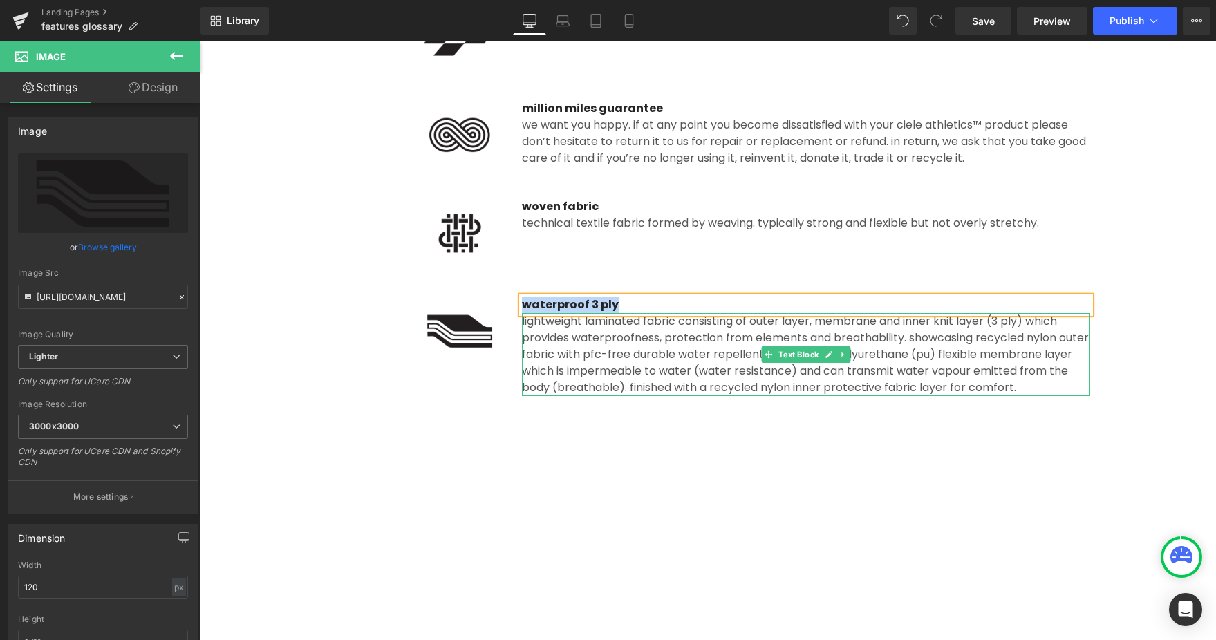
click at [576, 341] on div "lightweight laminated fabric consisting of outer layer, membrane and inner knit…" at bounding box center [806, 354] width 568 height 83
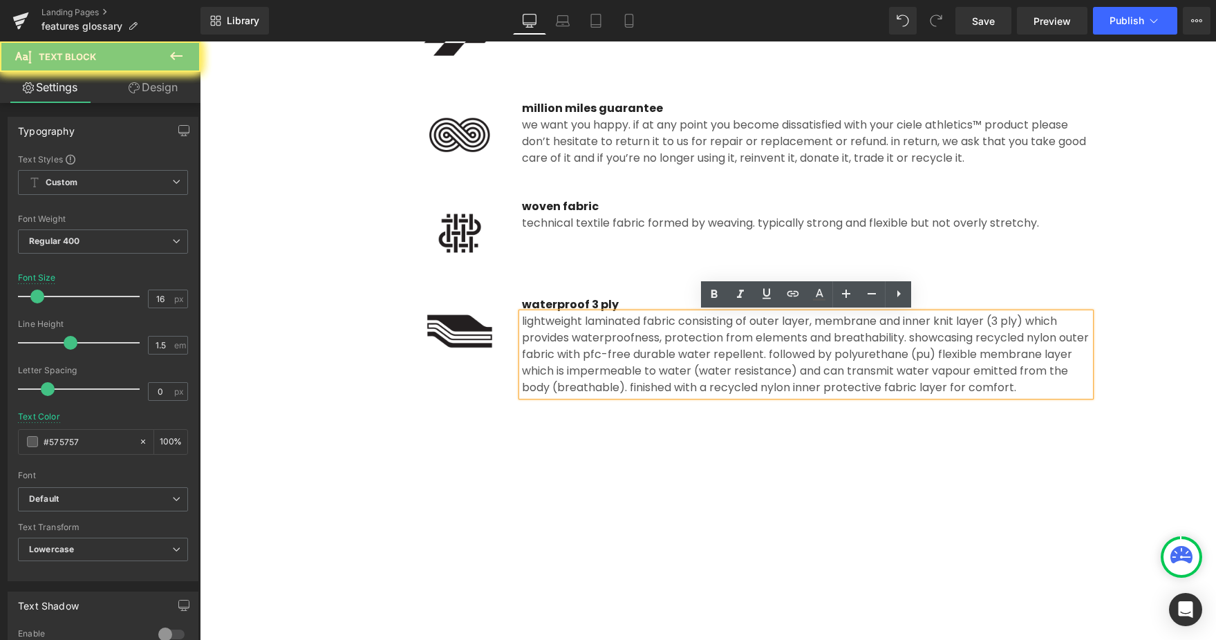
click at [389, 330] on div at bounding box center [414, 331] width 176 height 69
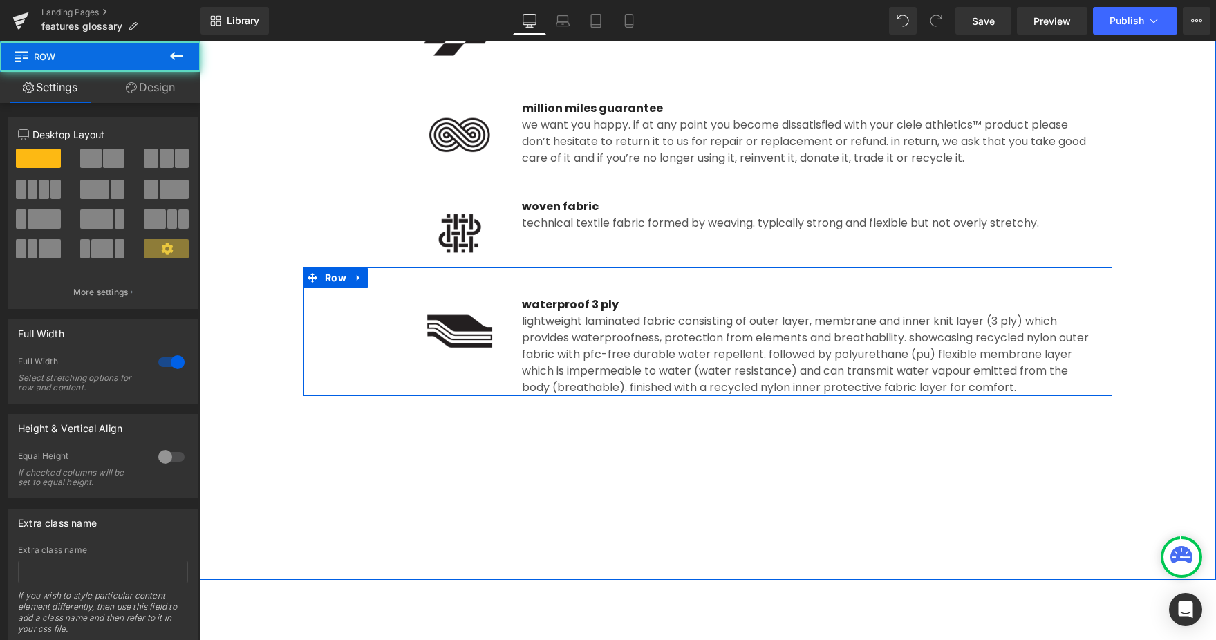
click at [357, 277] on icon at bounding box center [358, 277] width 3 height 6
click at [390, 279] on icon at bounding box center [395, 278] width 10 height 10
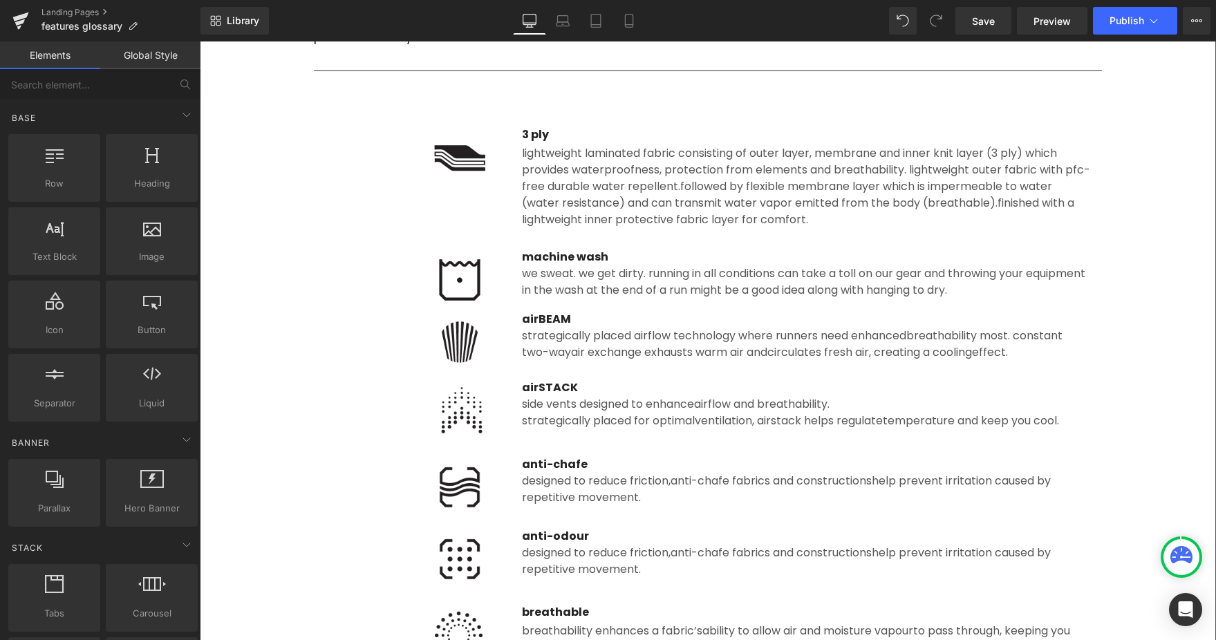
scroll to position [265, 0]
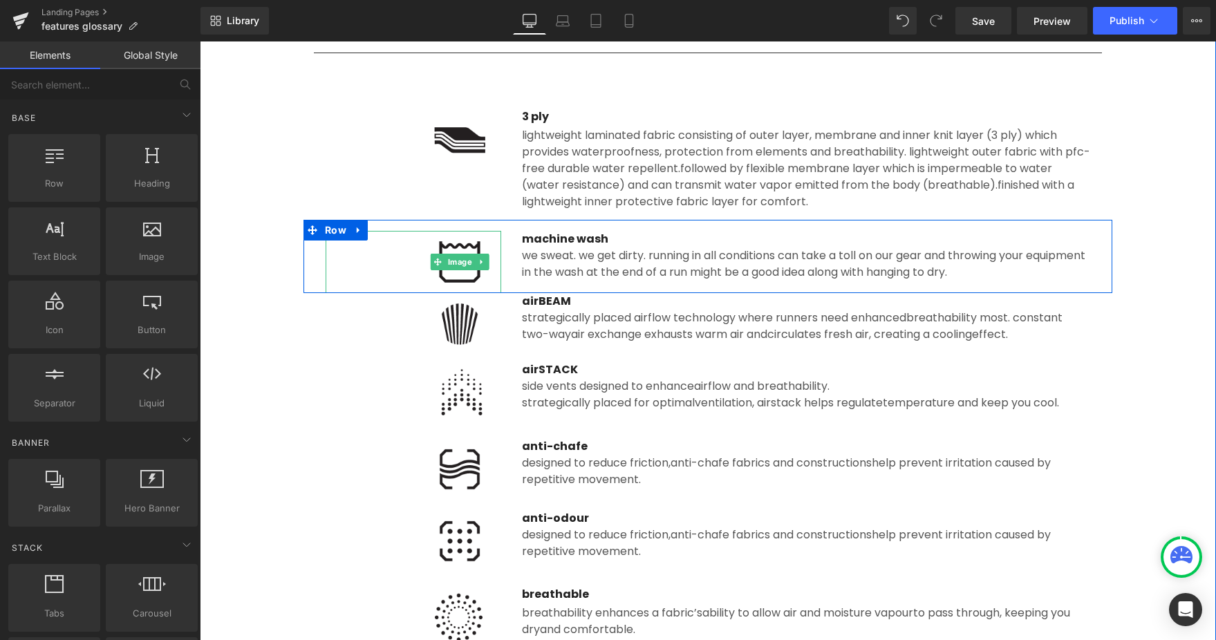
click at [456, 254] on div "Image" at bounding box center [414, 262] width 176 height 62
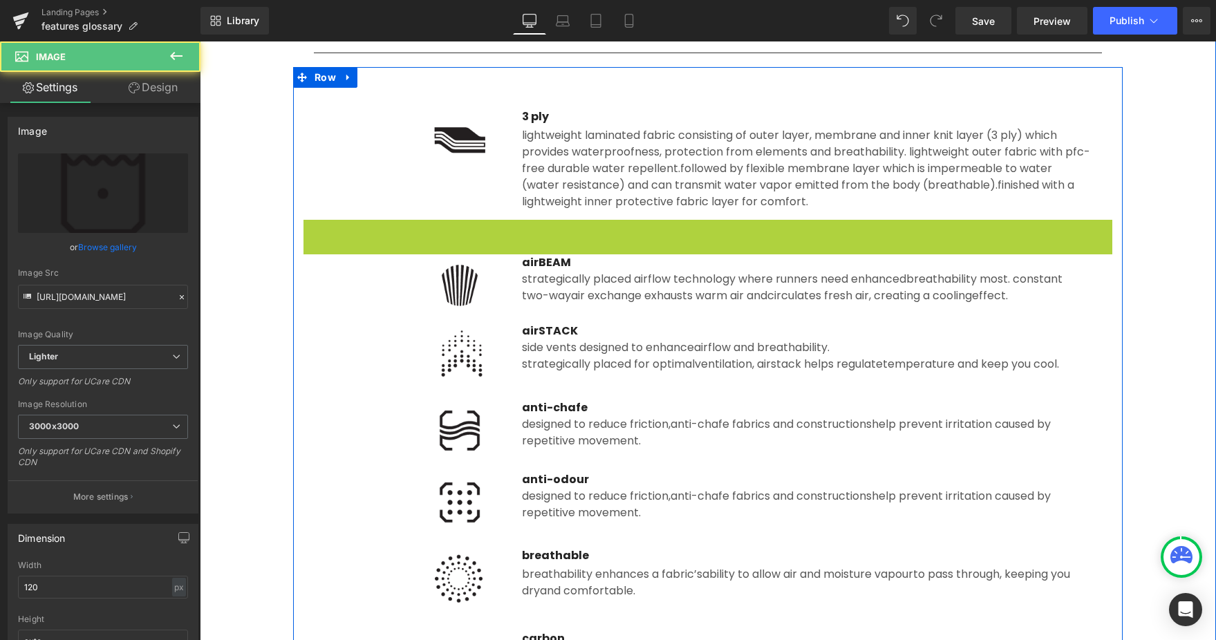
drag, startPoint x: 317, startPoint y: 350, endPoint x: 344, endPoint y: 246, distance: 107.1
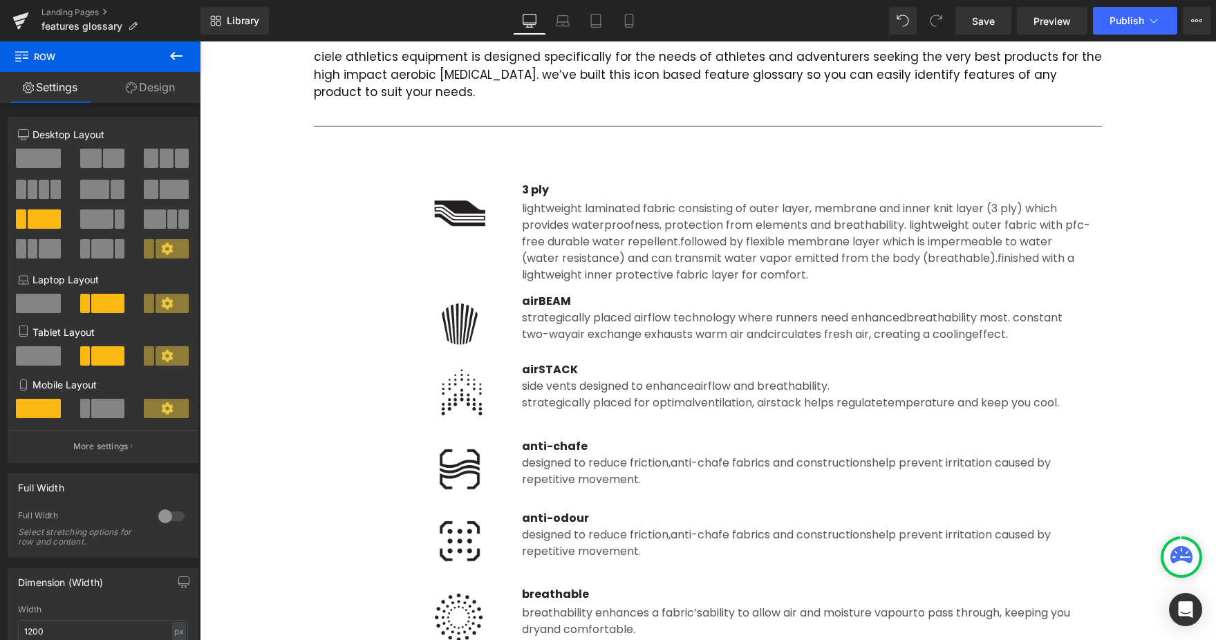
click at [408, 49] on div at bounding box center [708, 40] width 788 height 18
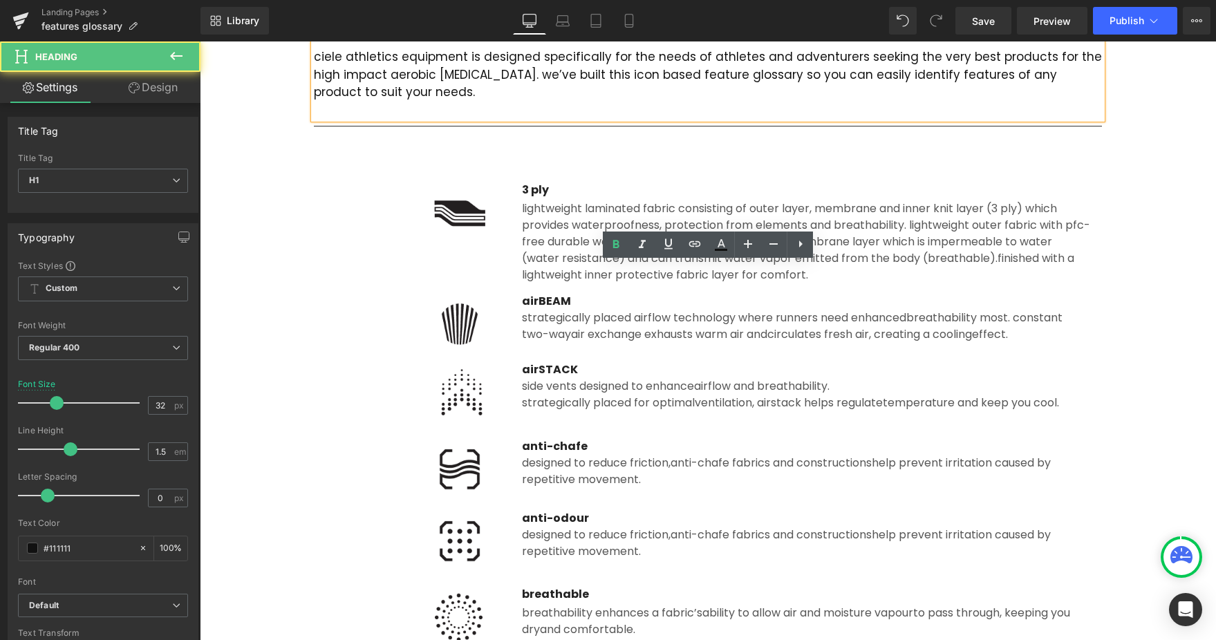
scroll to position [0, 0]
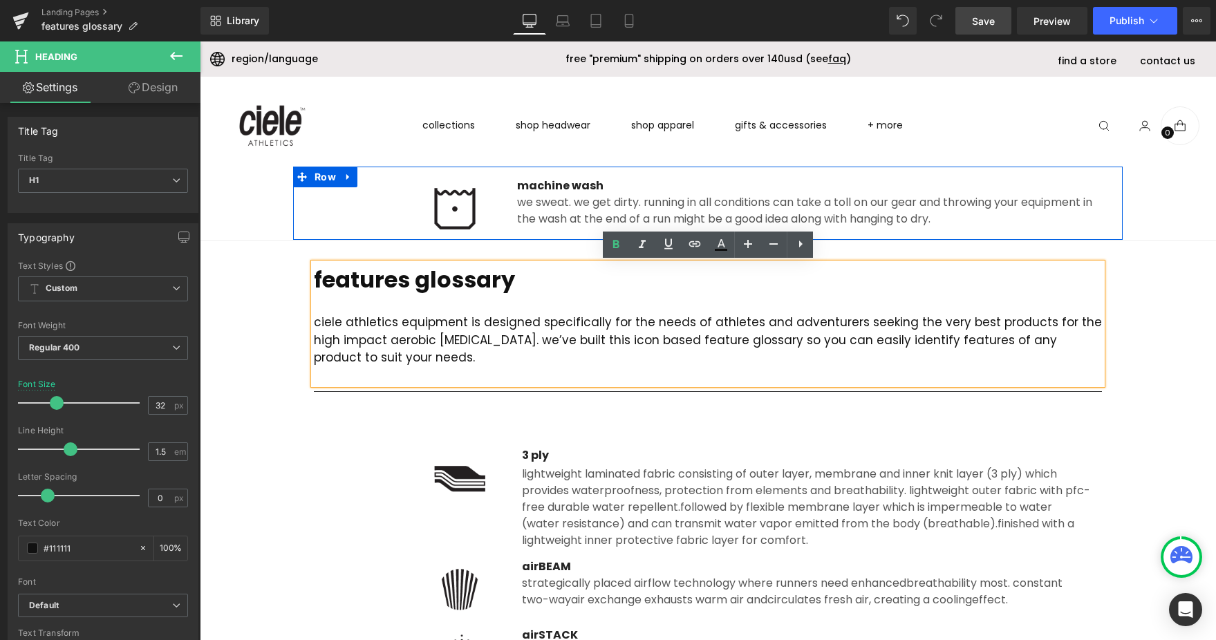
click at [989, 7] on link "Save" at bounding box center [983, 21] width 56 height 28
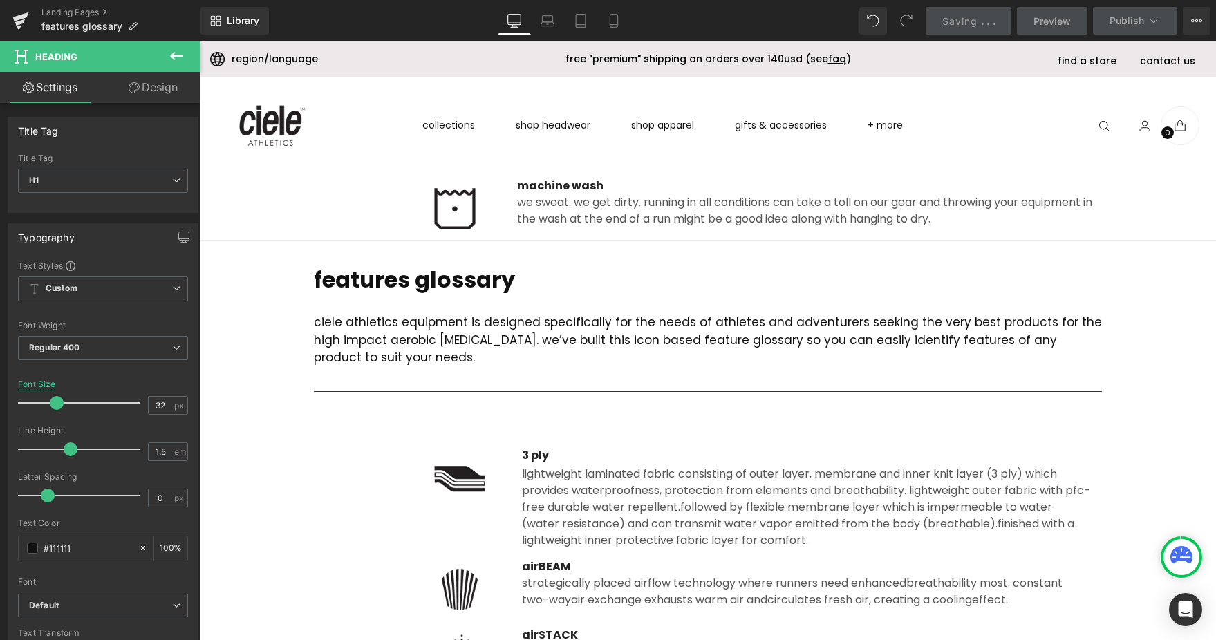
click at [943, 41] on div "Library Desktop Desktop Laptop Tablet Mobile Saving . . . Preview Publish Sched…" at bounding box center [707, 20] width 1015 height 41
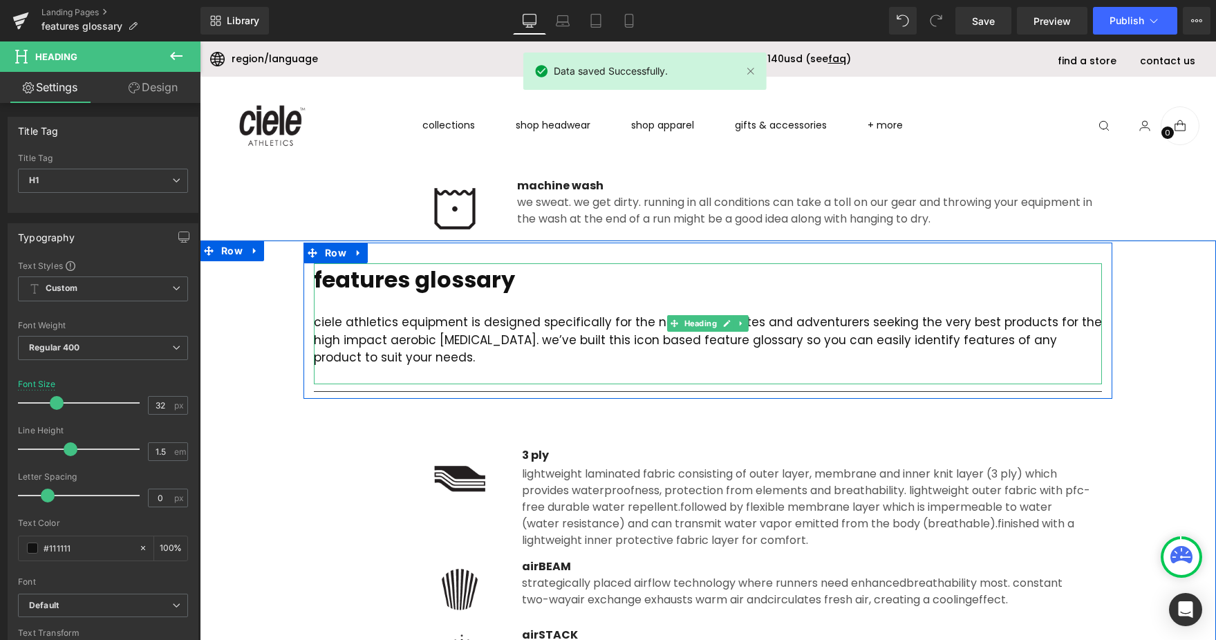
click at [461, 178] on img at bounding box center [454, 209] width 83 height 62
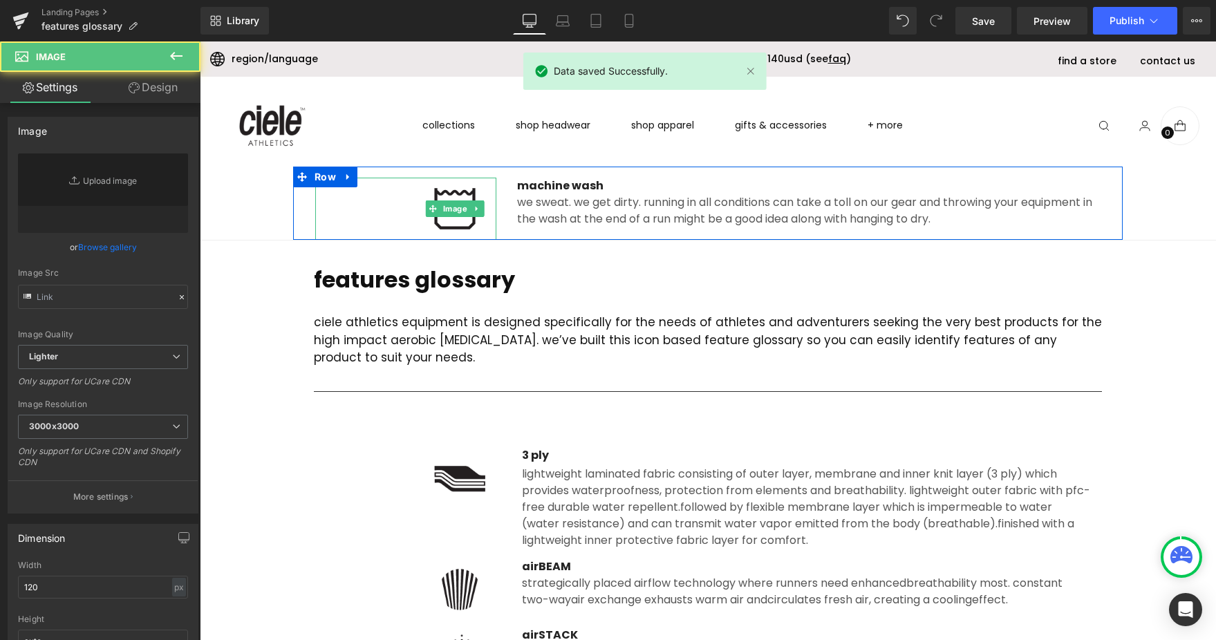
type input "[URL][DOMAIN_NAME]"
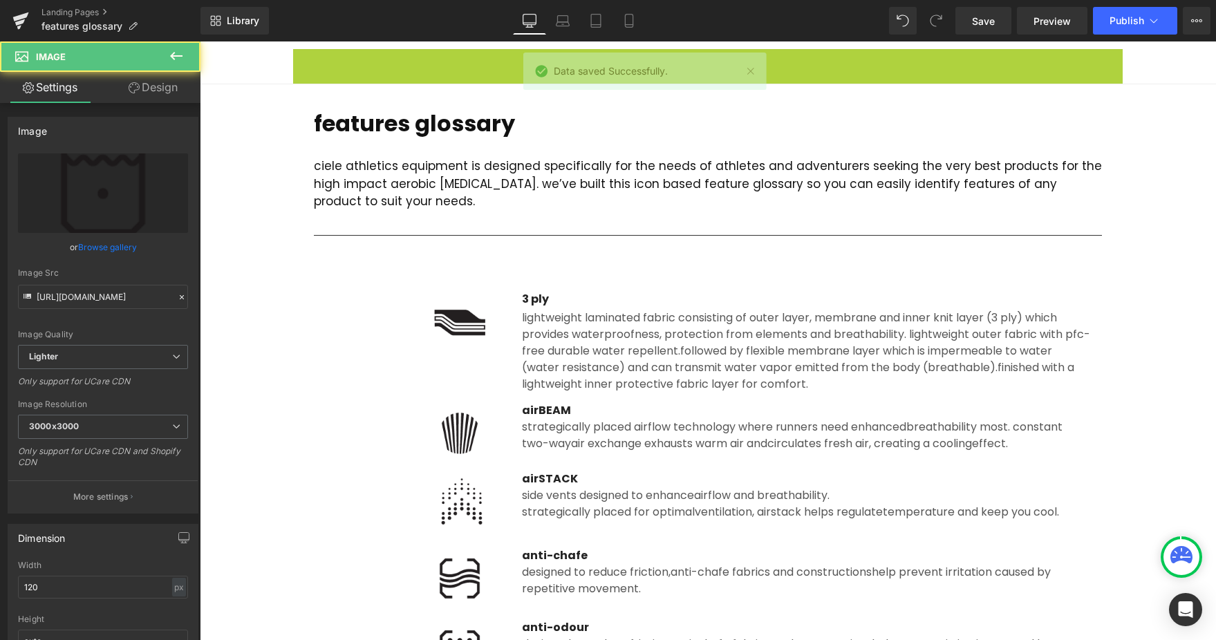
drag, startPoint x: 299, startPoint y: 59, endPoint x: 254, endPoint y: 46, distance: 47.7
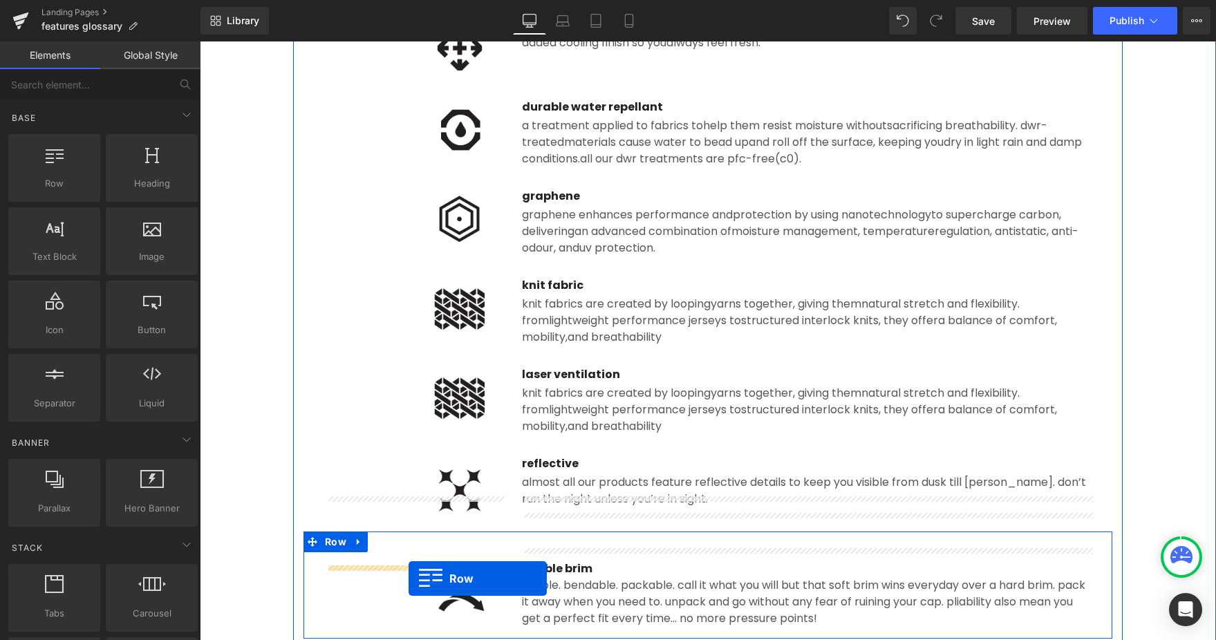
scroll to position [983, 0]
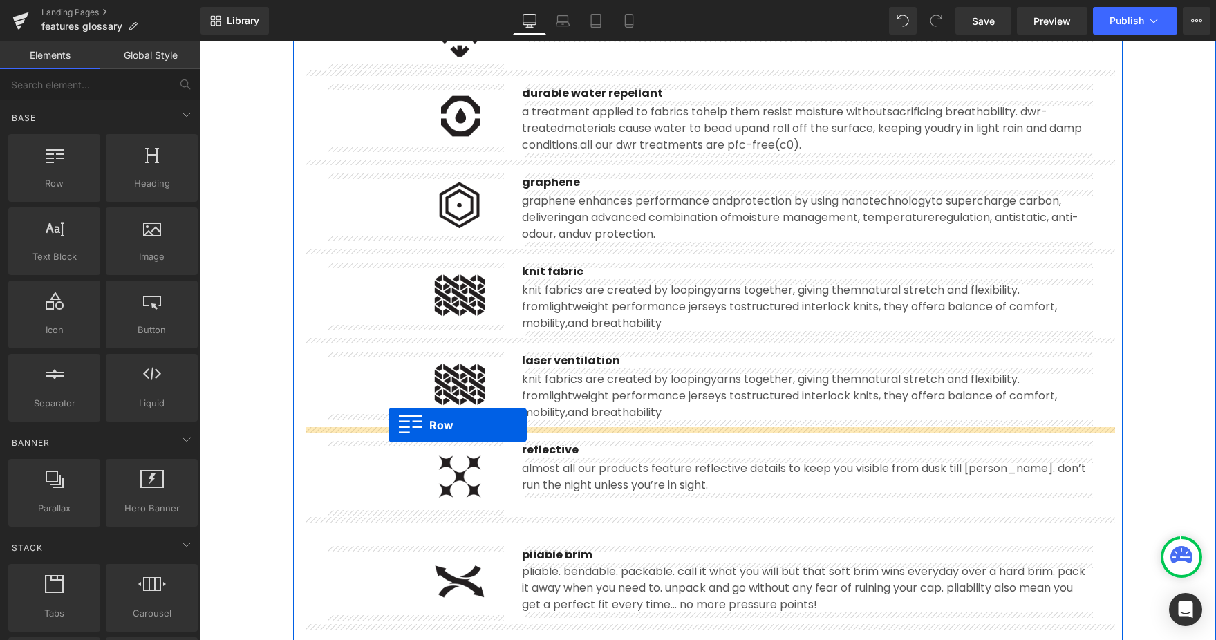
drag, startPoint x: 301, startPoint y: 158, endPoint x: 388, endPoint y: 425, distance: 280.7
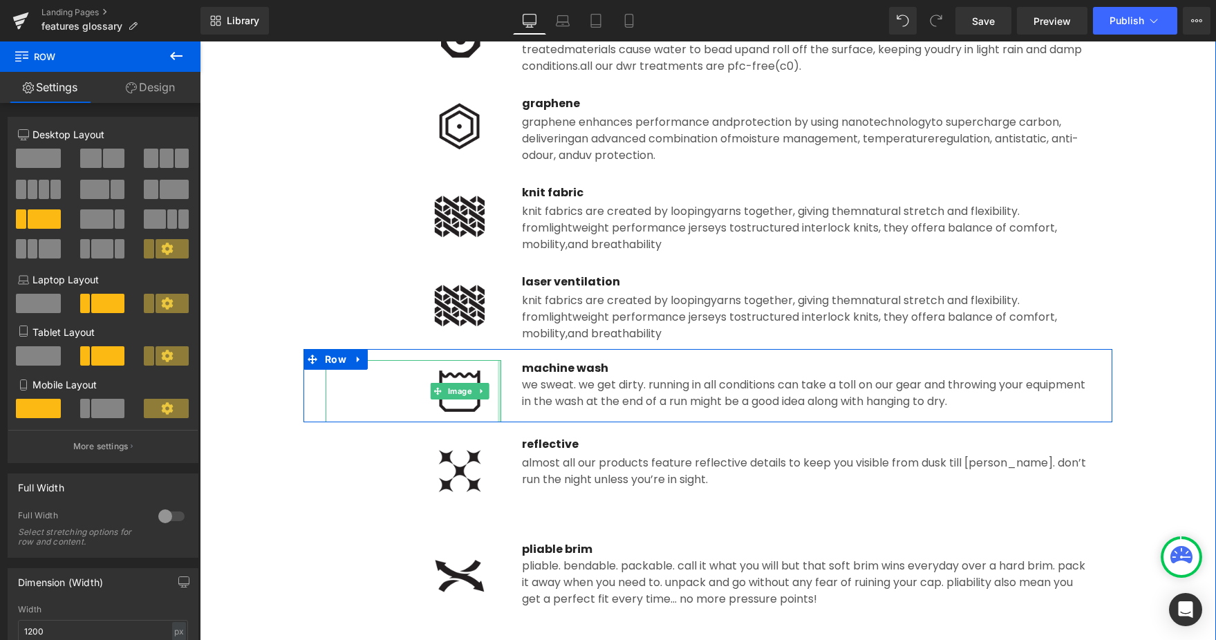
scroll to position [1031, 0]
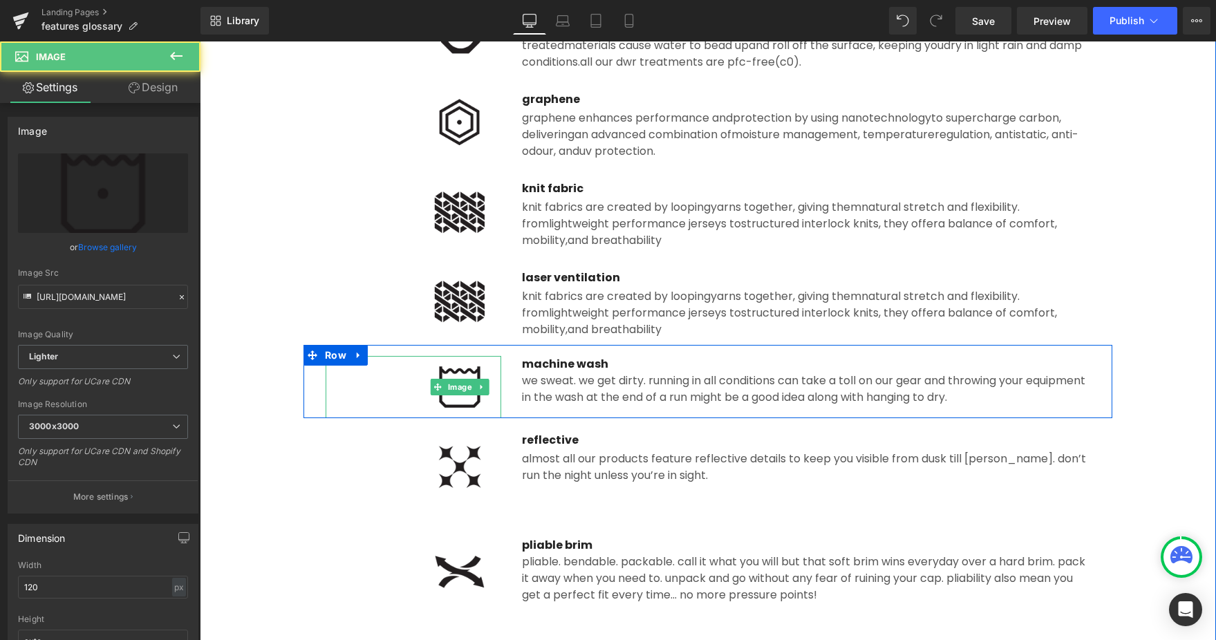
click at [454, 401] on img at bounding box center [459, 387] width 83 height 62
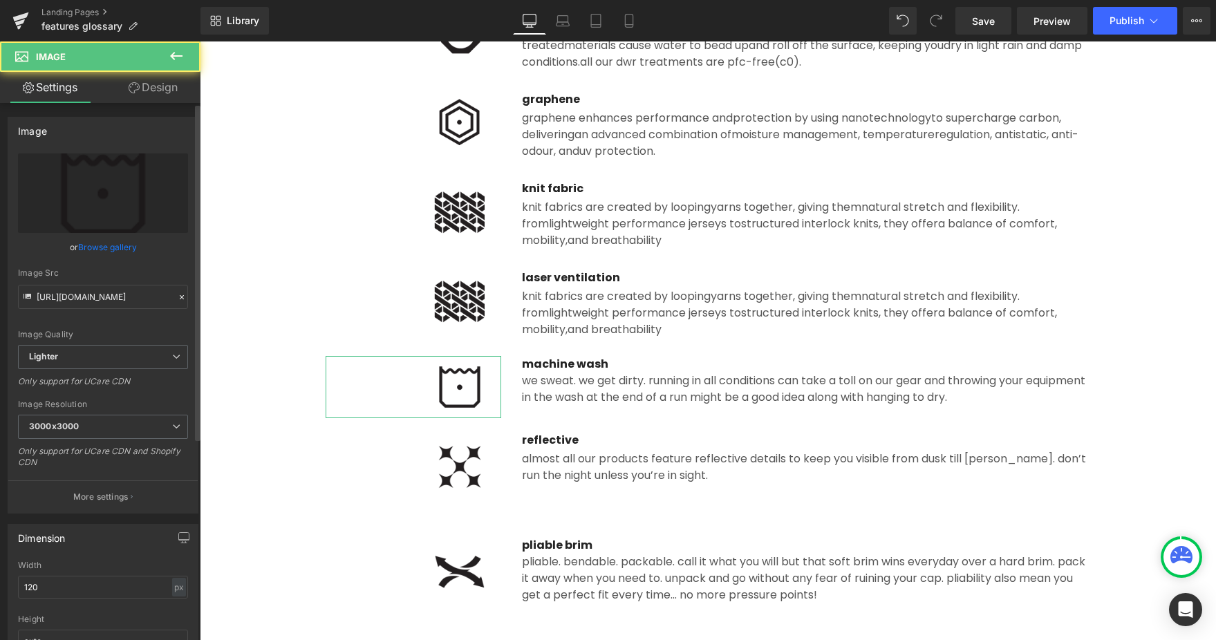
click at [110, 238] on link "Browse gallery" at bounding box center [107, 247] width 59 height 24
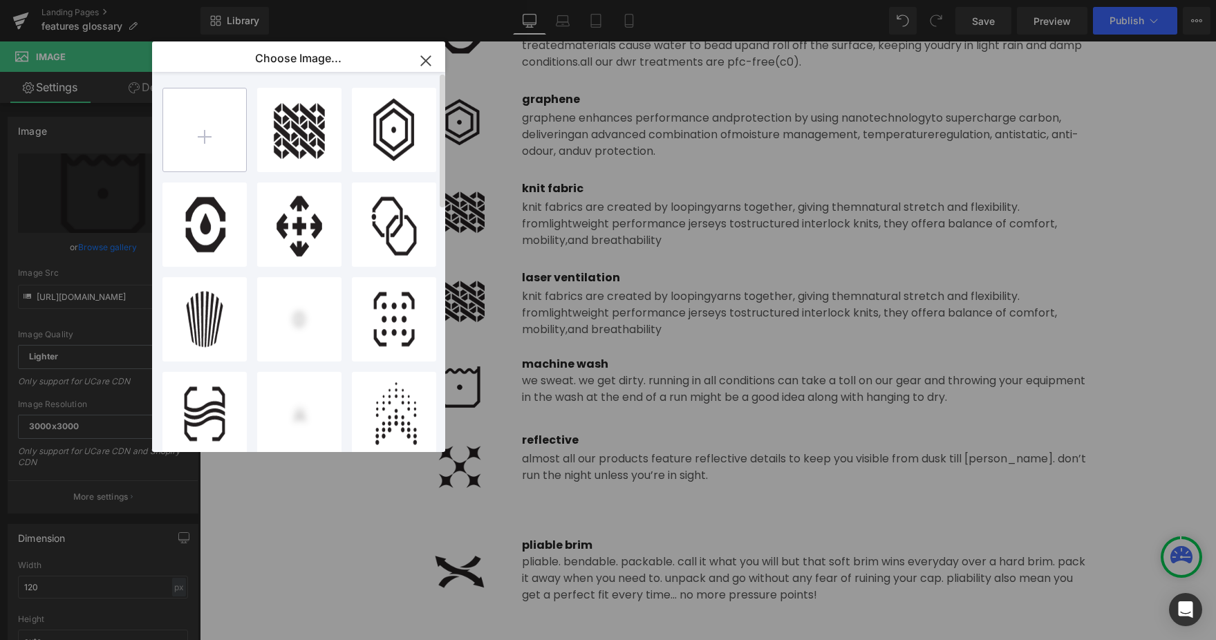
click at [212, 123] on input "file" at bounding box center [204, 129] width 83 height 83
type input "C:\fakepath\machine_wash.png"
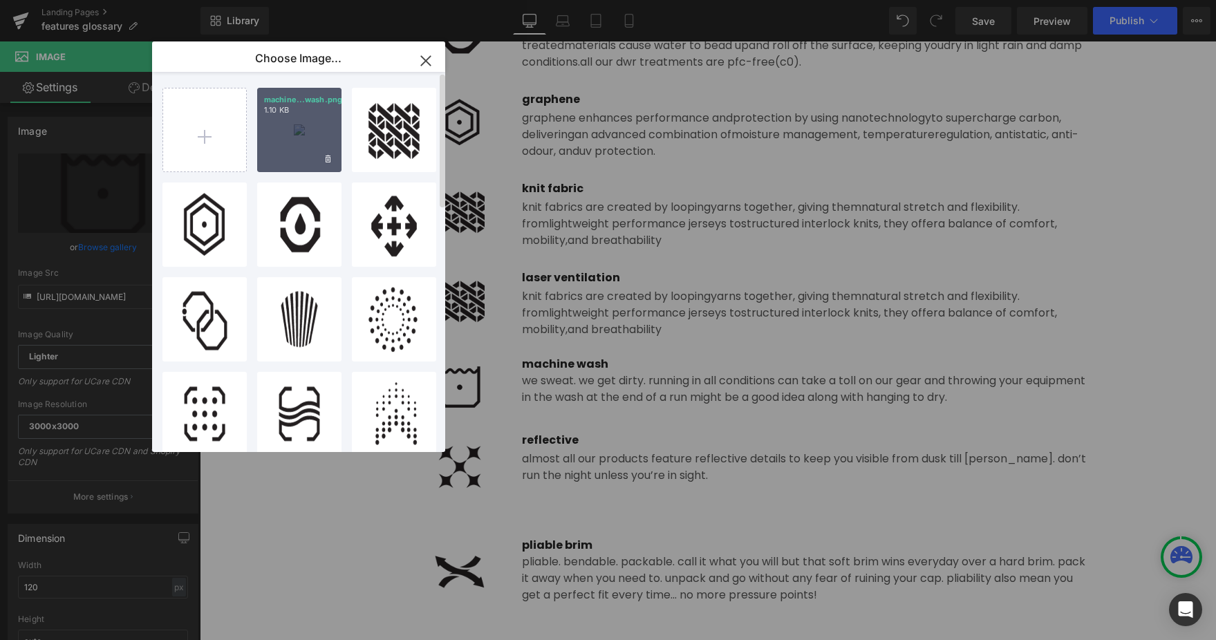
click at [303, 144] on div "machine...wash.png 1.10 KB" at bounding box center [299, 130] width 84 height 84
type input "https://ucarecdn.com/453fed3e-2eb1-4262-a26f-30990cfa9056/-/format/auto/-/previ…"
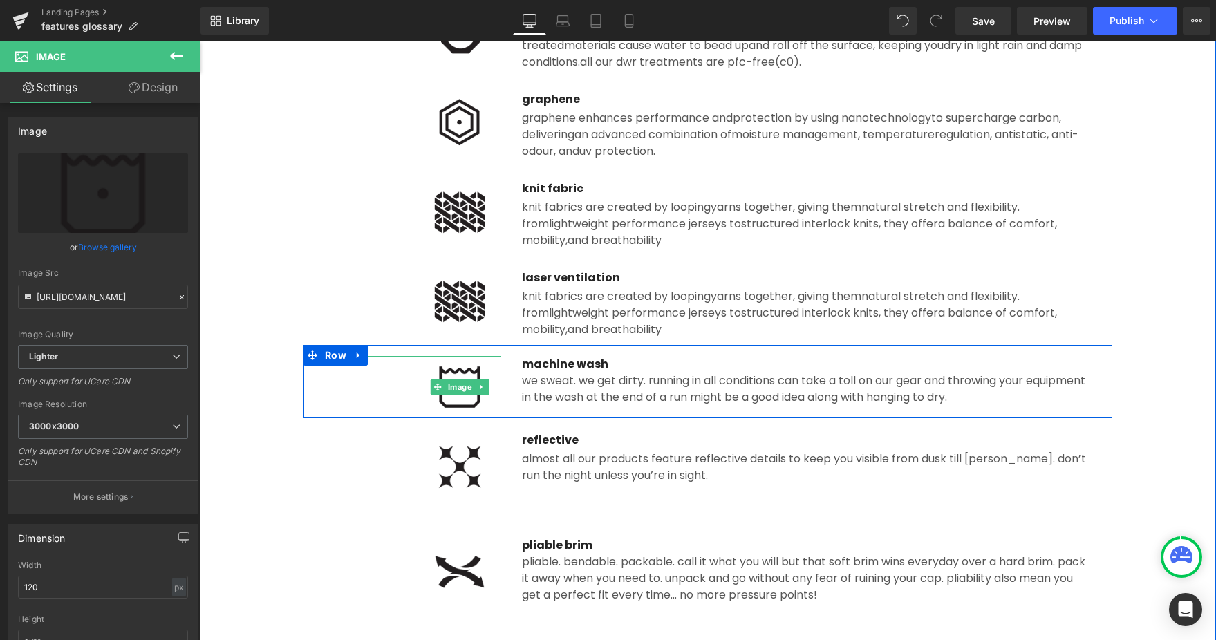
click at [478, 396] on img at bounding box center [459, 387] width 83 height 62
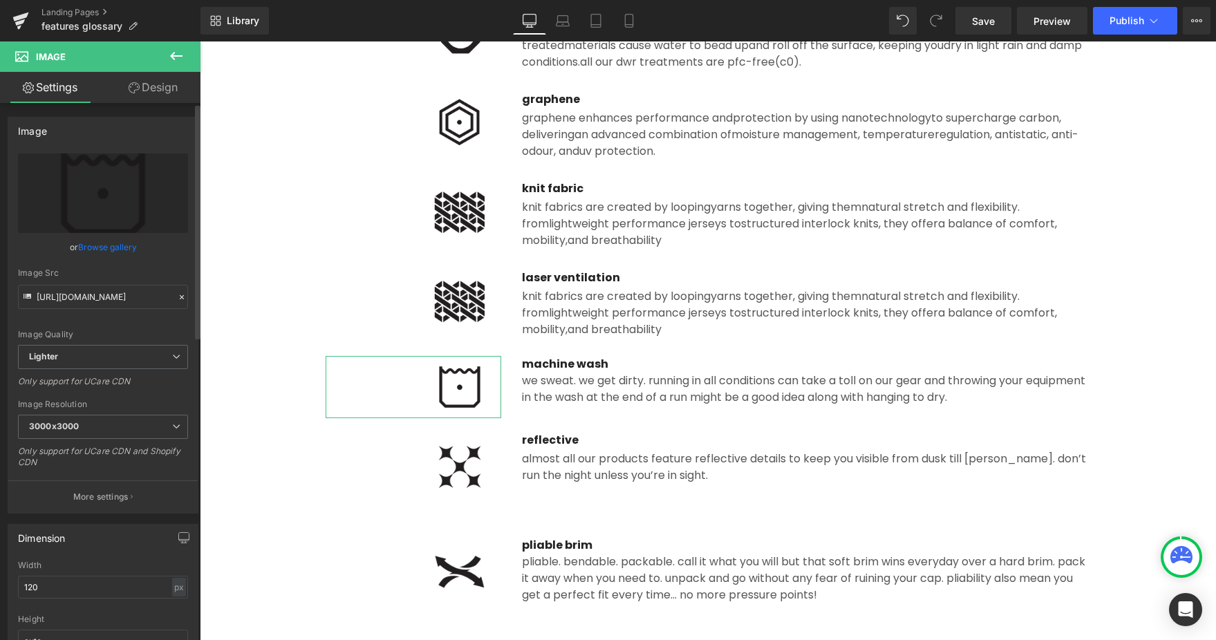
click at [119, 250] on link "Browse gallery" at bounding box center [107, 247] width 59 height 24
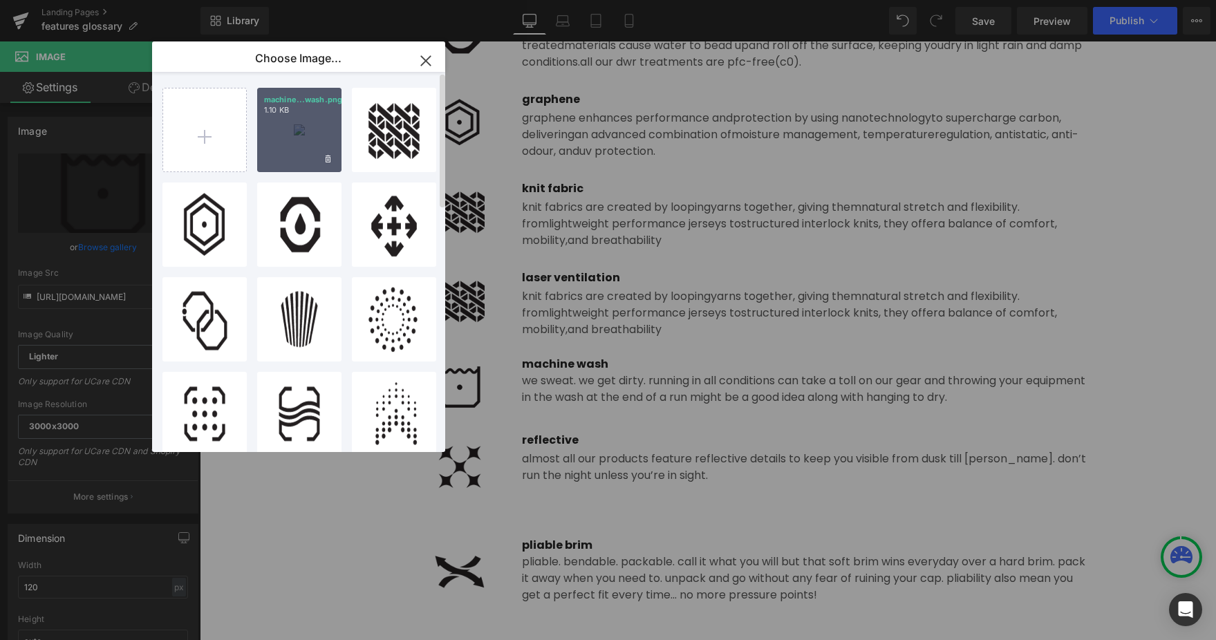
click at [278, 151] on div "machine...wash.png 1.10 KB" at bounding box center [299, 130] width 84 height 84
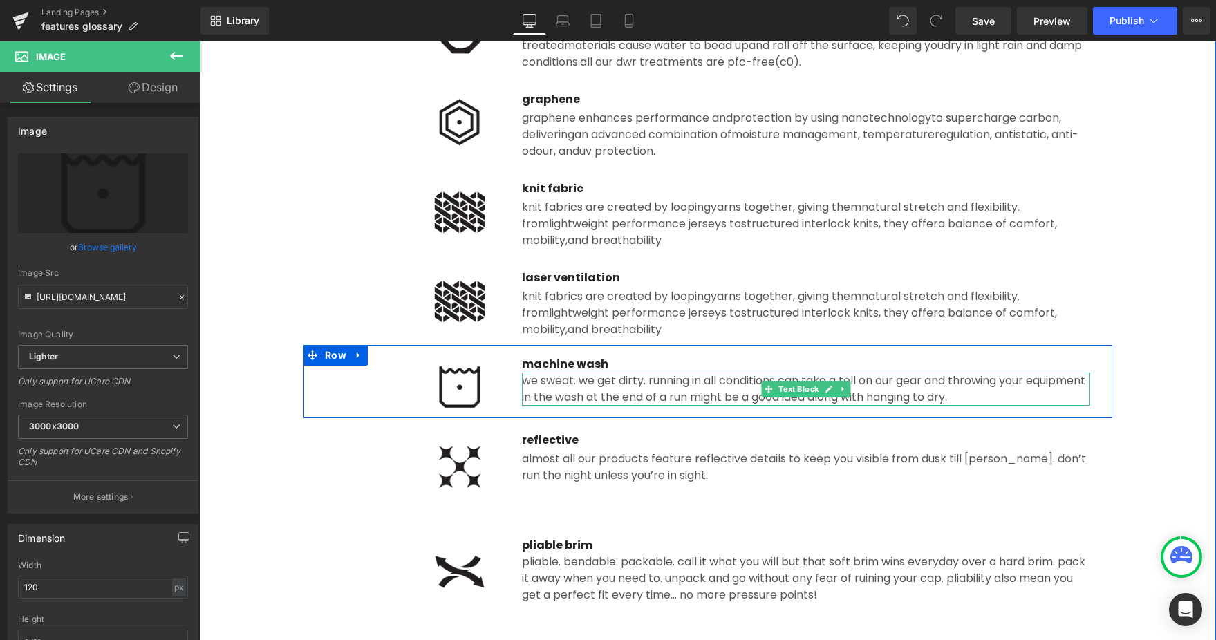
click at [558, 391] on span "We sweat. We get dirty. Running in all conditions can take a toll on our gear a…" at bounding box center [803, 389] width 563 height 32
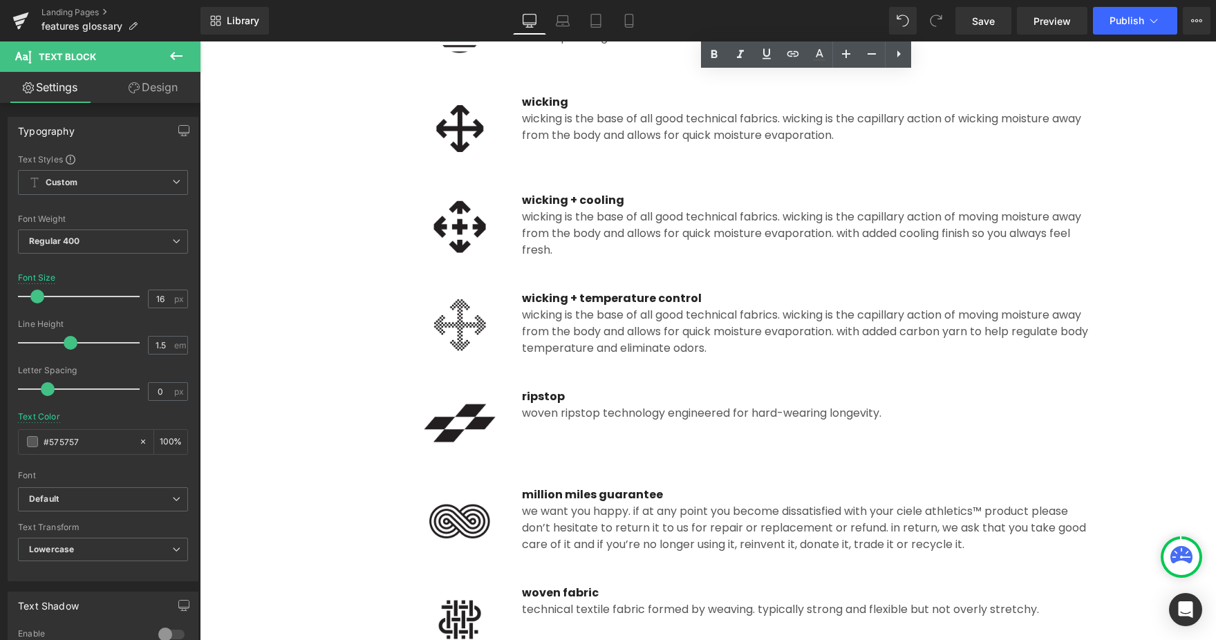
click at [407, 494] on div at bounding box center [414, 521] width 176 height 69
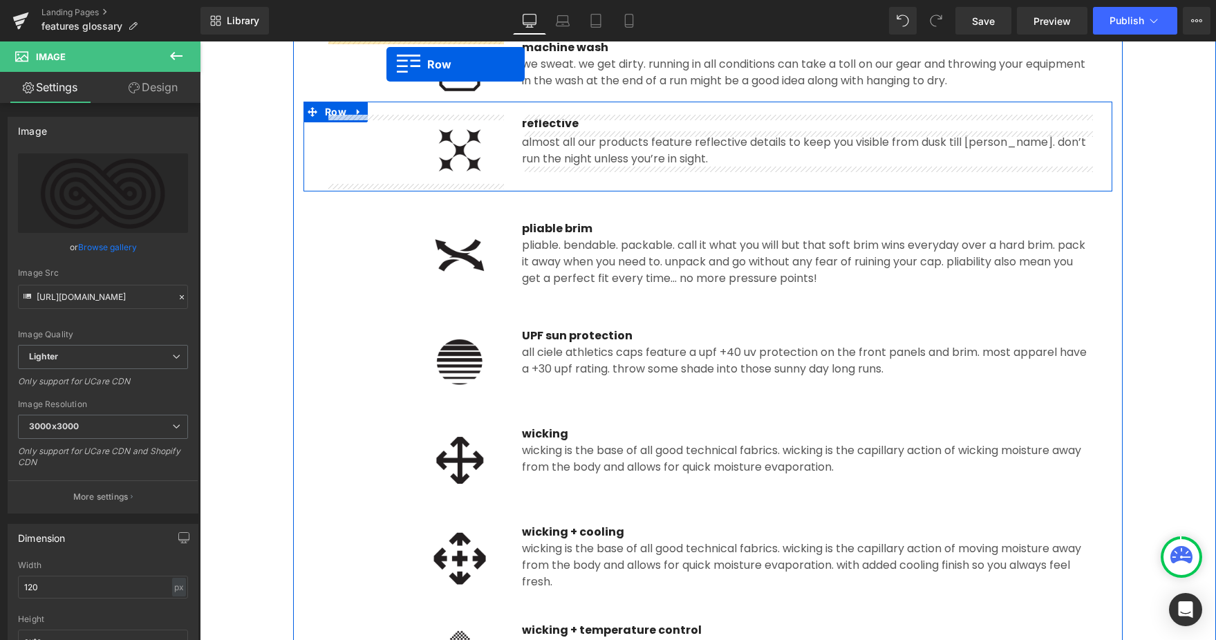
scroll to position [1334, 0]
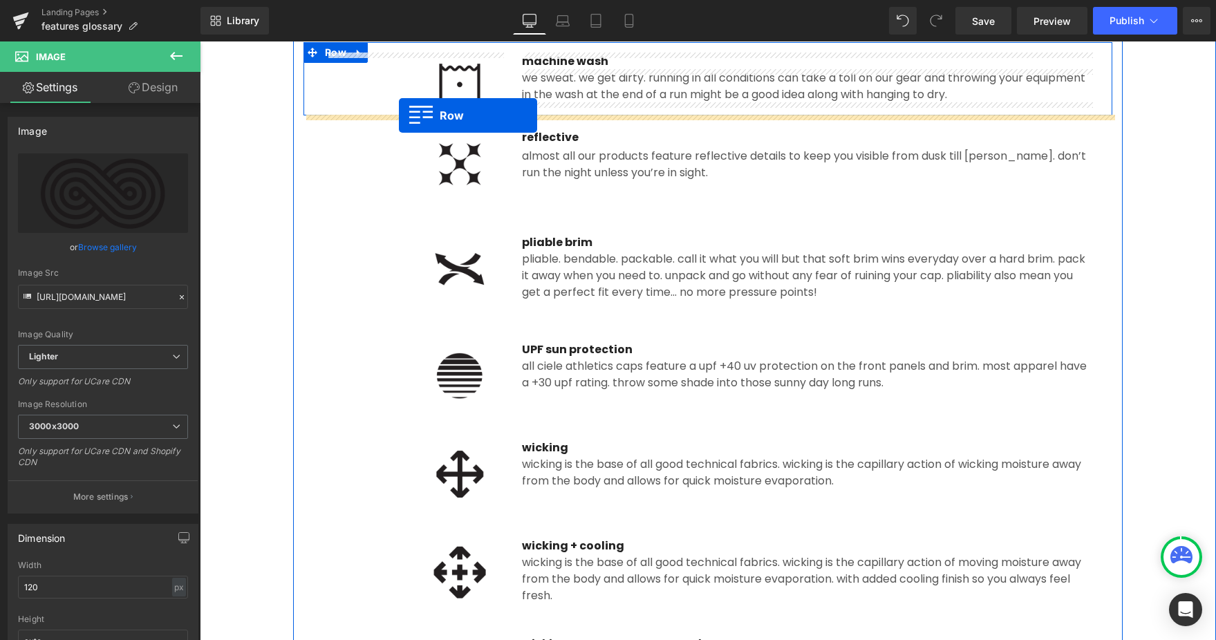
drag, startPoint x: 313, startPoint y: 471, endPoint x: 399, endPoint y: 115, distance: 365.5
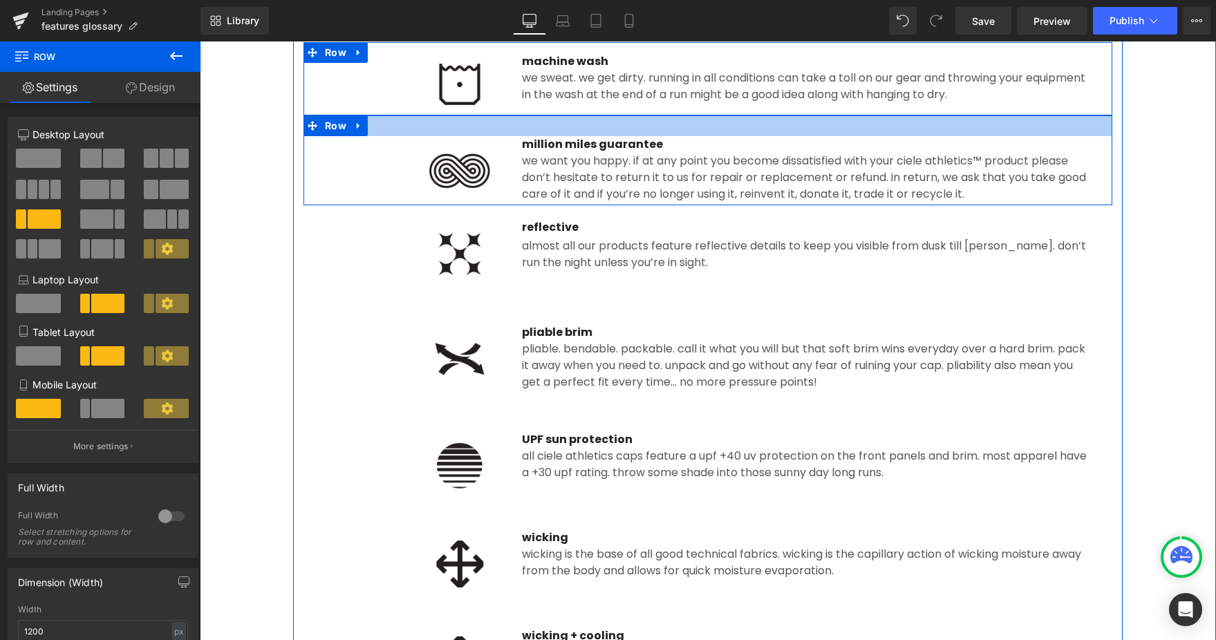
drag, startPoint x: 415, startPoint y: 124, endPoint x: 417, endPoint y: 115, distance: 9.2
click at [417, 115] on div at bounding box center [707, 125] width 809 height 21
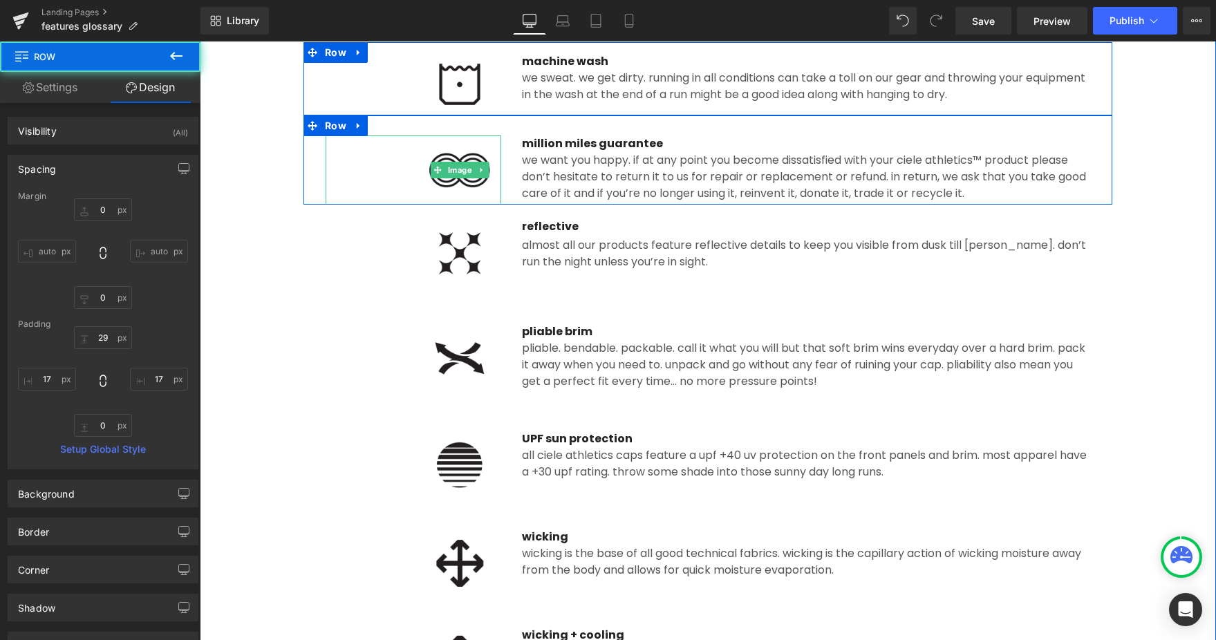
click at [451, 167] on div "Image" at bounding box center [414, 169] width 176 height 69
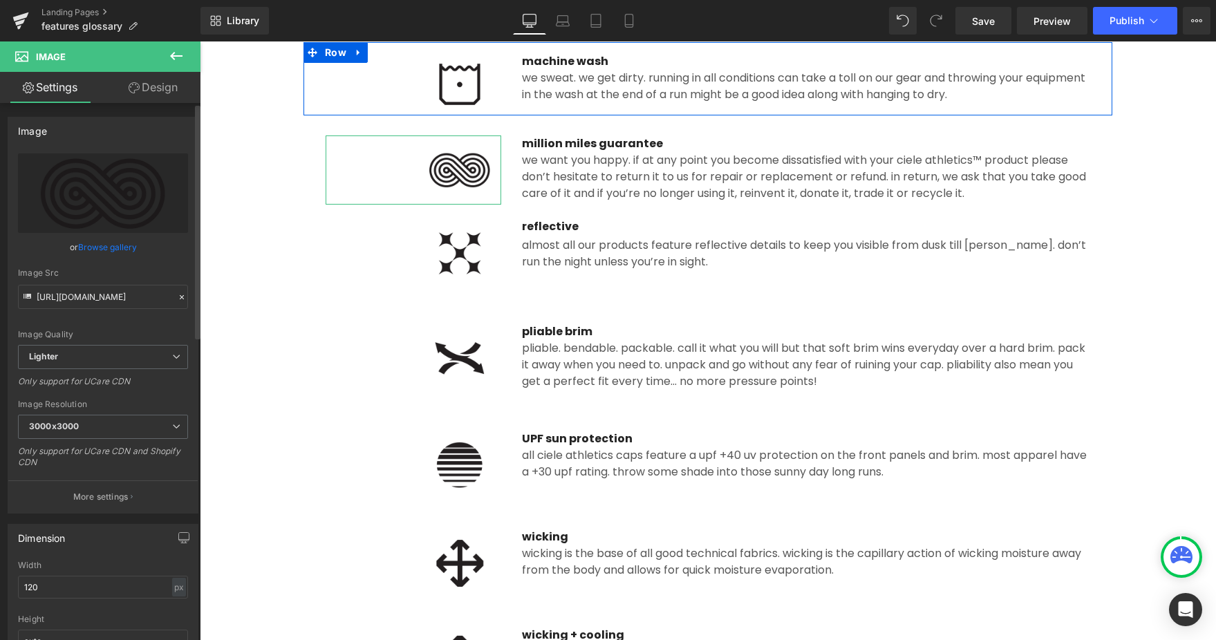
click at [105, 241] on link "Browse gallery" at bounding box center [107, 247] width 59 height 24
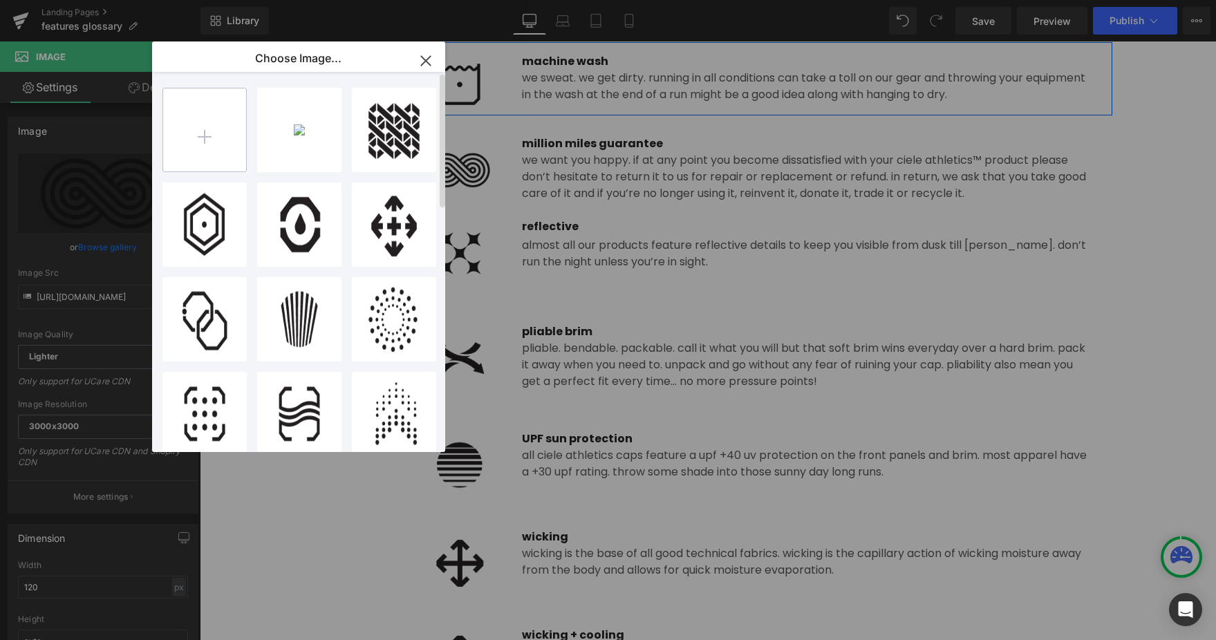
click at [212, 160] on input "file" at bounding box center [204, 129] width 83 height 83
type input "C:\fakepath\million_miles.png"
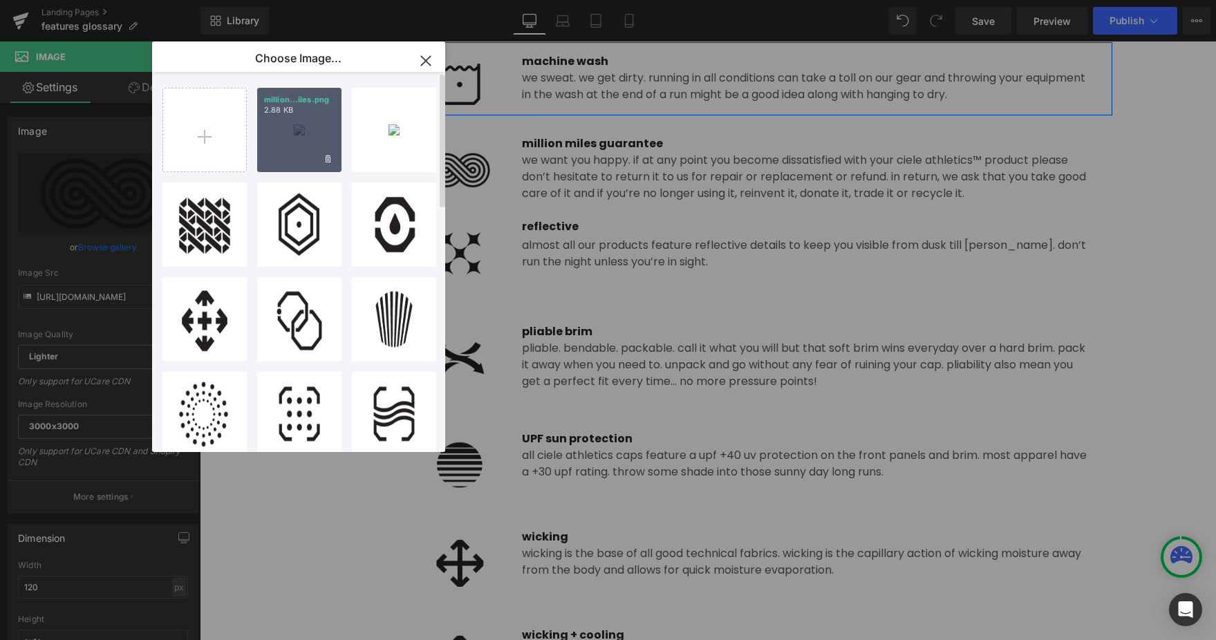
click at [297, 141] on div "million...iles.png 2.88 KB" at bounding box center [299, 130] width 84 height 84
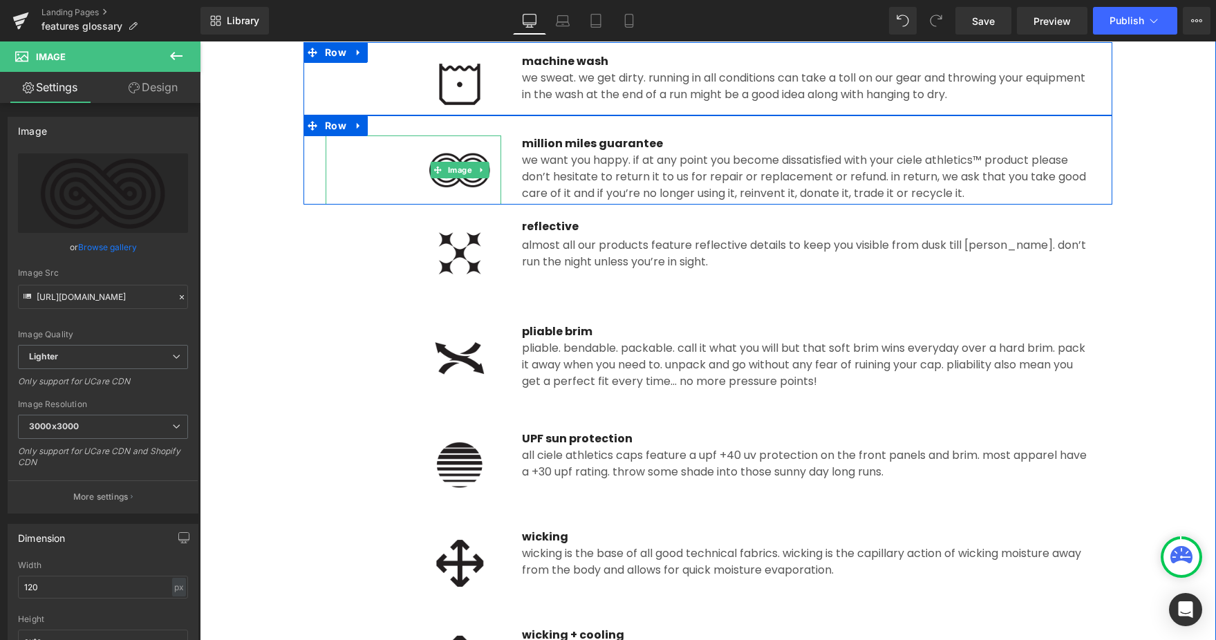
click at [458, 180] on img at bounding box center [459, 169] width 83 height 69
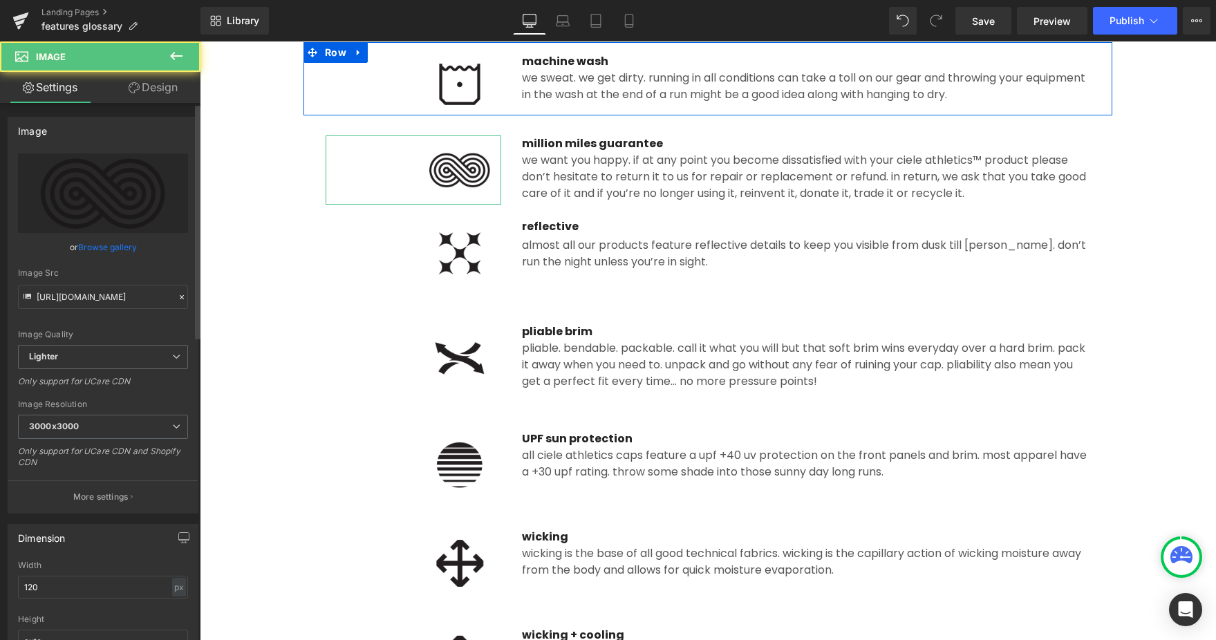
click at [113, 249] on link "Browse gallery" at bounding box center [107, 247] width 59 height 24
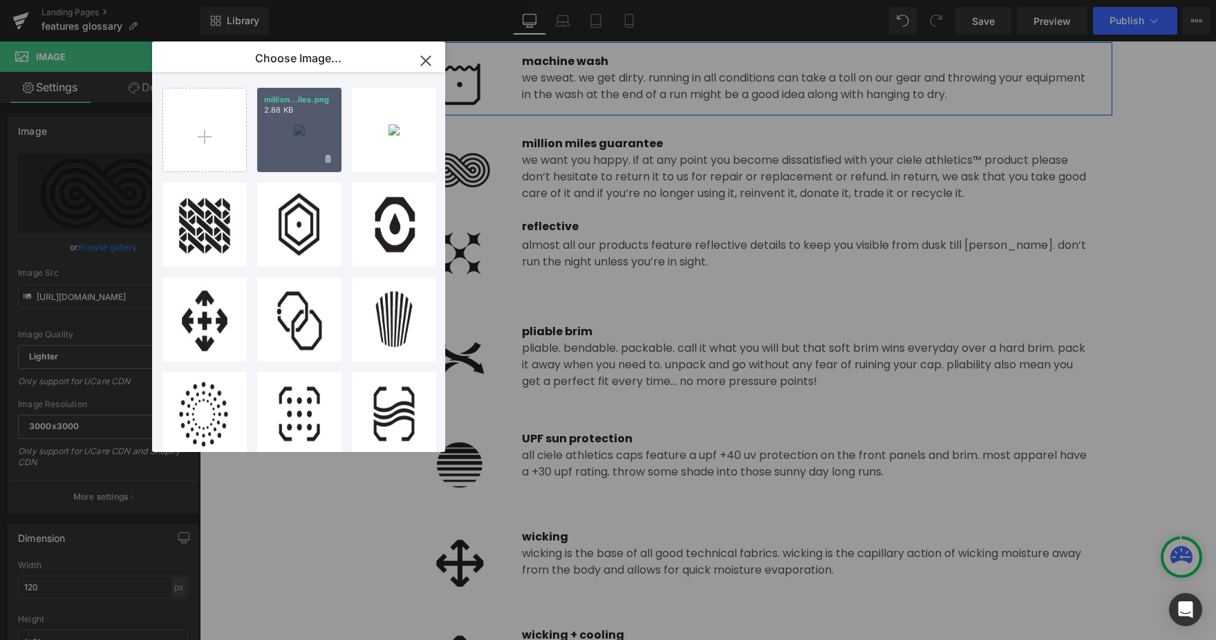
click at [289, 132] on div "million...iles.png 2.88 KB" at bounding box center [299, 130] width 84 height 84
type input "https://ucarecdn.com/f0785d7e-7a67-4ec4-acfe-202d677da775/-/format/auto/-/previ…"
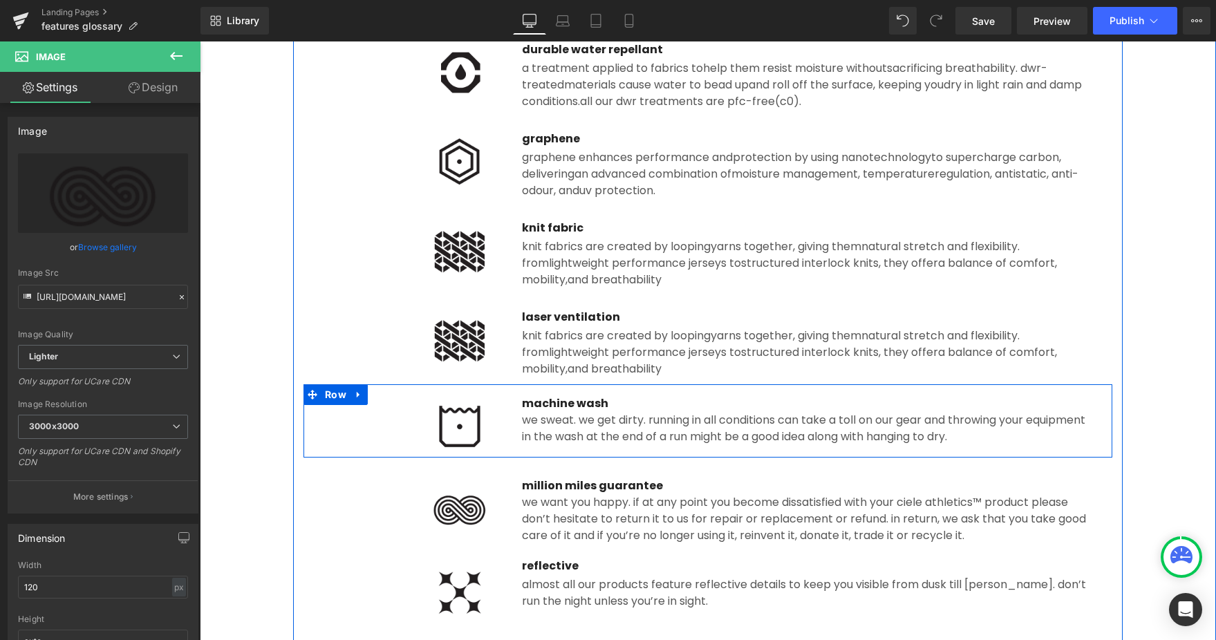
scroll to position [982, 0]
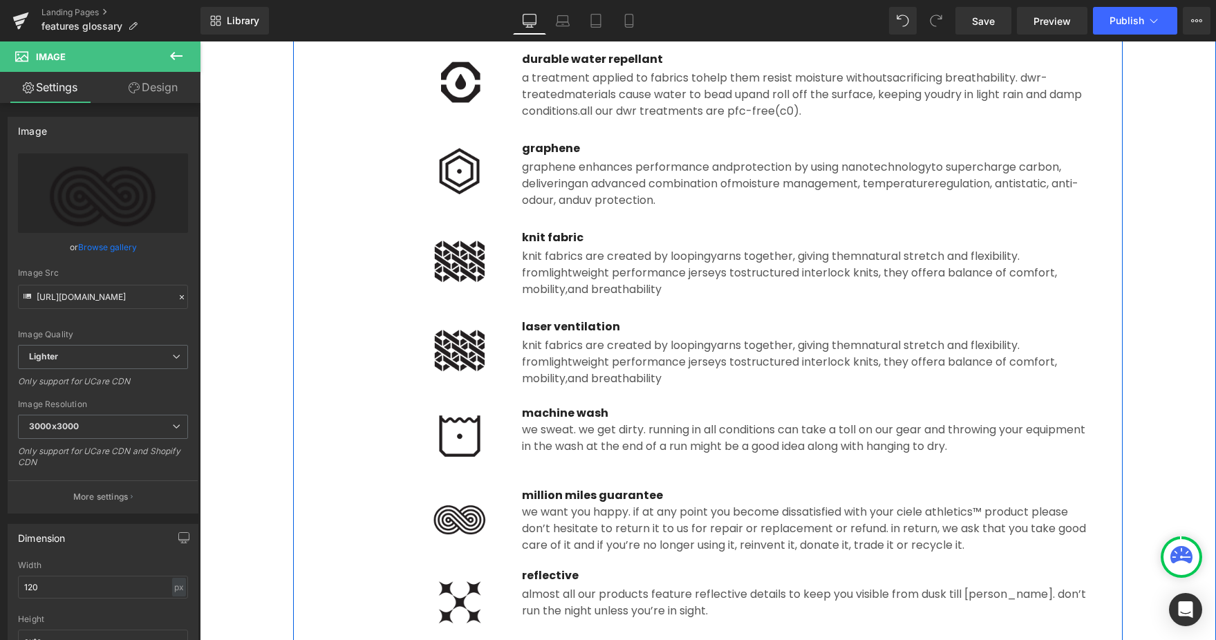
click at [794, 343] on span "yarns together, giving them" at bounding box center [786, 345] width 151 height 16
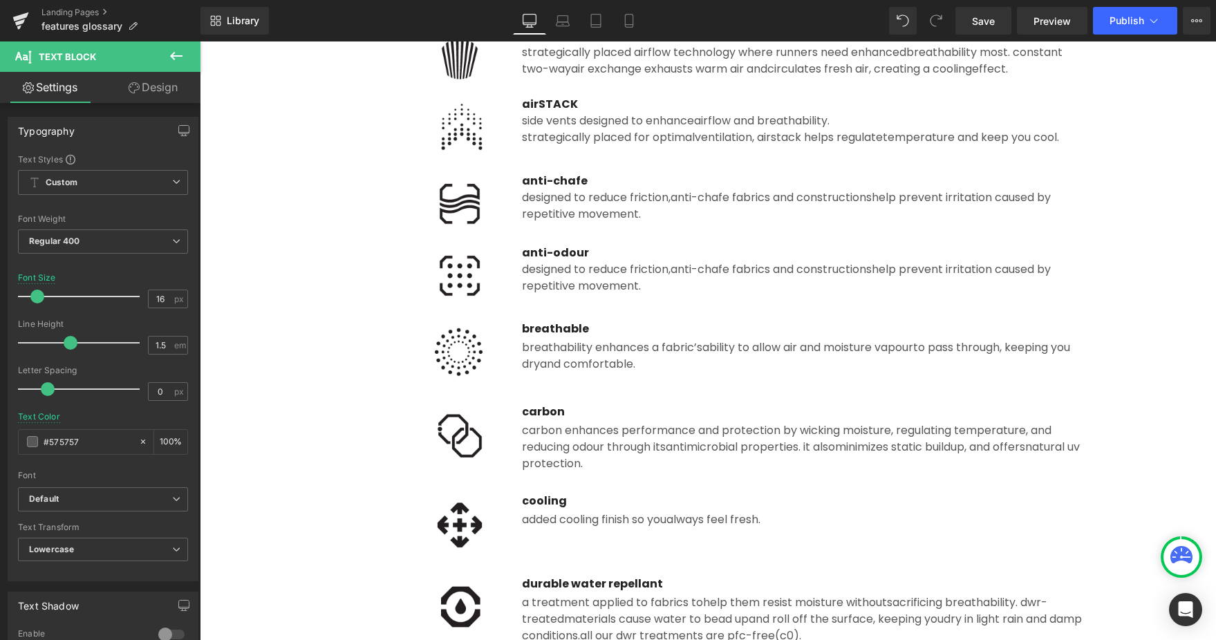
scroll to position [119, 0]
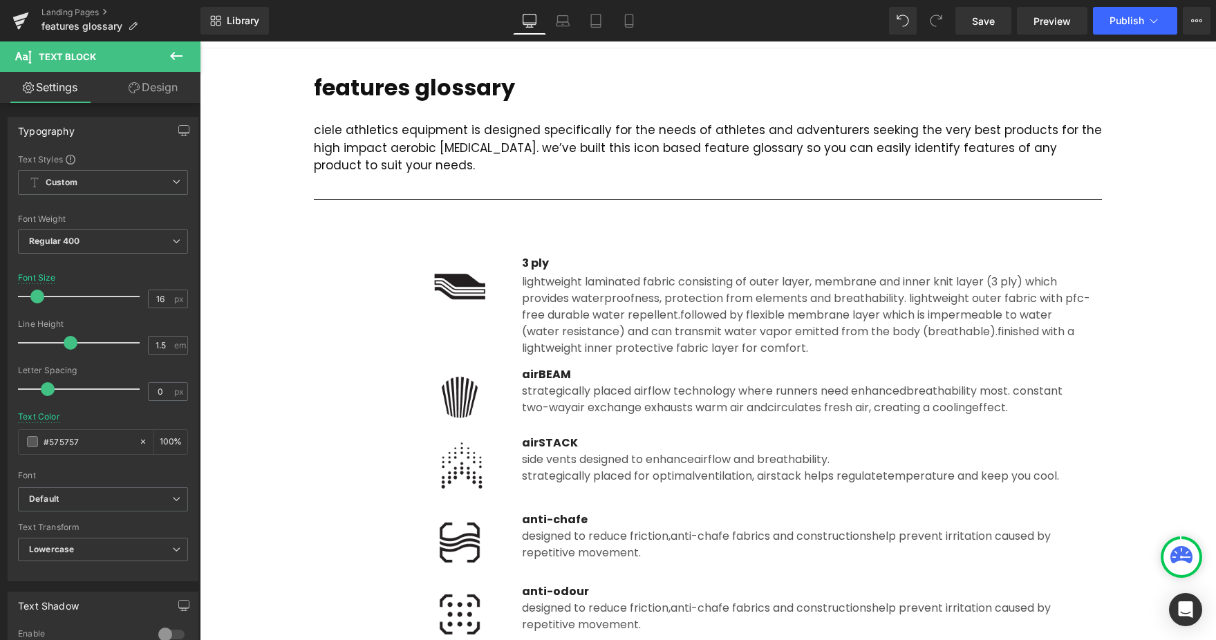
click at [592, 327] on span "followed by flexible membrane layer which is impermeable to water (water resist…" at bounding box center [787, 323] width 530 height 32
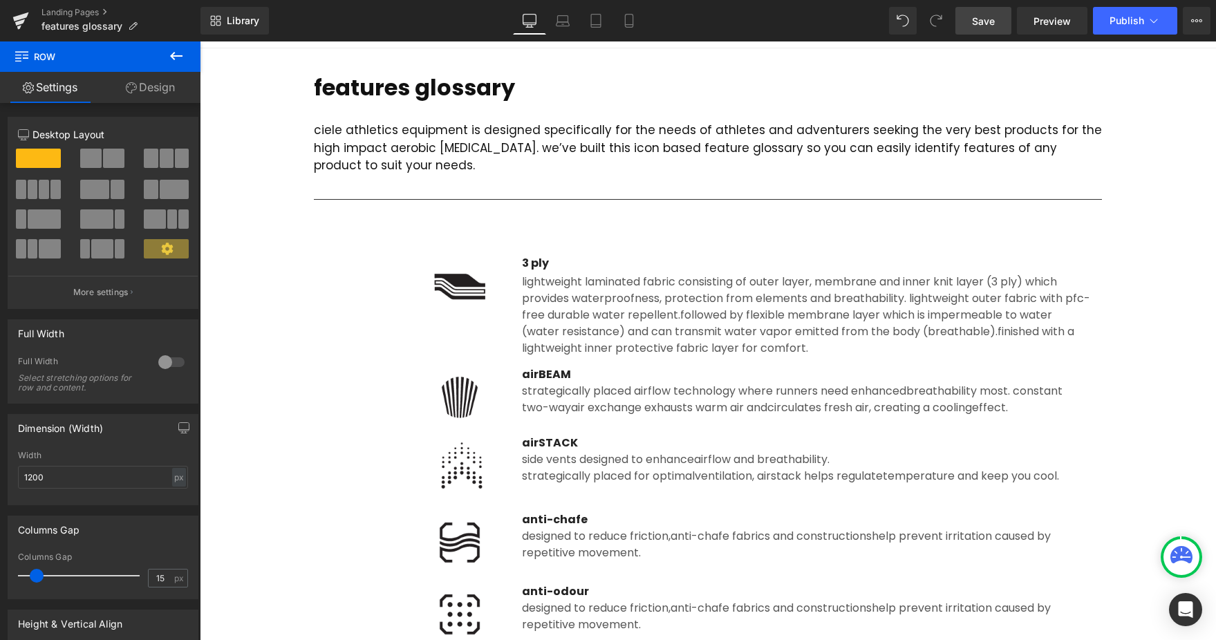
click at [990, 33] on link "Save" at bounding box center [983, 21] width 56 height 28
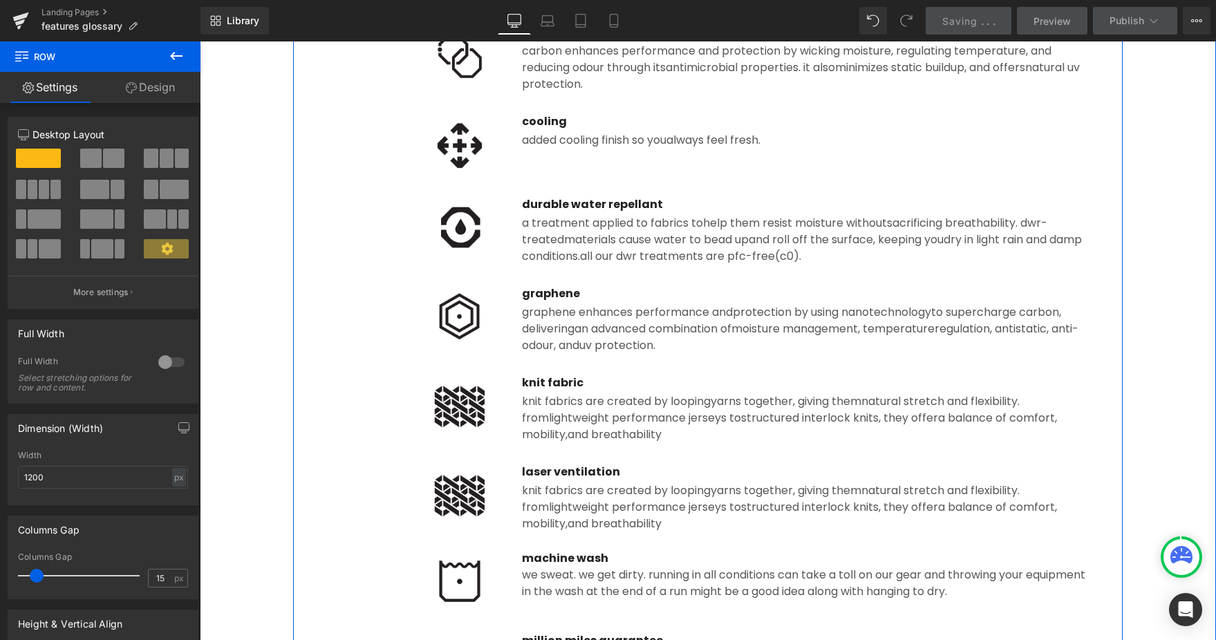
scroll to position [1034, 0]
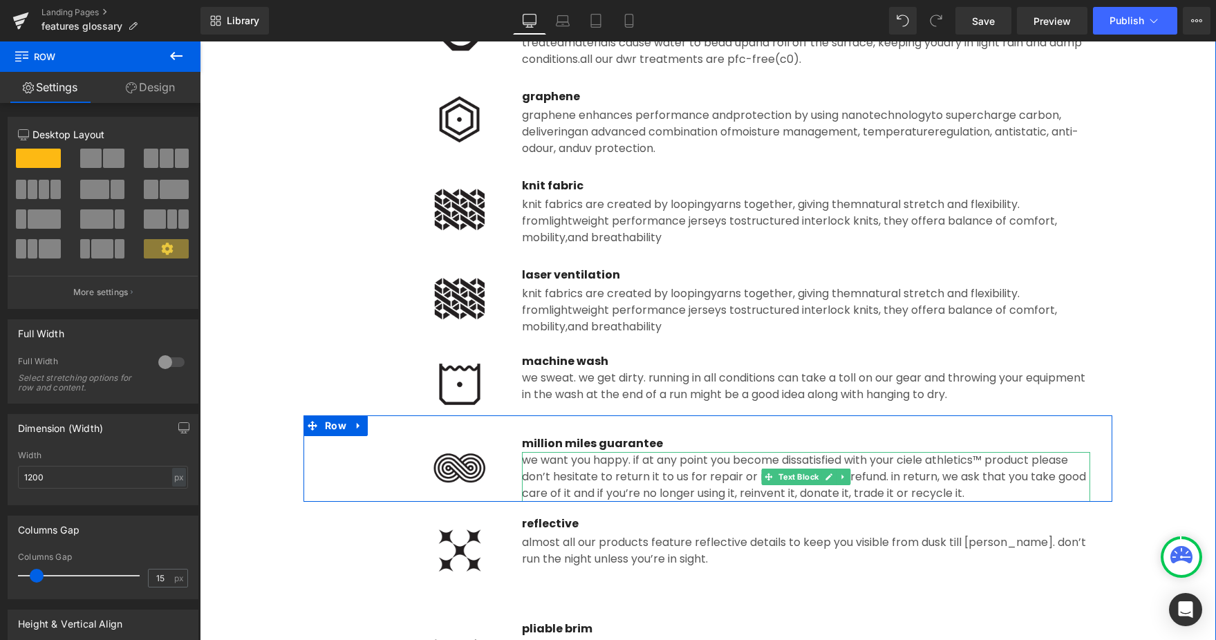
click at [635, 474] on div "We want you happy. If at any point you become dissatisfied with your Ciele Athl…" at bounding box center [806, 477] width 568 height 50
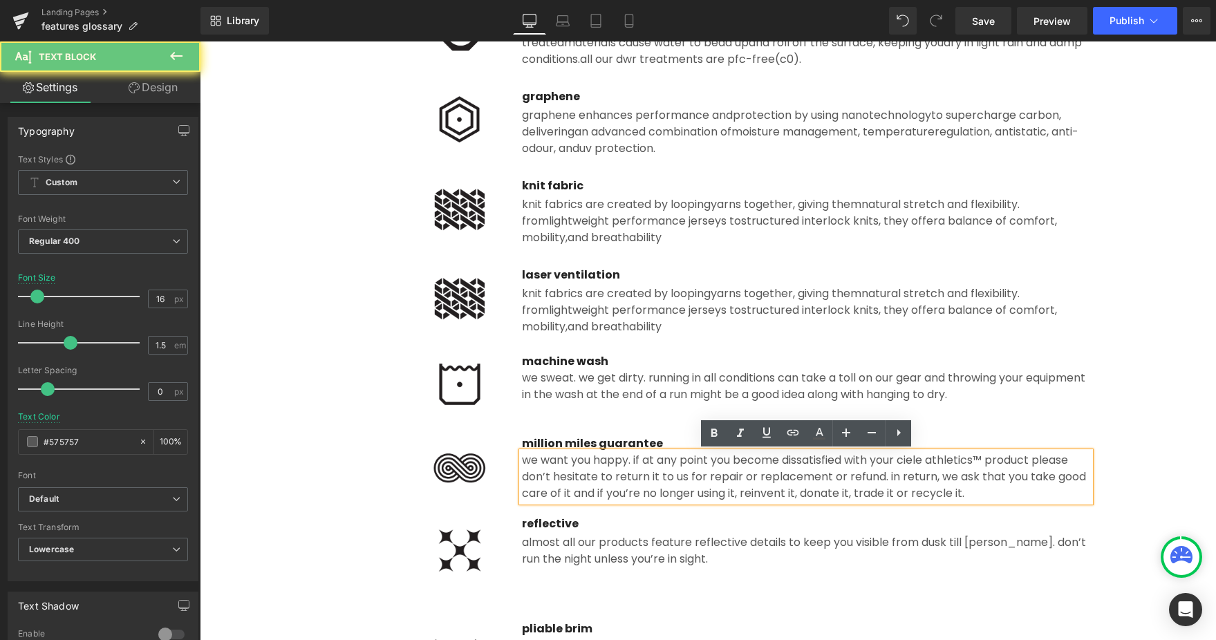
click at [563, 472] on div "We want you happy. If at any point you become dissatisfied with your Ciele Athl…" at bounding box center [806, 477] width 568 height 50
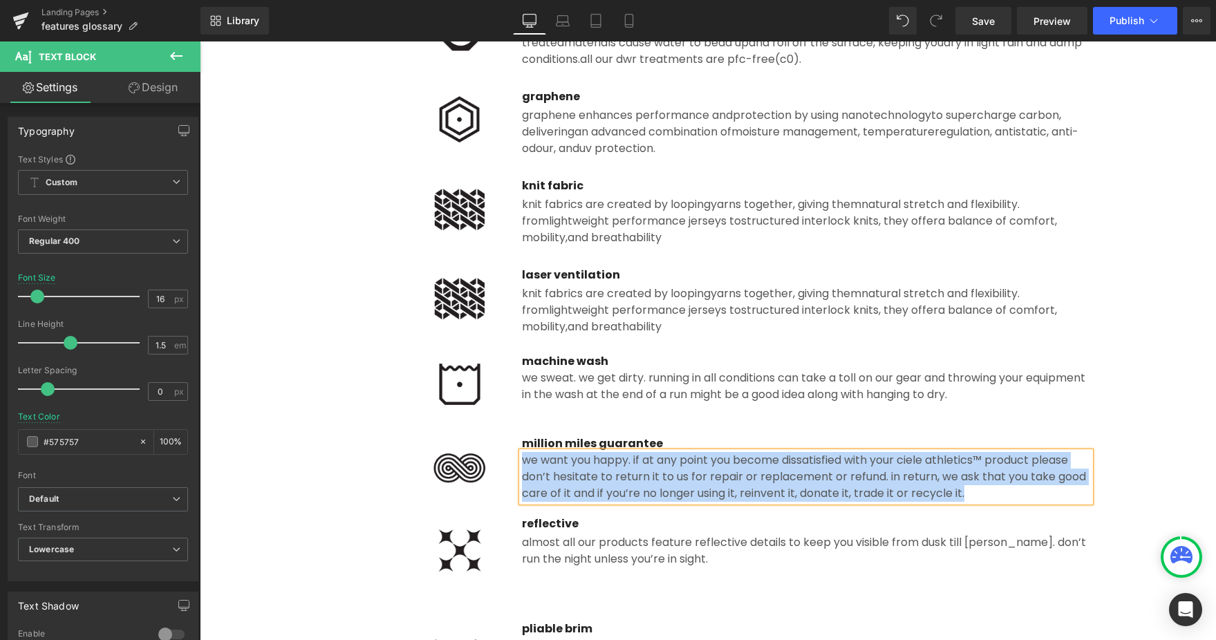
paste div
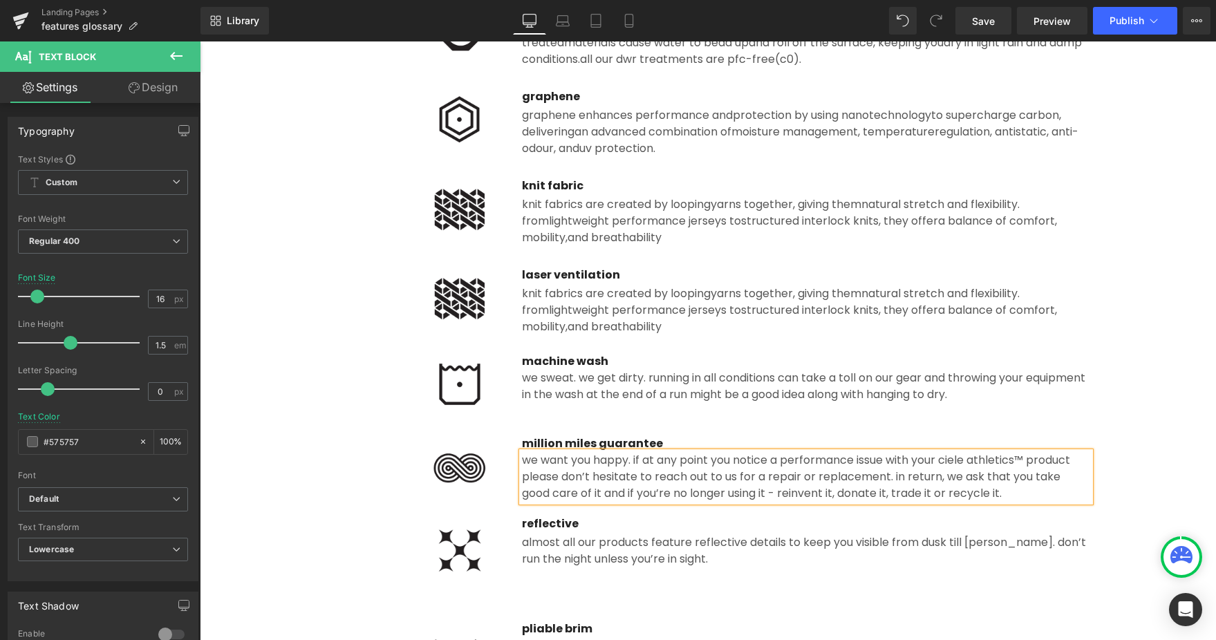
click at [528, 429] on div "Image million miles guarantee Text Block we want you happy. if at any point you…" at bounding box center [707, 458] width 809 height 86
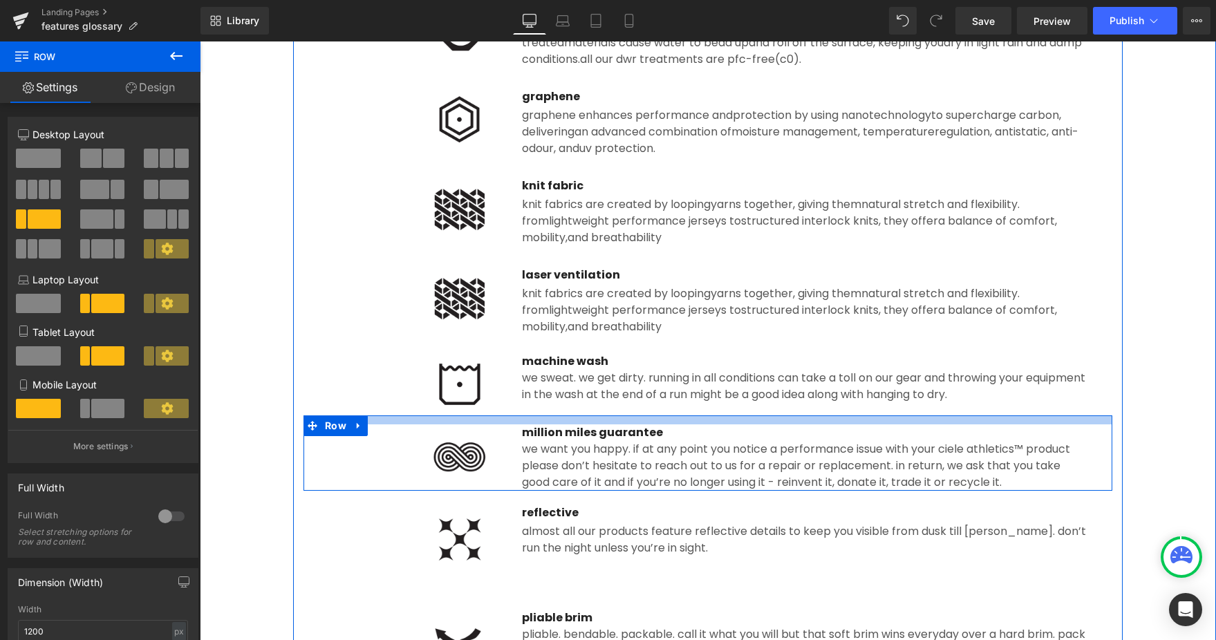
drag, startPoint x: 451, startPoint y: 424, endPoint x: 451, endPoint y: 413, distance: 11.1
click at [451, 413] on div "Image 3 ply Text Block lightweight laminated fabric consisting of outer layer, …" at bounding box center [707, 308] width 829 height 1937
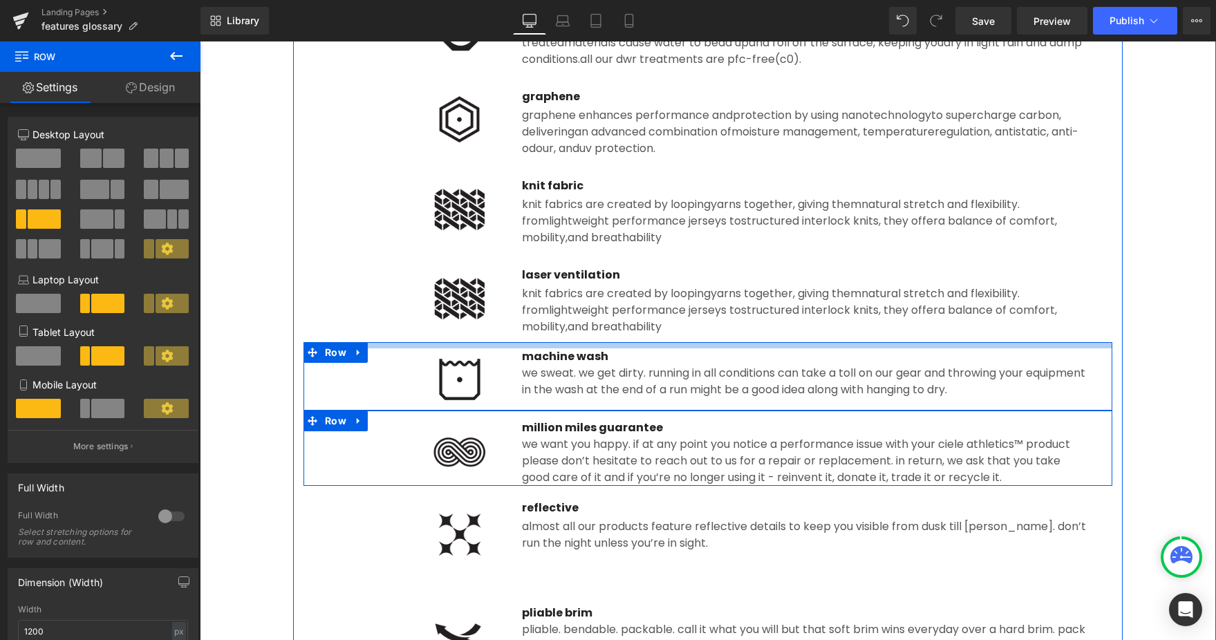
click at [502, 339] on div "Image 3 ply Text Block lightweight laminated fabric consisting of outer layer, …" at bounding box center [707, 306] width 829 height 1932
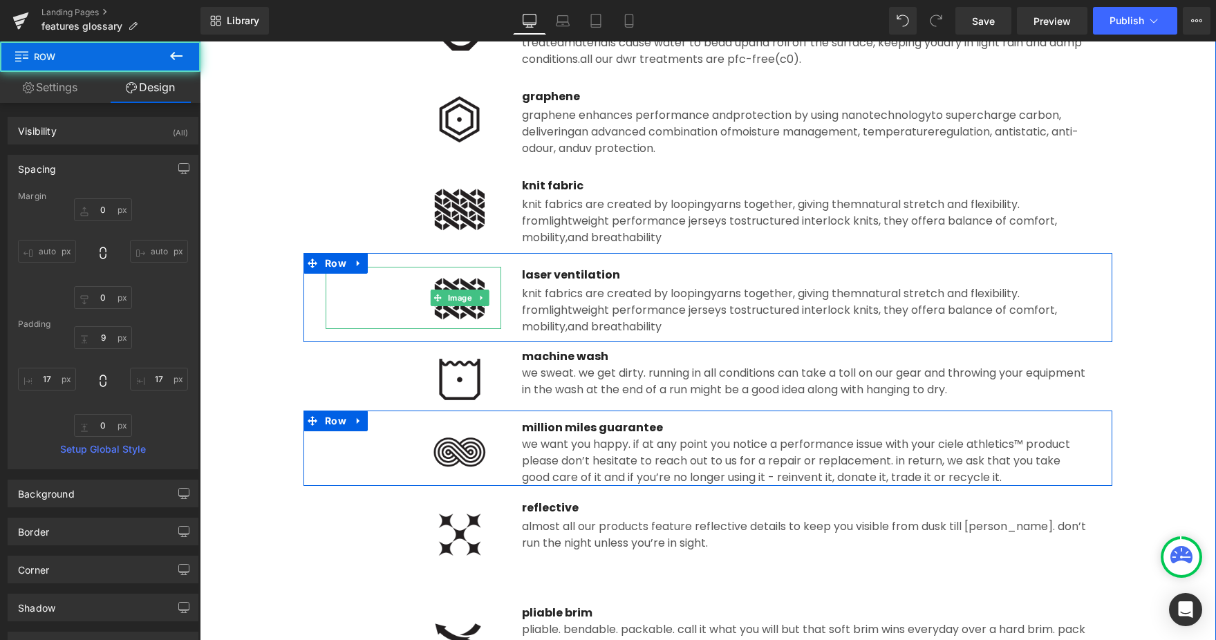
click at [346, 288] on div at bounding box center [414, 298] width 176 height 62
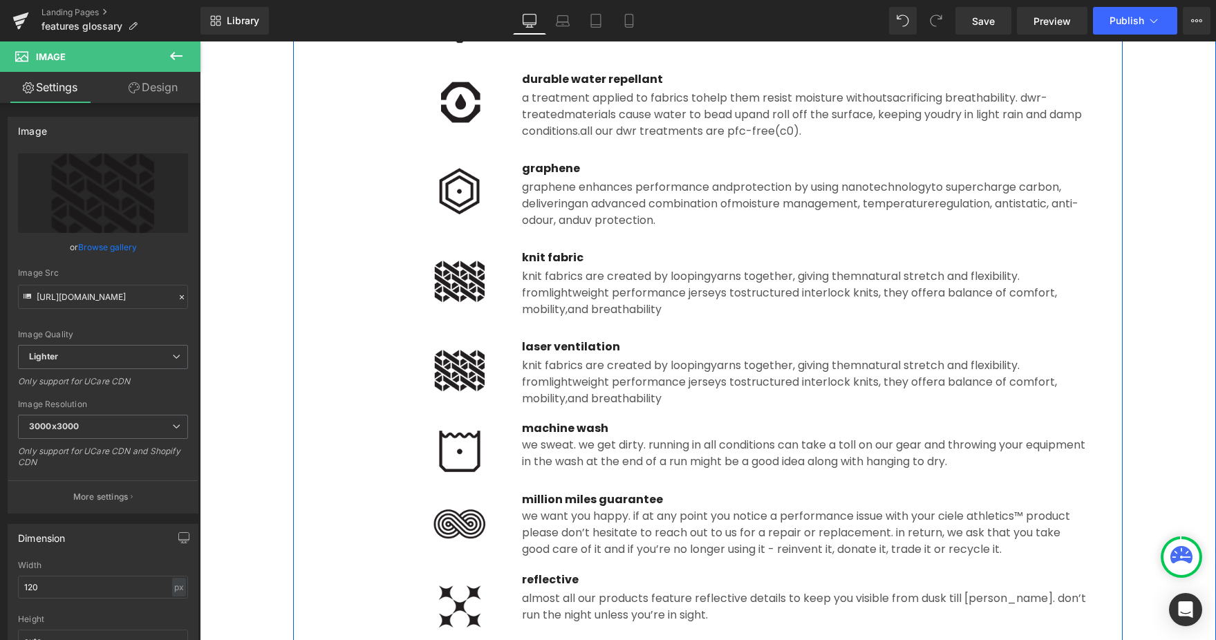
scroll to position [957, 0]
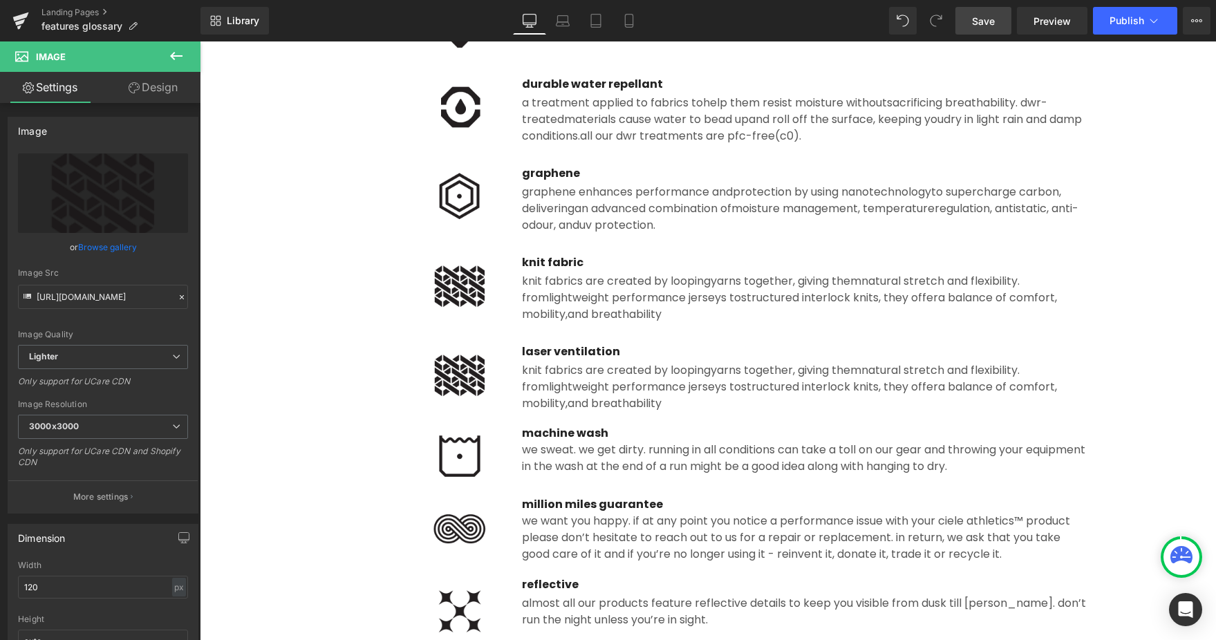
click at [981, 26] on span "Save" at bounding box center [983, 21] width 23 height 15
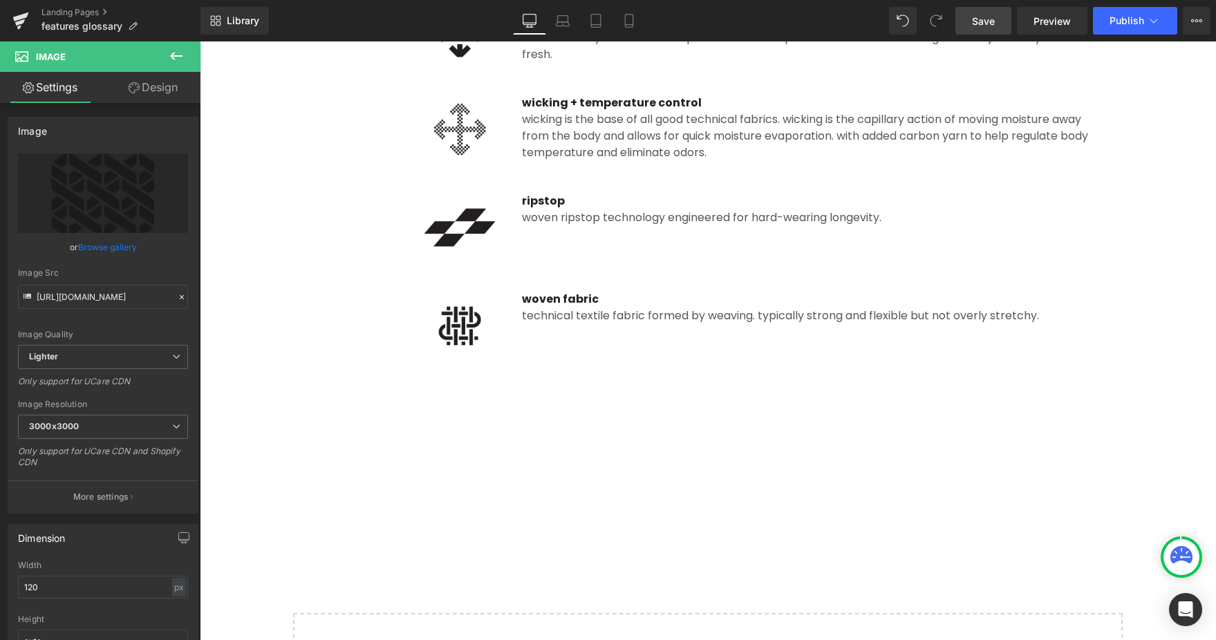
scroll to position [1310, 0]
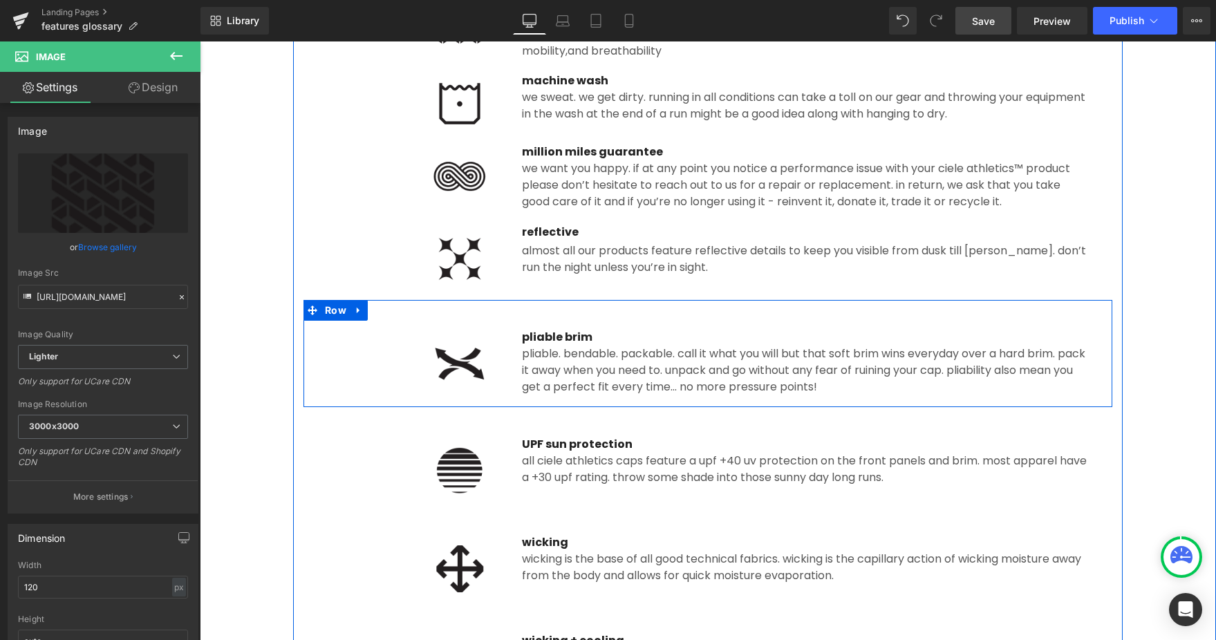
click at [652, 303] on div "42px" at bounding box center [707, 314] width 809 height 29
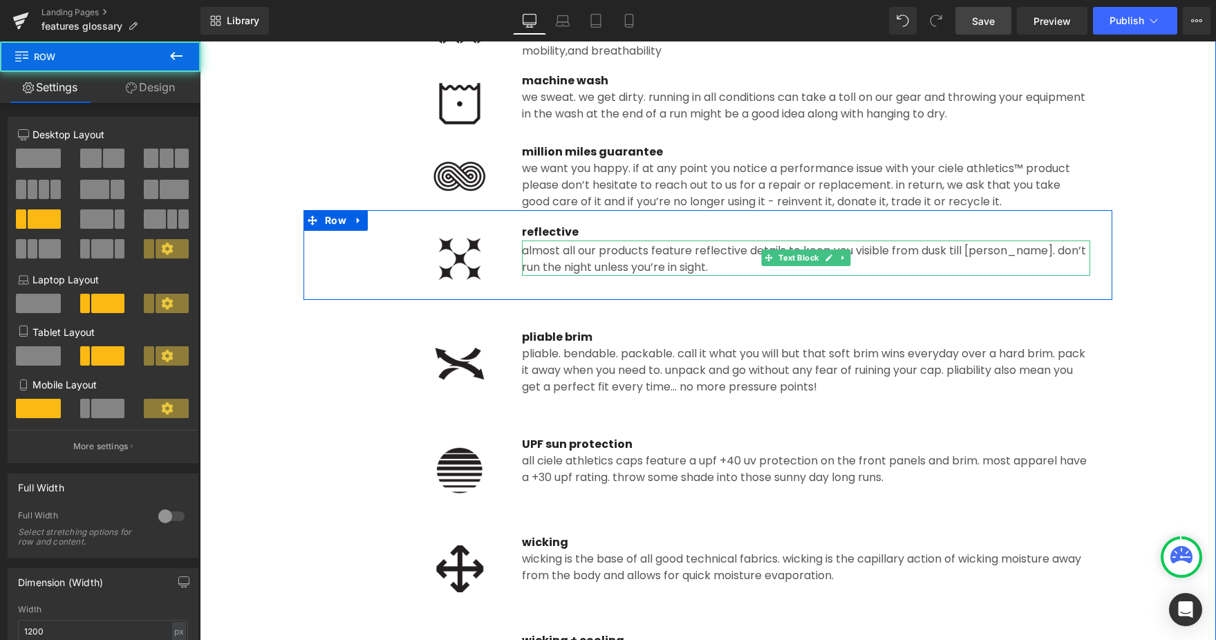
click at [595, 269] on span "Almost all our products feature reflective details to keep you visible from dus…" at bounding box center [804, 259] width 564 height 32
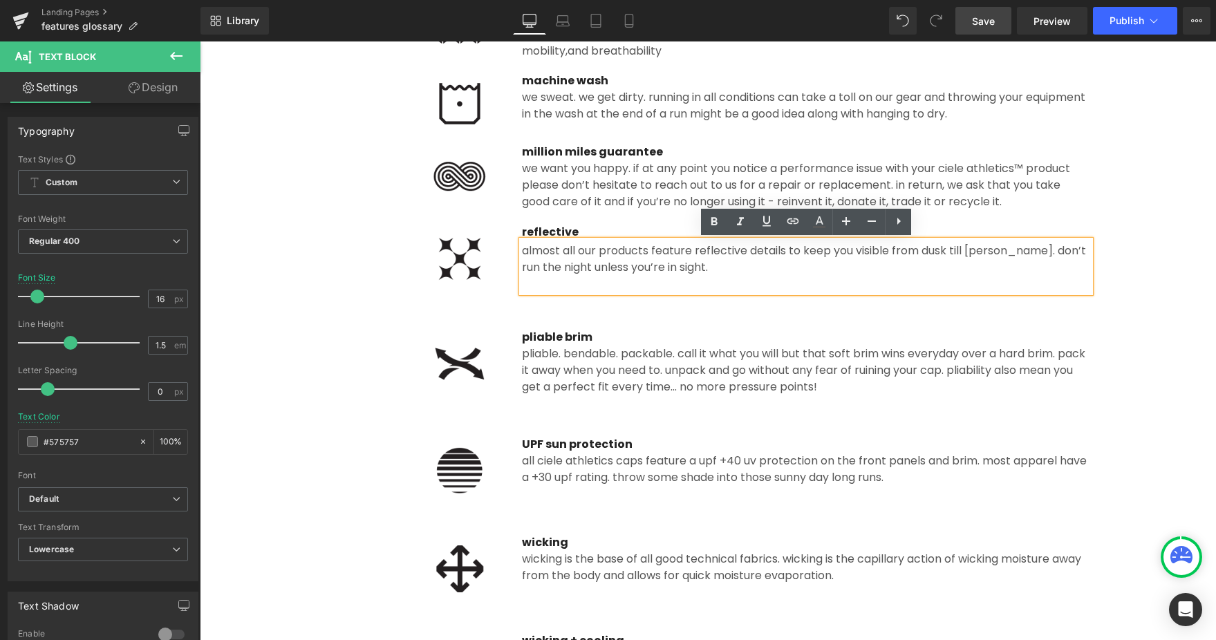
scroll to position [1268, 0]
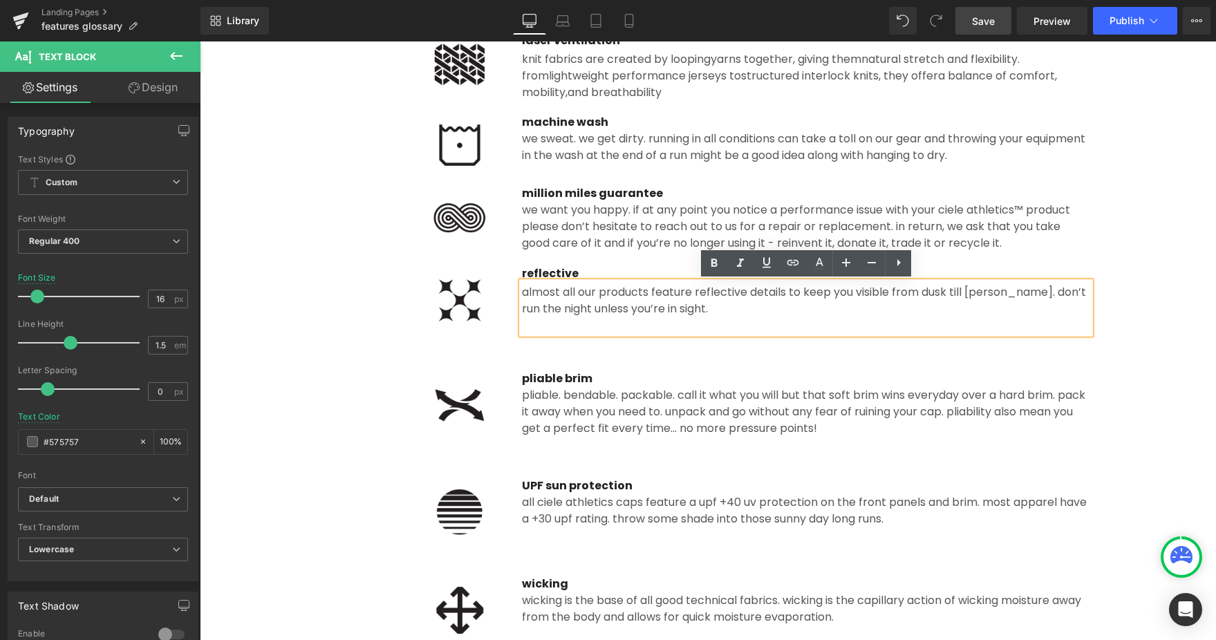
click at [370, 231] on div at bounding box center [414, 216] width 176 height 62
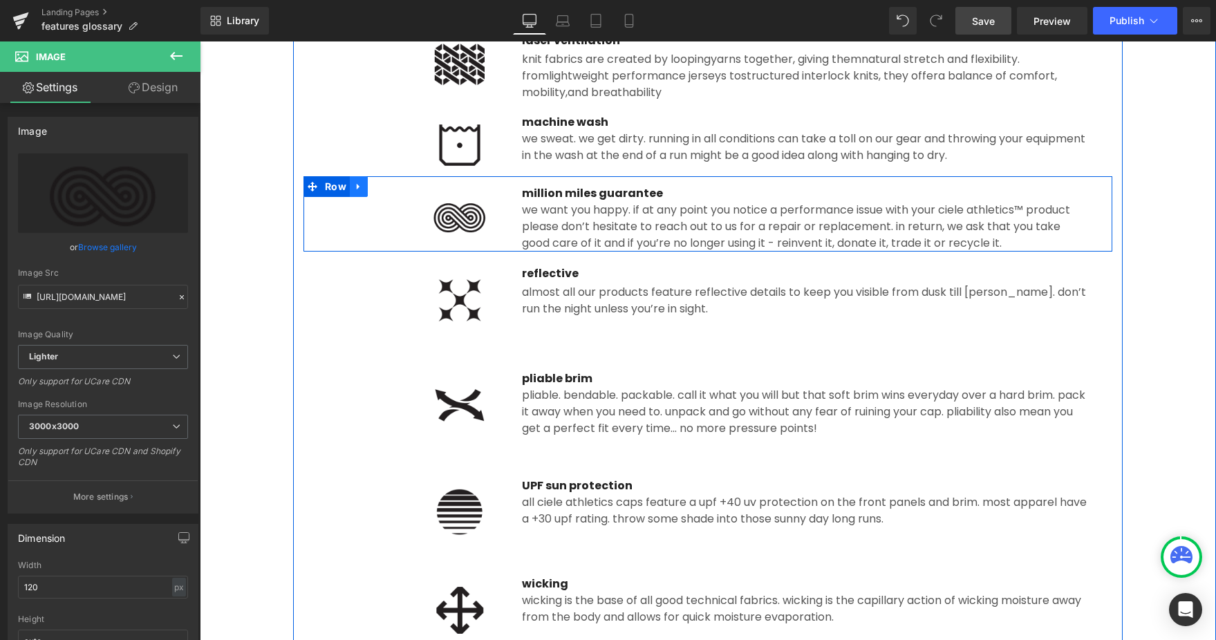
click at [365, 187] on link at bounding box center [359, 186] width 18 height 21
click at [377, 188] on icon at bounding box center [377, 187] width 10 height 10
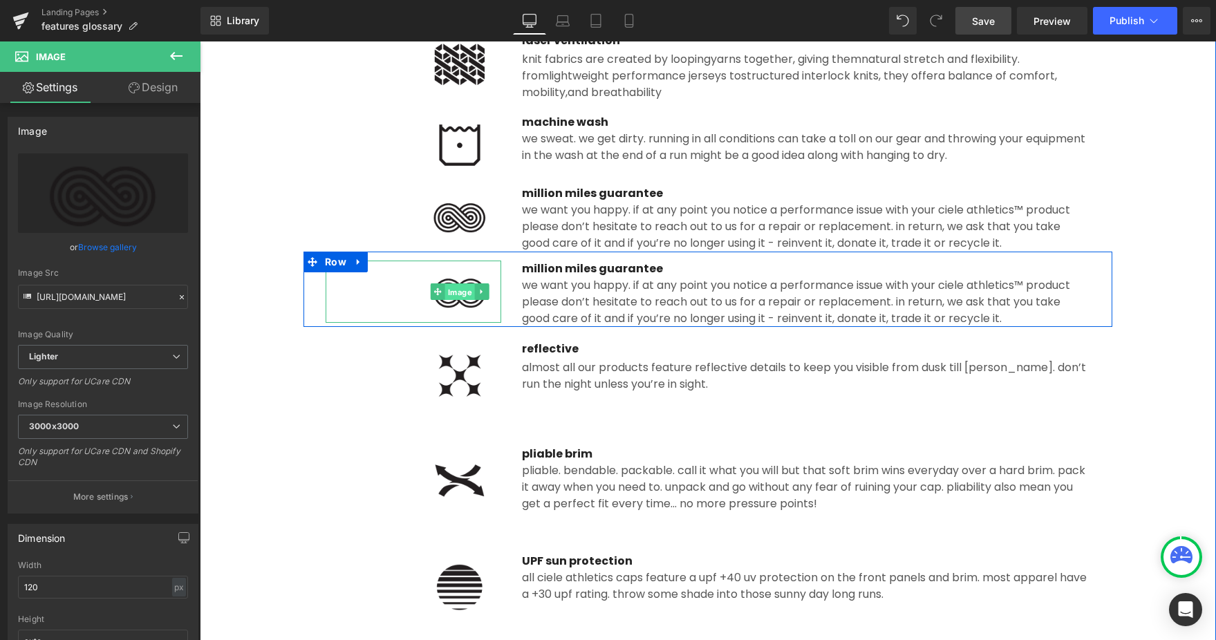
click at [471, 299] on link "Image" at bounding box center [453, 291] width 44 height 17
click at [458, 276] on img at bounding box center [459, 292] width 83 height 62
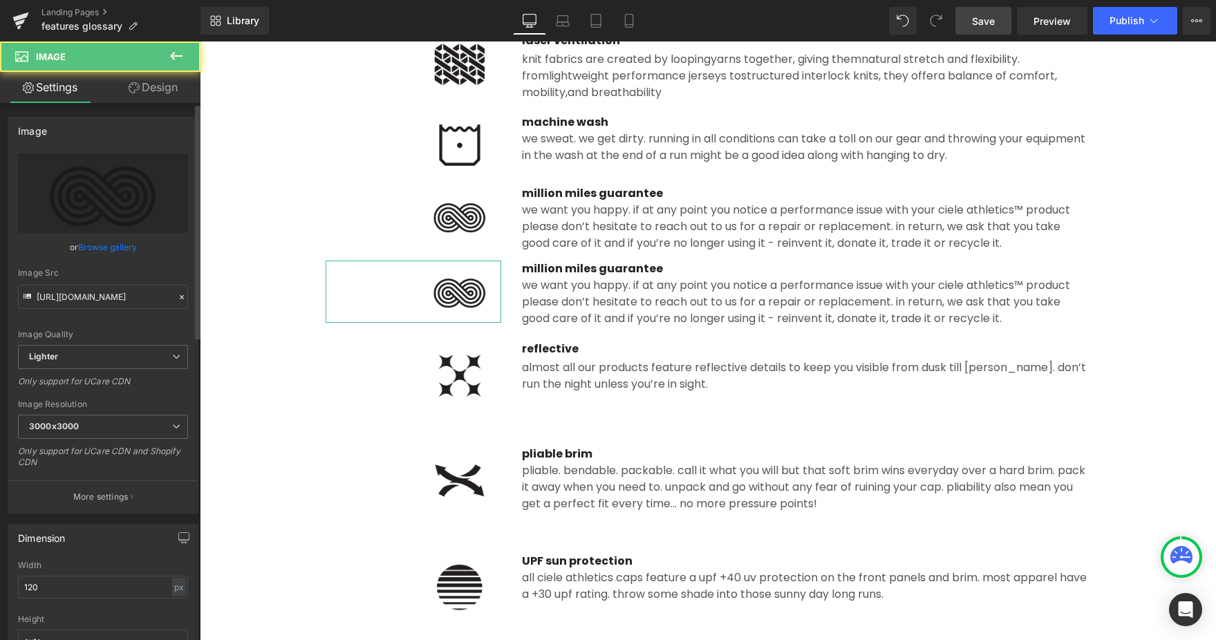
click at [129, 250] on link "Browse gallery" at bounding box center [107, 247] width 59 height 24
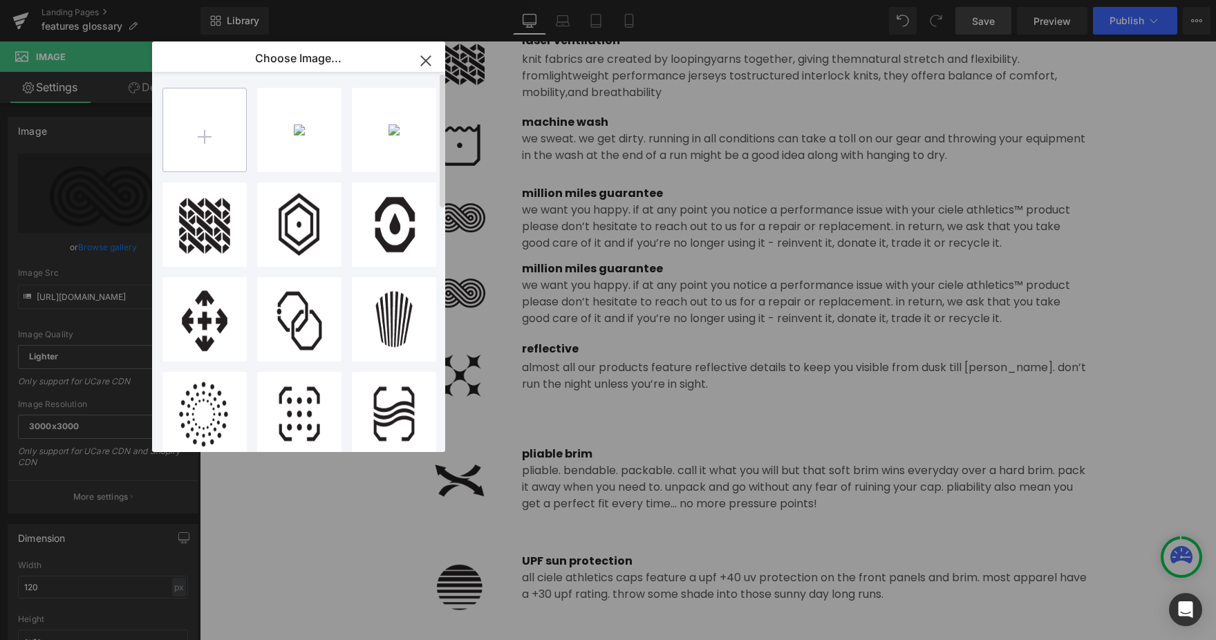
click at [204, 134] on input "file" at bounding box center [204, 129] width 83 height 83
type input "C:\fakepath\natural_fibers.png"
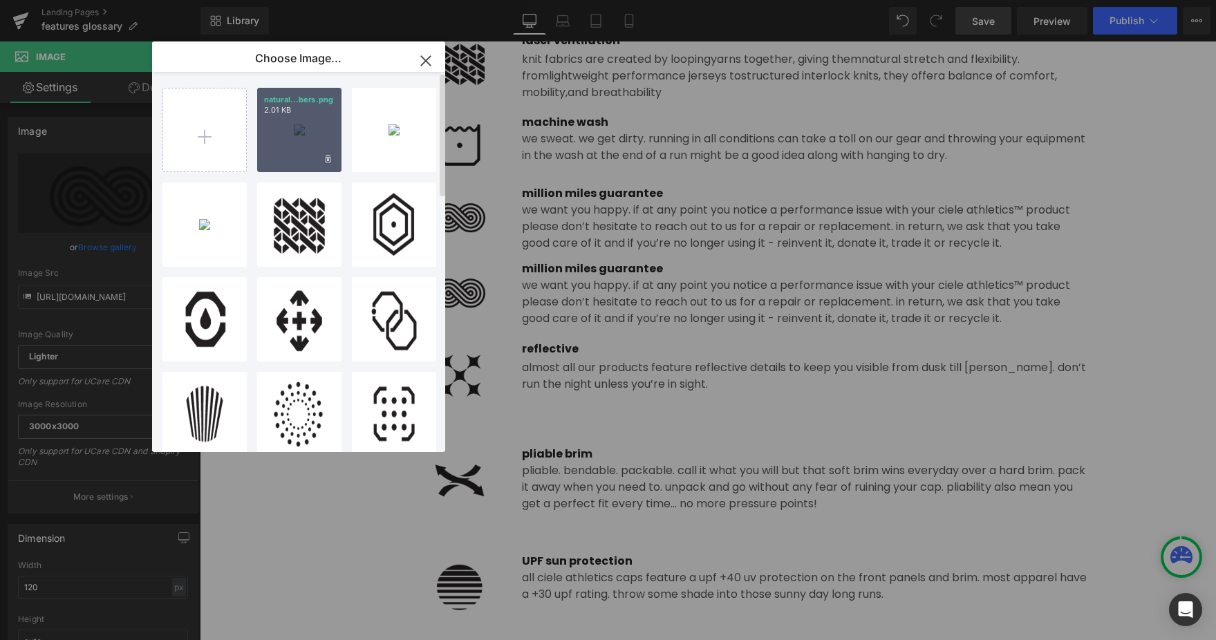
click at [297, 134] on div "natural...bers.png 2.01 KB" at bounding box center [299, 130] width 84 height 84
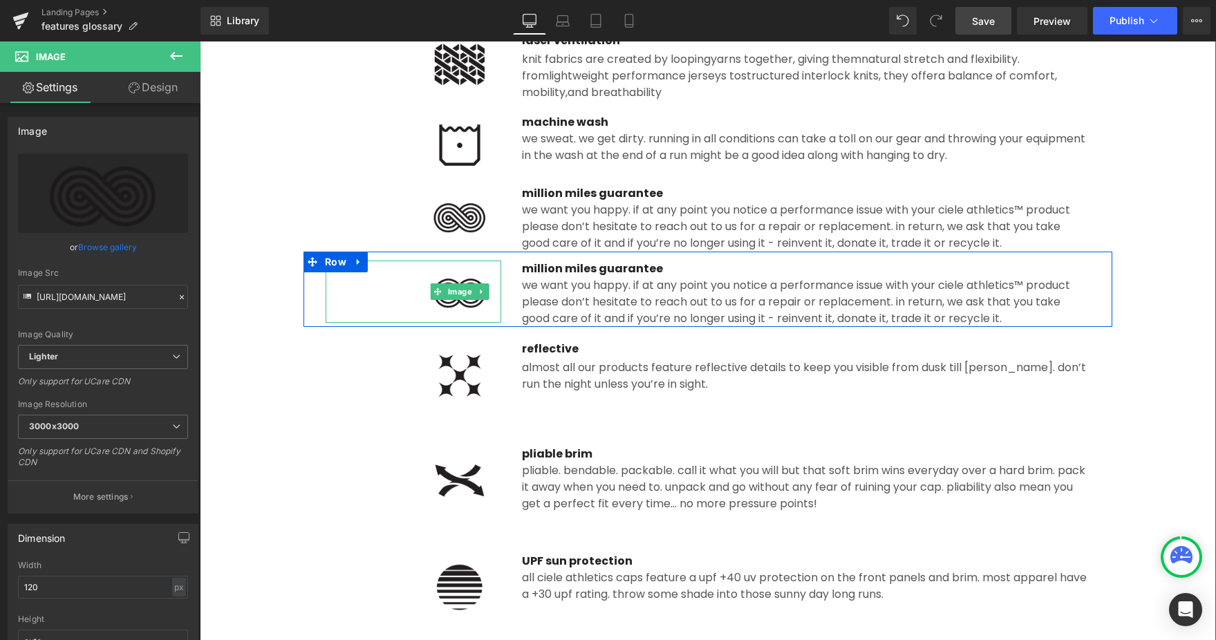
click at [465, 303] on img at bounding box center [459, 292] width 83 height 62
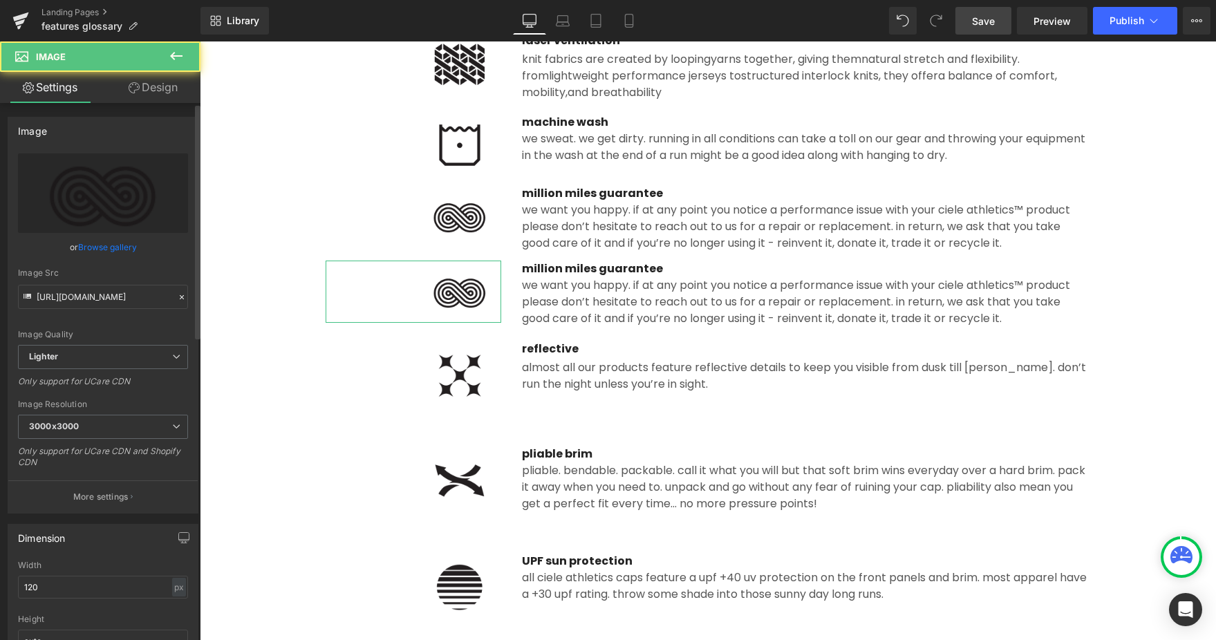
click at [97, 247] on link "Browse gallery" at bounding box center [107, 247] width 59 height 24
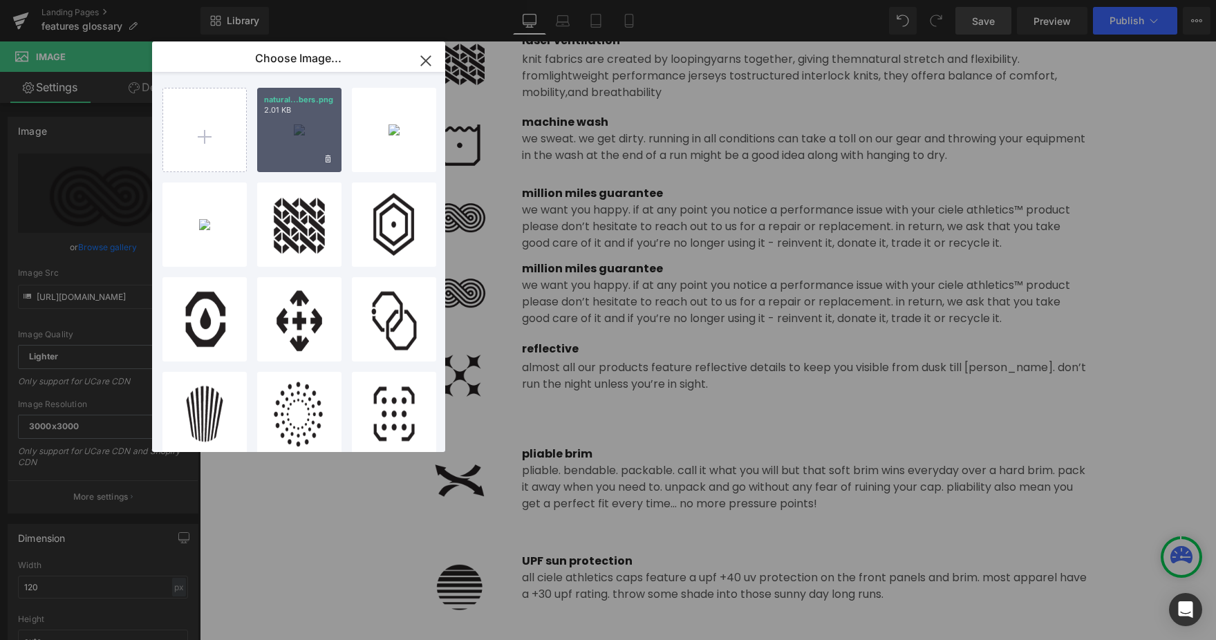
click at [296, 137] on div "natural...bers.png 2.01 KB" at bounding box center [299, 130] width 84 height 84
type input "https://ucarecdn.com/9d9fa89f-8f14-45d2-80f2-dba0389636a3/-/format/auto/-/previ…"
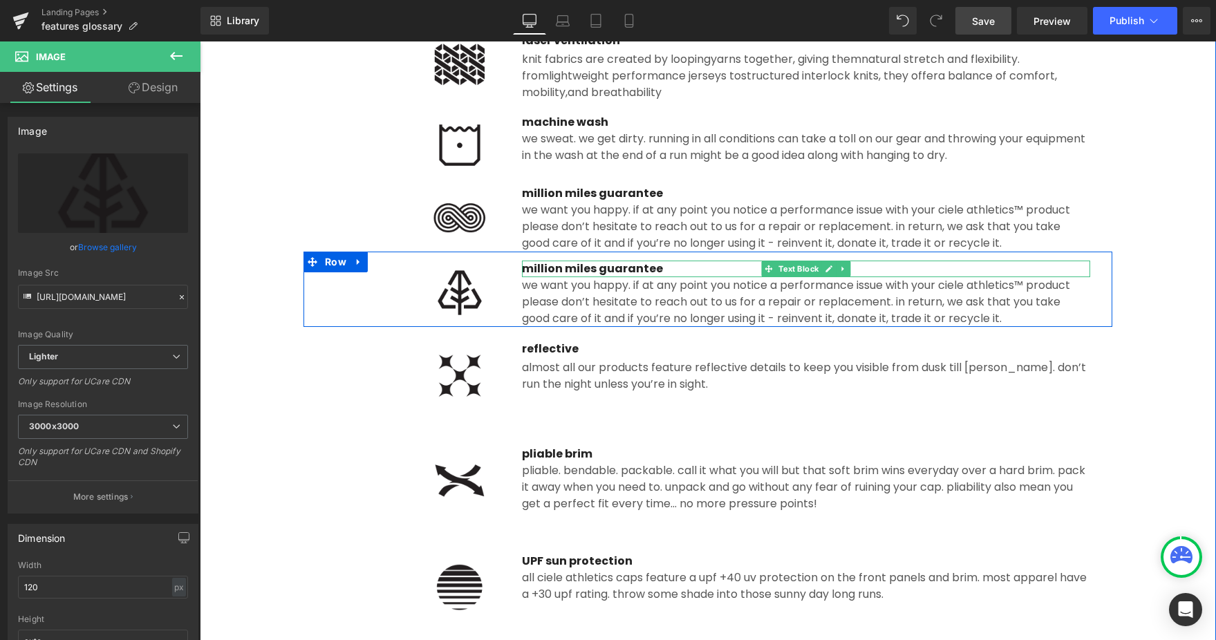
click at [593, 272] on p "million miles guarantee" at bounding box center [806, 269] width 568 height 17
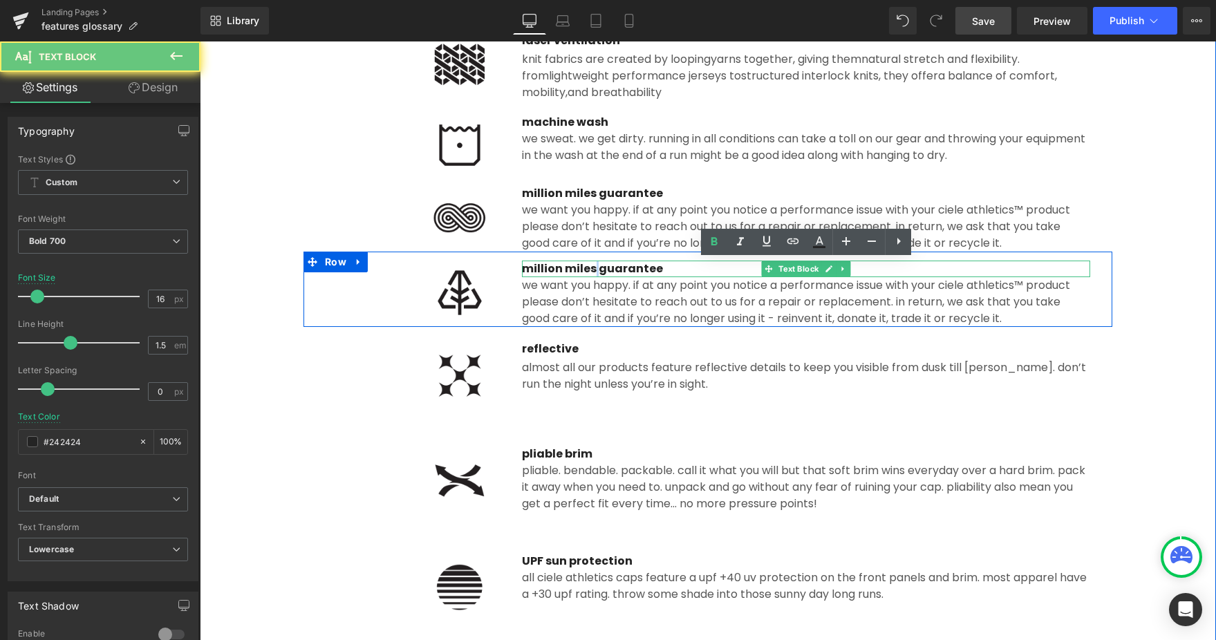
click at [593, 272] on p "million miles guarantee" at bounding box center [806, 269] width 568 height 17
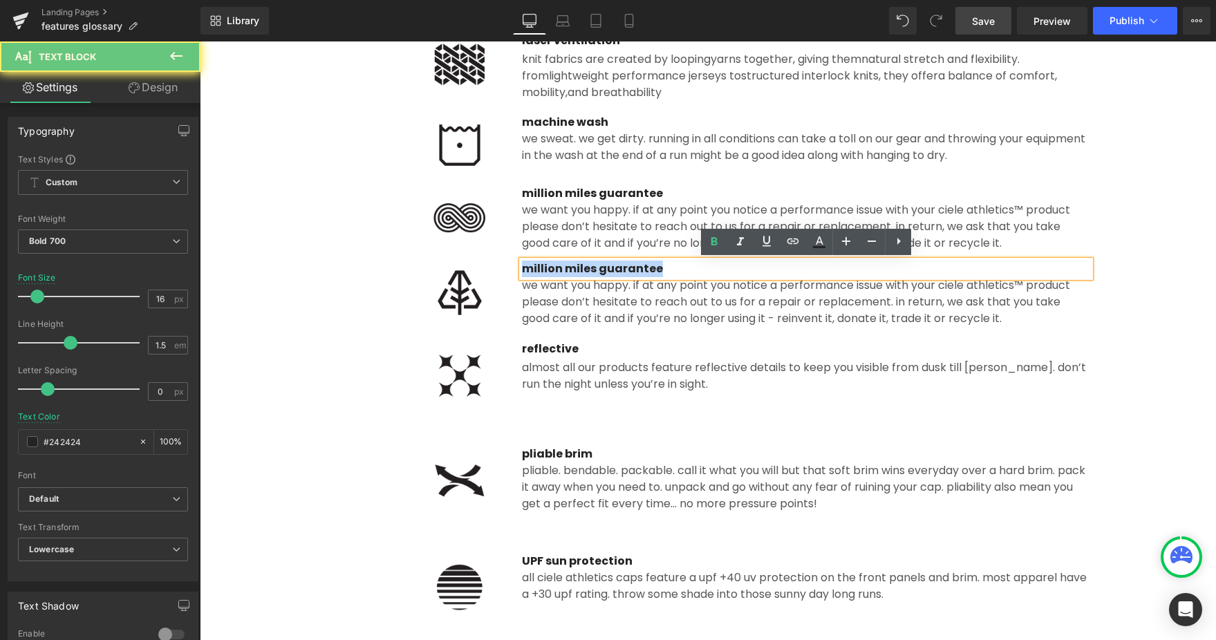
click at [593, 272] on p "million miles guarantee" at bounding box center [806, 269] width 568 height 17
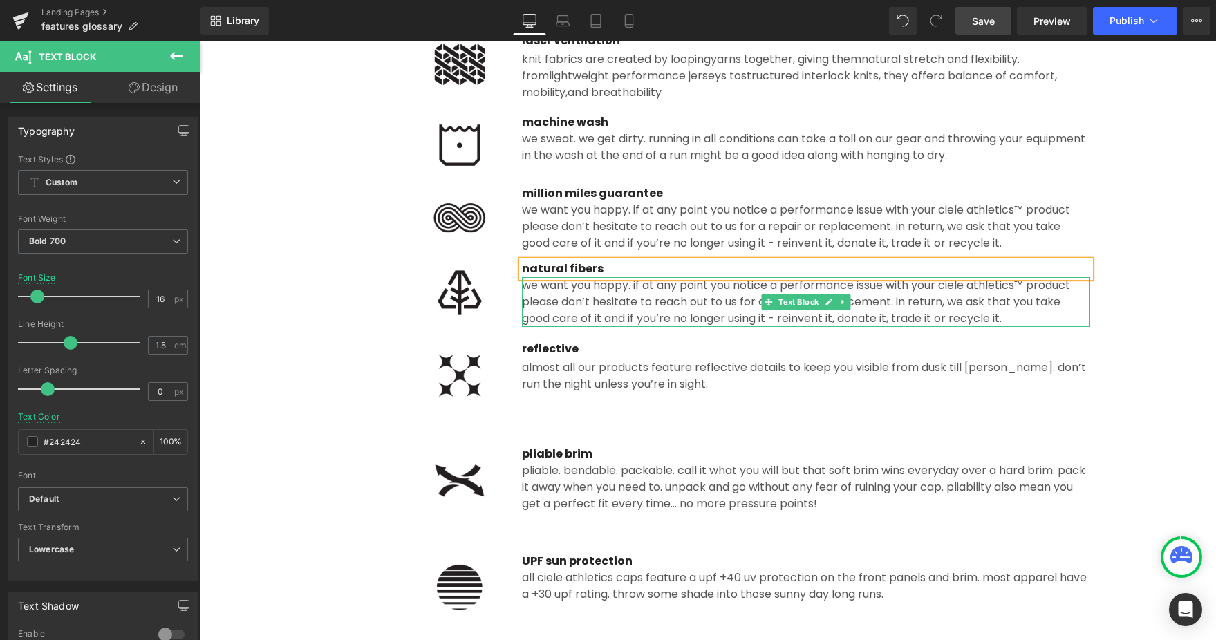
click at [641, 319] on div "we want you happy. if at any point you notice a performance issue with your cie…" at bounding box center [806, 302] width 568 height 50
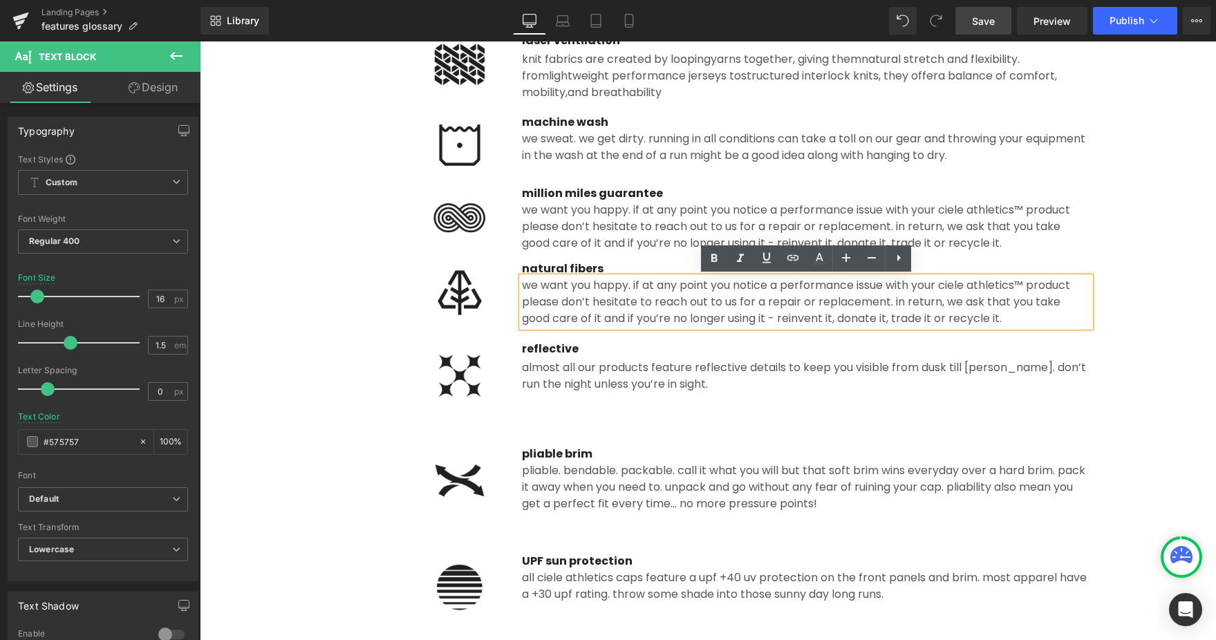
click at [607, 314] on div "we want you happy. if at any point you notice a performance issue with your cie…" at bounding box center [806, 302] width 568 height 50
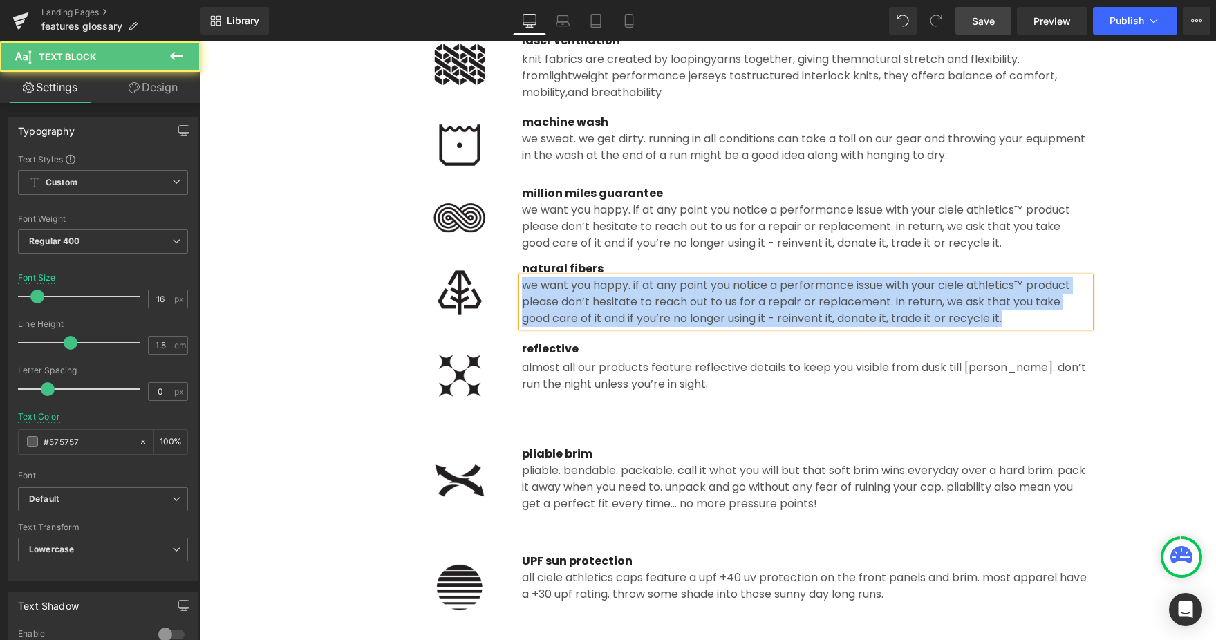
paste div
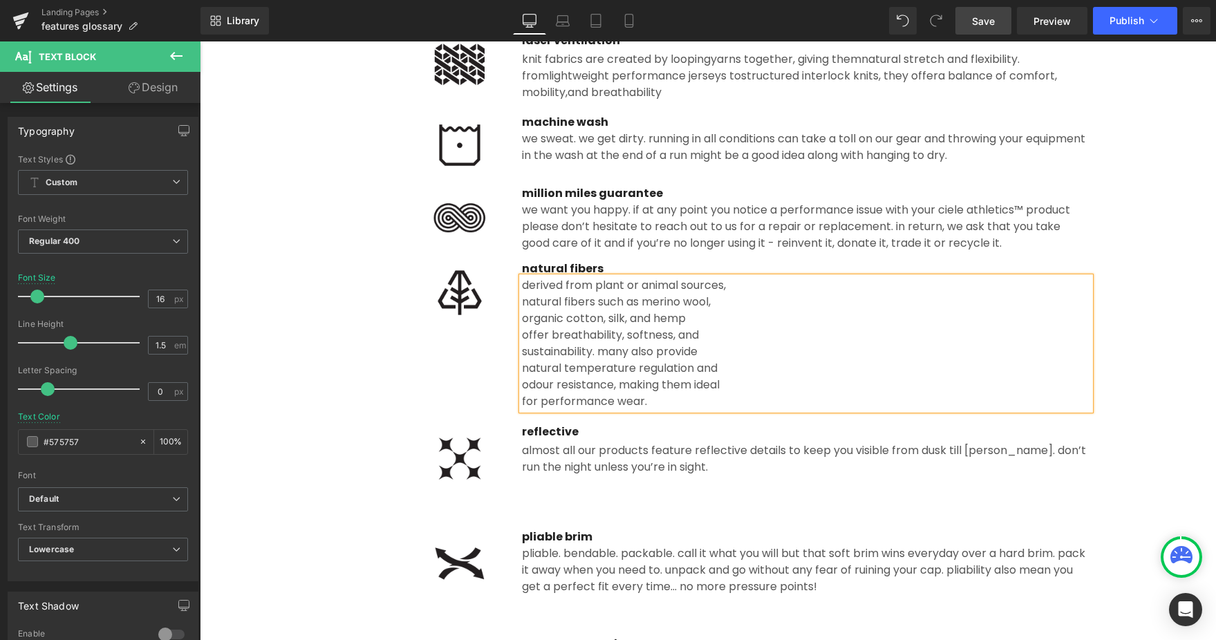
click at [522, 302] on div "natural fibers such as merino wool," at bounding box center [806, 302] width 568 height 17
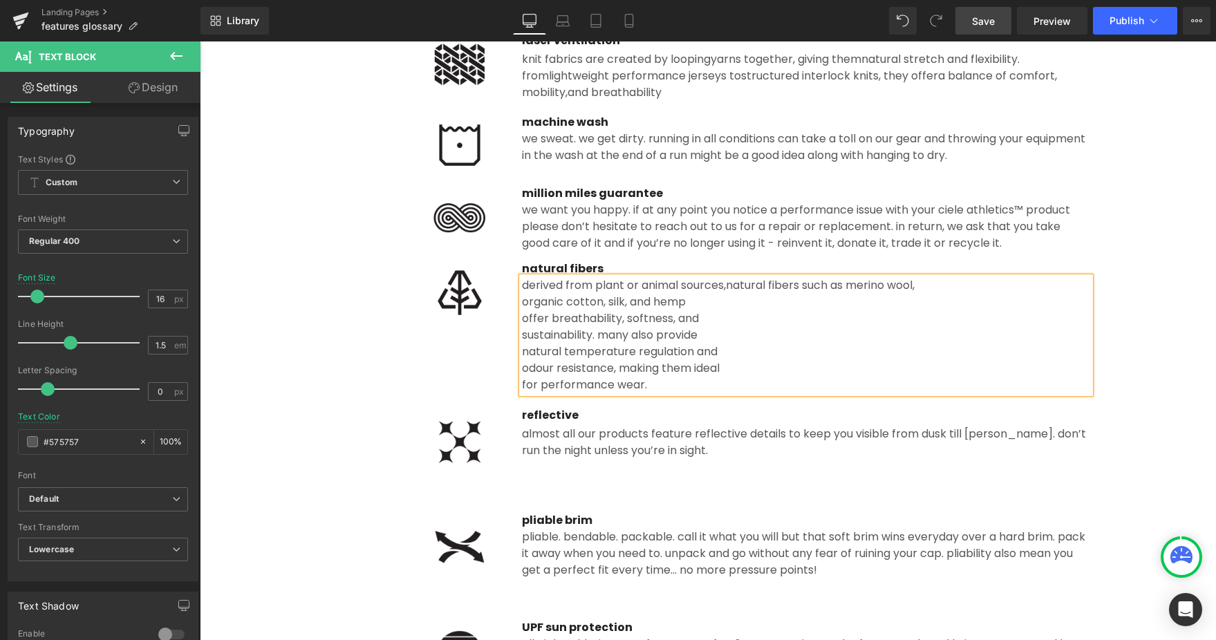
click at [523, 301] on div "organic cotton, silk, and hemp" at bounding box center [806, 302] width 568 height 17
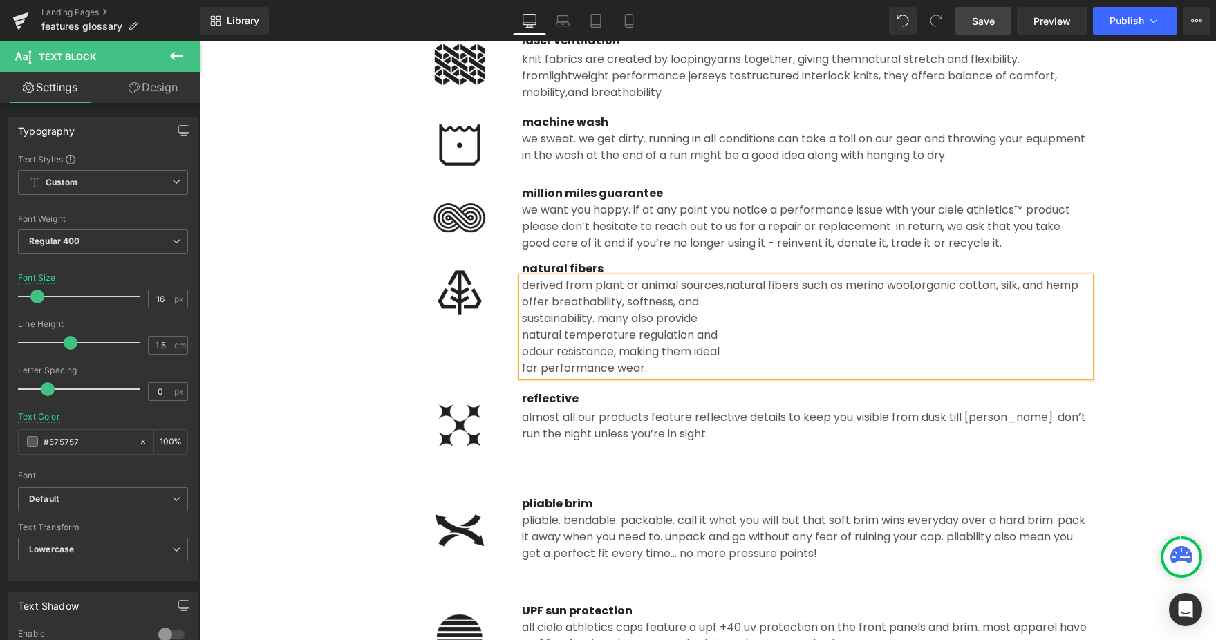
click at [523, 310] on div "offer breathability, softness, and" at bounding box center [806, 302] width 568 height 17
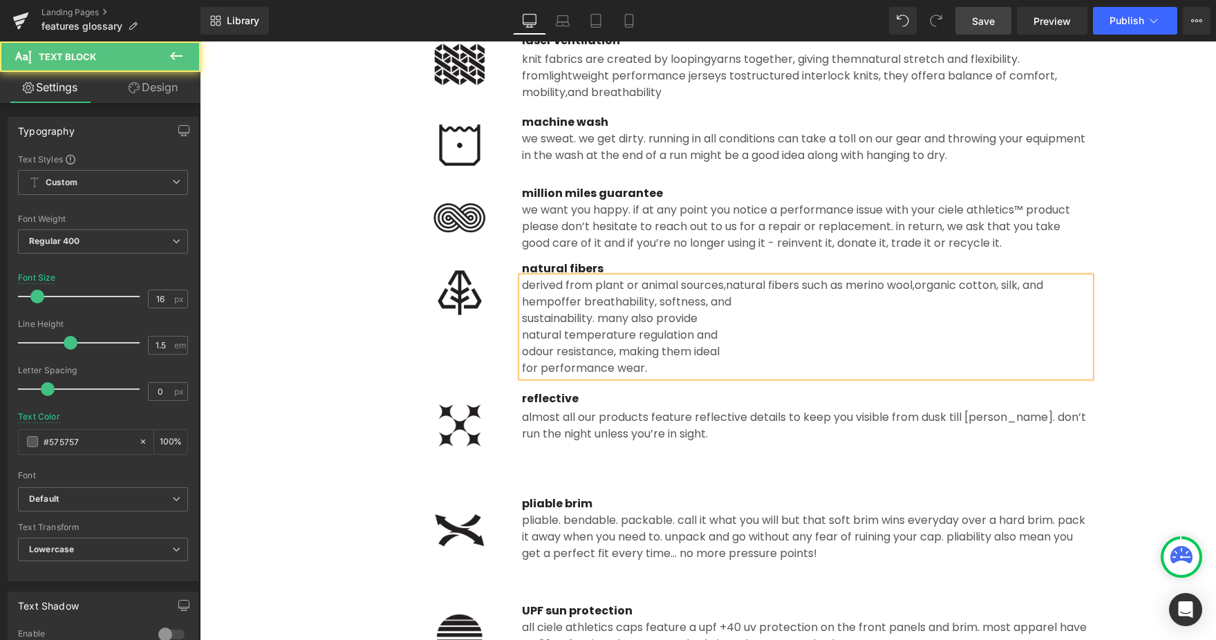
click at [523, 316] on div "sustainability. many also provide" at bounding box center [806, 318] width 568 height 17
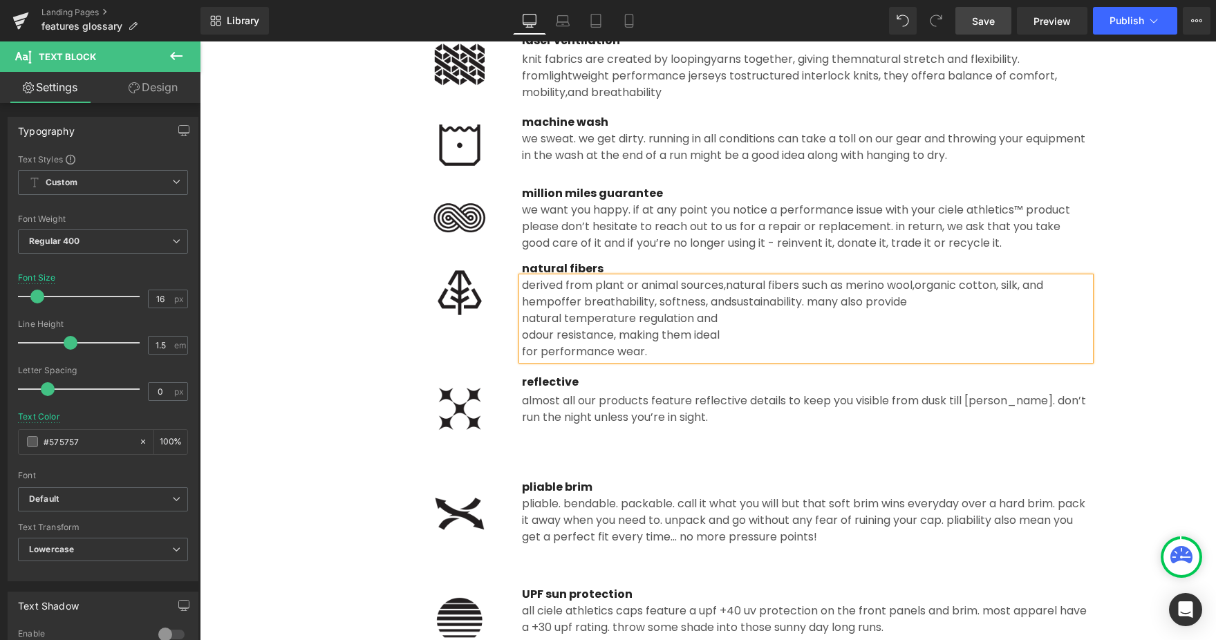
click at [522, 321] on div "natural temperature regulation and" at bounding box center [806, 318] width 568 height 17
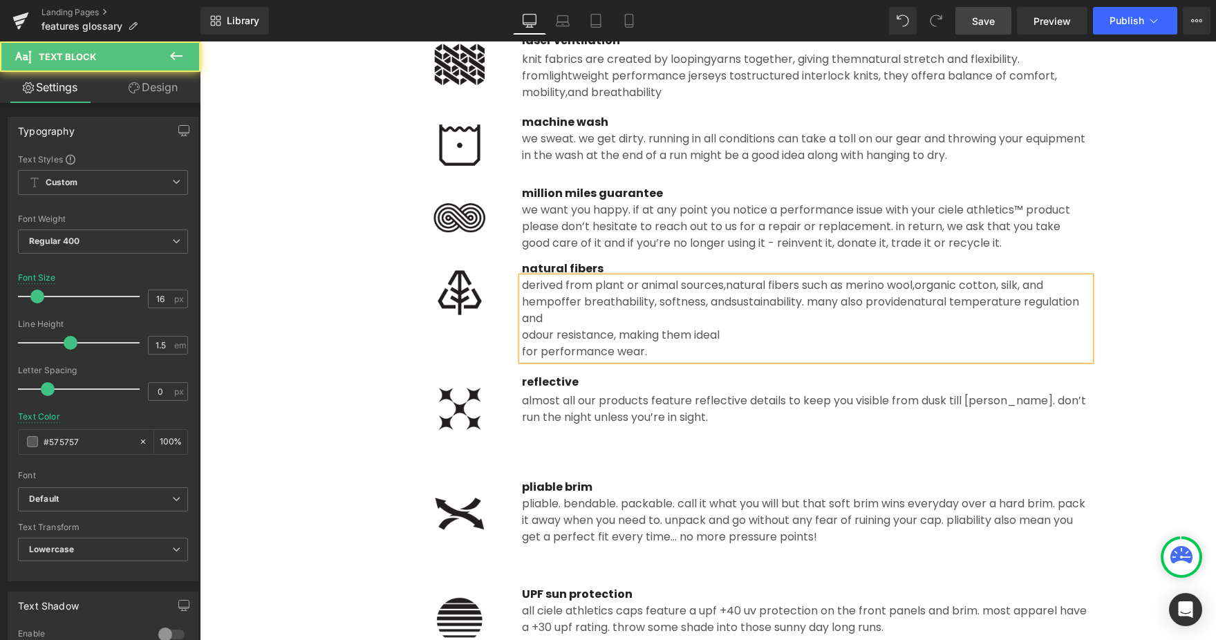
click at [522, 321] on span "natural temperature regulation and" at bounding box center [800, 310] width 557 height 32
click at [522, 331] on div "odour resistance, making them ideal" at bounding box center [806, 335] width 568 height 17
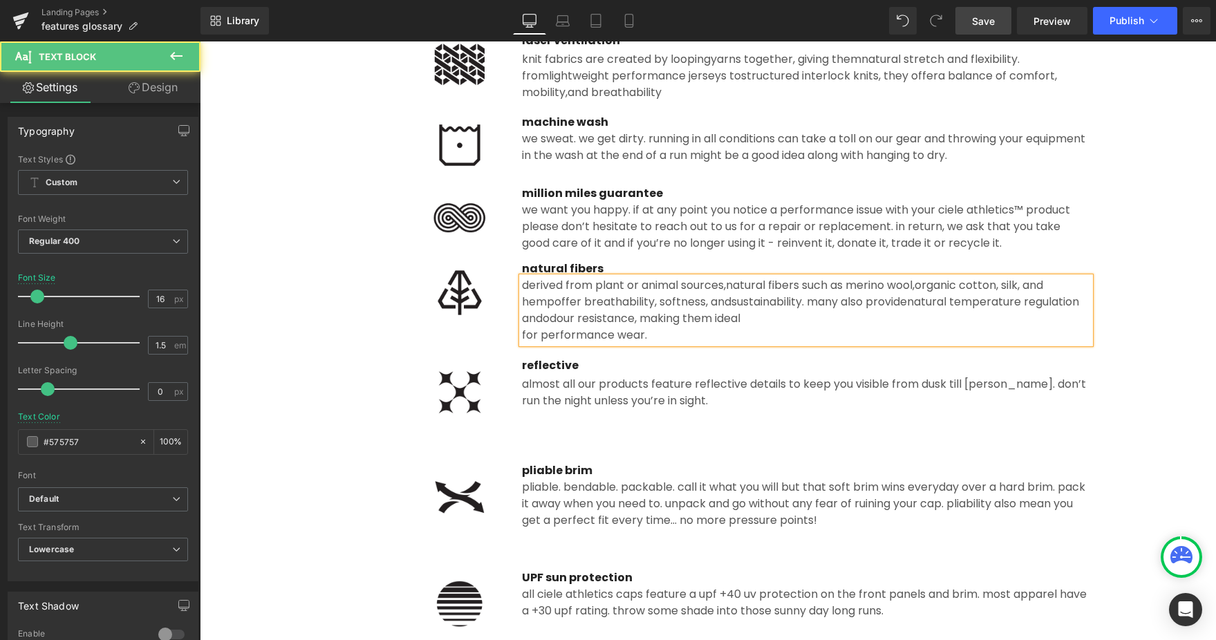
click at [522, 331] on div "for performance wear." at bounding box center [806, 335] width 568 height 17
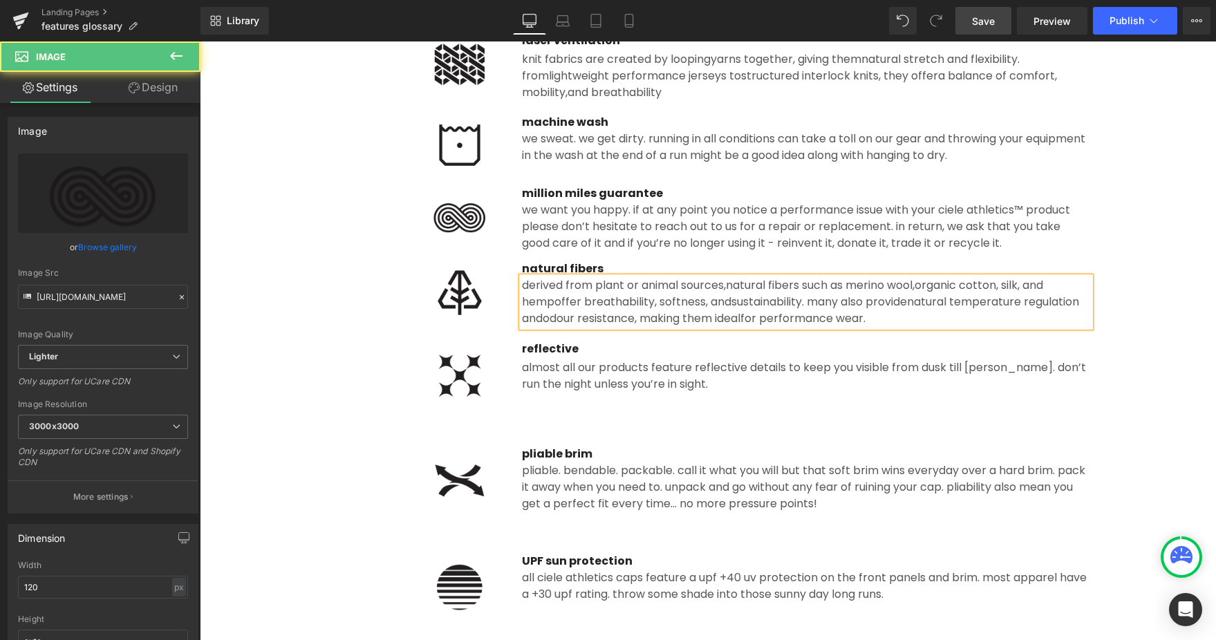
click at [350, 241] on div at bounding box center [414, 216] width 176 height 62
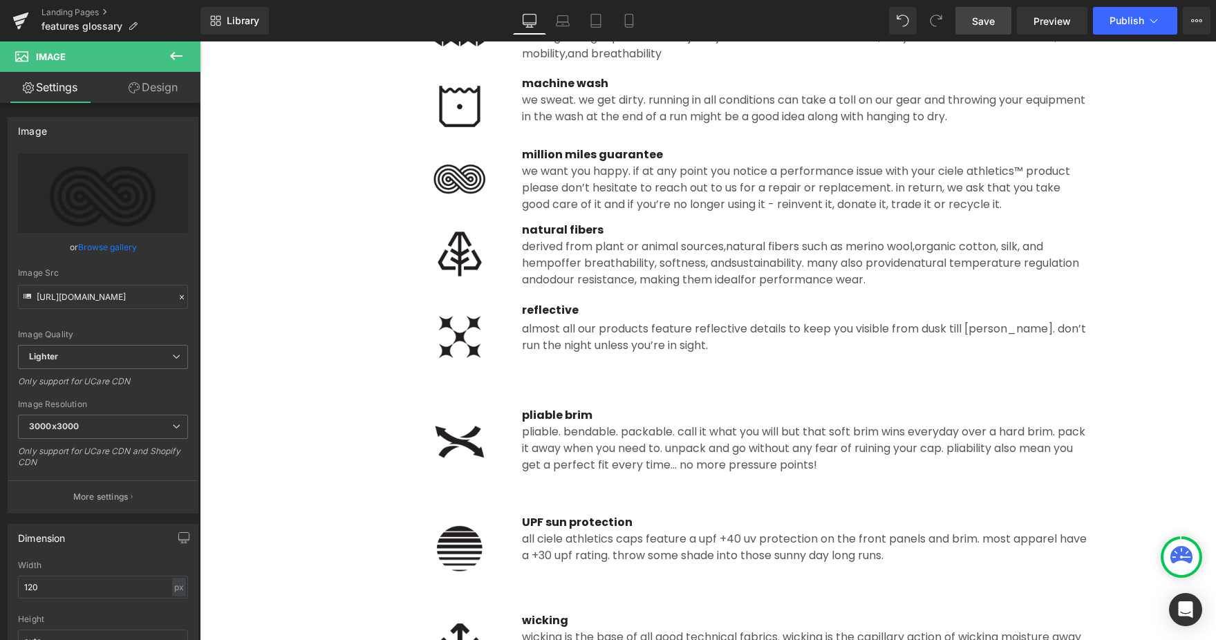
scroll to position [1350, 0]
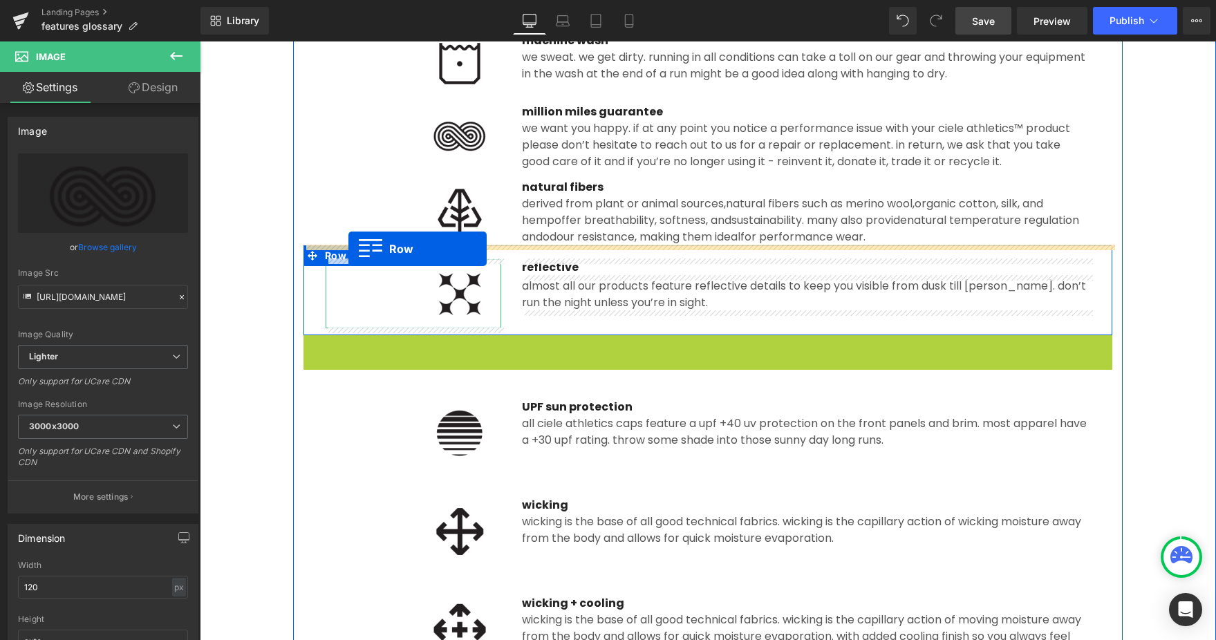
drag, startPoint x: 315, startPoint y: 344, endPoint x: 348, endPoint y: 249, distance: 101.0
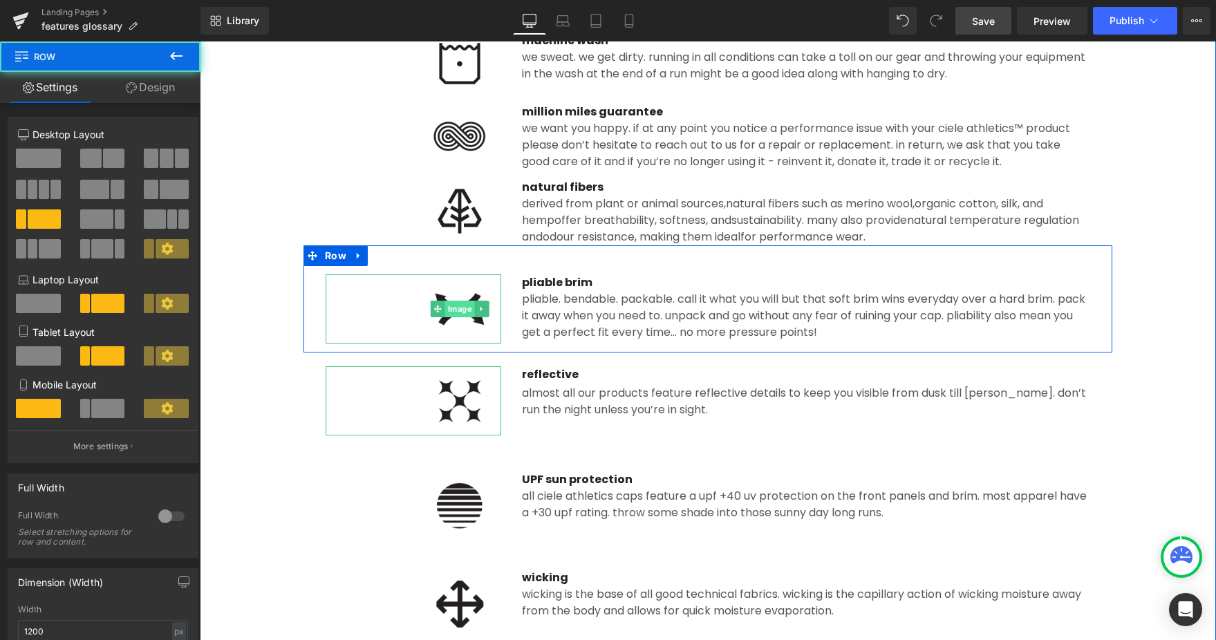
click at [461, 313] on link "Image" at bounding box center [453, 309] width 44 height 17
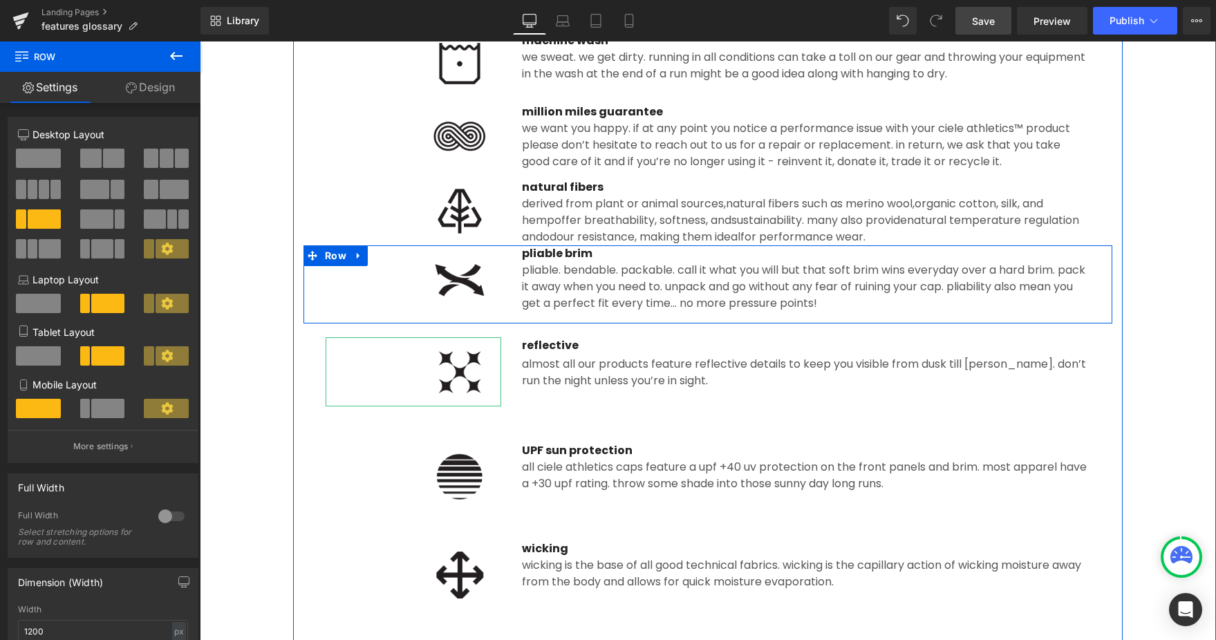
drag, startPoint x: 520, startPoint y: 268, endPoint x: 519, endPoint y: 250, distance: 18.7
click at [519, 250] on div "Image pliable brim Text Block Pliable. Bendable. Packable. Call it what you wil…" at bounding box center [707, 284] width 809 height 78
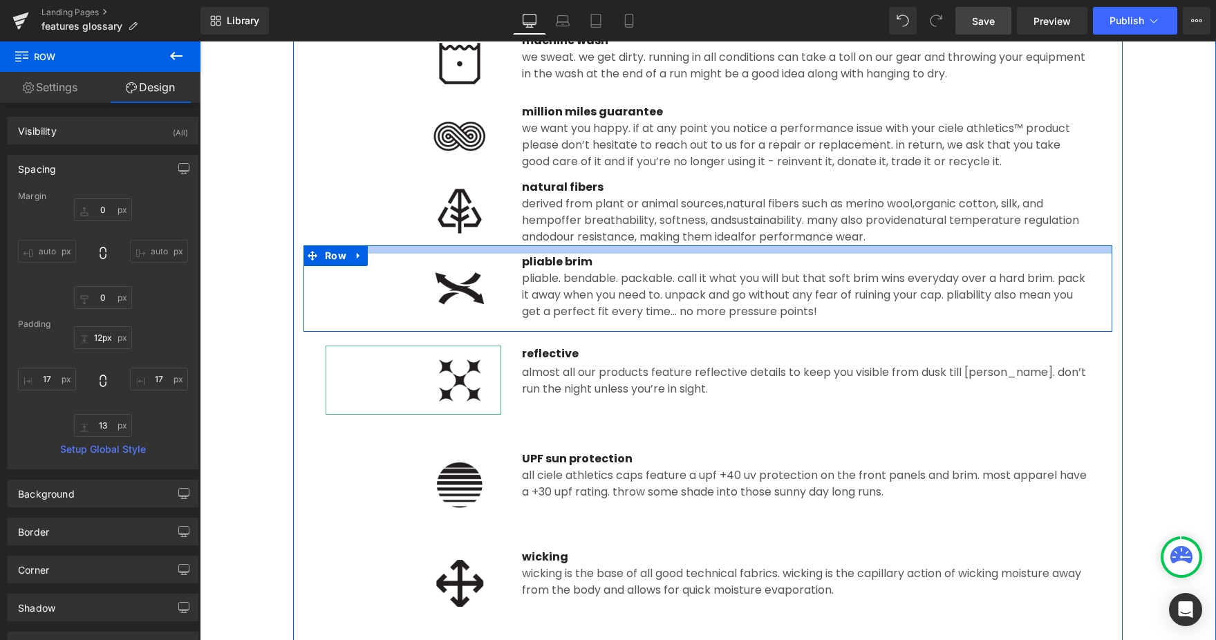
type input "11px"
drag, startPoint x: 512, startPoint y: 245, endPoint x: 512, endPoint y: 253, distance: 7.6
click at [512, 253] on div "Image pliable brim Text Block Pliable. Bendable. Packable. Call it what you wil…" at bounding box center [707, 288] width 809 height 86
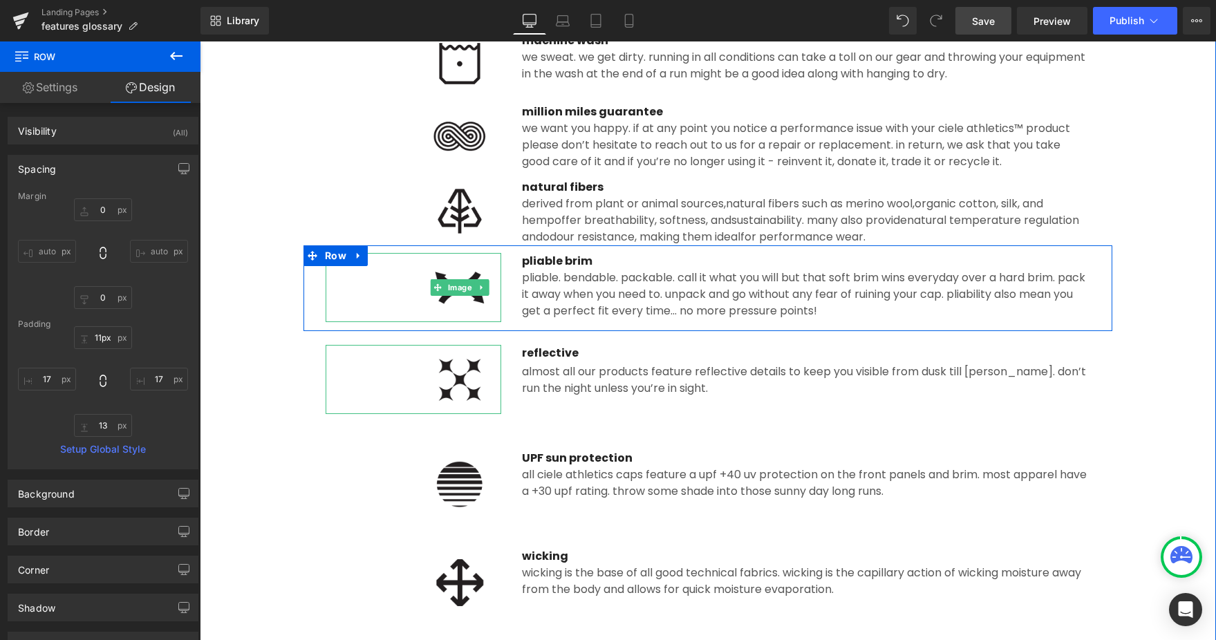
click at [476, 304] on img at bounding box center [459, 287] width 83 height 69
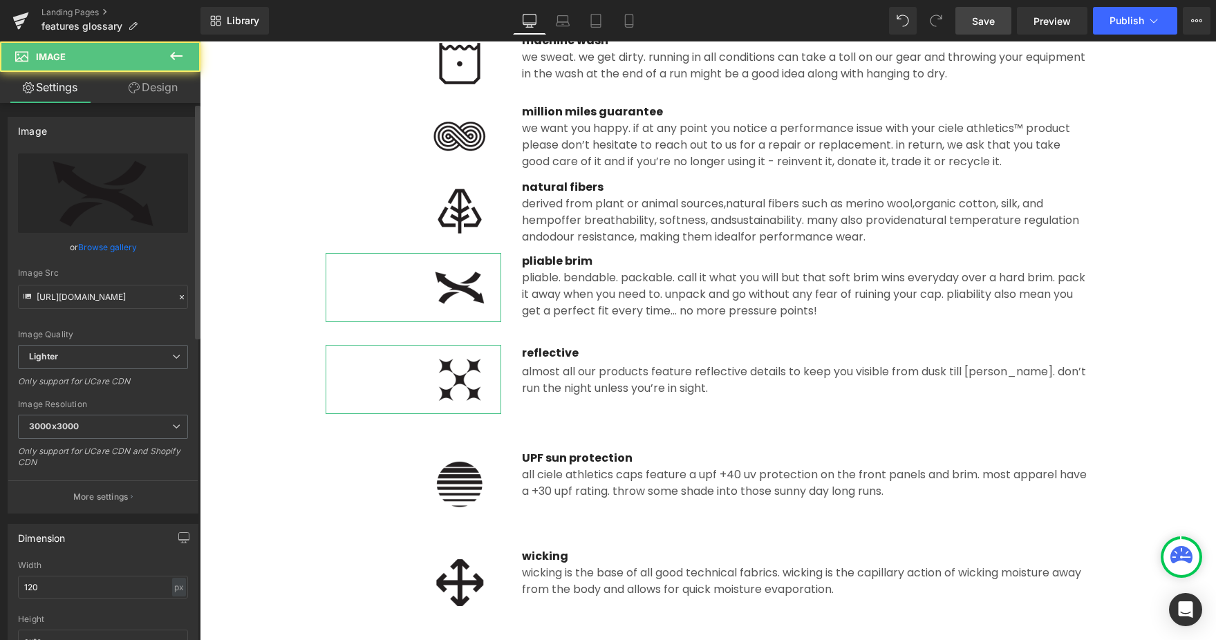
click at [102, 248] on link "Browse gallery" at bounding box center [107, 247] width 59 height 24
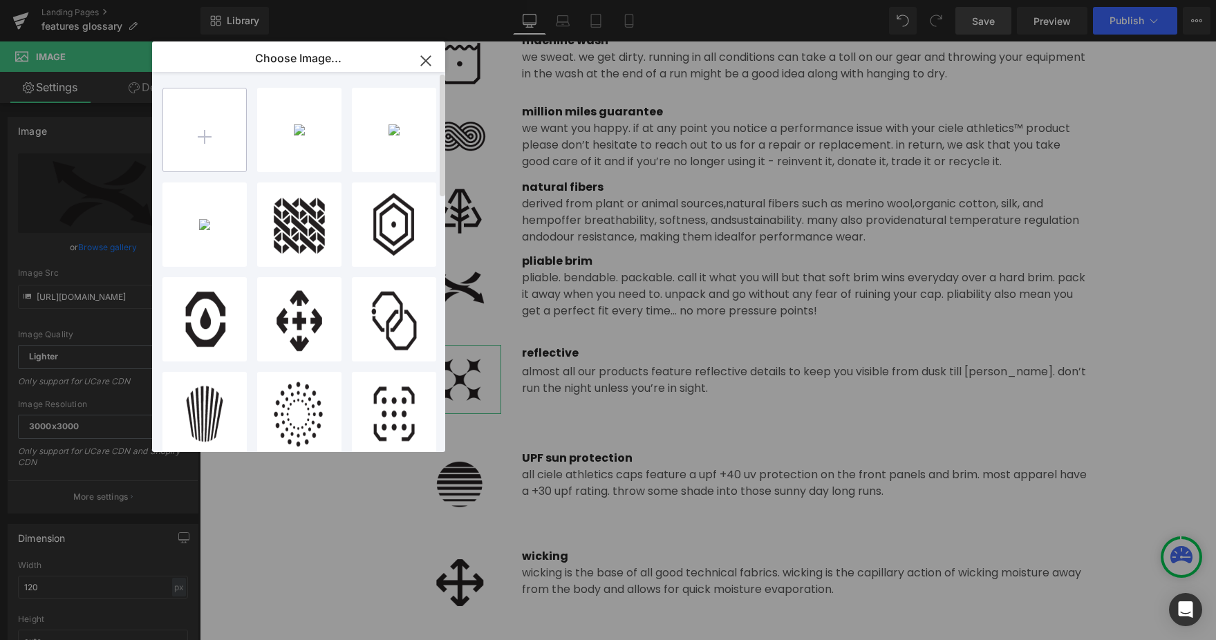
click at [181, 150] on input "file" at bounding box center [204, 129] width 83 height 83
type input "C:\fakepath\pliable_brim.png"
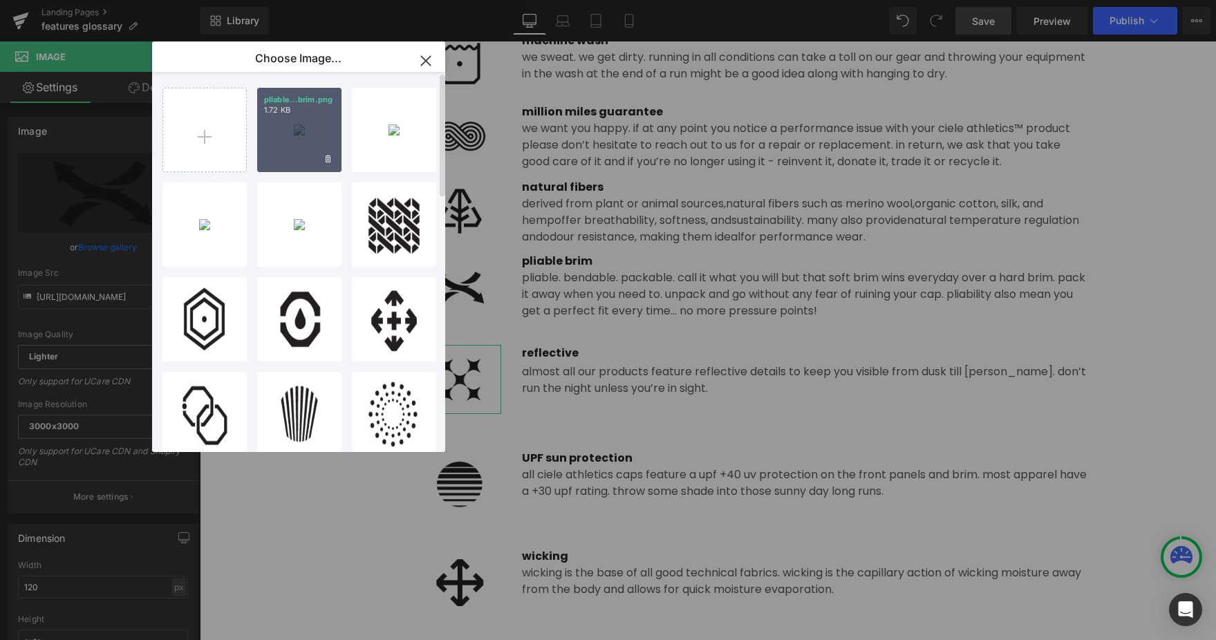
click at [289, 130] on div "pliable...brim.png 1.72 KB" at bounding box center [299, 130] width 84 height 84
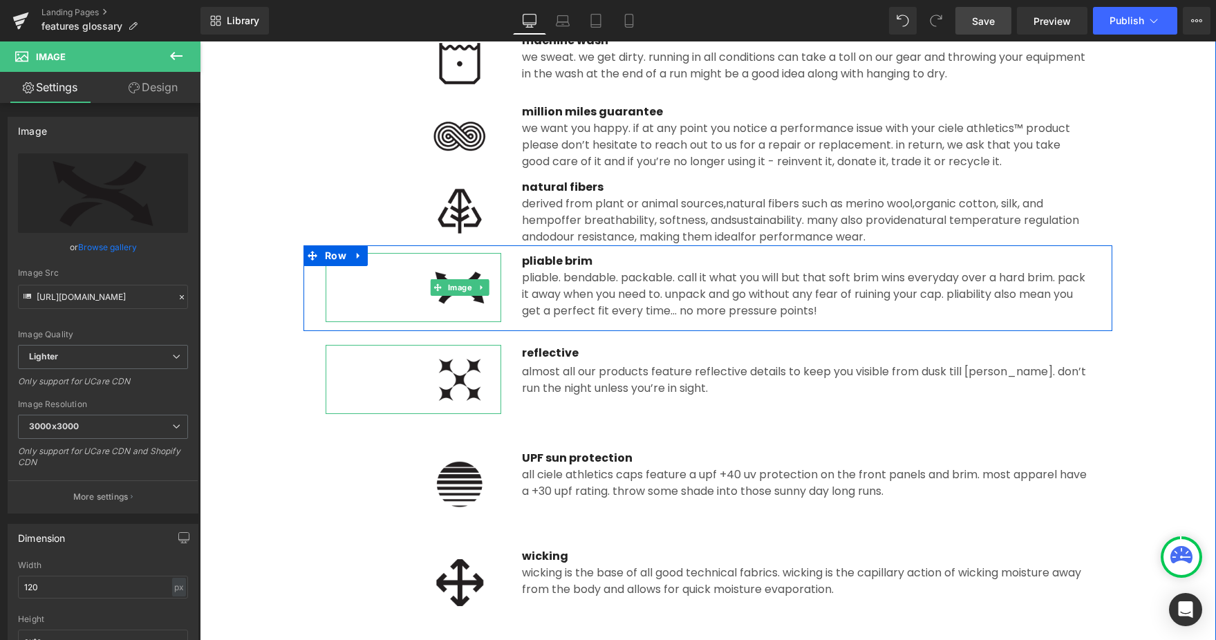
click at [464, 303] on img at bounding box center [459, 287] width 83 height 69
click at [462, 304] on img at bounding box center [459, 287] width 83 height 69
click at [453, 279] on div "Image" at bounding box center [414, 287] width 176 height 69
click at [462, 287] on link "Image" at bounding box center [453, 287] width 44 height 17
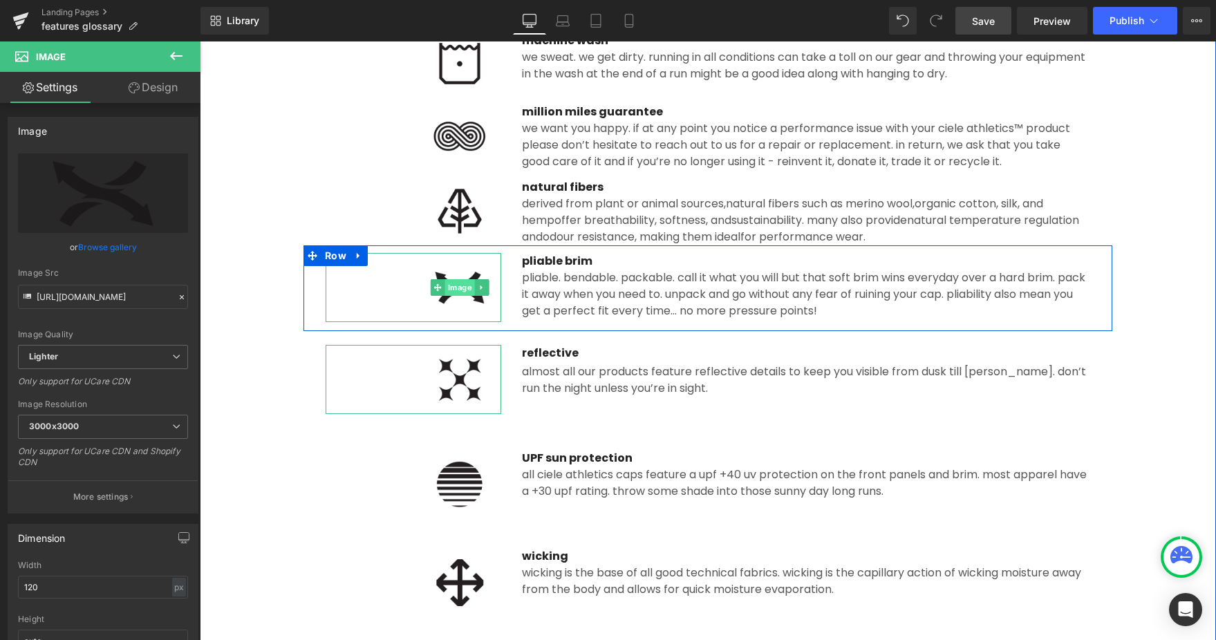
click at [462, 287] on link "Image" at bounding box center [453, 287] width 44 height 17
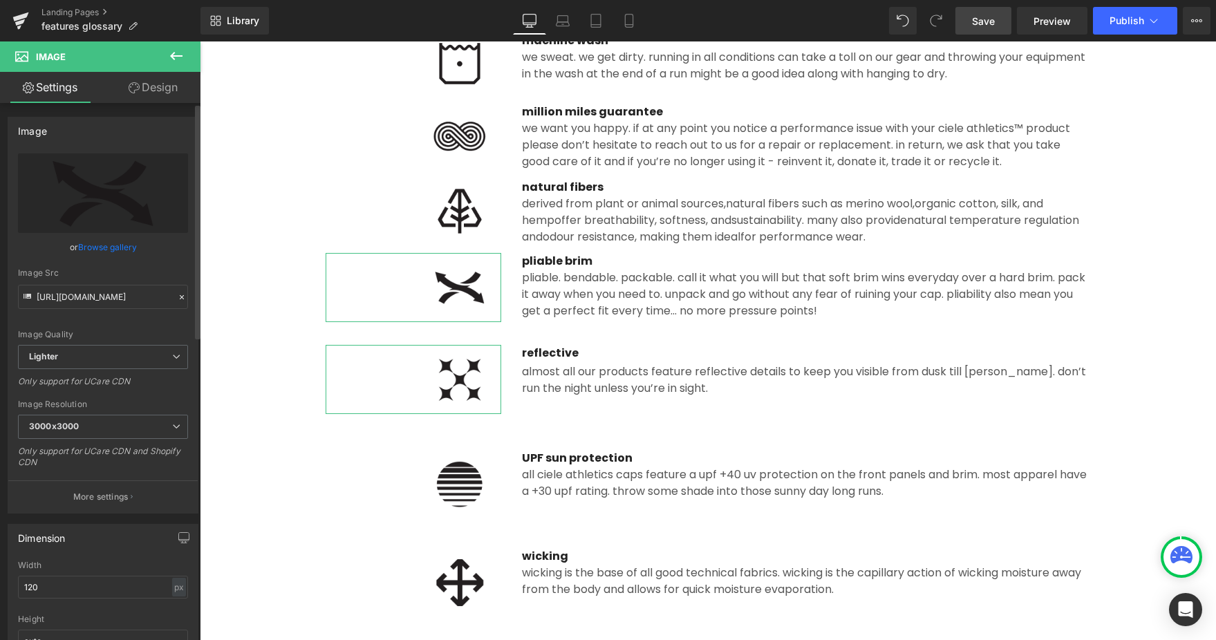
click at [127, 254] on link "Browse gallery" at bounding box center [107, 247] width 59 height 24
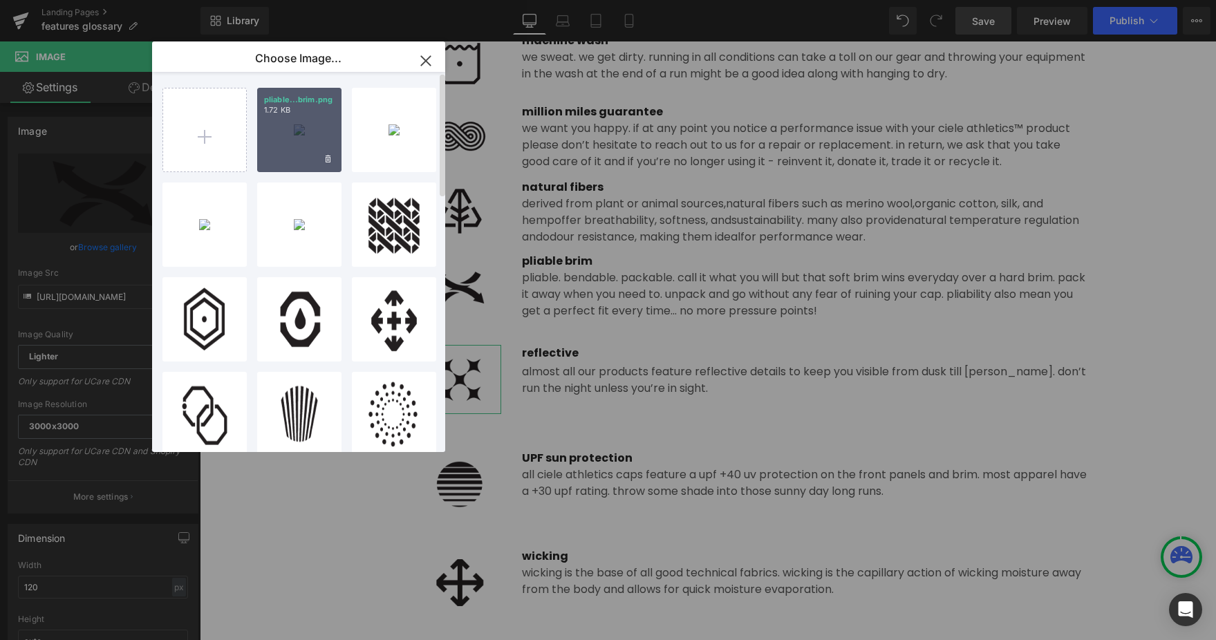
click at [289, 146] on div "pliable...brim.png 1.72 KB" at bounding box center [299, 130] width 84 height 84
type input "https://ucarecdn.com/c9f97552-b74f-4a12-93d7-f56c8953eb93/-/format/auto/-/previ…"
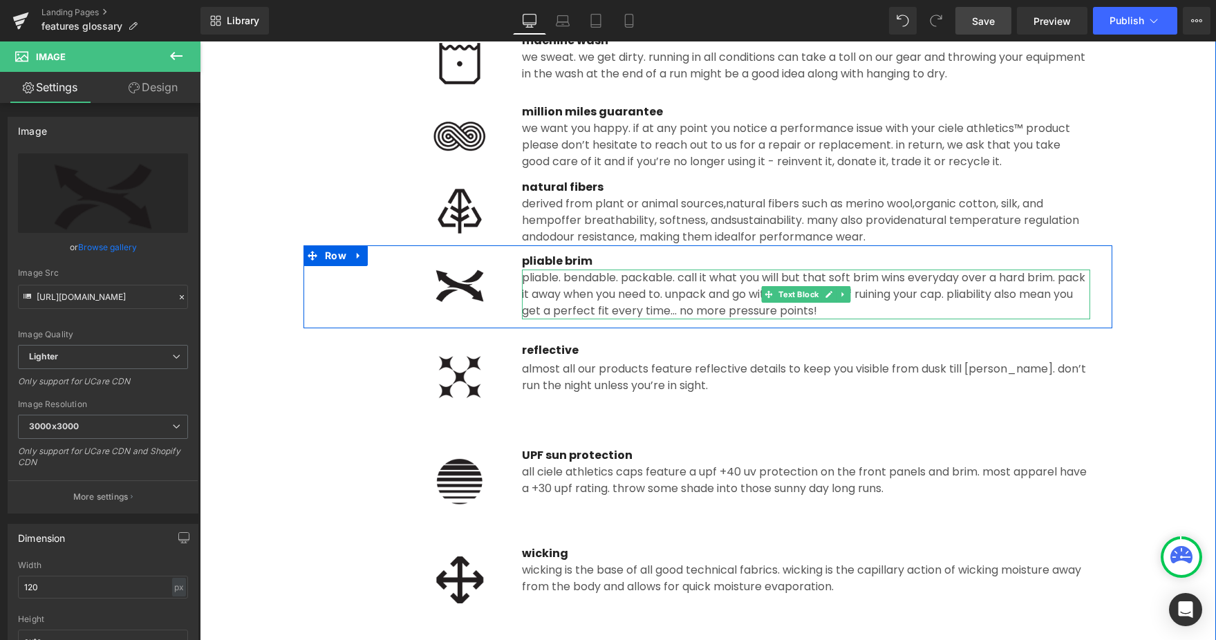
click at [561, 296] on span "Pliable. Bendable. Packable. Call it what you will but that soft brim wins ever…" at bounding box center [803, 294] width 563 height 49
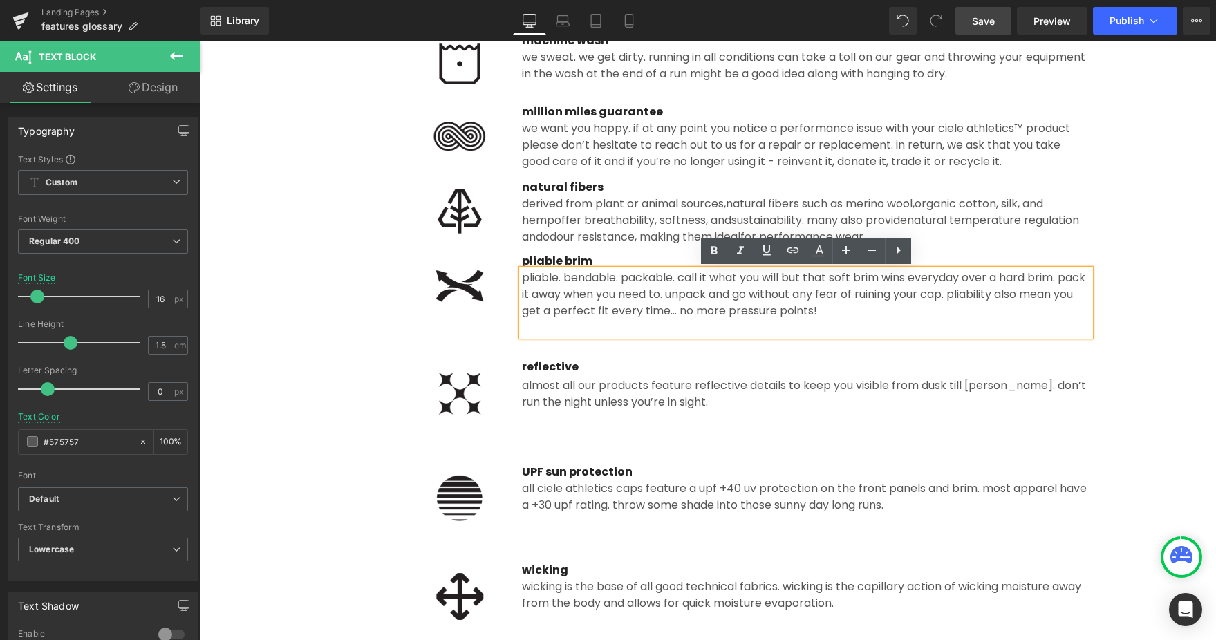
click at [550, 397] on span "Almost all our products feature reflective details to keep you visible from dus…" at bounding box center [804, 393] width 564 height 32
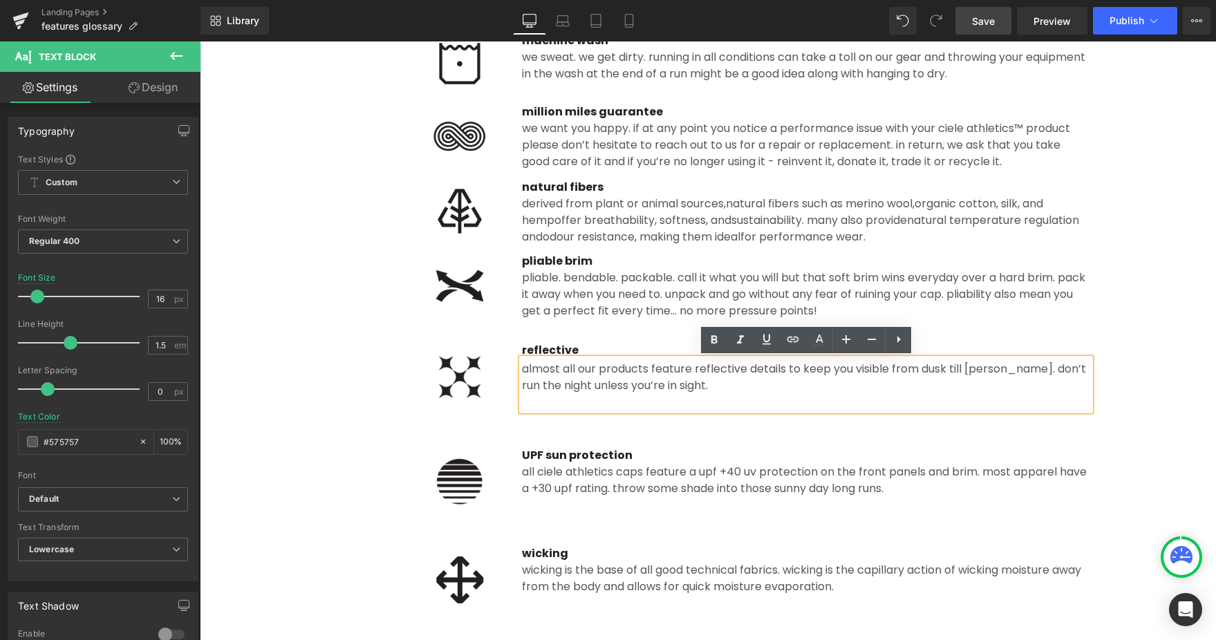
click at [629, 388] on span "Almost all our products feature reflective details to keep you visible from dus…" at bounding box center [804, 377] width 564 height 32
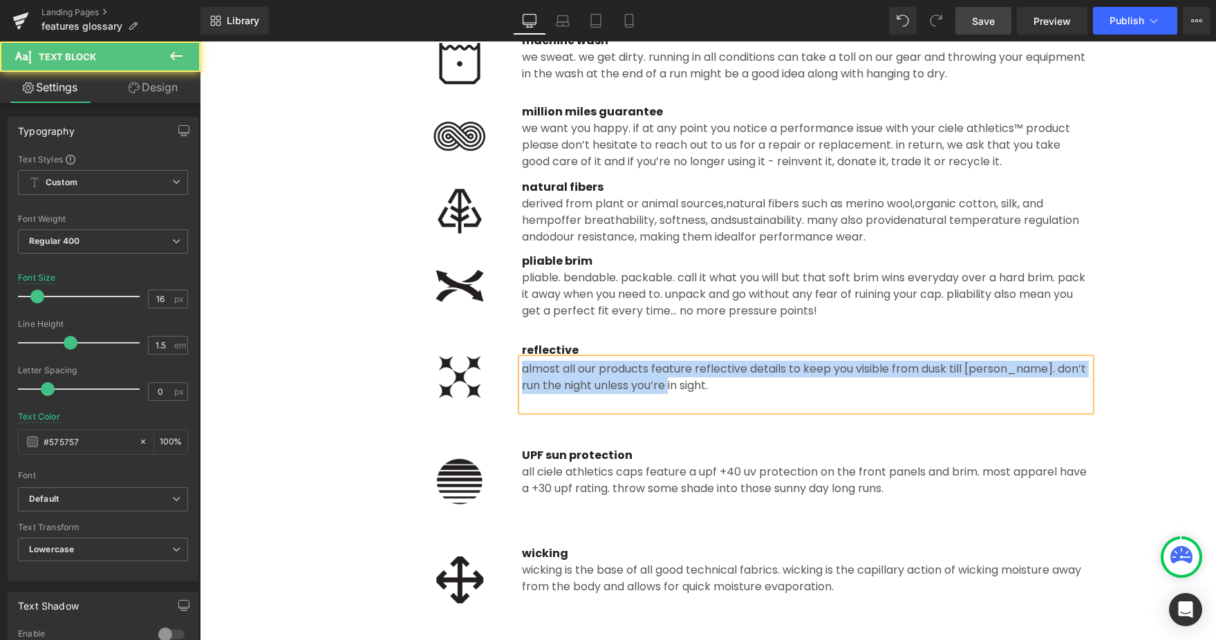
paste div
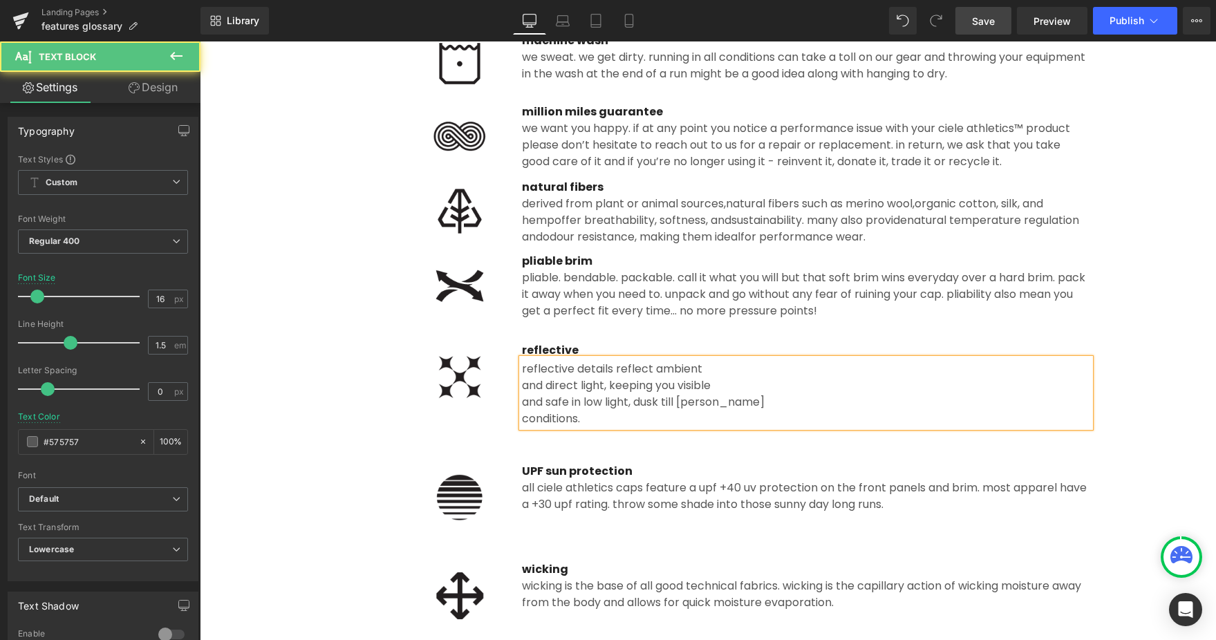
click at [522, 387] on div "reflective details reflect ambient and direct light, keeping you visible and …" at bounding box center [806, 393] width 568 height 68
click at [522, 386] on div "reflective details reflect ambient and direct light, keeping you visible and …" at bounding box center [806, 393] width 568 height 68
click at [524, 384] on div "and direct light, keeping you visible" at bounding box center [806, 385] width 568 height 17
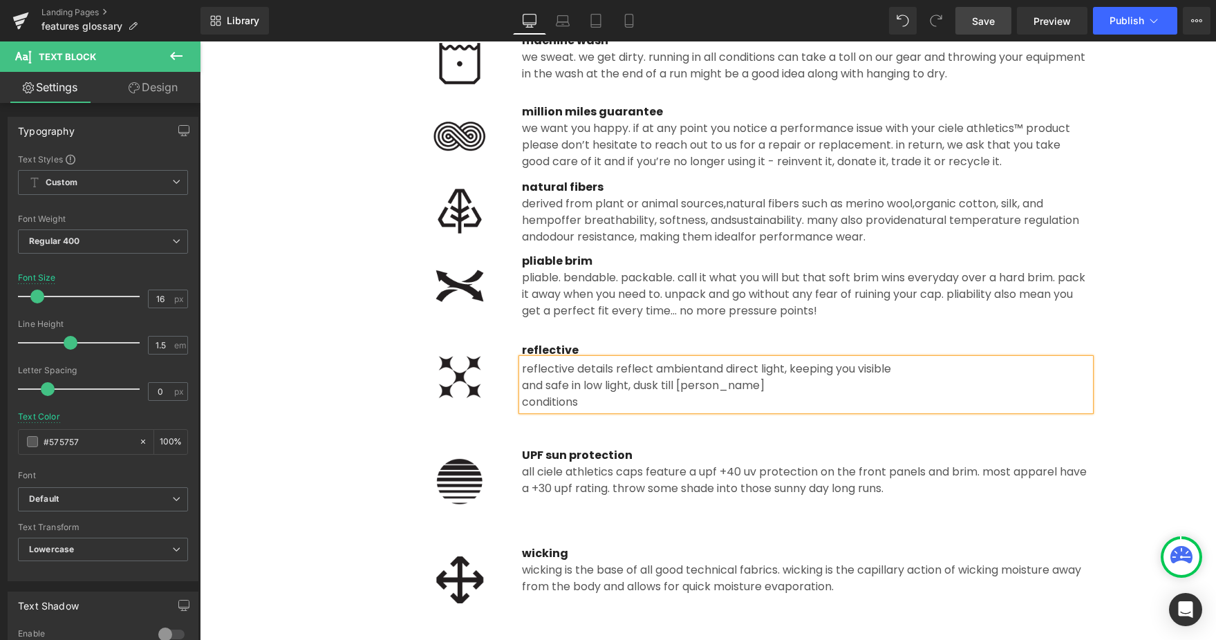
click at [523, 391] on div "and safe in low light, dusk till dawn" at bounding box center [806, 385] width 568 height 17
click at [522, 397] on div "reflective details reflect ambient and direct light, keeping you visible and sa…" at bounding box center [806, 385] width 568 height 52
click at [522, 402] on div "conditions." at bounding box center [806, 402] width 568 height 17
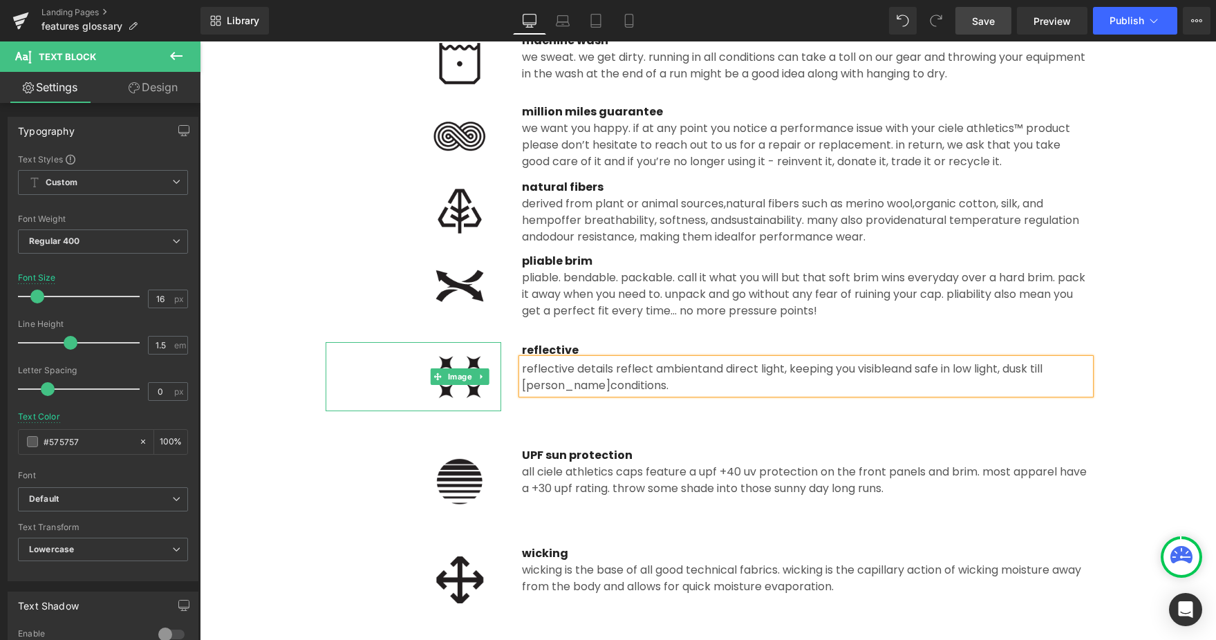
click at [476, 400] on img at bounding box center [459, 376] width 83 height 69
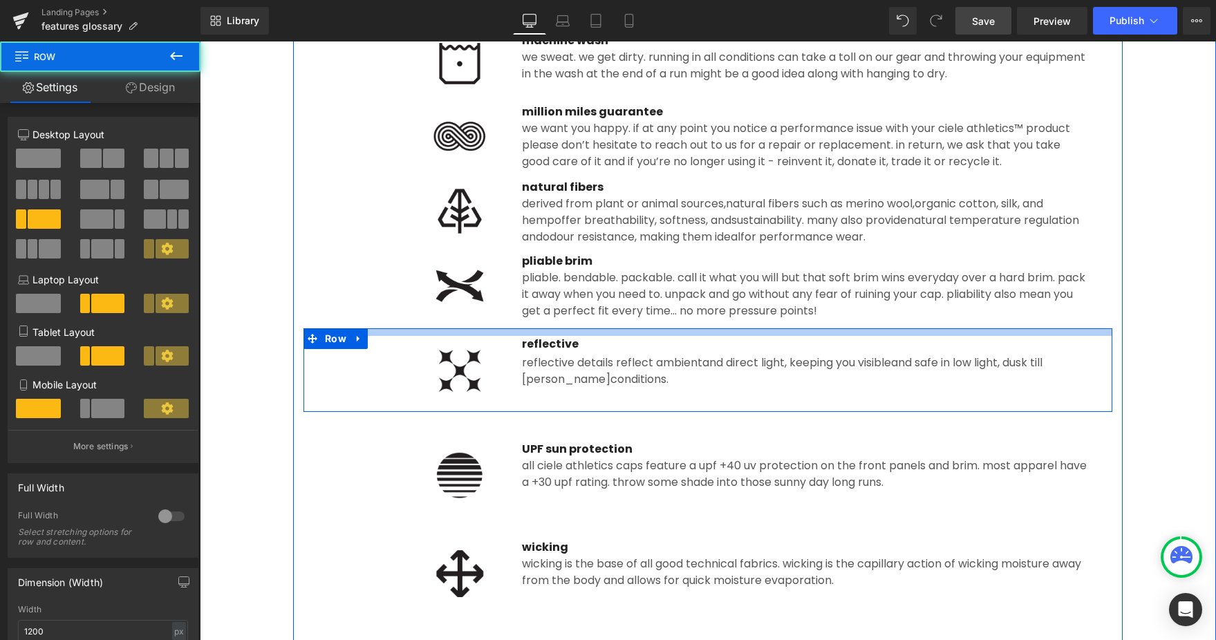
click at [532, 328] on div at bounding box center [707, 332] width 809 height 8
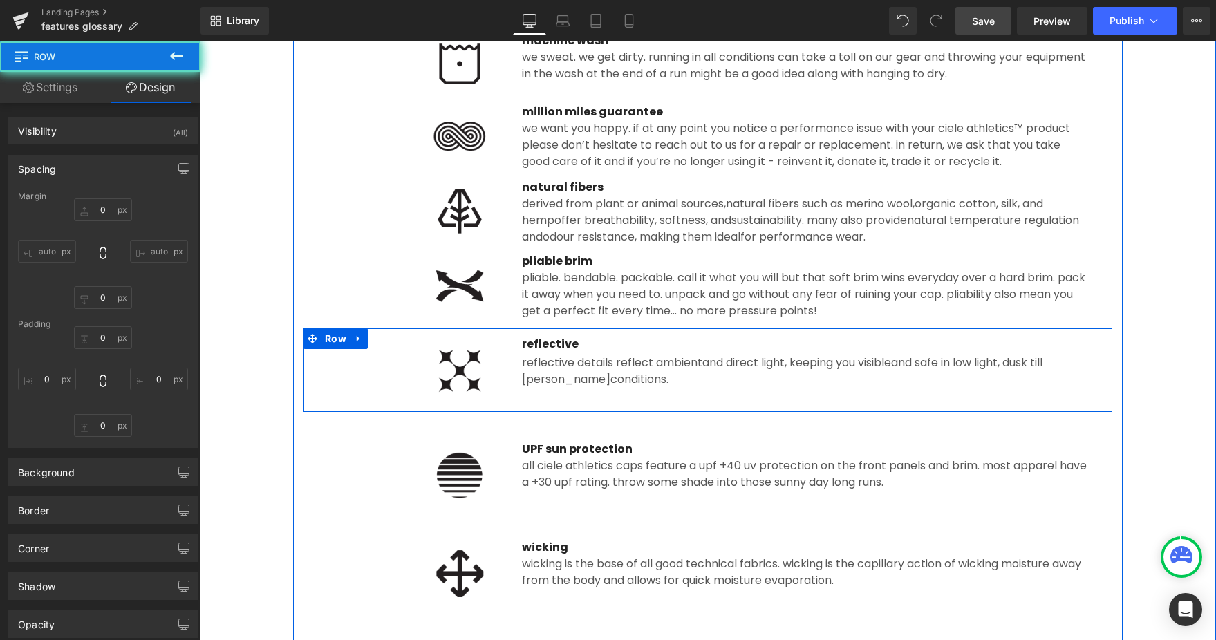
type input "0"
type input "11"
type input "17"
type input "10"
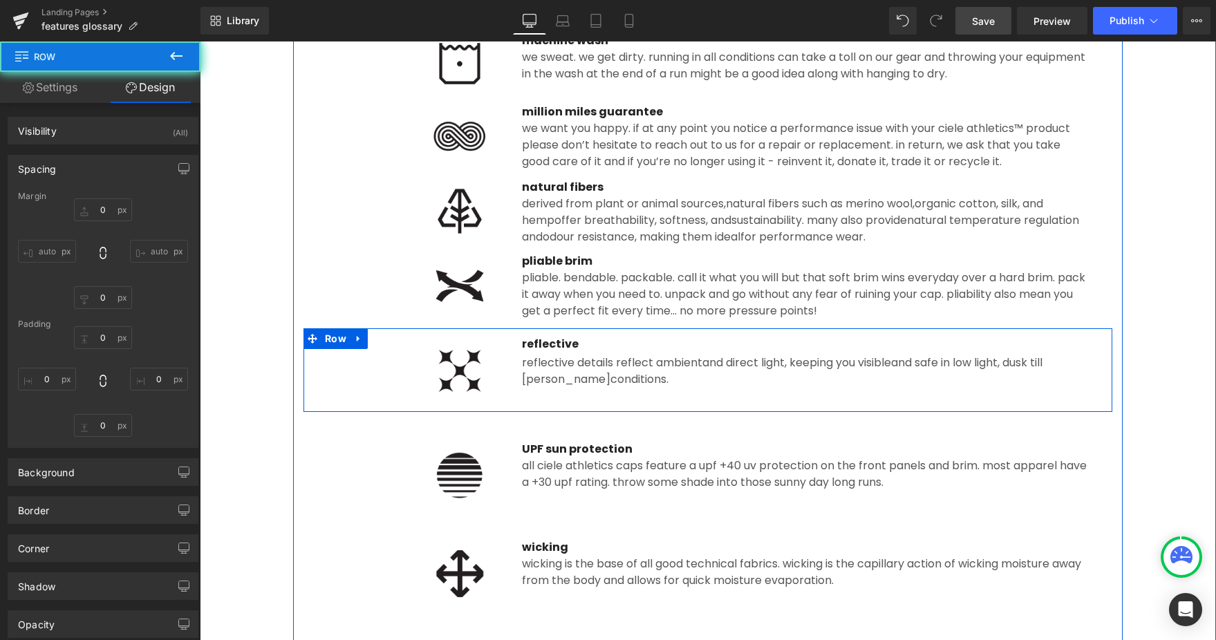
type input "17"
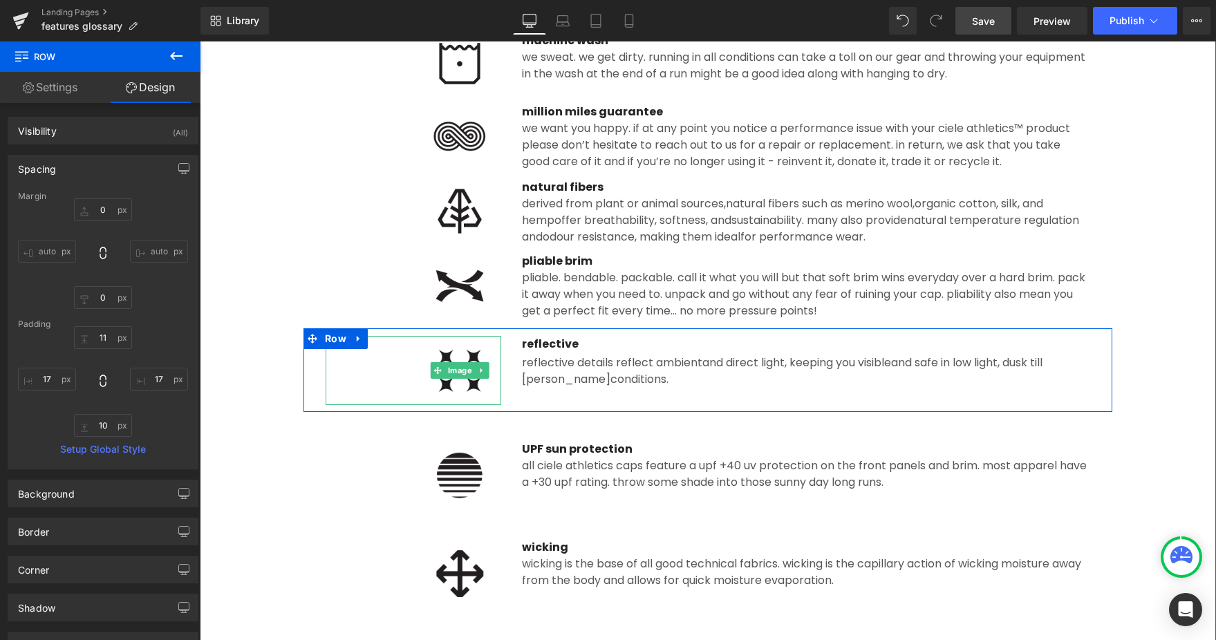
click at [481, 348] on img at bounding box center [459, 370] width 83 height 69
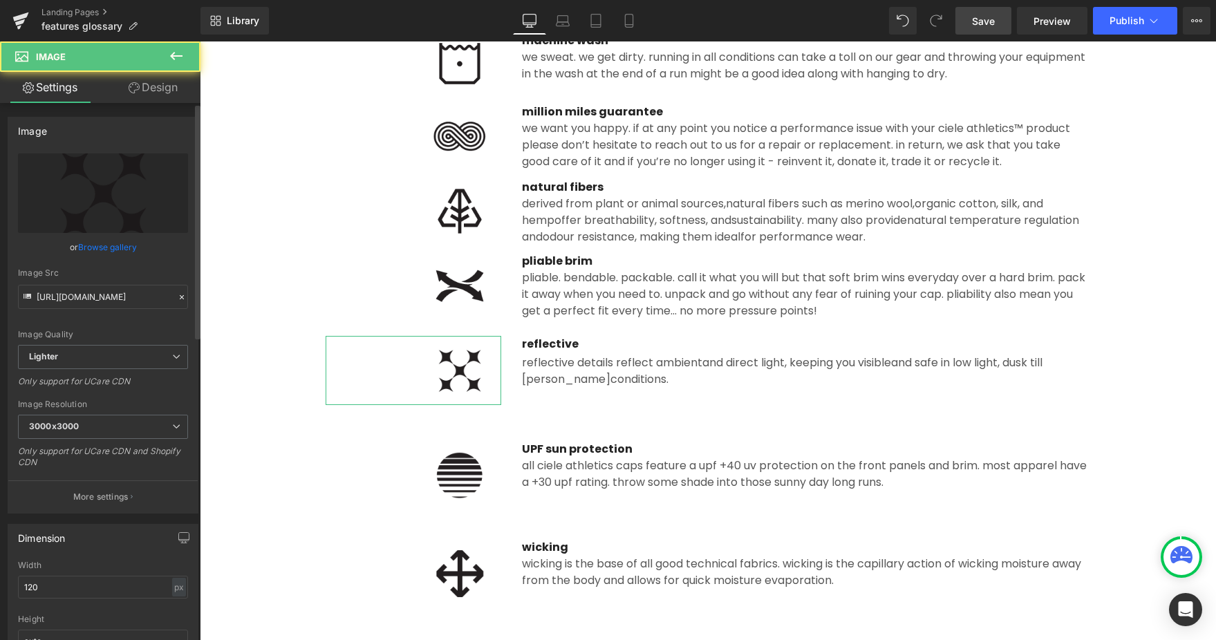
click at [94, 245] on link "Browse gallery" at bounding box center [107, 247] width 59 height 24
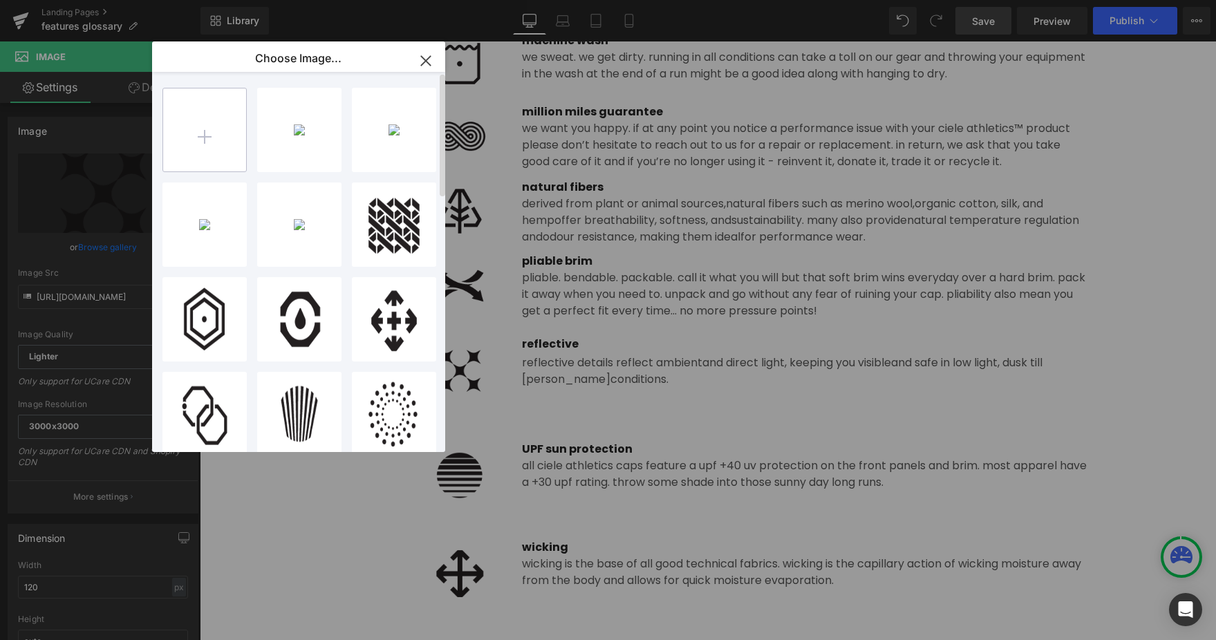
click at [196, 141] on input "file" at bounding box center [204, 129] width 83 height 83
type input "C:\fakepath\refelctive.png"
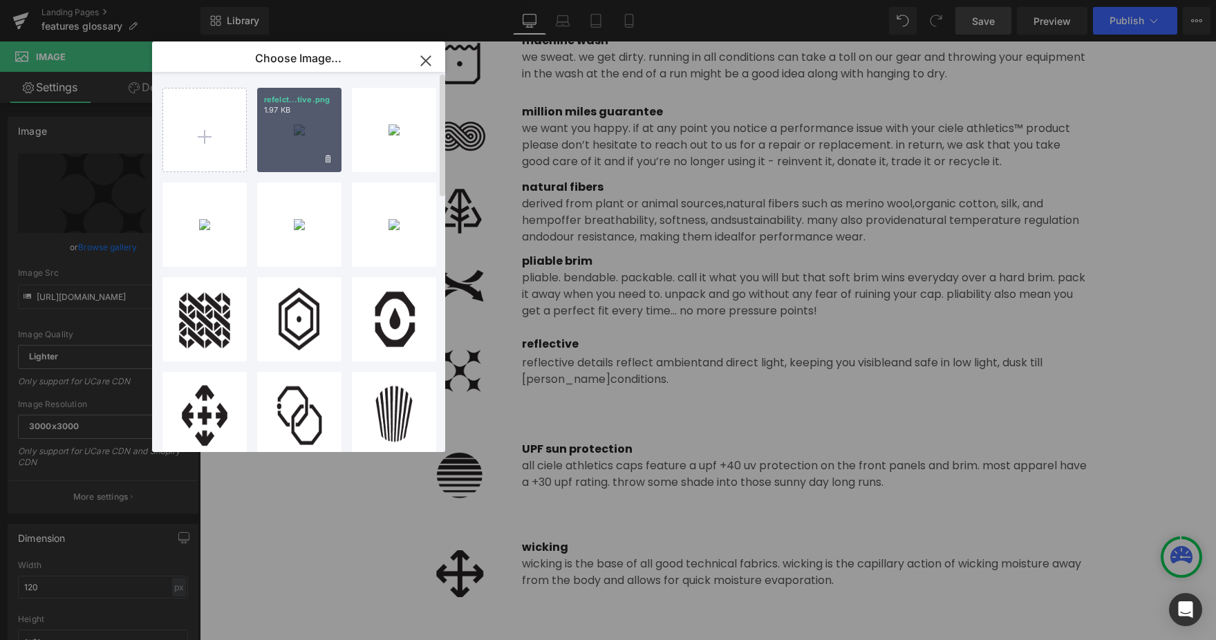
click at [299, 127] on div "refelct...tive.png 1.97 KB" at bounding box center [299, 130] width 84 height 84
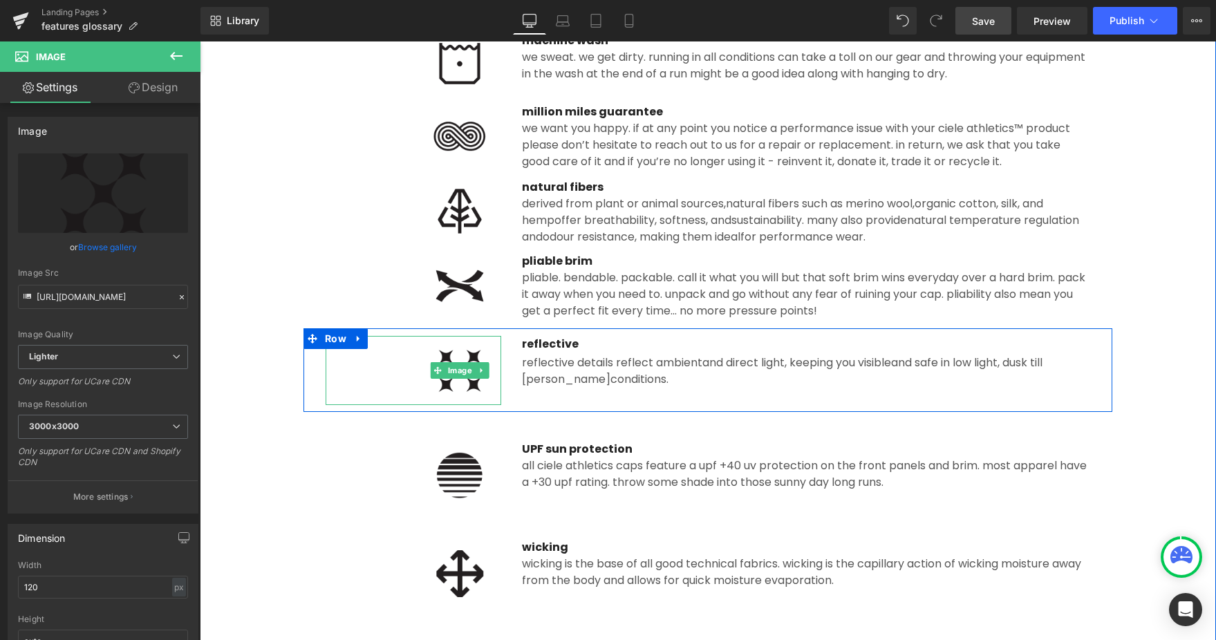
click at [456, 395] on img at bounding box center [459, 370] width 83 height 69
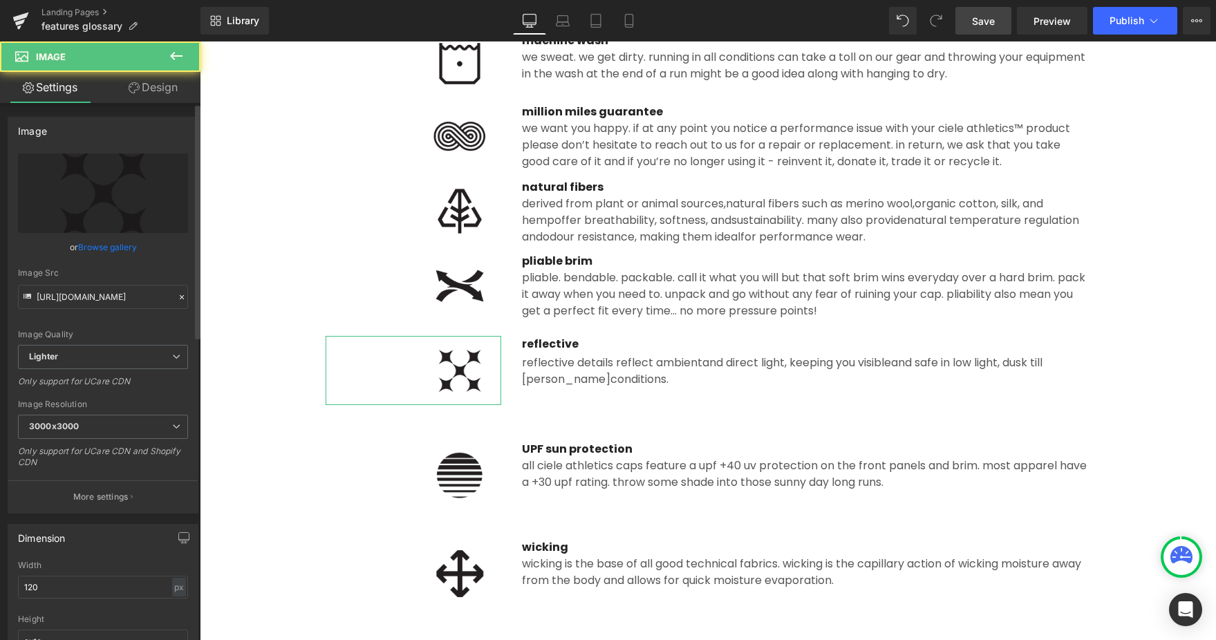
click at [101, 250] on link "Browse gallery" at bounding box center [107, 247] width 59 height 24
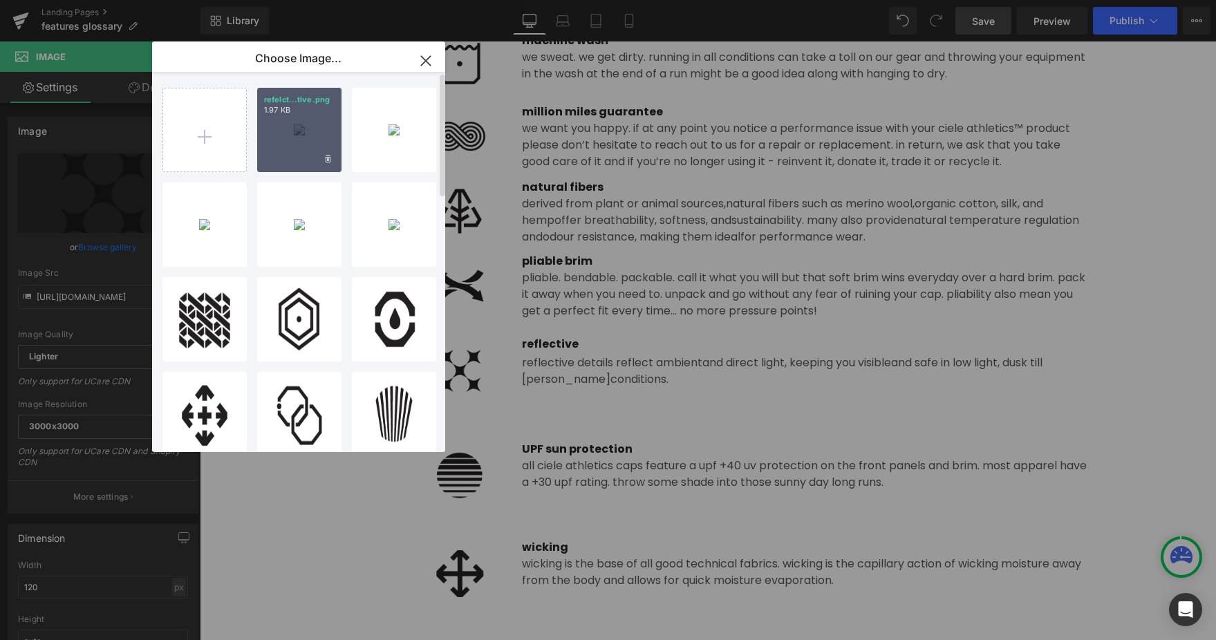
click at [299, 141] on div "refelct...tive.png 1.97 KB" at bounding box center [299, 130] width 84 height 84
type input "https://ucarecdn.com/cf807040-e753-4e40-85d4-cc4a5a5093b7/-/format/auto/-/previ…"
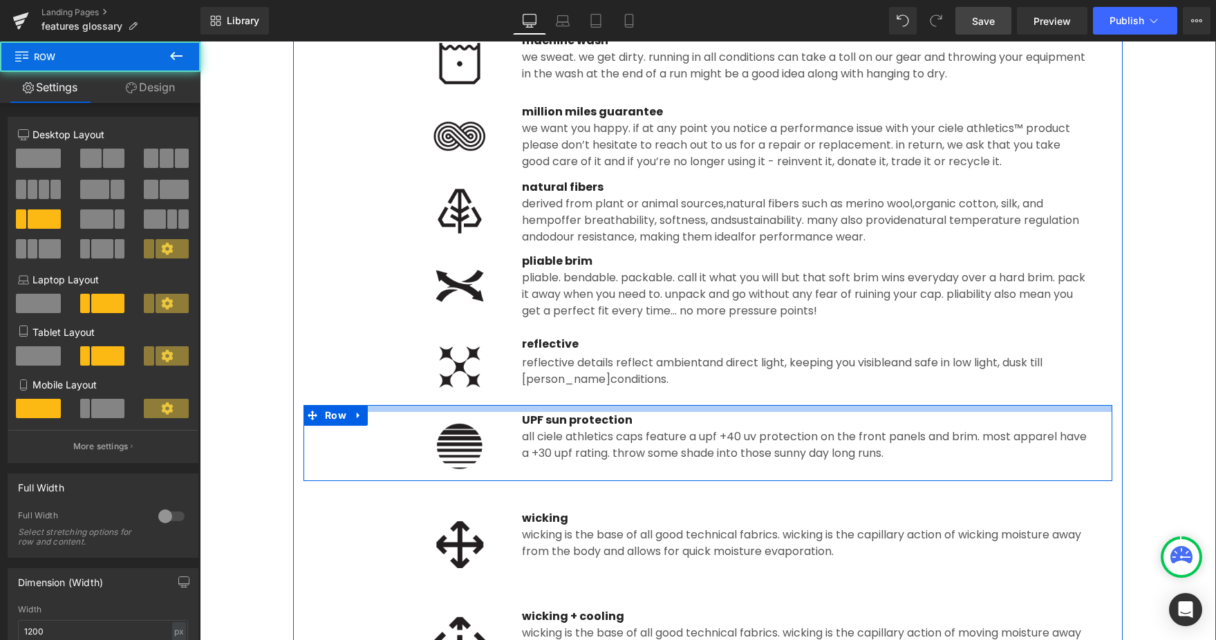
drag, startPoint x: 580, startPoint y: 422, endPoint x: 581, endPoint y: 443, distance: 21.5
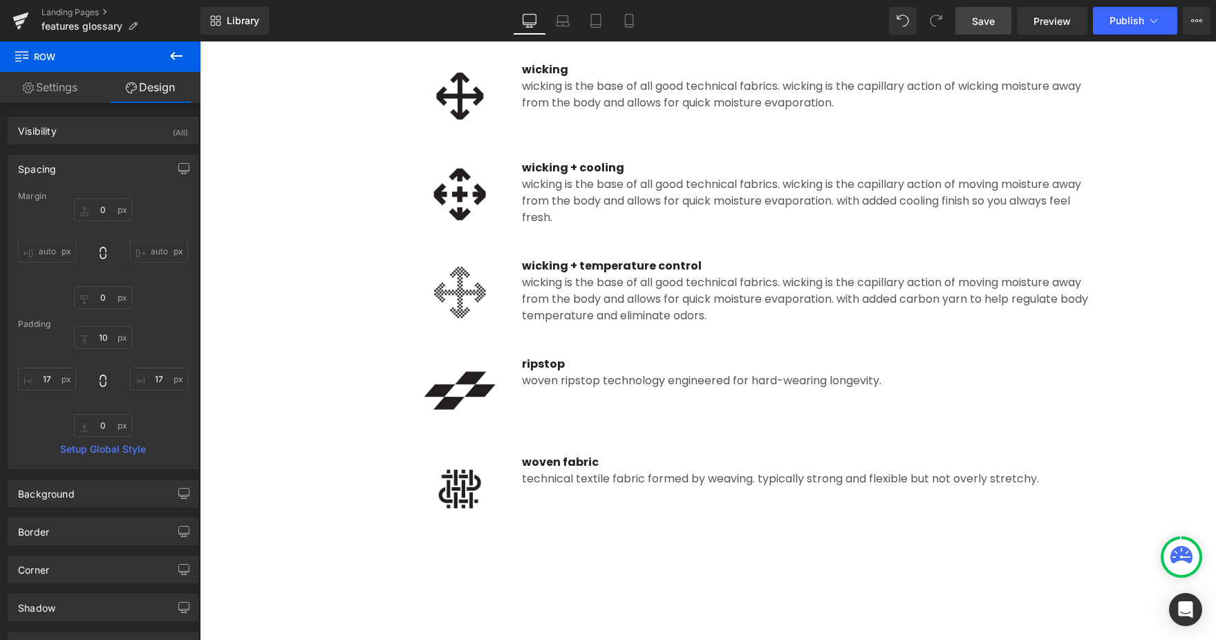
scroll to position [1841, 0]
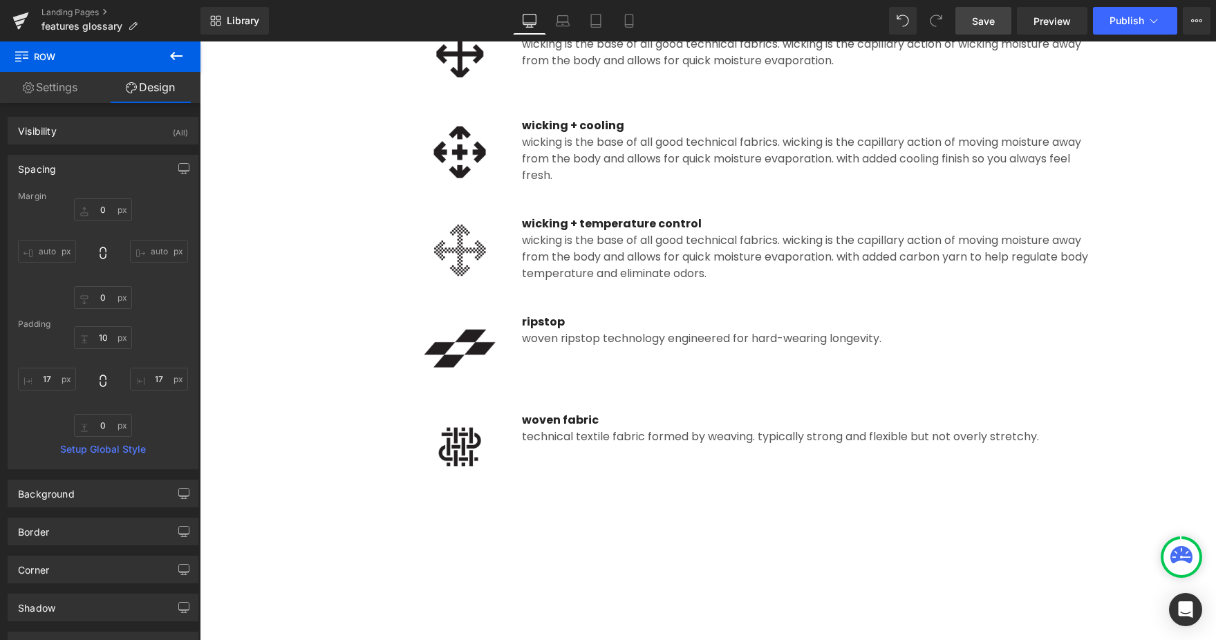
click at [364, 376] on div at bounding box center [414, 348] width 176 height 69
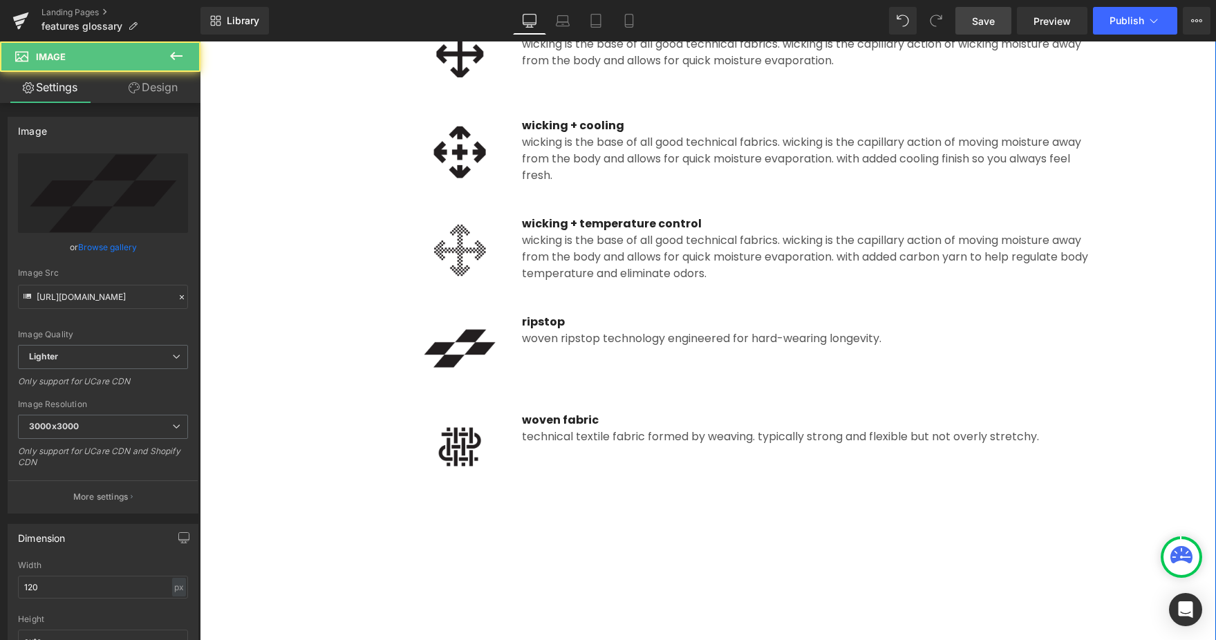
scroll to position [1624, 0]
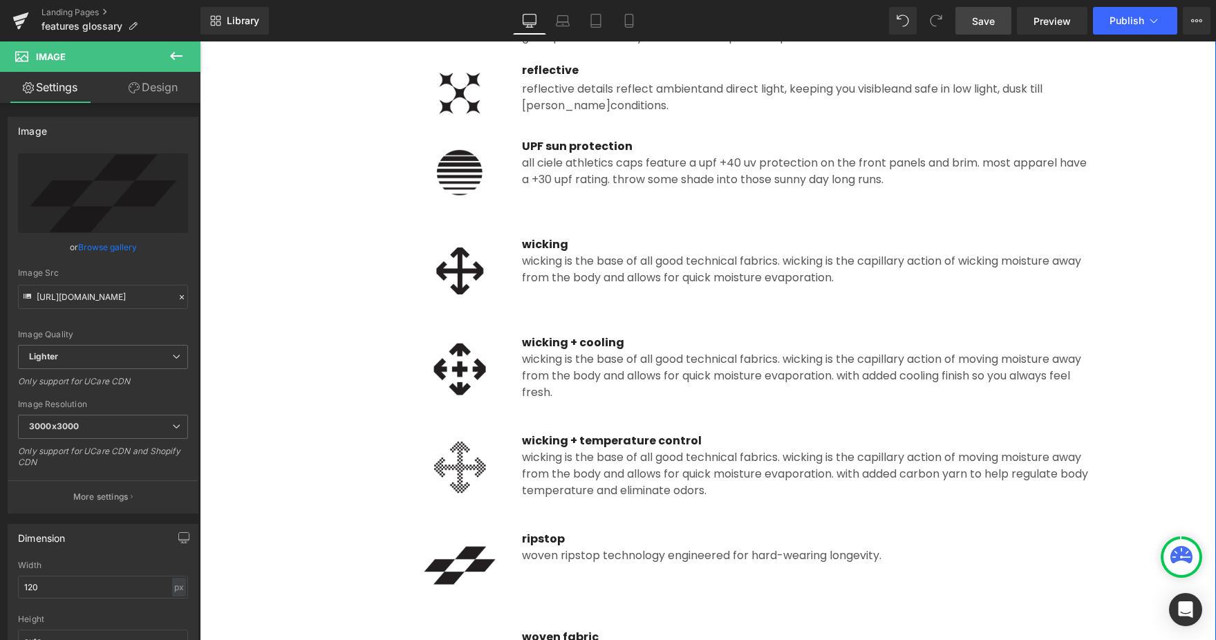
click at [404, 508] on div "Image ripstop Text Block woven ripstop technology engineered for hard-wearing l…" at bounding box center [707, 551] width 809 height 98
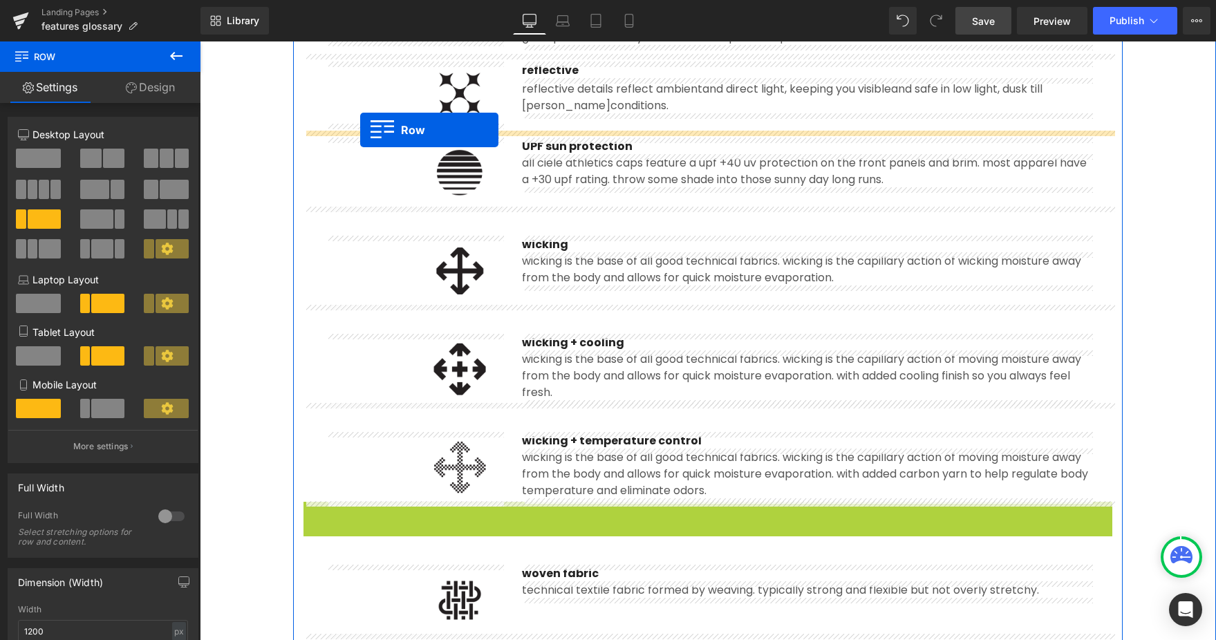
drag, startPoint x: 308, startPoint y: 512, endPoint x: 360, endPoint y: 129, distance: 386.4
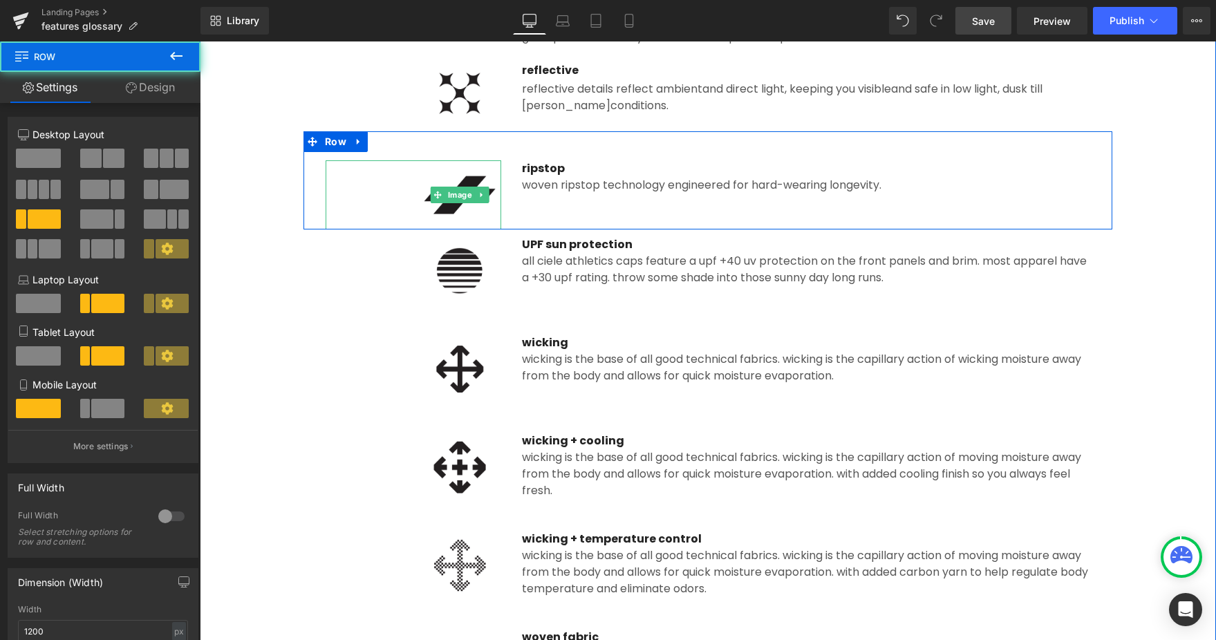
click at [467, 209] on img at bounding box center [459, 194] width 83 height 69
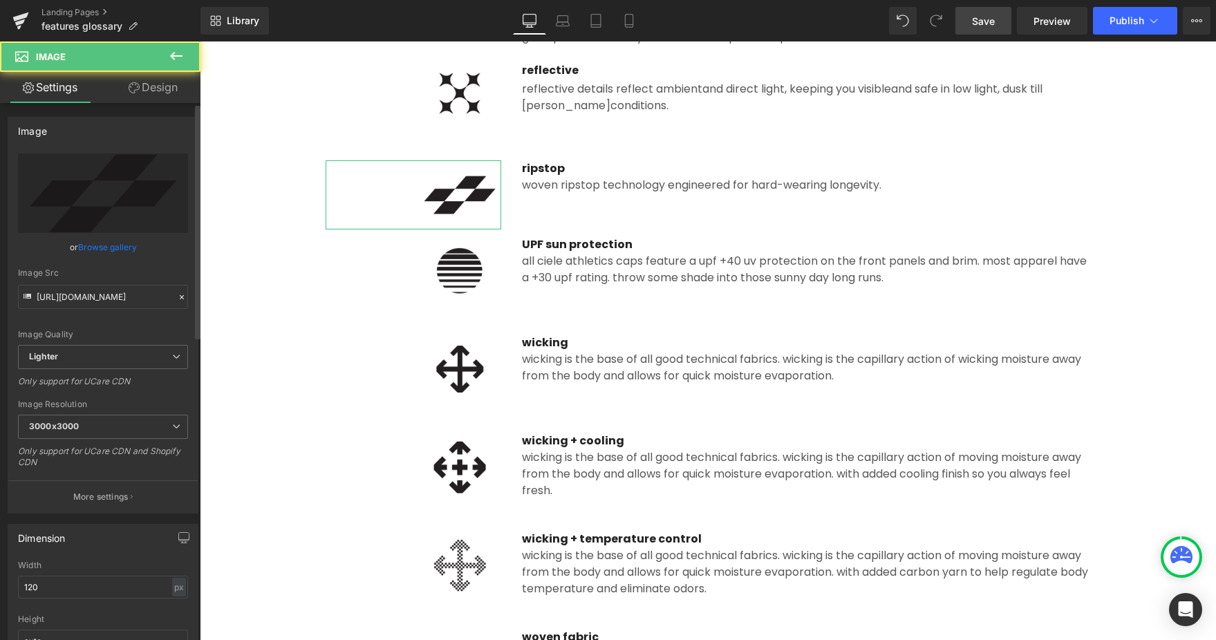
click at [113, 250] on link "Browse gallery" at bounding box center [107, 247] width 59 height 24
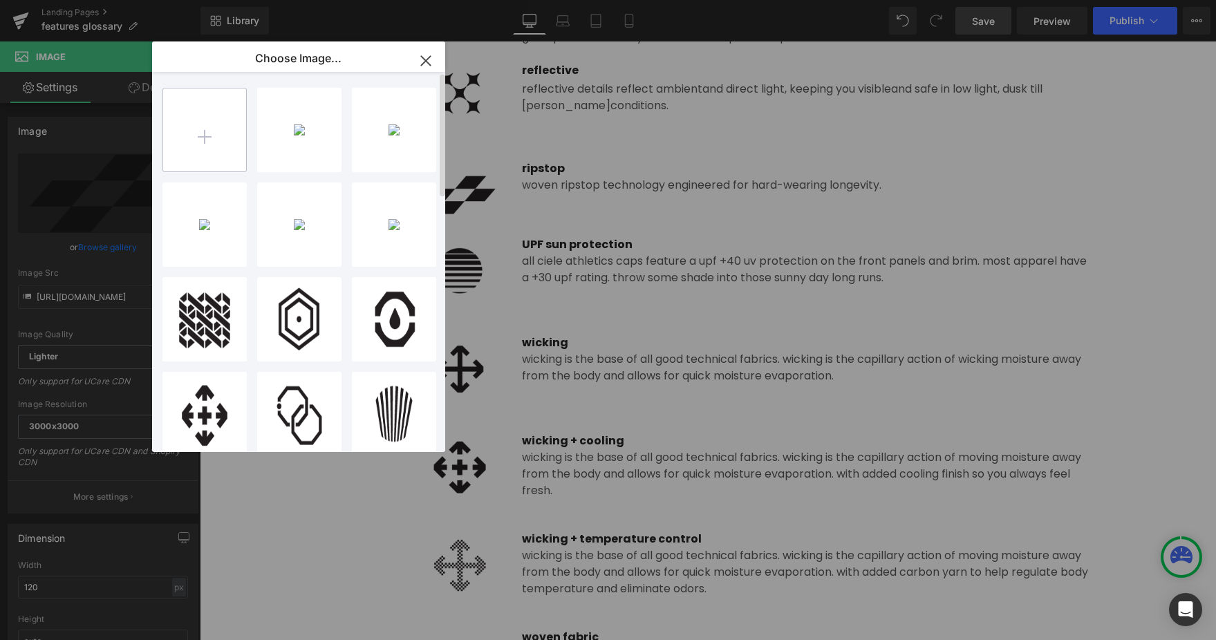
click at [196, 153] on input "file" at bounding box center [204, 129] width 83 height 83
type input "C:\fakepath\ripstop.png"
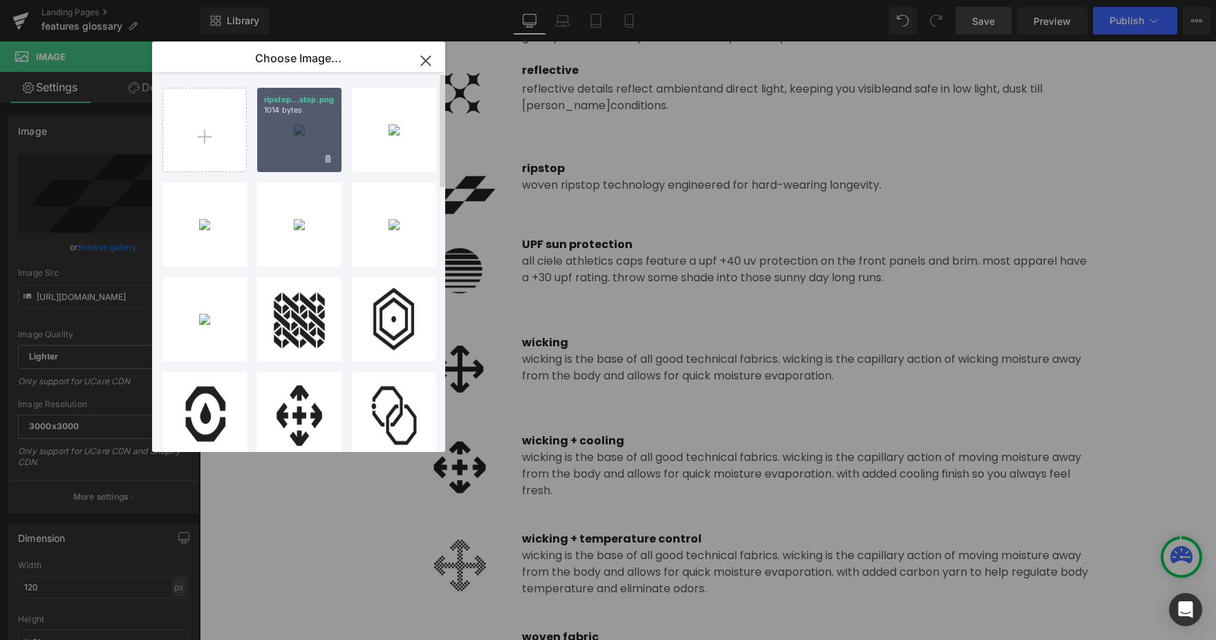
click at [297, 137] on div "ripstop...stop.png 1014 bytes" at bounding box center [299, 130] width 84 height 84
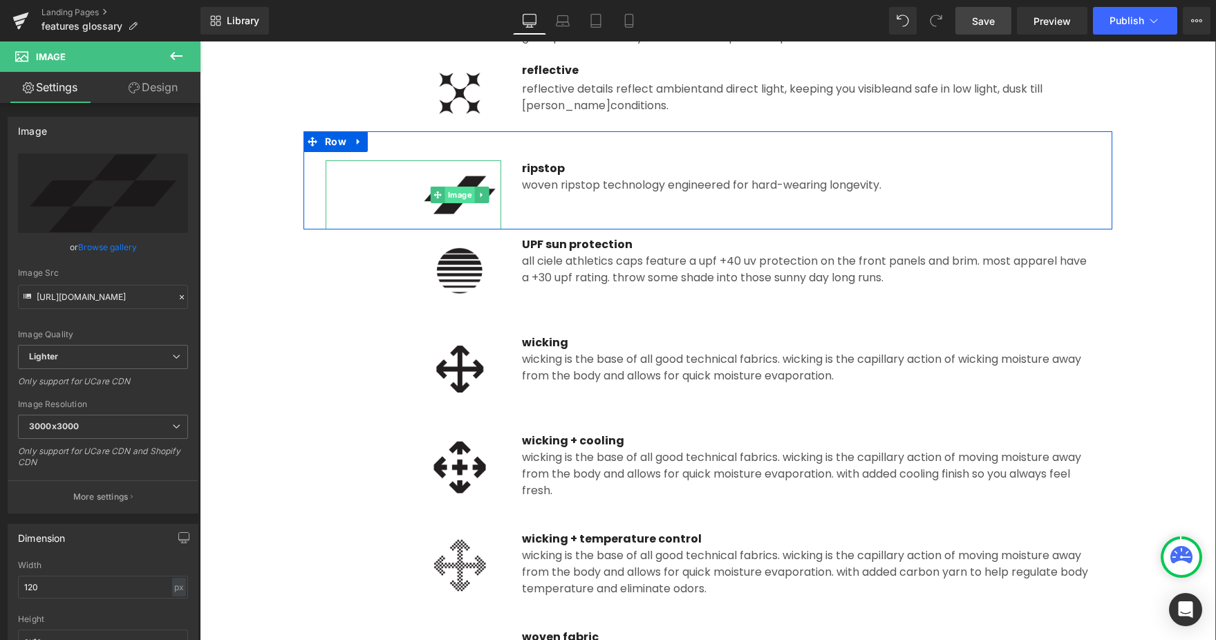
click at [464, 200] on link "Image" at bounding box center [453, 195] width 44 height 17
click at [462, 215] on img at bounding box center [459, 194] width 83 height 69
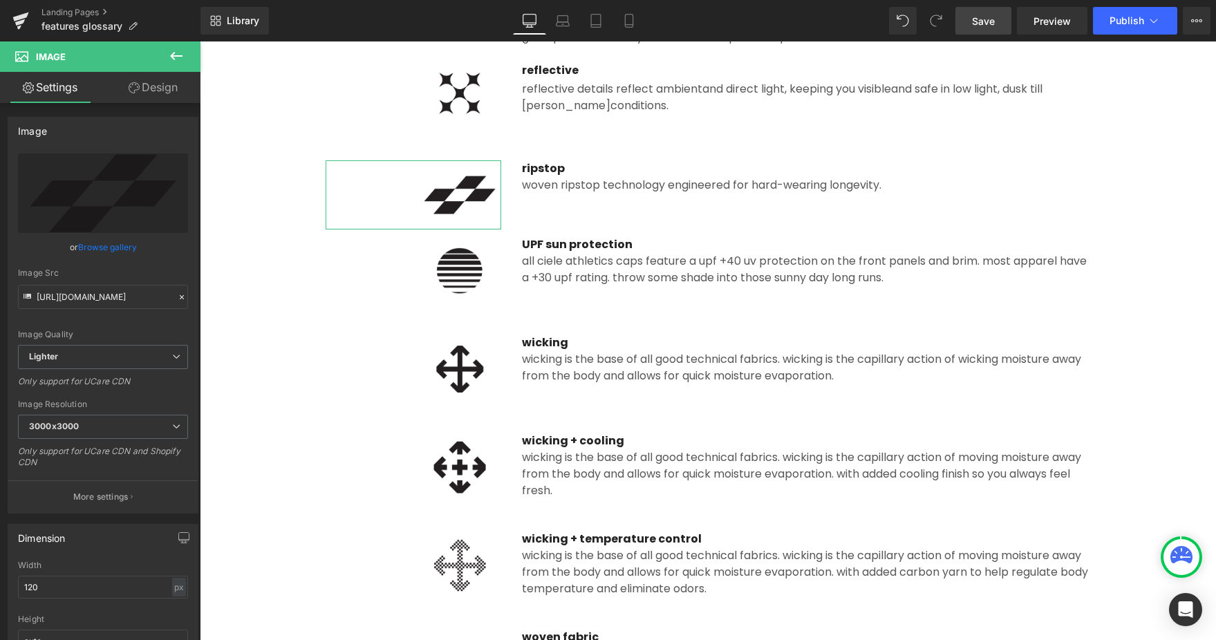
click at [113, 249] on link "Browse gallery" at bounding box center [107, 247] width 59 height 24
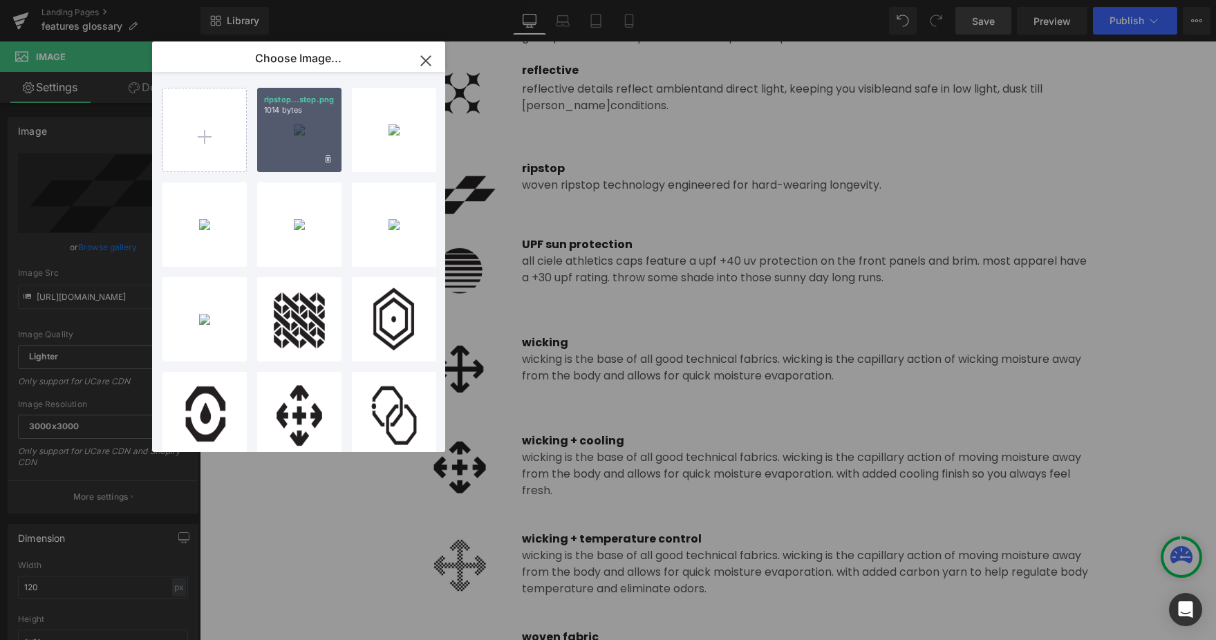
click at [308, 134] on div "ripstop...stop.png 1014 bytes" at bounding box center [299, 130] width 84 height 84
type input "https://ucarecdn.com/a5deb388-5325-4e7c-a52f-a9456f064559/-/format/auto/-/previ…"
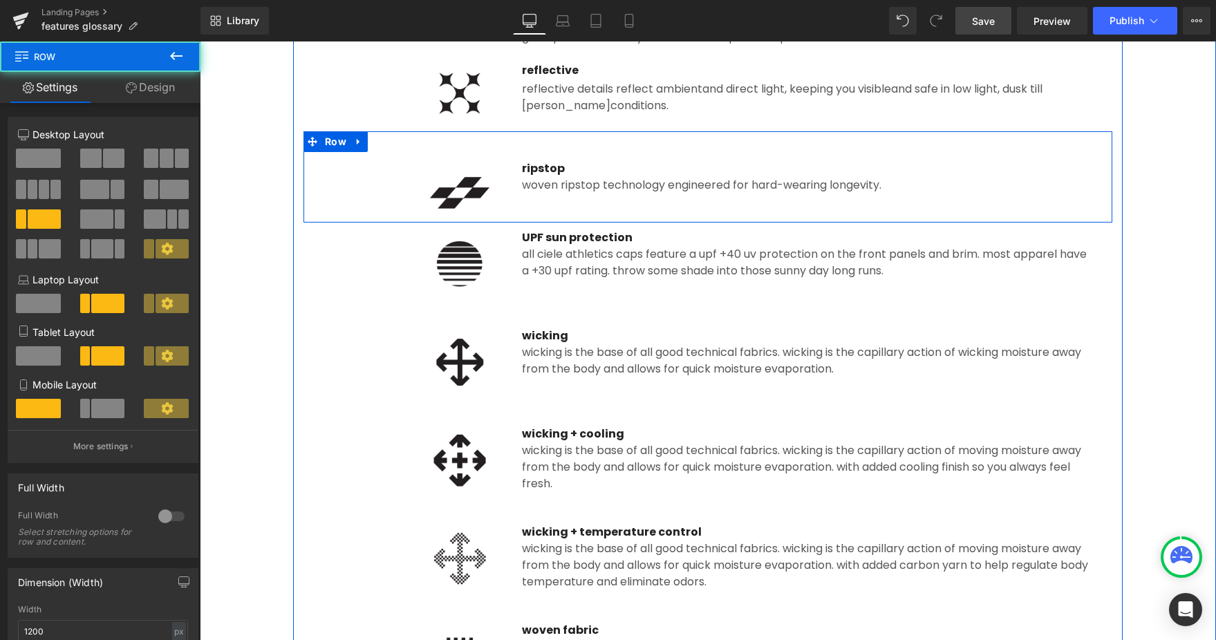
click at [471, 156] on div "Image ripstop Text Block woven ripstop technology engineered for hard-wearing l…" at bounding box center [707, 176] width 809 height 91
click at [517, 86] on div "reflective Text Block reflective details reflect ambient and direct light, keep…" at bounding box center [805, 88] width 589 height 52
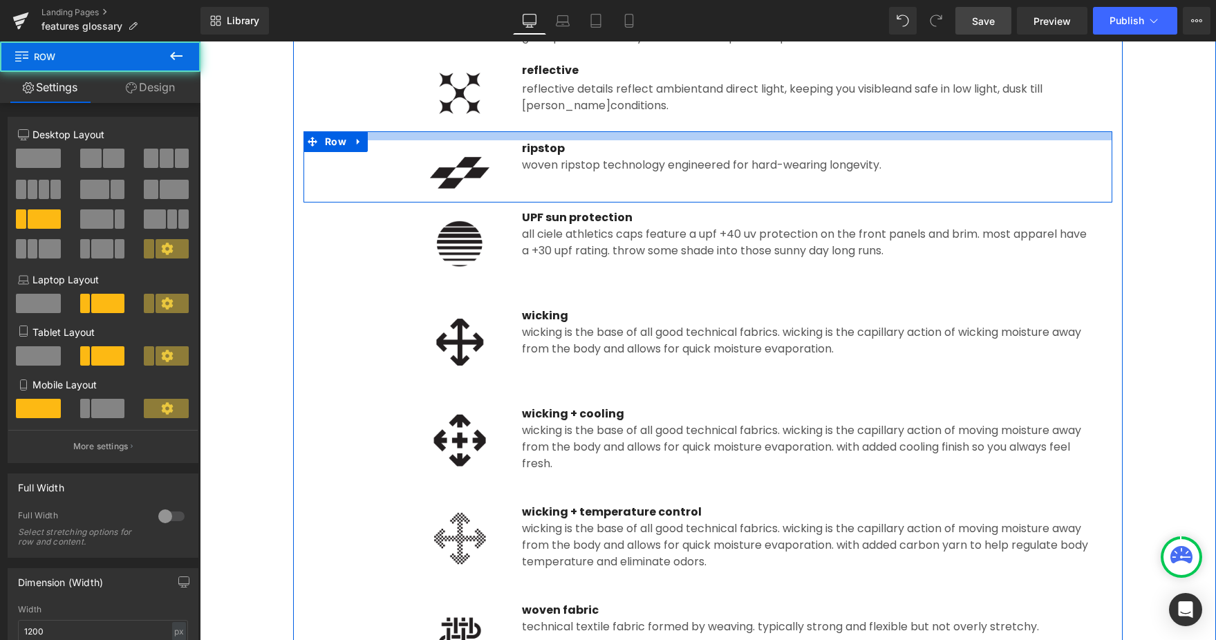
drag, startPoint x: 540, startPoint y: 144, endPoint x: 540, endPoint y: 124, distance: 20.0
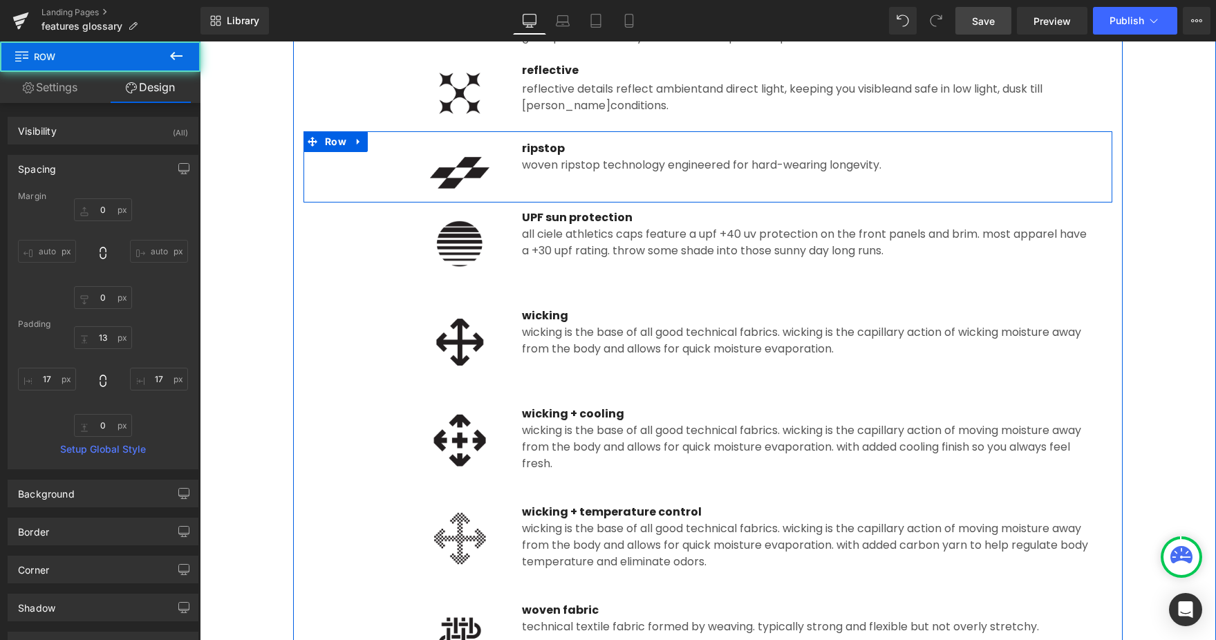
click at [541, 162] on div "woven ripstop technology engineered for hard-wearing longevity." at bounding box center [806, 165] width 568 height 17
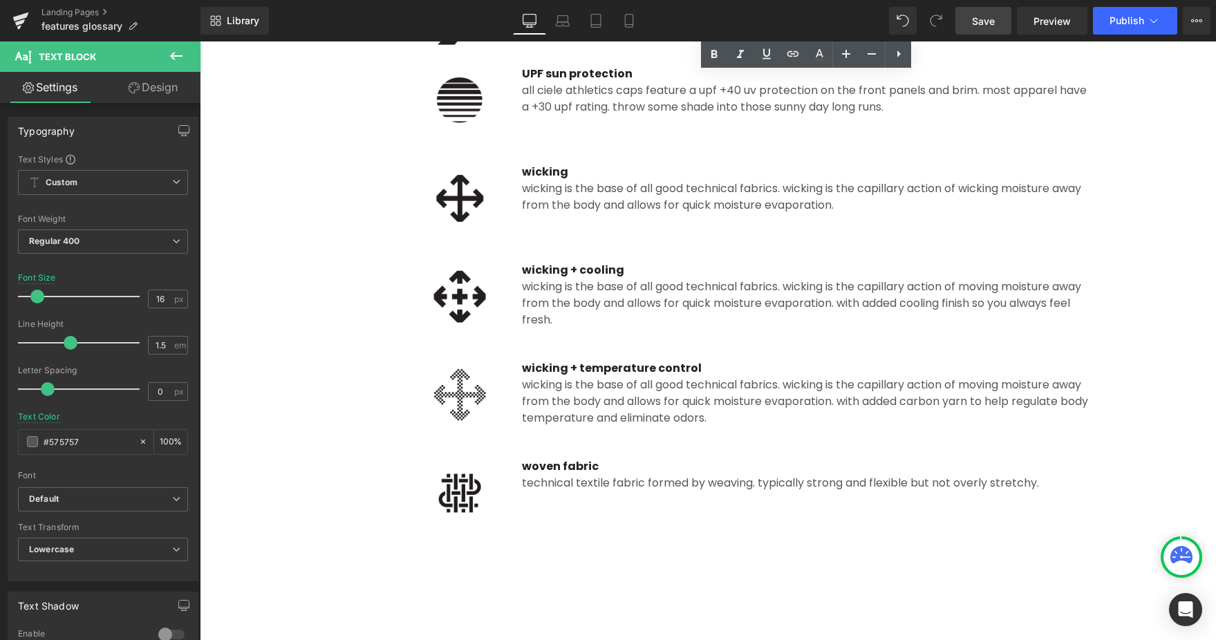
scroll to position [1466, 0]
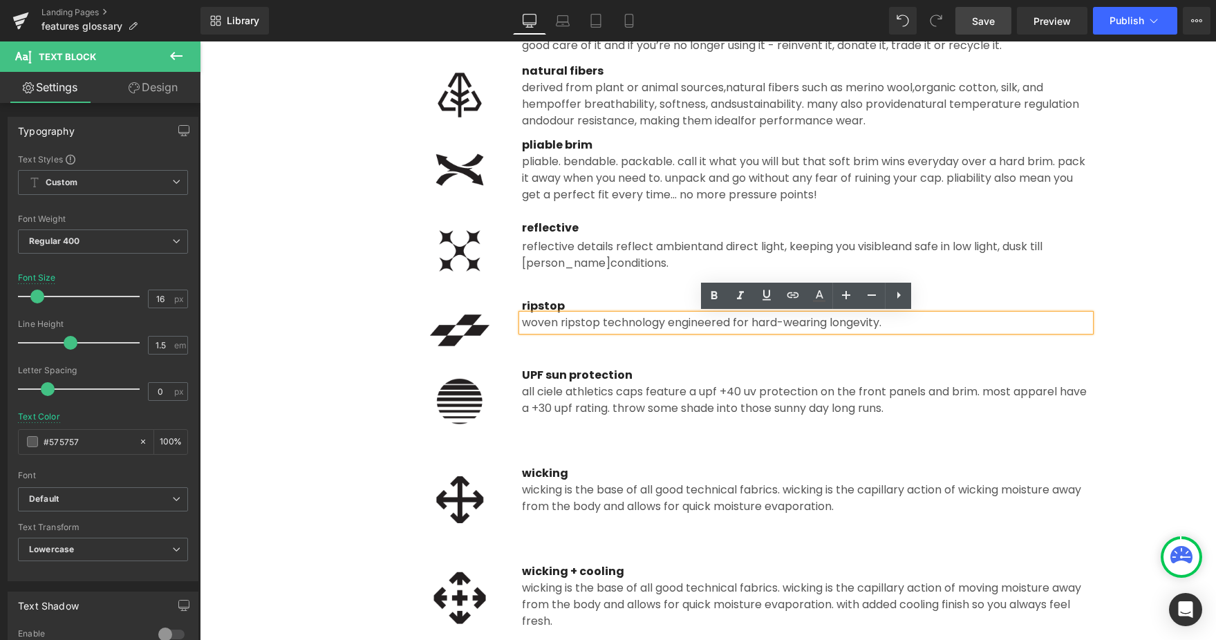
click at [396, 342] on div at bounding box center [414, 329] width 176 height 62
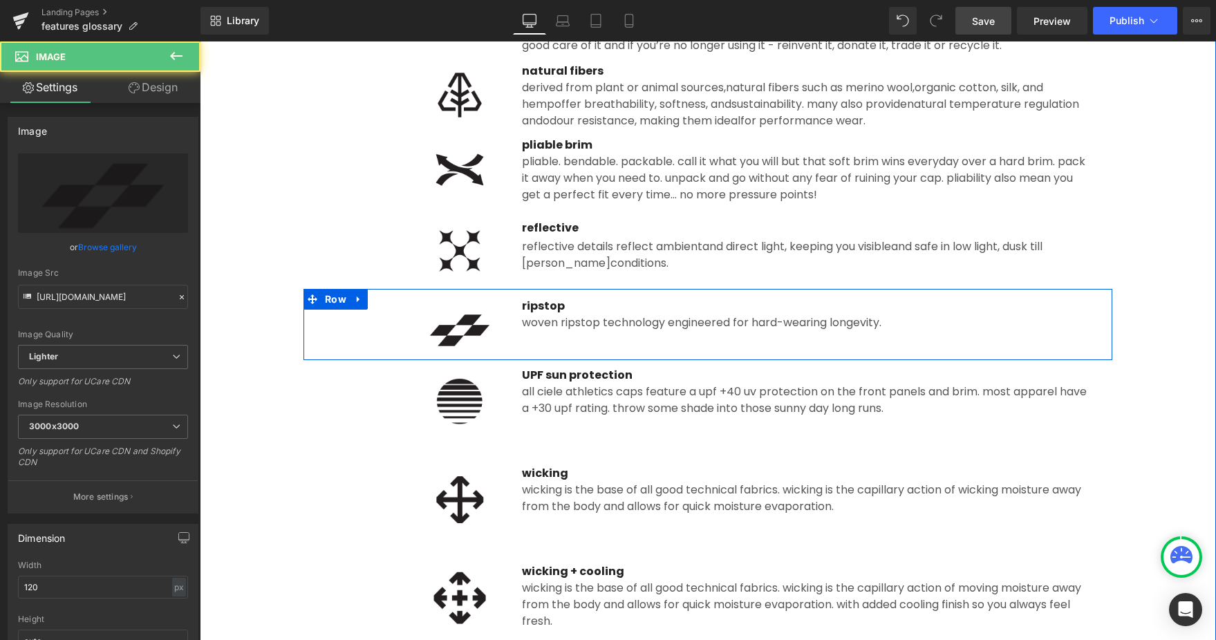
click at [355, 304] on link at bounding box center [359, 299] width 18 height 21
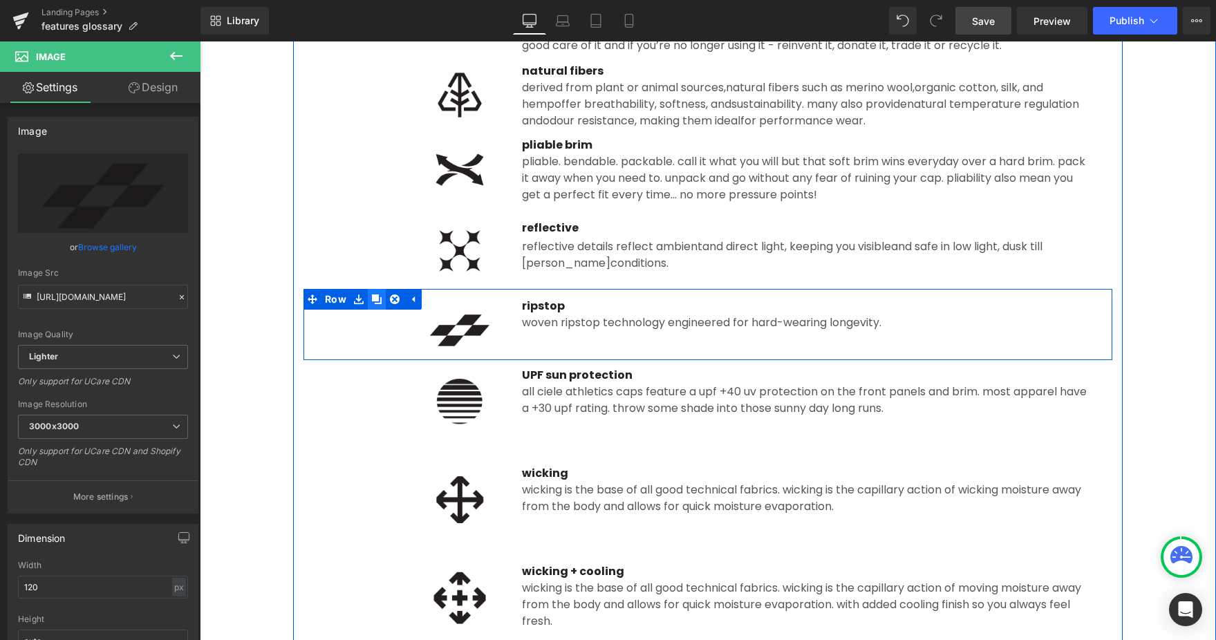
click at [372, 302] on icon at bounding box center [377, 299] width 10 height 10
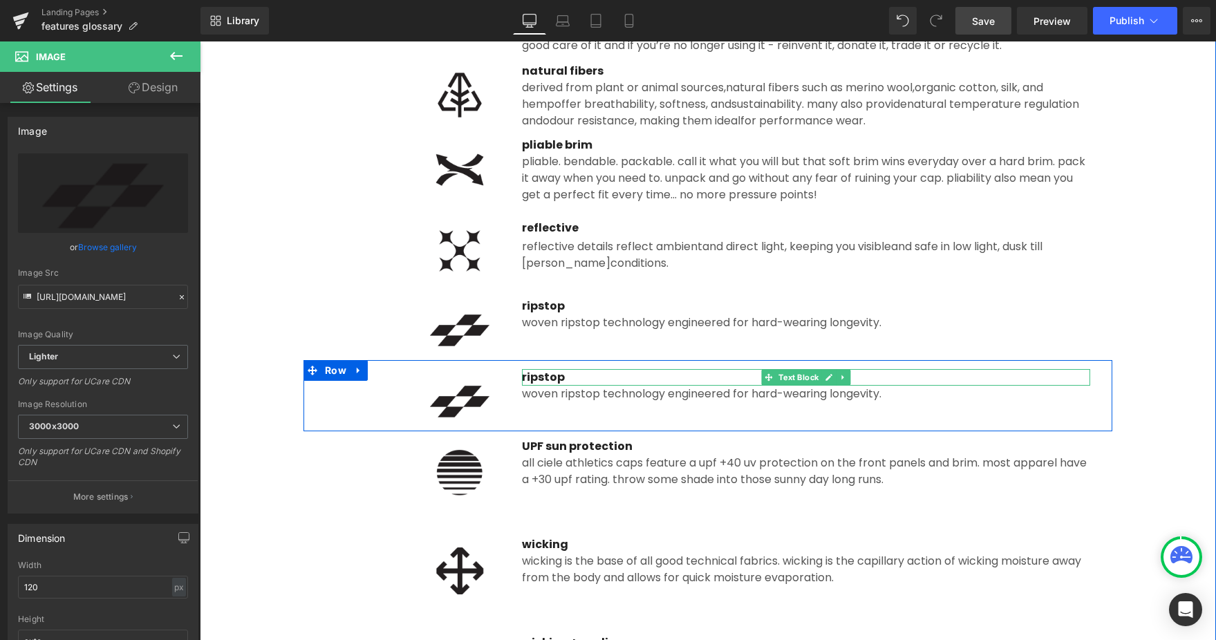
click at [540, 379] on p "ripstop" at bounding box center [806, 377] width 568 height 17
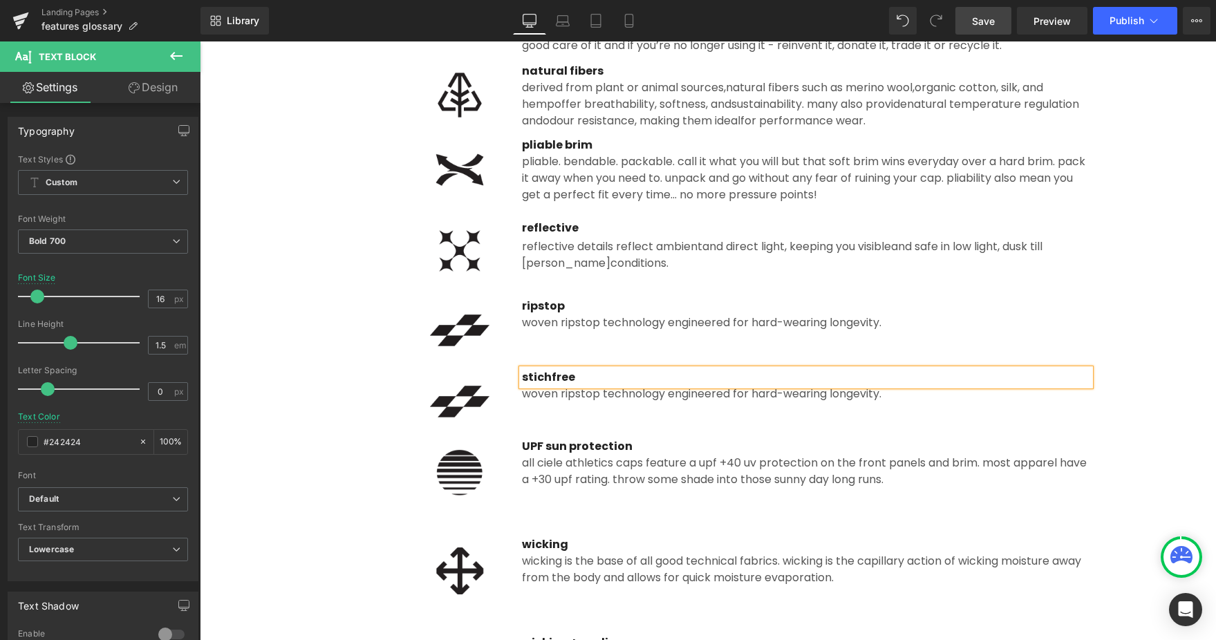
click at [480, 346] on img at bounding box center [459, 329] width 83 height 62
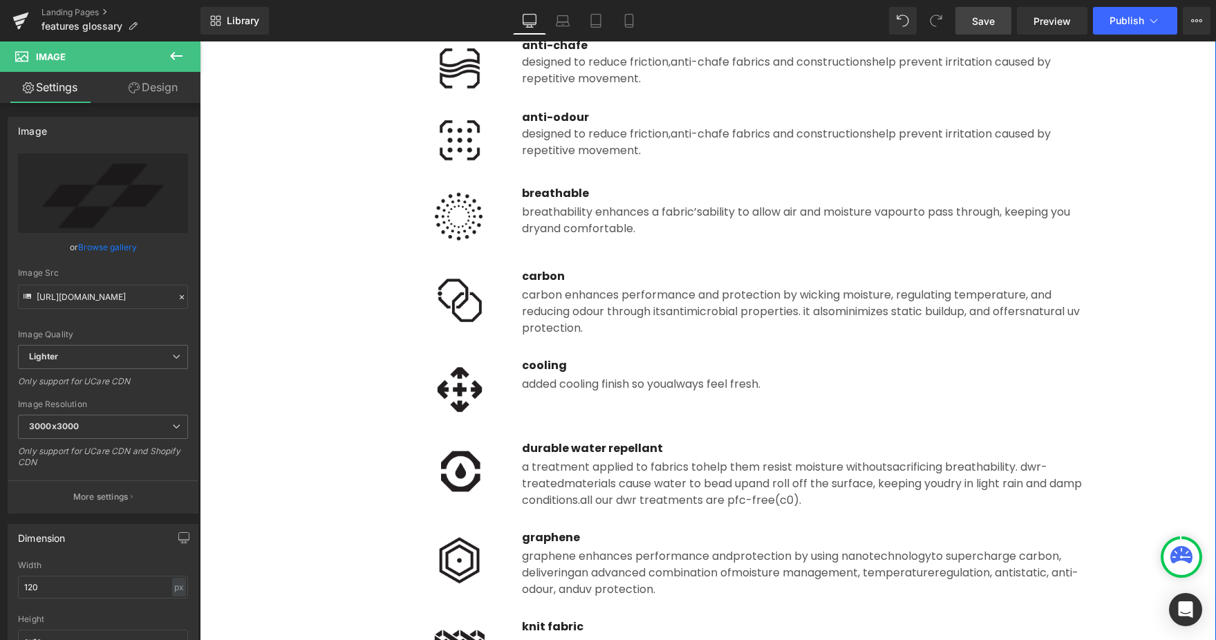
scroll to position [267, 0]
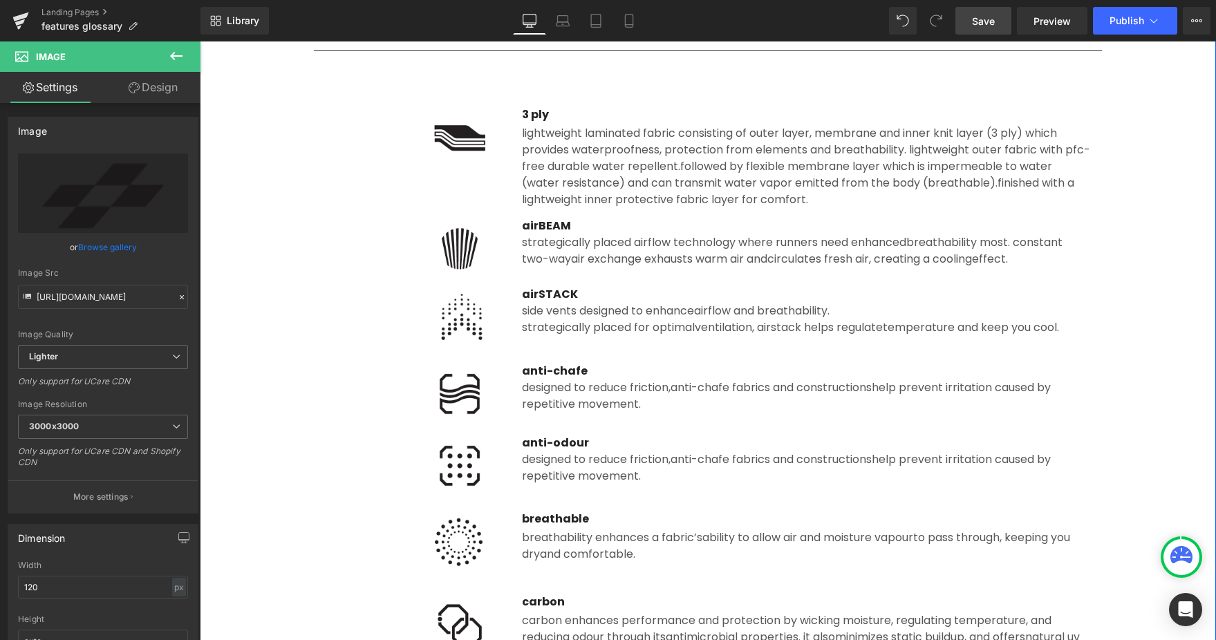
click at [536, 292] on p "airSTACK" at bounding box center [806, 294] width 568 height 17
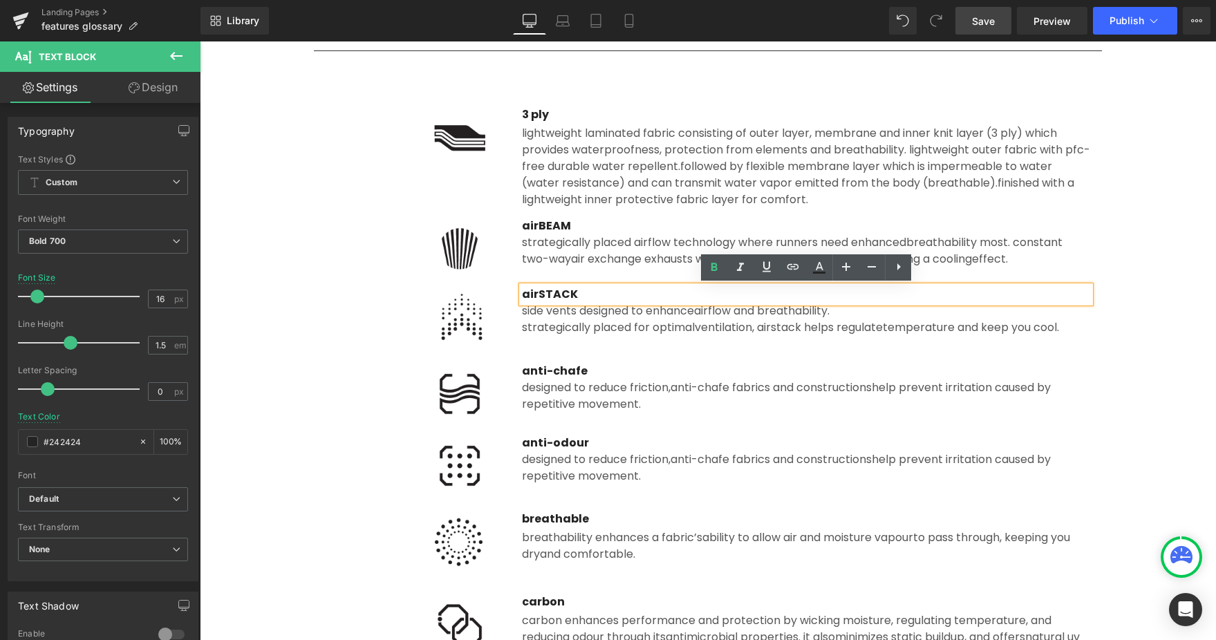
click at [582, 293] on p "airSTACK" at bounding box center [806, 294] width 568 height 17
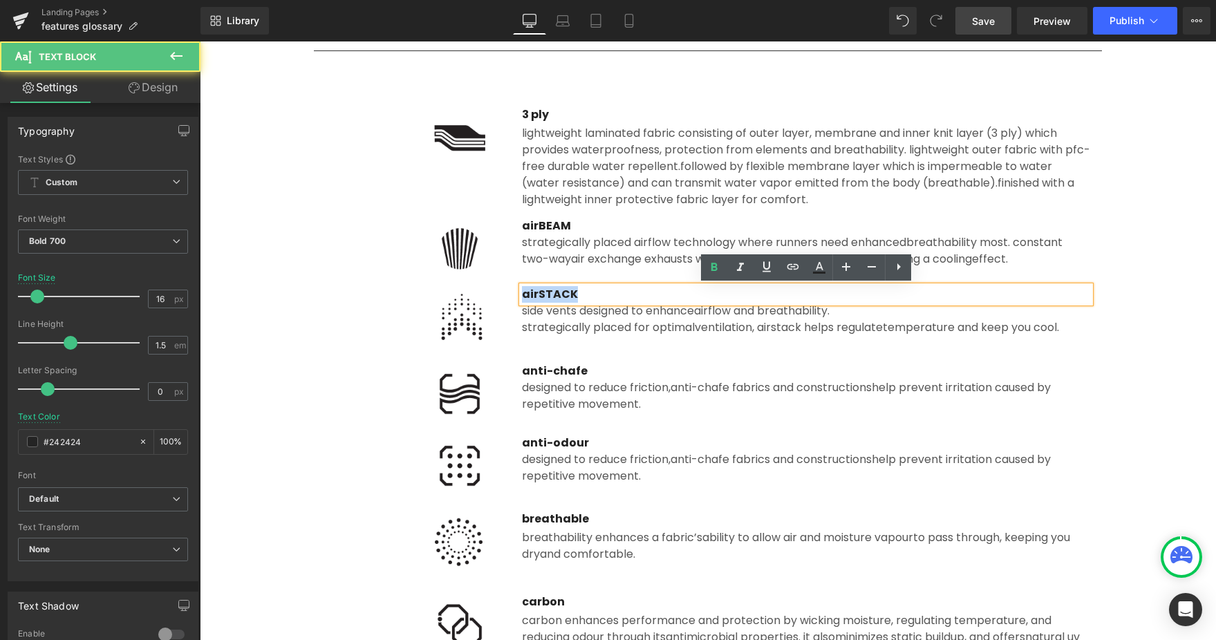
click at [582, 293] on p "airSTACK" at bounding box center [806, 294] width 568 height 17
copy p "airSTACK"
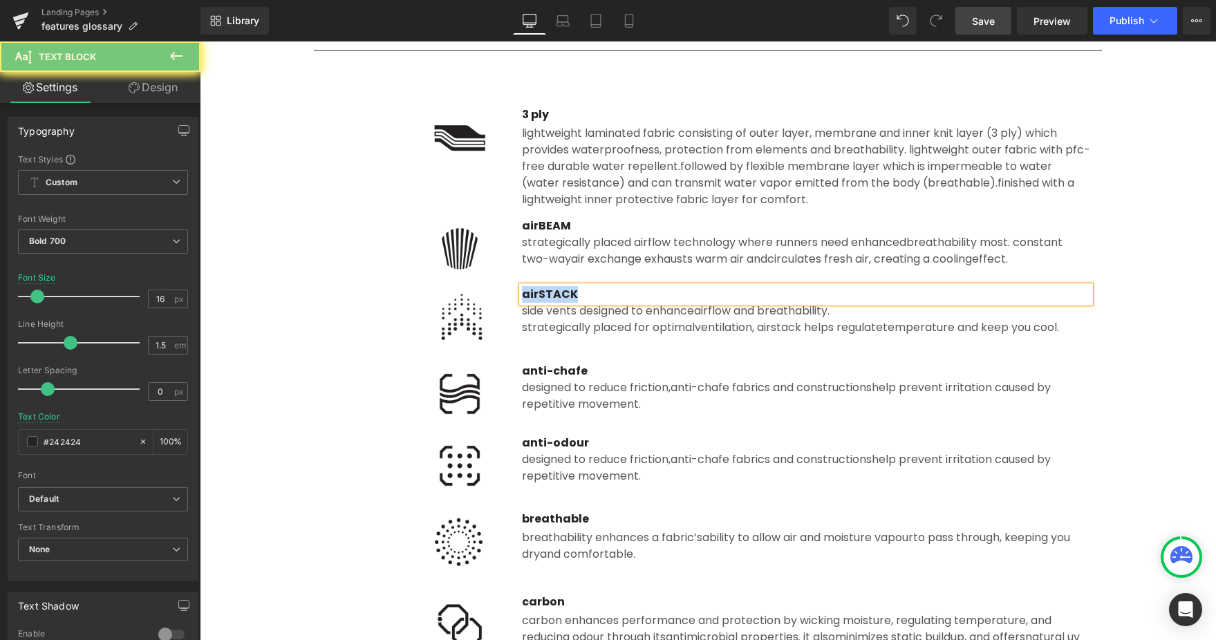
click at [588, 406] on div "repetitive movement." at bounding box center [806, 404] width 568 height 17
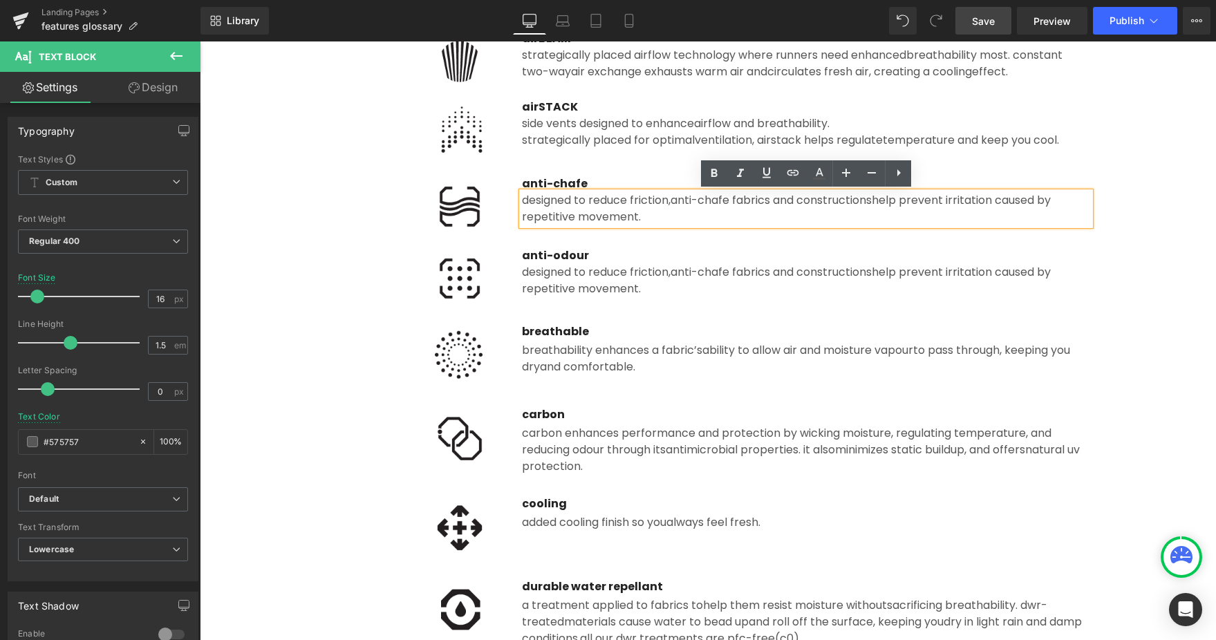
scroll to position [1469, 0]
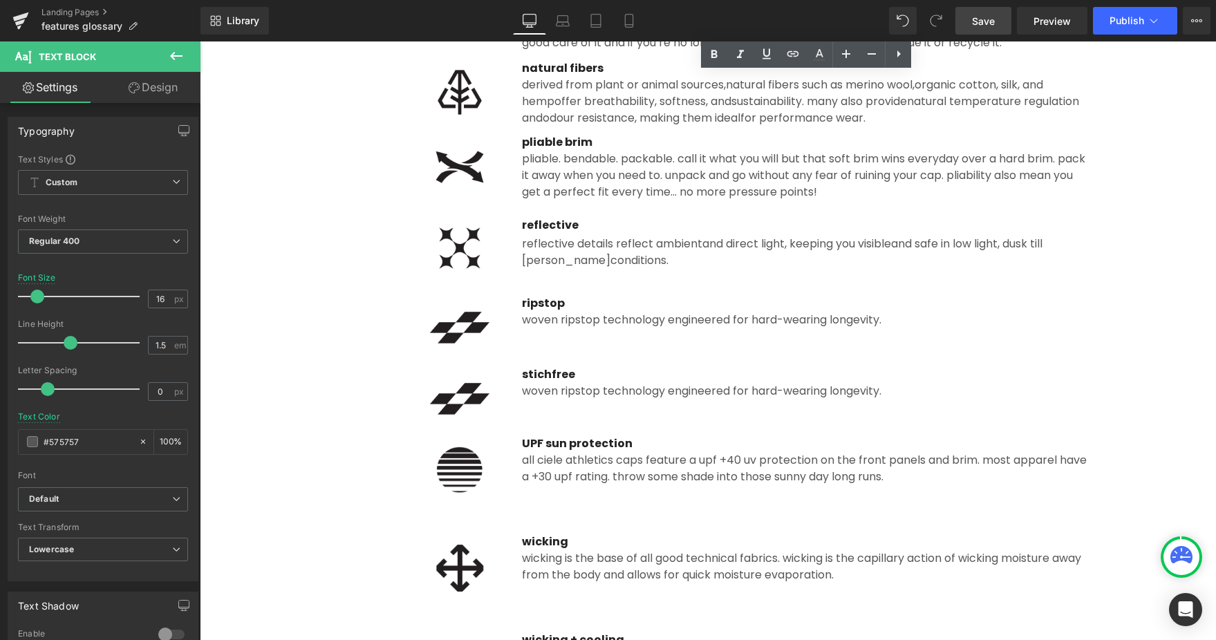
click at [550, 361] on div "Image STICHFree Text Block woven ripstop technology engineered for hard-wearing…" at bounding box center [707, 392] width 809 height 71
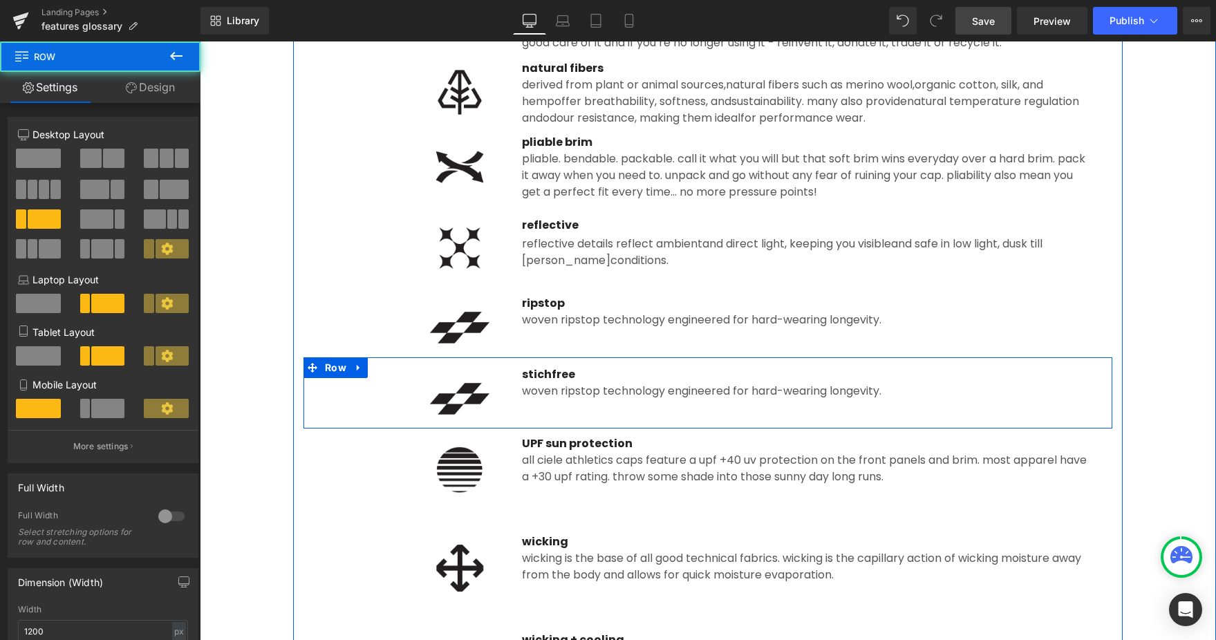
click at [545, 375] on div "STICHFree" at bounding box center [806, 374] width 568 height 17
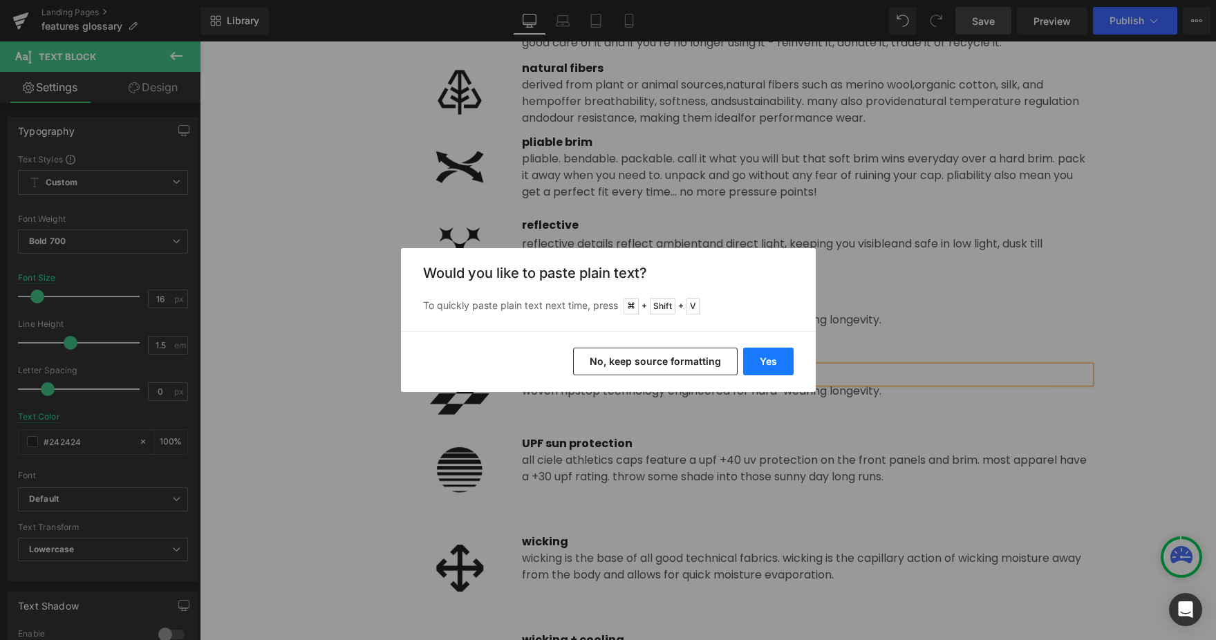
click at [764, 359] on button "Yes" at bounding box center [768, 362] width 50 height 28
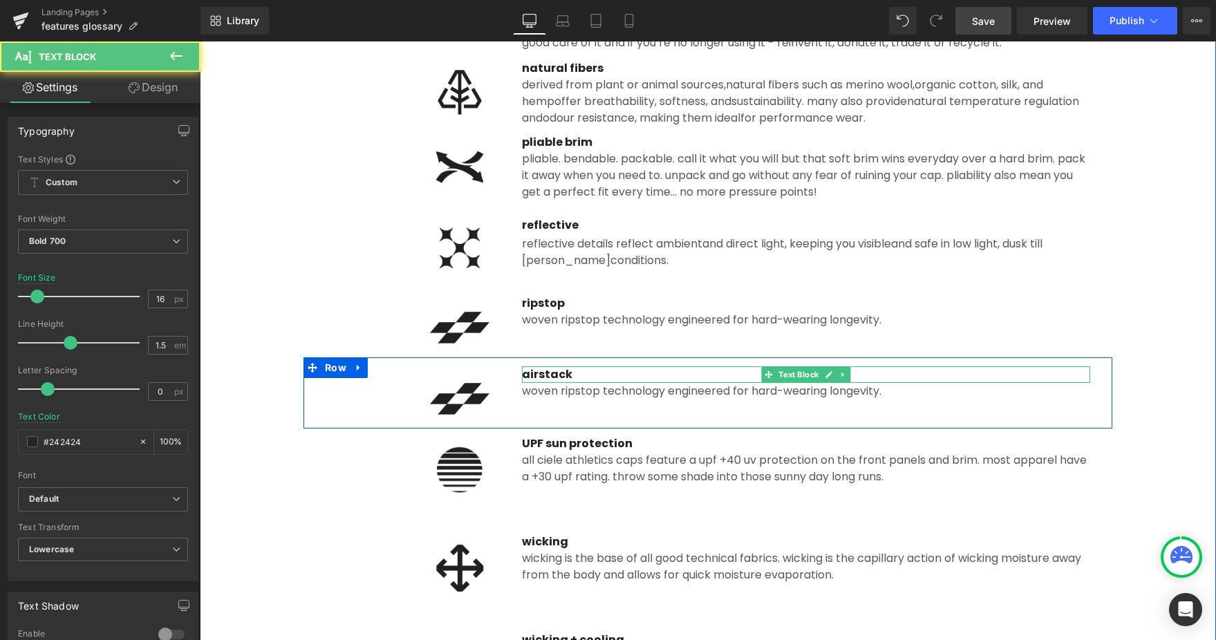
click at [549, 374] on div "airSTACK" at bounding box center [806, 374] width 568 height 17
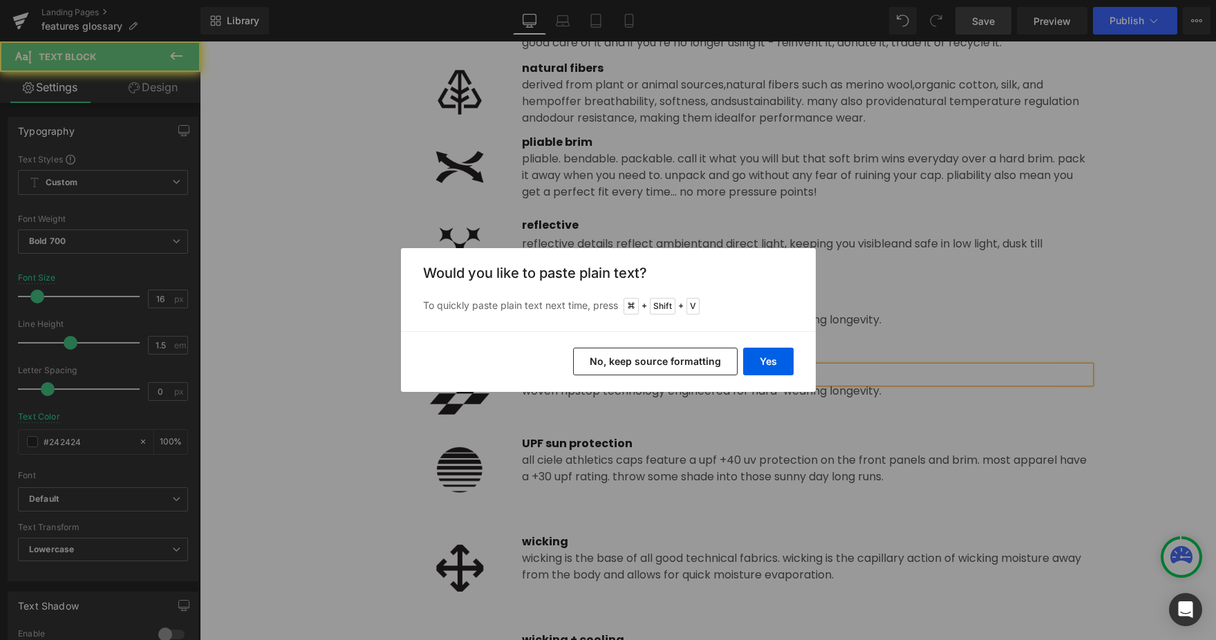
click at [646, 361] on button "No, keep source formatting" at bounding box center [655, 362] width 165 height 28
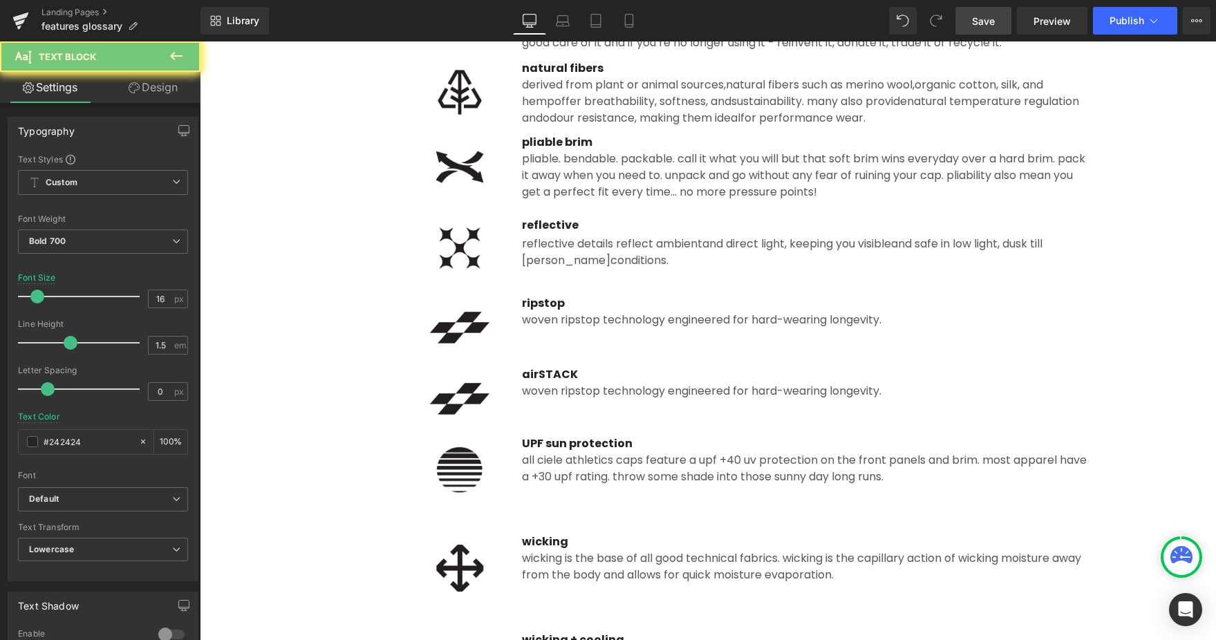
click at [553, 380] on div "airSTACK Text Block" at bounding box center [806, 374] width 568 height 17
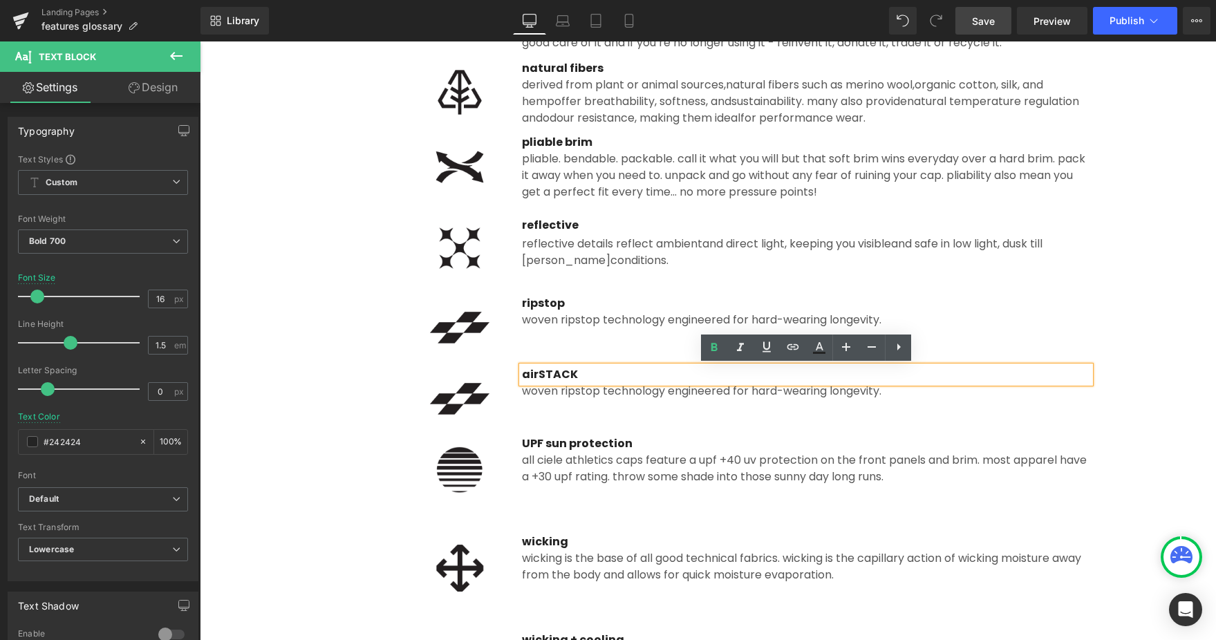
click at [546, 375] on span "airSTACK" at bounding box center [550, 374] width 56 height 16
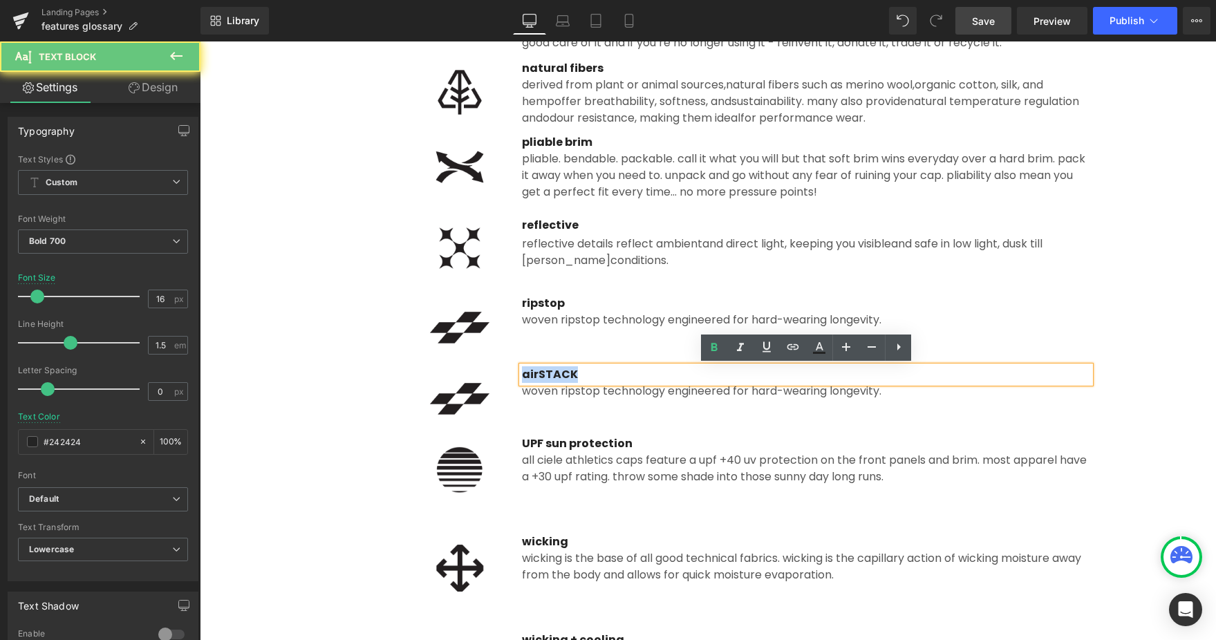
click at [546, 375] on span "airSTACK" at bounding box center [550, 374] width 56 height 16
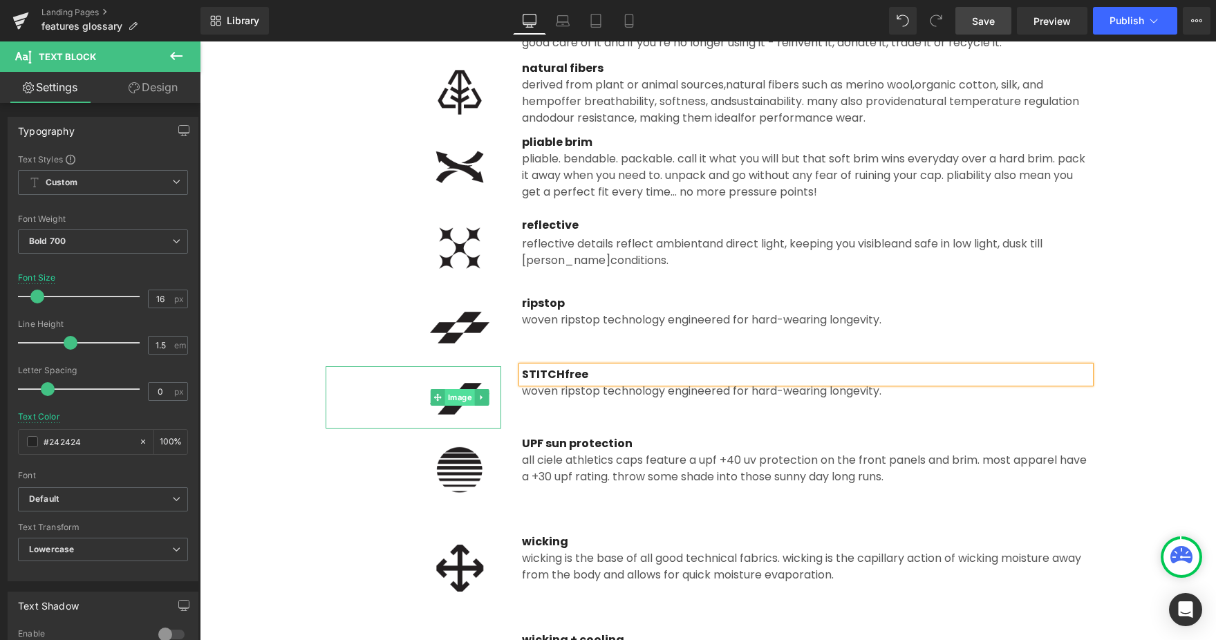
click at [471, 404] on link "Image" at bounding box center [453, 397] width 44 height 17
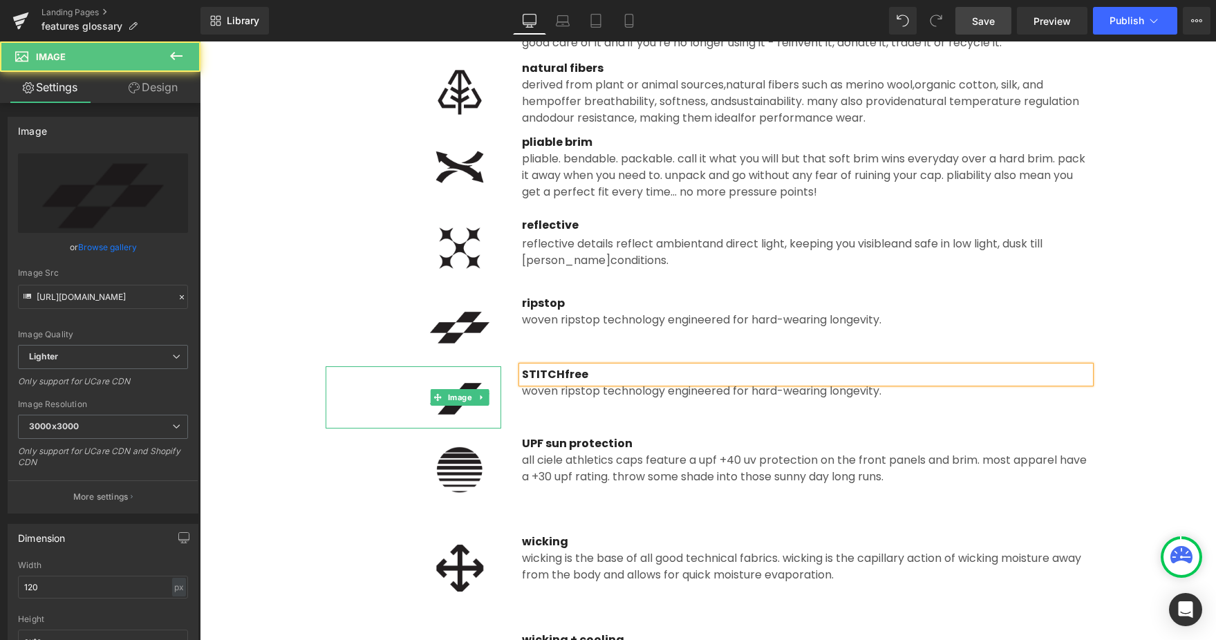
click at [453, 377] on img at bounding box center [459, 397] width 83 height 62
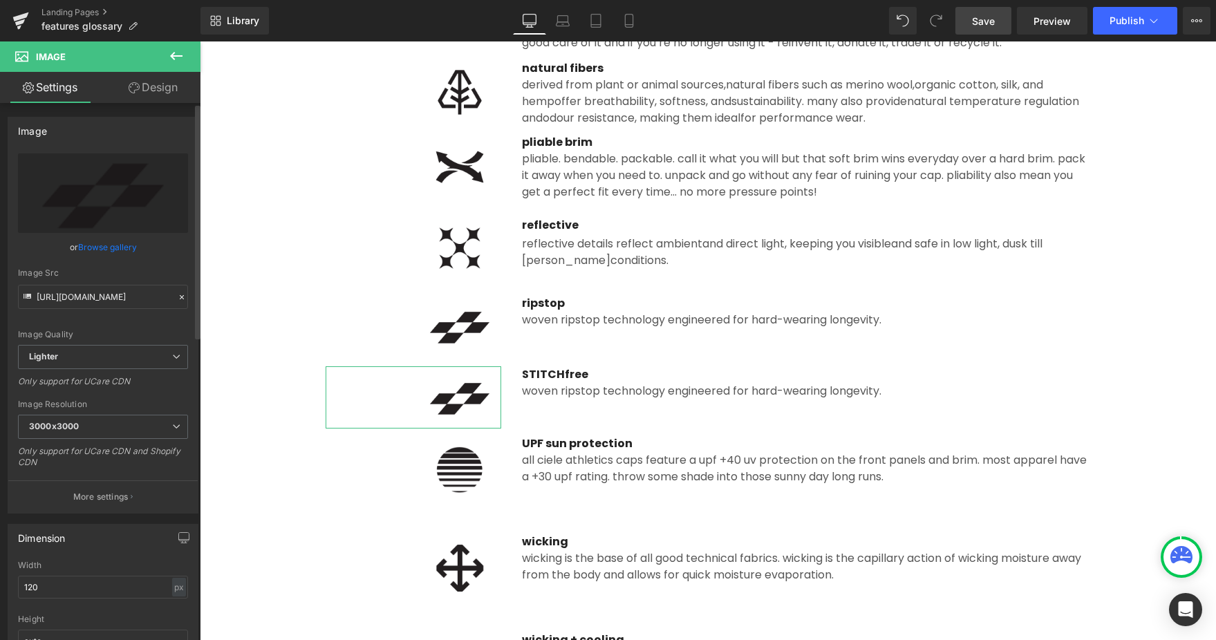
click at [113, 250] on link "Browse gallery" at bounding box center [107, 247] width 59 height 24
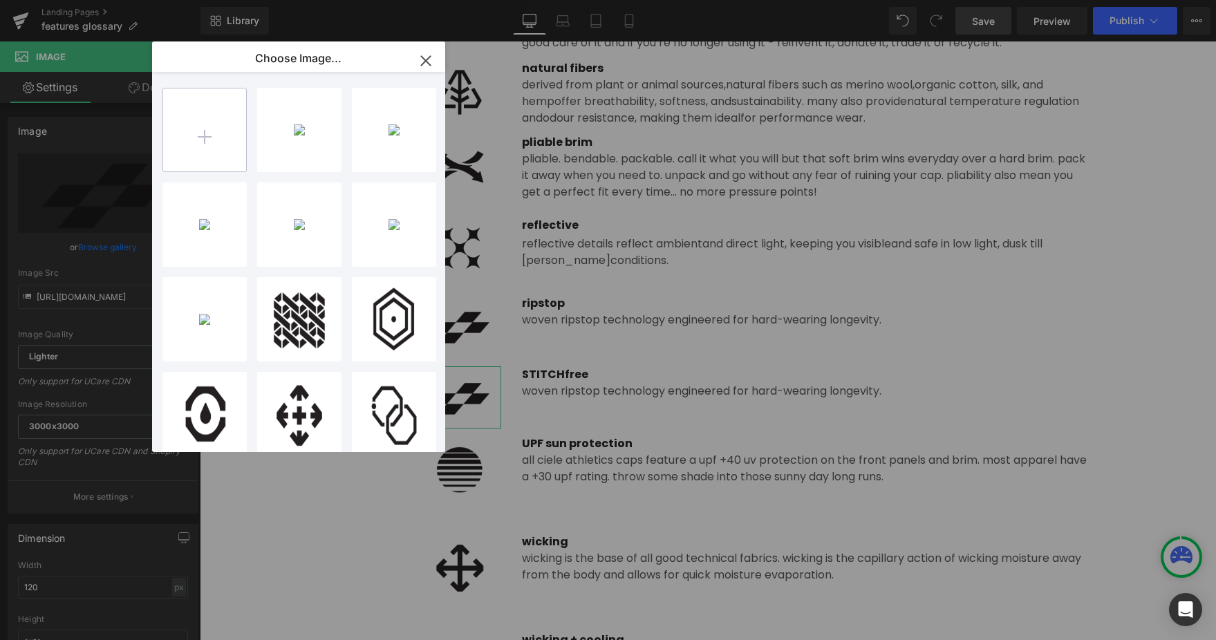
click at [185, 152] on input "file" at bounding box center [204, 129] width 83 height 83
type input "C:\fakepath\STITCH_free.png"
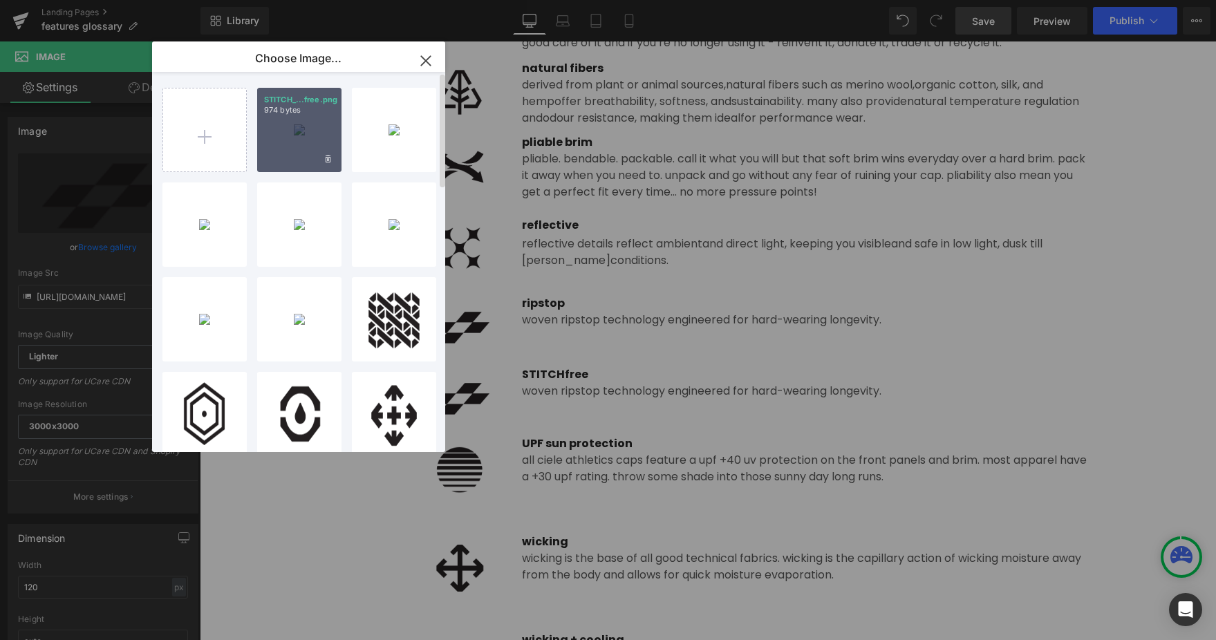
click at [308, 126] on div "STITCH_...free.png 974 bytes" at bounding box center [299, 130] width 84 height 84
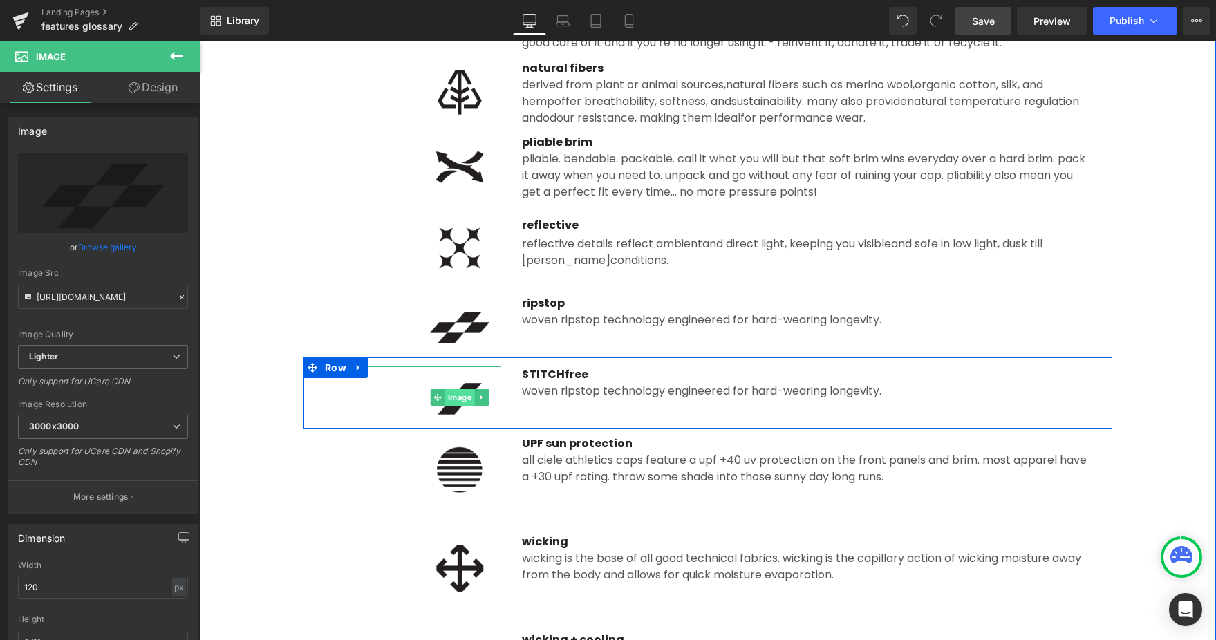
click at [472, 398] on link "Image" at bounding box center [453, 397] width 44 height 17
click at [471, 416] on img at bounding box center [459, 397] width 83 height 62
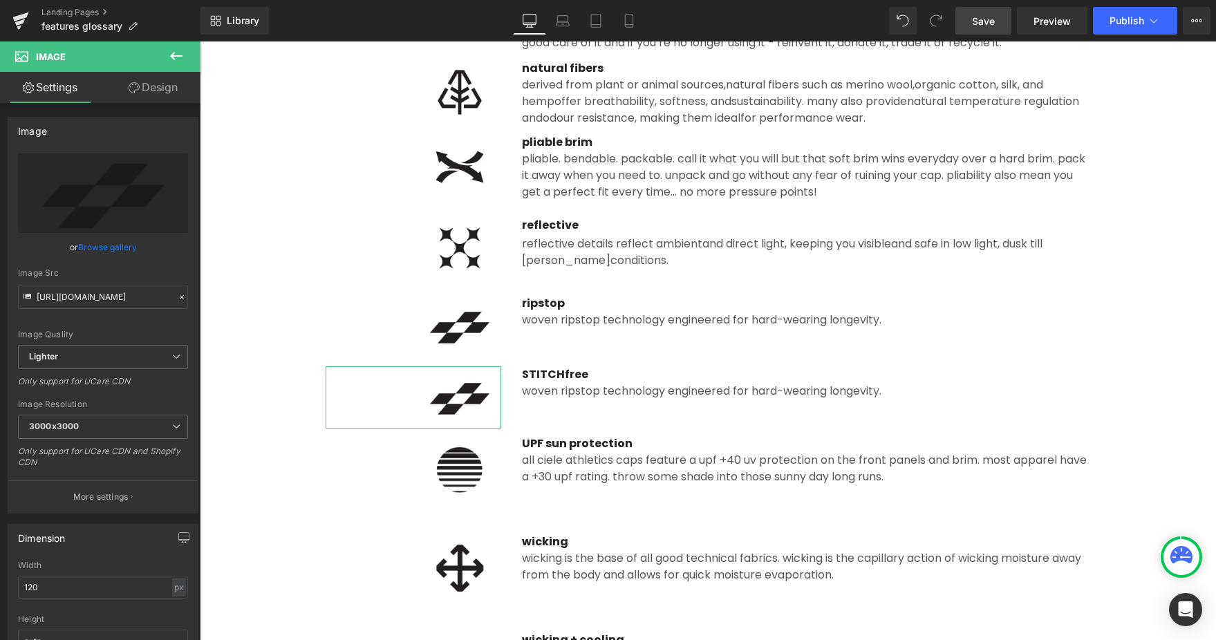
click at [112, 250] on link "Browse gallery" at bounding box center [107, 247] width 59 height 24
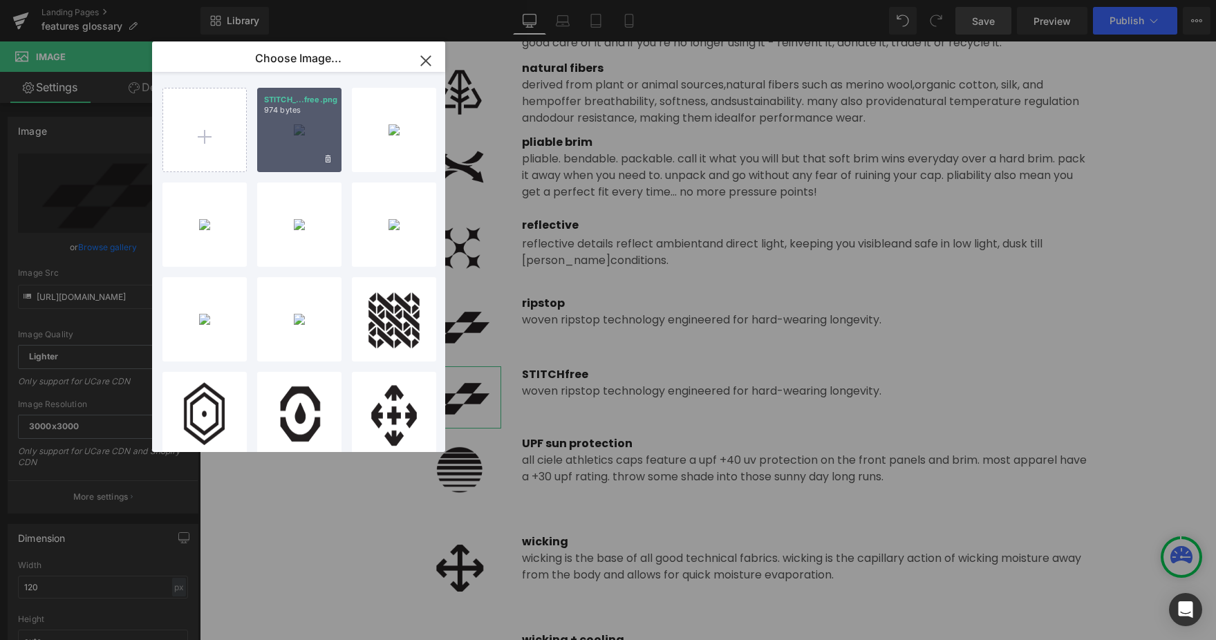
click at [276, 147] on div "STITCH_...free.png 974 bytes" at bounding box center [299, 130] width 84 height 84
type input "https://ucarecdn.com/64fe66ae-e9fb-43cf-8b3f-d9de830aad6f/-/format/auto/-/previ…"
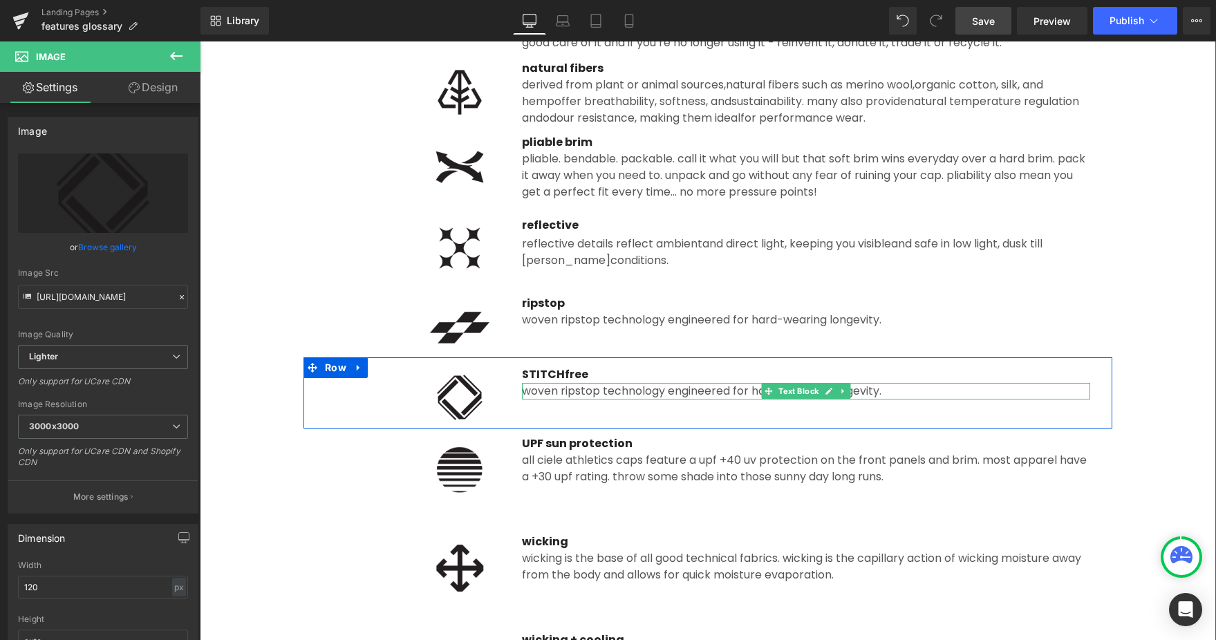
click at [597, 392] on div "woven ripstop technology engineered for hard-wearing longevity." at bounding box center [806, 391] width 568 height 17
paste div
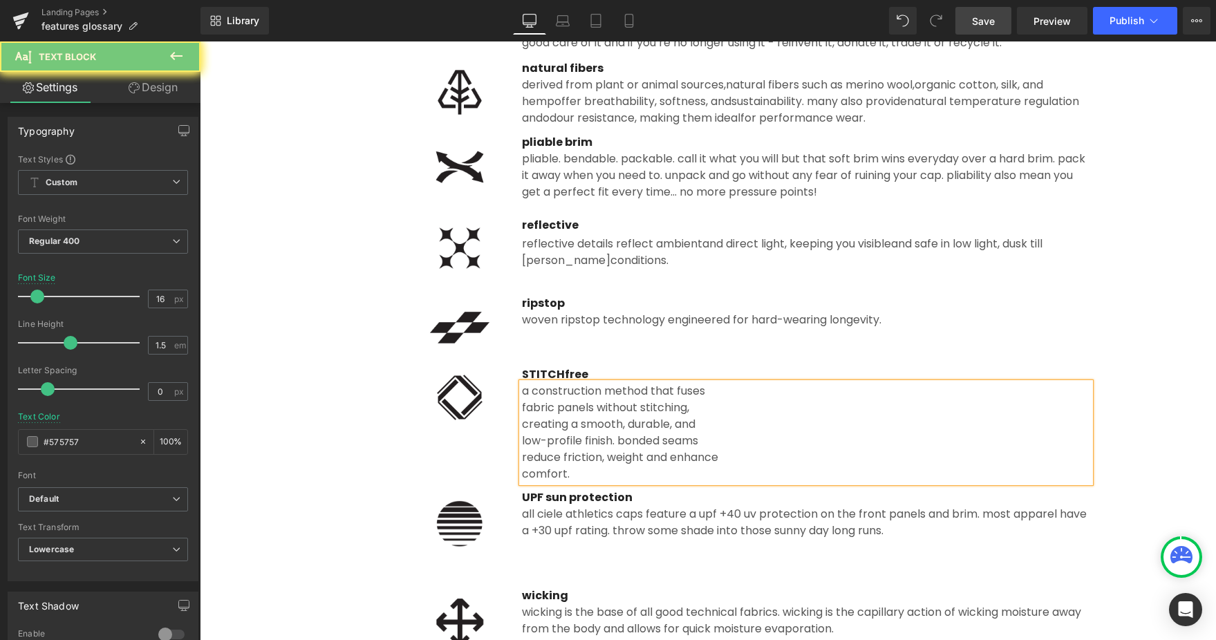
click at [522, 406] on div "fabric panels without stitching," at bounding box center [806, 408] width 568 height 17
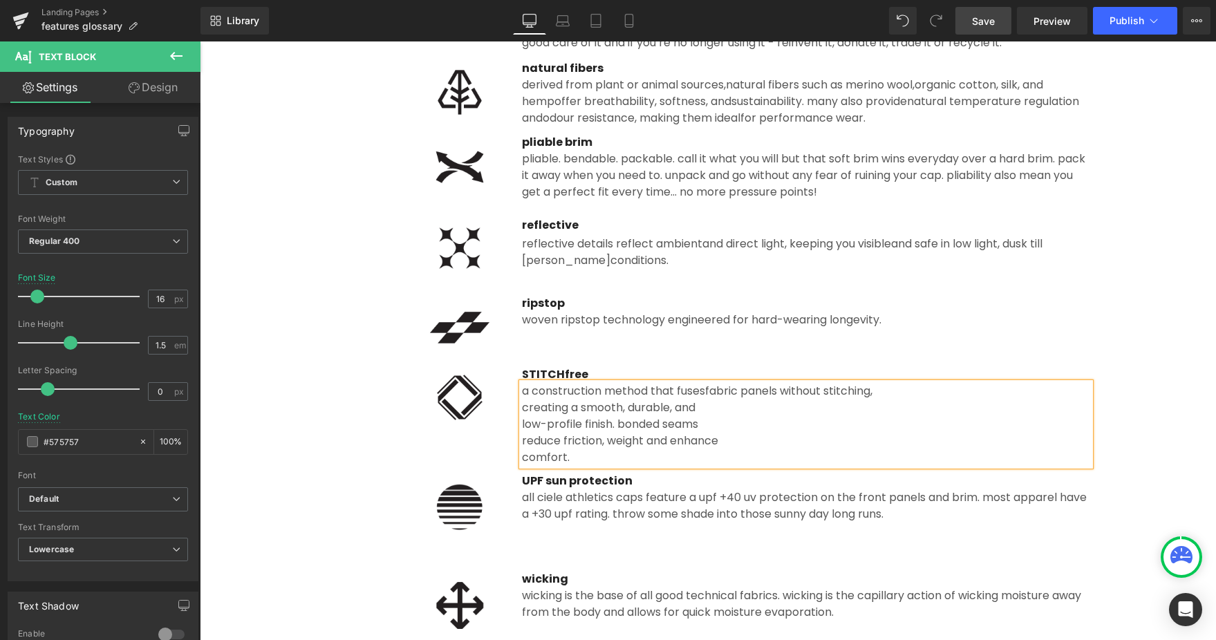
click at [522, 409] on div "creating a smooth, durable, and" at bounding box center [806, 408] width 568 height 17
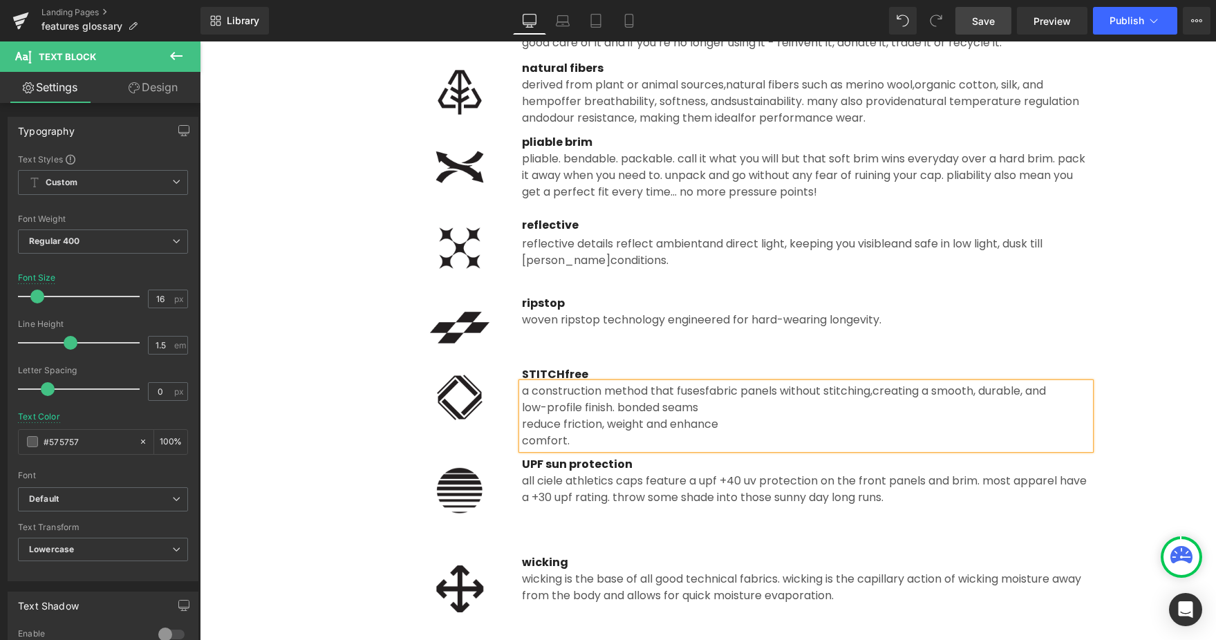
click at [522, 420] on div "a construction method that fuses fabric panels without stitching, creating a sm…" at bounding box center [806, 416] width 568 height 66
click at [522, 424] on div "reduce friction, weight and enhance" at bounding box center [806, 424] width 568 height 17
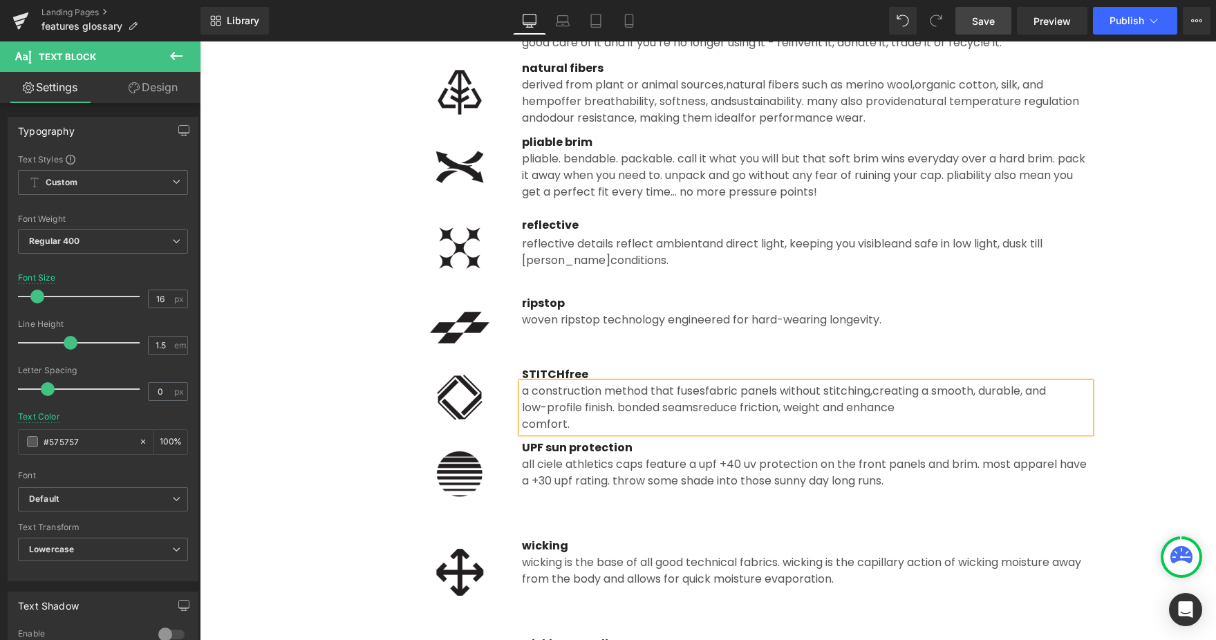
click at [523, 425] on div "comfort." at bounding box center [806, 424] width 568 height 17
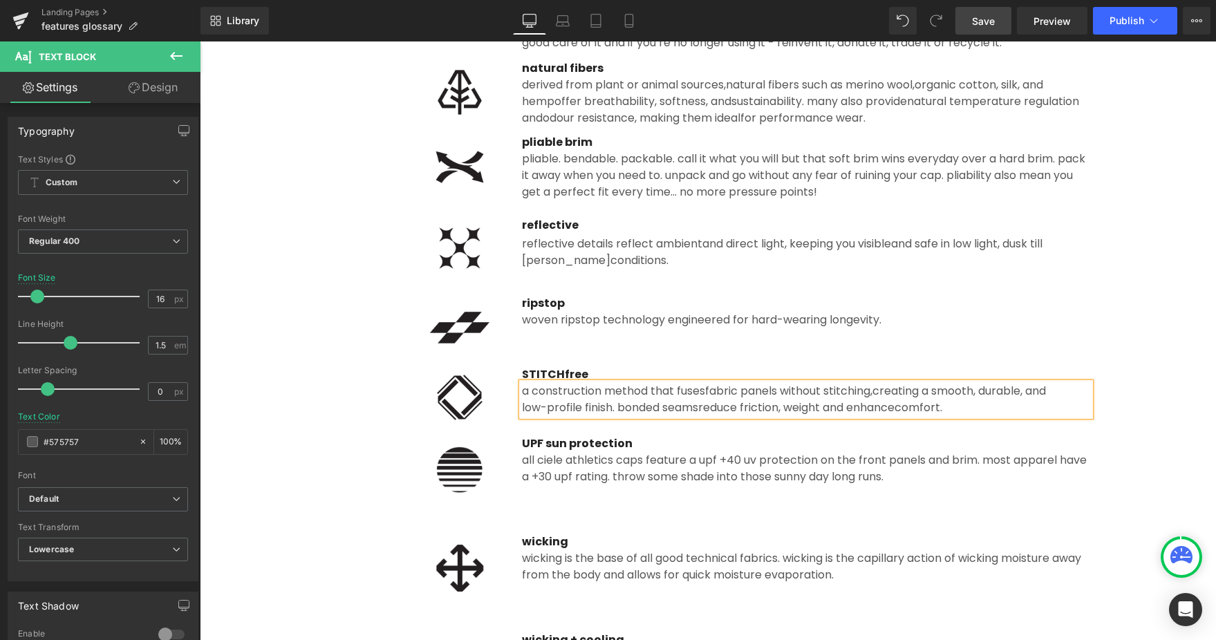
click at [599, 477] on div "All Ciele Athletics caps feature a UPF +40 UV protection on the front panels an…" at bounding box center [806, 468] width 568 height 33
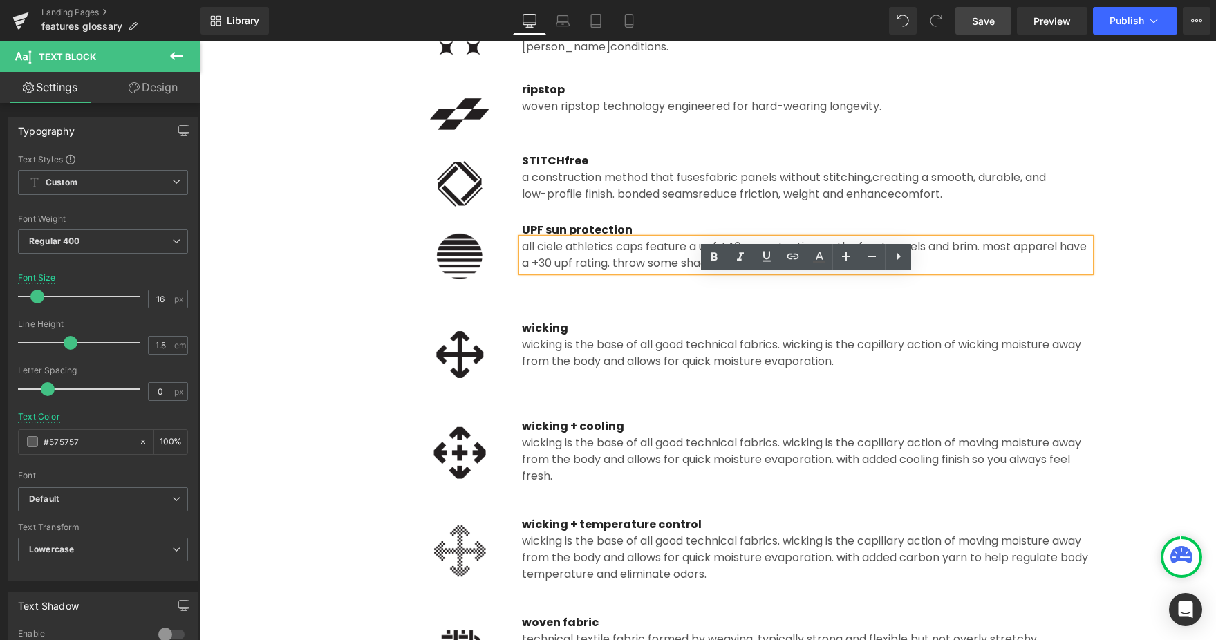
scroll to position [1646, 0]
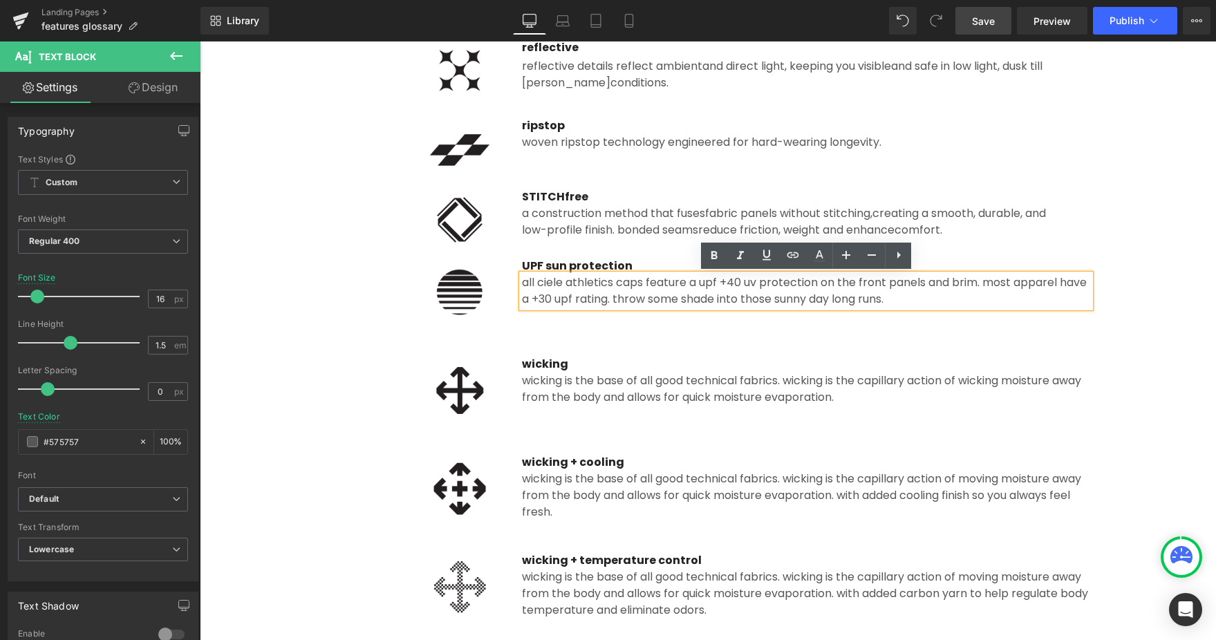
click at [415, 567] on div at bounding box center [414, 586] width 176 height 69
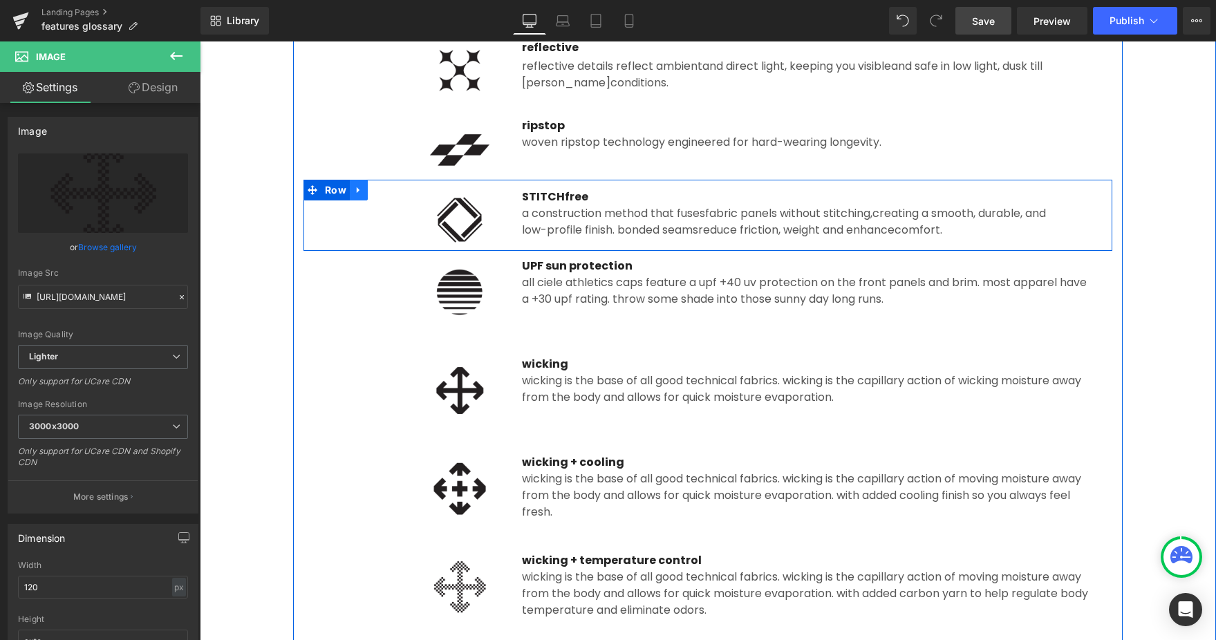
click at [355, 191] on icon at bounding box center [359, 190] width 10 height 10
click at [376, 189] on icon at bounding box center [377, 190] width 10 height 10
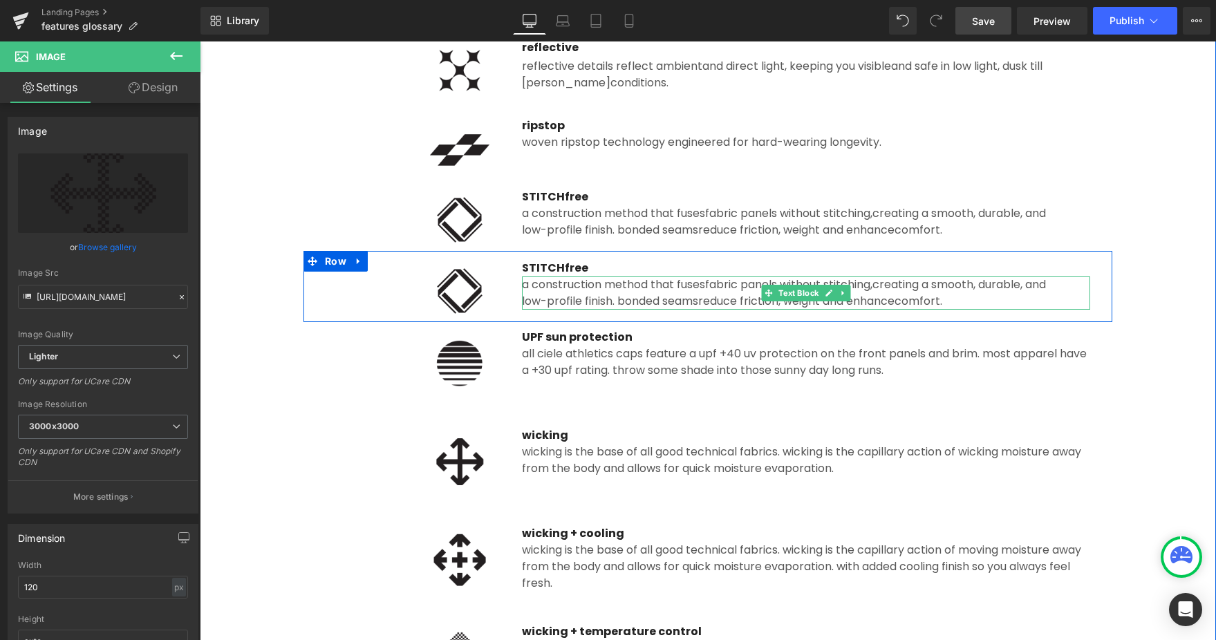
click at [582, 292] on div "a construction method that fuses fabric panels without stitching, creating a sm…" at bounding box center [806, 292] width 568 height 33
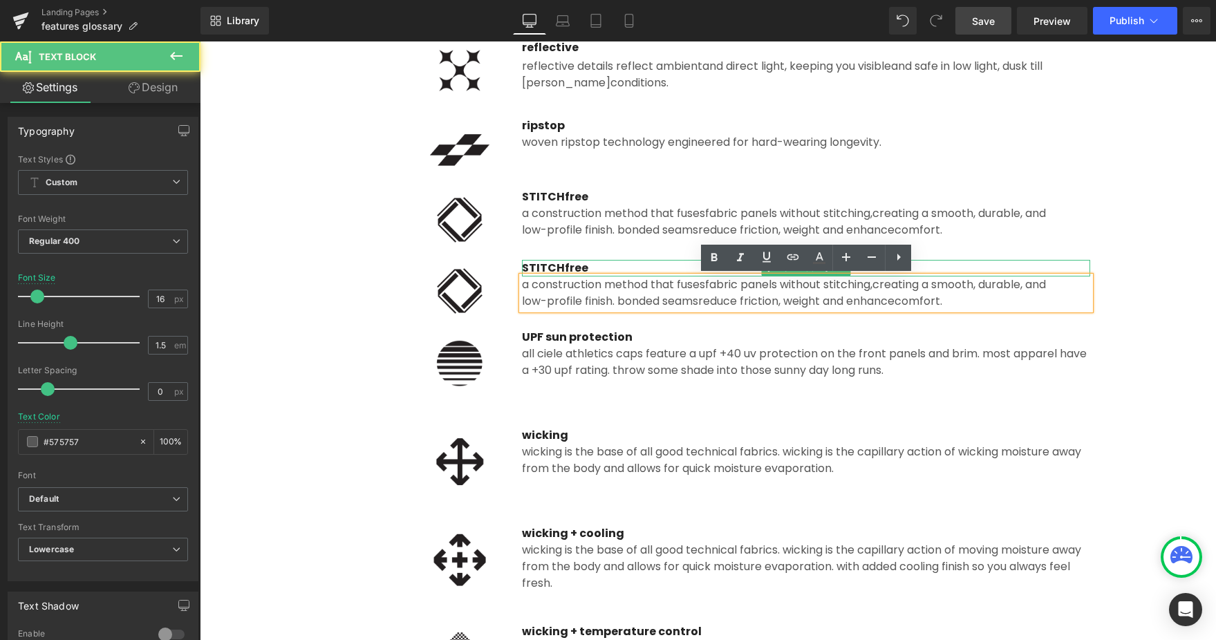
click at [556, 265] on span "STITCHfree" at bounding box center [555, 268] width 66 height 16
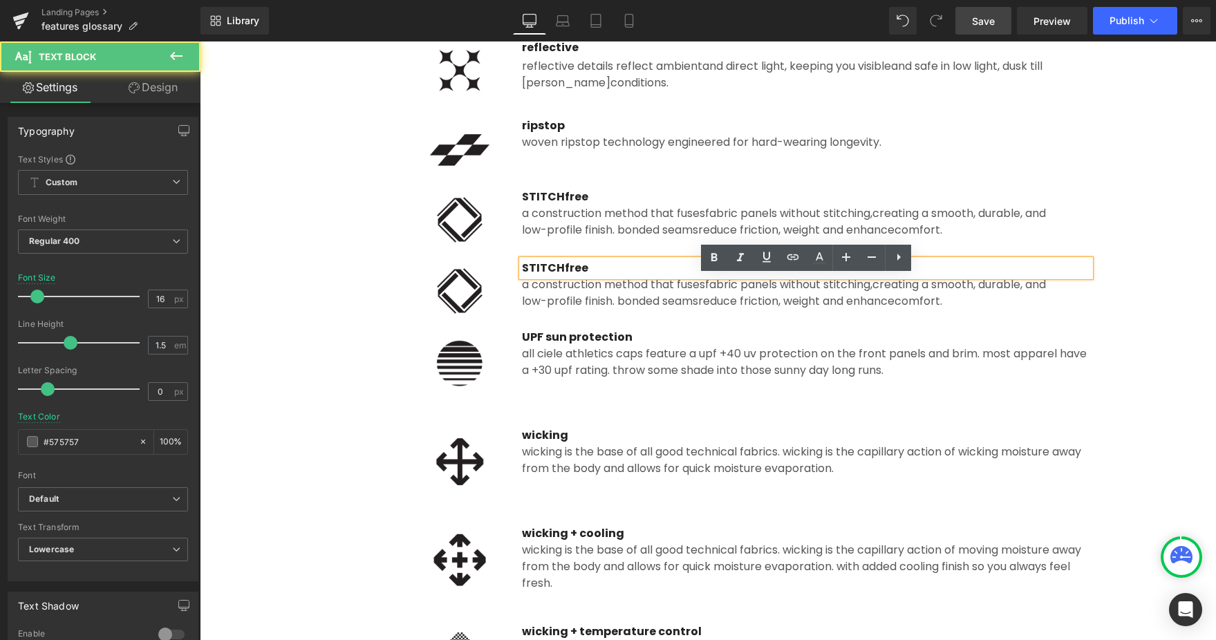
click at [556, 265] on span "STITCHfree" at bounding box center [555, 268] width 66 height 16
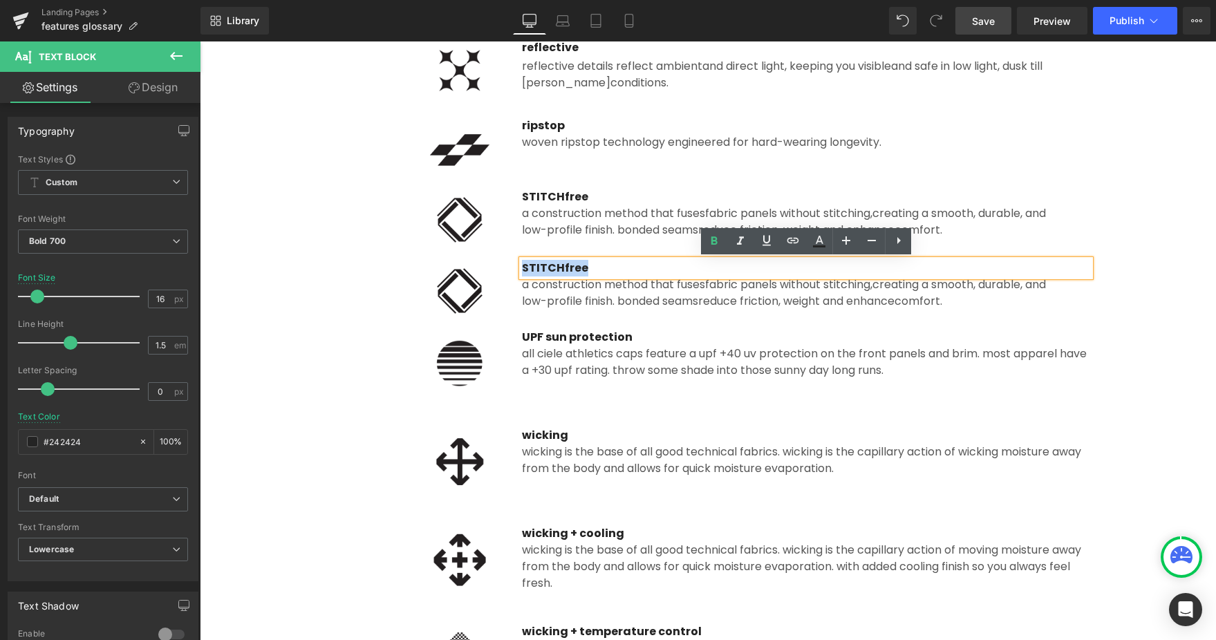
click at [471, 292] on div "Image" at bounding box center [414, 291] width 176 height 62
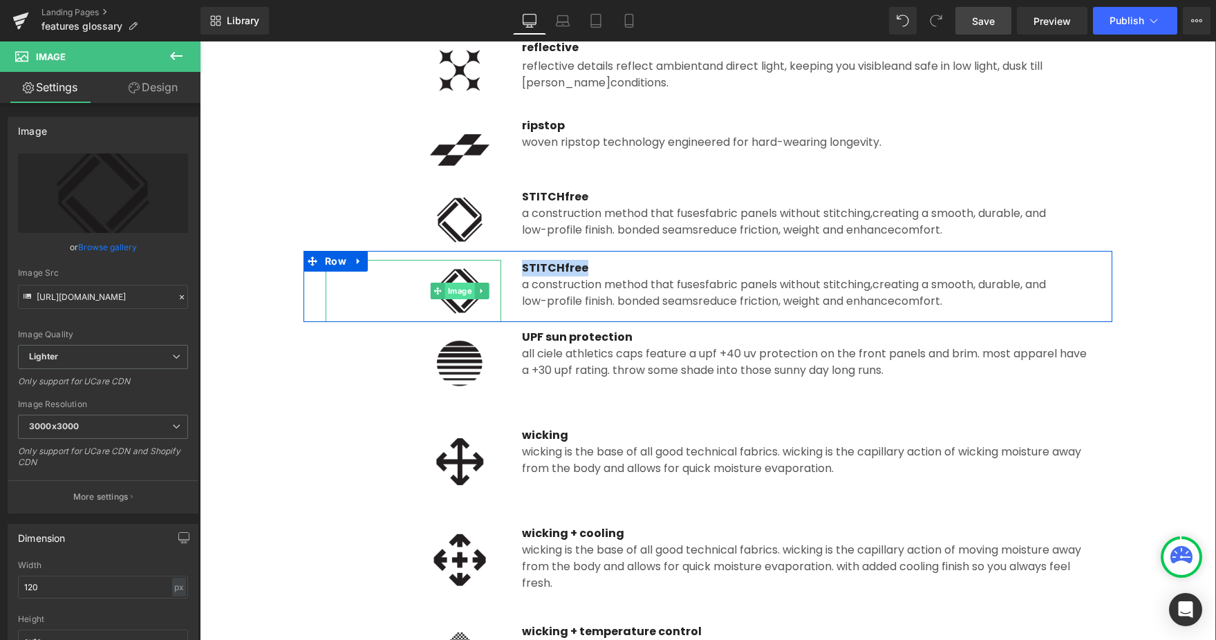
click at [457, 295] on div "Image" at bounding box center [414, 291] width 176 height 62
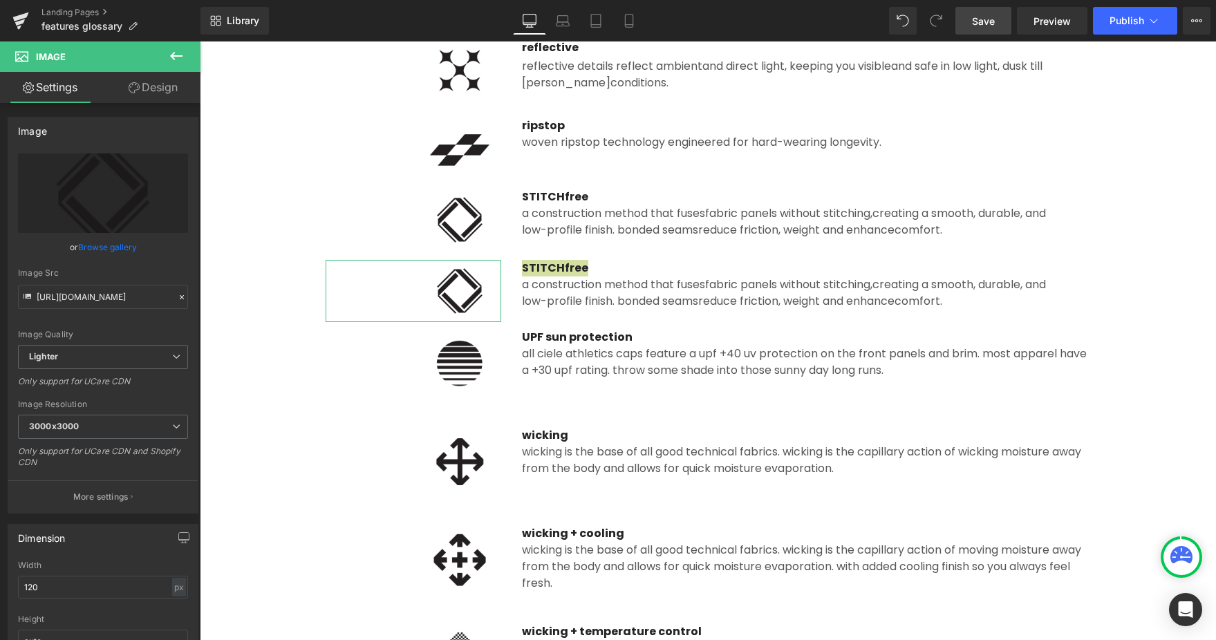
click at [113, 249] on link "Browse gallery" at bounding box center [107, 247] width 59 height 24
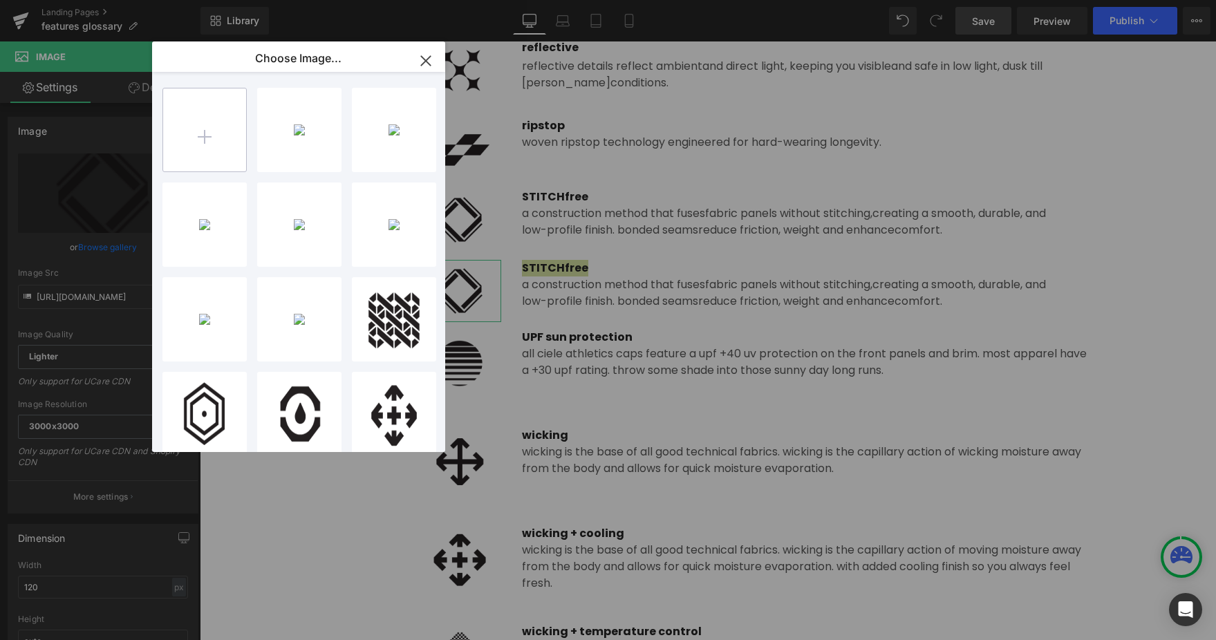
click at [218, 129] on input "file" at bounding box center [204, 129] width 83 height 83
type input "C:\fakepath\temperature_regulating.png"
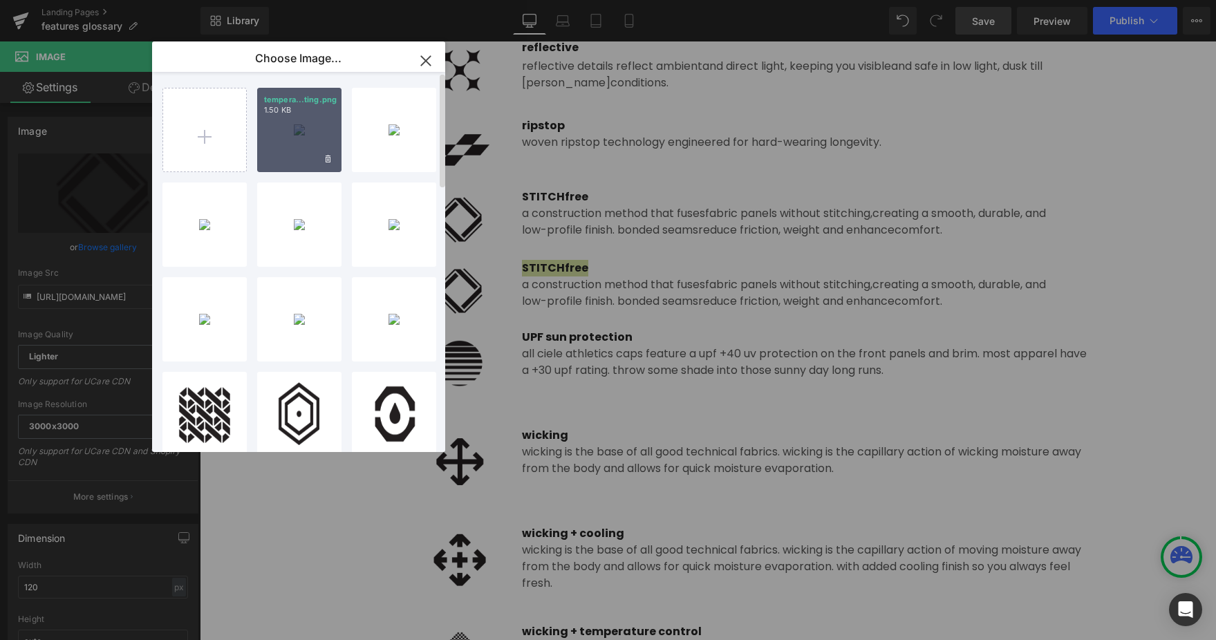
click at [313, 137] on div "tempera...ting.png 1.50 KB" at bounding box center [299, 130] width 84 height 84
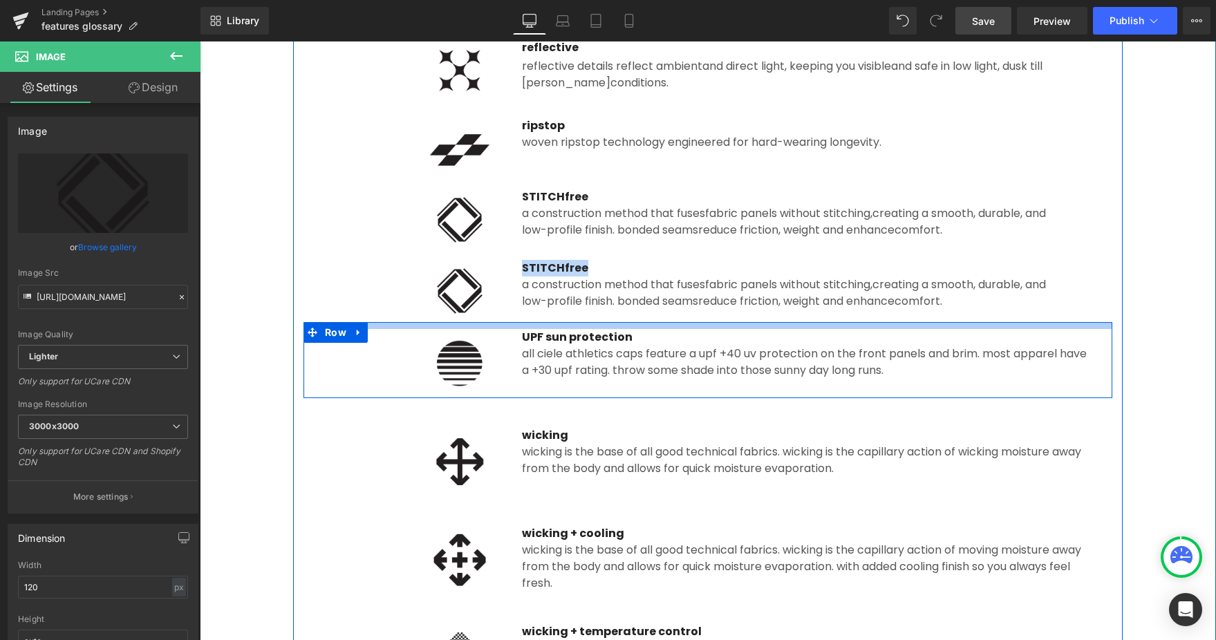
click at [529, 285] on div "a construction method that fuses fabric panels without stitching, creating a sm…" at bounding box center [806, 292] width 568 height 33
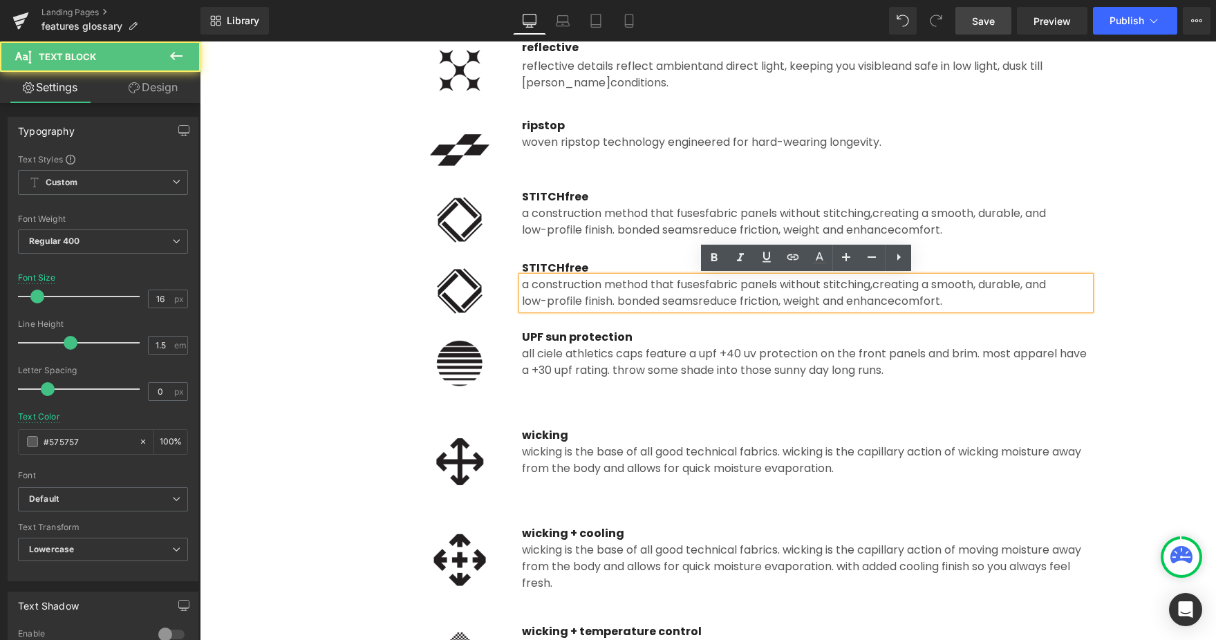
click at [467, 310] on img at bounding box center [459, 291] width 83 height 62
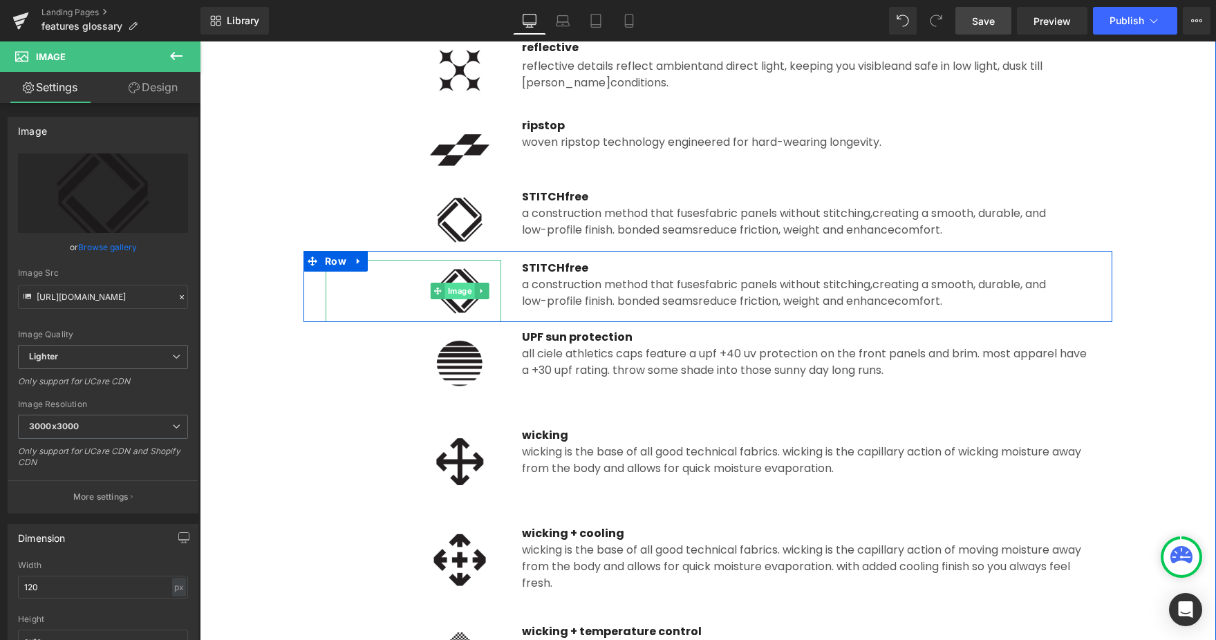
click at [463, 296] on link "Image" at bounding box center [453, 291] width 44 height 17
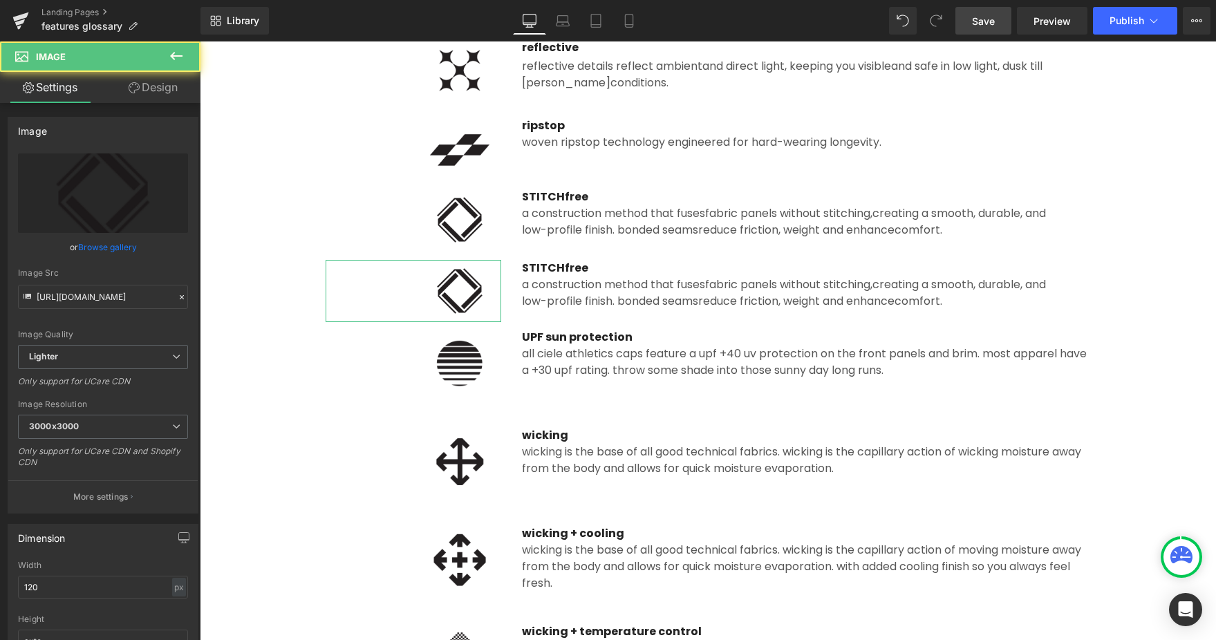
click at [120, 245] on link "Browse gallery" at bounding box center [107, 247] width 59 height 24
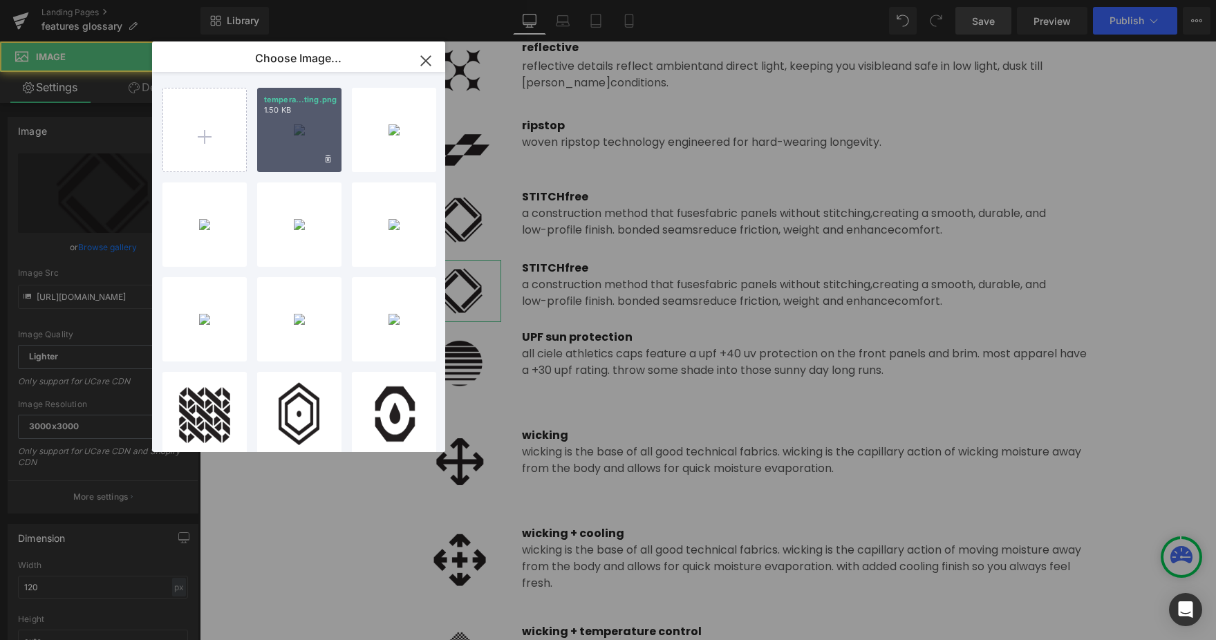
click at [281, 167] on div "tempera...ting.png 1.50 KB" at bounding box center [299, 130] width 84 height 84
type input "https://ucarecdn.com/51737782-c38b-4b56-9a40-01cec9aaf5b7/-/format/auto/-/previ…"
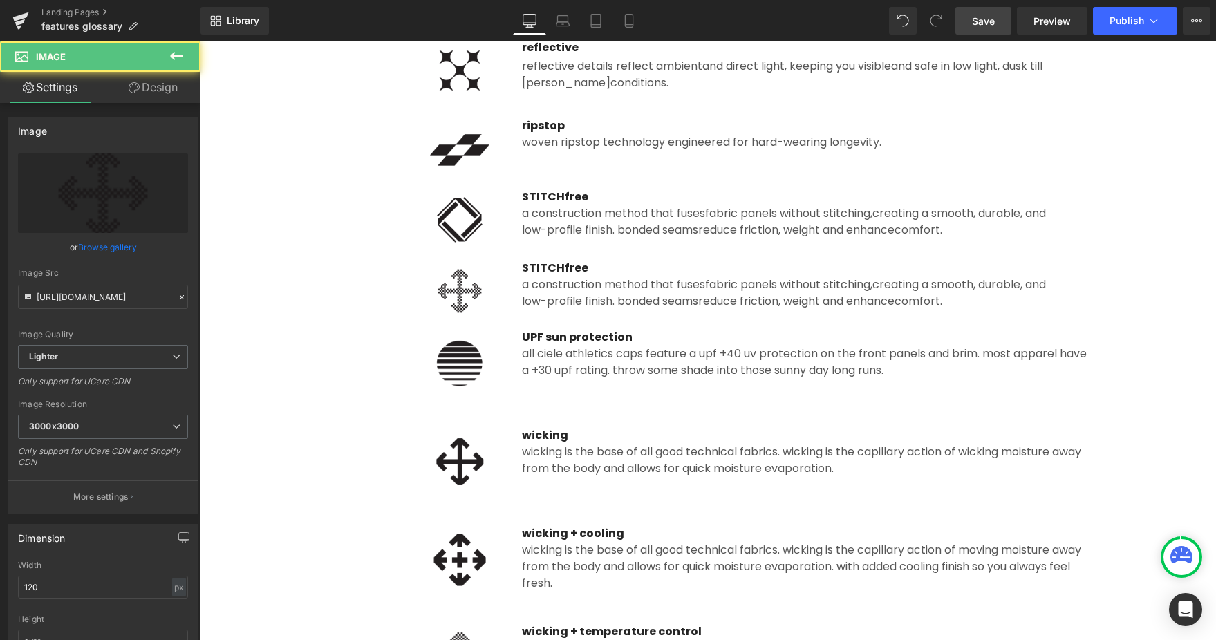
click at [538, 267] on span "STITCHfree" at bounding box center [555, 268] width 66 height 16
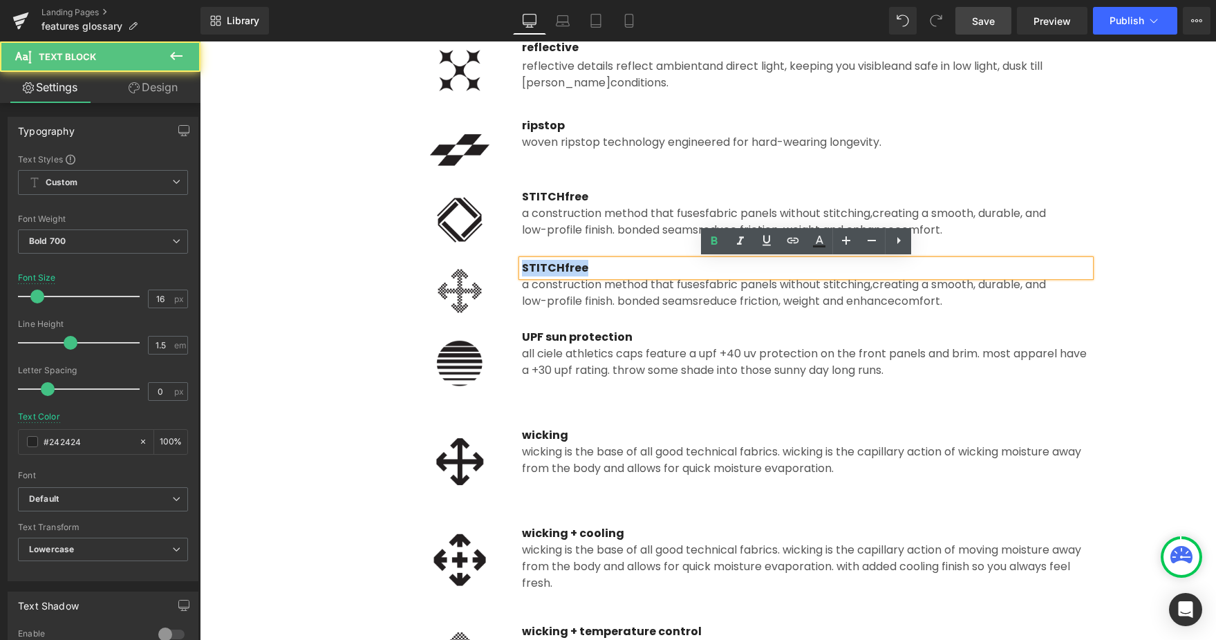
click at [538, 267] on span "STITCHfree" at bounding box center [555, 268] width 66 height 16
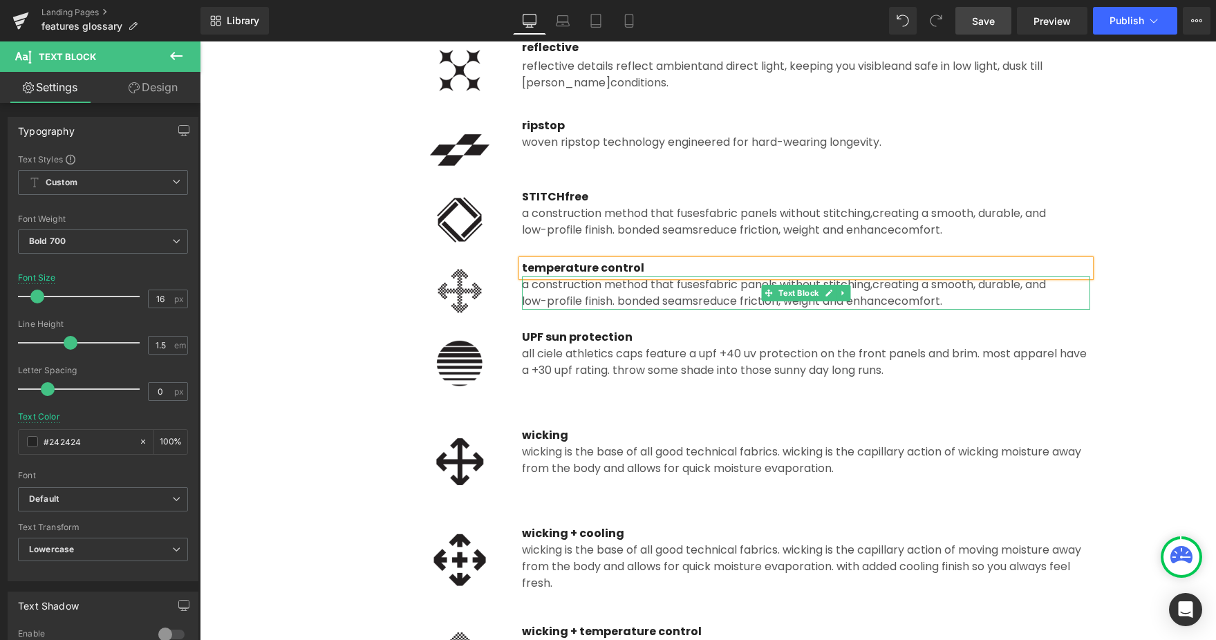
click at [614, 302] on div "low-profile finish. bonded seams reduce friction, weight and enhance comfort." at bounding box center [806, 301] width 568 height 17
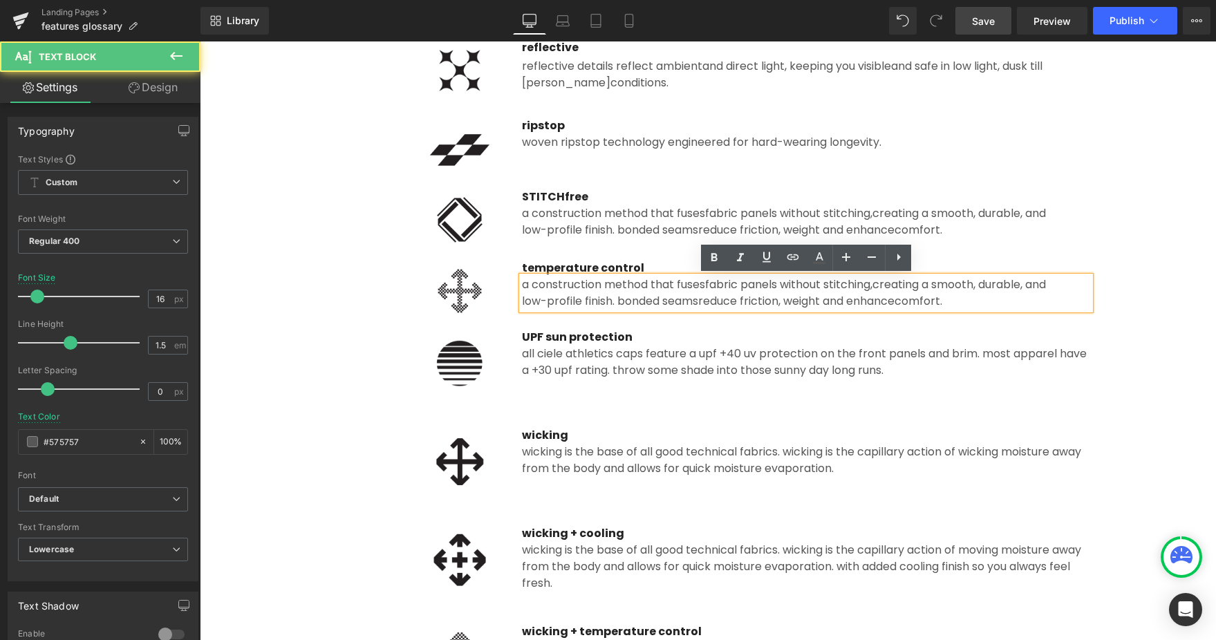
click at [578, 306] on div "low-profile finish. bonded seams reduce friction, weight and enhance comfort." at bounding box center [806, 301] width 568 height 17
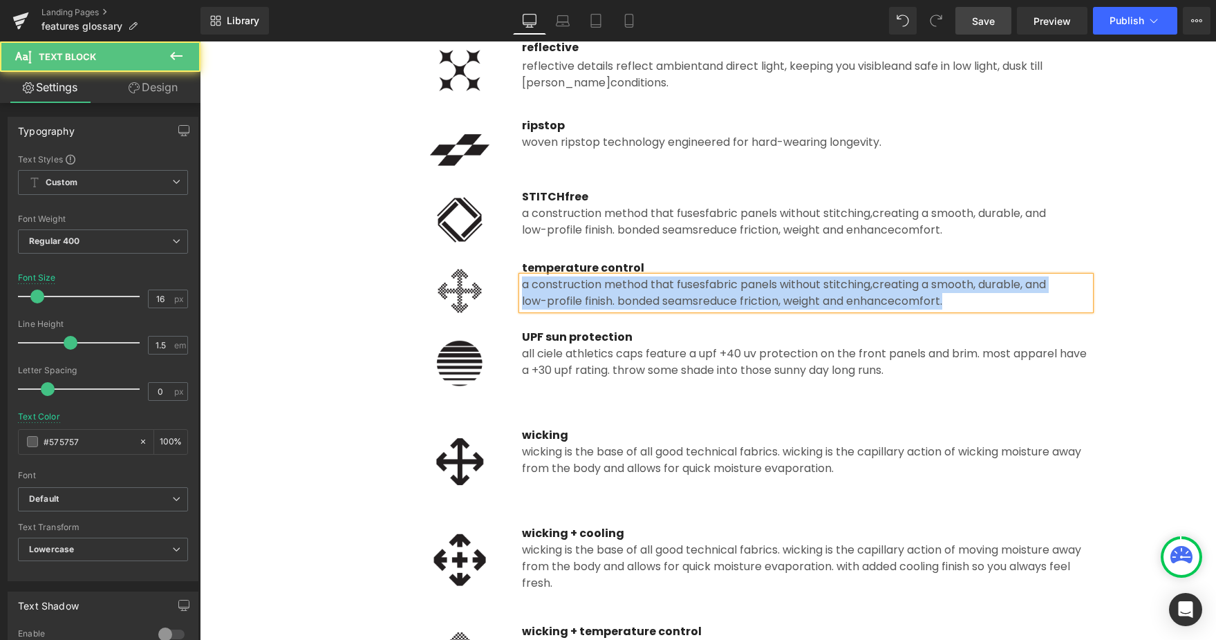
paste div
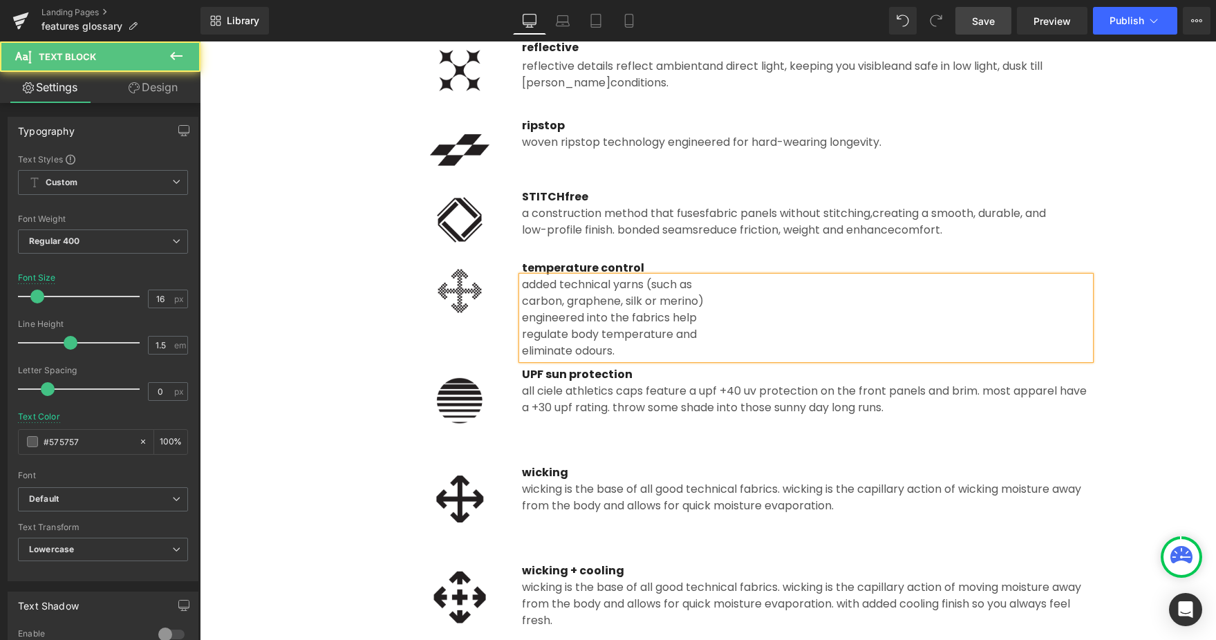
click at [523, 299] on div "carbon, graphene, silk or merino)" at bounding box center [806, 301] width 568 height 17
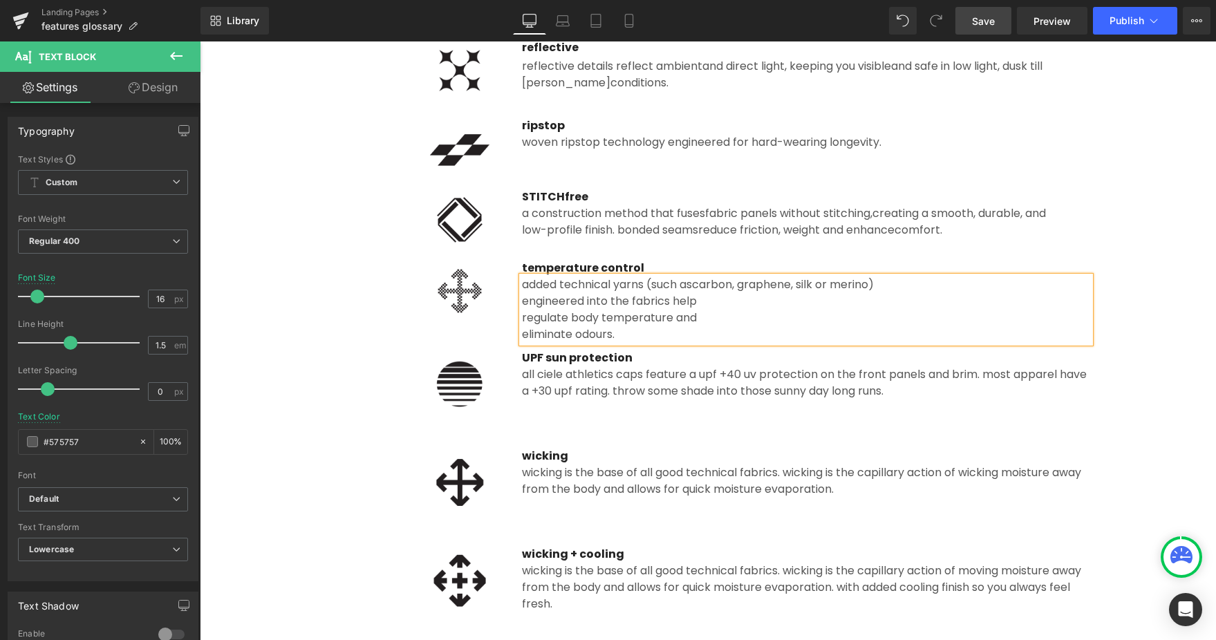
click at [523, 303] on div "engineered into the fabrics help" at bounding box center [806, 301] width 568 height 17
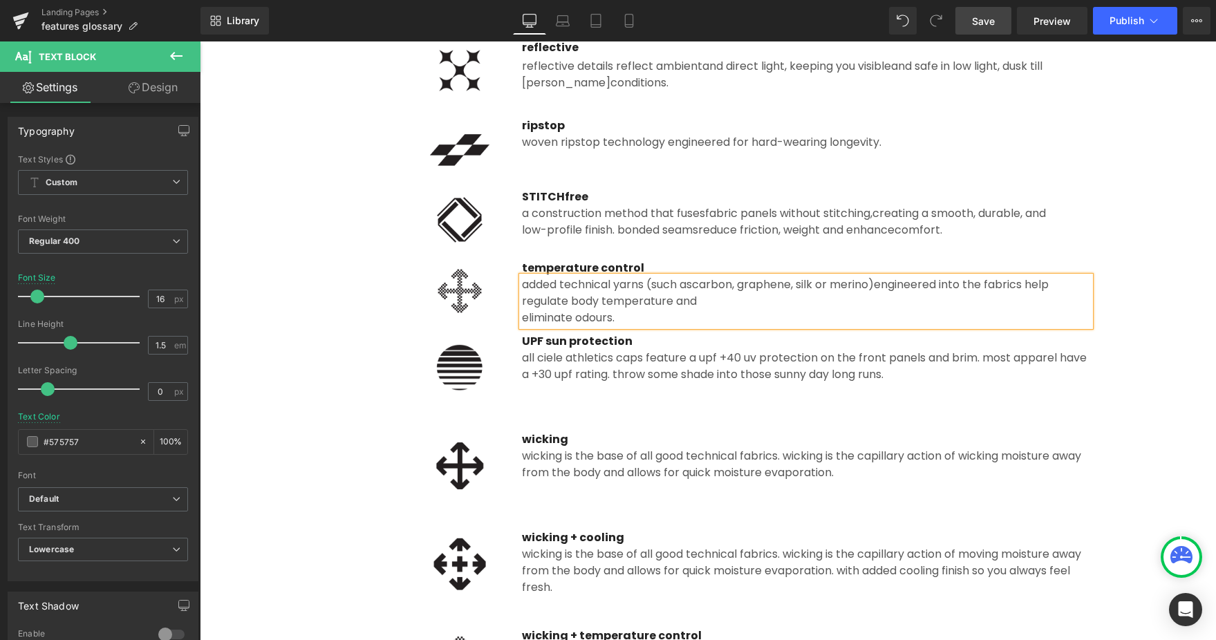
click at [523, 303] on div "regulate body temperature and" at bounding box center [806, 301] width 568 height 17
click at [523, 317] on div "eliminate odours." at bounding box center [806, 318] width 568 height 17
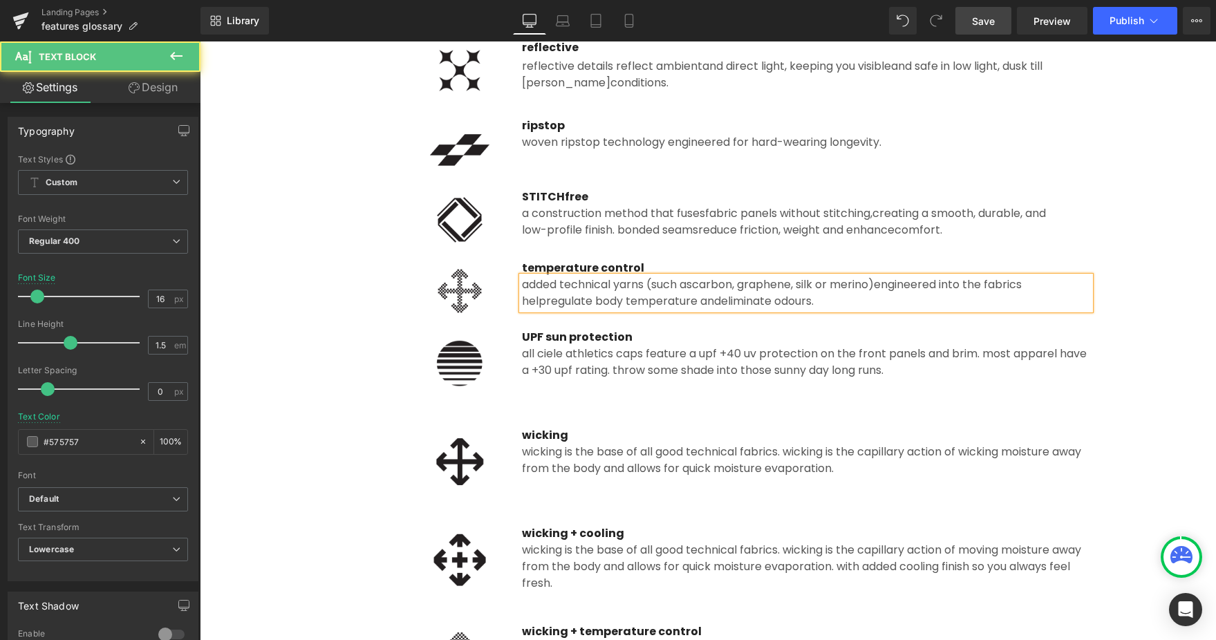
click at [635, 357] on div "All Ciele Athletics caps feature a UPF +40 UV protection on the front panels an…" at bounding box center [806, 362] width 568 height 33
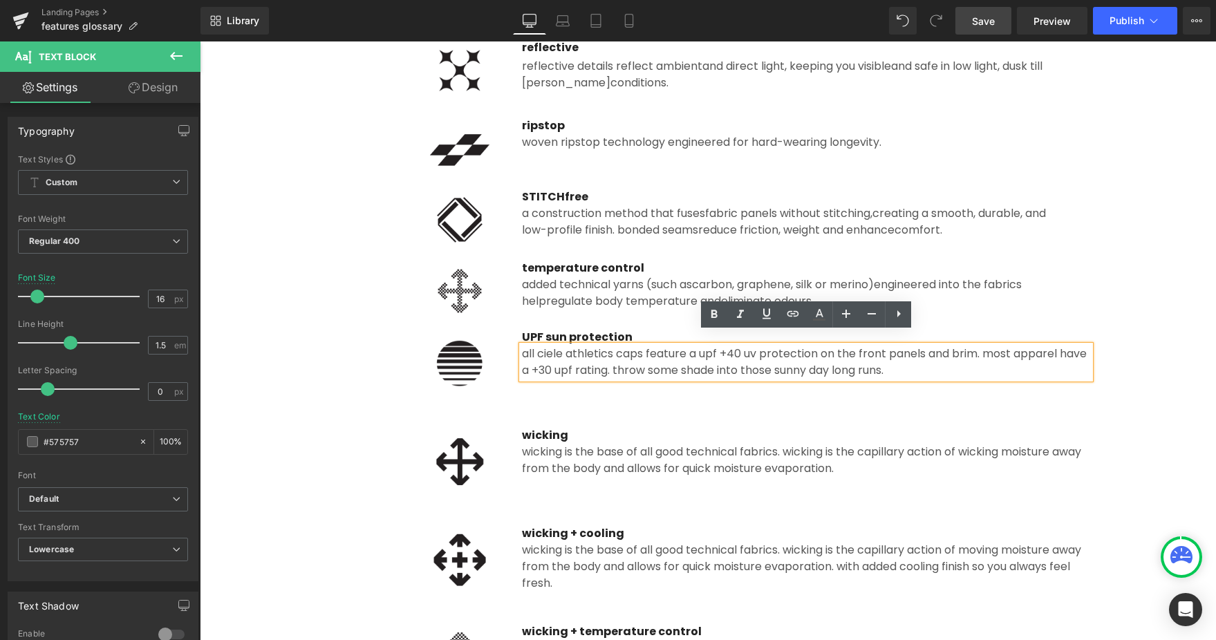
scroll to position [1659, 0]
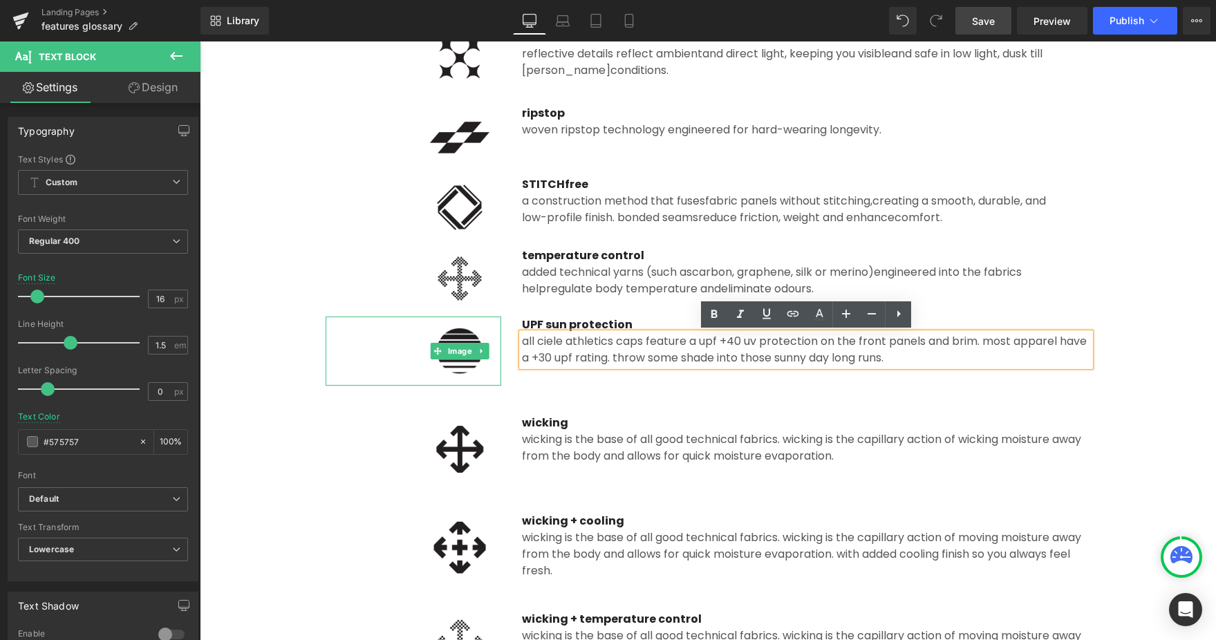
click at [446, 351] on div "Image" at bounding box center [414, 351] width 176 height 69
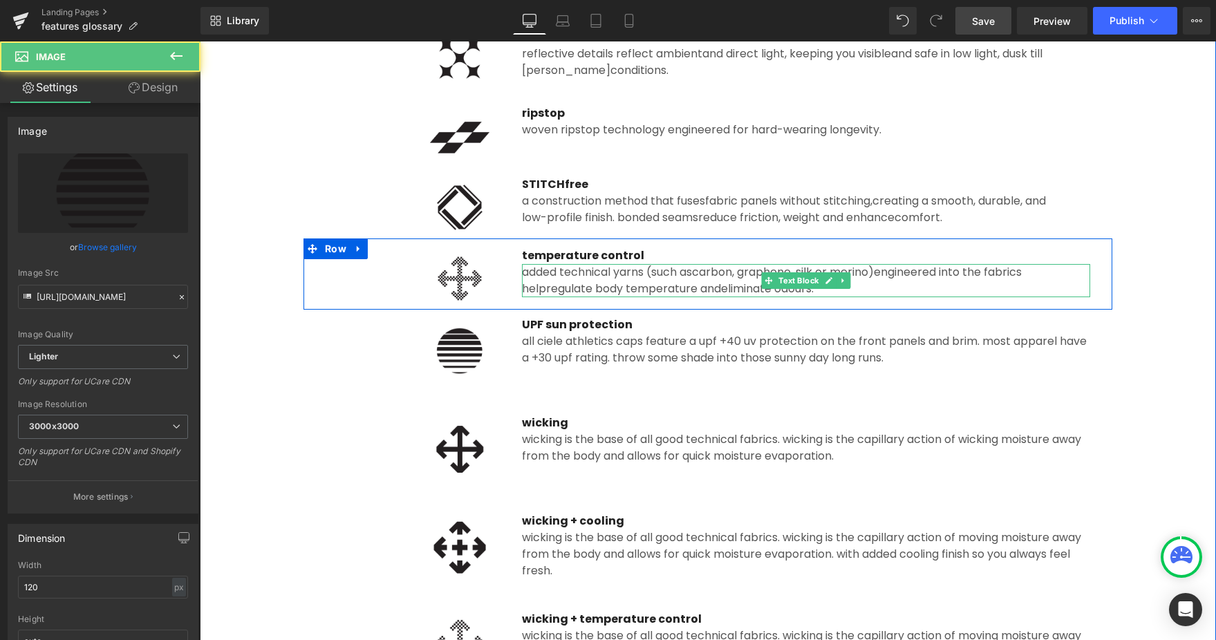
click at [527, 280] on span "engineered into the fabrics help" at bounding box center [772, 280] width 500 height 32
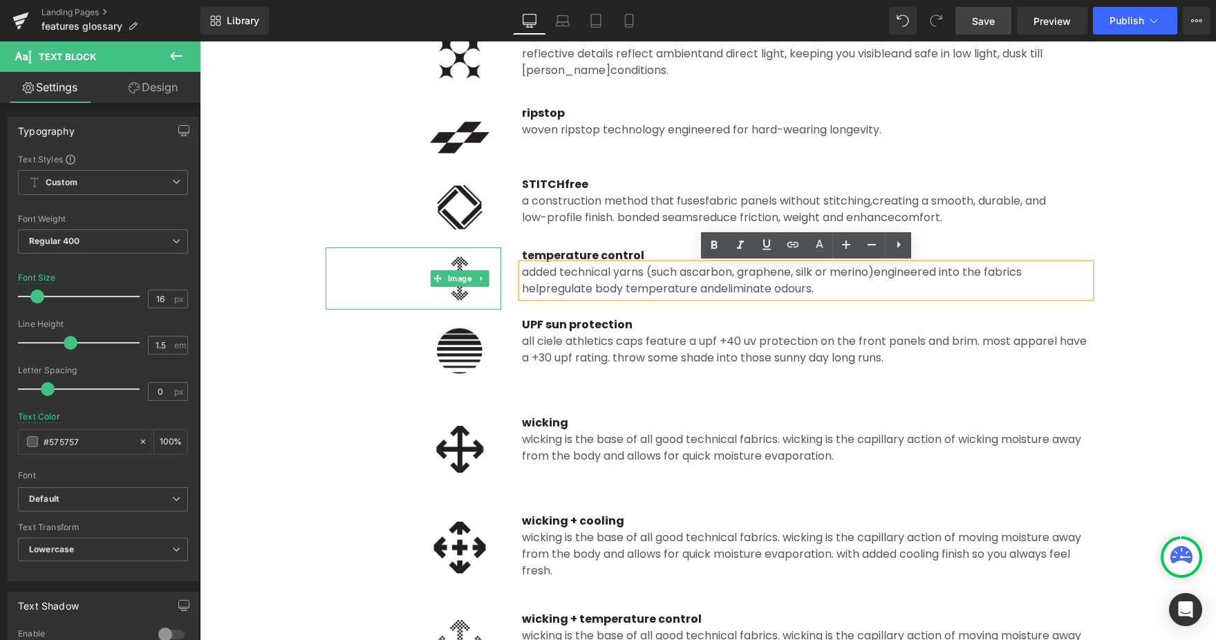
click at [388, 253] on div at bounding box center [414, 278] width 176 height 62
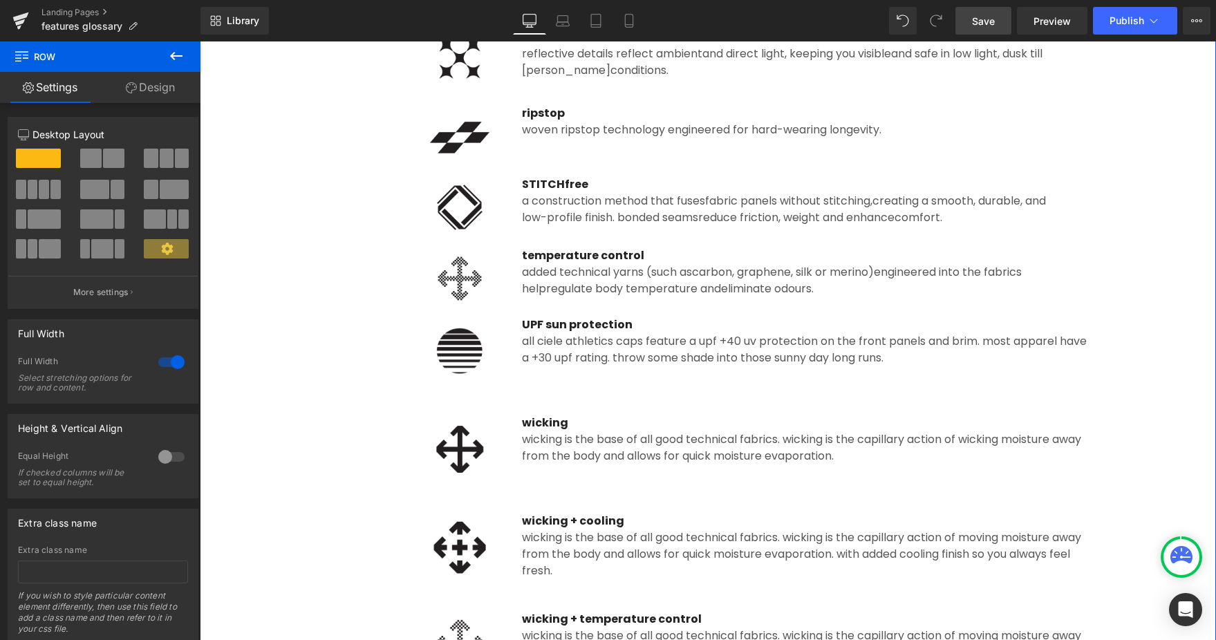
click at [363, 246] on div "Image temperature control Text Block added technical yarns (such as carbon, gra…" at bounding box center [707, 273] width 809 height 71
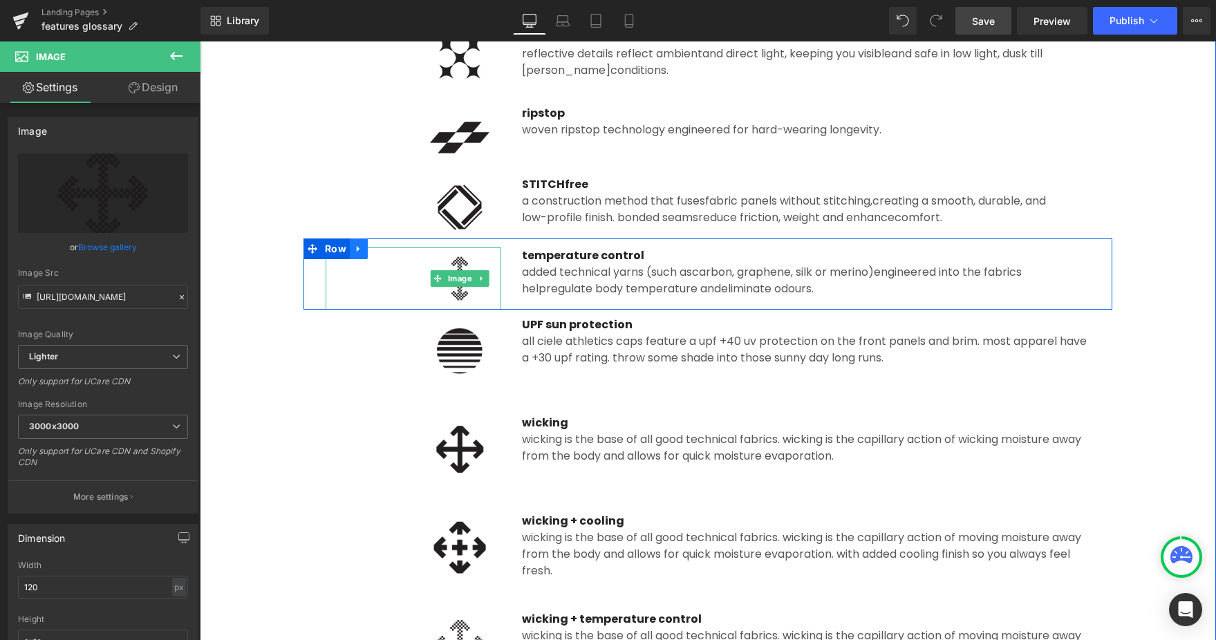
click at [357, 252] on icon at bounding box center [358, 248] width 3 height 6
click at [375, 250] on icon at bounding box center [377, 249] width 10 height 10
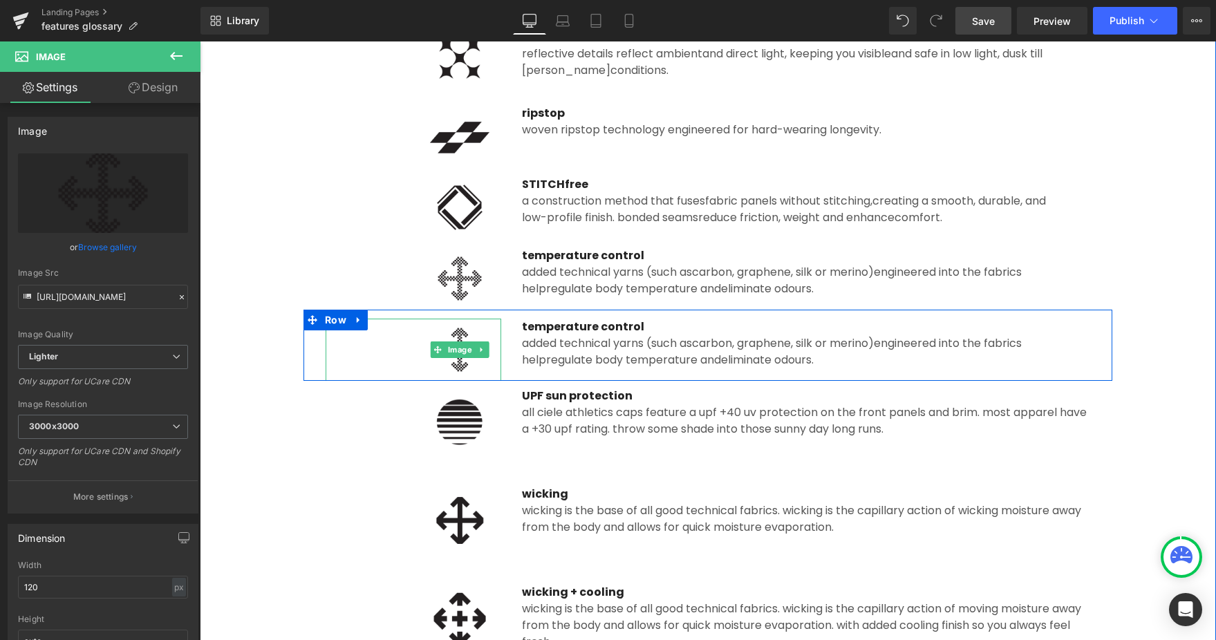
drag, startPoint x: 455, startPoint y: 337, endPoint x: 1157, endPoint y: 64, distance: 753.1
click at [455, 337] on img at bounding box center [459, 350] width 83 height 62
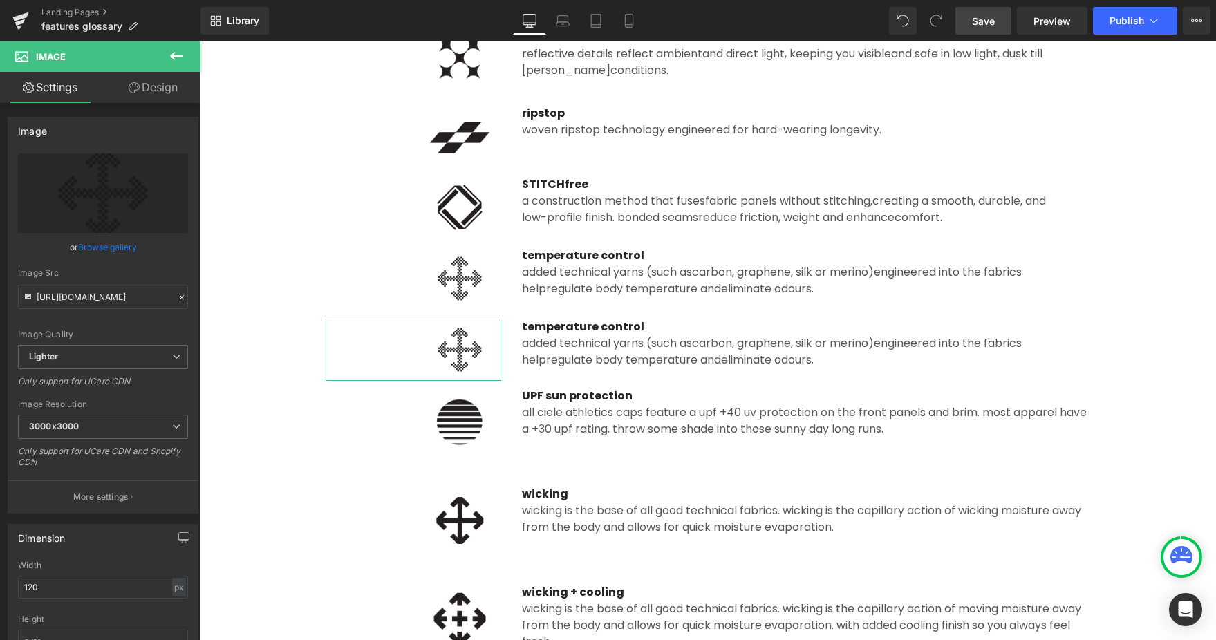
click at [114, 246] on link "Browse gallery" at bounding box center [107, 247] width 59 height 24
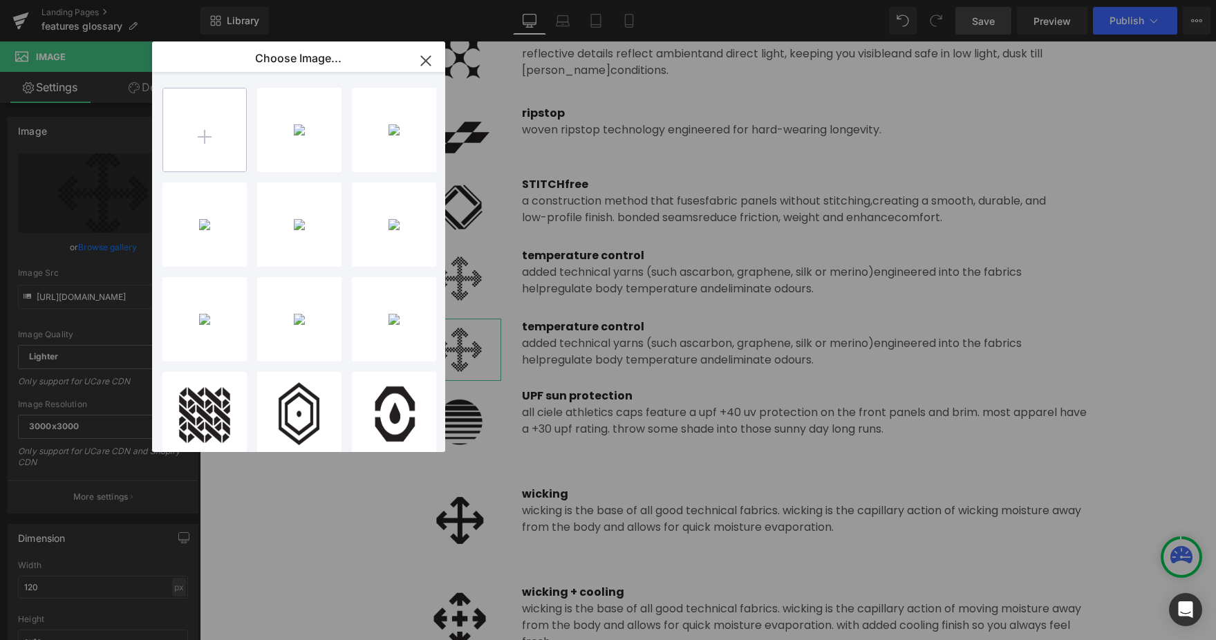
click at [219, 107] on input "file" at bounding box center [204, 129] width 83 height 83
type input "C:\fakepath\trimmable.png"
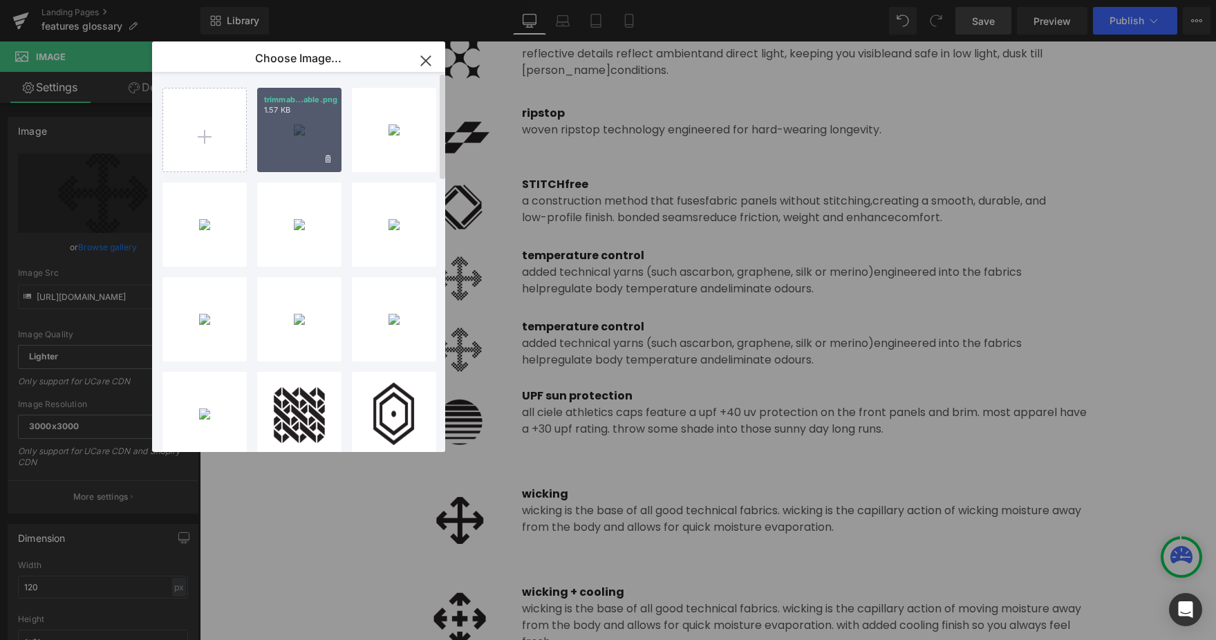
click at [308, 126] on div "trimmab...able.png 1.57 KB" at bounding box center [299, 130] width 84 height 84
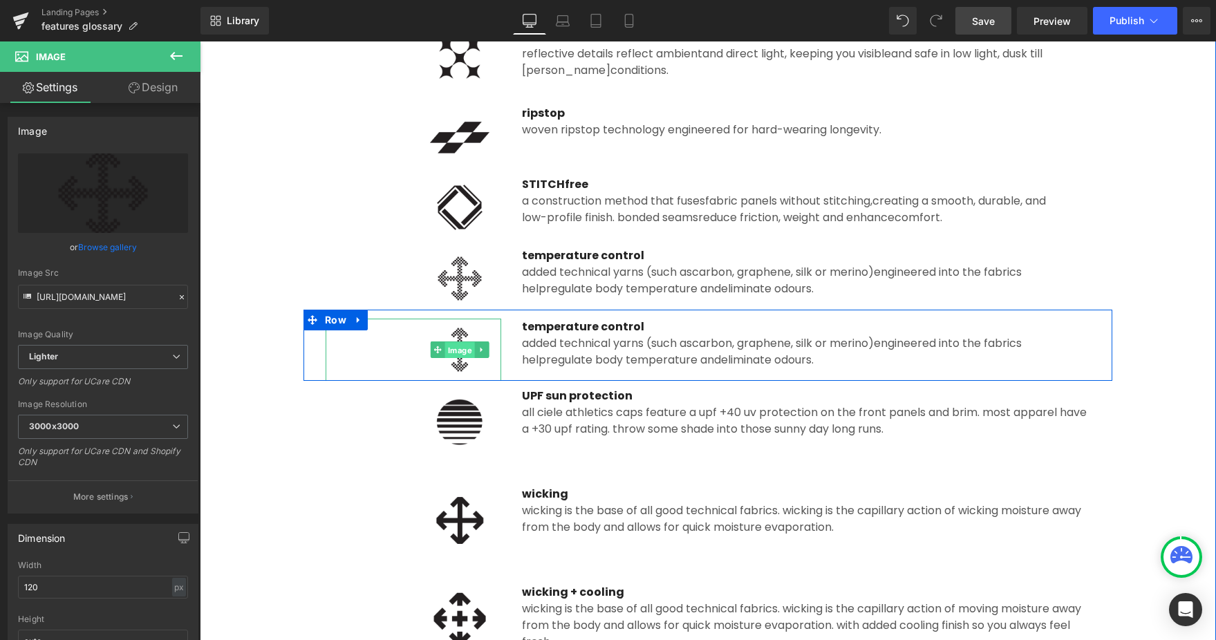
click at [464, 351] on link "Image" at bounding box center [453, 349] width 44 height 17
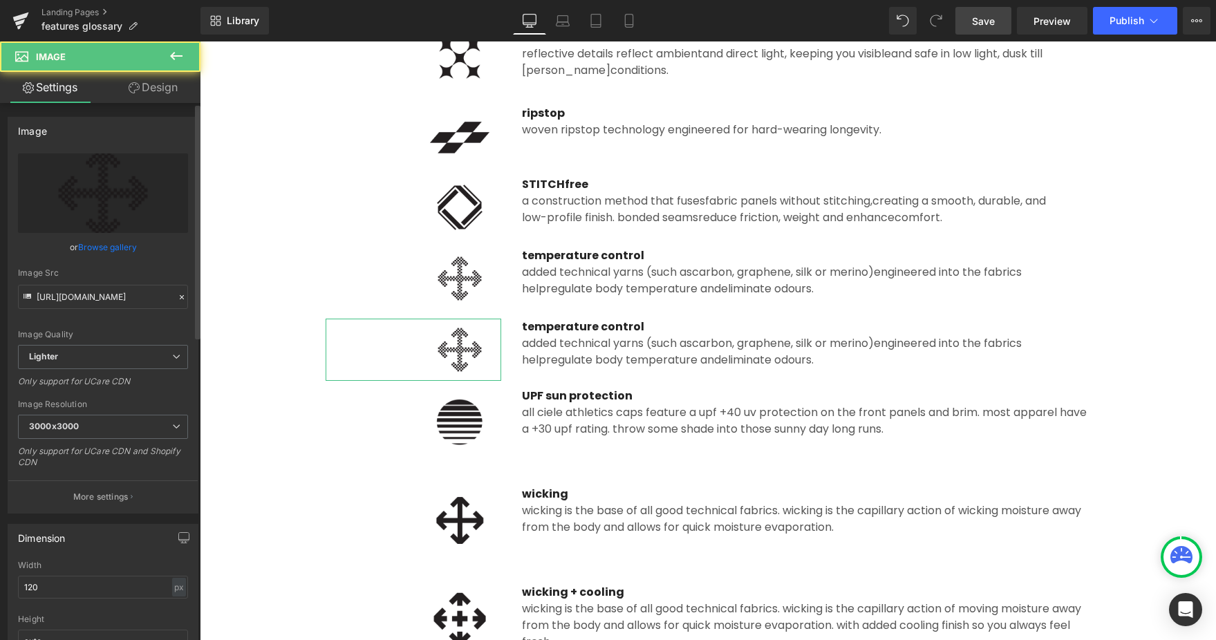
click at [104, 243] on link "Browse gallery" at bounding box center [107, 247] width 59 height 24
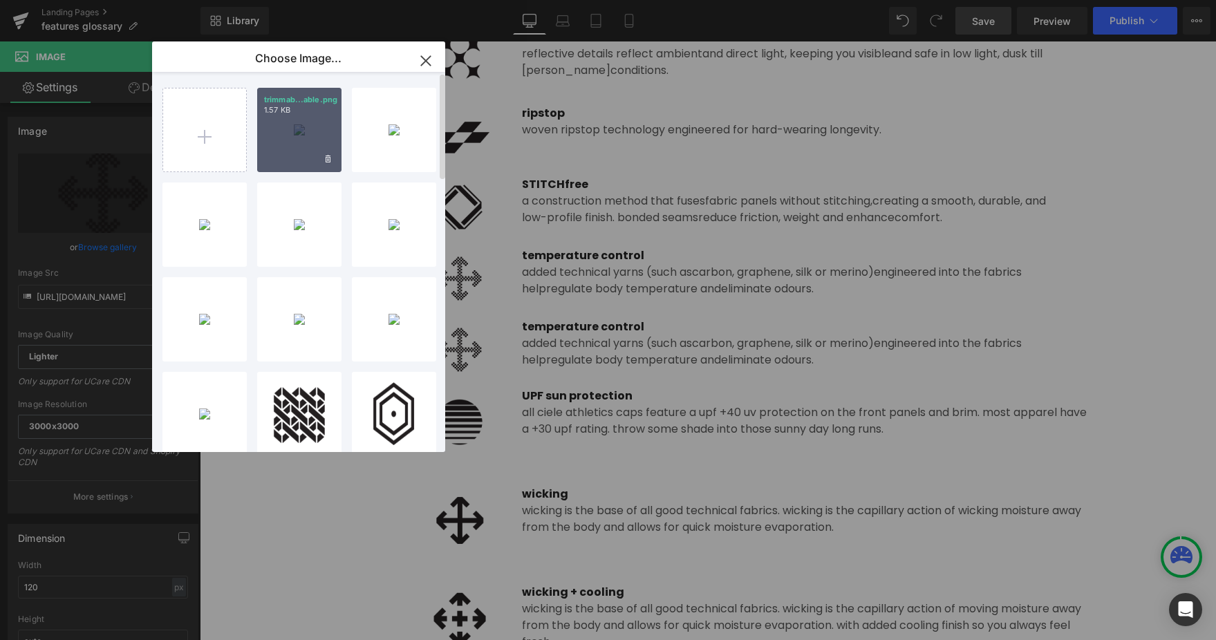
click at [296, 123] on div "trimmab...able.png 1.57 KB" at bounding box center [299, 130] width 84 height 84
type input "https://ucarecdn.com/02870b6d-4d06-4a67-ac91-f5de7af88701/-/format/auto/-/previ…"
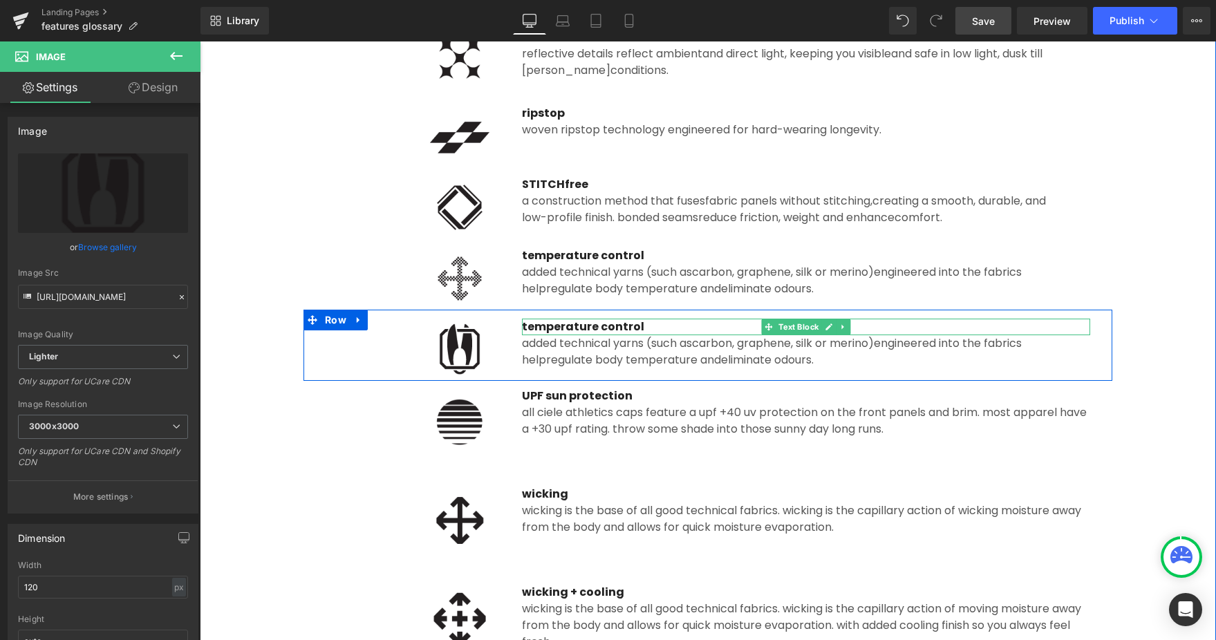
click at [564, 326] on span "temperature control" at bounding box center [583, 327] width 122 height 16
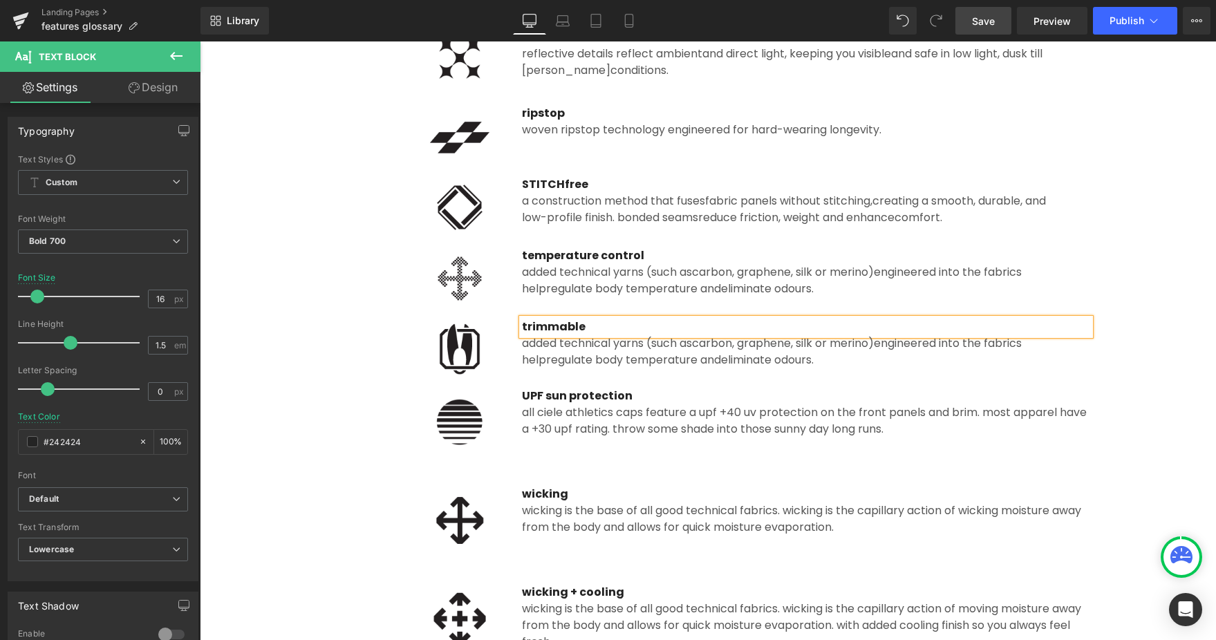
click at [582, 356] on span "regulate body temperature and" at bounding box center [633, 360] width 175 height 16
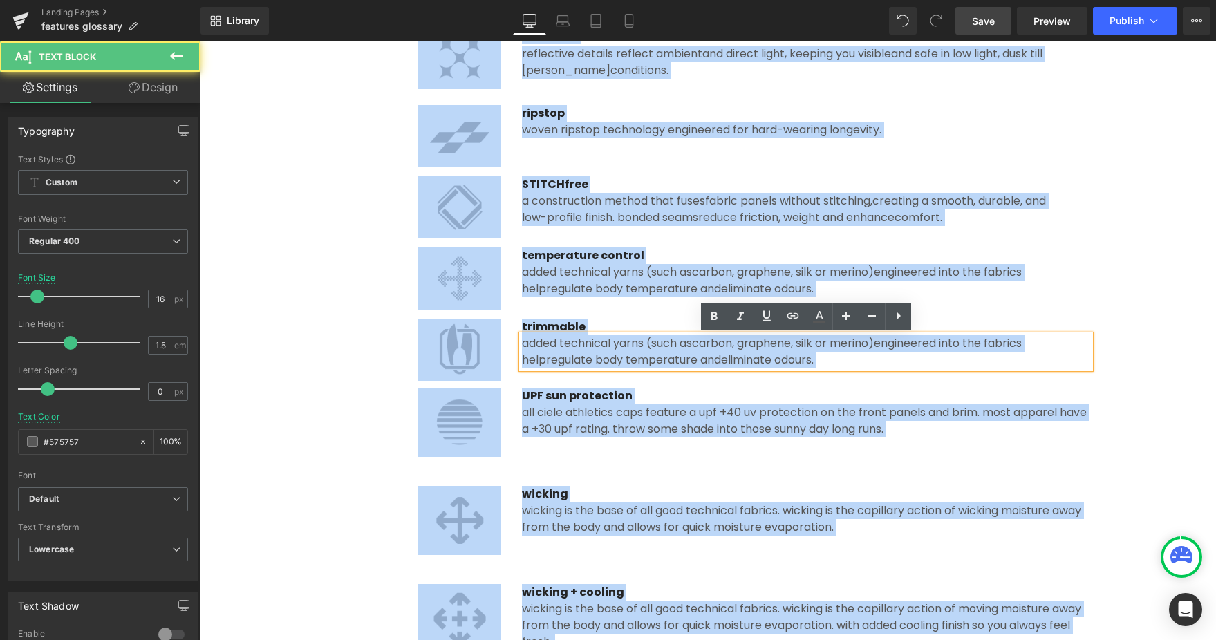
click at [616, 359] on span "regulate body temperature and" at bounding box center [633, 360] width 175 height 16
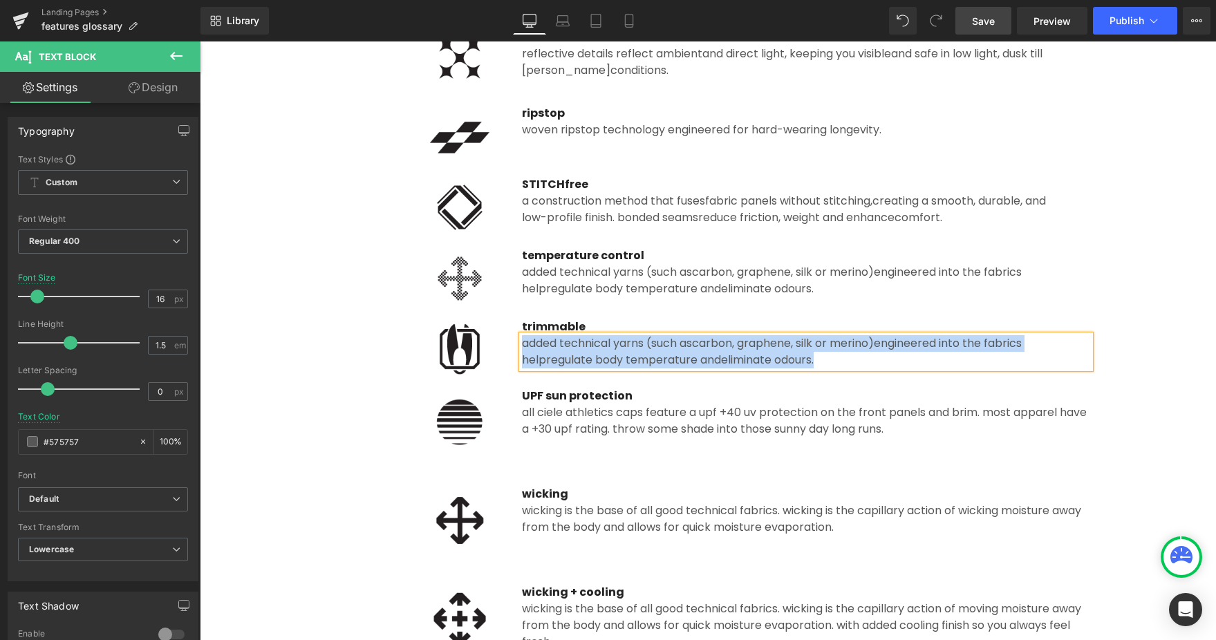
paste div
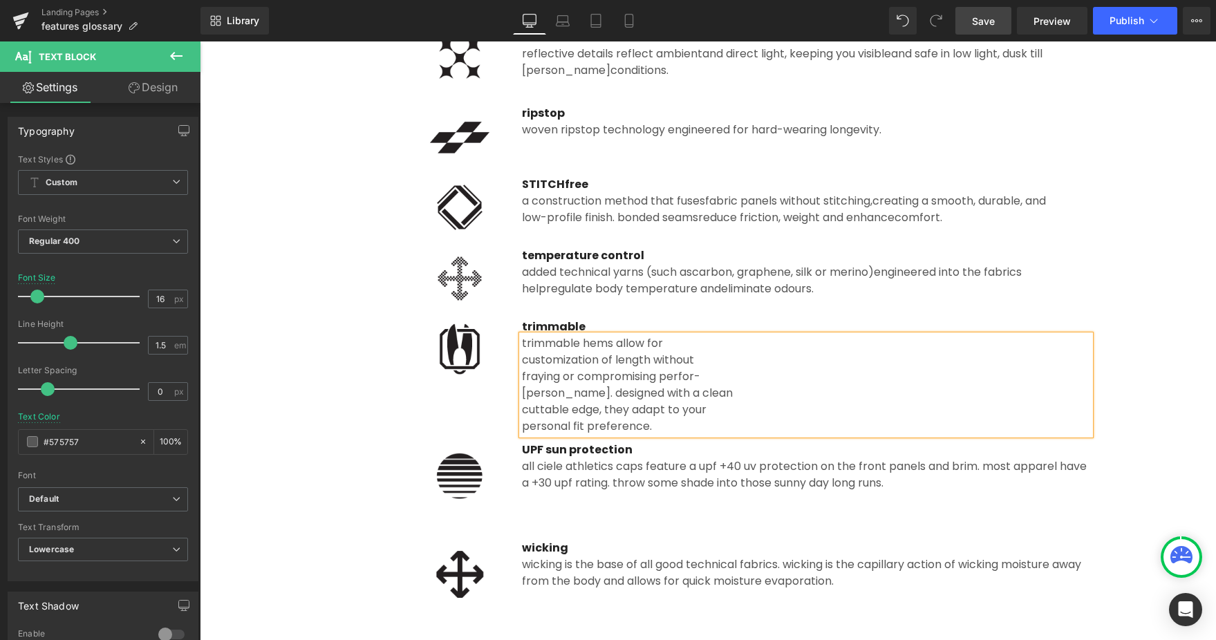
click at [525, 355] on div "customization of length without" at bounding box center [806, 360] width 568 height 17
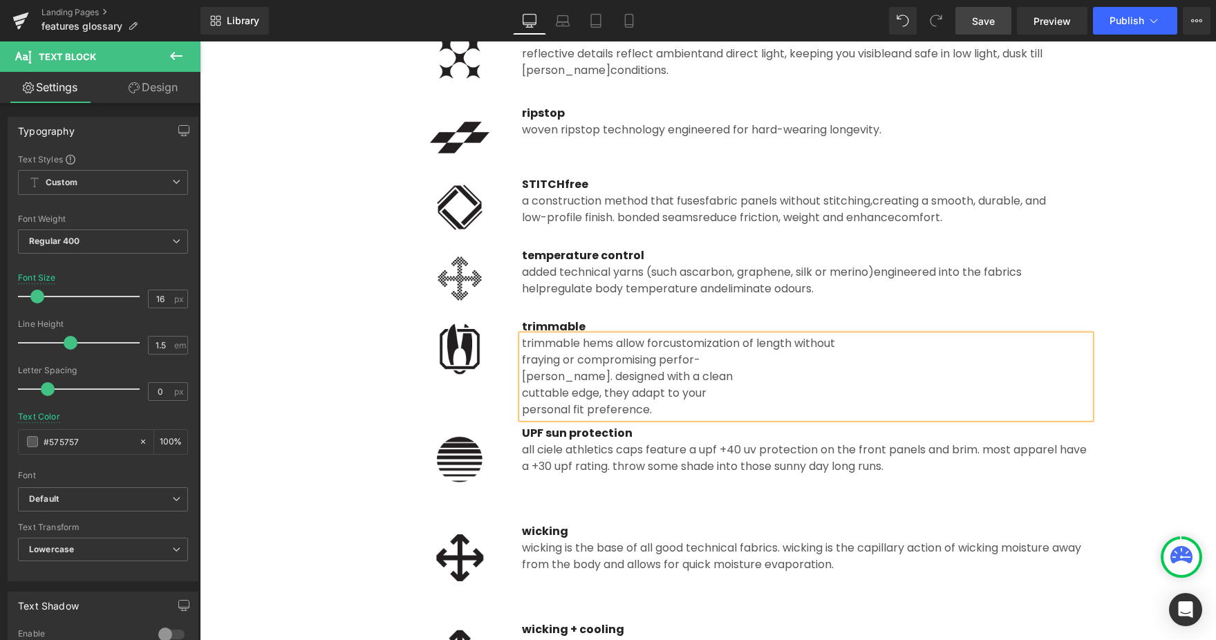
click at [522, 361] on div "trimmable hems allow for customization of length without fraying or compromisin…" at bounding box center [806, 376] width 568 height 83
click at [522, 359] on div "fraying or compromising perfor-" at bounding box center [806, 360] width 568 height 17
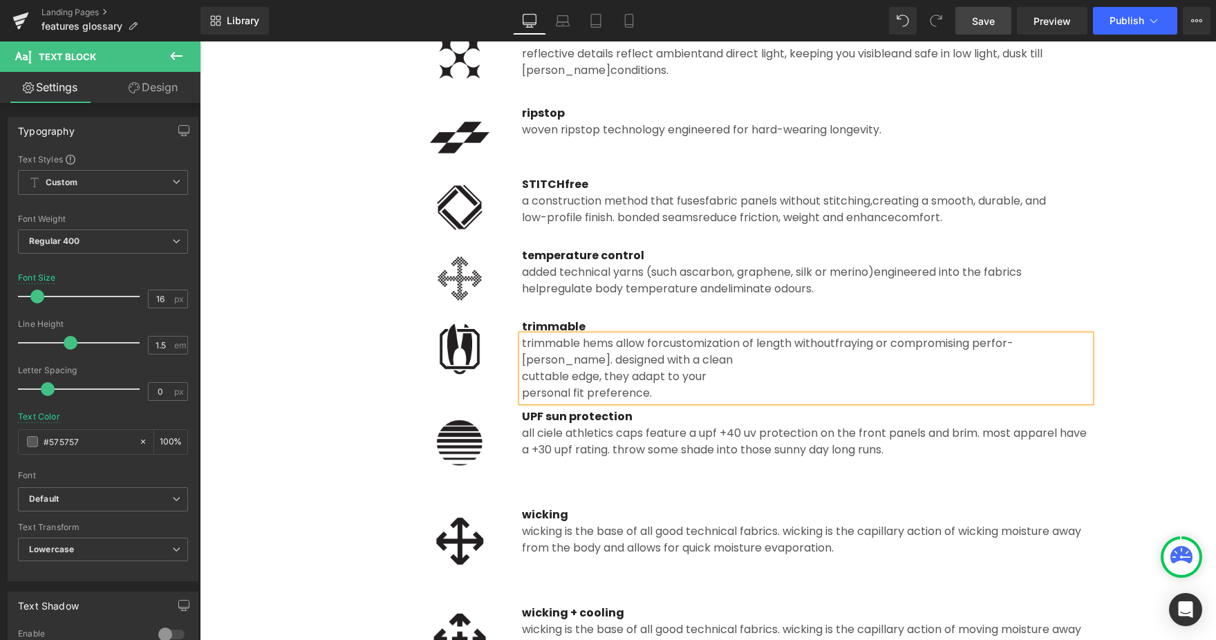
click at [522, 360] on div "mance. designed with a clean" at bounding box center [806, 360] width 568 height 17
click at [522, 372] on div "cuttable edge, they adapt to your" at bounding box center [806, 376] width 568 height 17
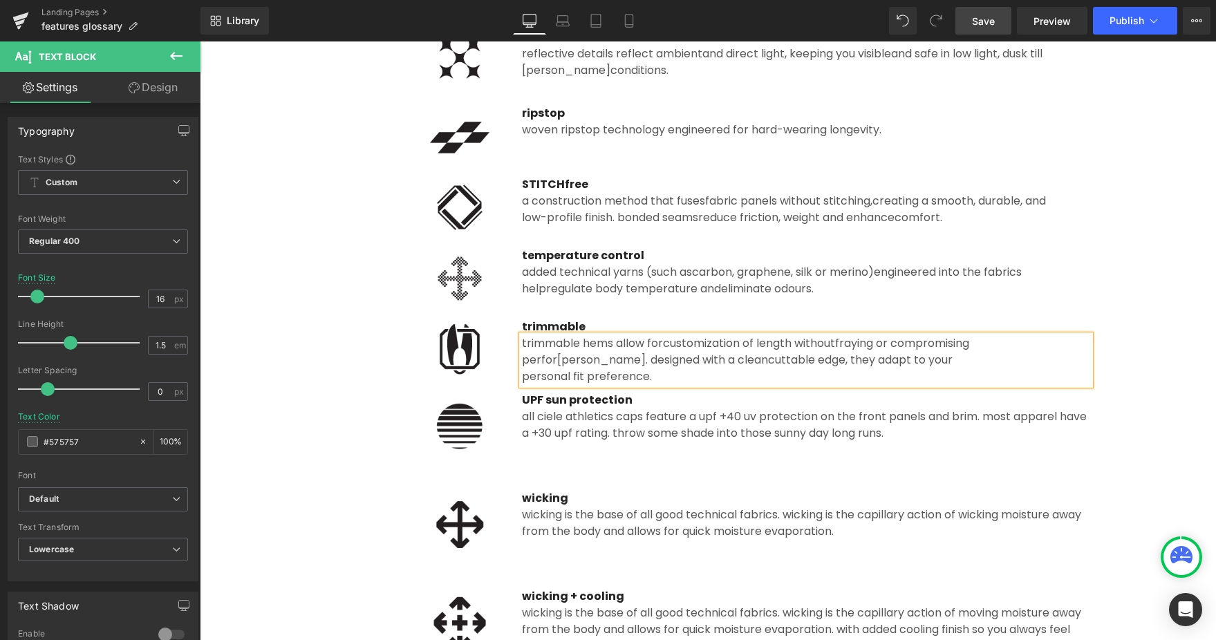
click at [522, 379] on div "personal fit preference." at bounding box center [806, 376] width 568 height 17
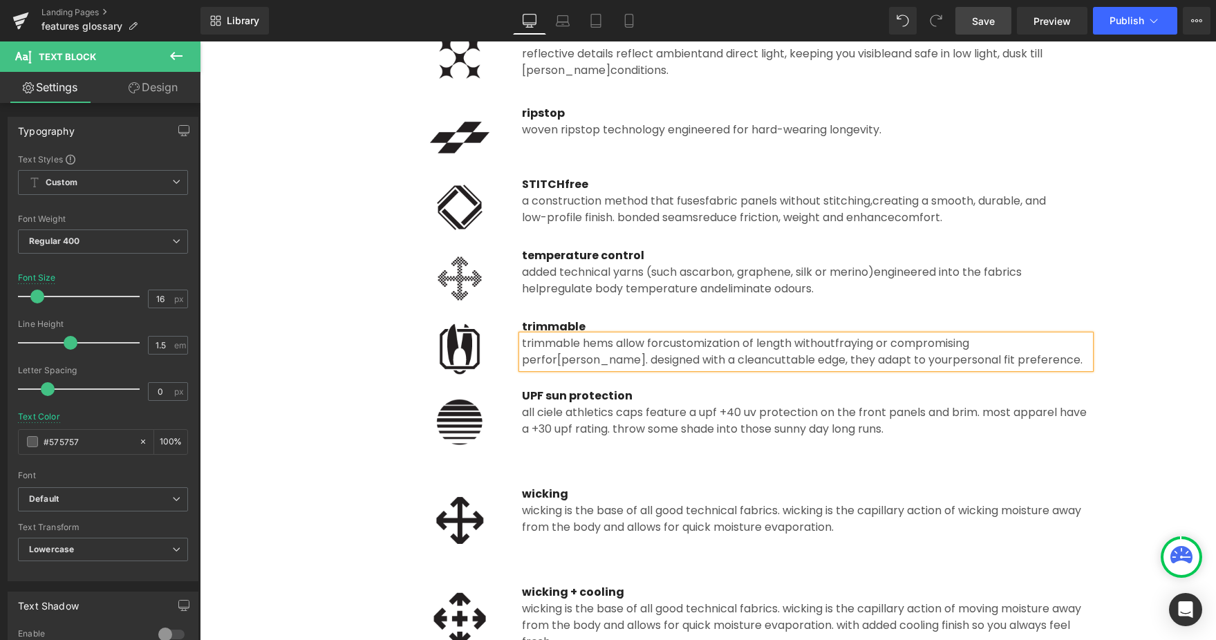
click at [635, 441] on div "Image UPF sun protection Text Block All Ciele Athletics caps feature a UPF +40 …" at bounding box center [707, 419] width 809 height 76
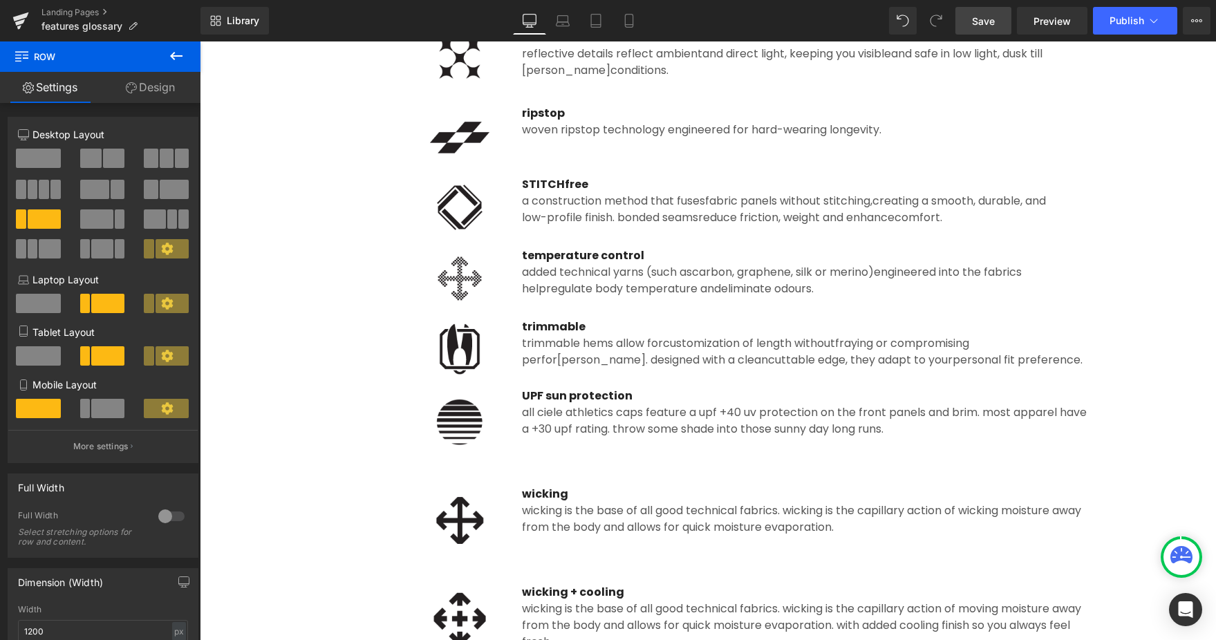
click at [992, 30] on link "Save" at bounding box center [983, 21] width 56 height 28
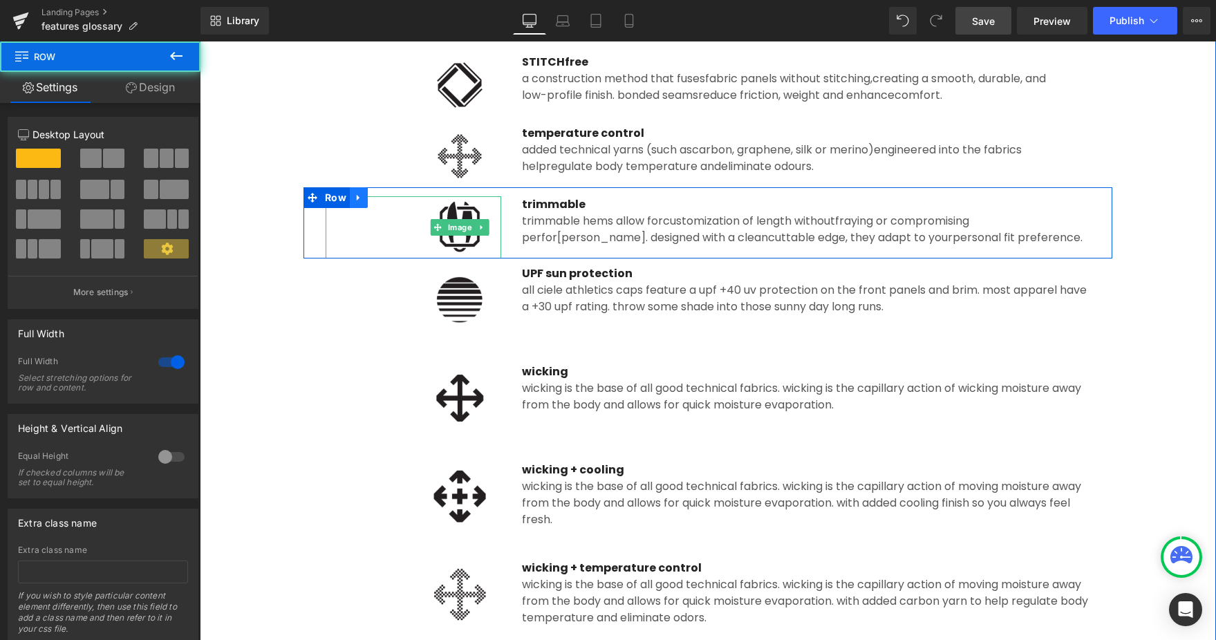
click at [363, 199] on link at bounding box center [359, 197] width 18 height 21
click at [373, 198] on icon at bounding box center [377, 198] width 10 height 10
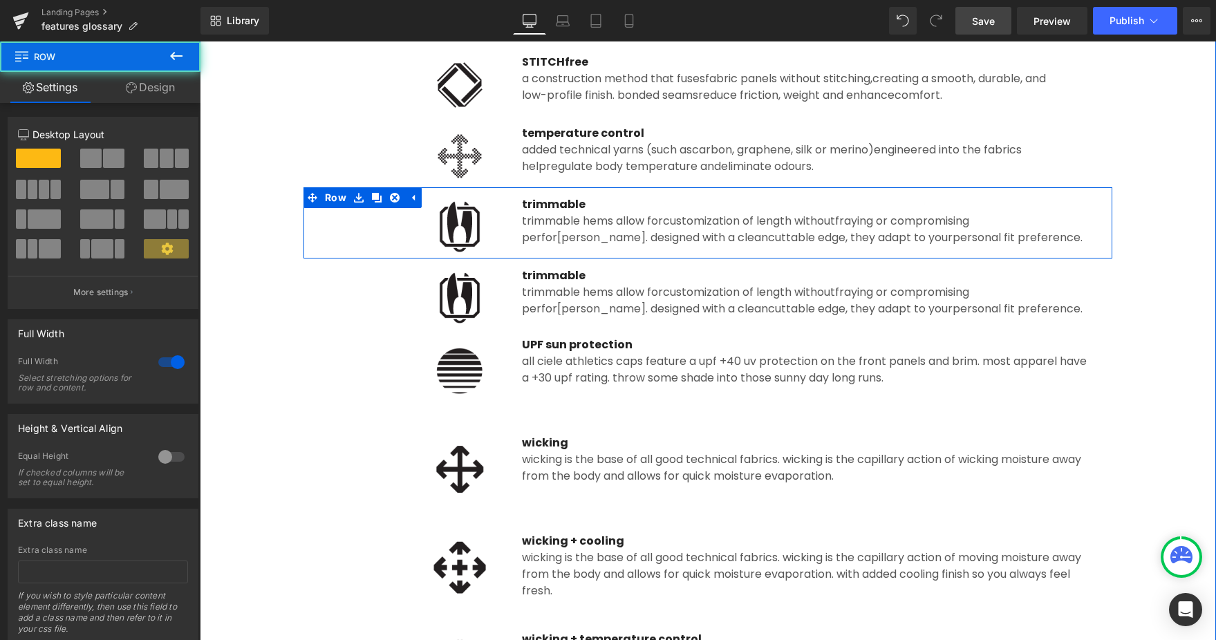
click at [464, 296] on div "Image" at bounding box center [414, 298] width 176 height 62
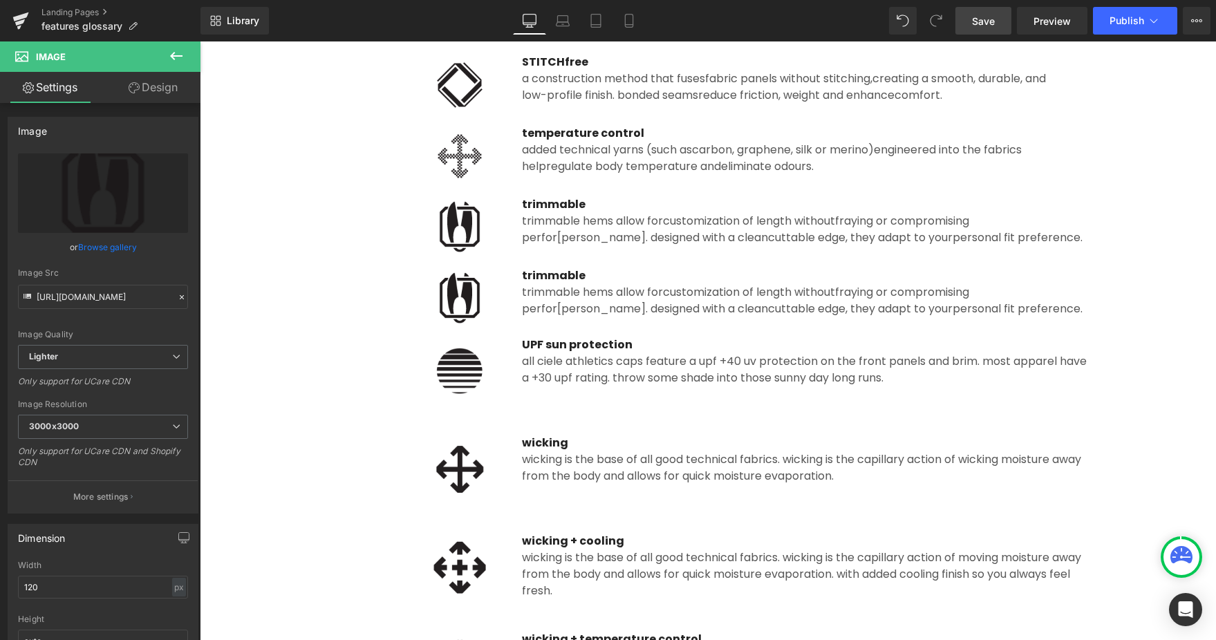
click at [422, 281] on img at bounding box center [459, 298] width 83 height 62
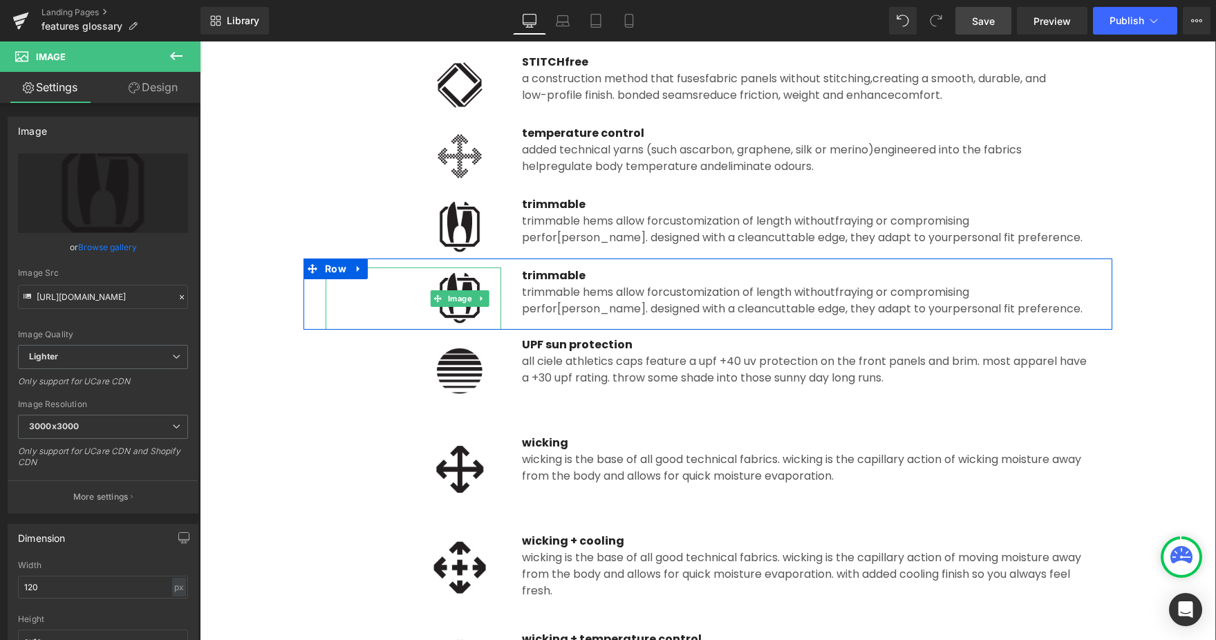
click at [359, 270] on icon at bounding box center [359, 268] width 10 height 10
click at [391, 268] on icon at bounding box center [395, 269] width 10 height 10
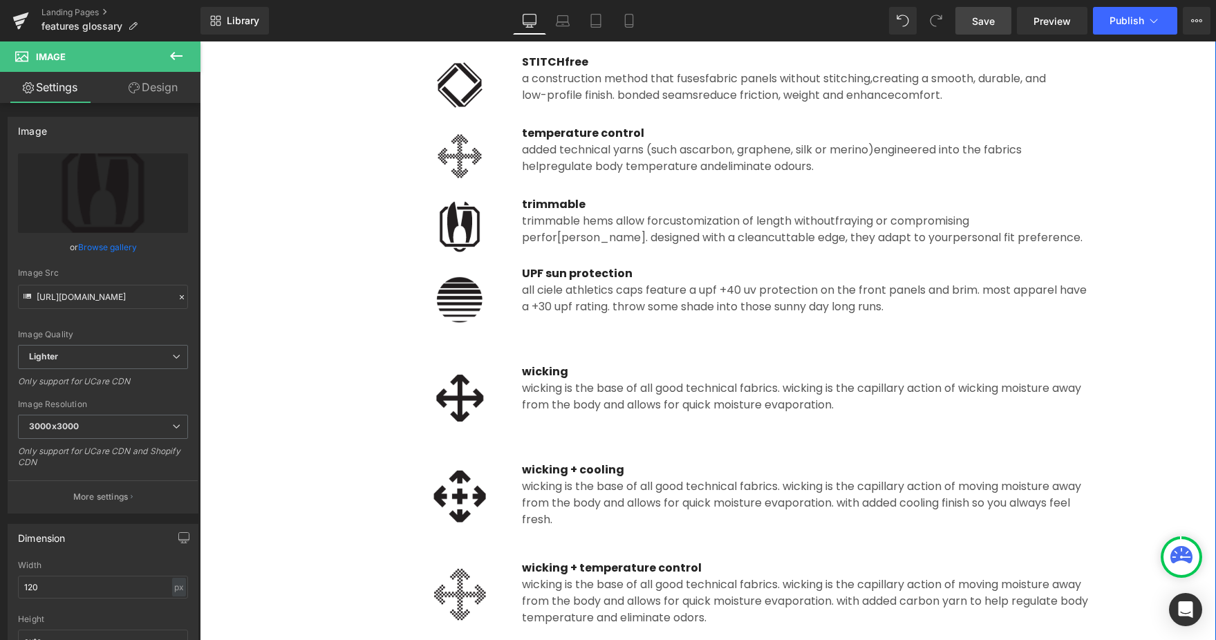
click at [473, 312] on img at bounding box center [459, 299] width 83 height 69
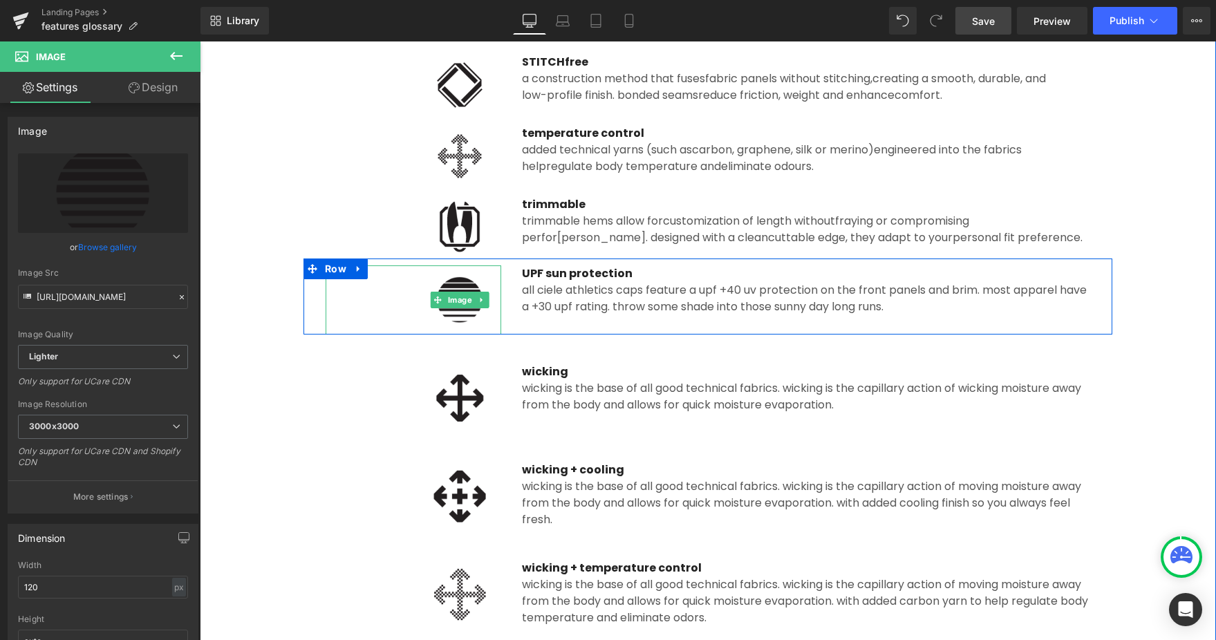
click at [469, 316] on img at bounding box center [459, 299] width 83 height 69
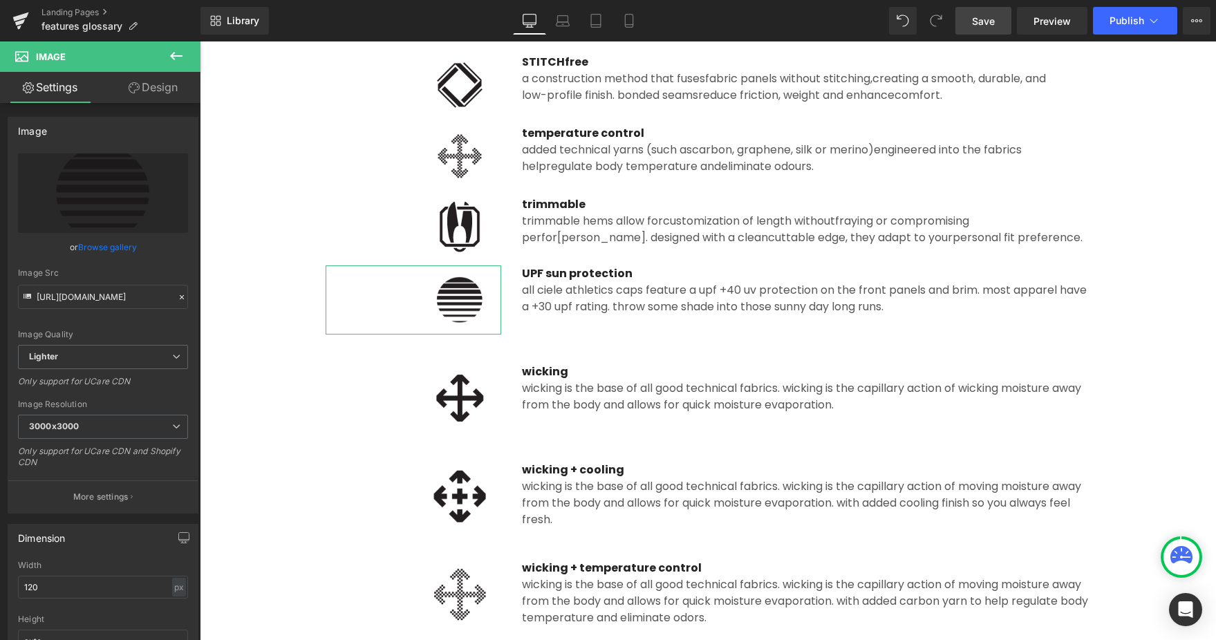
click at [111, 252] on link "Browse gallery" at bounding box center [107, 247] width 59 height 24
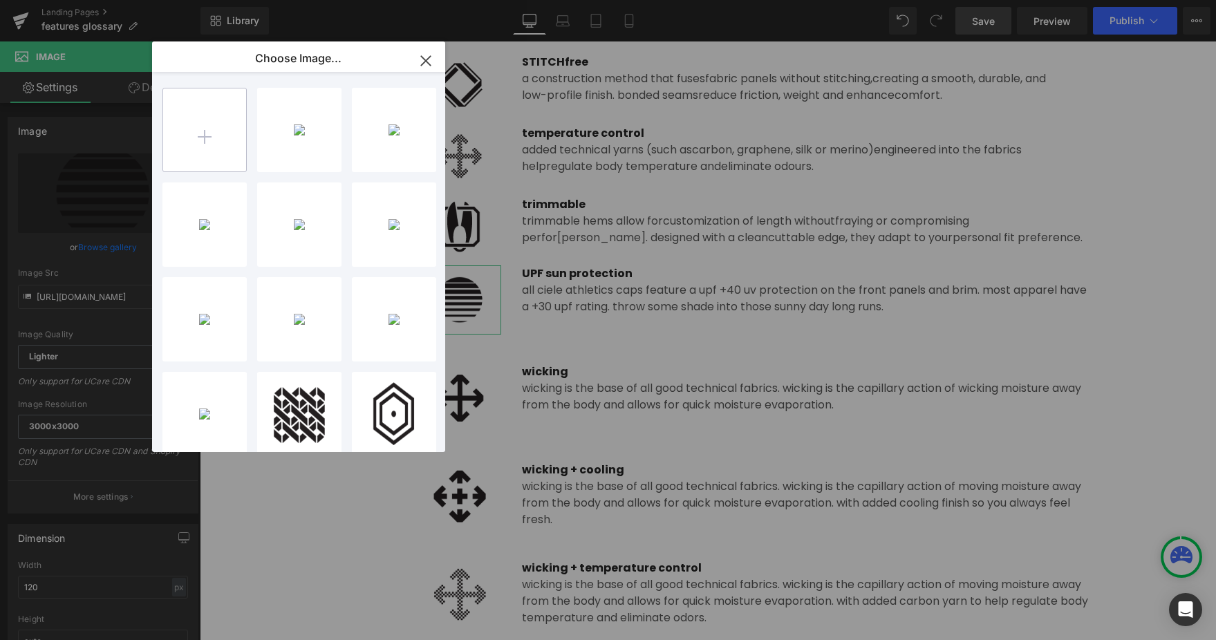
click at [210, 151] on input "file" at bounding box center [204, 129] width 83 height 83
type input "C:\fakepath\UPF_sun_protection.png"
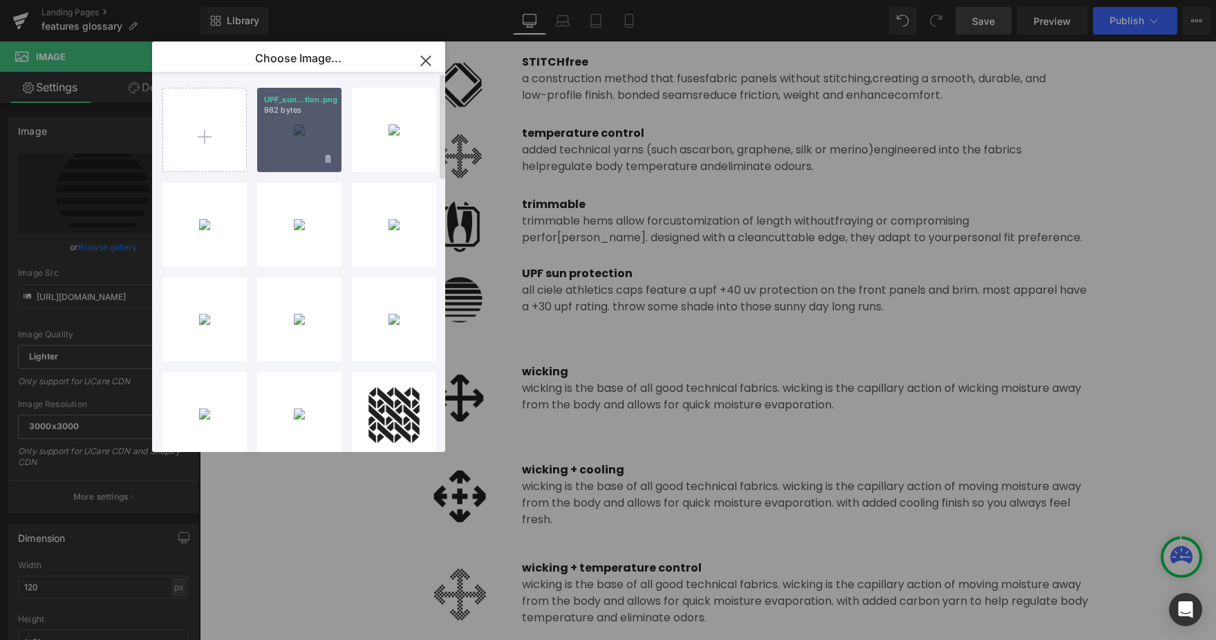
click at [299, 143] on div "UPF_sun...tion.png 982 bytes" at bounding box center [299, 130] width 84 height 84
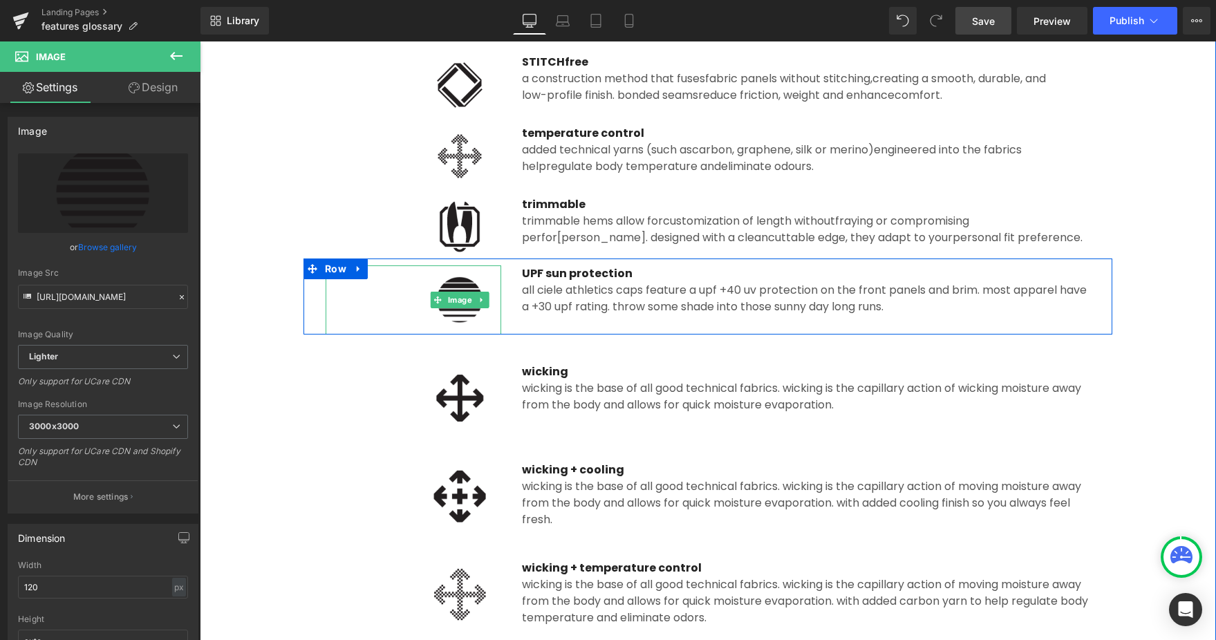
click at [472, 322] on img at bounding box center [459, 299] width 83 height 69
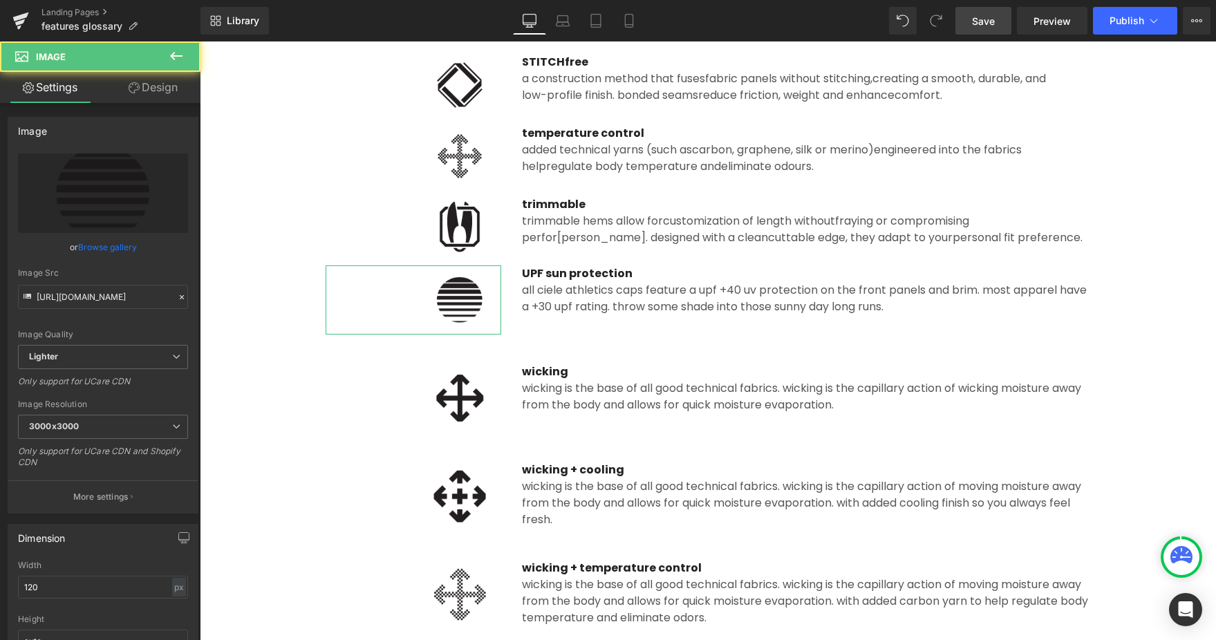
click at [115, 246] on link "Browse gallery" at bounding box center [107, 247] width 59 height 24
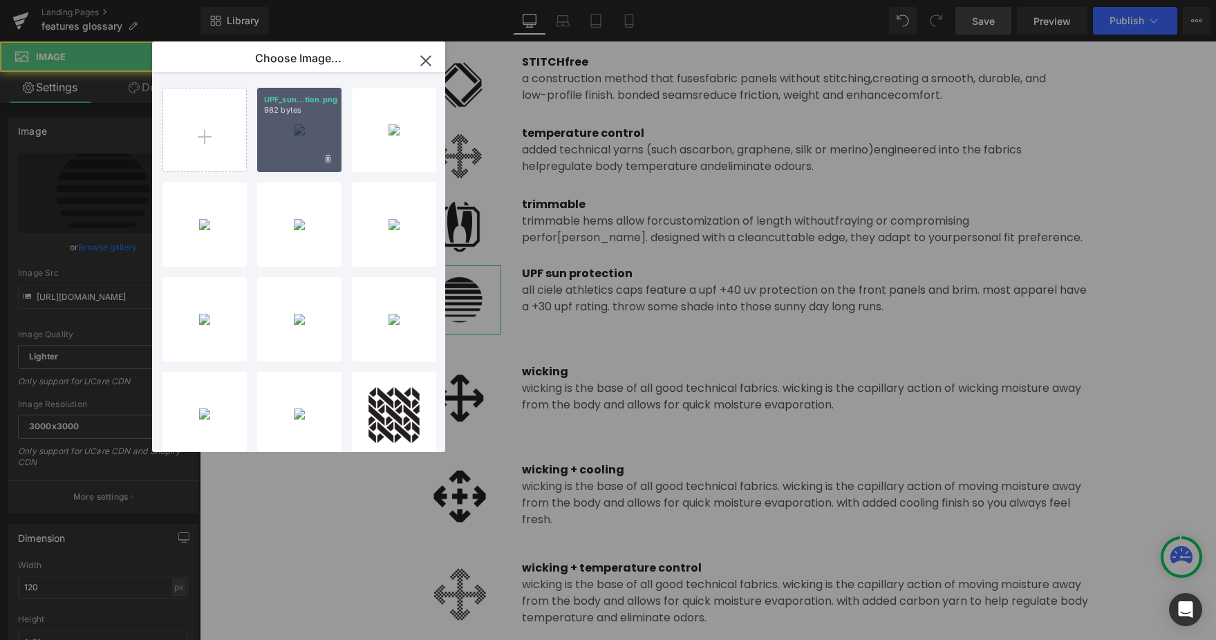
click at [310, 138] on div "UPF_sun...tion.png 982 bytes" at bounding box center [299, 130] width 84 height 84
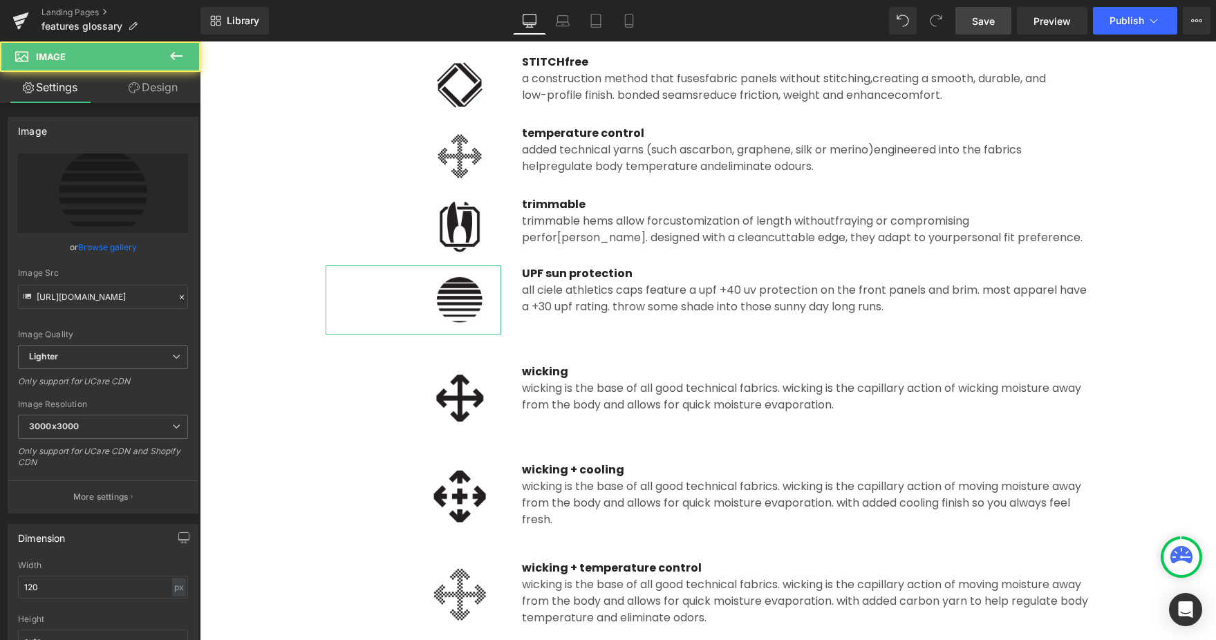
type input "https://ucarecdn.com/1d0a3d8a-ccb3-411e-af04-8259d03ac886/-/format/auto/-/previ…"
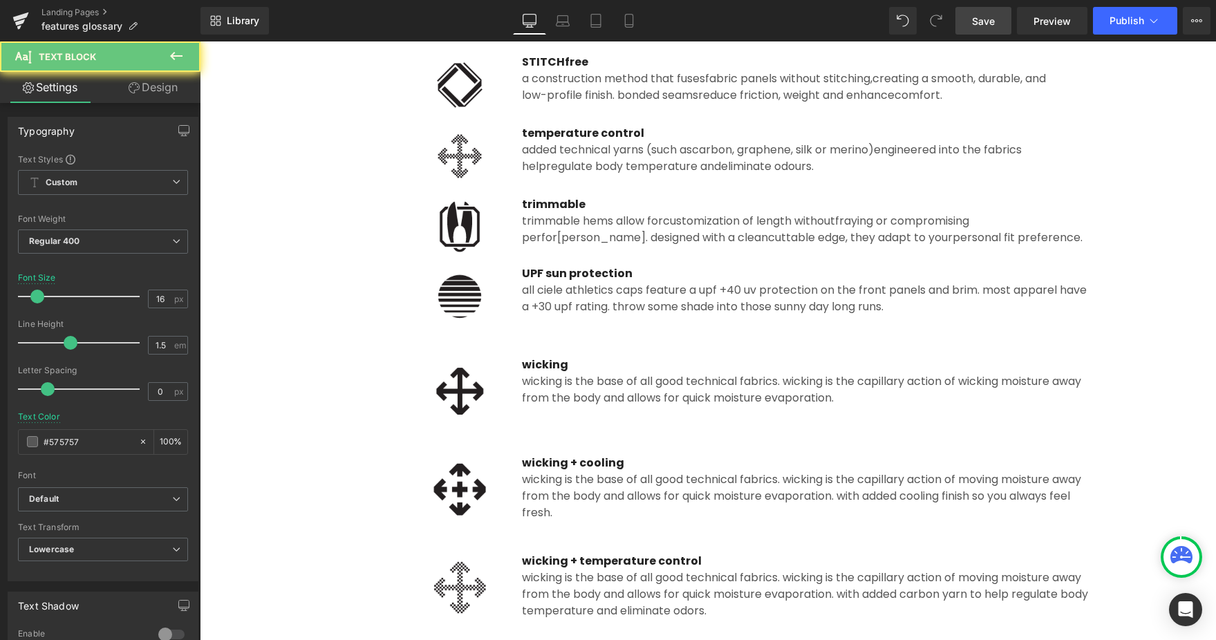
click at [636, 301] on div "All Ciele Athletics caps feature a UPF +40 UV protection on the front panels an…" at bounding box center [806, 298] width 568 height 33
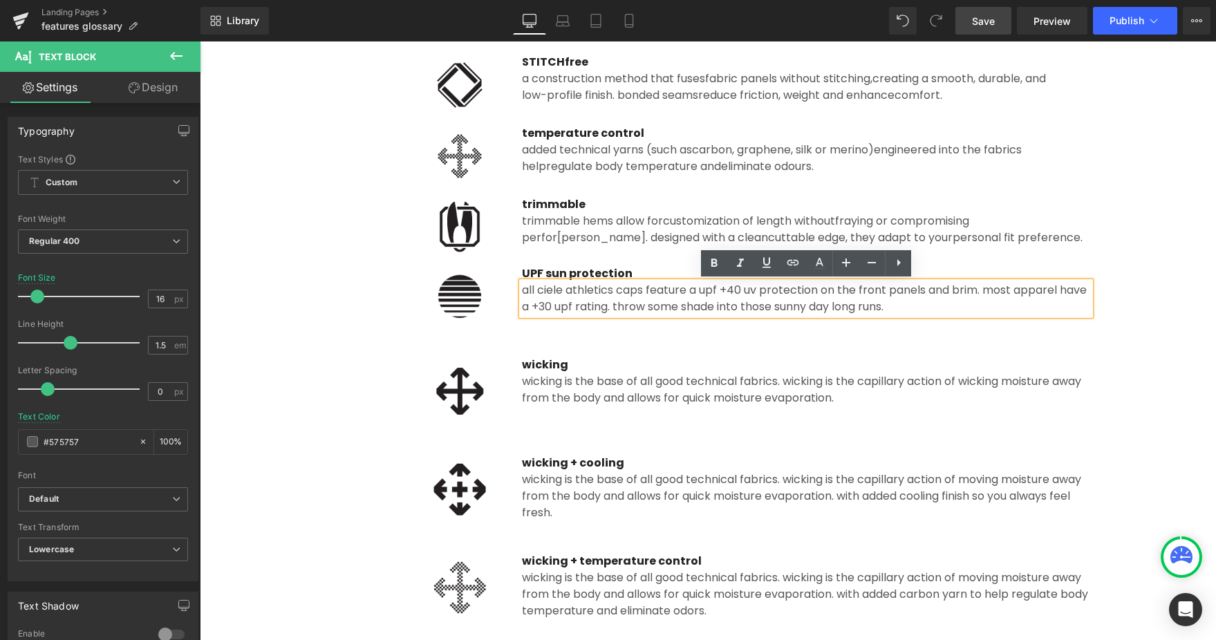
click at [580, 301] on div "All Ciele Athletics caps feature a UPF +40 UV protection on the front panels an…" at bounding box center [806, 298] width 568 height 33
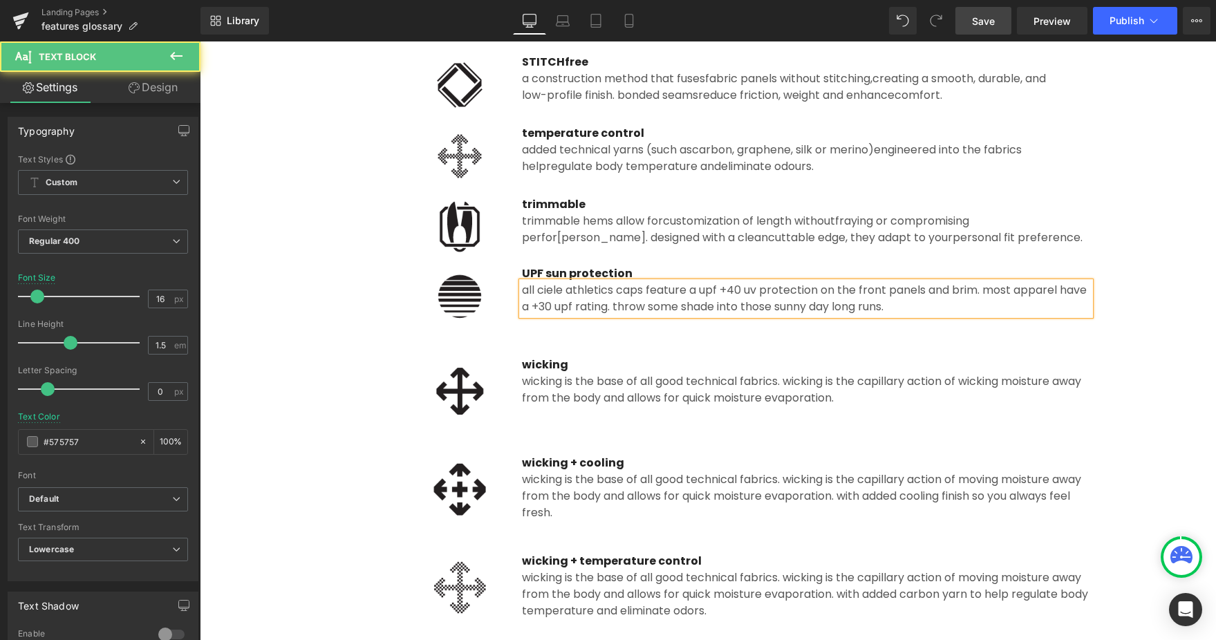
paste div
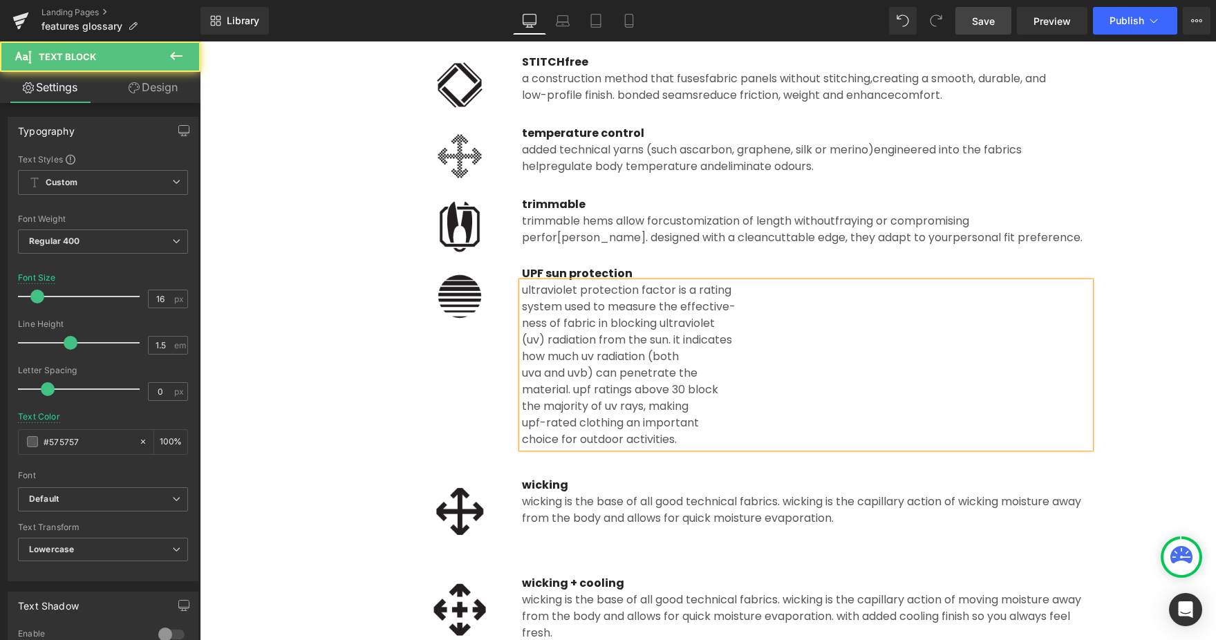
click at [522, 303] on div "system used to measure the effective-" at bounding box center [806, 307] width 568 height 17
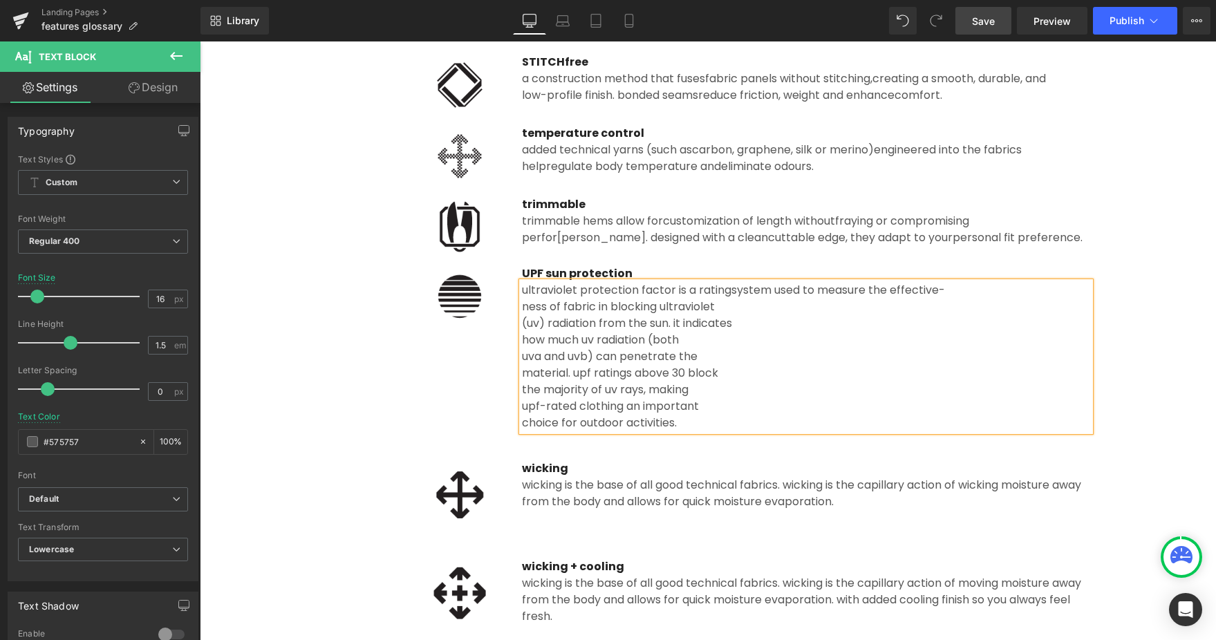
click at [522, 307] on div "ness of fabric in blocking ultraviolet" at bounding box center [806, 307] width 568 height 17
click at [522, 317] on div "(UV) radiation from the sun. it indicates" at bounding box center [806, 323] width 568 height 17
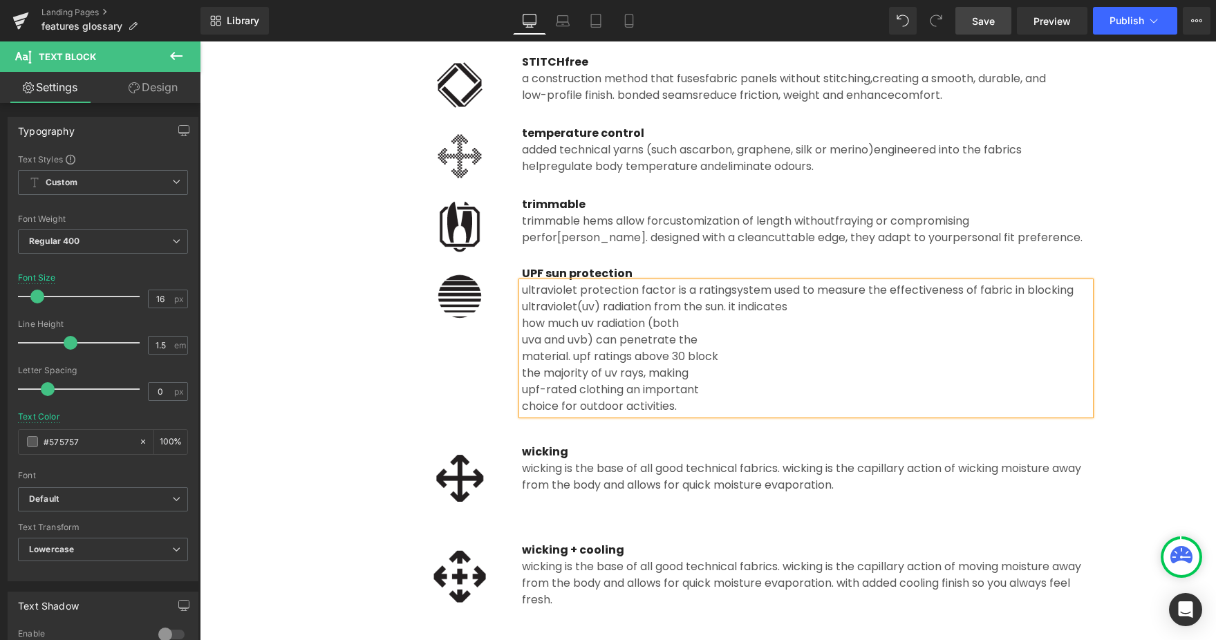
click at [522, 325] on div "how much UV radiation (both" at bounding box center [806, 323] width 568 height 17
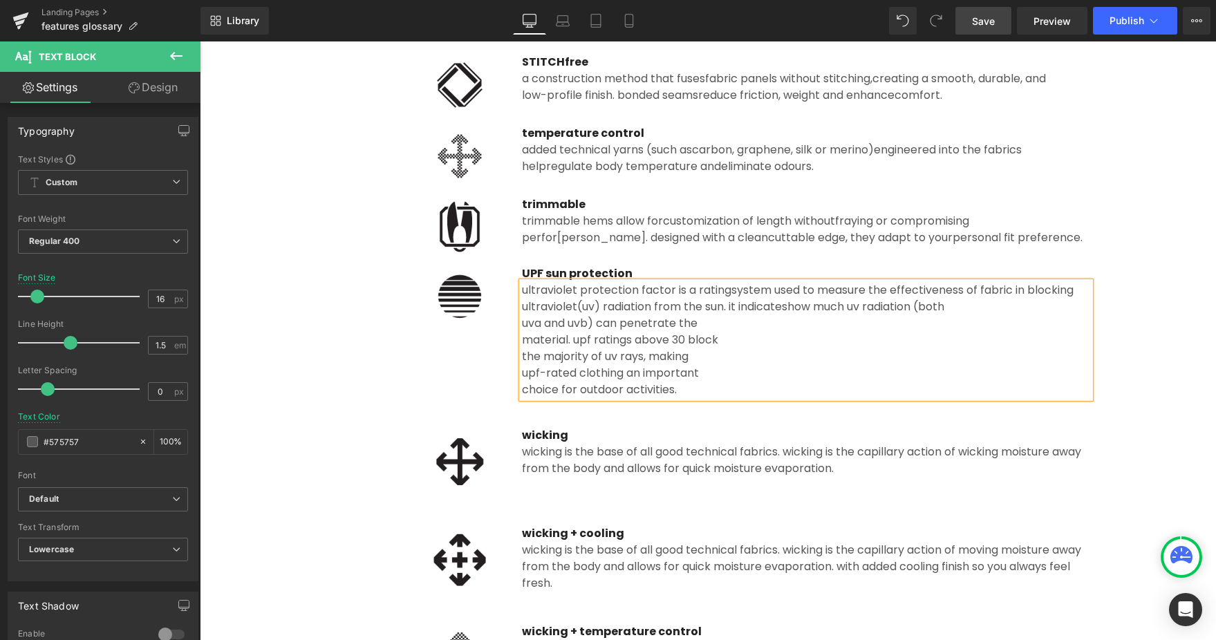
click at [523, 322] on div "UVA and UVB) can penetrate the" at bounding box center [806, 323] width 568 height 17
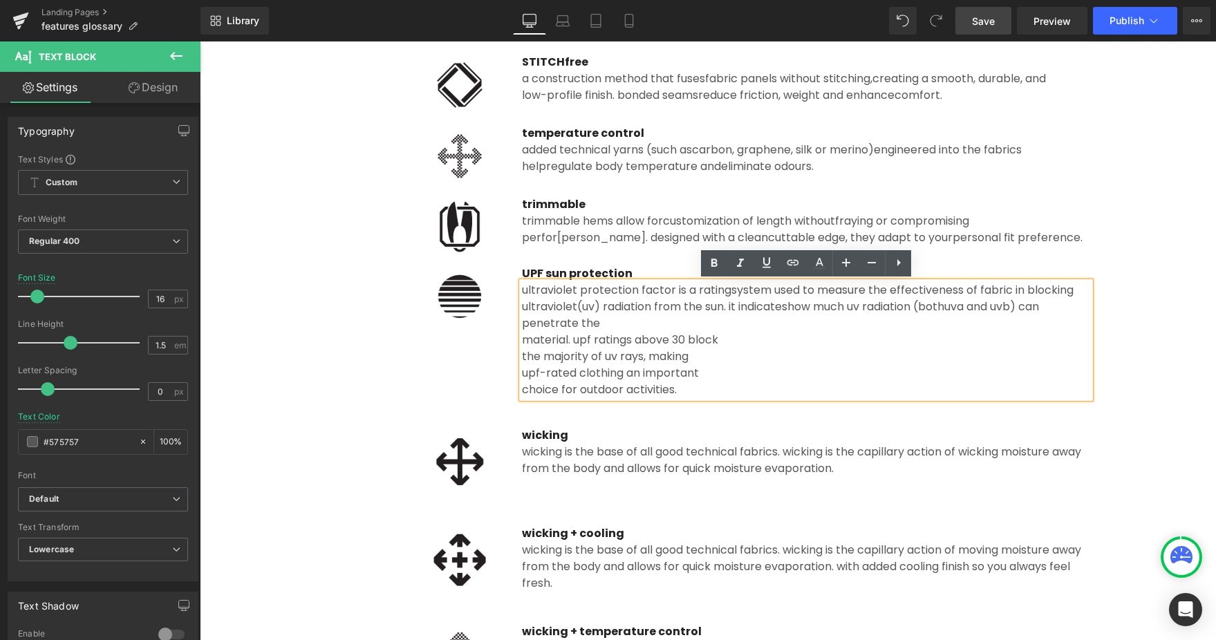
click at [523, 323] on span "UVA and UVB) can penetrate the" at bounding box center [780, 315] width 517 height 32
click at [522, 343] on div "material. UPF ratings above 30 block" at bounding box center [806, 340] width 568 height 17
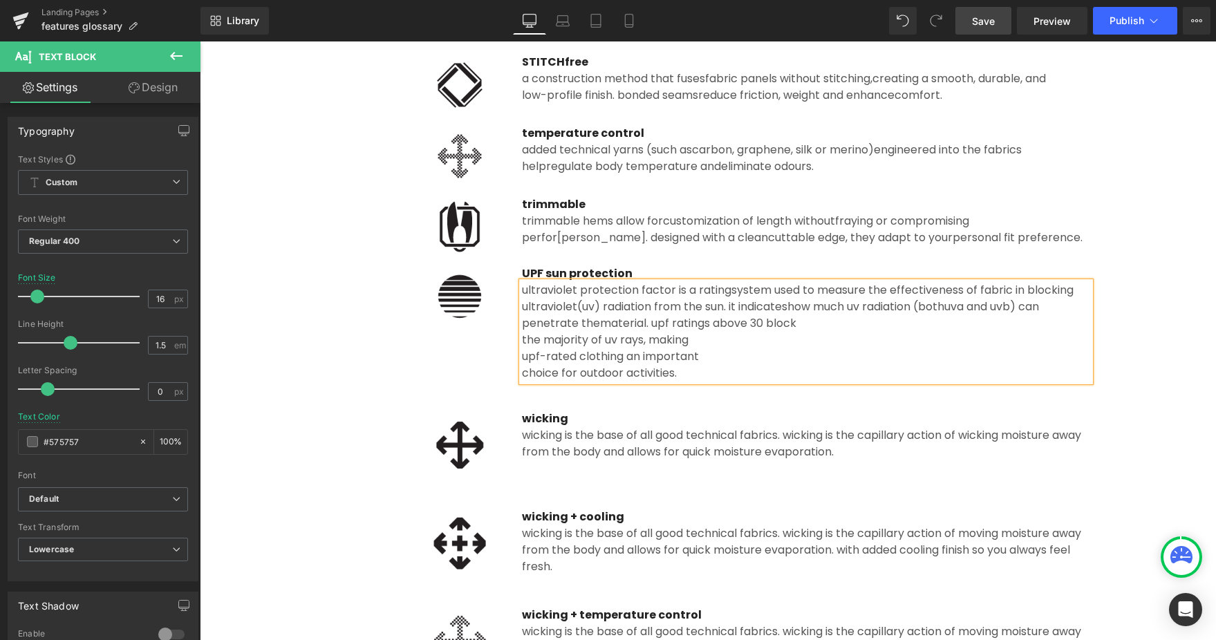
click at [523, 339] on div "the majority of UV rays, making" at bounding box center [806, 340] width 568 height 17
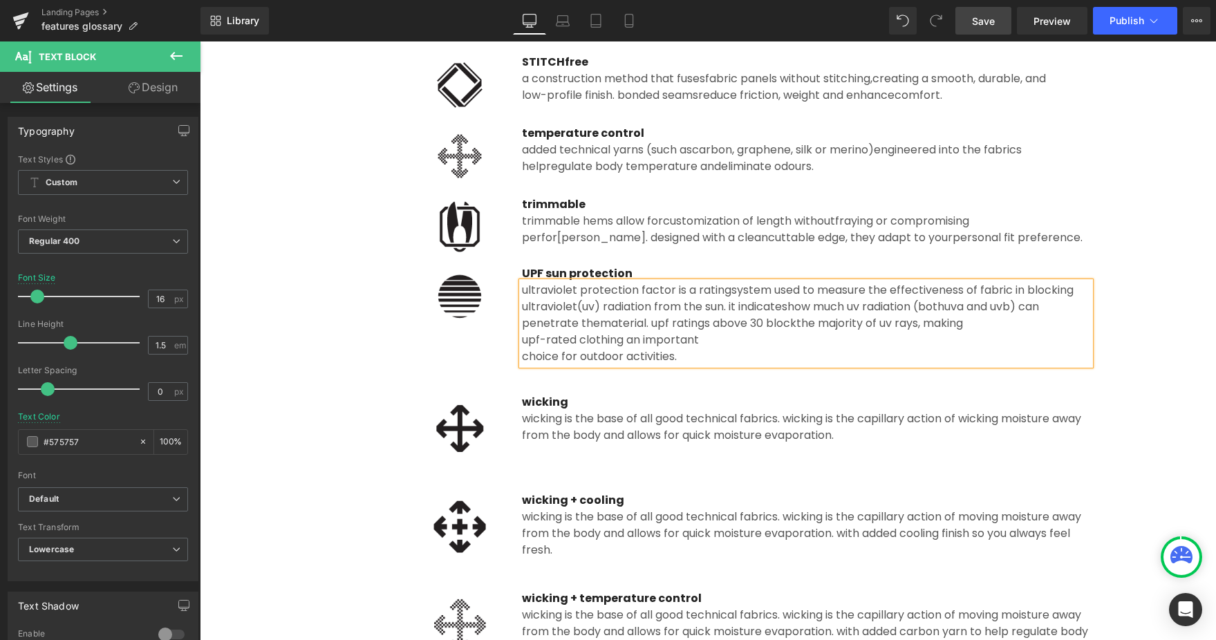
click at [523, 337] on div "UPF-rated clothing an important" at bounding box center [806, 340] width 568 height 17
click at [523, 350] on div "choice for outdoor activities." at bounding box center [806, 356] width 568 height 17
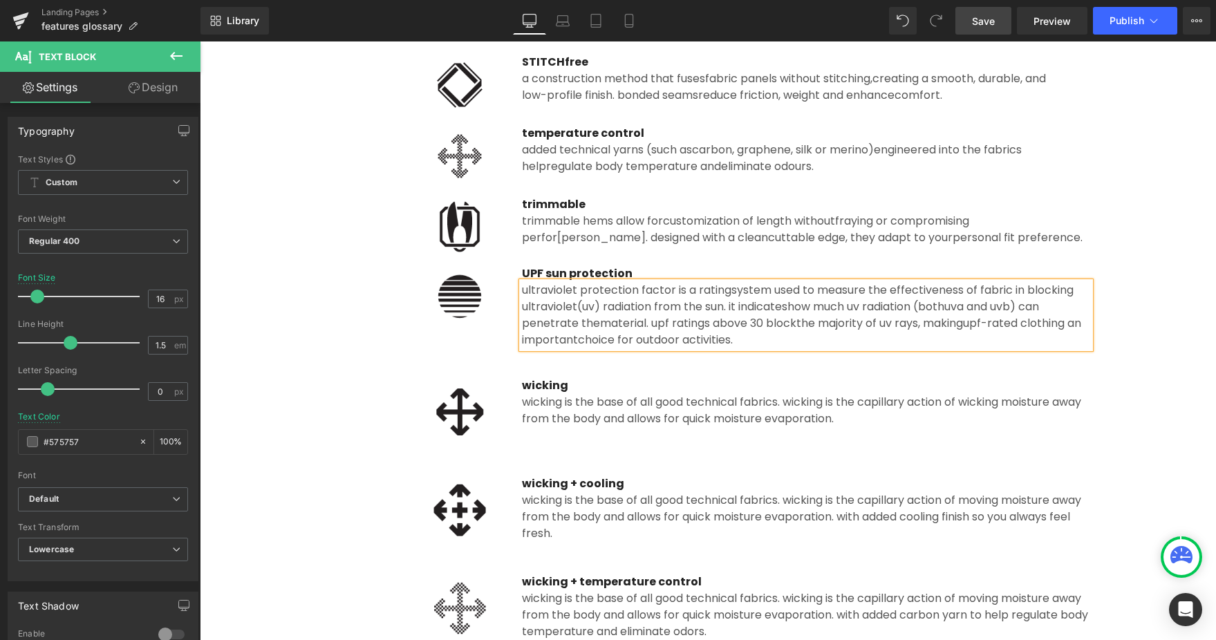
click at [731, 415] on div "wicking is the base of all good technical fabrics. Wicking is the capillary act…" at bounding box center [806, 410] width 568 height 33
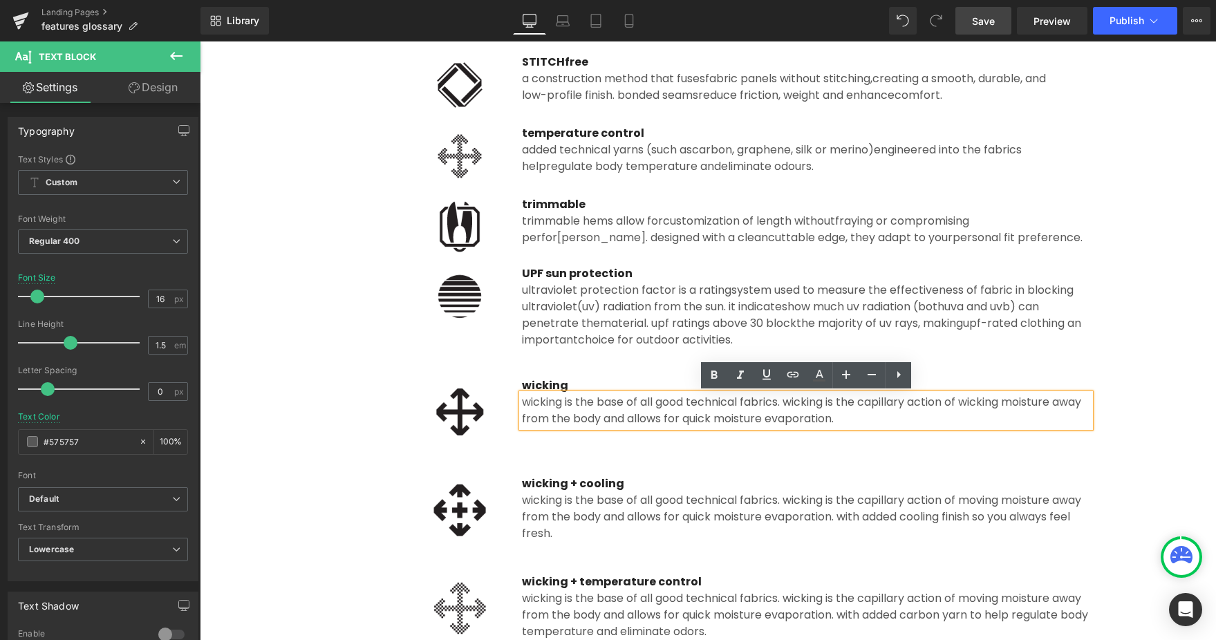
click at [340, 407] on div at bounding box center [414, 411] width 176 height 69
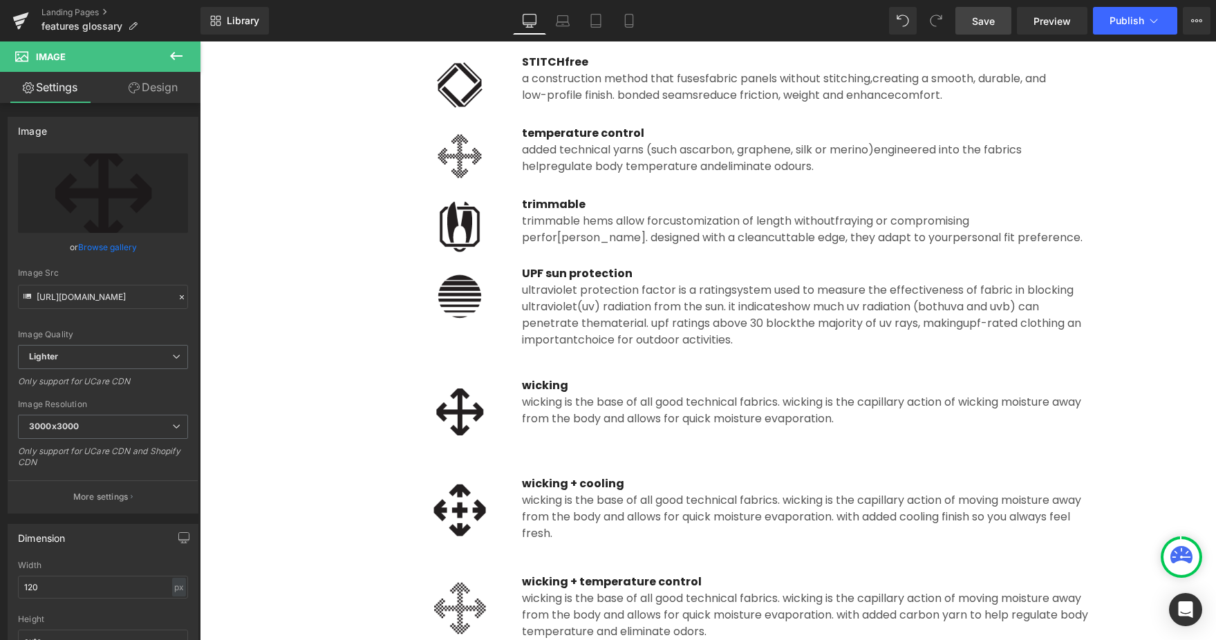
click at [410, 287] on div at bounding box center [414, 296] width 176 height 62
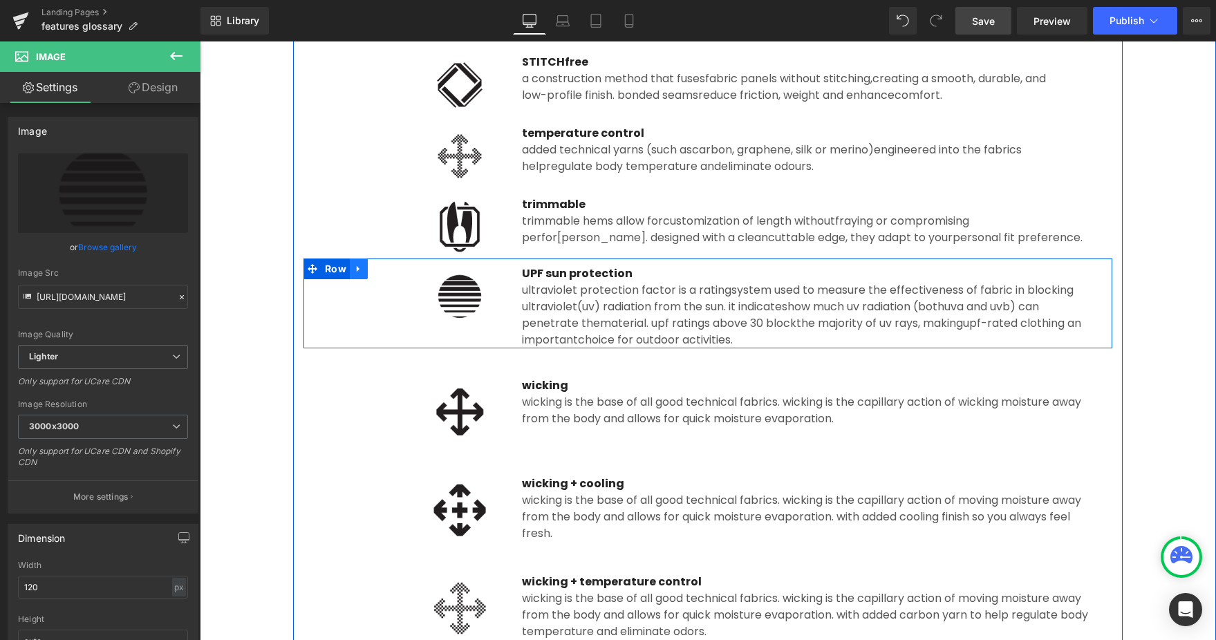
click at [359, 270] on icon at bounding box center [359, 268] width 10 height 10
click at [376, 270] on icon at bounding box center [377, 269] width 10 height 10
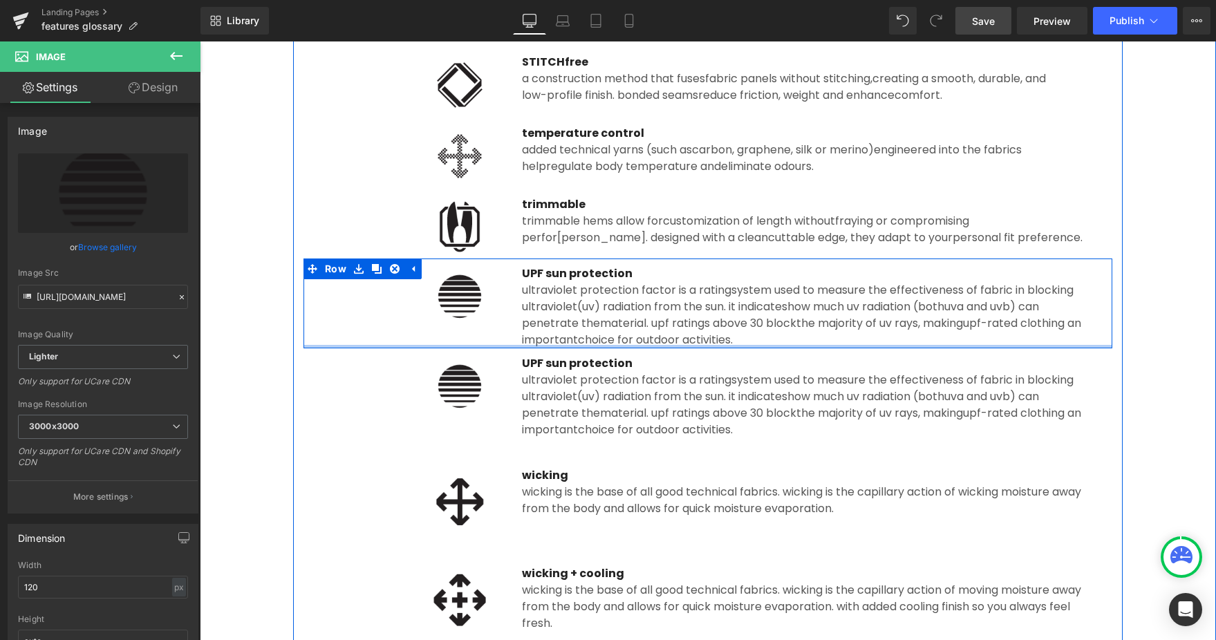
click at [587, 377] on div "Ultraviolet Protection Factor is a rating system used to measure the effective …" at bounding box center [806, 405] width 568 height 66
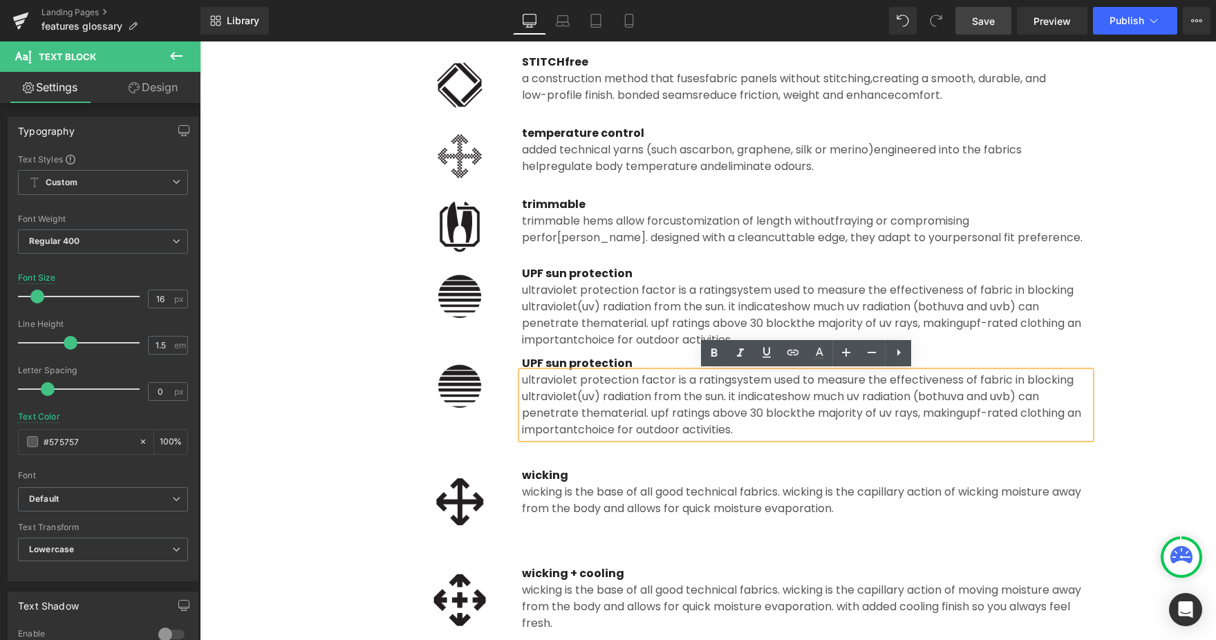
click at [439, 382] on icon at bounding box center [435, 386] width 8 height 8
click at [448, 386] on div "Image" at bounding box center [414, 386] width 176 height 62
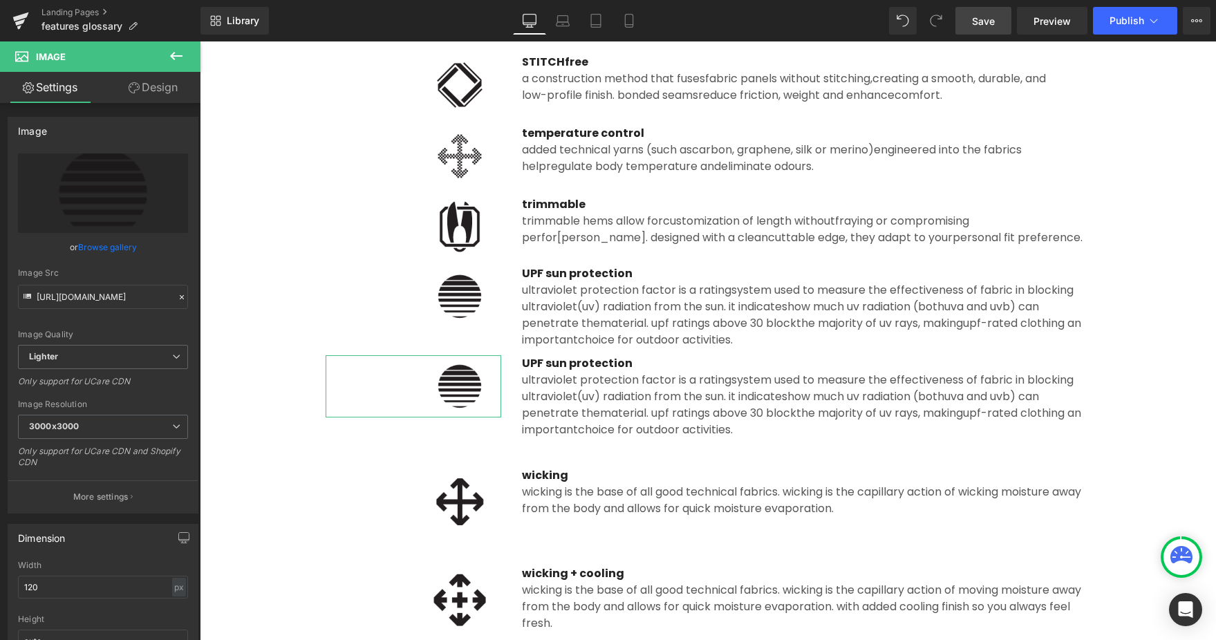
click at [100, 246] on link "Browse gallery" at bounding box center [107, 247] width 59 height 24
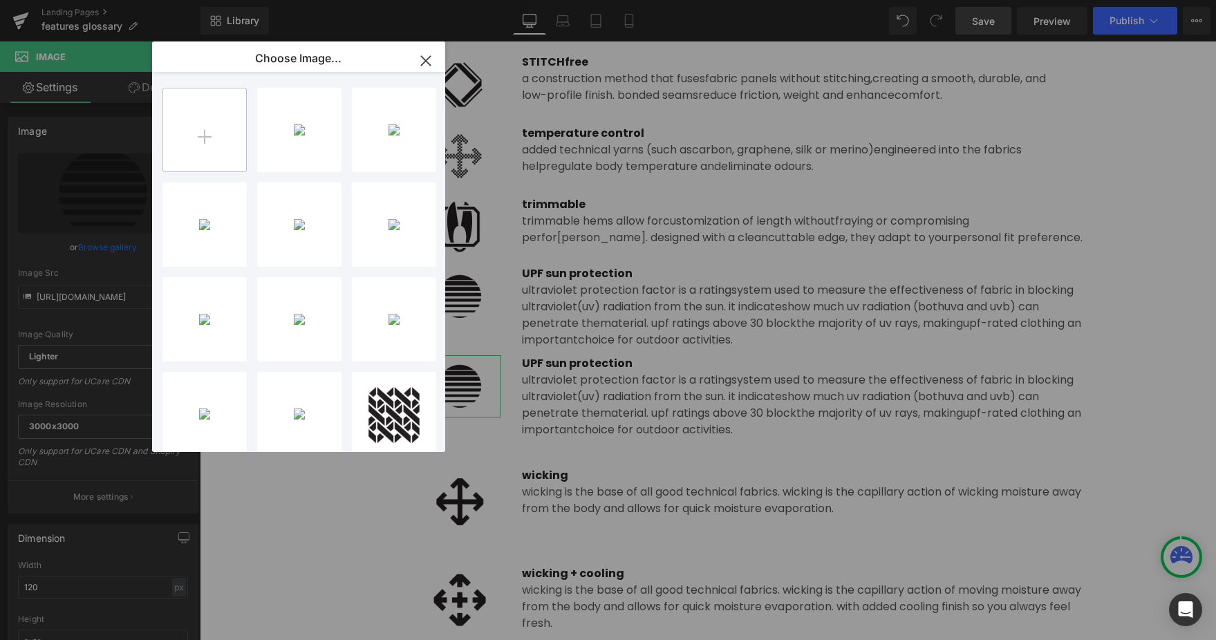
click at [208, 138] on input "file" at bounding box center [204, 129] width 83 height 83
type input "C:\fakepath\waterproof_breathable.png"
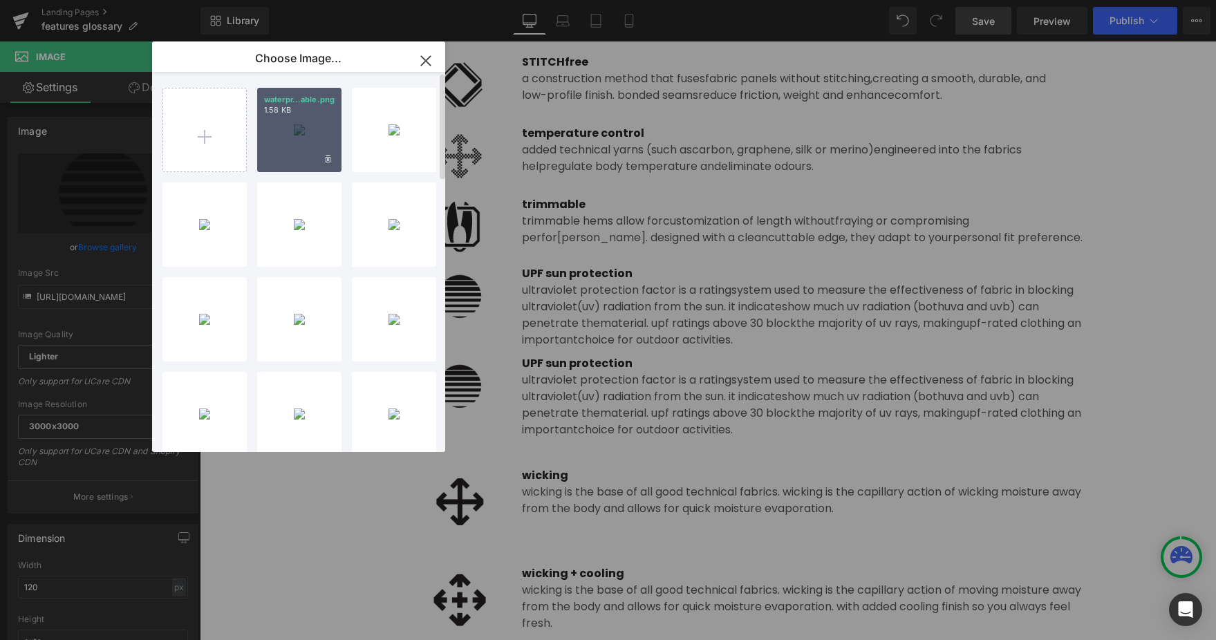
click at [300, 141] on div "waterpr...able.png 1.58 KB" at bounding box center [299, 130] width 84 height 84
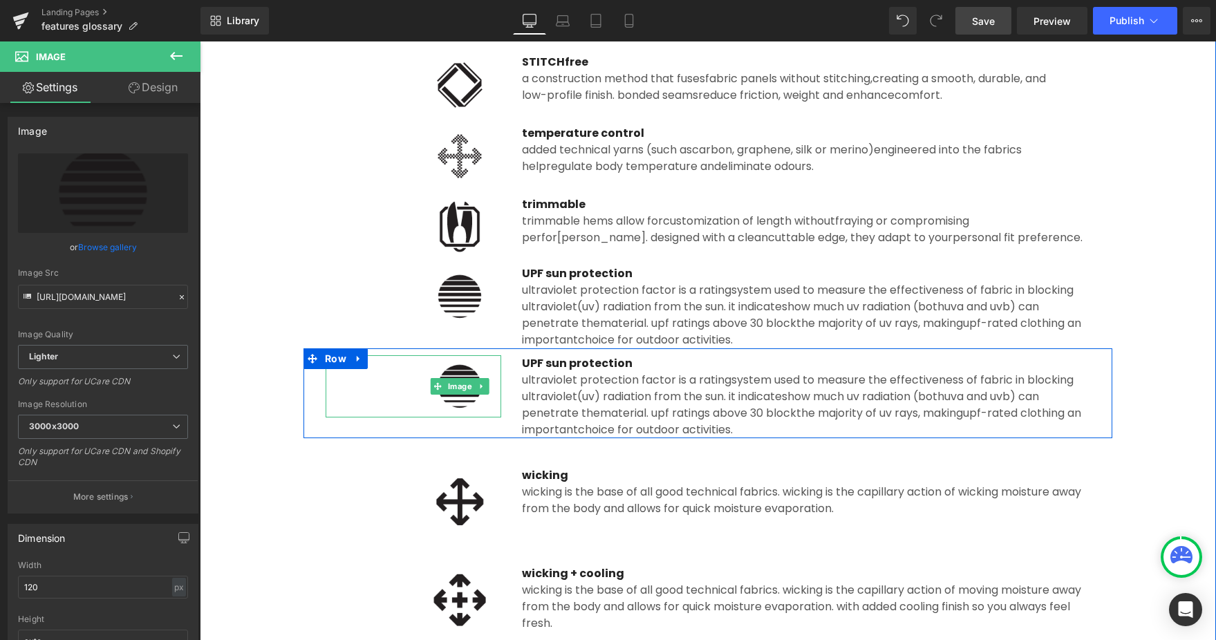
click at [473, 406] on img at bounding box center [459, 386] width 83 height 62
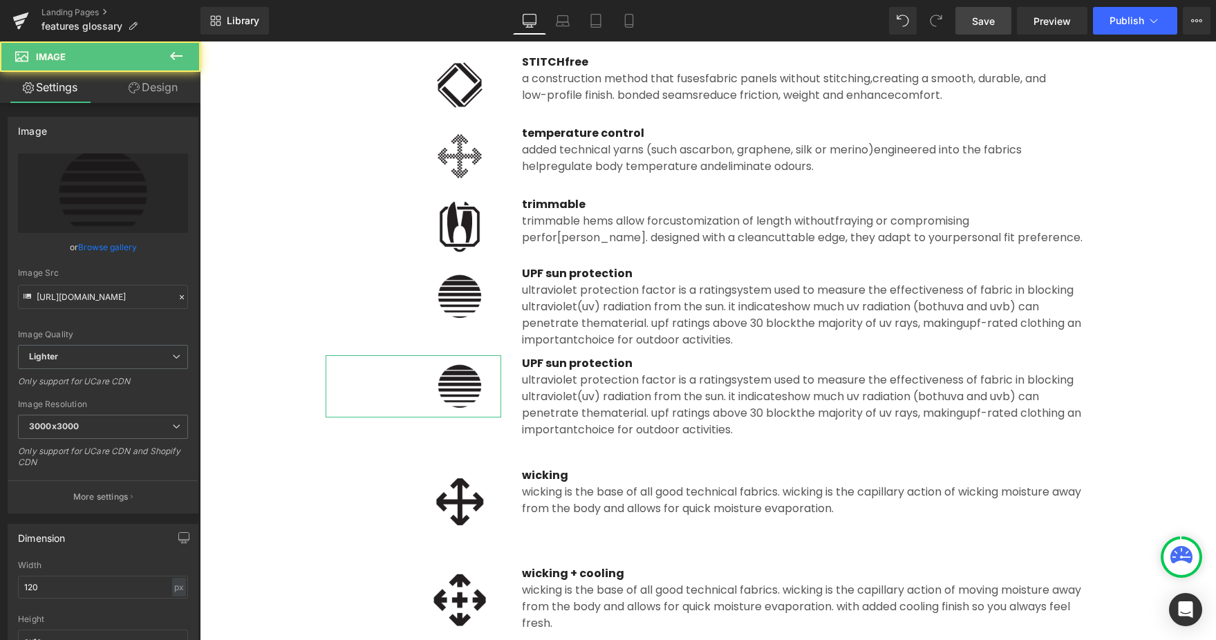
click at [106, 252] on link "Browse gallery" at bounding box center [107, 247] width 59 height 24
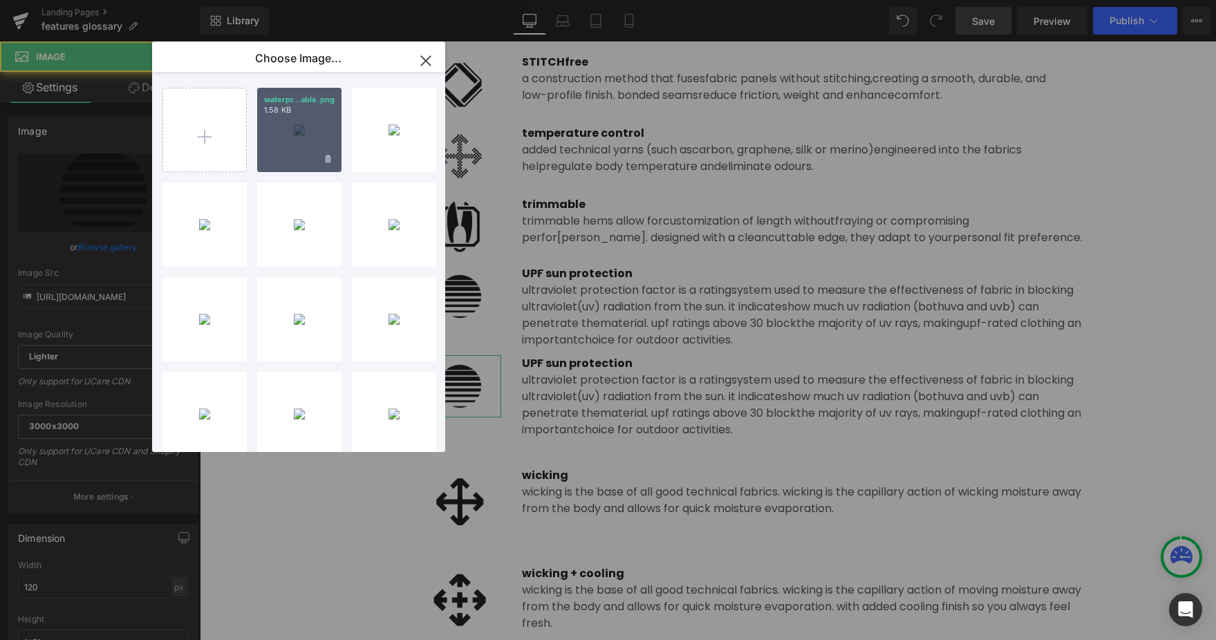
drag, startPoint x: 300, startPoint y: 146, endPoint x: 73, endPoint y: 144, distance: 226.7
click at [300, 146] on div "waterpr...able.png 1.58 KB" at bounding box center [299, 130] width 84 height 84
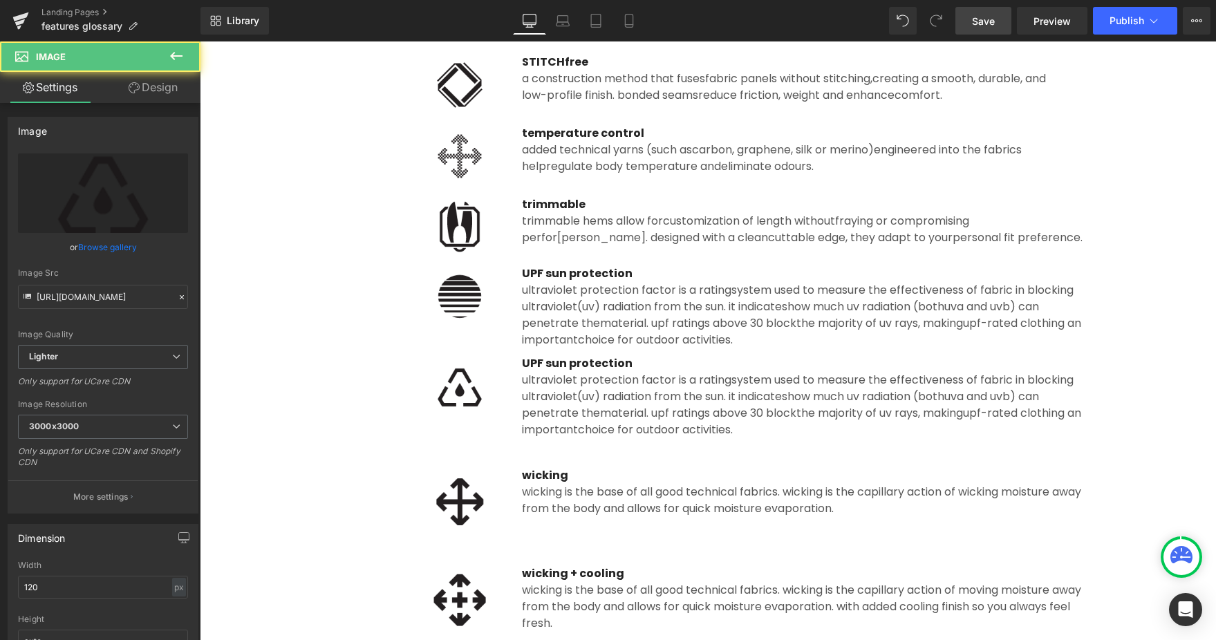
click at [568, 364] on p "UPF sun protection" at bounding box center [806, 363] width 568 height 17
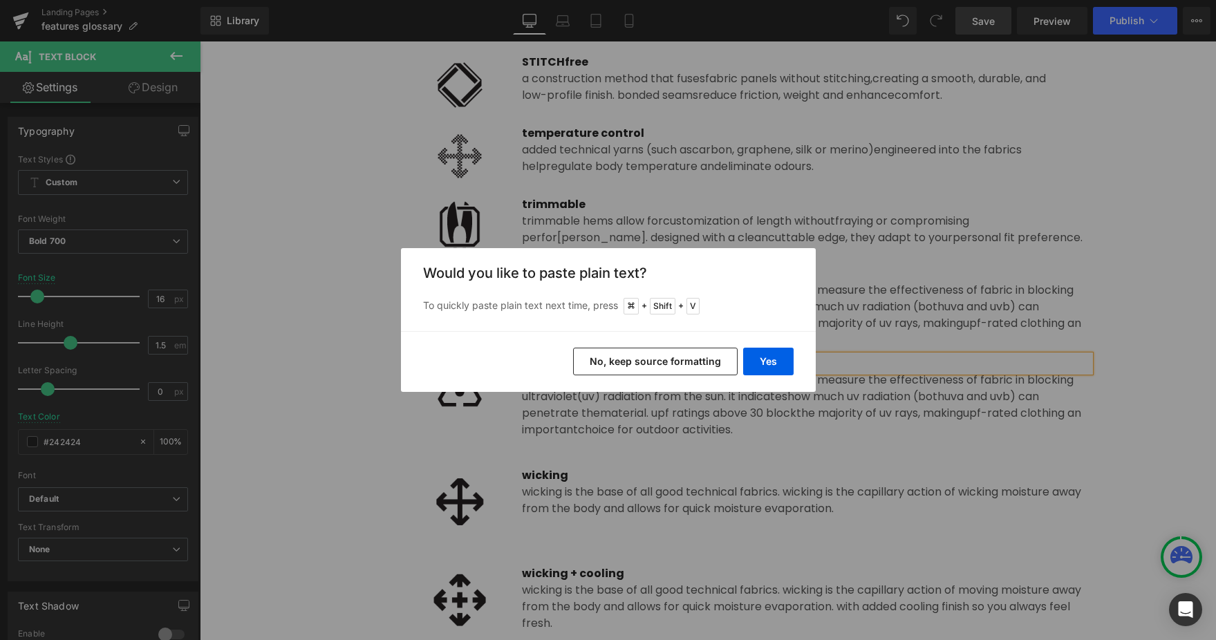
click at [780, 354] on button "Yes" at bounding box center [768, 362] width 50 height 28
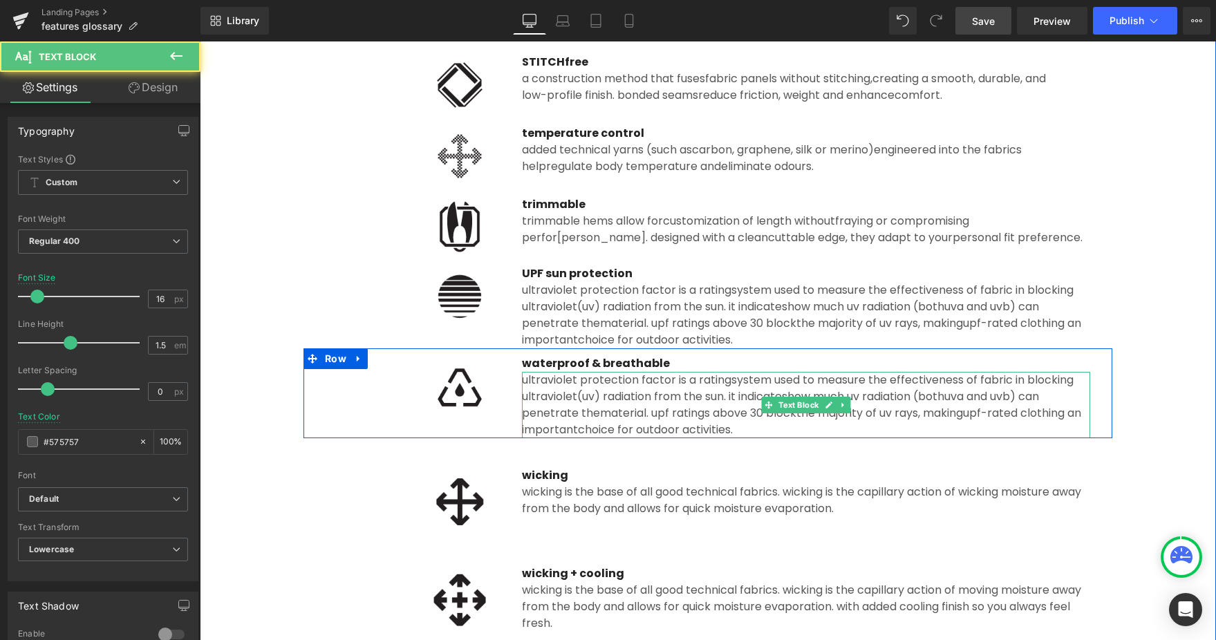
click at [621, 415] on span "material. UPF ratings above 30 block" at bounding box center [698, 413] width 196 height 16
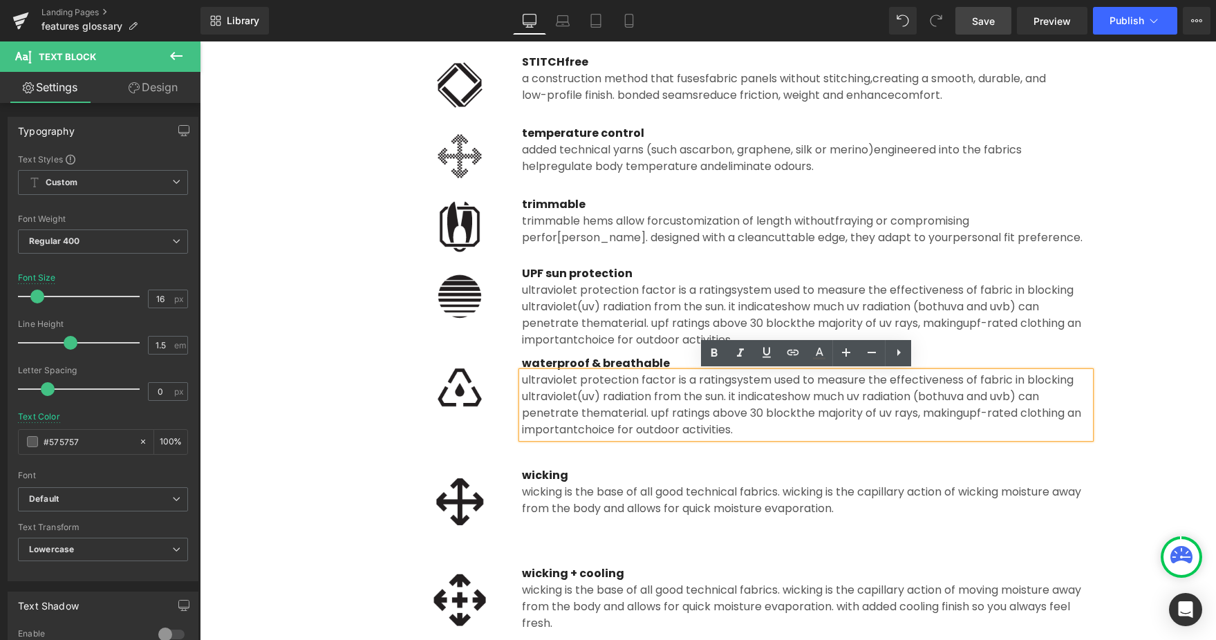
click at [612, 401] on span "(UV) radiation from the sun. it indicates" at bounding box center [682, 396] width 210 height 16
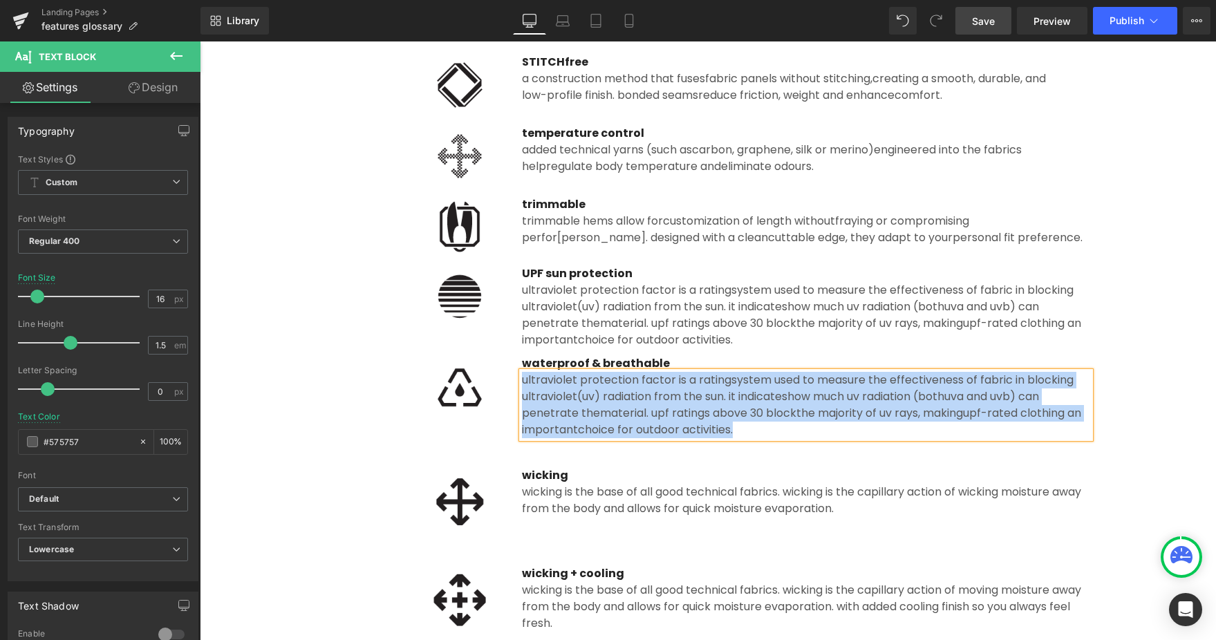
paste div
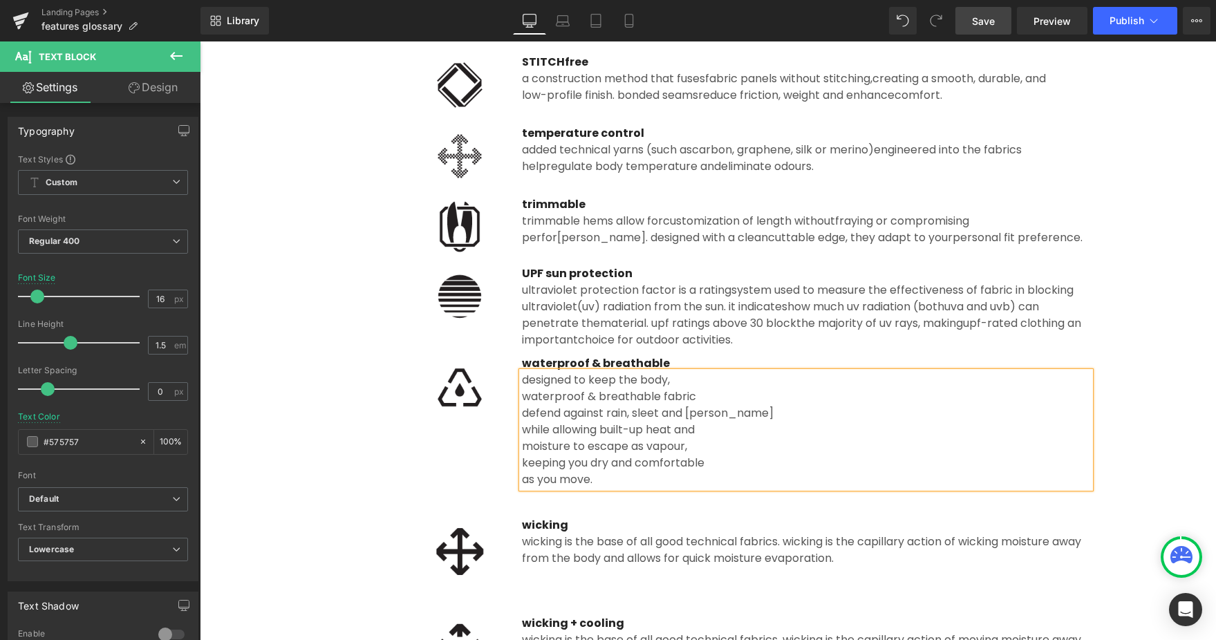
click at [522, 396] on div "waterproof & breathable fabric" at bounding box center [806, 396] width 568 height 17
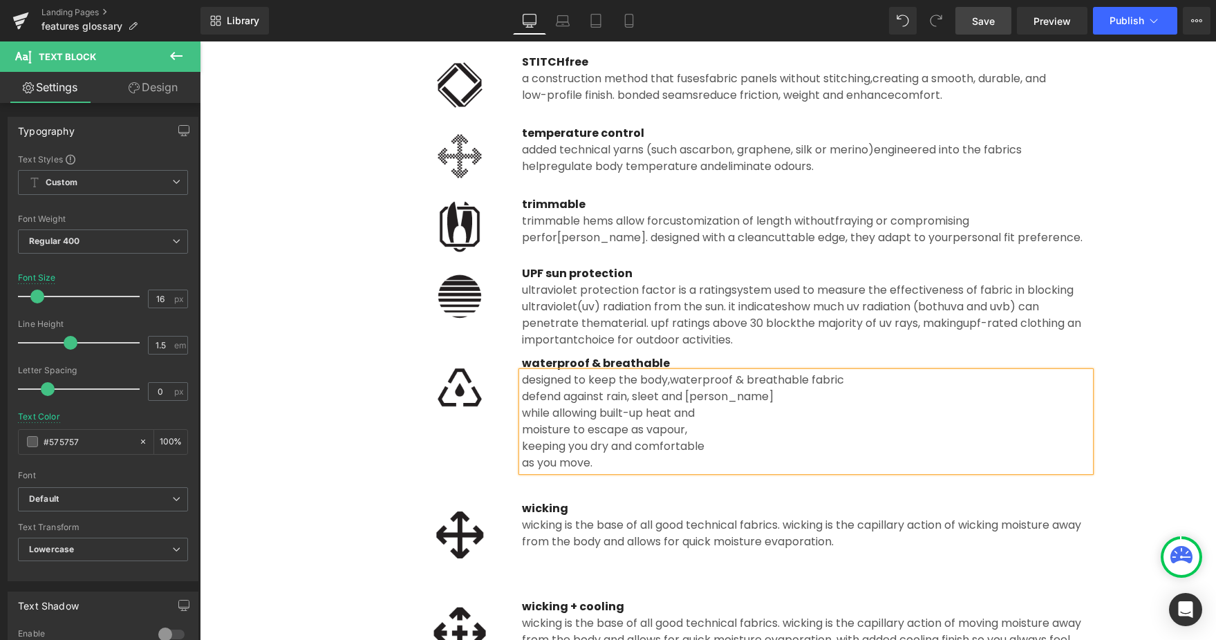
click at [522, 401] on div "defend against rain, sleet and snow" at bounding box center [806, 396] width 568 height 17
click at [522, 405] on div "while allowing built-up heat and" at bounding box center [806, 413] width 568 height 17
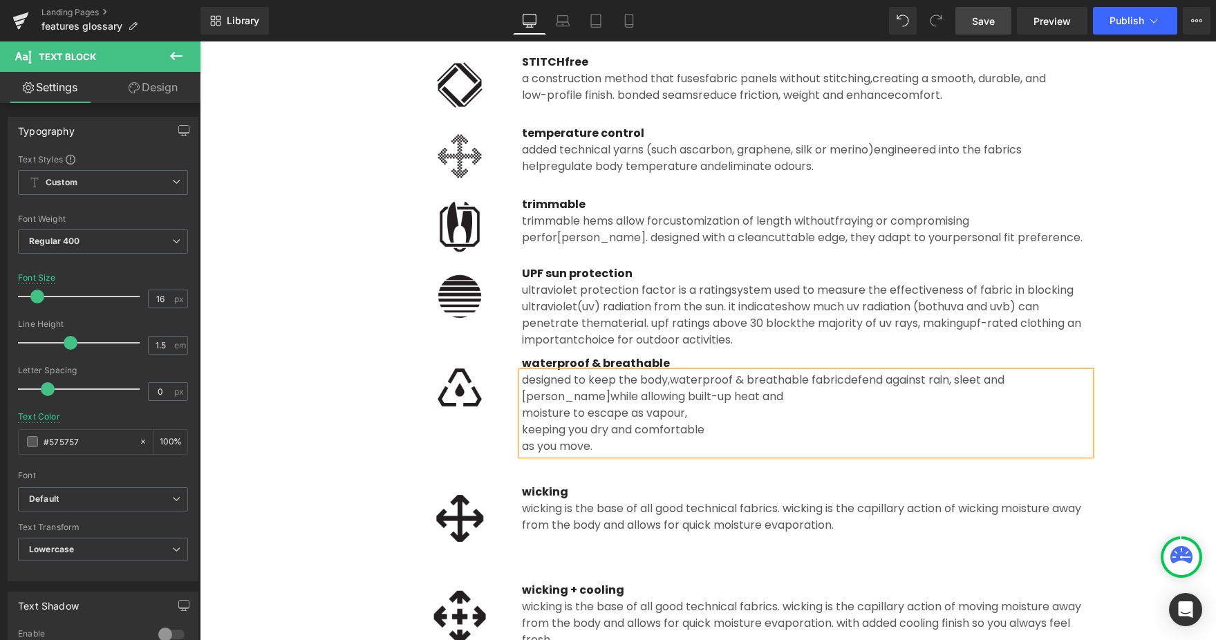
click at [522, 413] on div "designed to keep the body, waterproof & breathable fabric defend against rain, …" at bounding box center [806, 413] width 568 height 83
click at [608, 440] on div "as you move" at bounding box center [806, 446] width 568 height 17
click at [591, 447] on div "as you move" at bounding box center [806, 446] width 568 height 17
click at [523, 411] on div "moisture to escape as vapour," at bounding box center [806, 413] width 568 height 17
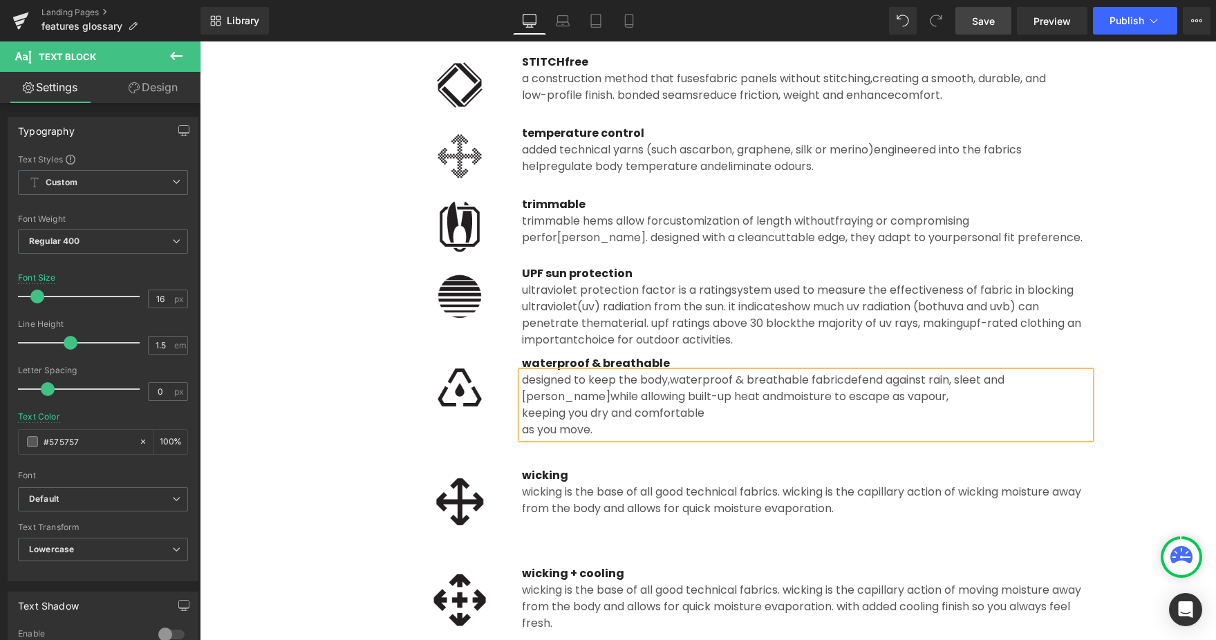
click at [522, 411] on div "designed to keep the body, waterproof & breathable fabric defend against rain, …" at bounding box center [806, 405] width 568 height 66
click at [522, 412] on div "keeping you dry and comfortable" at bounding box center [806, 413] width 568 height 17
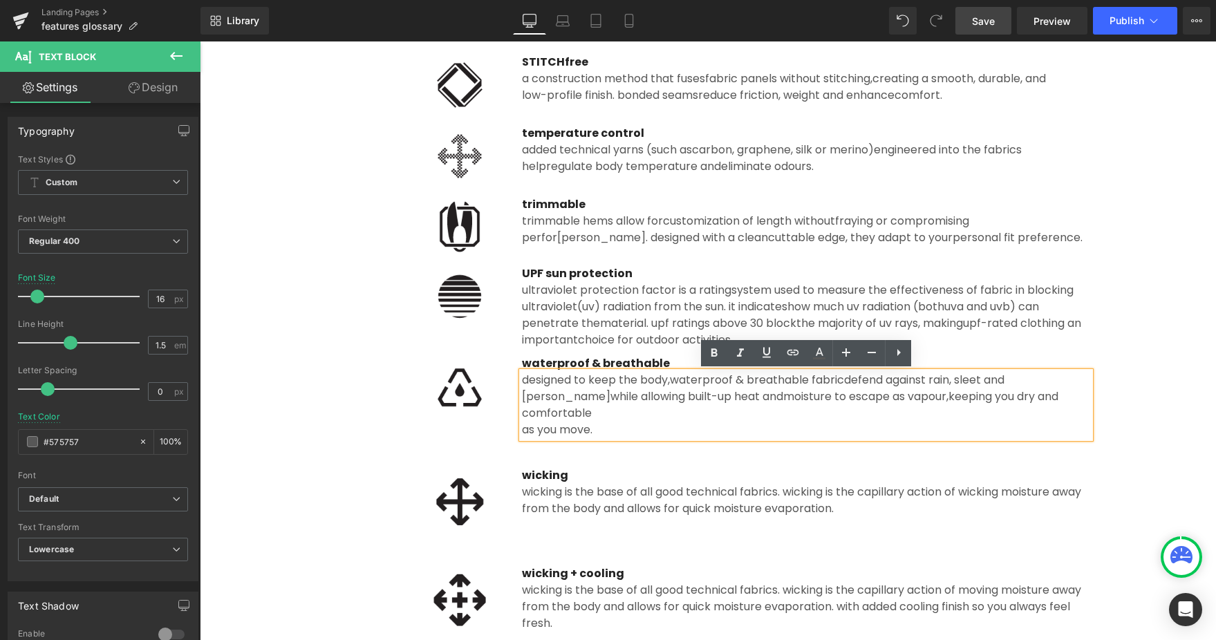
click at [523, 422] on div "as you move." at bounding box center [806, 430] width 568 height 17
click at [655, 484] on div "wicking is the base of all good technical fabrics. Wicking is the capillary act…" at bounding box center [806, 500] width 568 height 33
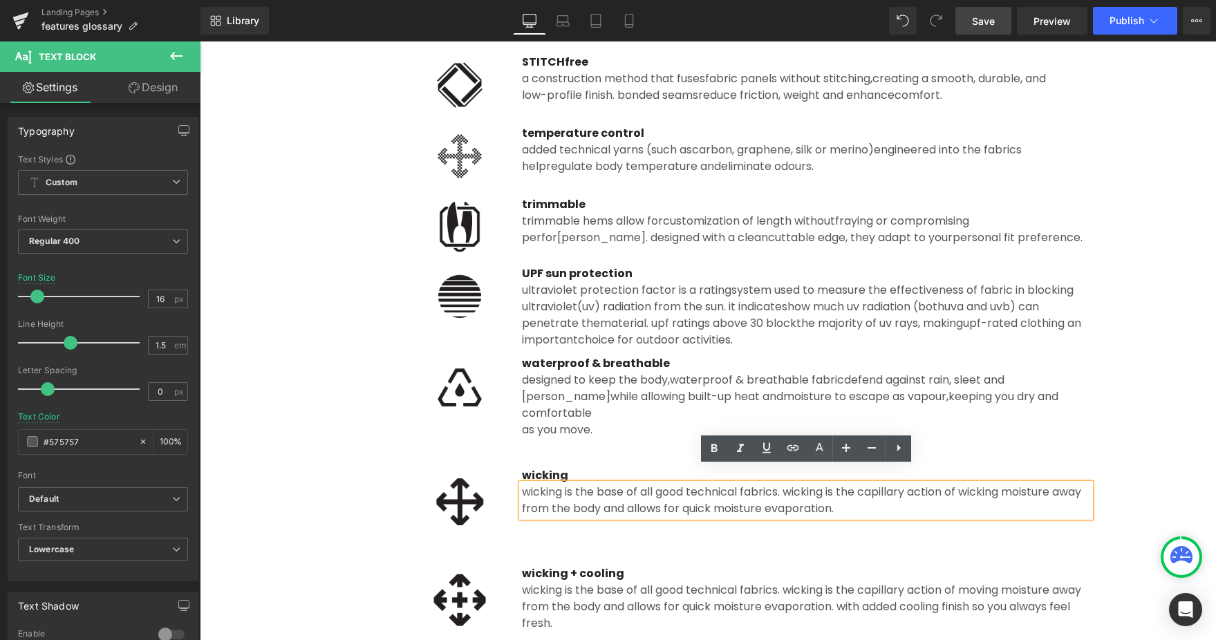
click at [509, 353] on div "Image waterproof & breathable Text Block designed to keep the body, waterproof …" at bounding box center [707, 393] width 809 height 90
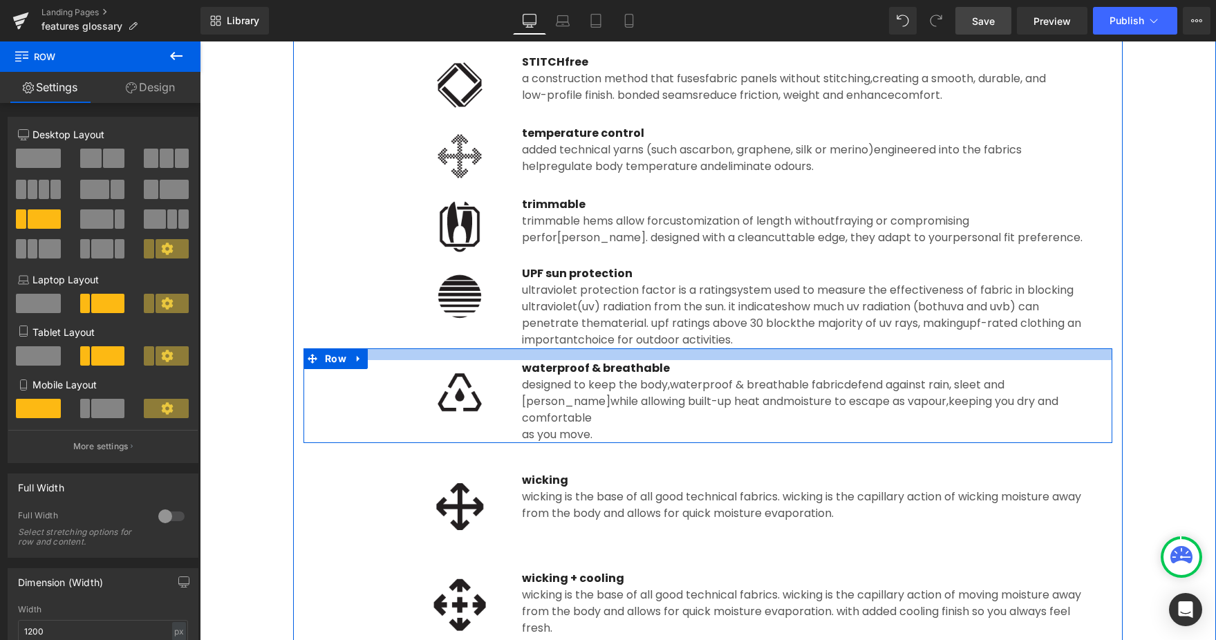
drag, startPoint x: 509, startPoint y: 349, endPoint x: 459, endPoint y: 296, distance: 73.3
click at [509, 354] on div at bounding box center [707, 354] width 809 height 12
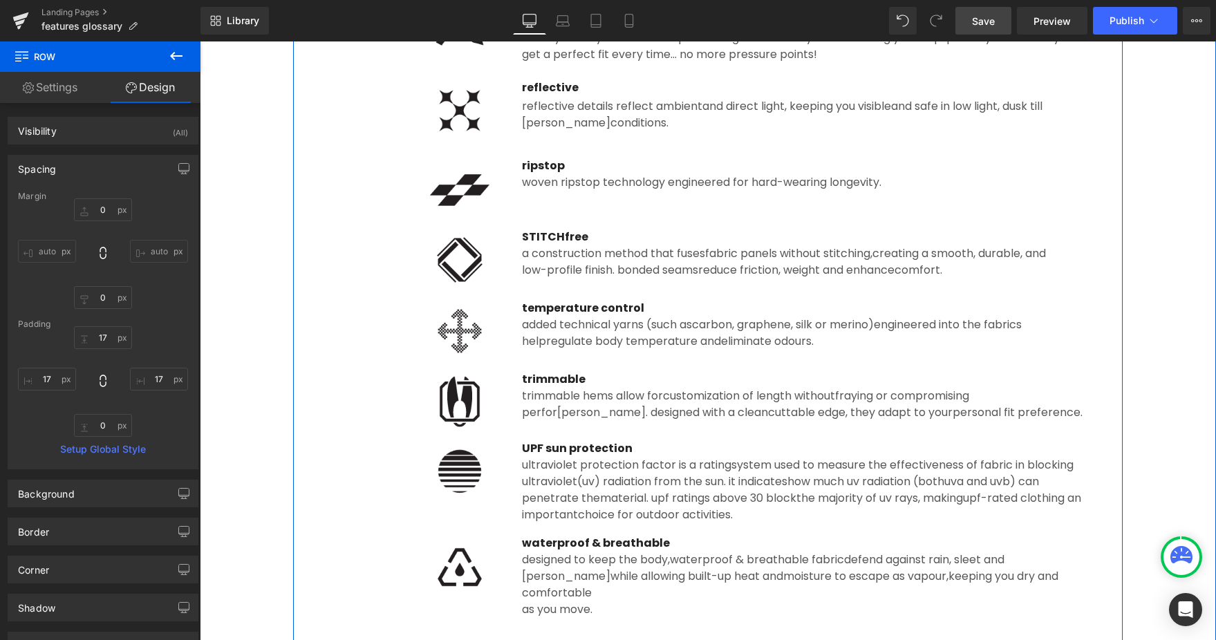
scroll to position [1623, 0]
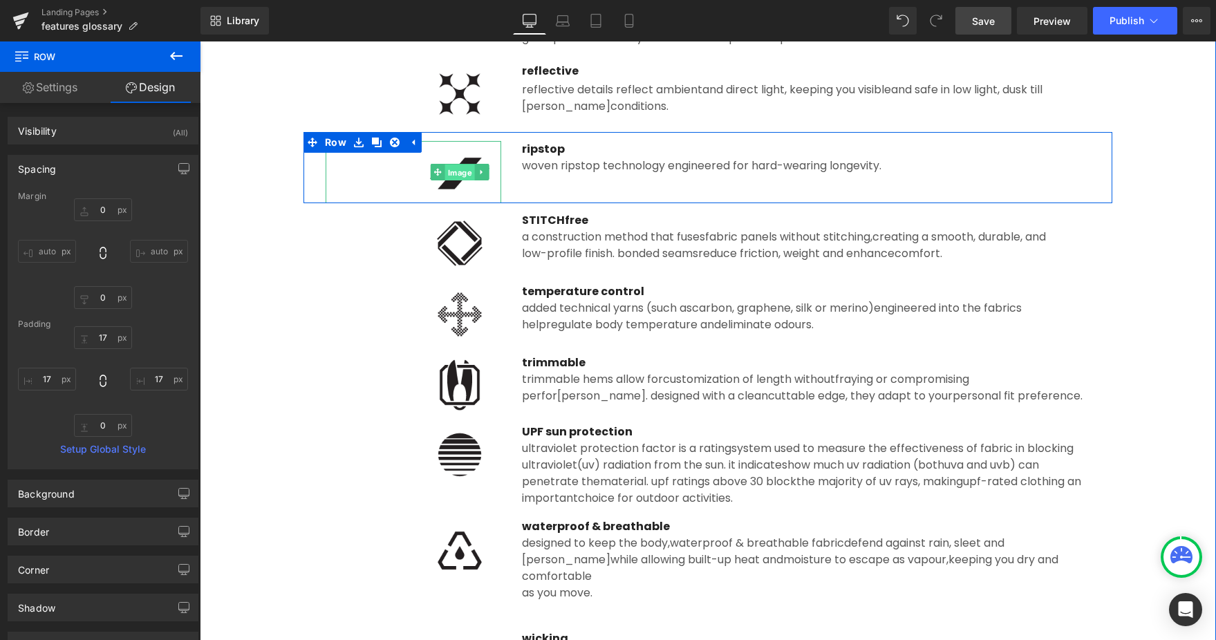
click at [471, 177] on link "Image" at bounding box center [453, 172] width 44 height 17
click at [467, 187] on img at bounding box center [459, 172] width 83 height 62
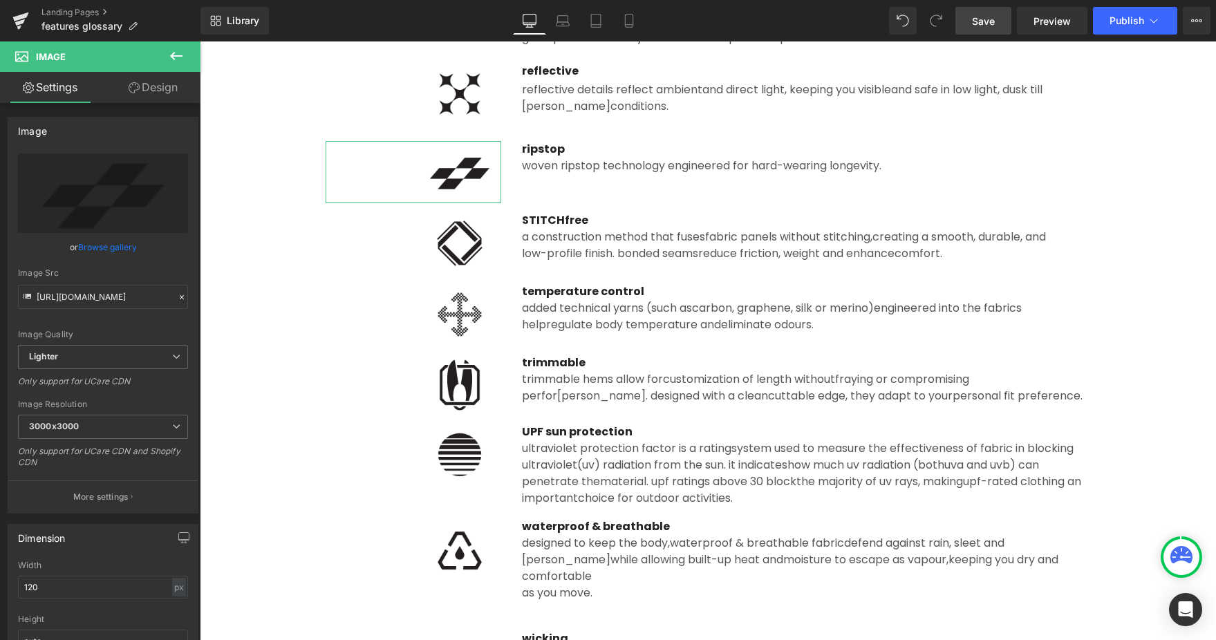
click at [87, 246] on link "Browse gallery" at bounding box center [107, 247] width 59 height 24
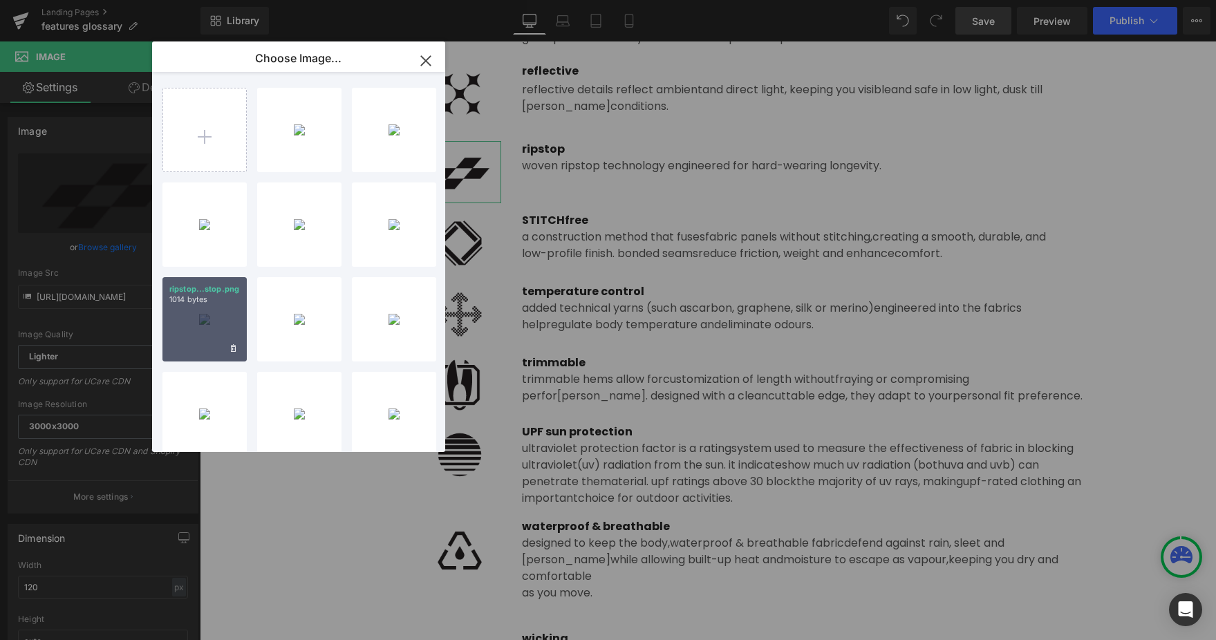
drag, startPoint x: 218, startPoint y: 325, endPoint x: 19, endPoint y: 283, distance: 204.0
click at [218, 325] on div "ripstop...stop.png 1014 bytes" at bounding box center [204, 319] width 84 height 84
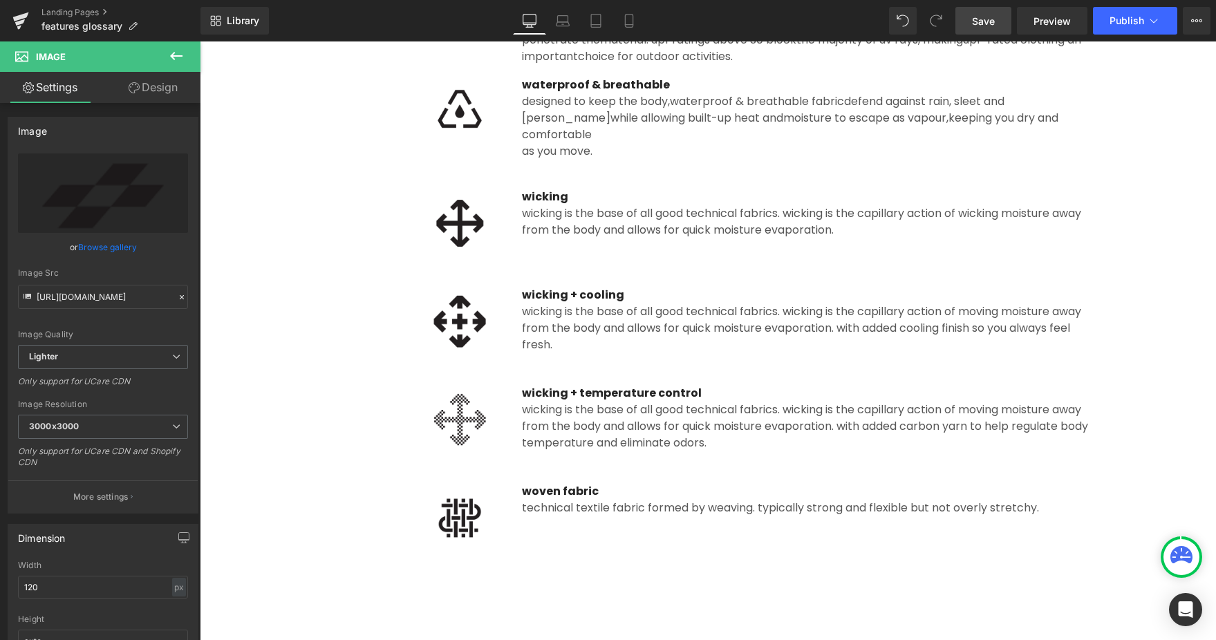
scroll to position [1946, 0]
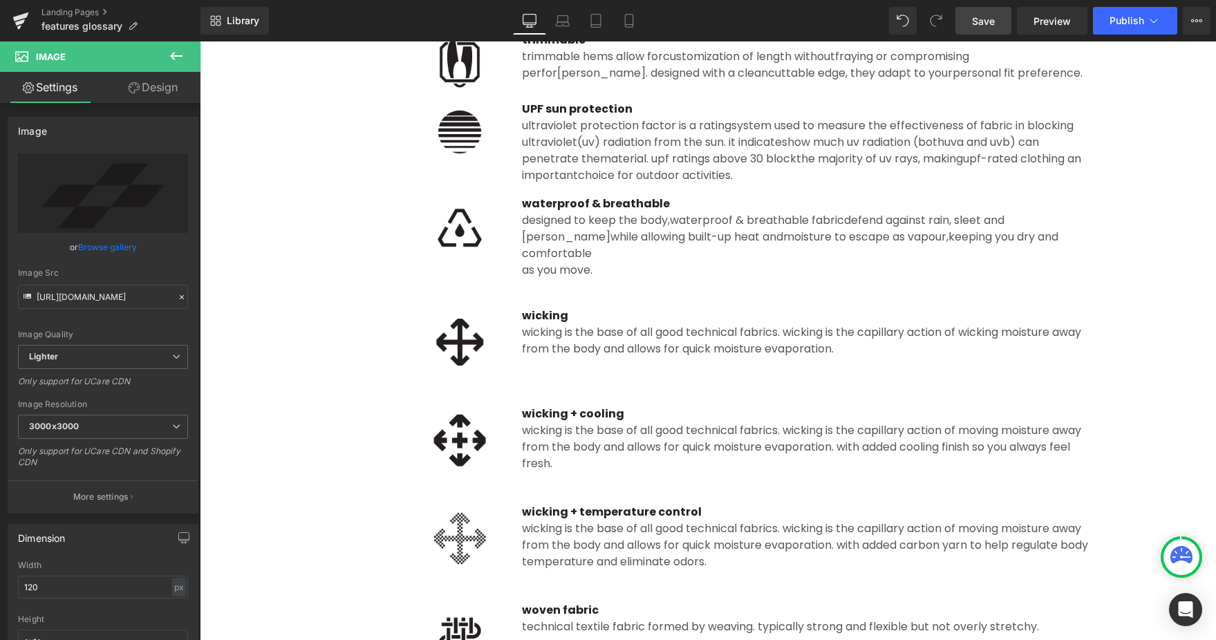
click at [610, 229] on span "while allowing built-up heat and" at bounding box center [696, 237] width 173 height 16
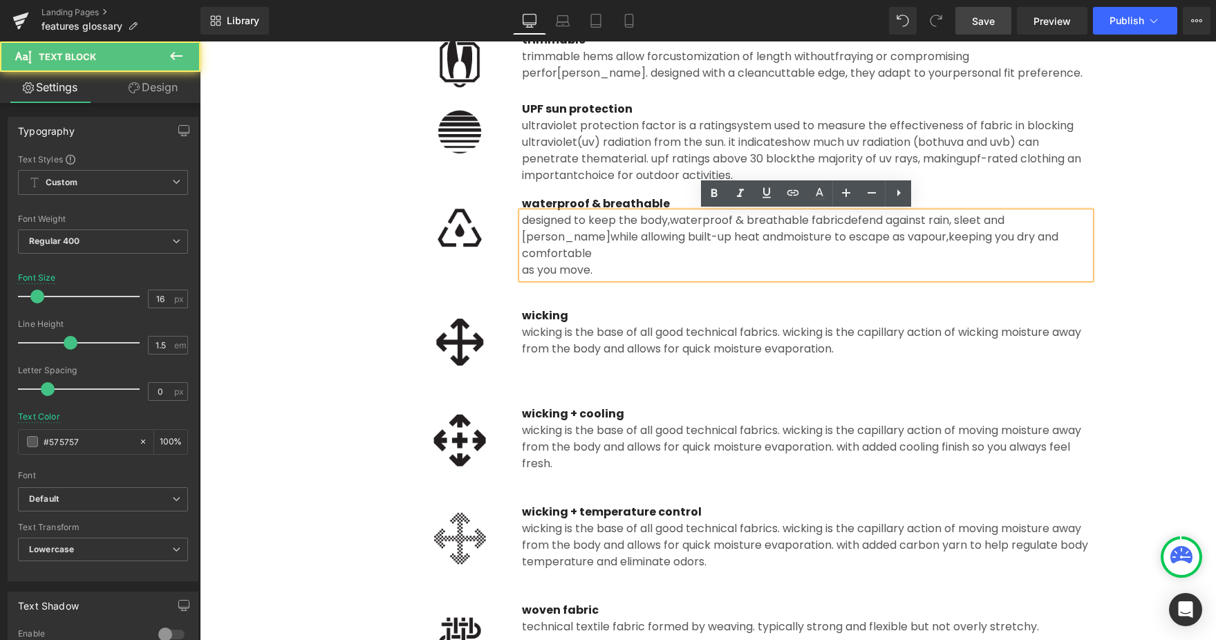
click at [607, 324] on div "wicking is the base of all good technical fabrics. Wicking is the capillary act…" at bounding box center [806, 340] width 568 height 33
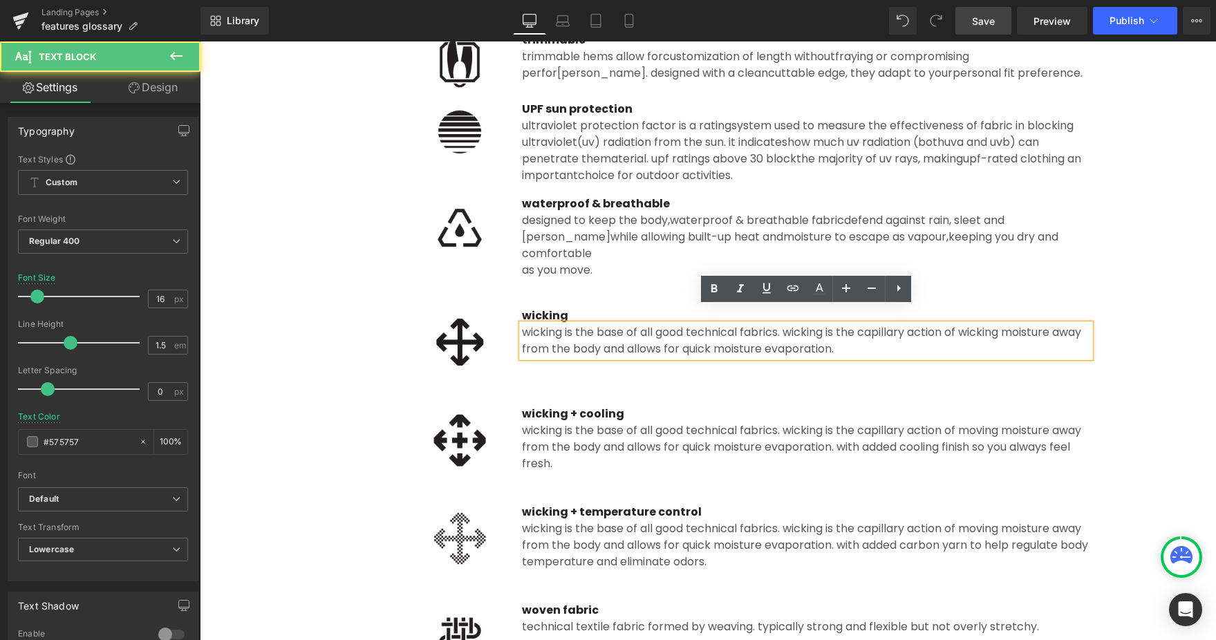
click at [443, 324] on div "Image" at bounding box center [414, 342] width 176 height 69
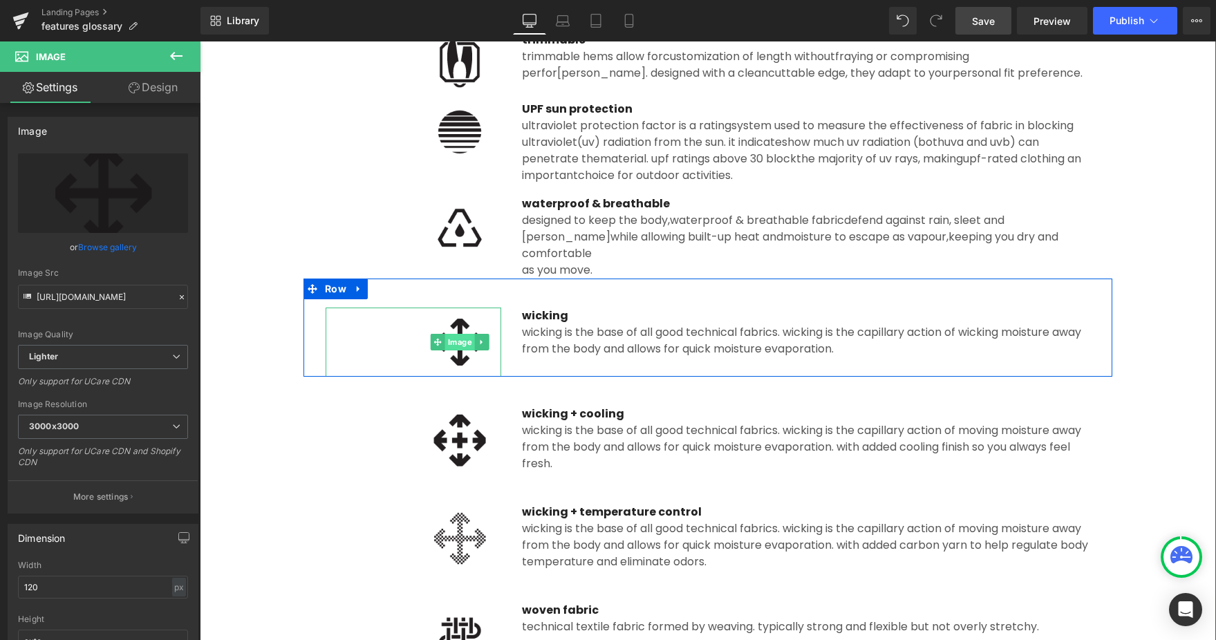
click at [467, 334] on link "Image" at bounding box center [453, 342] width 44 height 17
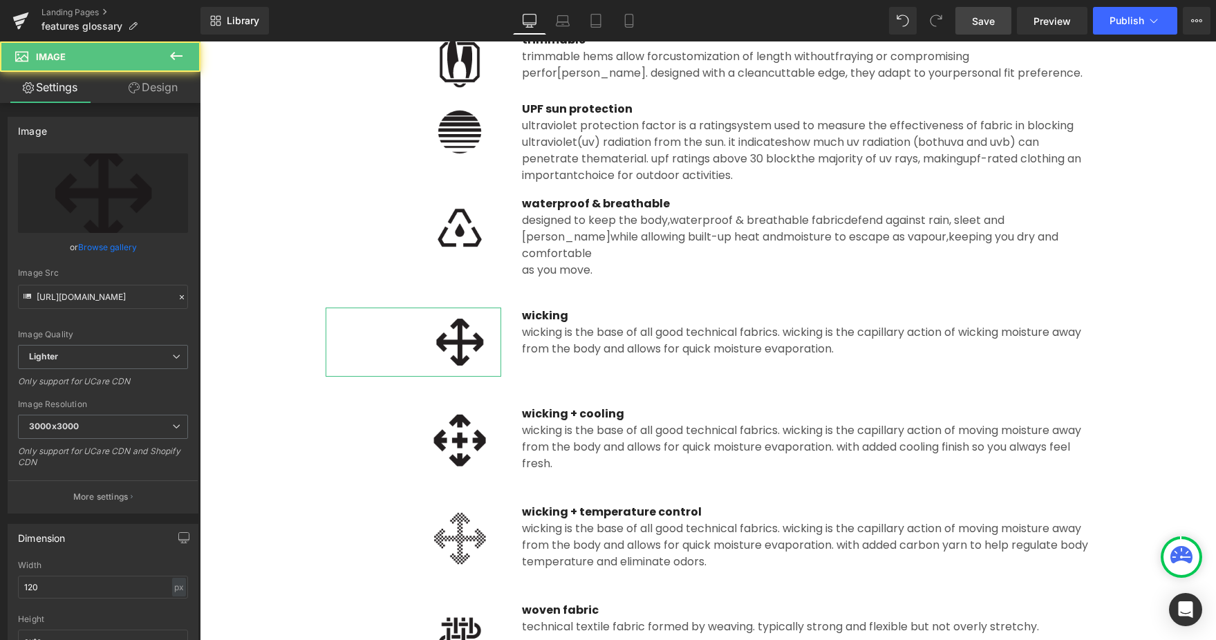
drag, startPoint x: 113, startPoint y: 247, endPoint x: 133, endPoint y: 228, distance: 27.4
click at [113, 247] on link "Browse gallery" at bounding box center [107, 247] width 59 height 24
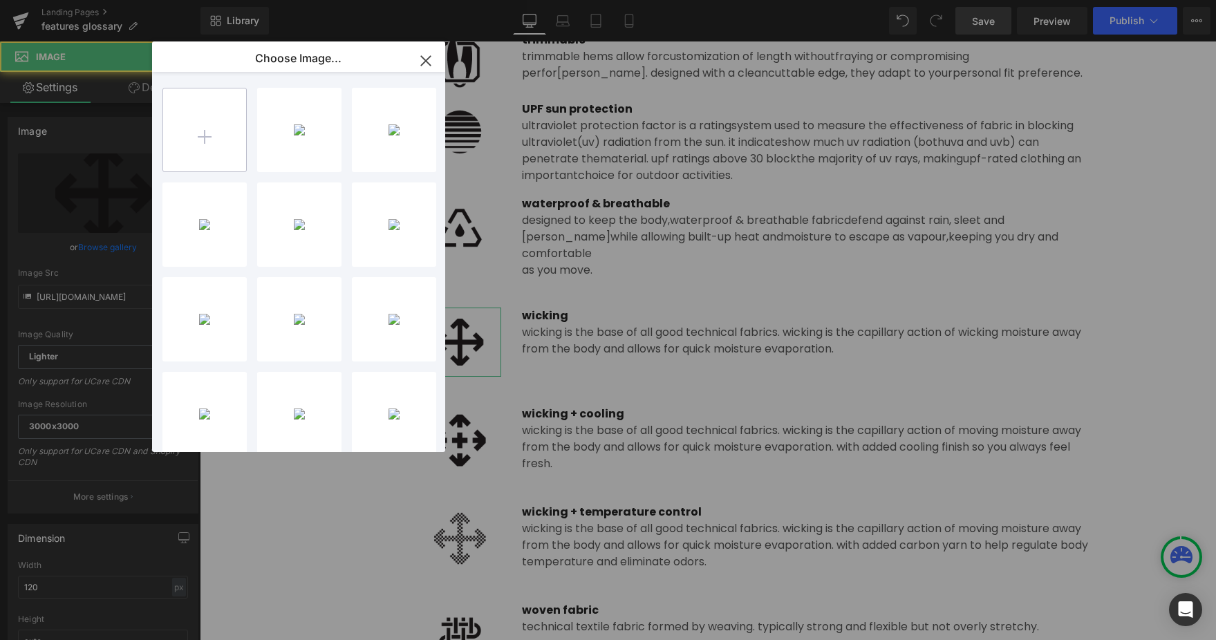
click at [179, 163] on input "file" at bounding box center [204, 129] width 83 height 83
type input "C:\fakepath\wicking.png"
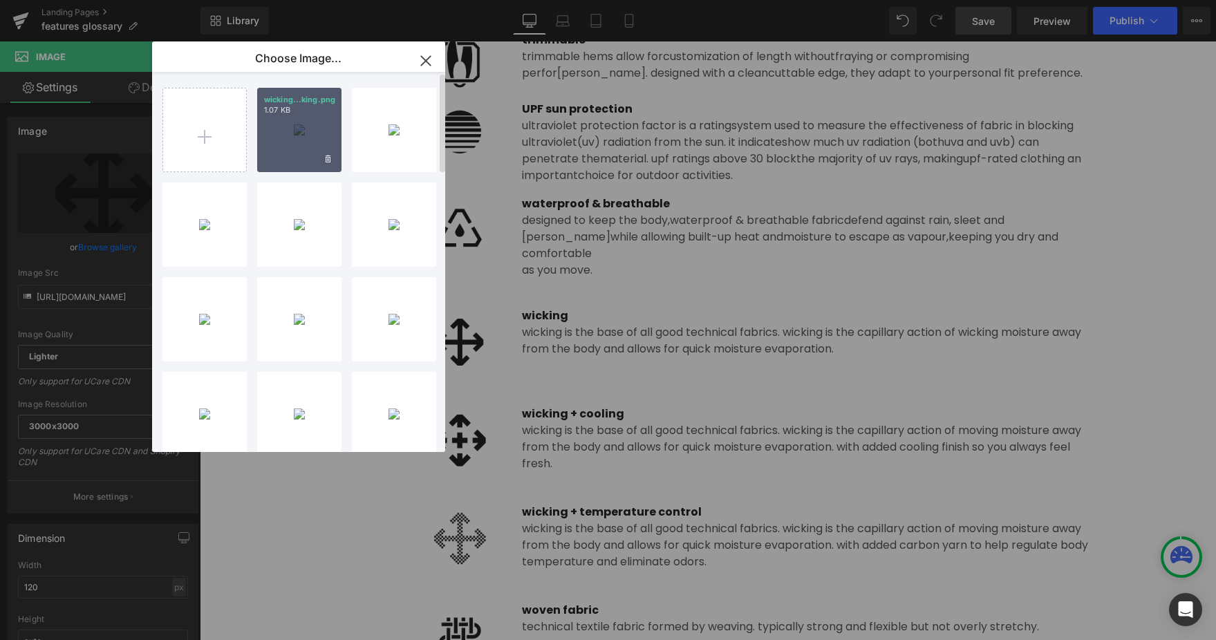
click at [299, 145] on div "wicking...king.png 1.07 KB" at bounding box center [299, 130] width 84 height 84
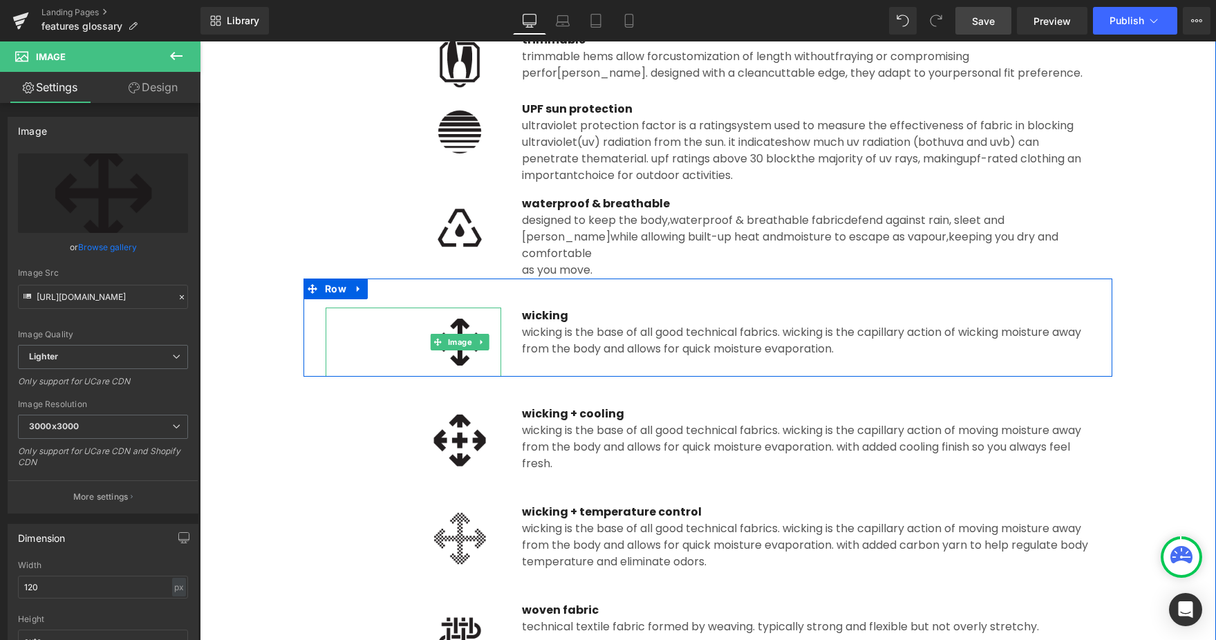
click at [460, 344] on img at bounding box center [459, 342] width 83 height 69
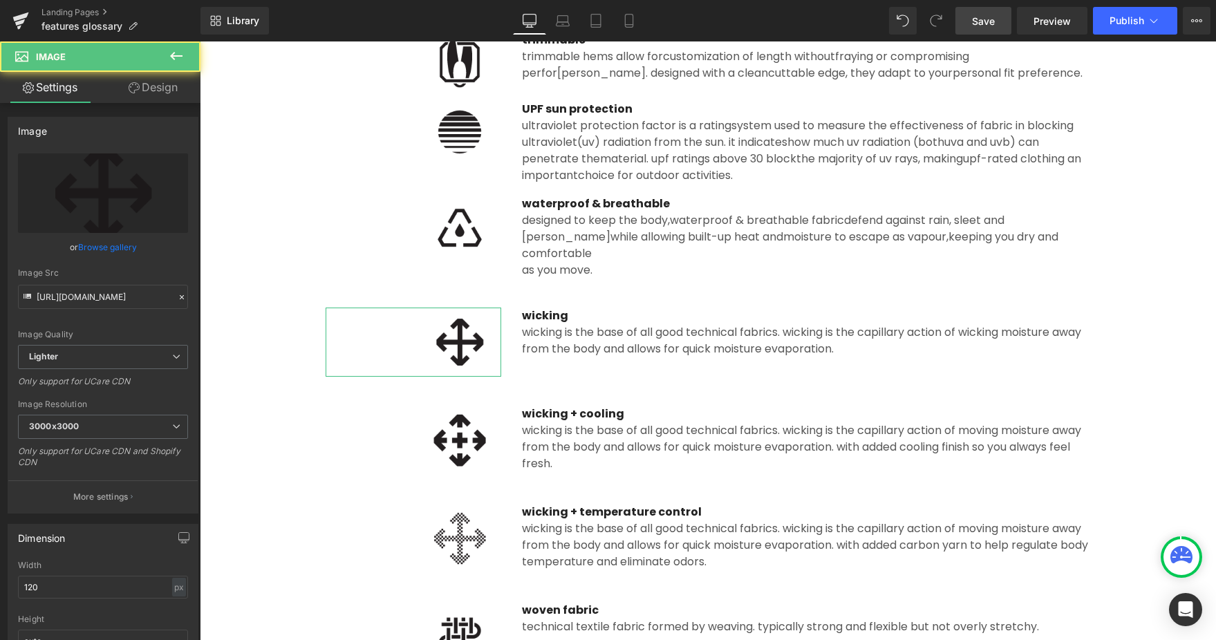
click at [100, 250] on link "Browse gallery" at bounding box center [107, 247] width 59 height 24
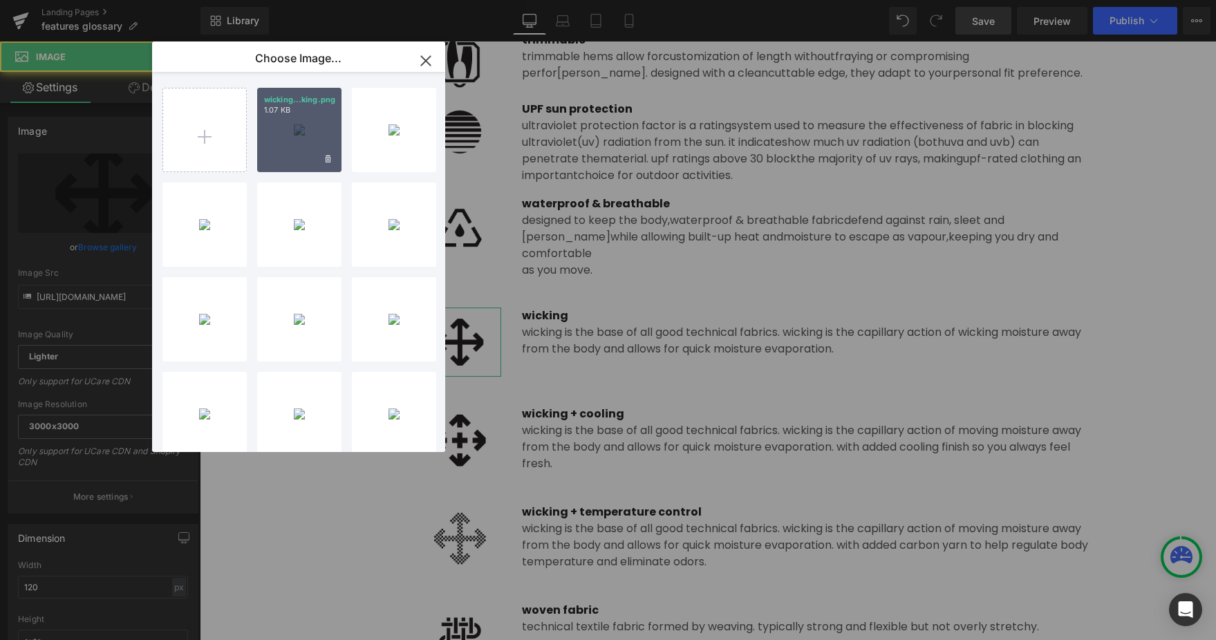
click at [310, 153] on div "wicking...king.png 1.07 KB" at bounding box center [299, 130] width 84 height 84
type input "https://ucarecdn.com/a18fcf8d-9d6d-4b74-851d-f72870a89dda/-/format/auto/-/previ…"
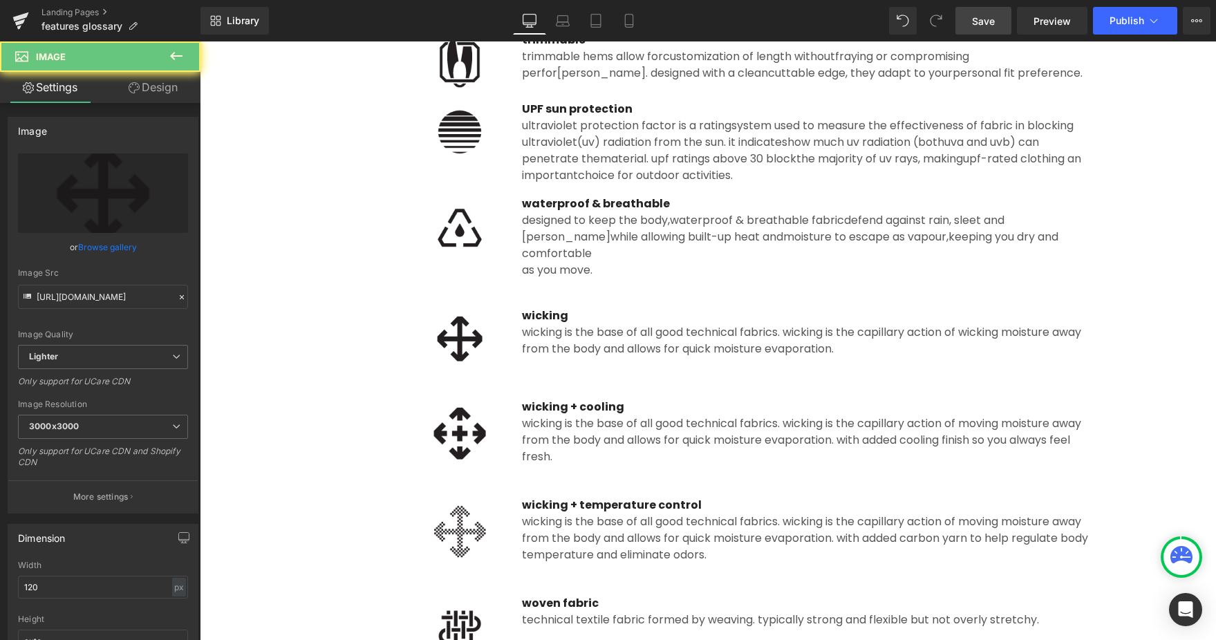
click at [437, 319] on div "Image" at bounding box center [414, 339] width 176 height 62
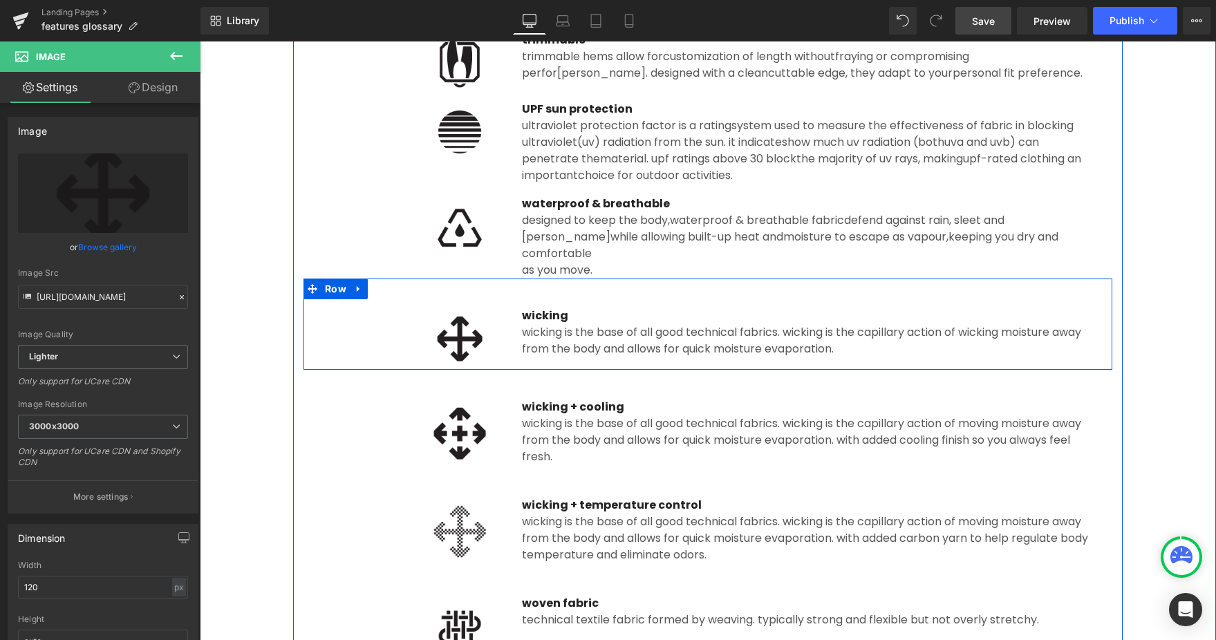
click at [361, 283] on icon at bounding box center [359, 288] width 10 height 10
click at [379, 284] on icon at bounding box center [377, 289] width 10 height 10
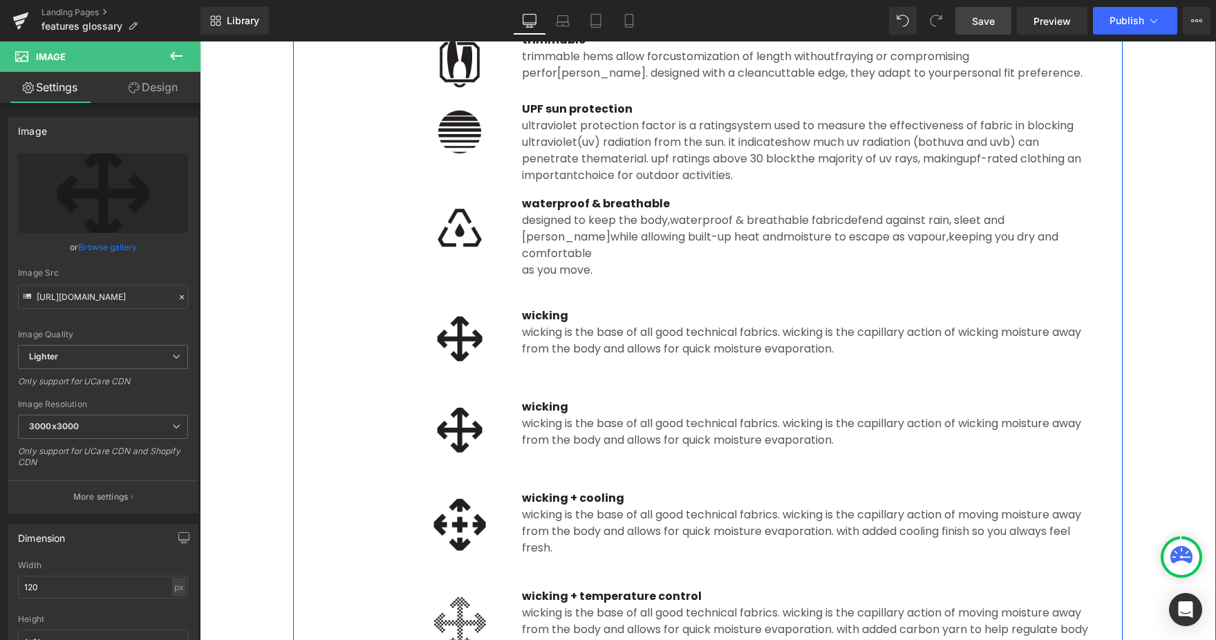
click at [543, 422] on div "wicking is the base of all good technical fabrics. Wicking is the capillary act…" at bounding box center [806, 431] width 568 height 33
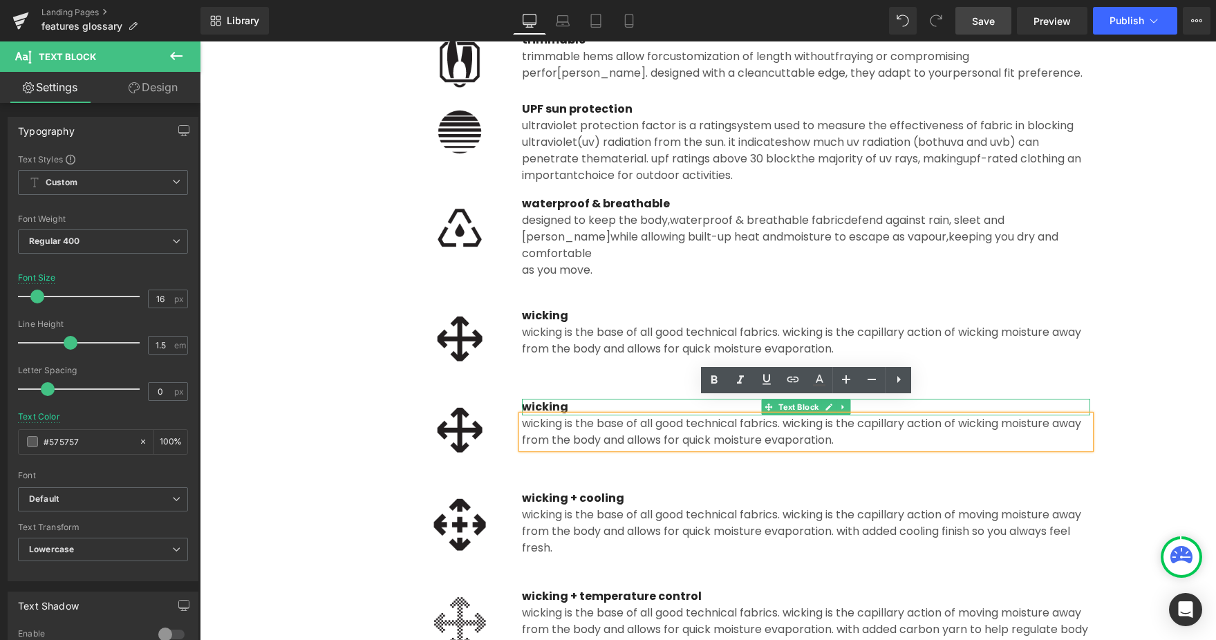
click at [538, 399] on p "wicking" at bounding box center [806, 407] width 568 height 17
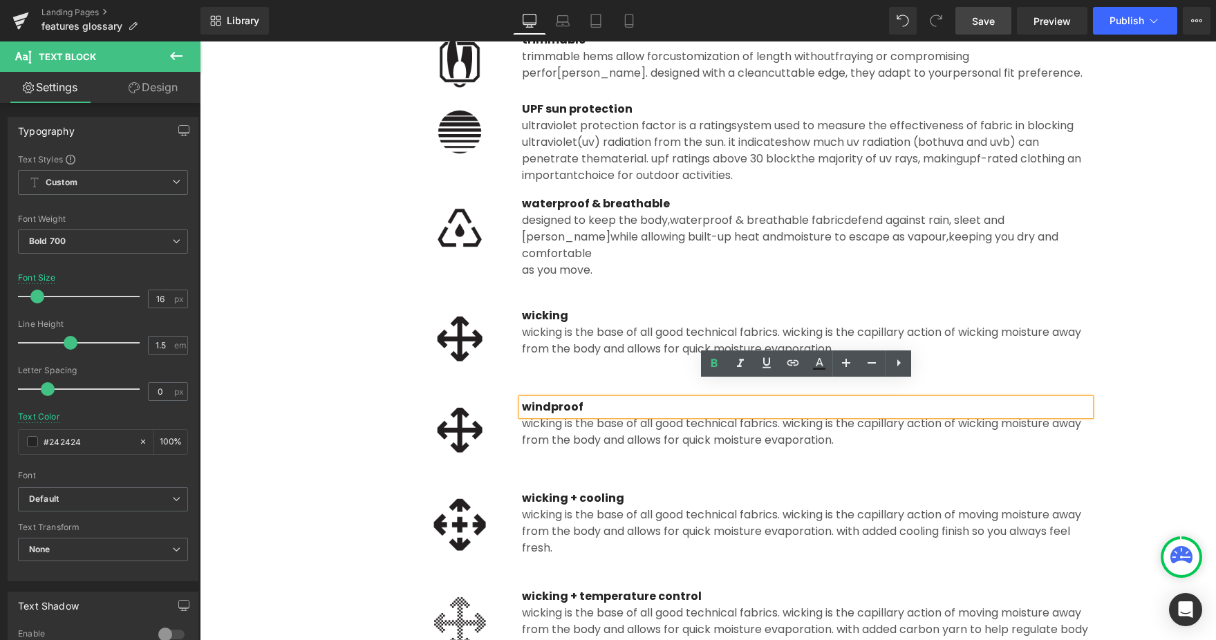
click at [393, 399] on div at bounding box center [414, 430] width 176 height 62
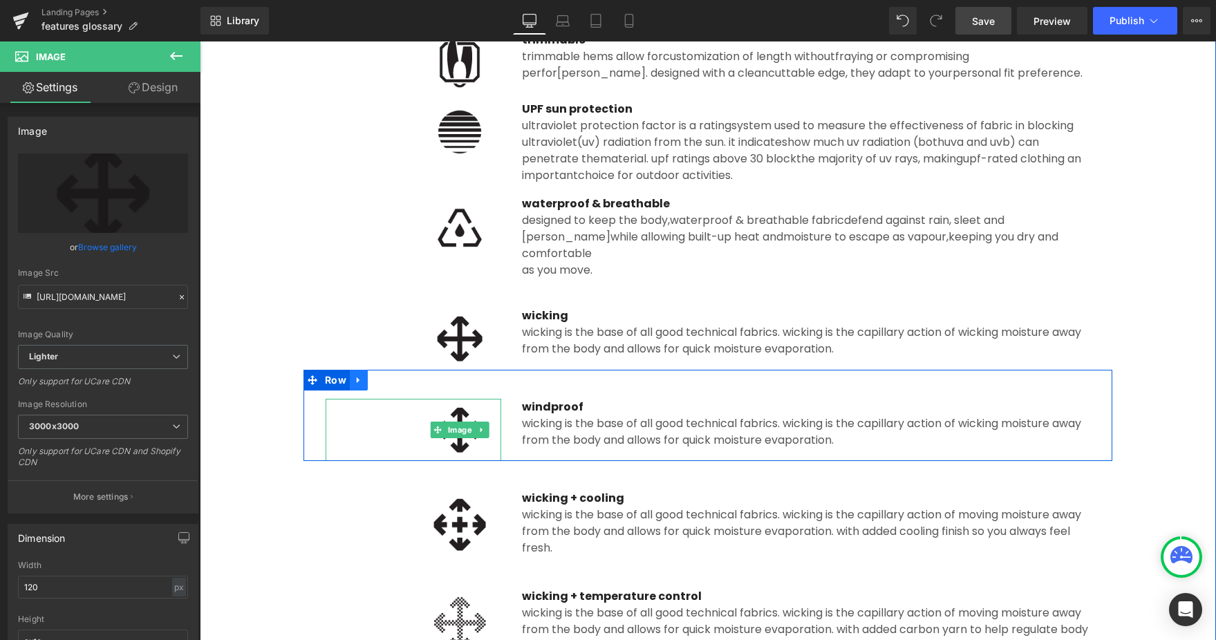
click at [357, 377] on icon at bounding box center [358, 380] width 3 height 6
click at [465, 461] on div "Image Wicking + cooling Text Block wicking is the base of all good technical fa…" at bounding box center [707, 510] width 809 height 98
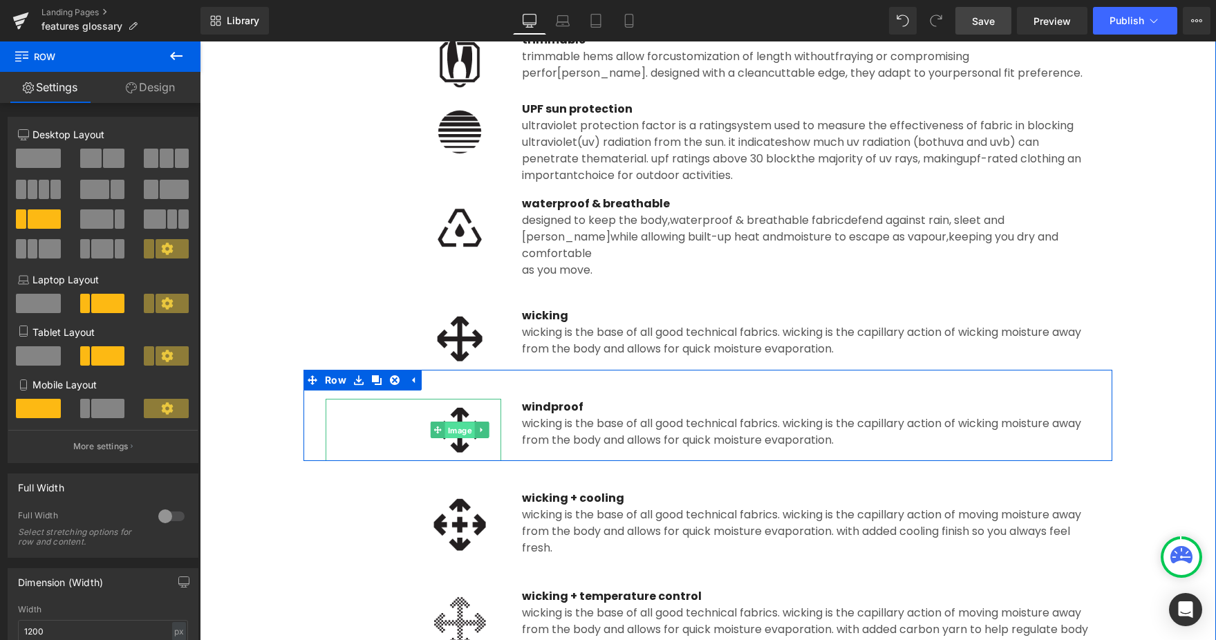
click at [460, 422] on span "Image" at bounding box center [460, 430] width 30 height 17
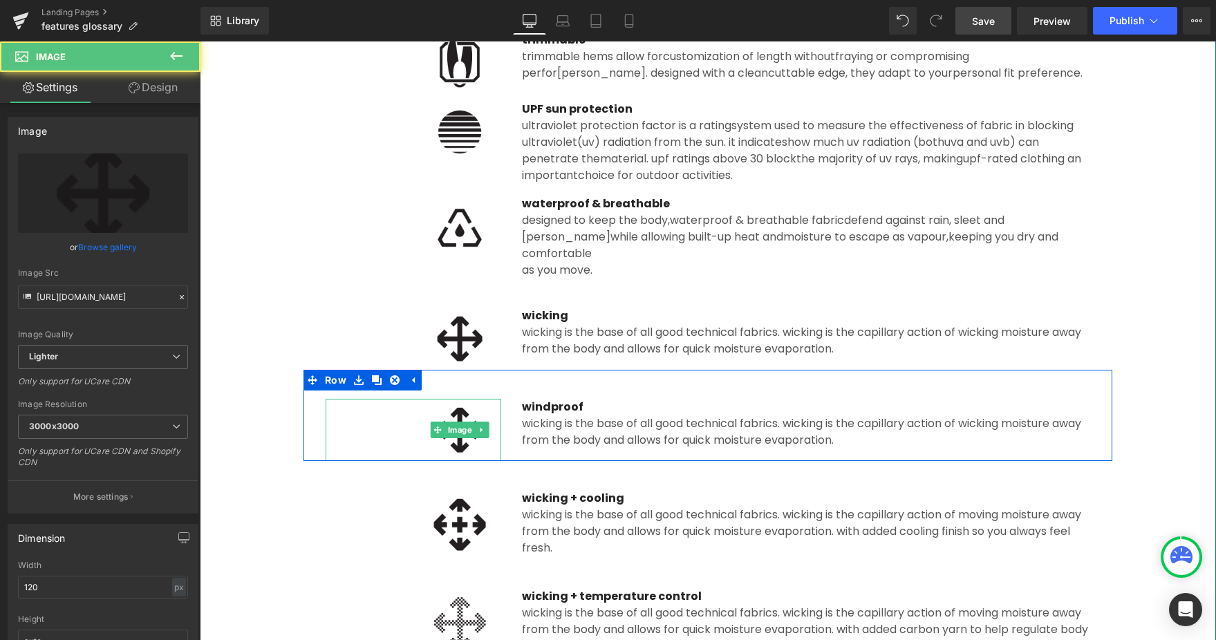
click at [460, 422] on link "Image" at bounding box center [453, 430] width 44 height 17
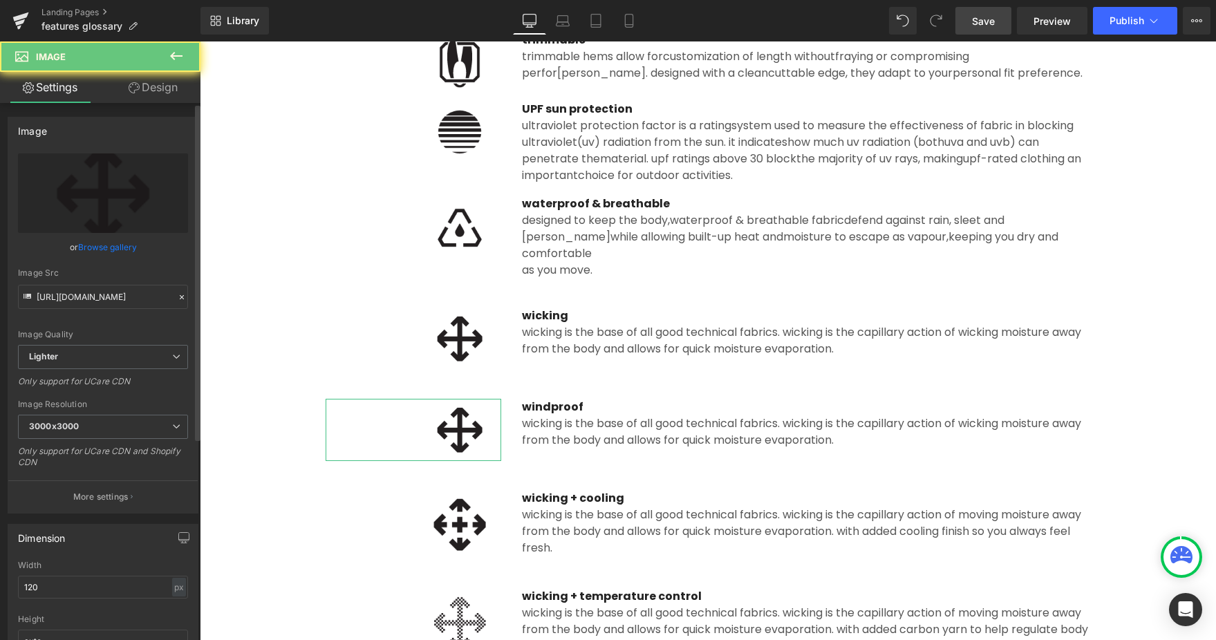
click at [109, 245] on link "Browse gallery" at bounding box center [107, 247] width 59 height 24
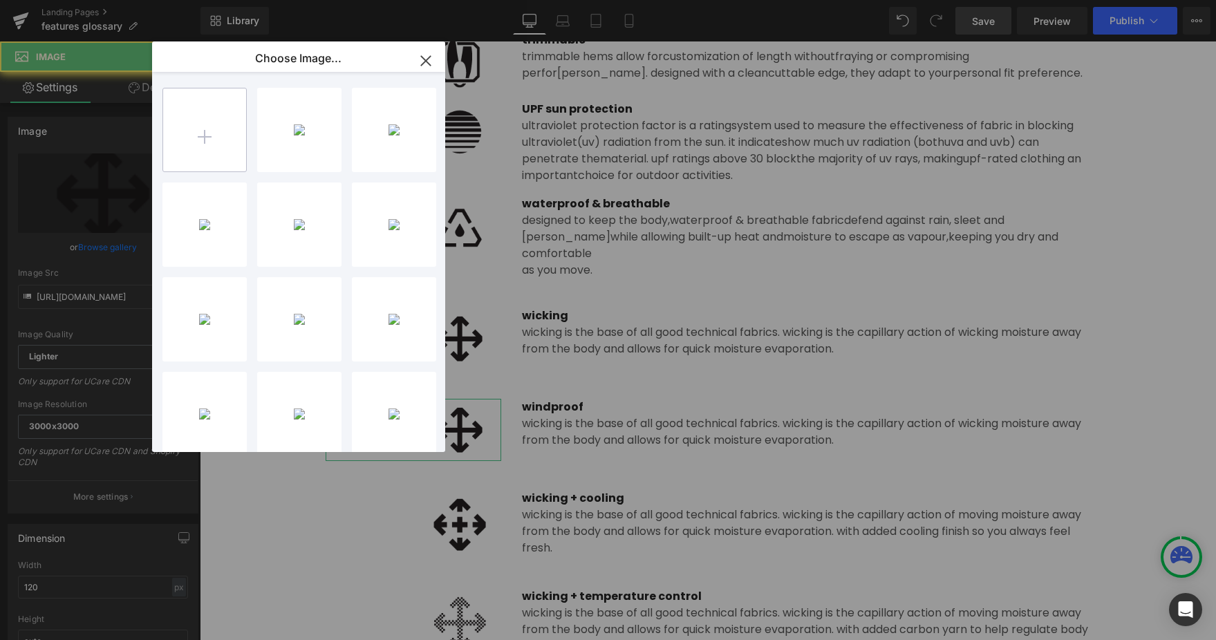
click at [177, 158] on input "file" at bounding box center [204, 129] width 83 height 83
type input "C:\fakepath\windproof.png"
click at [302, 140] on div "windpro...roof.png 694 bytes" at bounding box center [299, 130] width 84 height 84
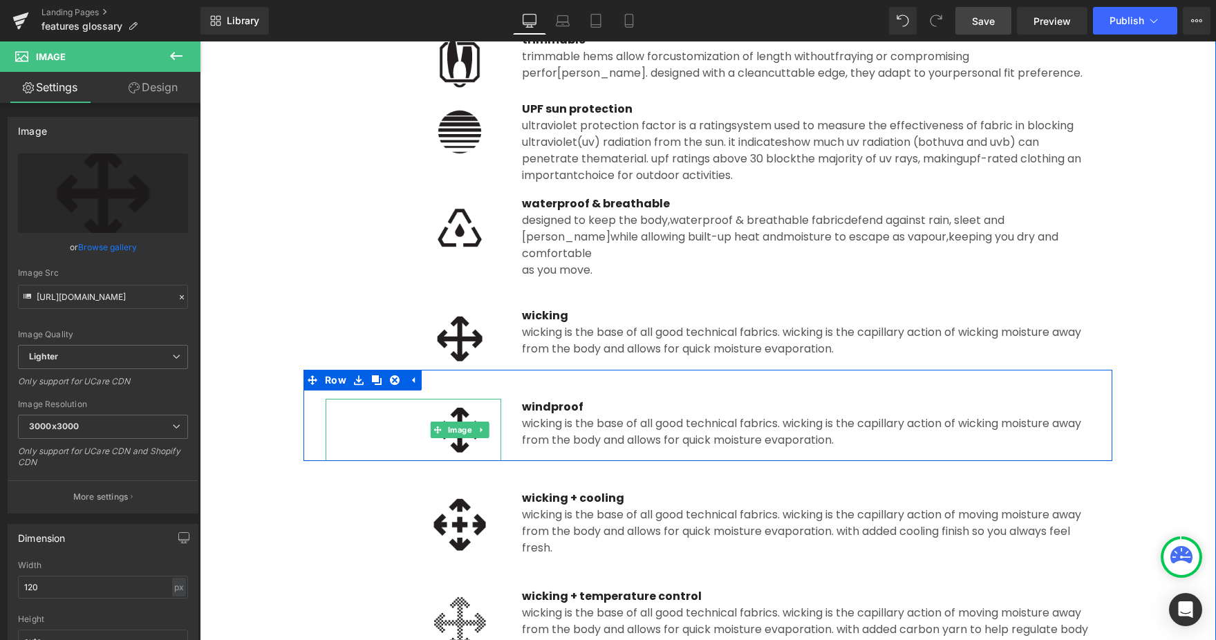
click at [460, 428] on img at bounding box center [459, 430] width 83 height 62
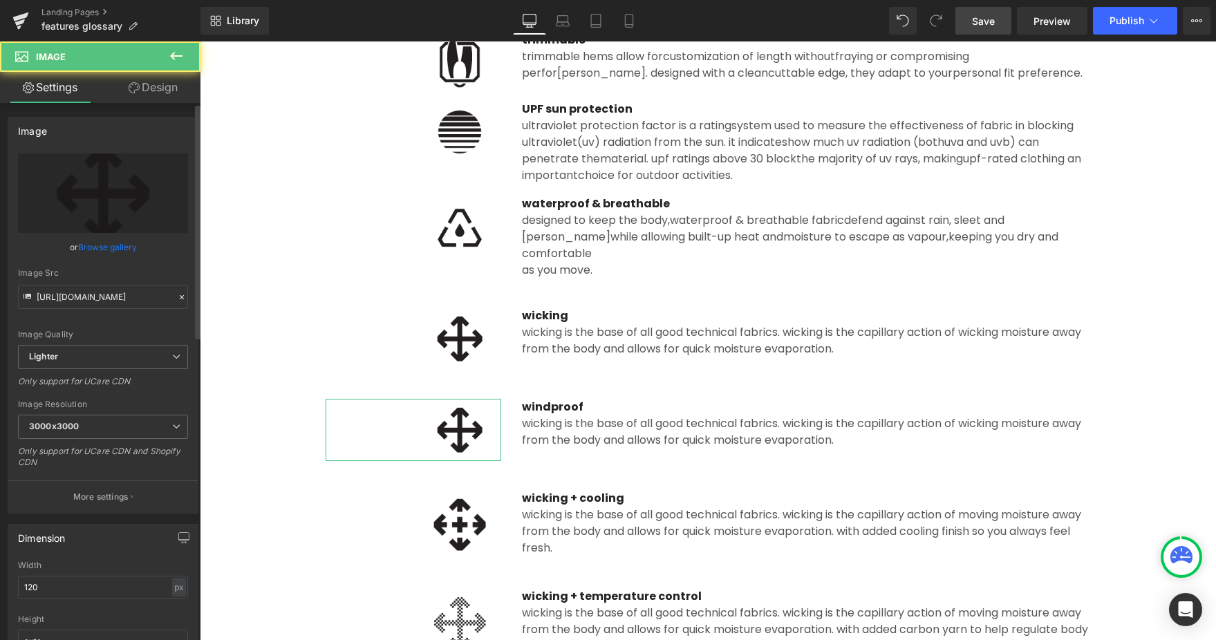
click at [102, 252] on link "Browse gallery" at bounding box center [107, 247] width 59 height 24
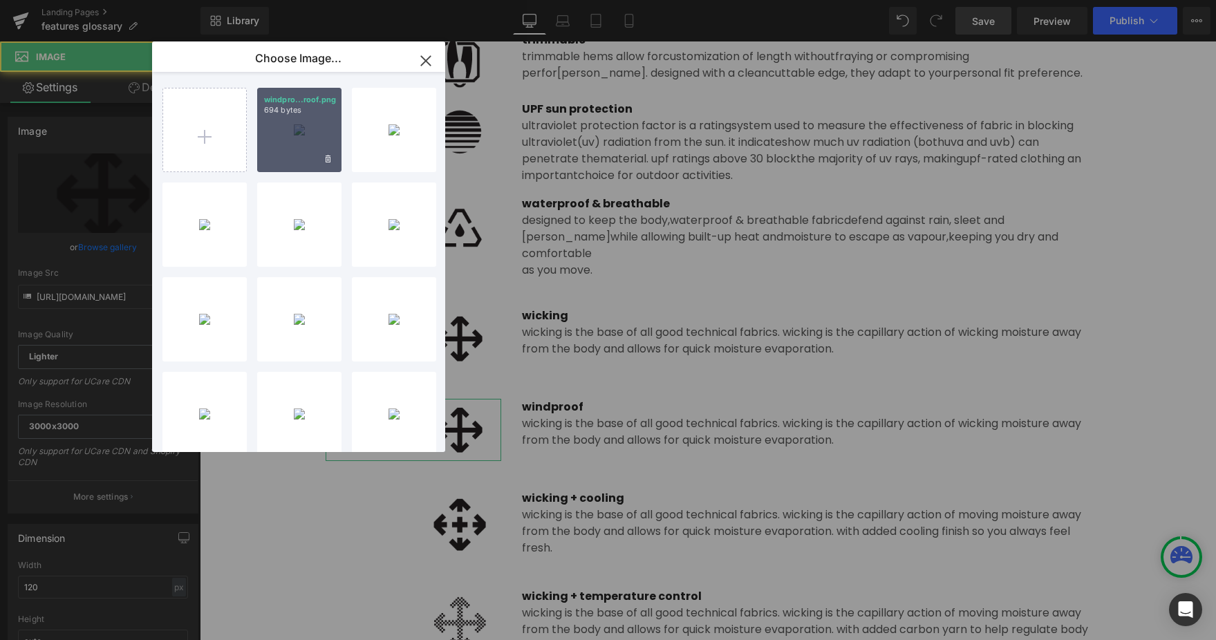
click at [298, 140] on div "windpro...roof.png 694 bytes" at bounding box center [299, 130] width 84 height 84
type input "https://ucarecdn.com/3fb058dc-0d2b-4036-8076-95ba8e827d0c/-/format/auto/-/previ…"
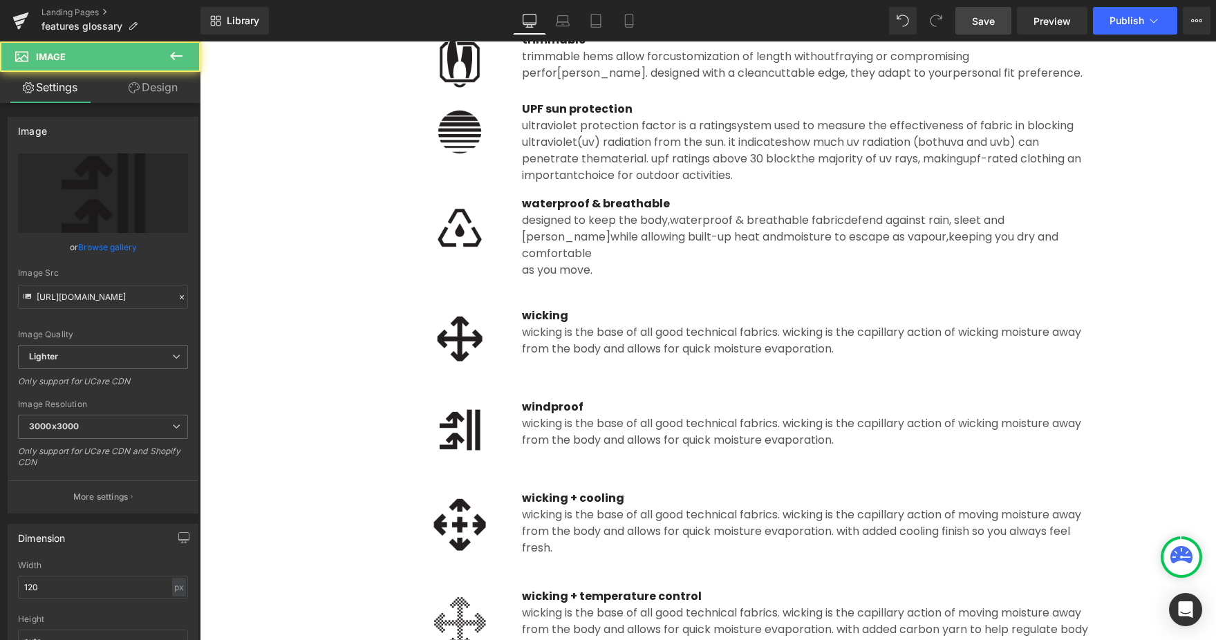
click at [592, 421] on div "wicking is the base of all good technical fabrics. Wicking is the capillary act…" at bounding box center [806, 431] width 568 height 33
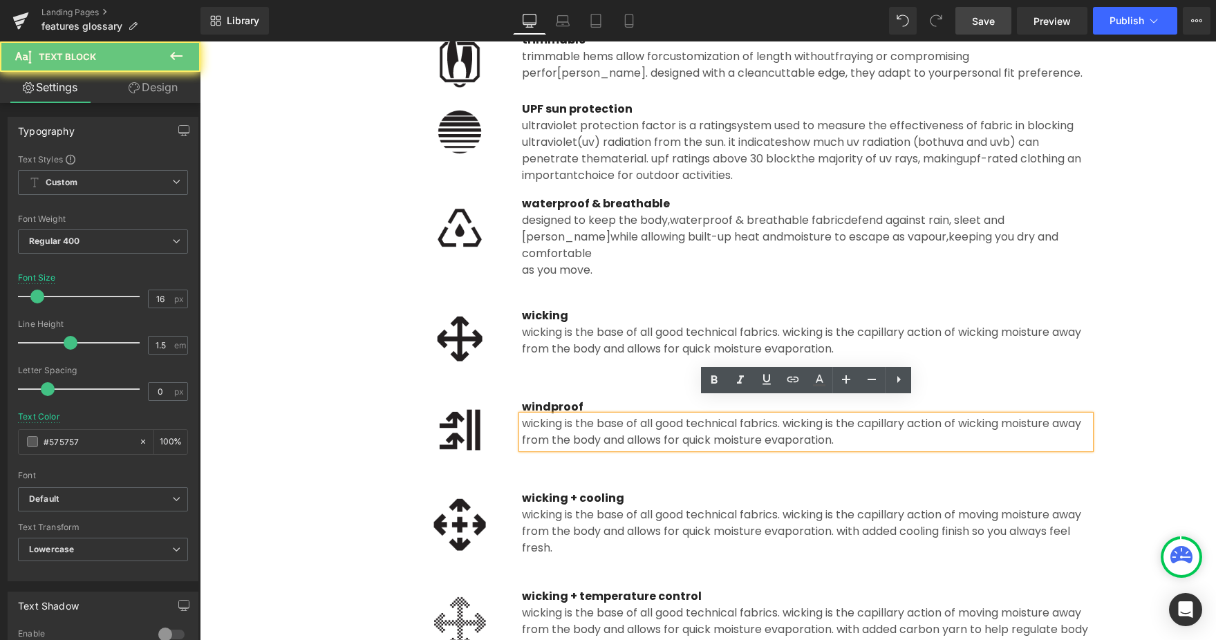
click at [574, 419] on div "wicking is the base of all good technical fabrics. Wicking is the capillary act…" at bounding box center [806, 431] width 568 height 33
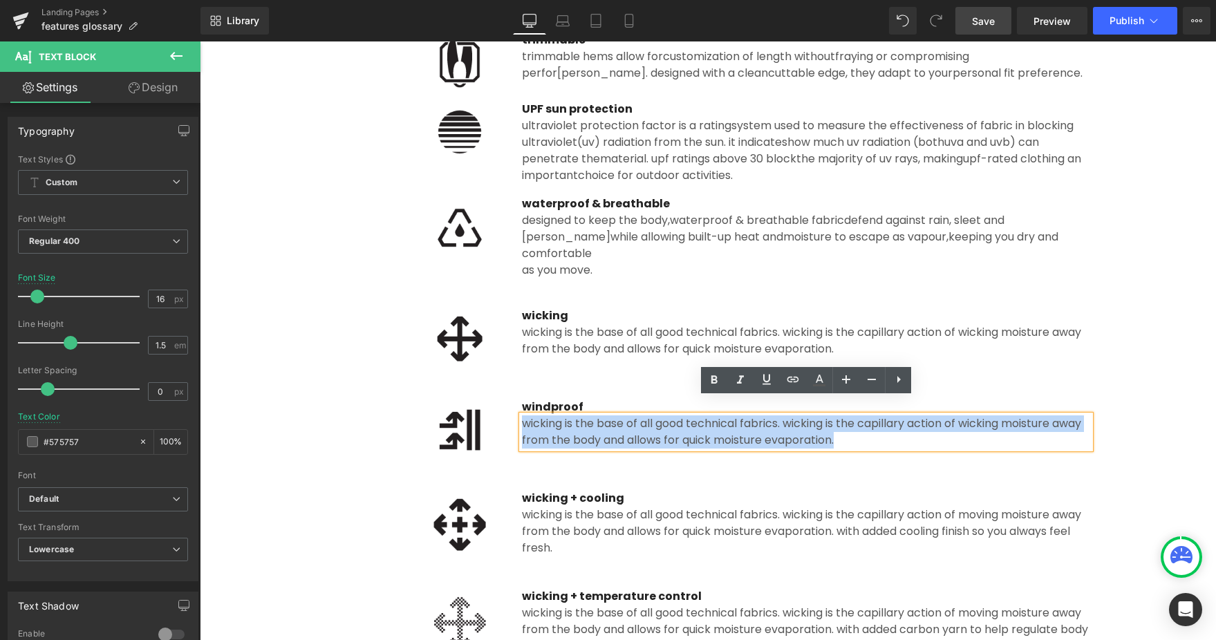
paste div
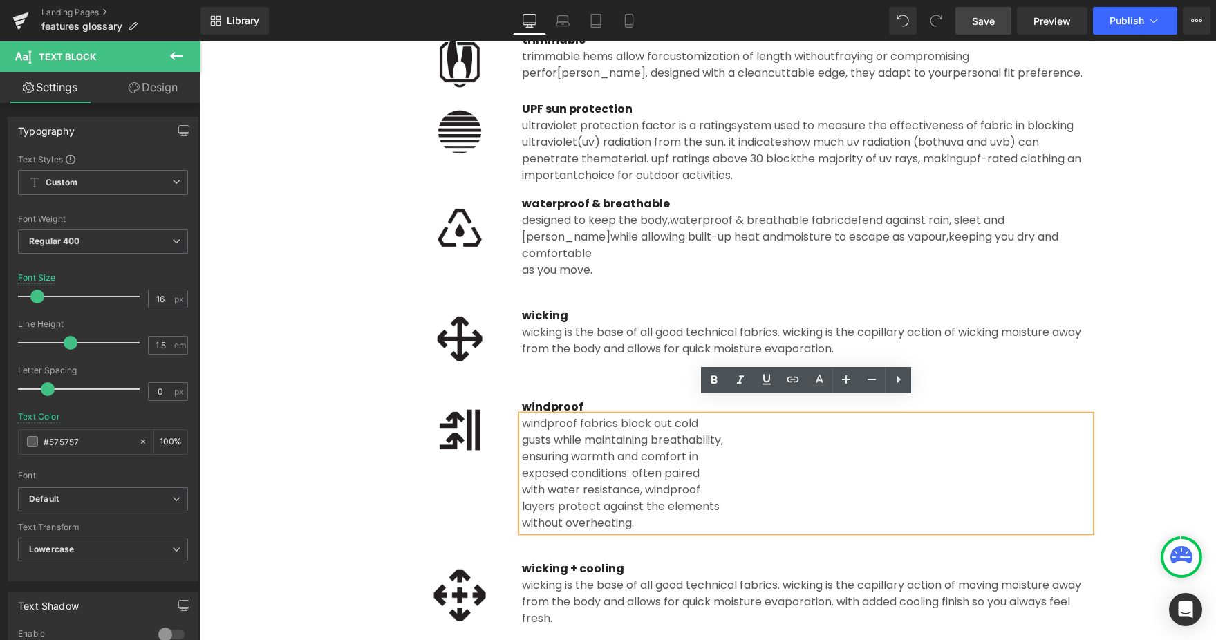
click at [524, 432] on div "gusts while maintaining breathability," at bounding box center [806, 440] width 568 height 17
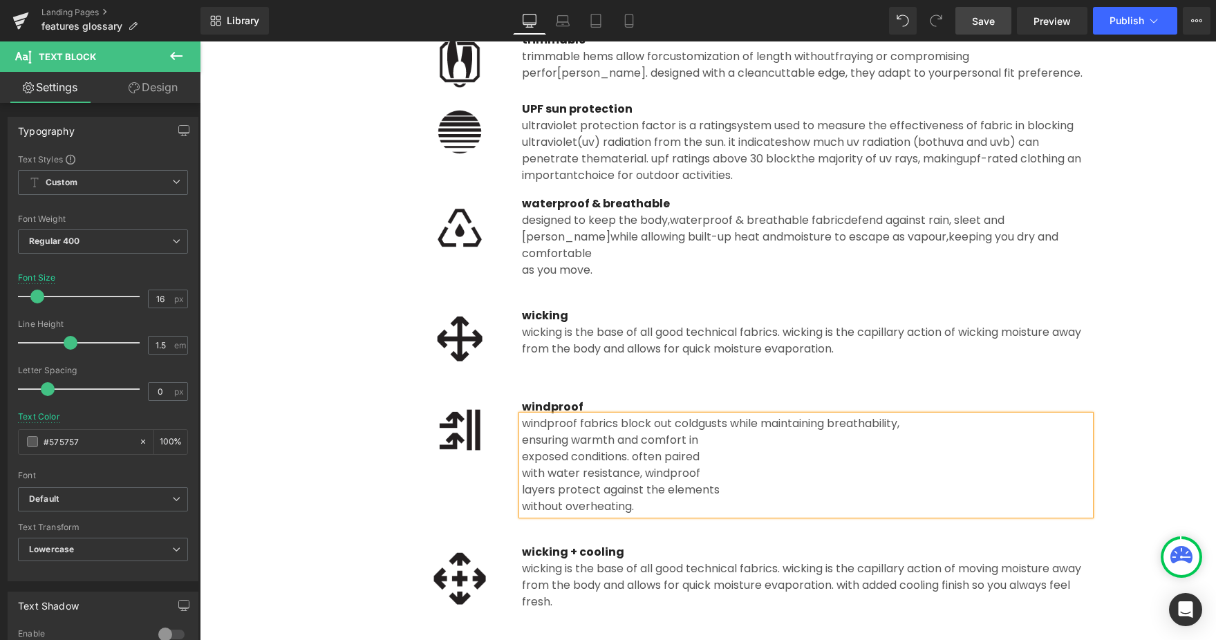
click at [523, 432] on div "ensuring warmth and comfort in" at bounding box center [806, 440] width 568 height 17
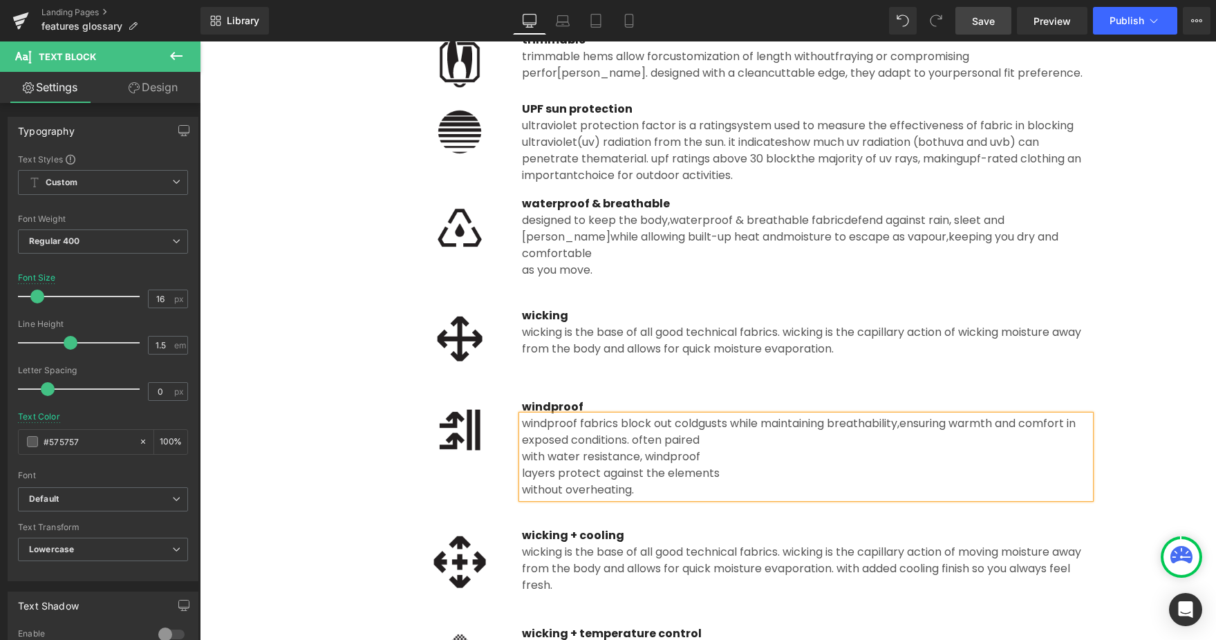
click at [522, 442] on div "exposed conditions. often paired" at bounding box center [806, 440] width 568 height 17
click at [522, 449] on div "with water resistance, windproof" at bounding box center [806, 457] width 568 height 17
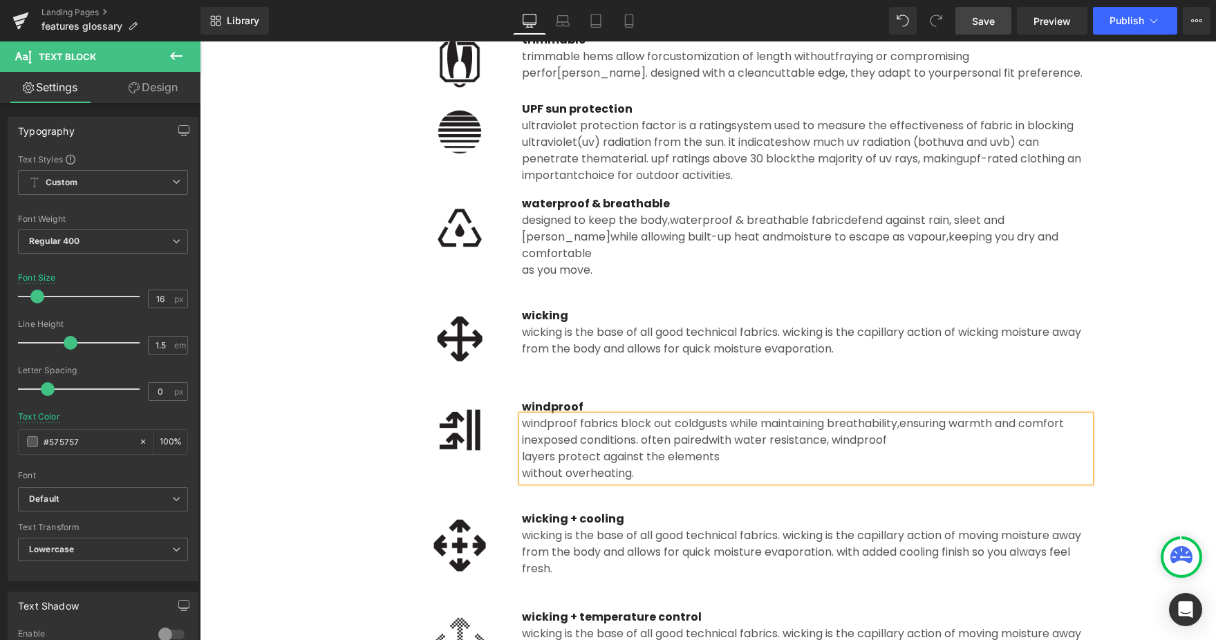
click at [522, 449] on div "layers protect against the elements" at bounding box center [806, 457] width 568 height 17
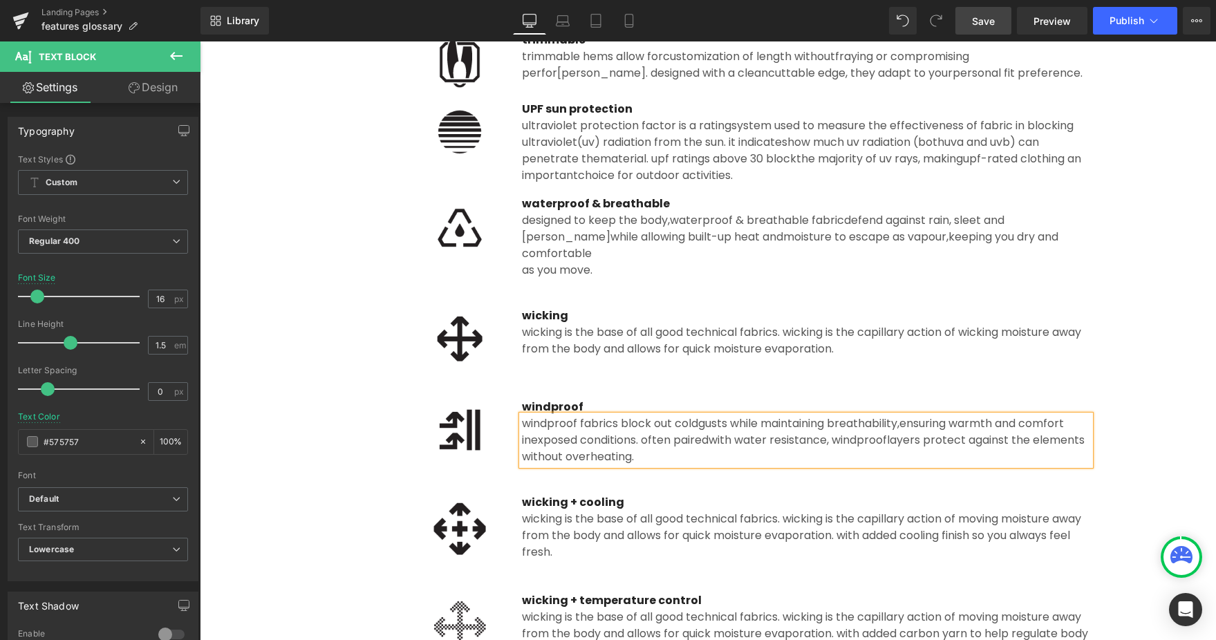
click at [522, 454] on div "without overheating." at bounding box center [806, 457] width 568 height 17
click at [387, 434] on div at bounding box center [414, 430] width 176 height 62
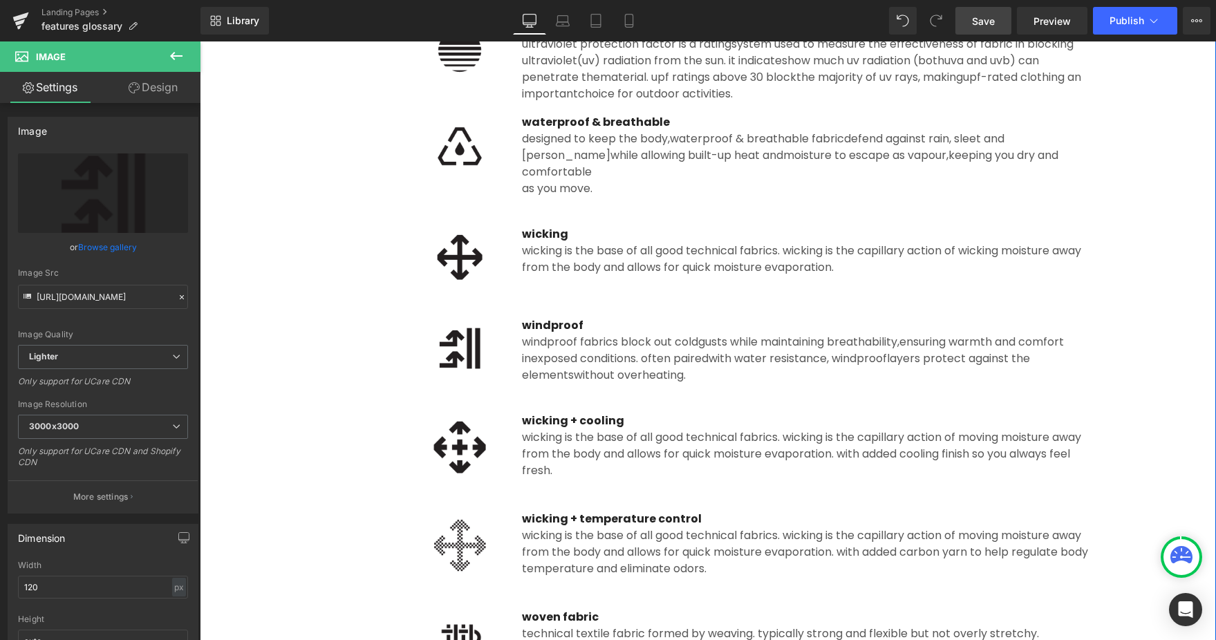
scroll to position [2048, 0]
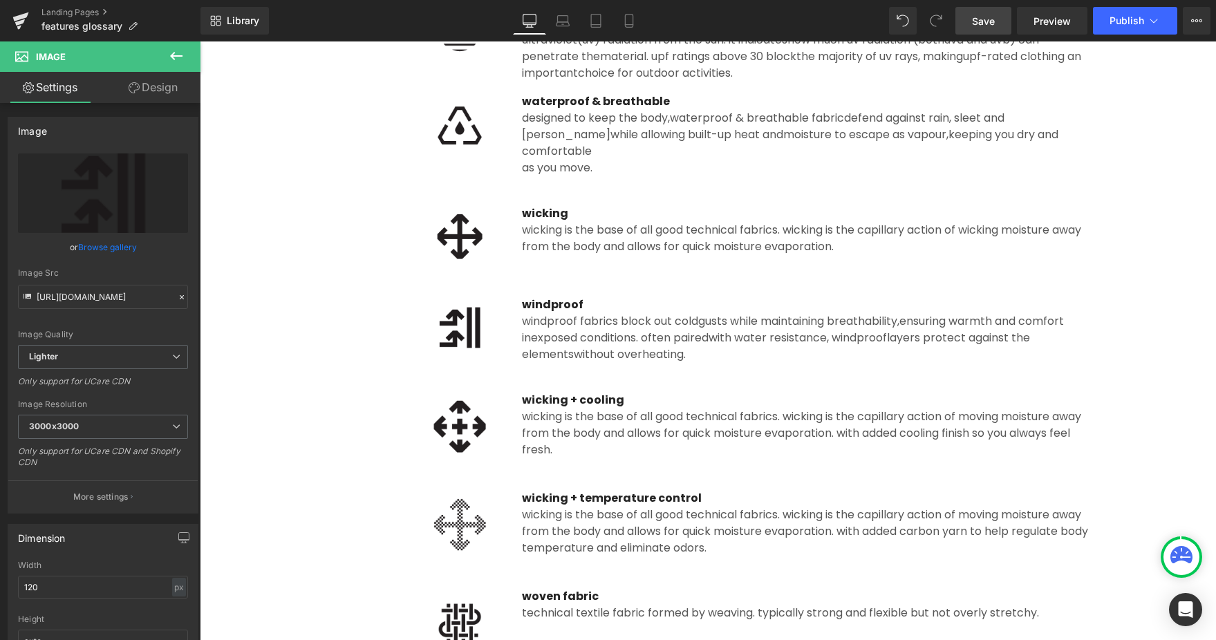
click at [614, 408] on div "wicking is the base of all good technical fabrics. Wicking is the capillary act…" at bounding box center [806, 433] width 568 height 50
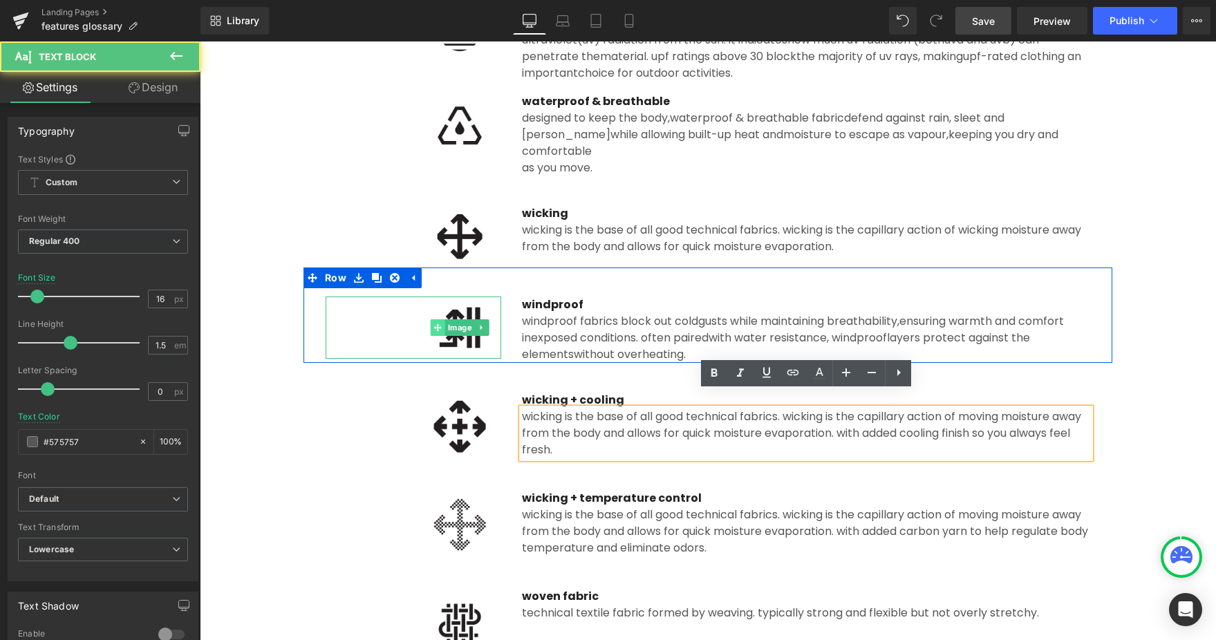
click at [435, 323] on icon at bounding box center [438, 327] width 8 height 8
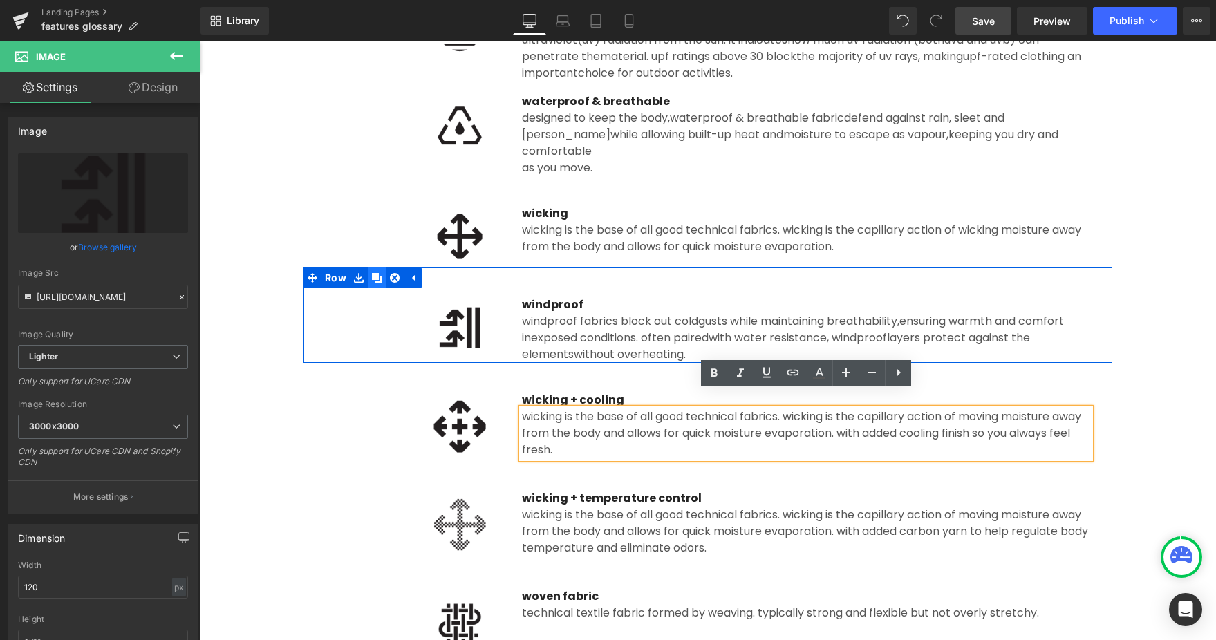
click at [375, 272] on icon at bounding box center [377, 277] width 10 height 10
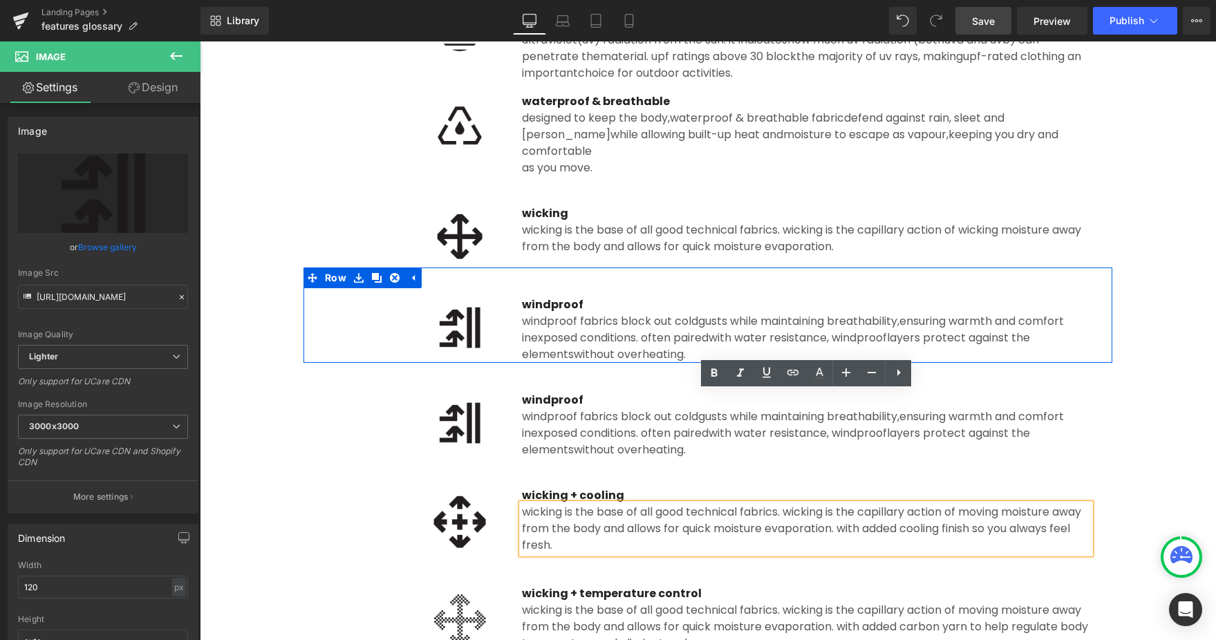
click at [556, 392] on p "windproof" at bounding box center [806, 400] width 568 height 17
click at [555, 392] on p "windproof" at bounding box center [806, 400] width 568 height 17
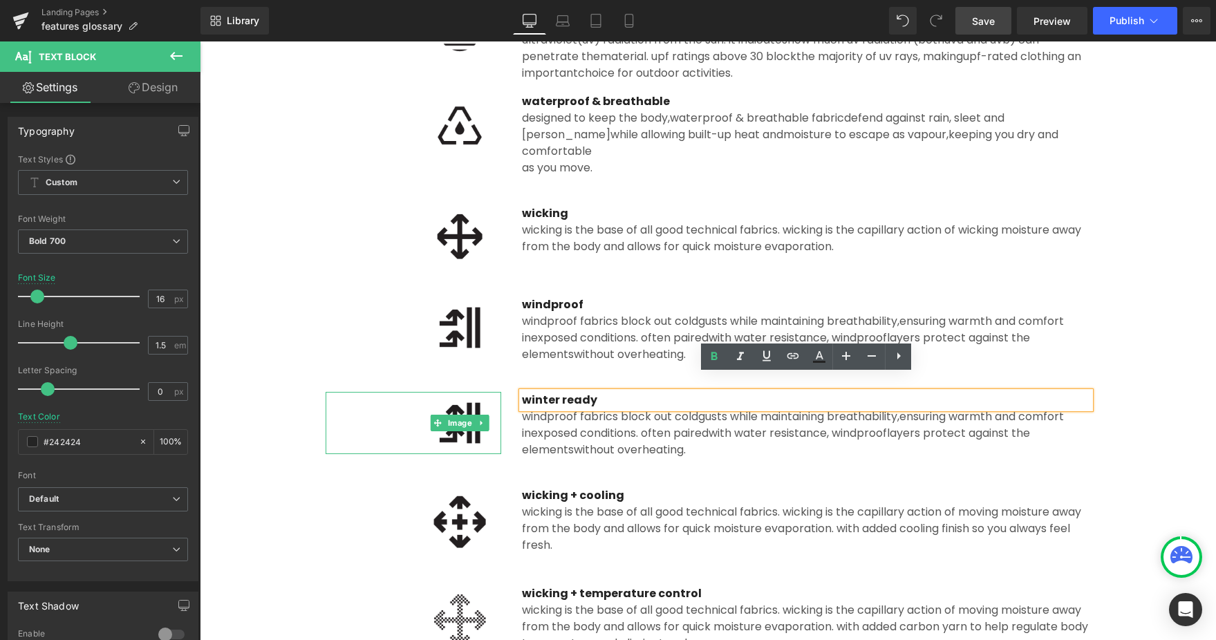
click at [475, 426] on img at bounding box center [459, 423] width 83 height 62
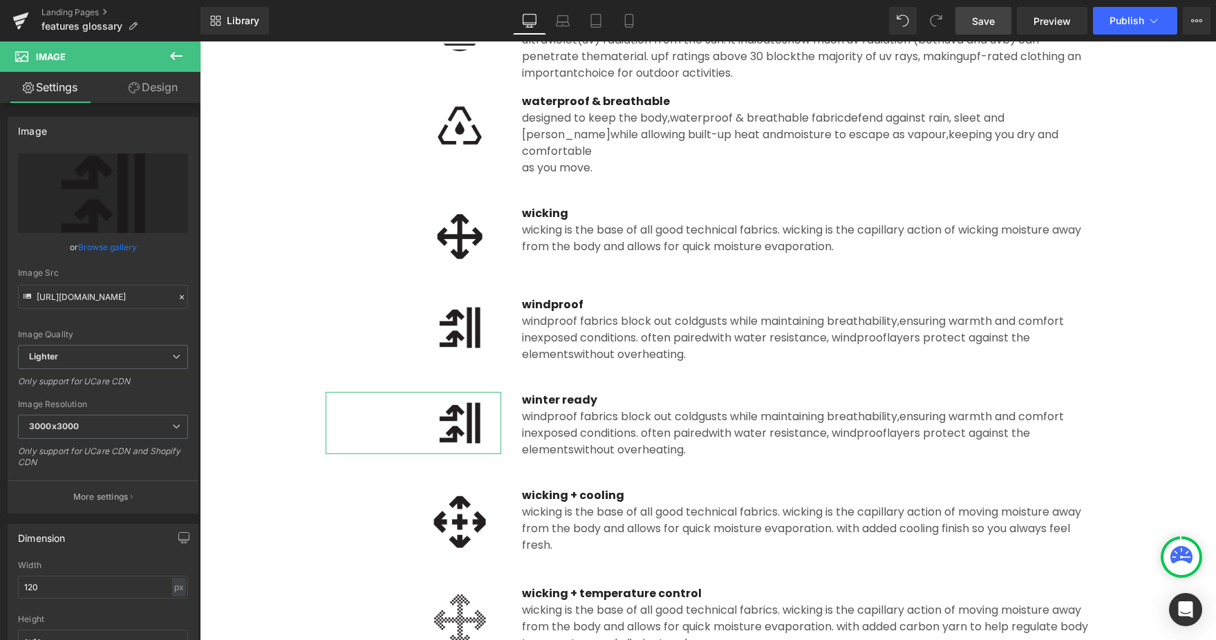
click at [106, 248] on link "Browse gallery" at bounding box center [107, 247] width 59 height 24
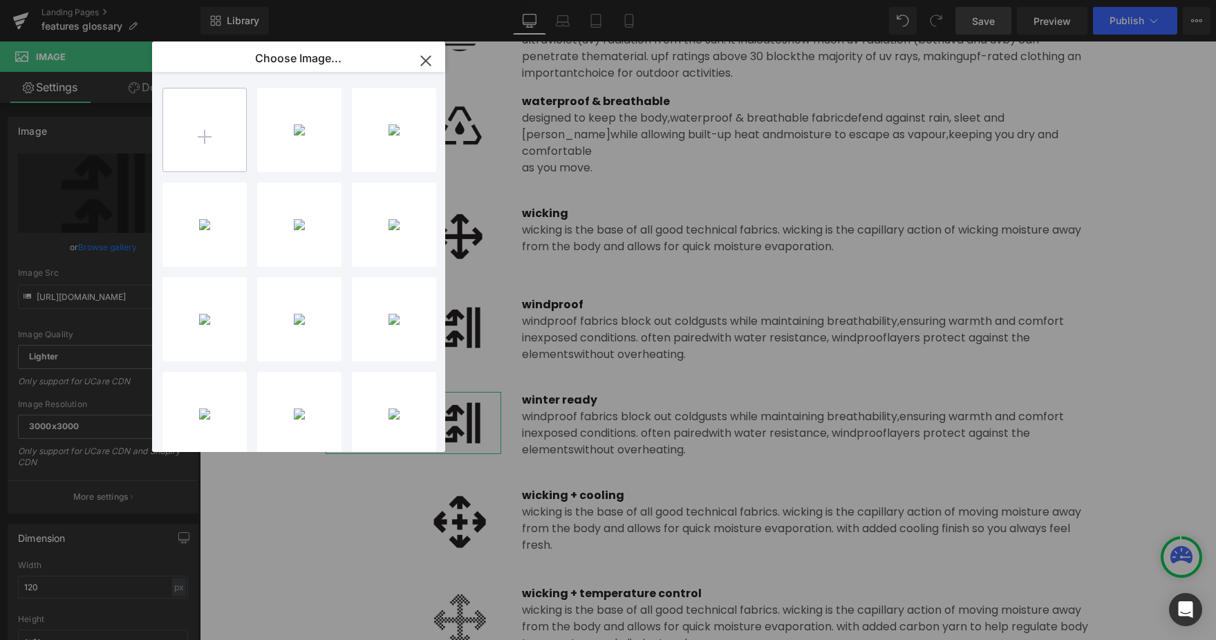
click at [190, 154] on input "file" at bounding box center [204, 129] width 83 height 83
type input "C:\fakepath\winter_ready.png"
click at [299, 150] on div "winter_...eady.png 1.07 KB" at bounding box center [299, 130] width 84 height 84
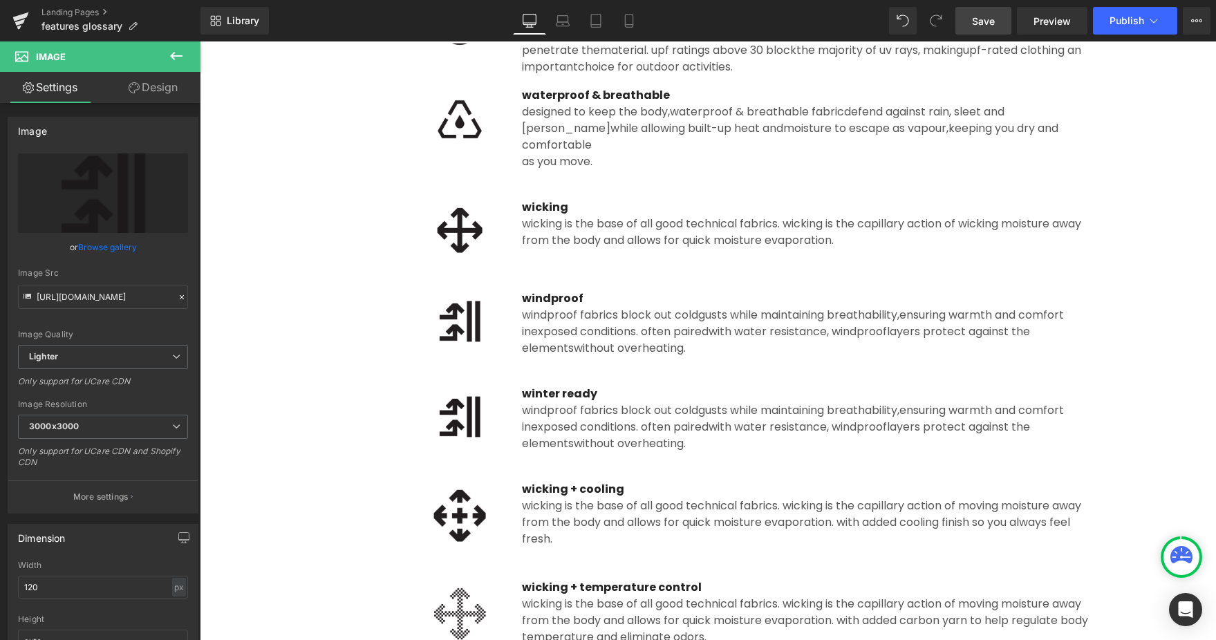
scroll to position [2145, 0]
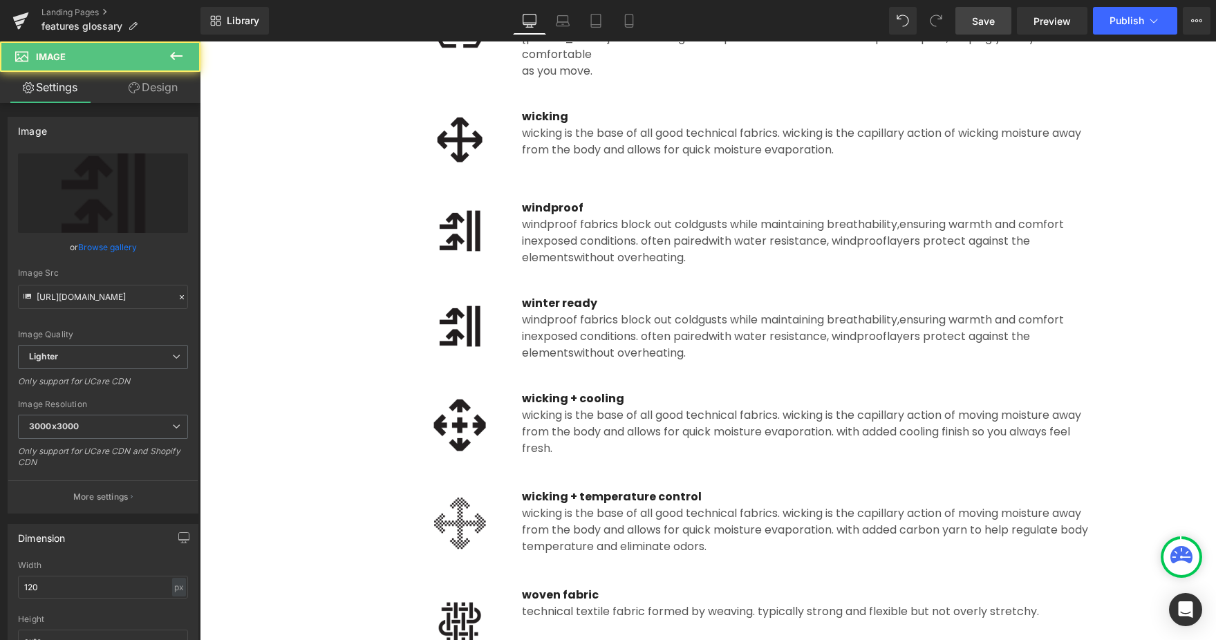
click at [474, 332] on img at bounding box center [459, 326] width 83 height 62
click at [104, 249] on link "Browse gallery" at bounding box center [107, 247] width 59 height 24
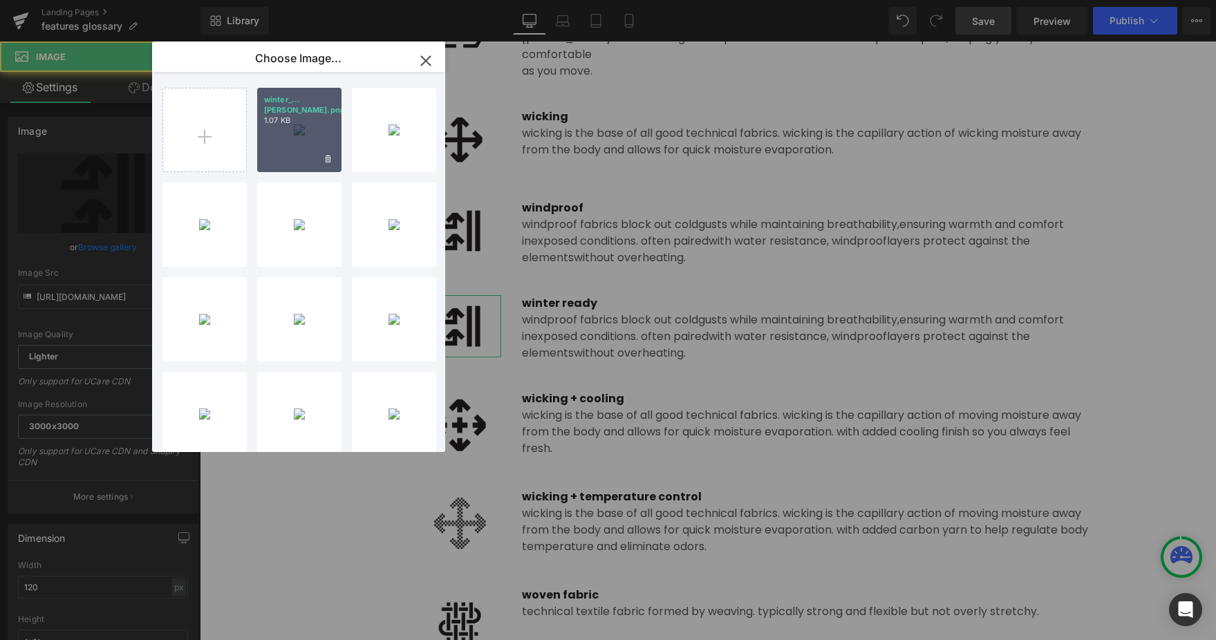
click at [317, 128] on div "winter_...eady.png 1.07 KB" at bounding box center [299, 130] width 84 height 84
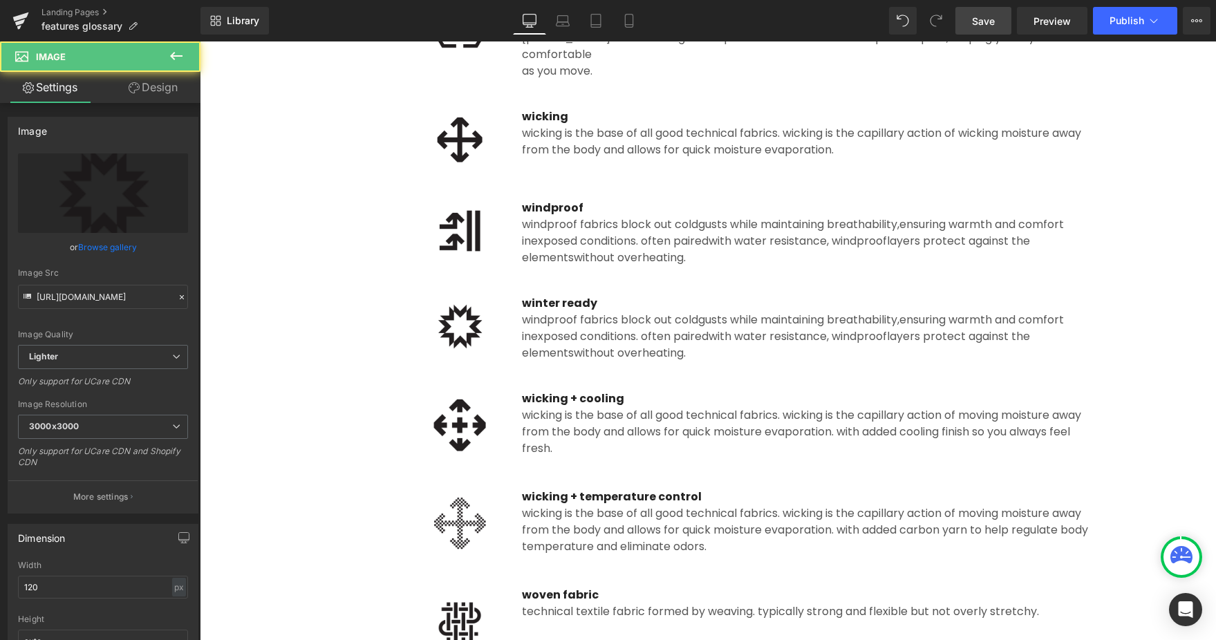
type input "https://ucarecdn.com/aa83633c-3de0-4f12-80ea-cb9bf41ae92d/-/format/auto/-/previ…"
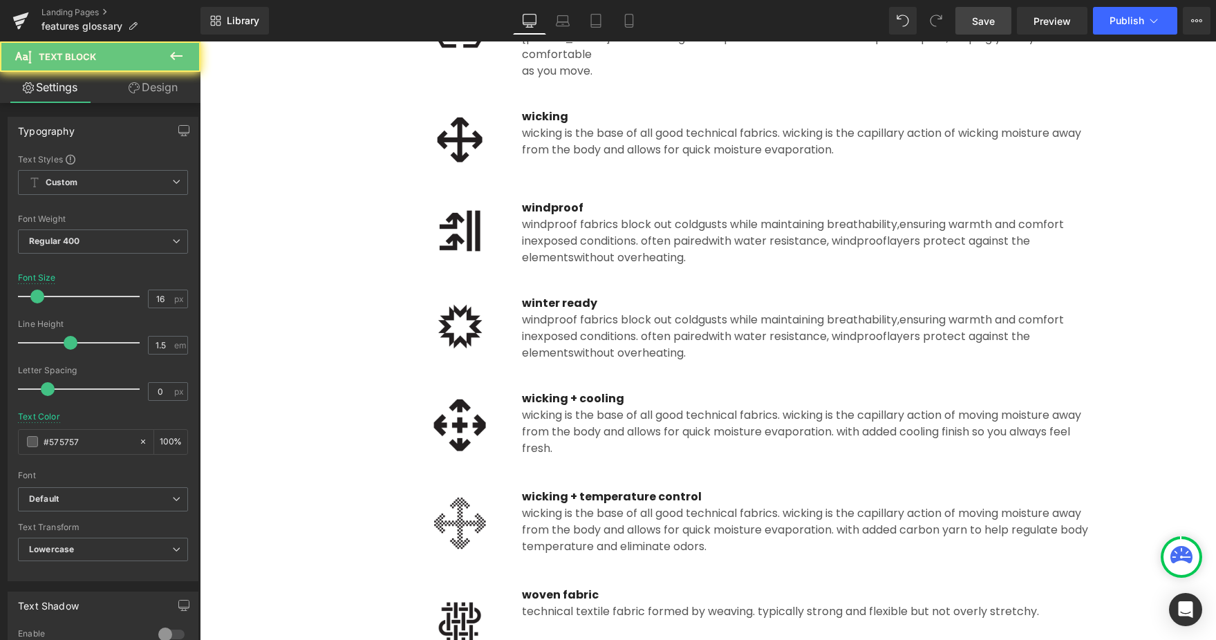
click at [574, 328] on span "exposed conditions. often paired" at bounding box center [620, 336] width 178 height 16
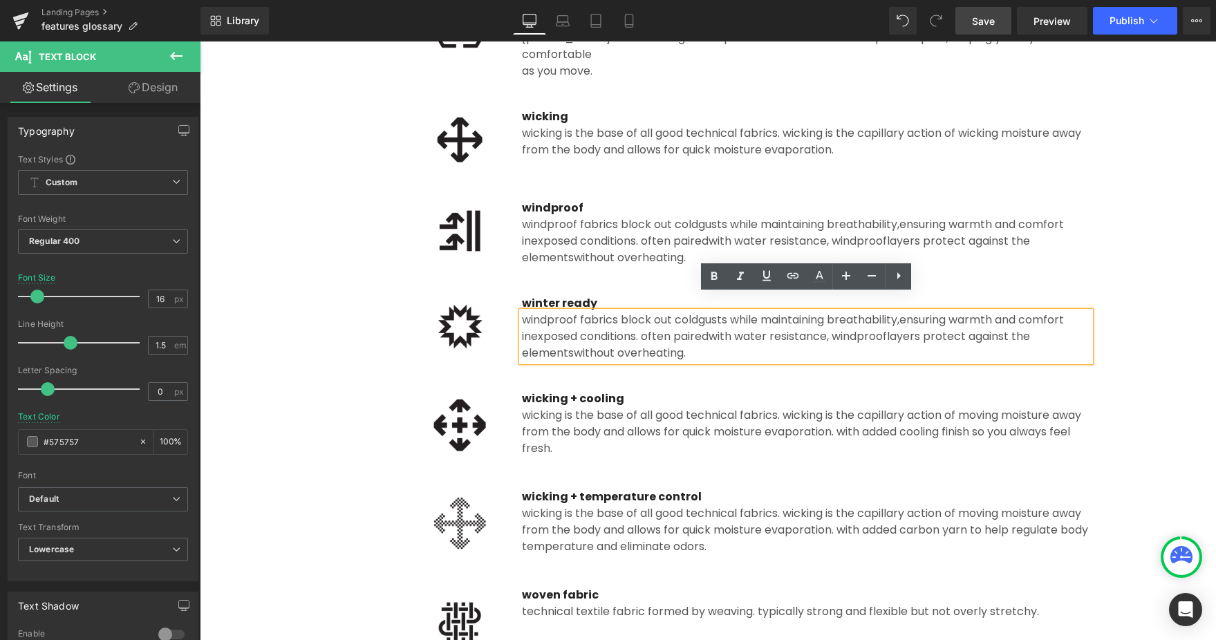
click at [574, 328] on span "exposed conditions. often paired" at bounding box center [620, 336] width 178 height 16
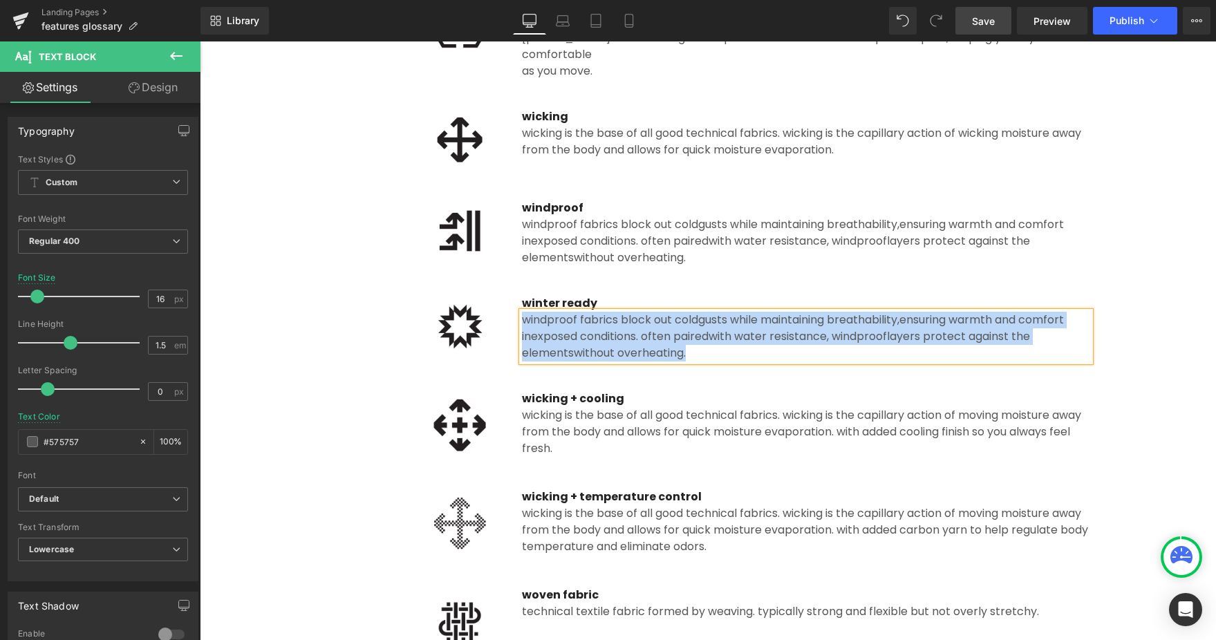
paste div
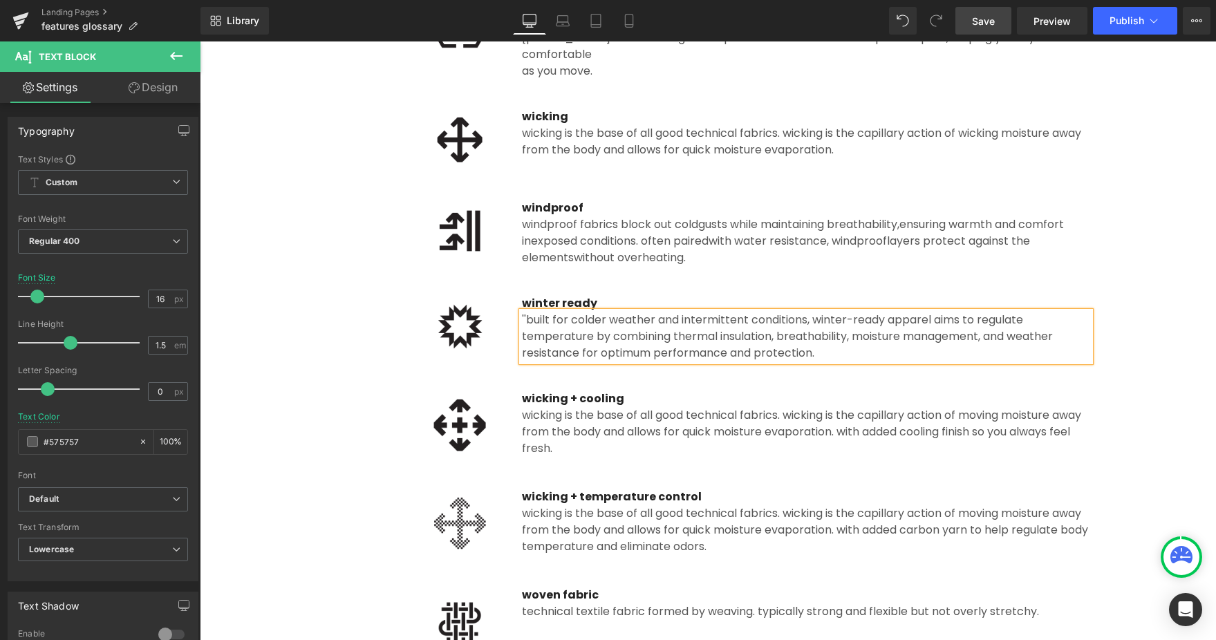
click at [525, 312] on div "''built for colder weather and intermittent conditions, winter-ready apparel ai…" at bounding box center [806, 337] width 568 height 50
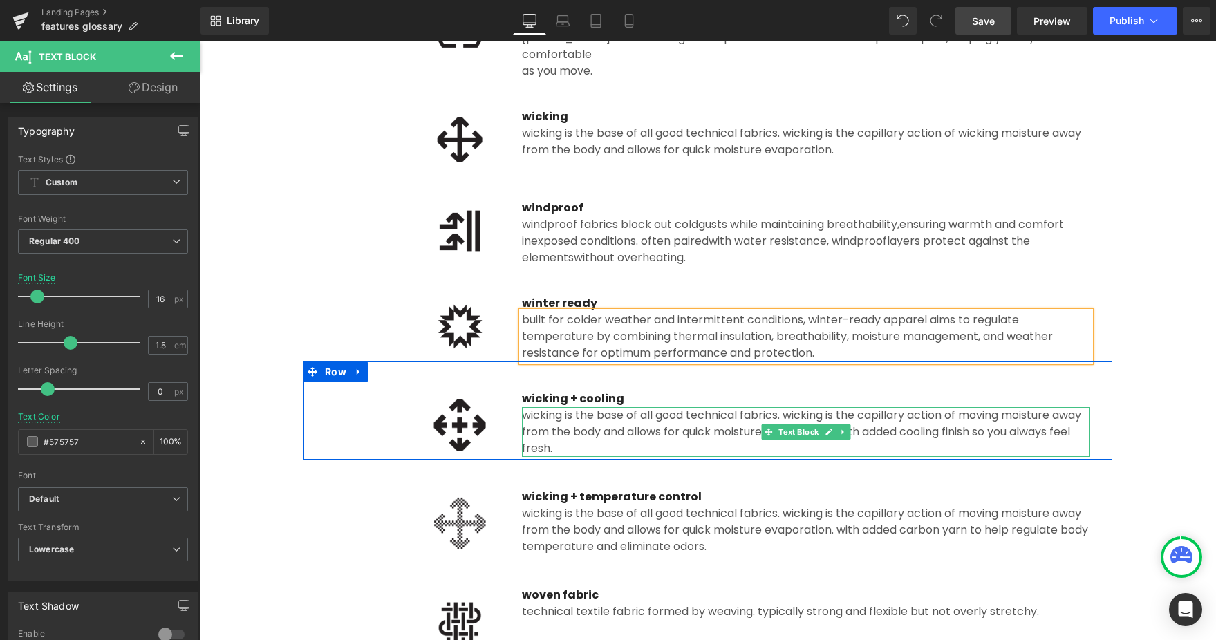
click at [610, 407] on div "wicking is the base of all good technical fabrics. Wicking is the capillary act…" at bounding box center [806, 432] width 568 height 50
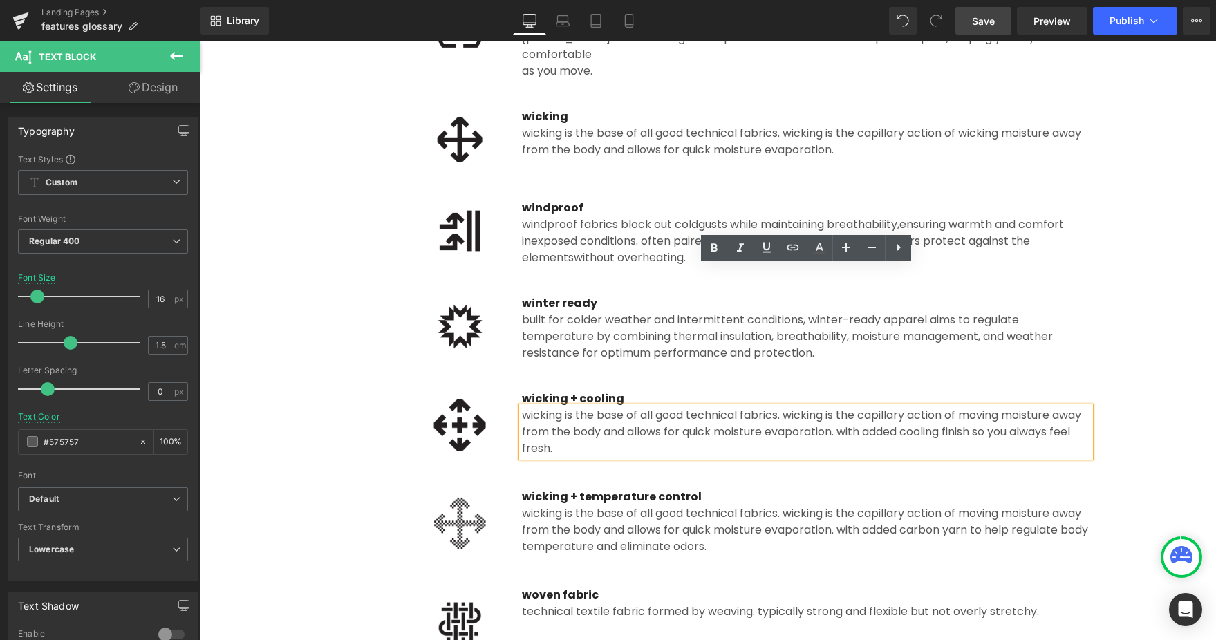
scroll to position [2269, 0]
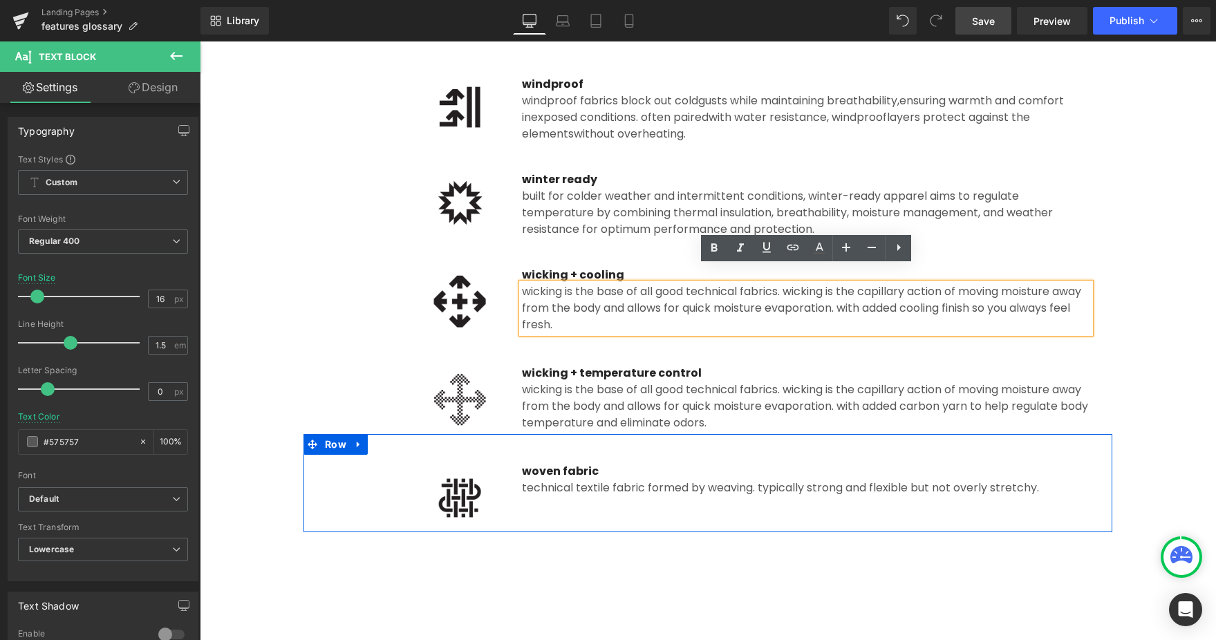
click at [505, 434] on div "Image woven fabric Text Block technical textile fabric formed by weaving. Typic…" at bounding box center [707, 483] width 809 height 98
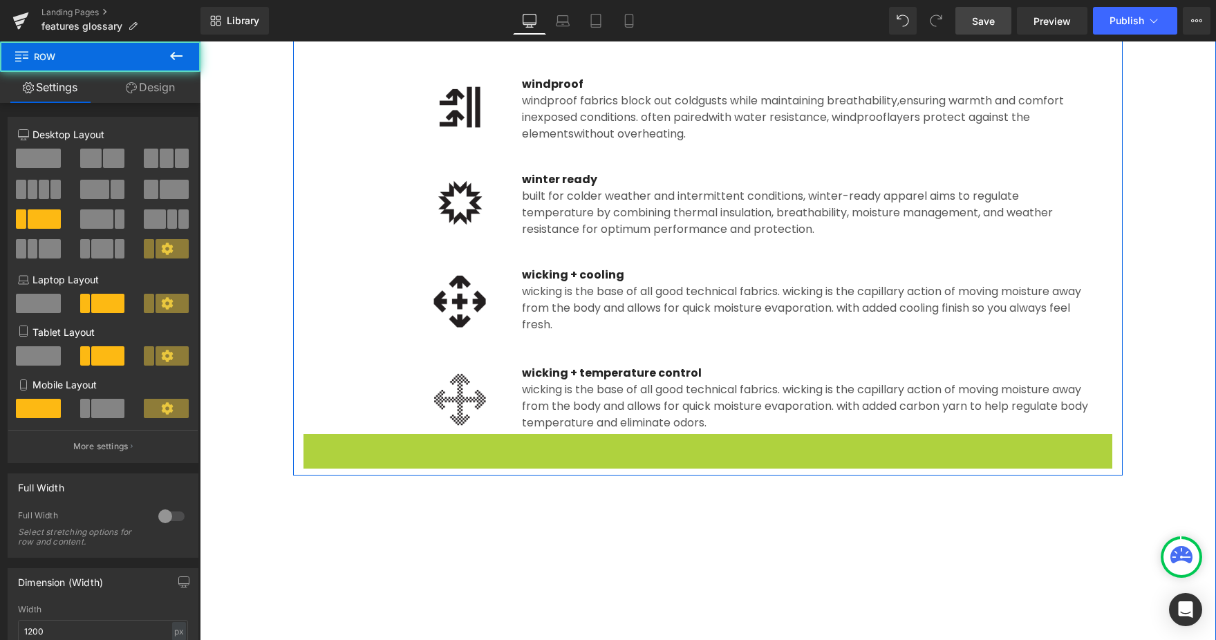
drag, startPoint x: 312, startPoint y: 431, endPoint x: 336, endPoint y: 435, distance: 23.9
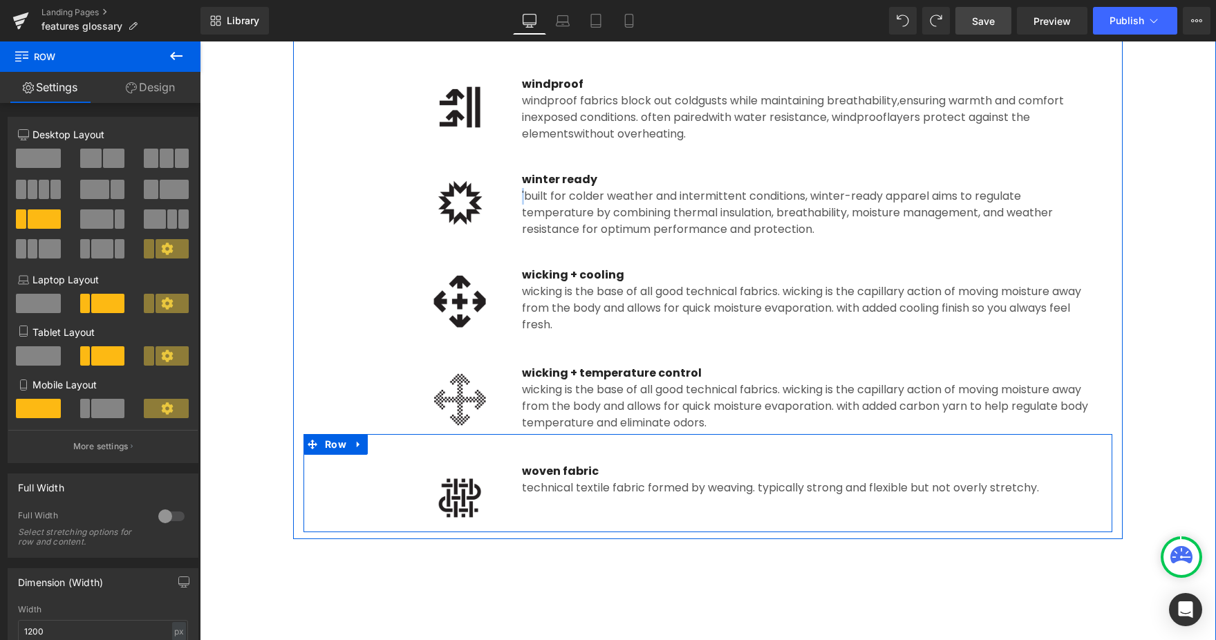
click at [598, 482] on div "Image woven fabric Text Block technical textile fabric formed by weaving. Typic…" at bounding box center [707, 483] width 809 height 98
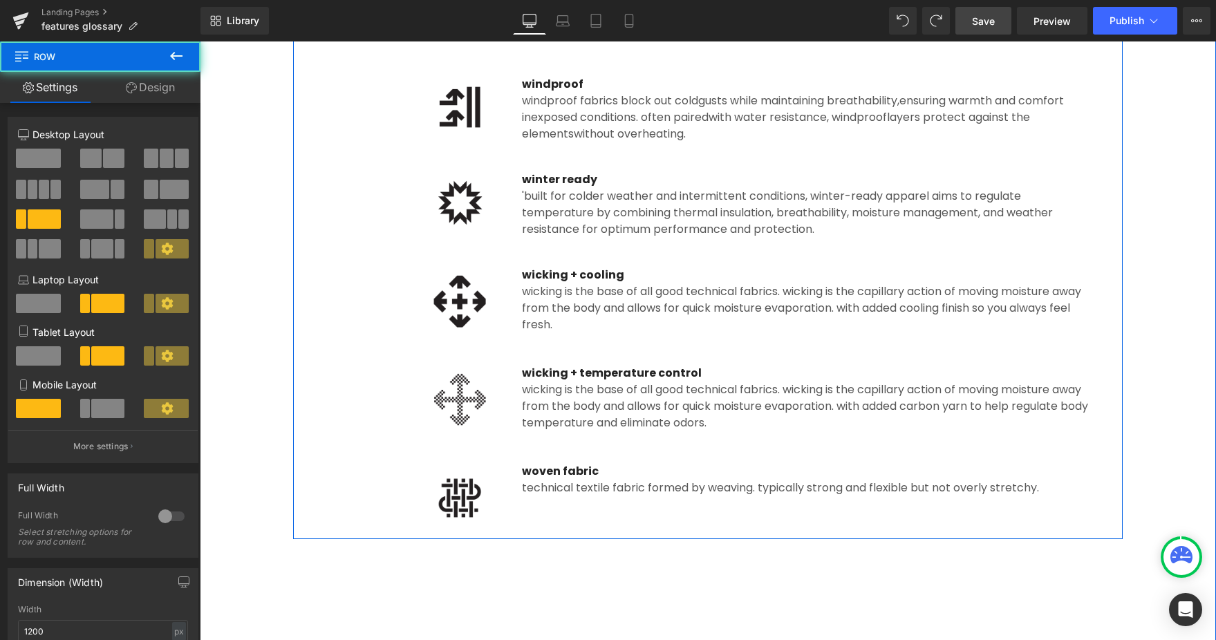
click at [200, 41] on div at bounding box center [200, 41] width 0 height 0
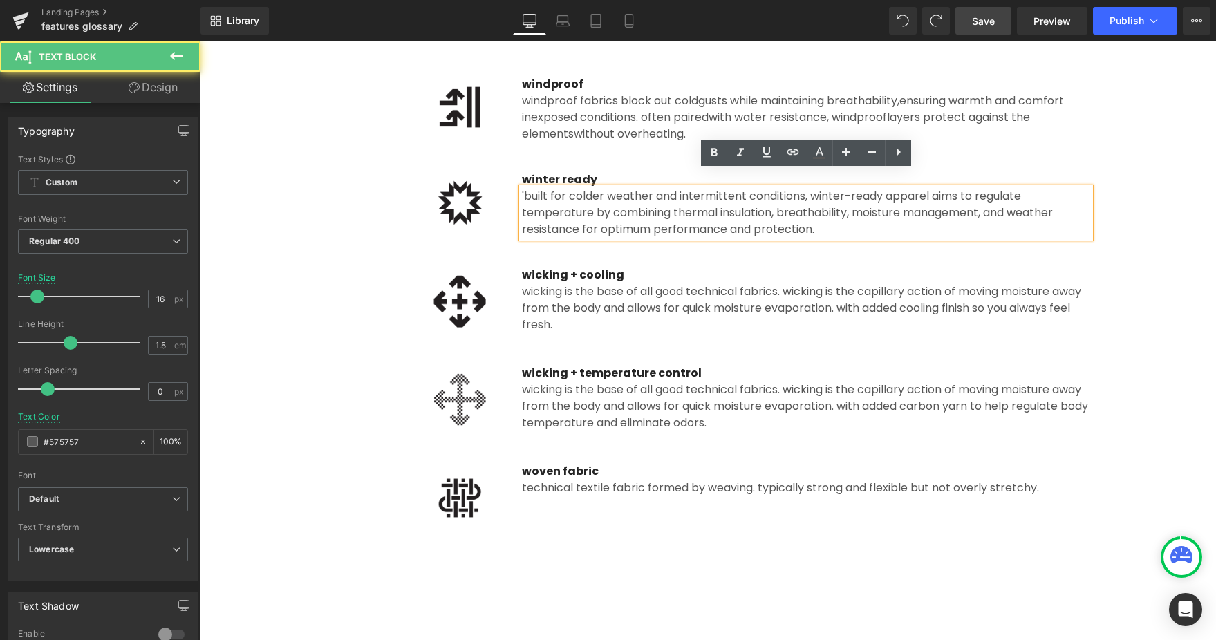
click at [525, 188] on div "'built for colder weather and intermittent conditions, winter-ready apparel aim…" at bounding box center [806, 213] width 568 height 50
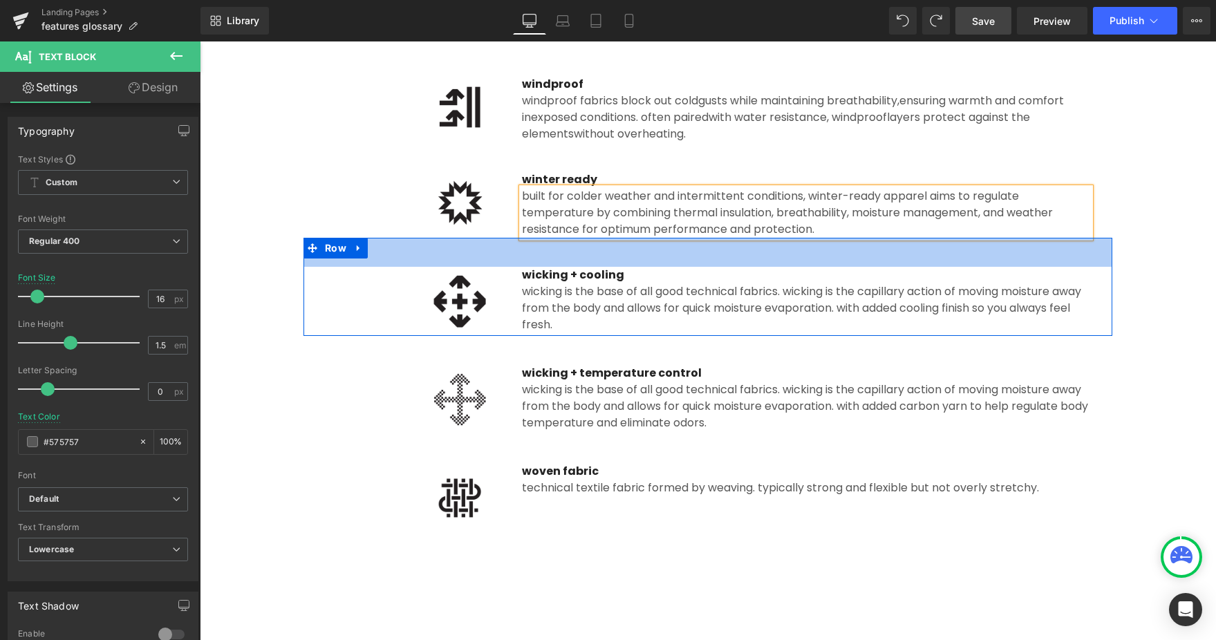
click at [616, 435] on div "Image woven fabric Text Block technical textile fabric formed by weaving. Typic…" at bounding box center [707, 483] width 809 height 98
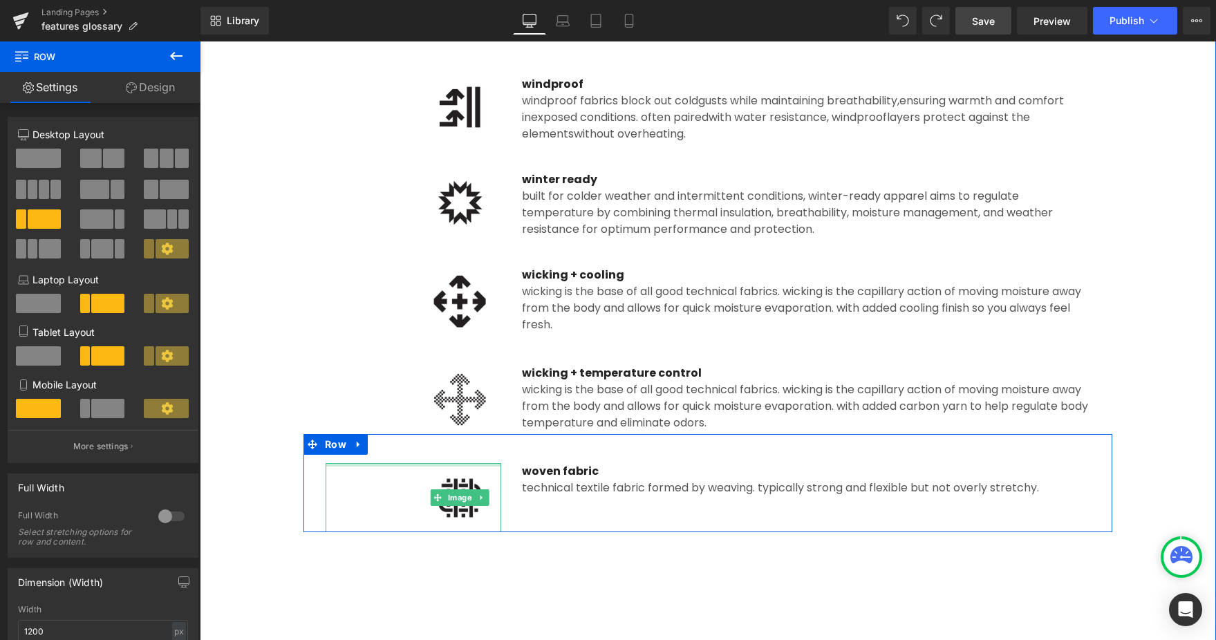
click at [549, 336] on div "Image Wicking + temperature control Text Block wicking is the base of all good …" at bounding box center [707, 385] width 809 height 98
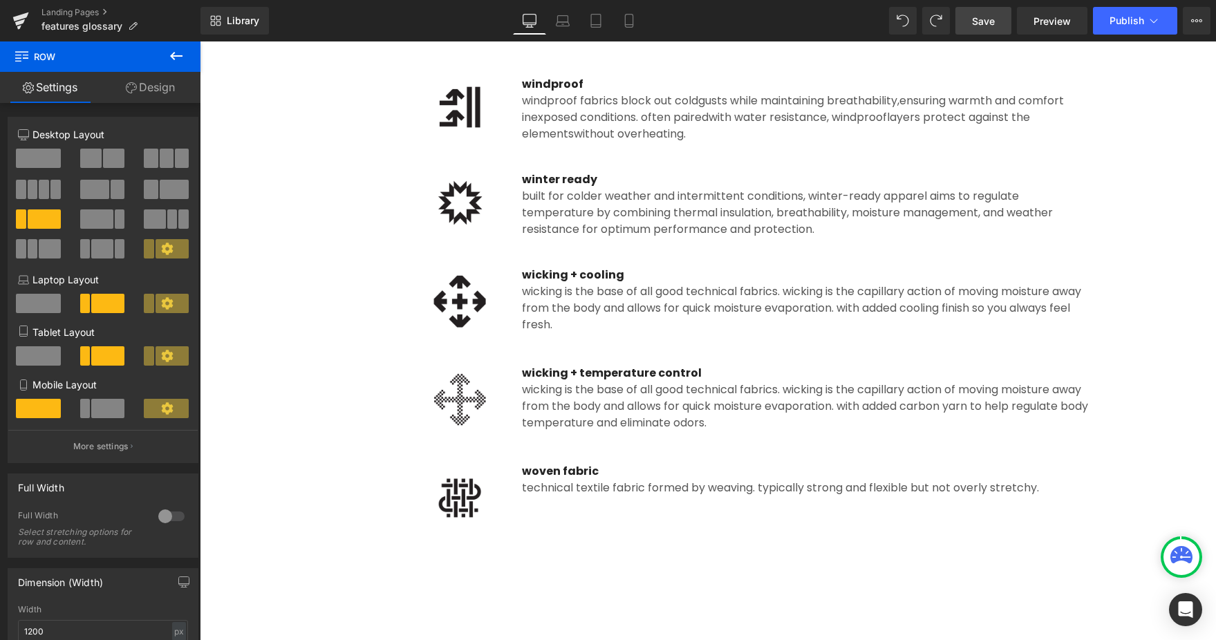
click at [993, 23] on span "Save" at bounding box center [983, 21] width 23 height 15
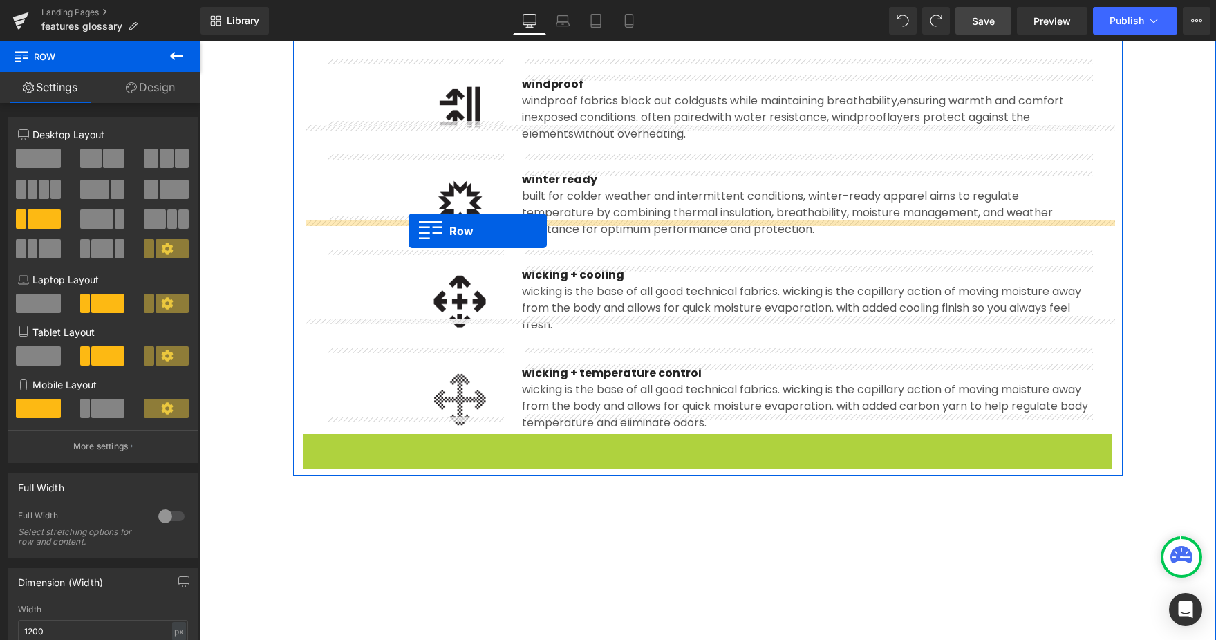
drag, startPoint x: 308, startPoint y: 429, endPoint x: 408, endPoint y: 231, distance: 221.6
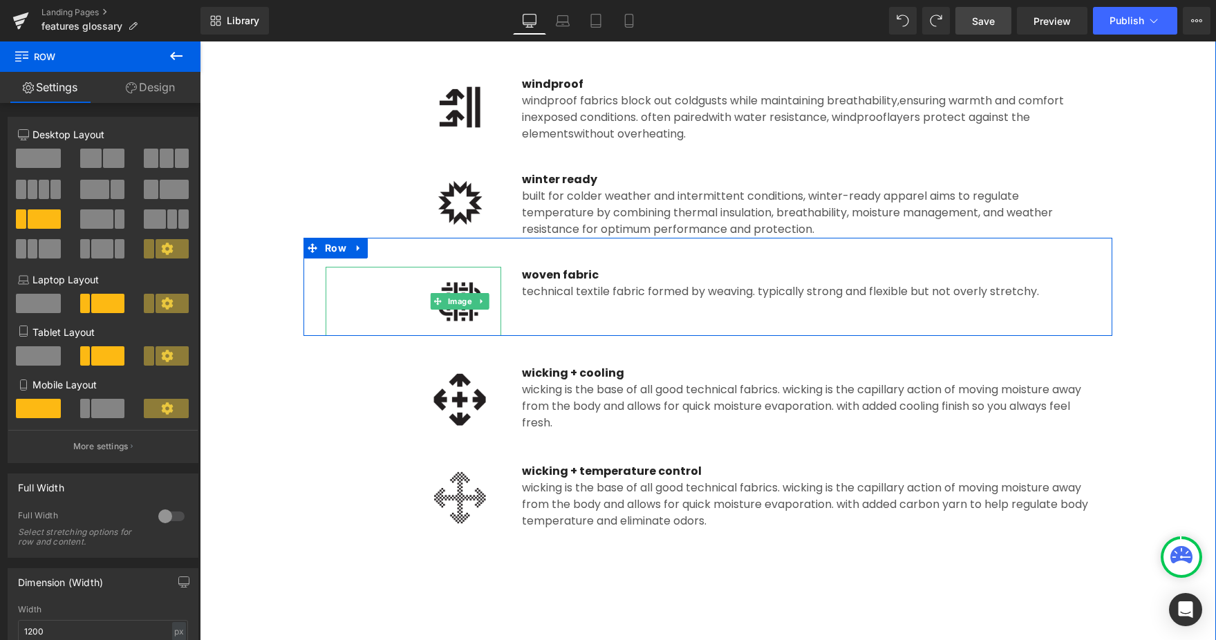
click at [466, 303] on img at bounding box center [459, 301] width 83 height 69
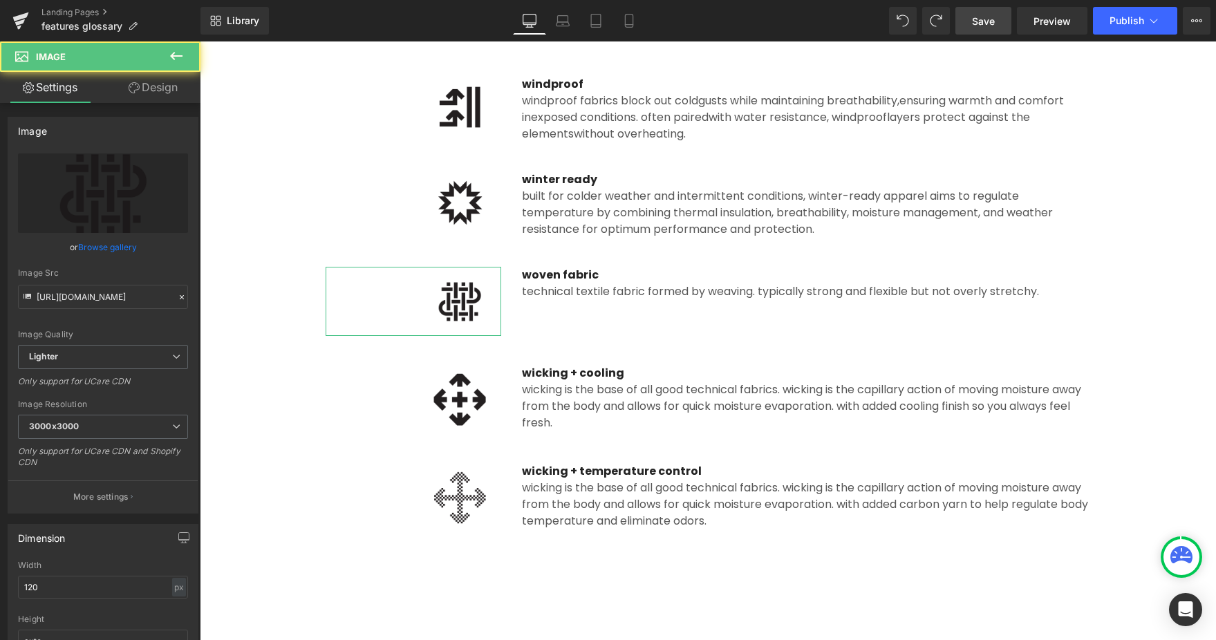
click at [112, 245] on link "Browse gallery" at bounding box center [107, 247] width 59 height 24
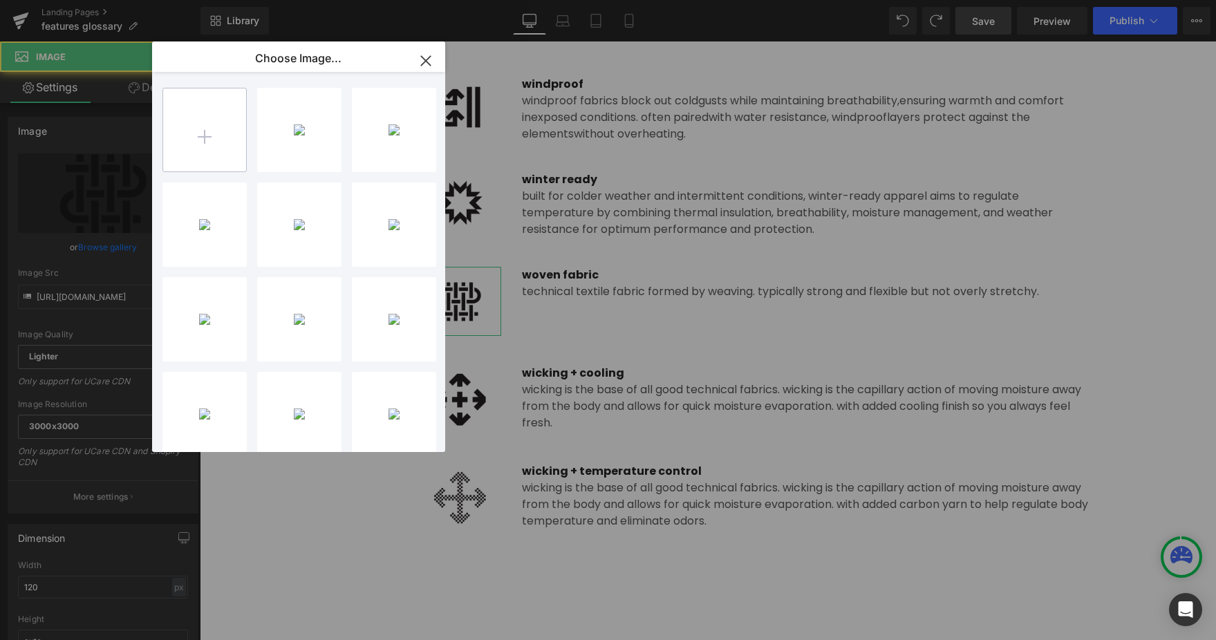
click at [226, 146] on input "file" at bounding box center [204, 129] width 83 height 83
type input "C:\fakepath\woven.png"
drag, startPoint x: 301, startPoint y: 153, endPoint x: 247, endPoint y: 220, distance: 86.1
click at [301, 153] on div "woven...oven.png 1.24 KB" at bounding box center [299, 130] width 84 height 84
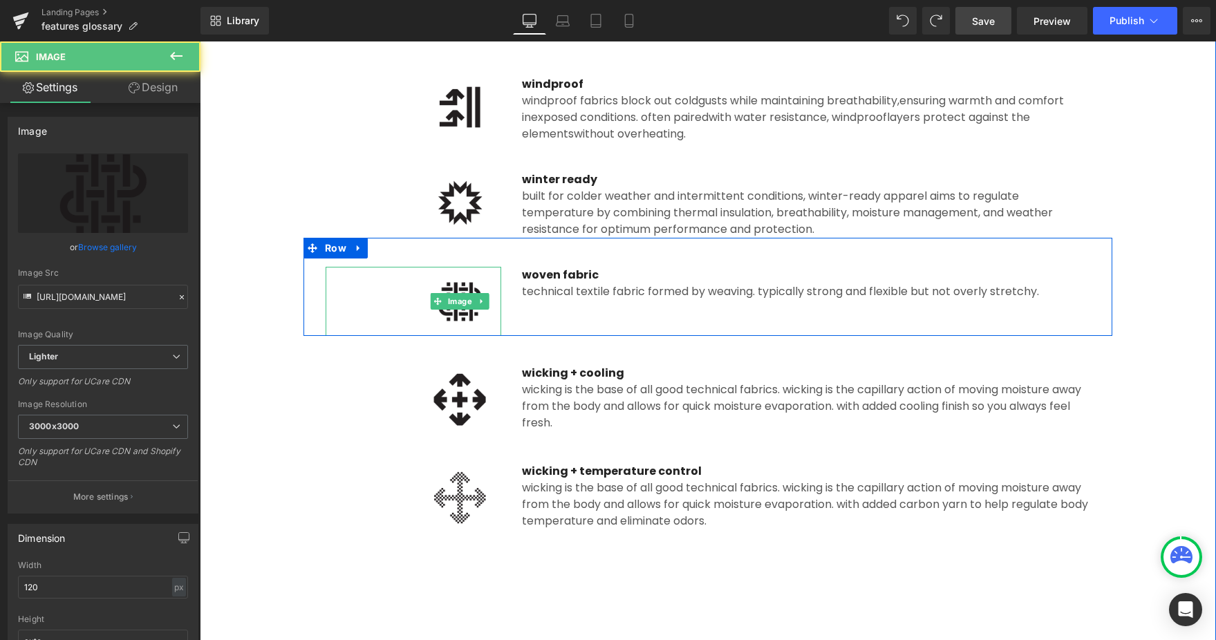
click at [469, 306] on img at bounding box center [459, 301] width 83 height 69
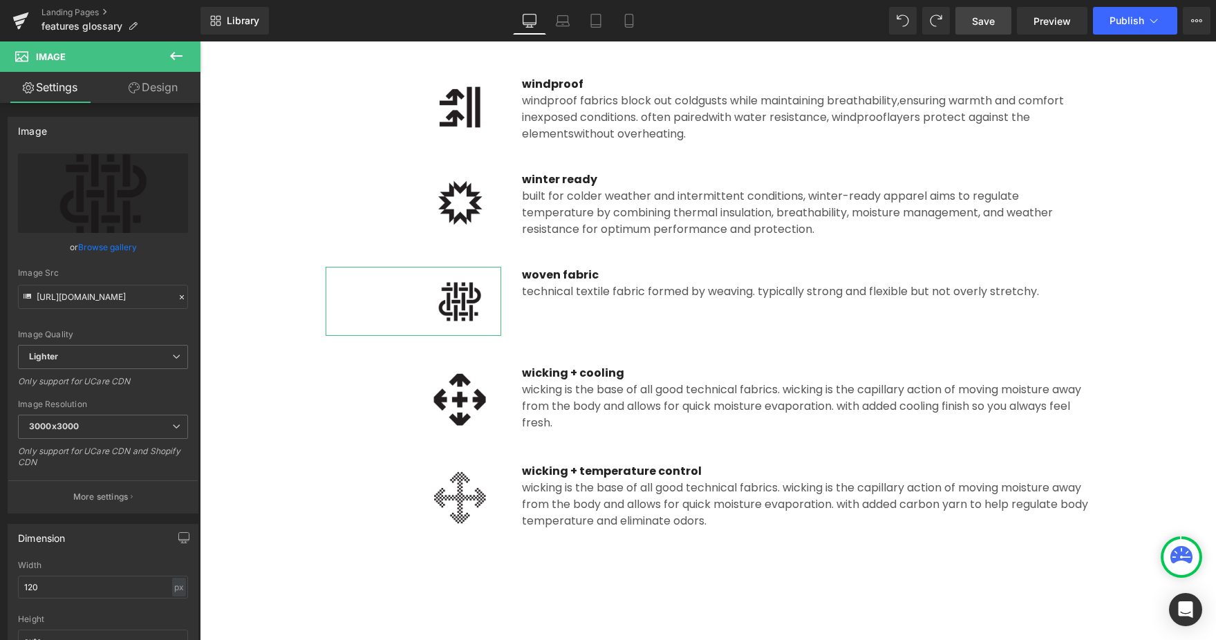
click at [106, 248] on link "Browse gallery" at bounding box center [107, 247] width 59 height 24
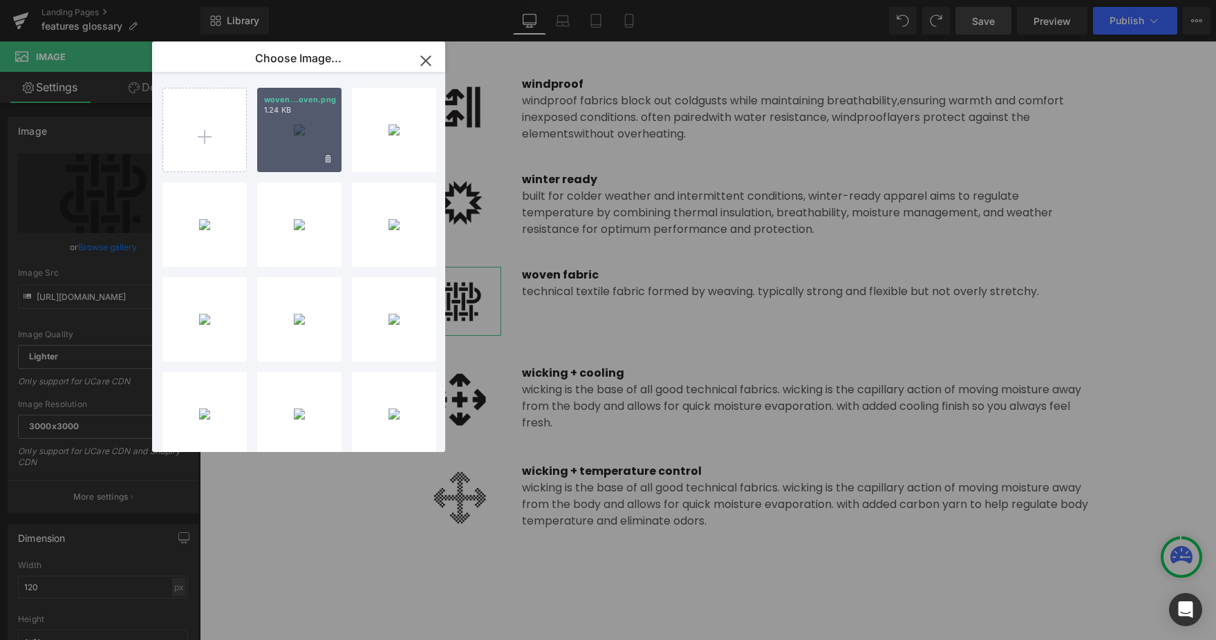
click at [294, 147] on div "woven...oven.png 1.24 KB" at bounding box center [299, 130] width 84 height 84
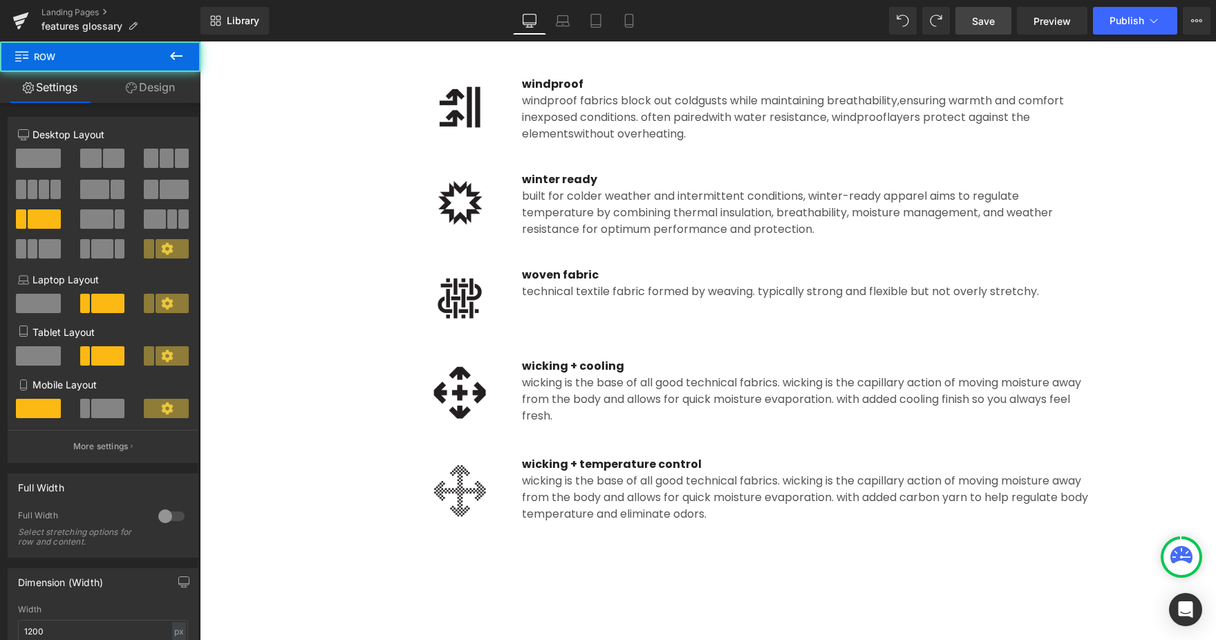
click at [526, 331] on div "Image Wicking + cooling Text Block wicking is the base of all good technical fa…" at bounding box center [707, 378] width 809 height 98
